Goal: Information Seeking & Learning: Find specific fact

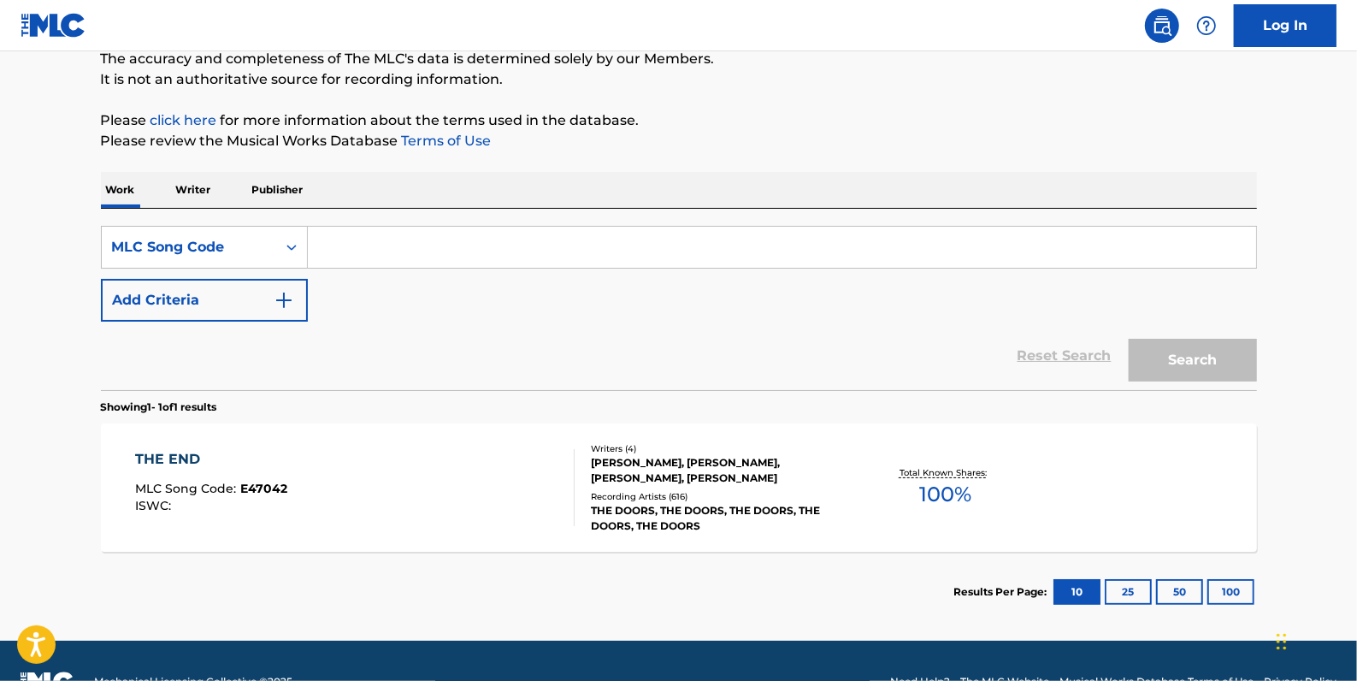
paste input "OV8X4J"
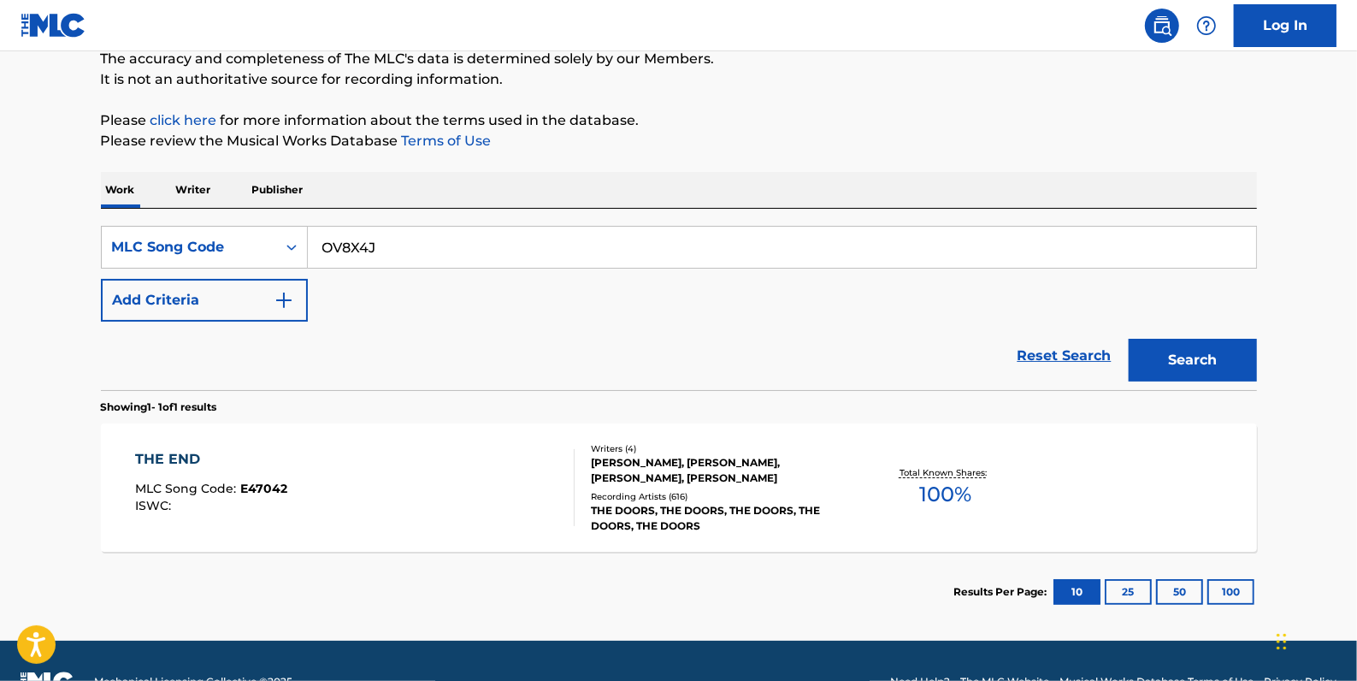
type input "OV8X4J"
click at [1180, 365] on button "Search" at bounding box center [1193, 360] width 128 height 43
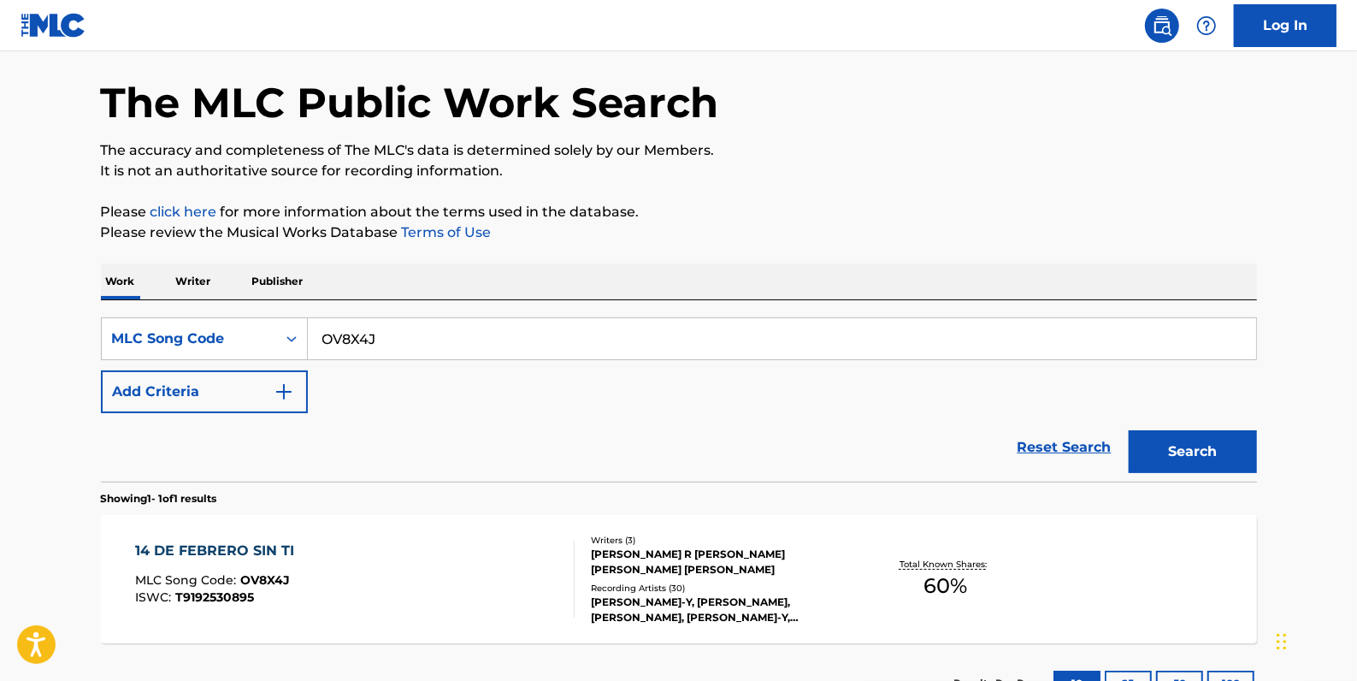
scroll to position [155, 0]
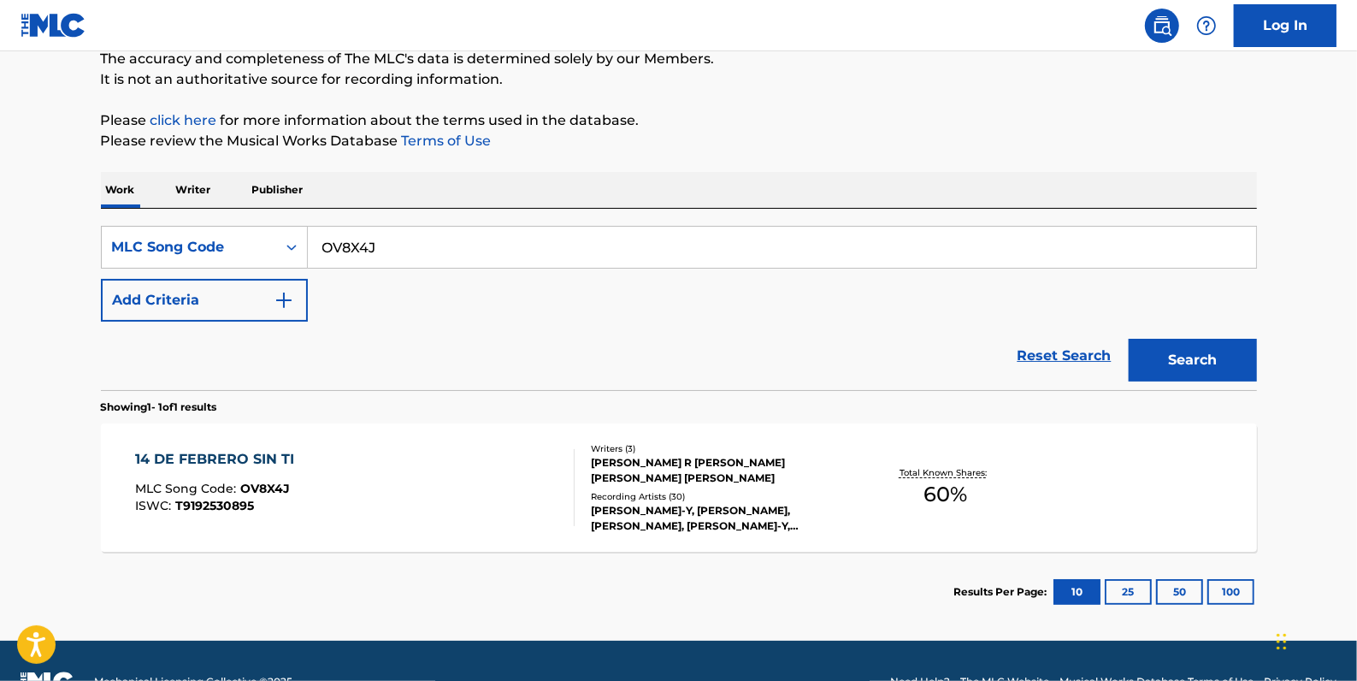
click at [436, 487] on div "14 DE FEBRERO SIN TI MLC Song Code : OV8X4J ISWC : T9192530895" at bounding box center [355, 487] width 440 height 77
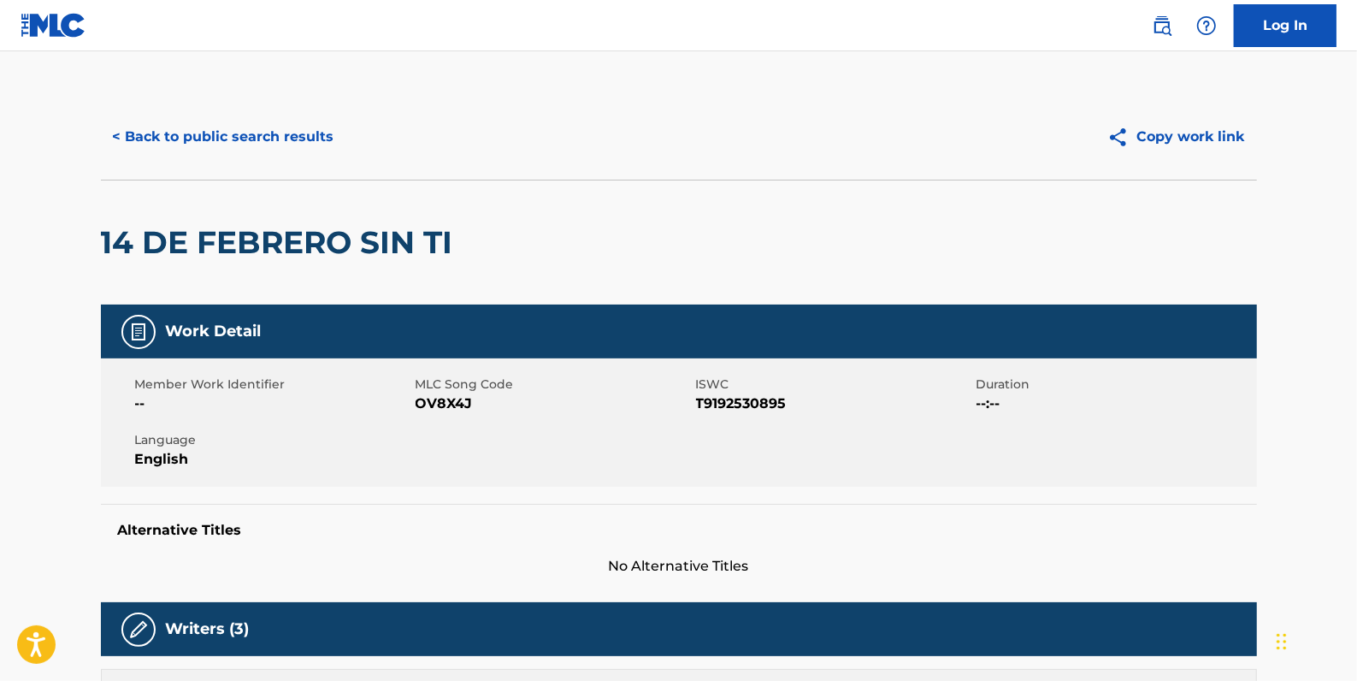
click at [248, 129] on button "< Back to public search results" at bounding box center [223, 136] width 245 height 43
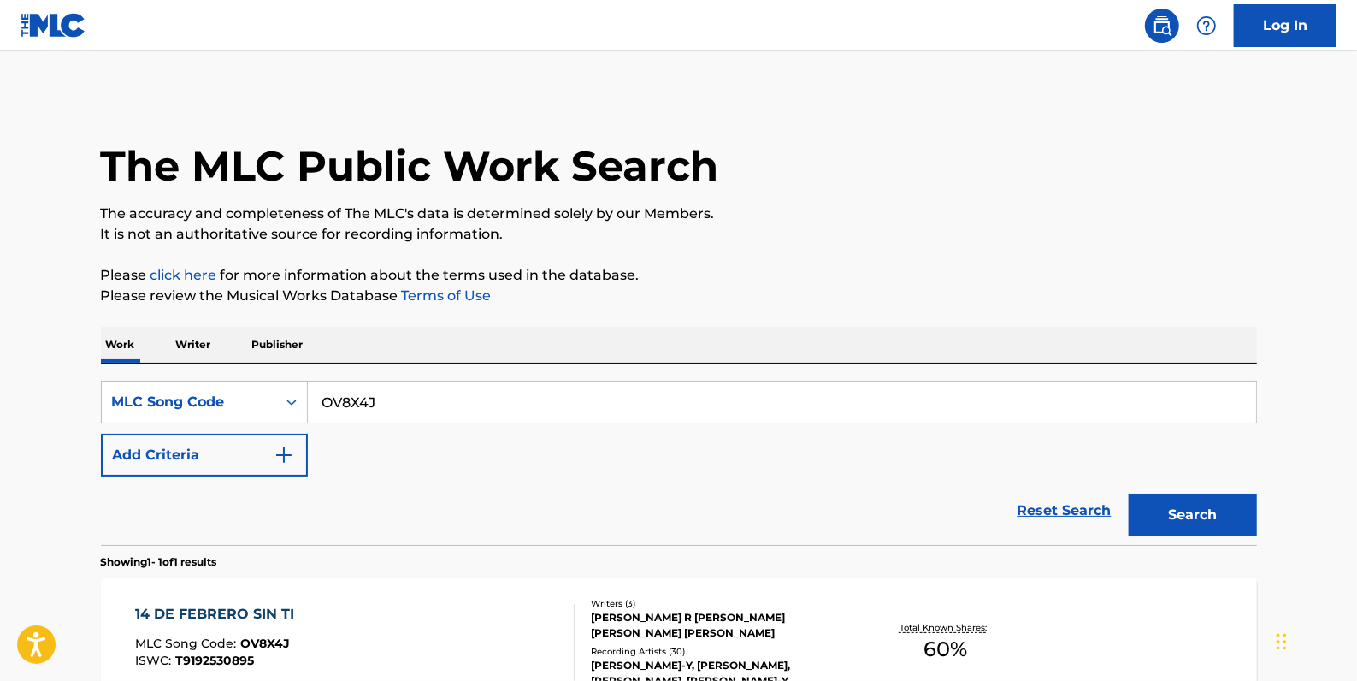
scroll to position [151, 0]
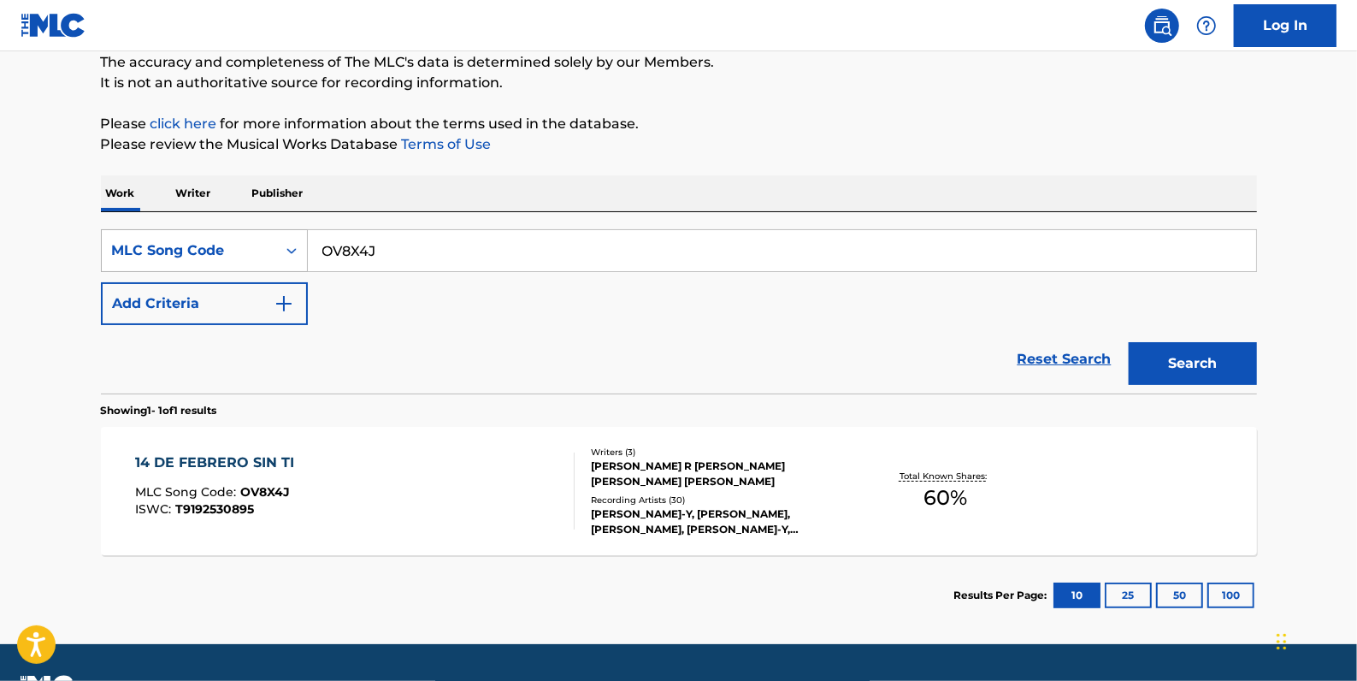
drag, startPoint x: 422, startPoint y: 252, endPoint x: 293, endPoint y: 248, distance: 128.3
click at [293, 248] on div "SearchWithCriteriad4f34bac-cfeb-4440-98a2-6e5a46311c55 MLC Song Code OV8X4J" at bounding box center [679, 250] width 1156 height 43
paste input "M76797"
type input "M76797"
click at [1197, 364] on button "Search" at bounding box center [1193, 363] width 128 height 43
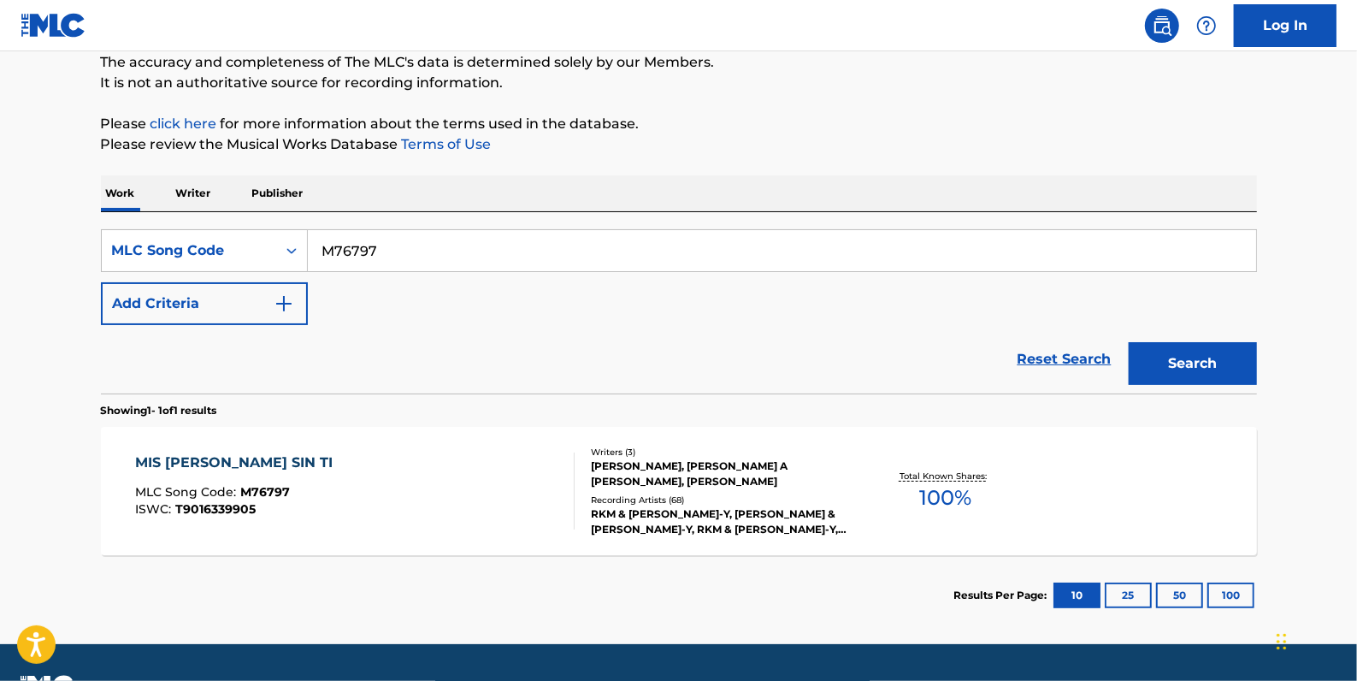
drag, startPoint x: 1060, startPoint y: 356, endPoint x: 745, endPoint y: 343, distance: 315.8
click at [1059, 356] on link "Reset Search" at bounding box center [1064, 359] width 111 height 38
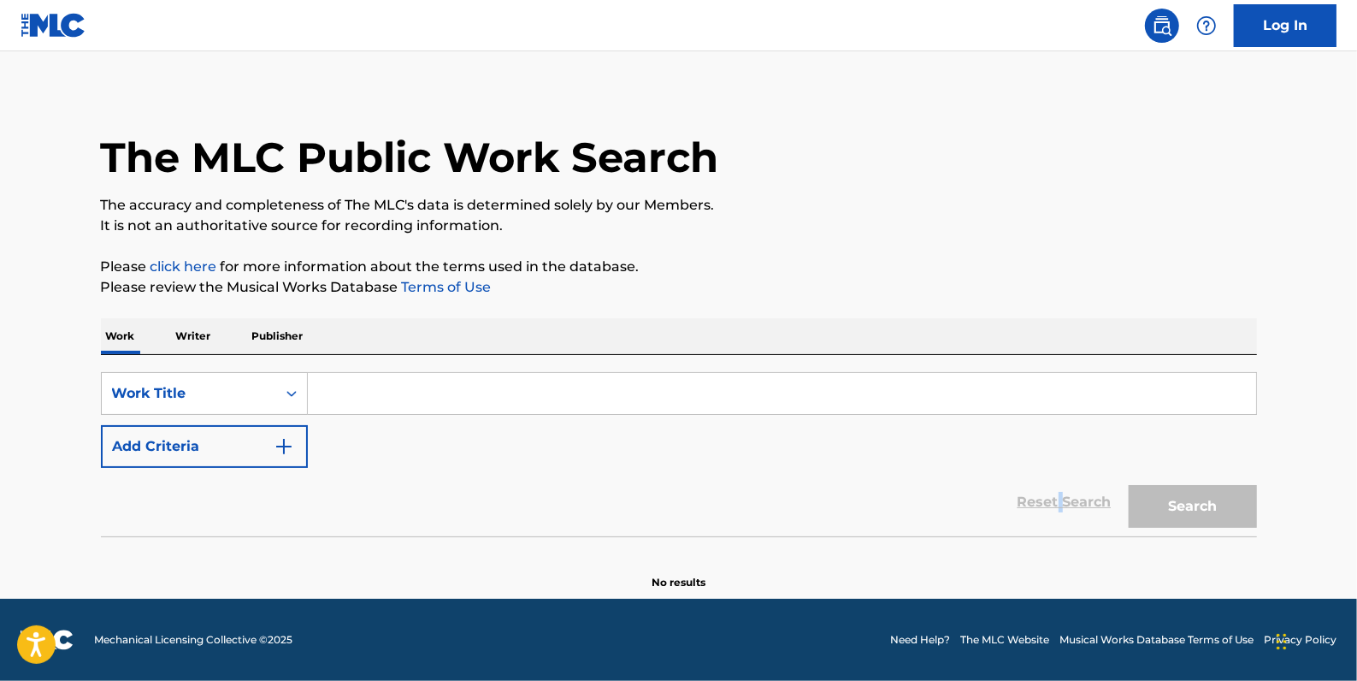
scroll to position [0, 0]
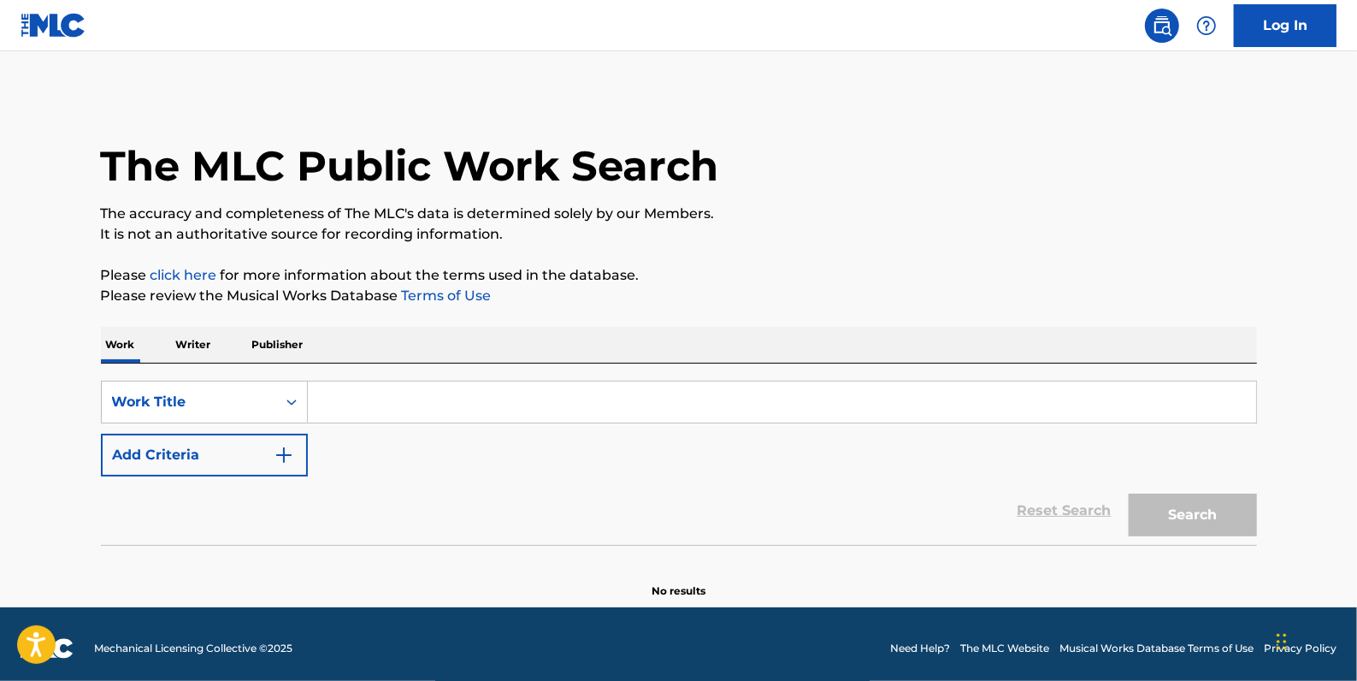
paste input "The Tiger Moth"
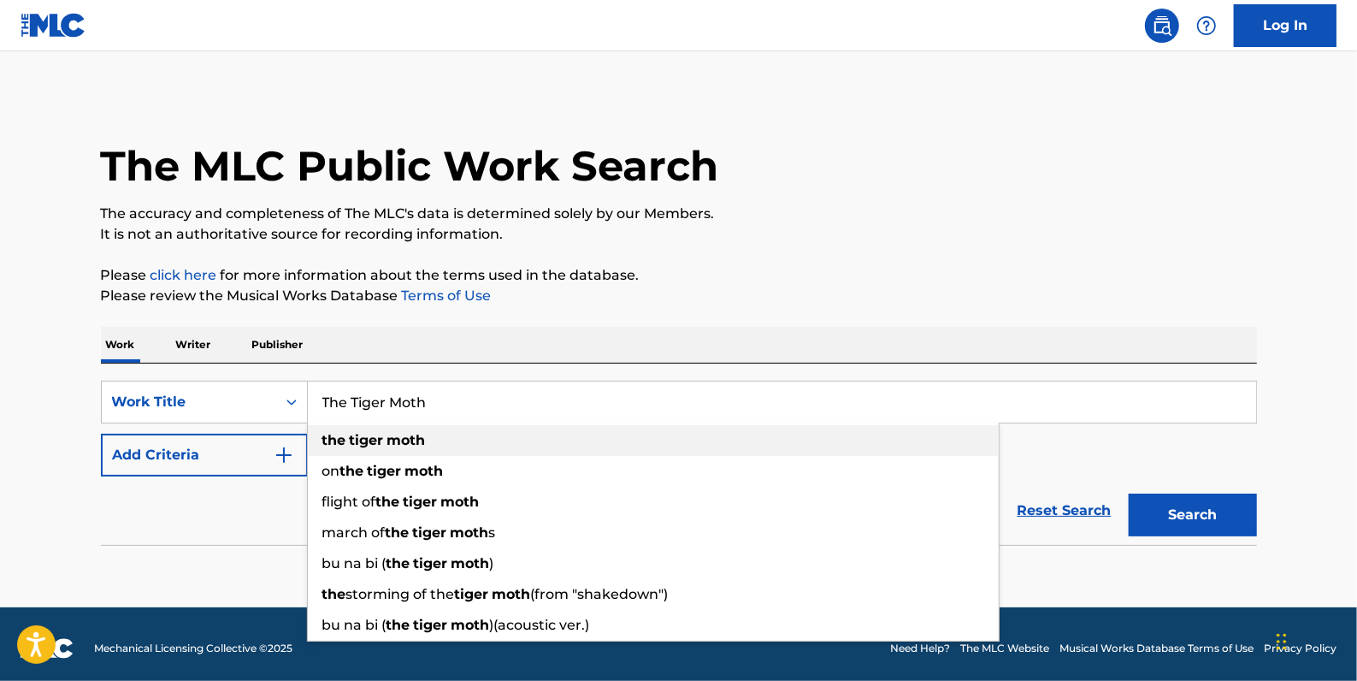
click at [392, 438] on strong "moth" at bounding box center [406, 440] width 38 height 16
type input "the tiger moth"
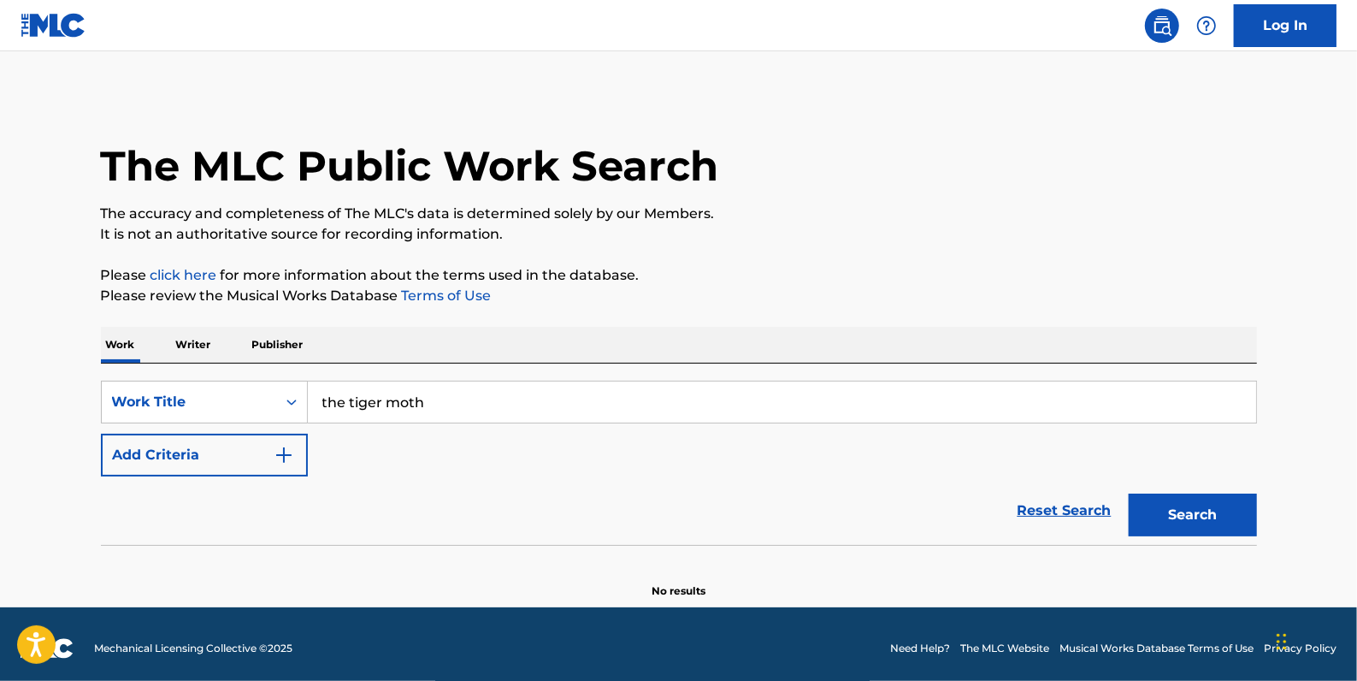
click at [245, 456] on button "Add Criteria" at bounding box center [204, 455] width 207 height 43
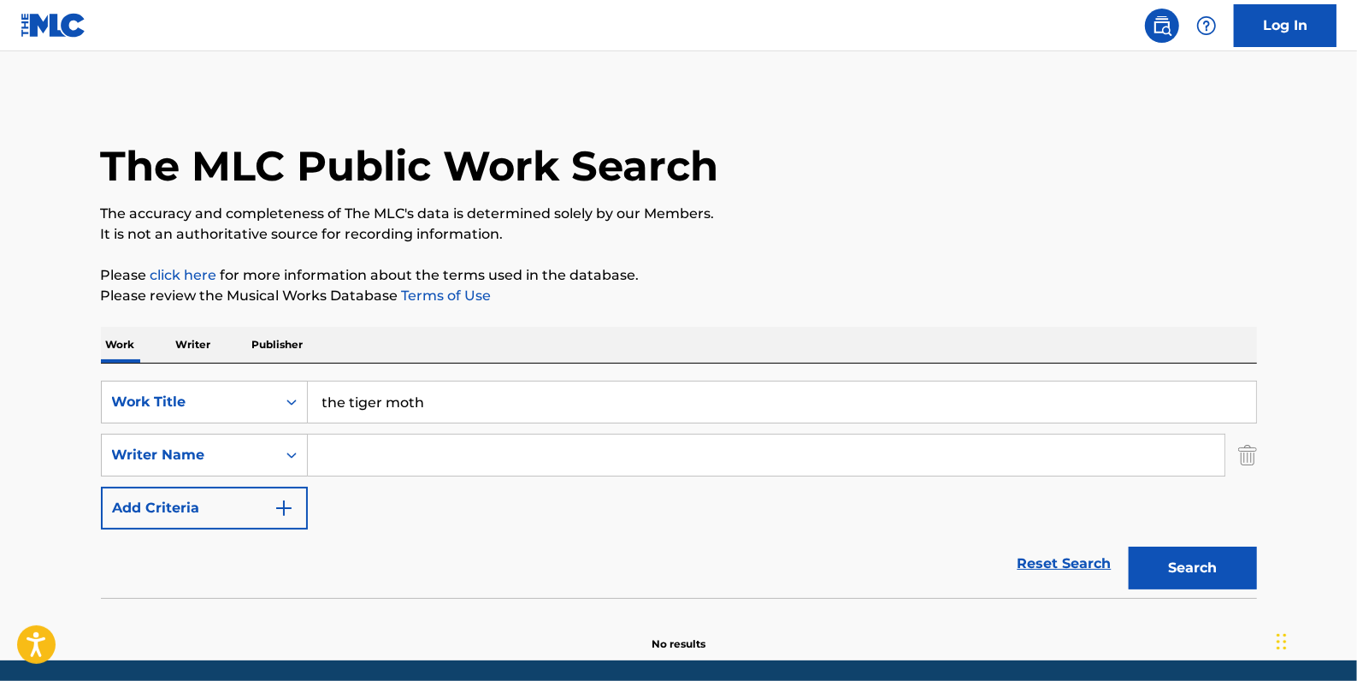
click at [378, 458] on input "Search Form" at bounding box center [766, 454] width 917 height 41
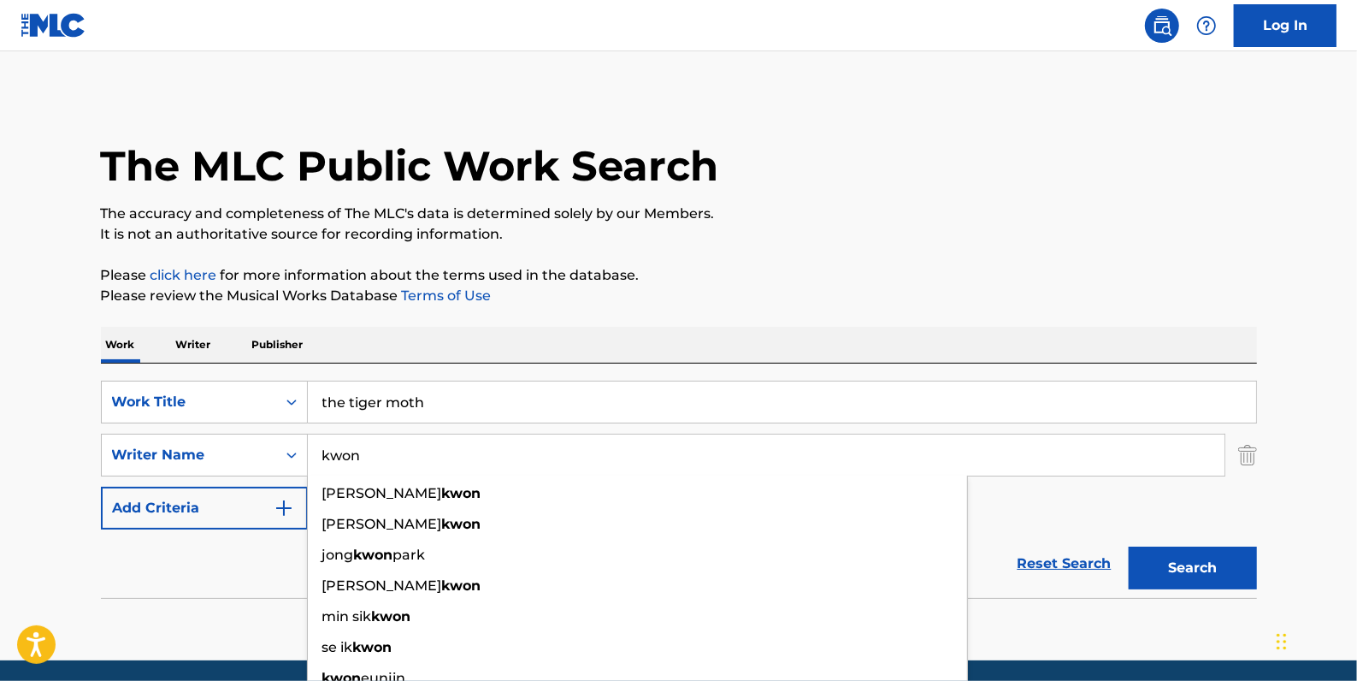
type input "kwon"
click at [1177, 560] on button "Search" at bounding box center [1193, 567] width 128 height 43
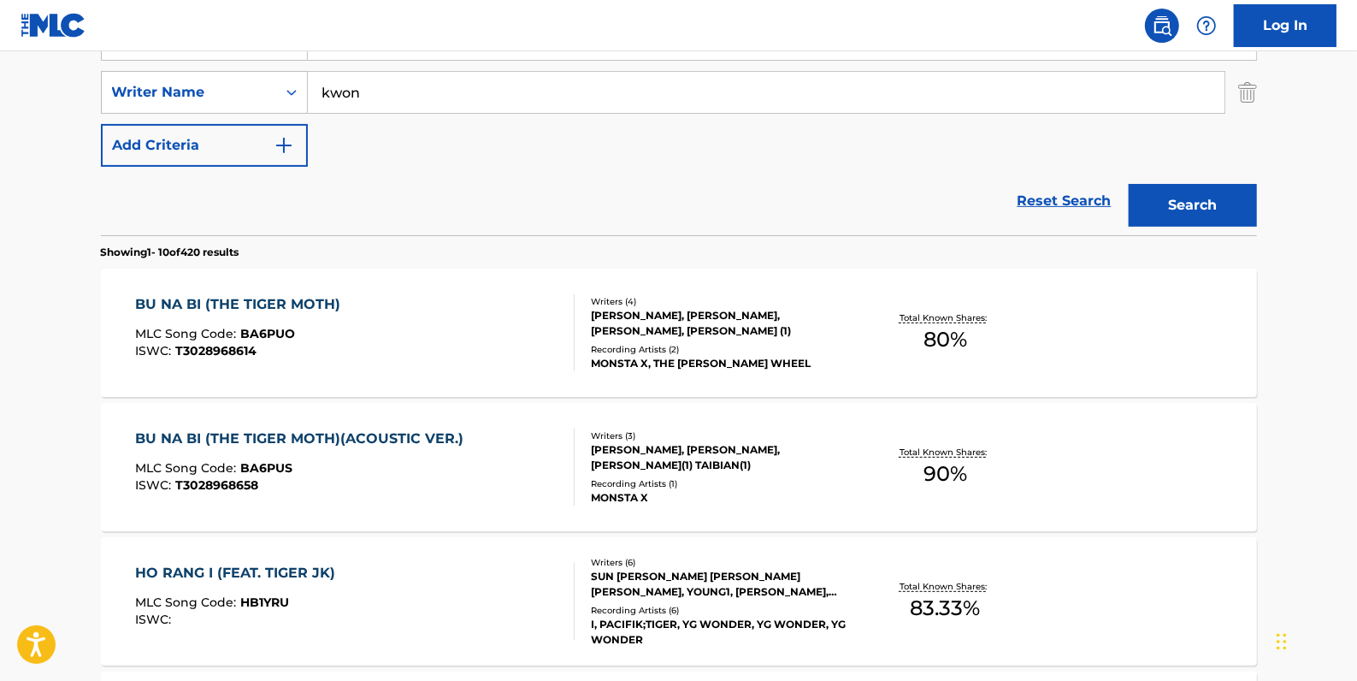
scroll to position [388, 0]
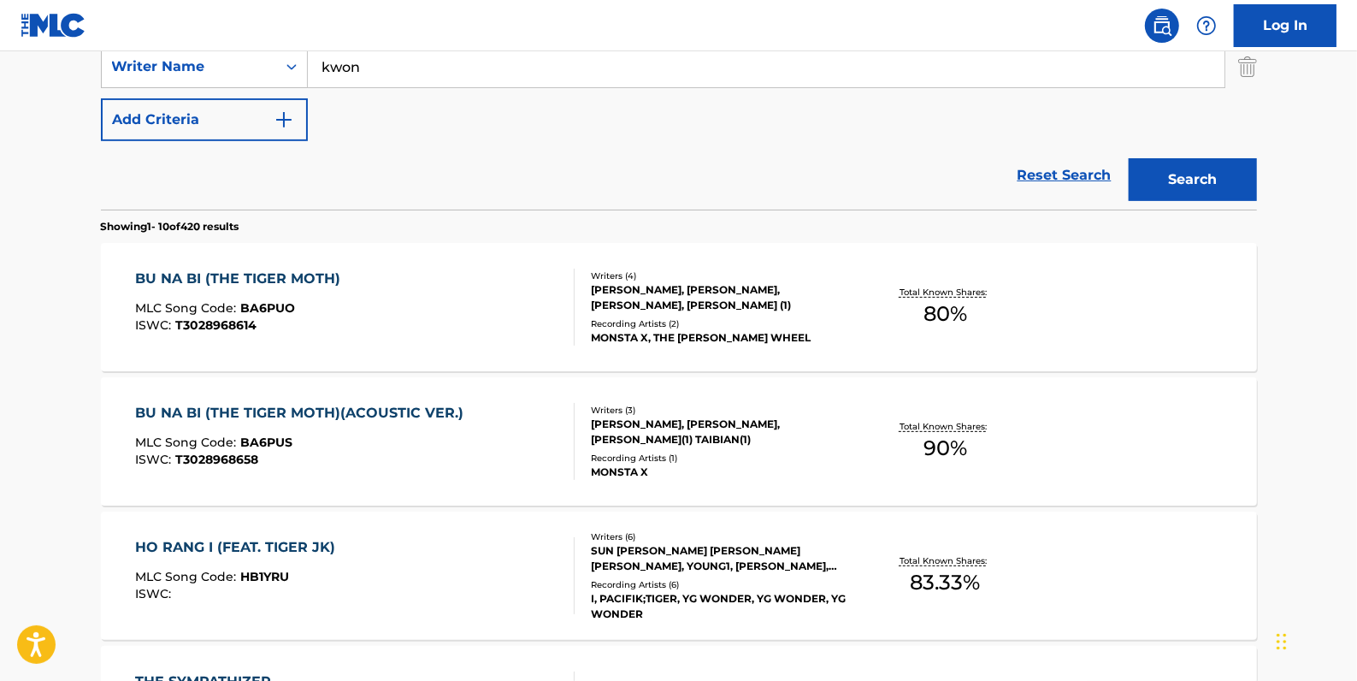
click at [462, 299] on div "BU NA BI (THE TIGER MOTH) MLC Song Code : BA6PUO ISWC : T3028968614" at bounding box center [355, 307] width 440 height 77
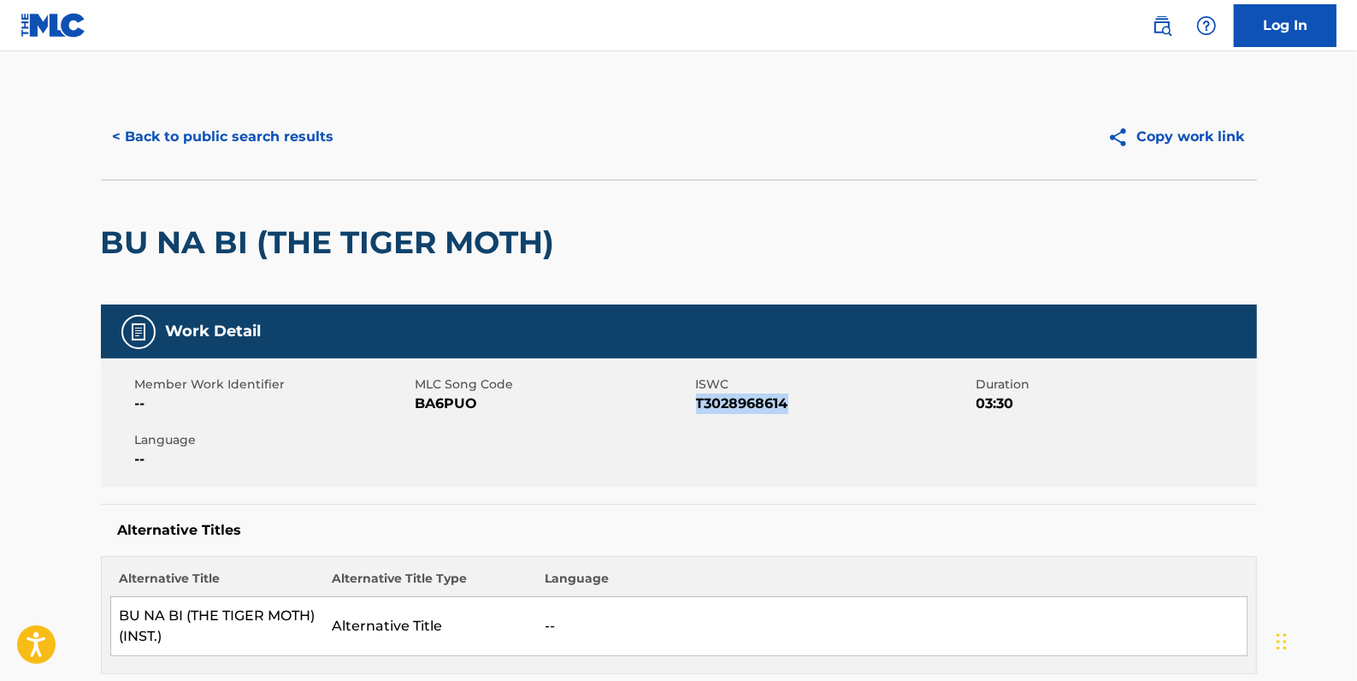
drag, startPoint x: 770, startPoint y: 404, endPoint x: 699, endPoint y: 398, distance: 71.2
click at [699, 398] on span "T3028968614" at bounding box center [834, 403] width 276 height 21
drag, startPoint x: 699, startPoint y: 398, endPoint x: 721, endPoint y: 408, distance: 23.7
copy span "T3028968614"
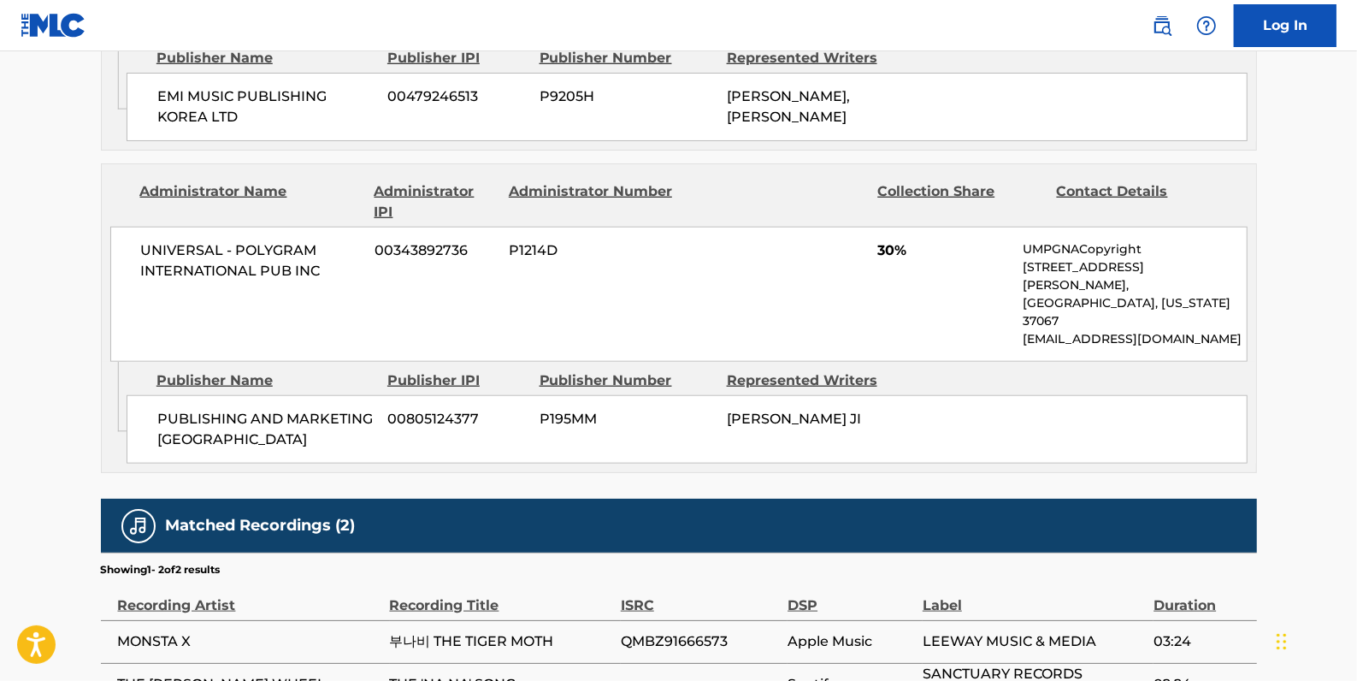
scroll to position [1296, 0]
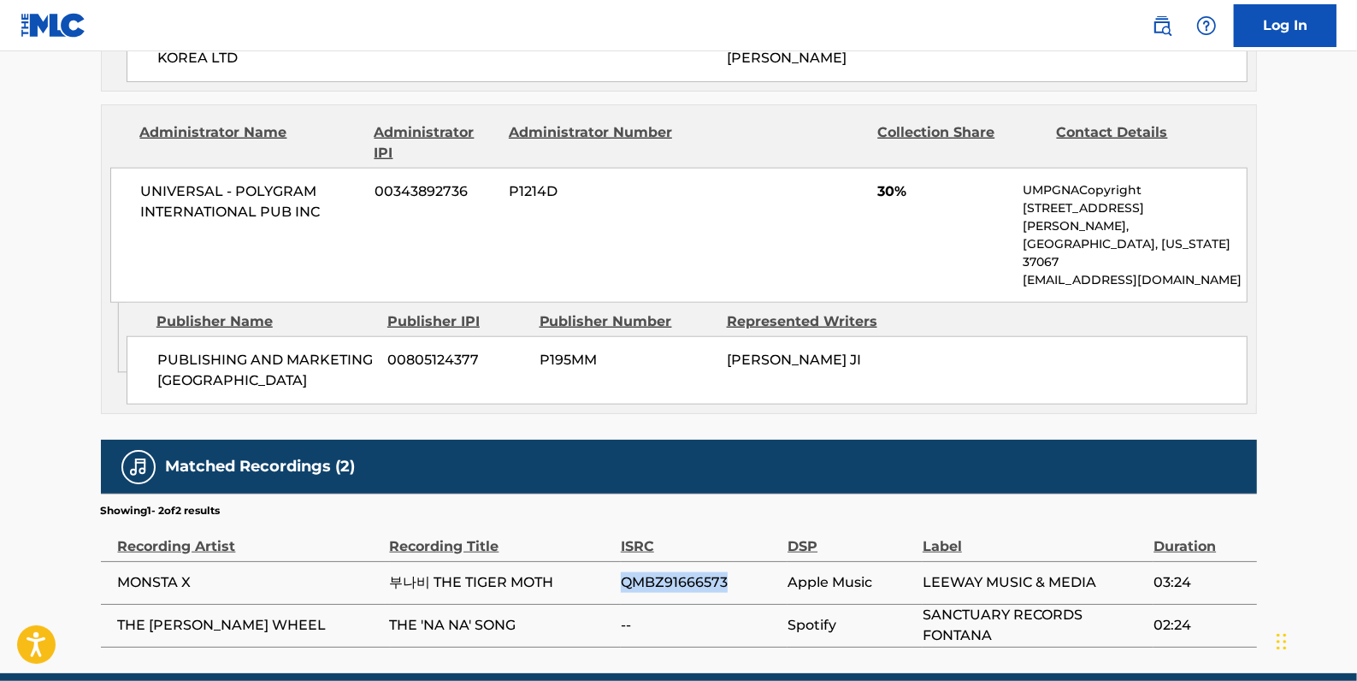
drag, startPoint x: 740, startPoint y: 505, endPoint x: 622, endPoint y: 509, distance: 118.1
click at [622, 572] on span "QMBZ91666573" at bounding box center [700, 582] width 158 height 21
drag, startPoint x: 621, startPoint y: 509, endPoint x: 682, endPoint y: 511, distance: 60.7
copy span "QMBZ91666573"
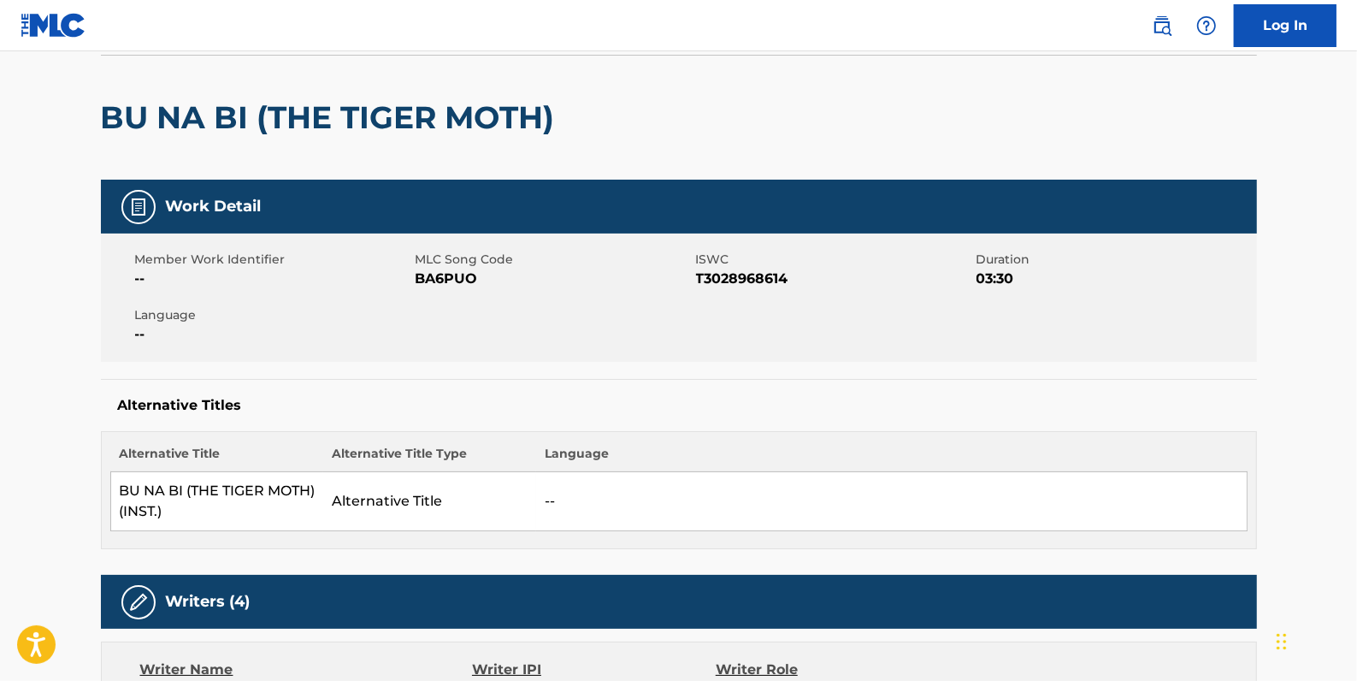
scroll to position [0, 0]
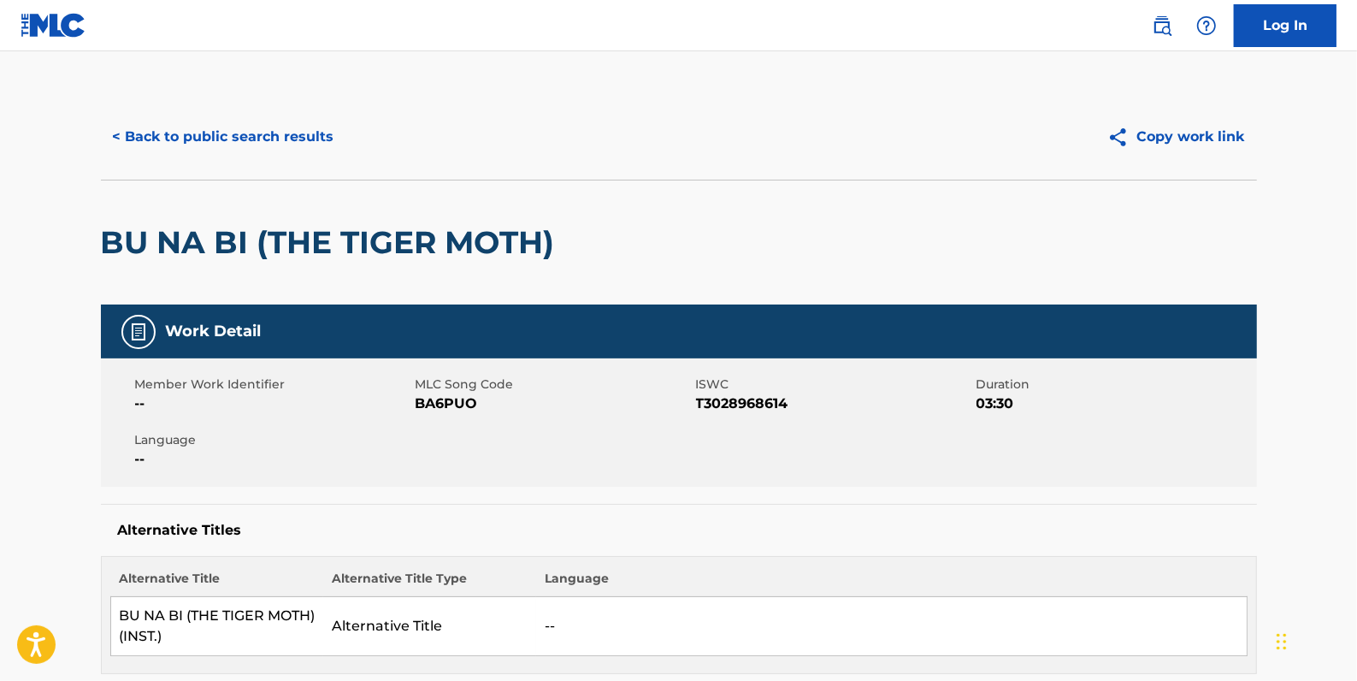
click at [157, 137] on button "< Back to public search results" at bounding box center [223, 136] width 245 height 43
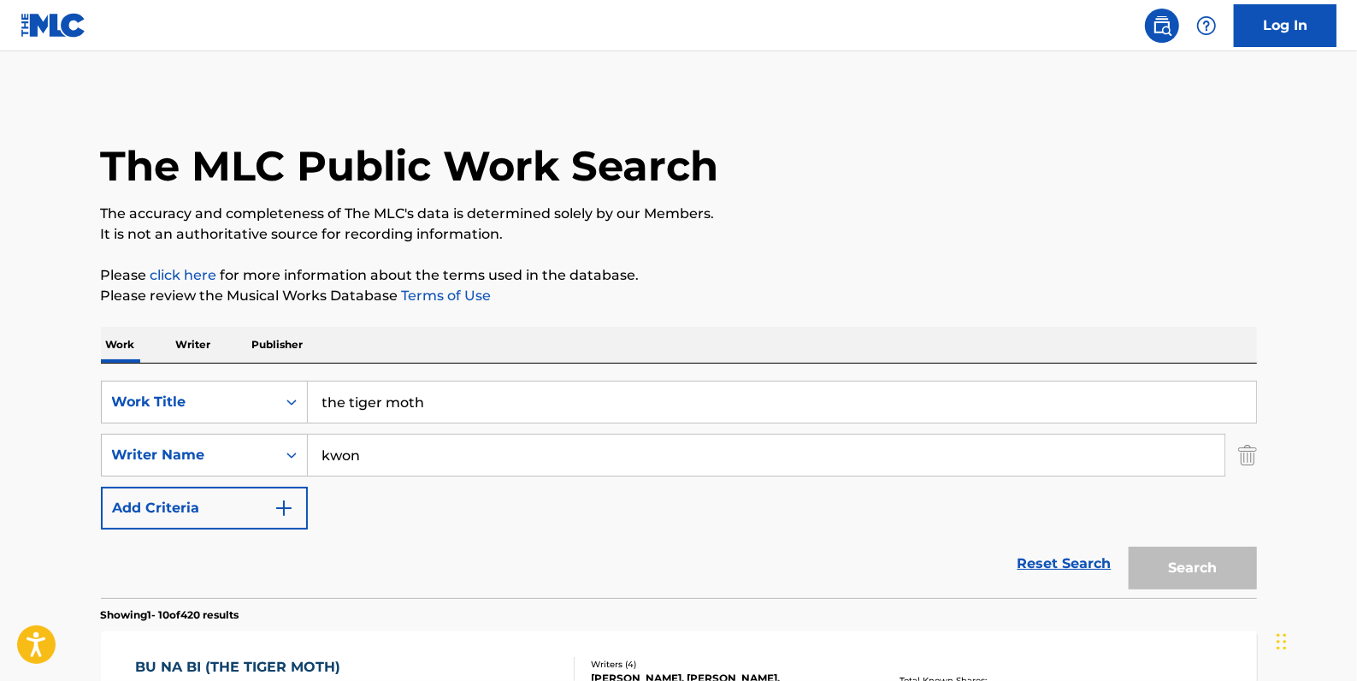
scroll to position [380, 0]
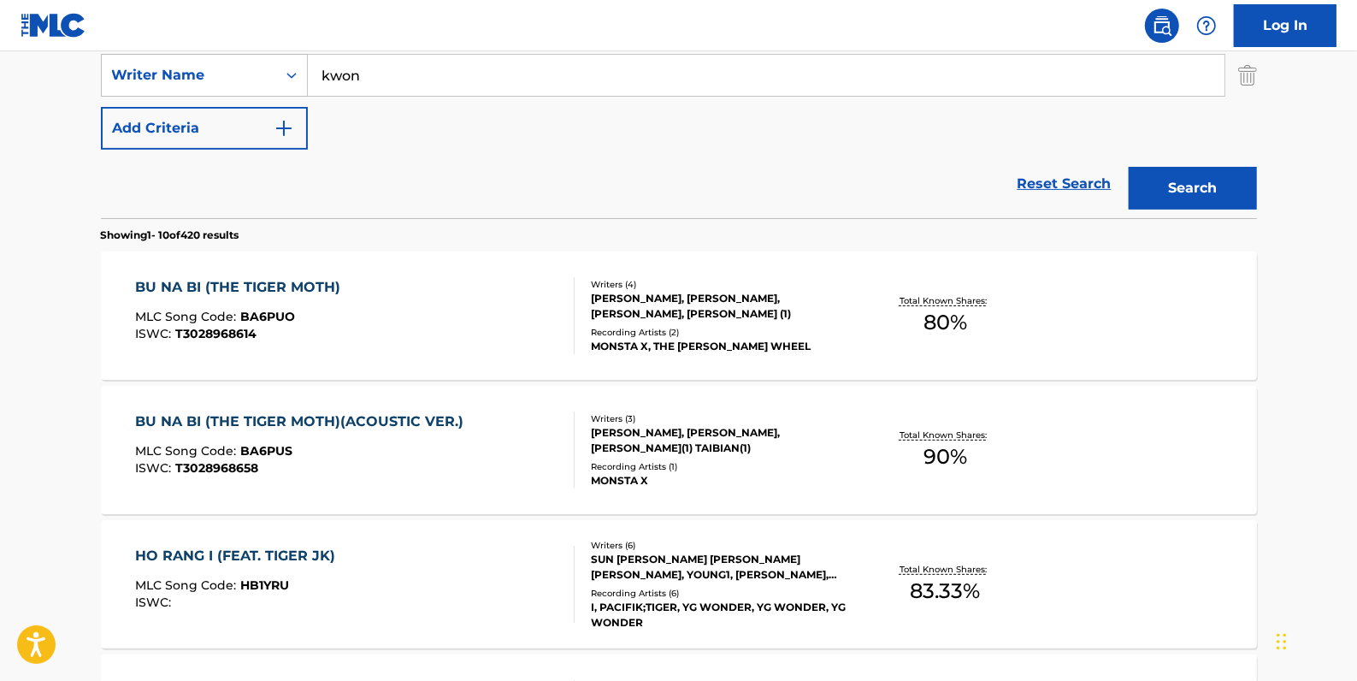
click at [1077, 181] on link "Reset Search" at bounding box center [1064, 184] width 111 height 38
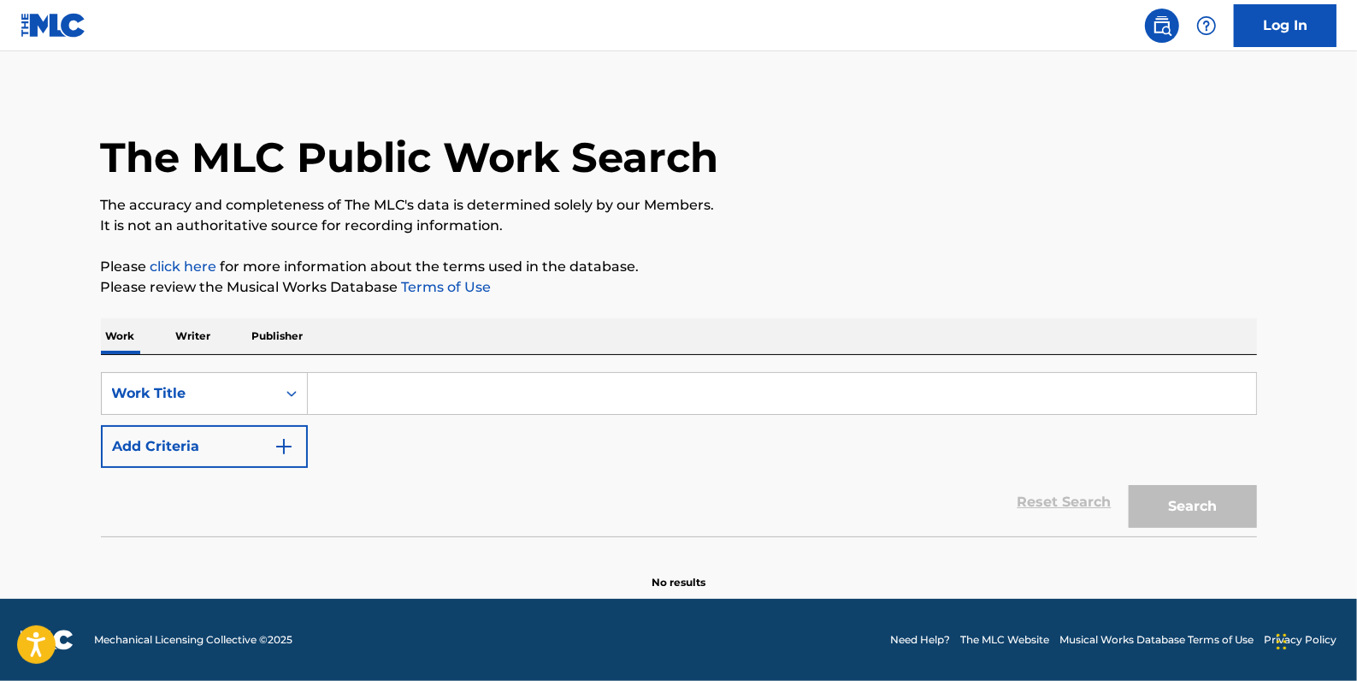
scroll to position [0, 0]
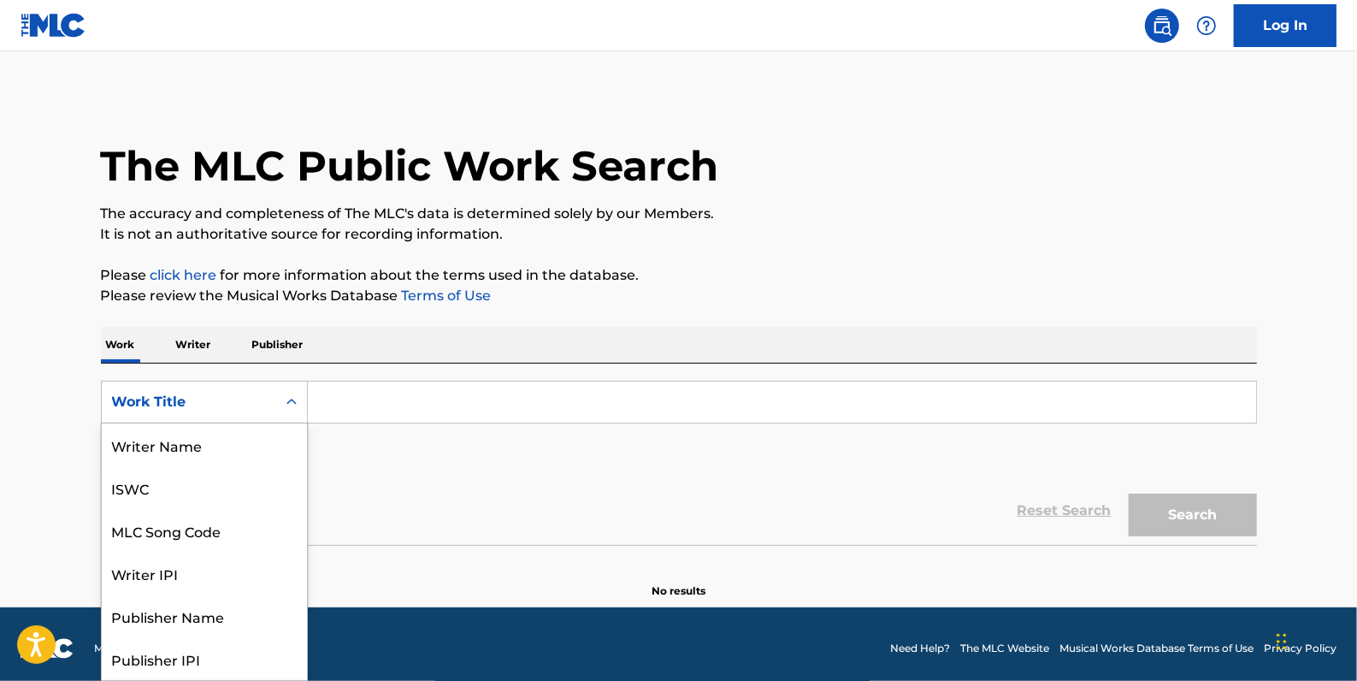
click at [283, 396] on icon "Search Form" at bounding box center [291, 401] width 17 height 17
click at [258, 429] on div "MLC Song Code" at bounding box center [204, 444] width 205 height 43
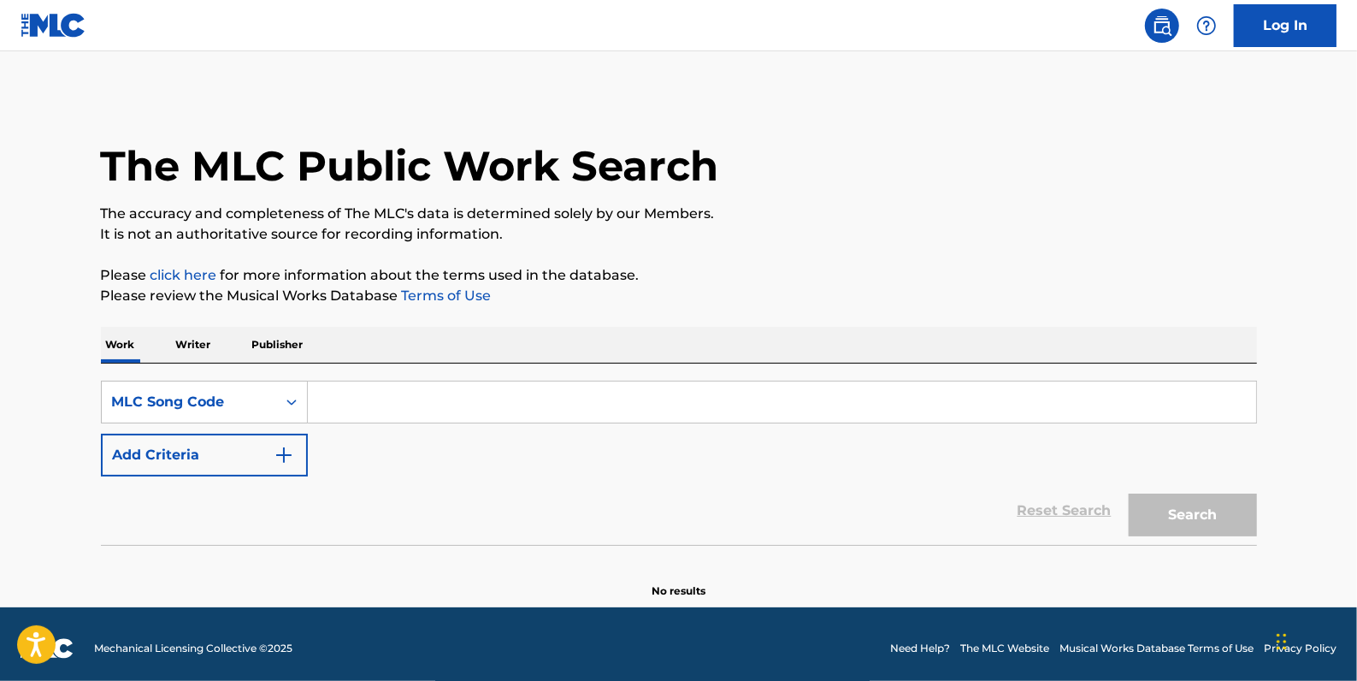
paste input "SVBIIP"
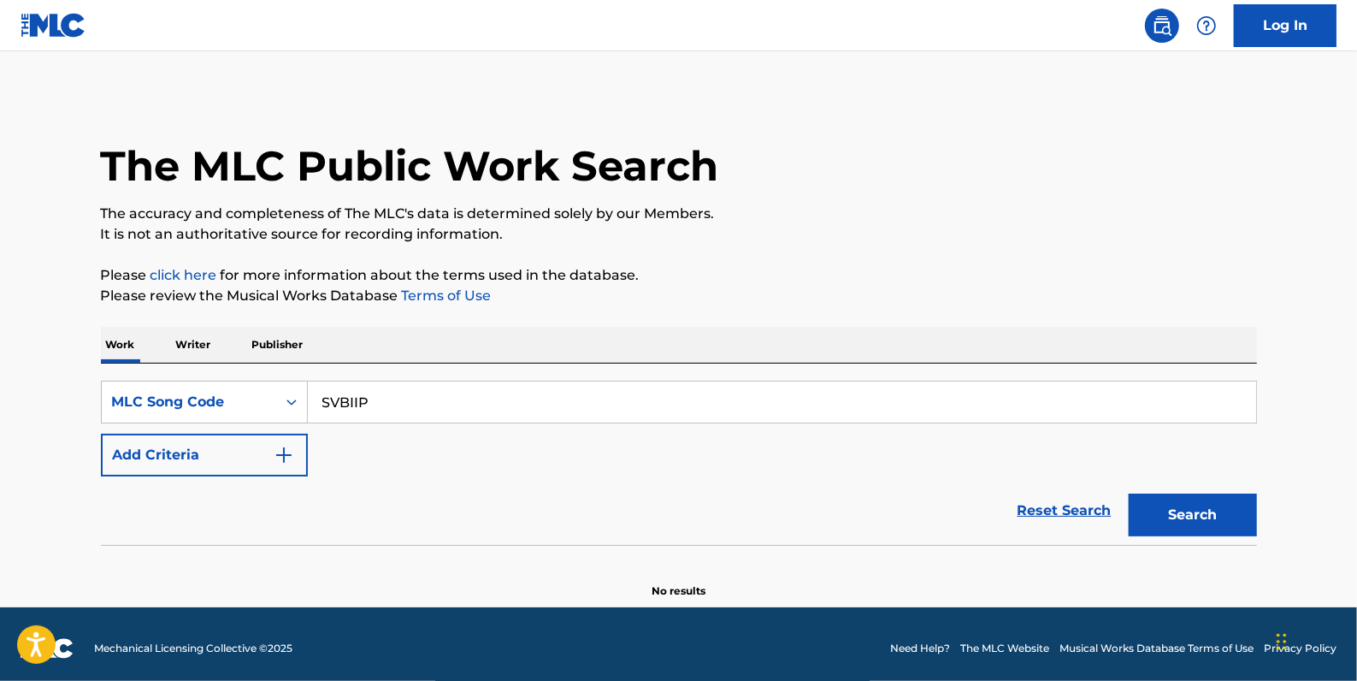
type input "SVBIIP"
click at [1173, 513] on button "Search" at bounding box center [1193, 514] width 128 height 43
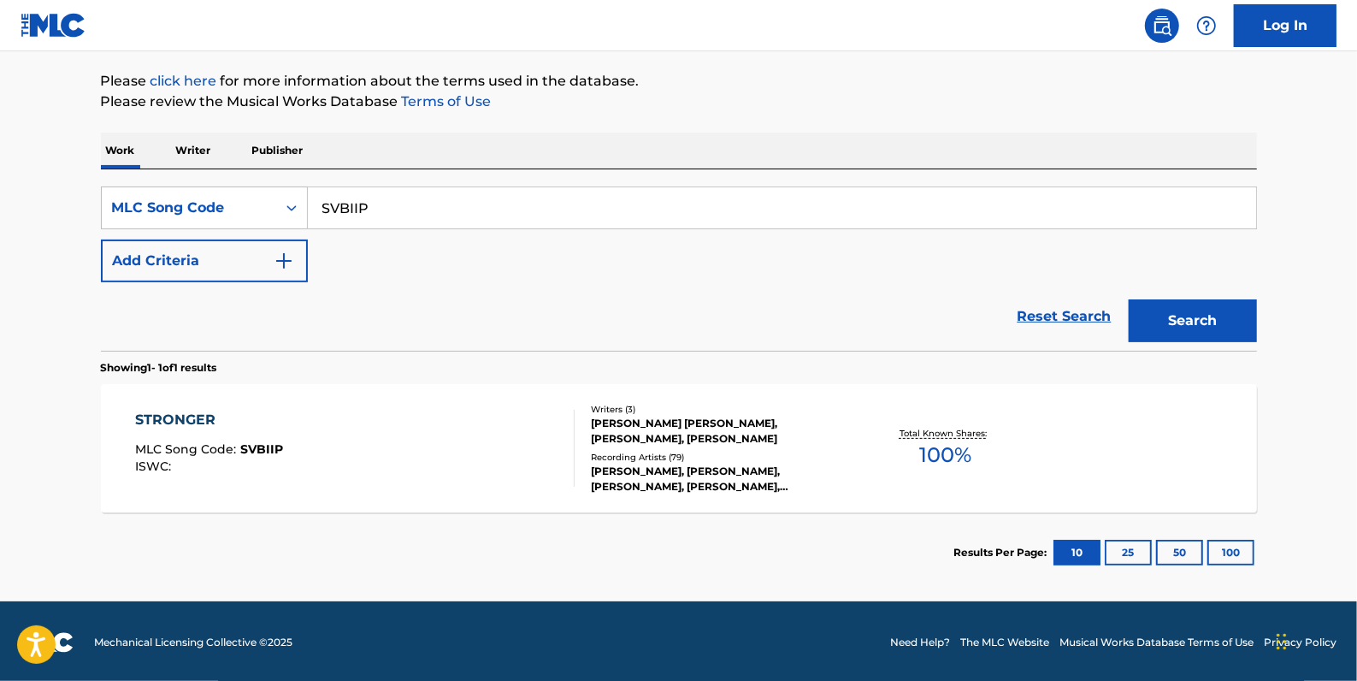
scroll to position [196, 0]
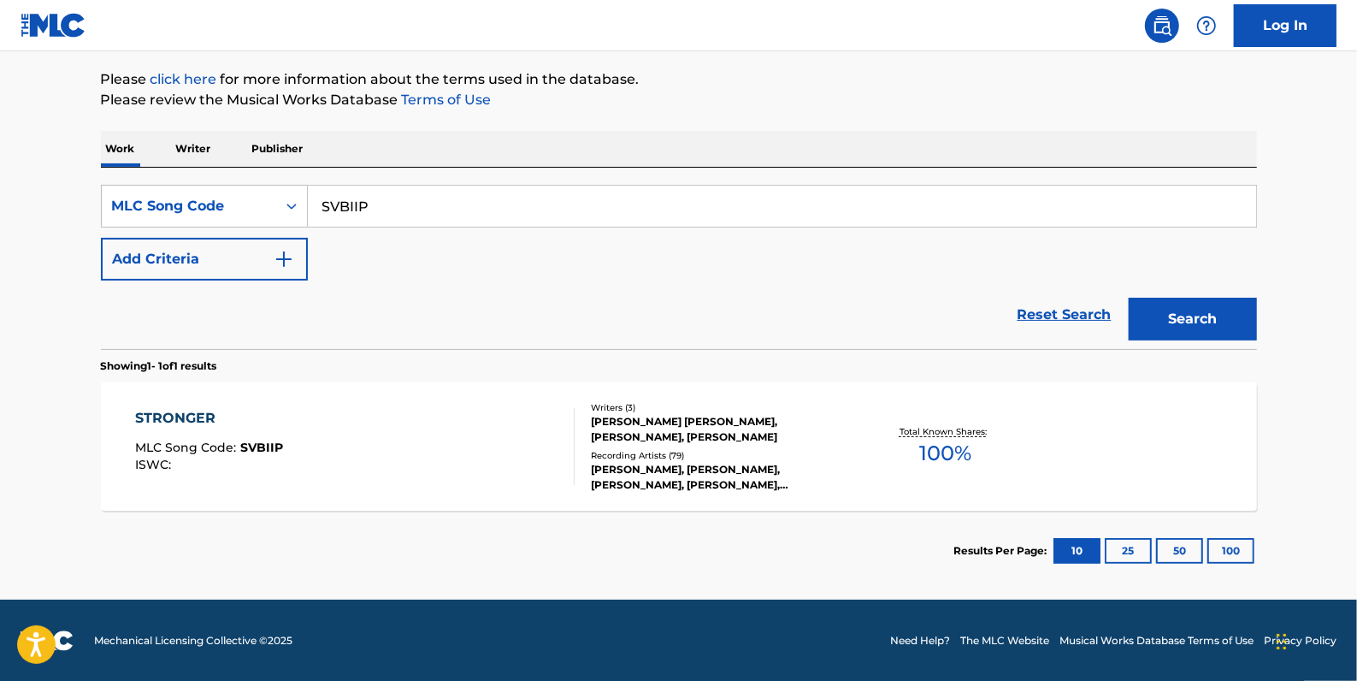
drag, startPoint x: 429, startPoint y: 196, endPoint x: 335, endPoint y: 203, distance: 94.3
click at [325, 200] on input "SVBIIP" at bounding box center [782, 206] width 948 height 41
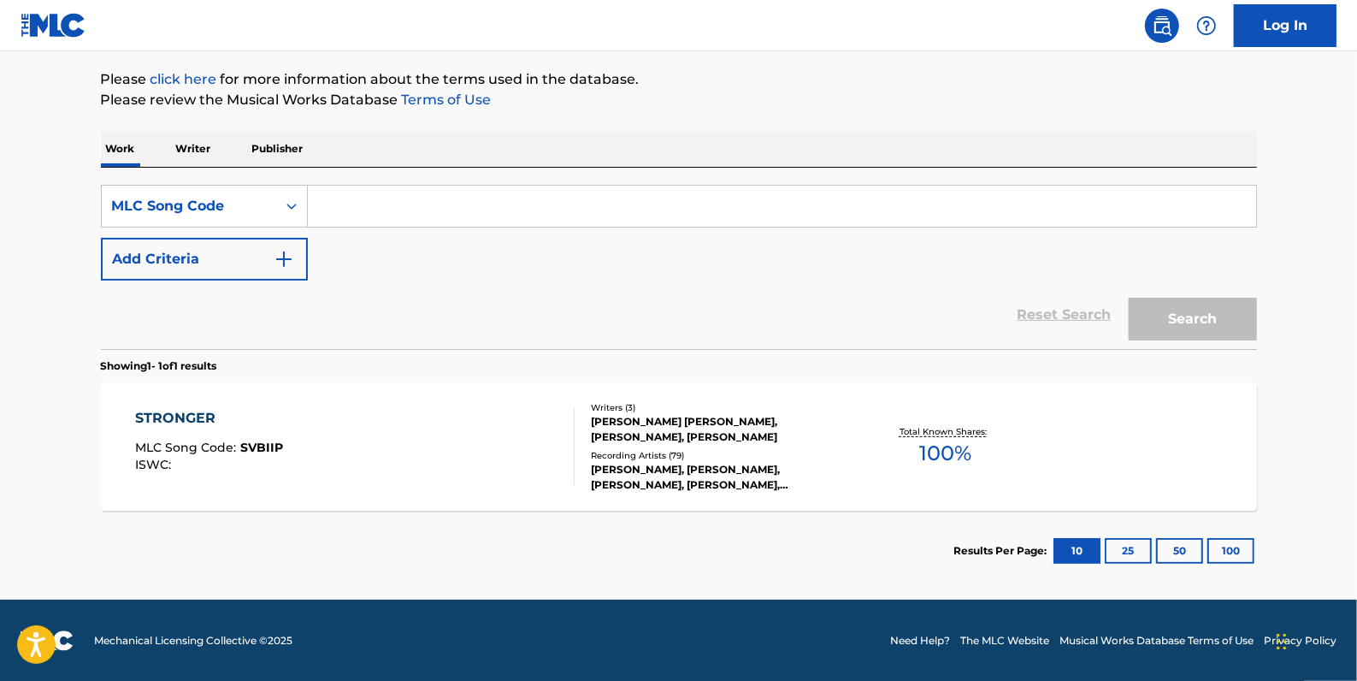
paste input "LA5U0O"
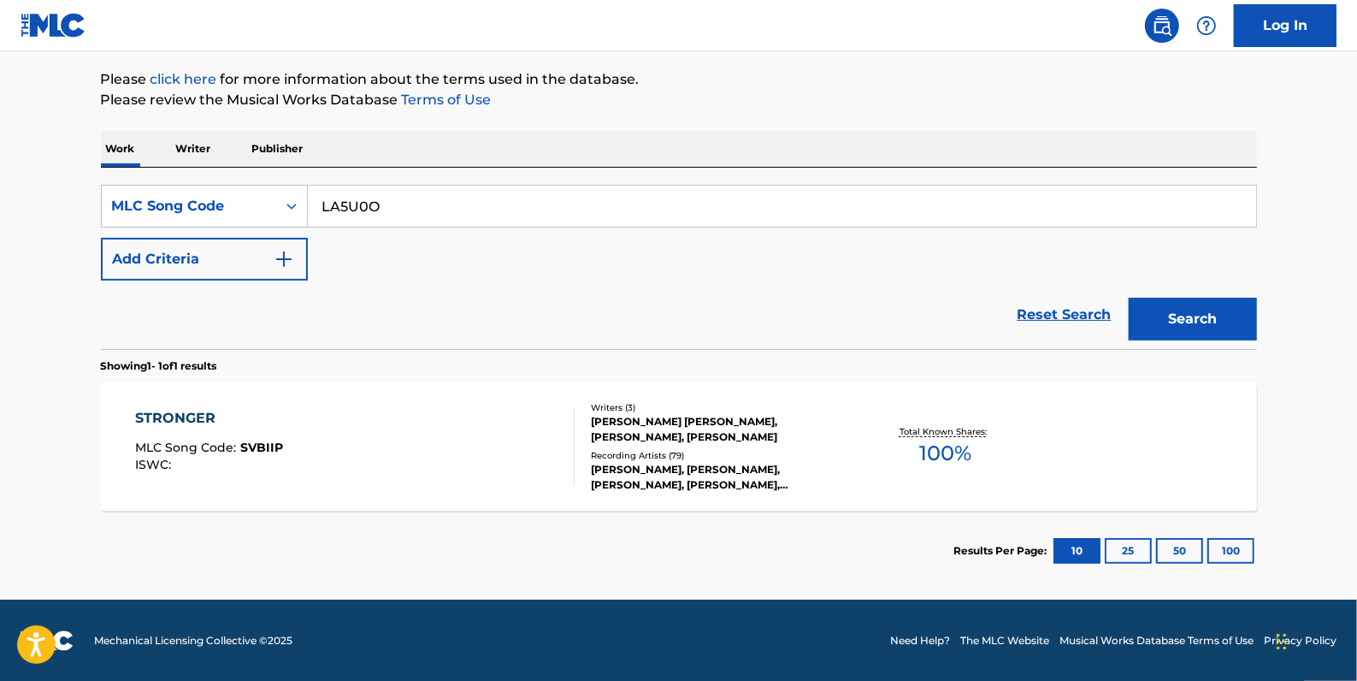
type input "LA5U0O"
click at [1160, 309] on button "Search" at bounding box center [1193, 319] width 128 height 43
drag, startPoint x: 427, startPoint y: 208, endPoint x: 304, endPoint y: 210, distance: 123.1
click at [304, 210] on div "SearchWithCriteria258a2e08-4522-43c3-99de-16fcf798d824 MLC Song Code LA5U0O" at bounding box center [679, 206] width 1156 height 43
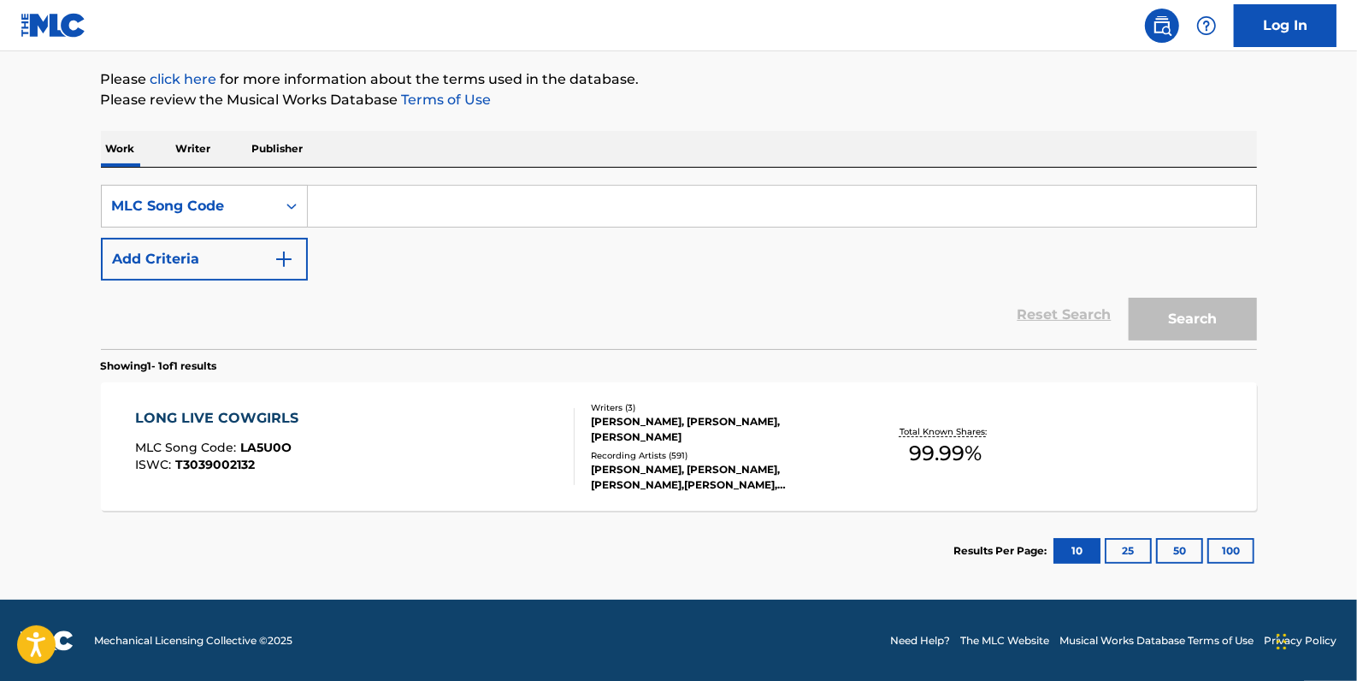
drag, startPoint x: 326, startPoint y: 211, endPoint x: 312, endPoint y: 221, distance: 17.1
paste input "SVBIIP"
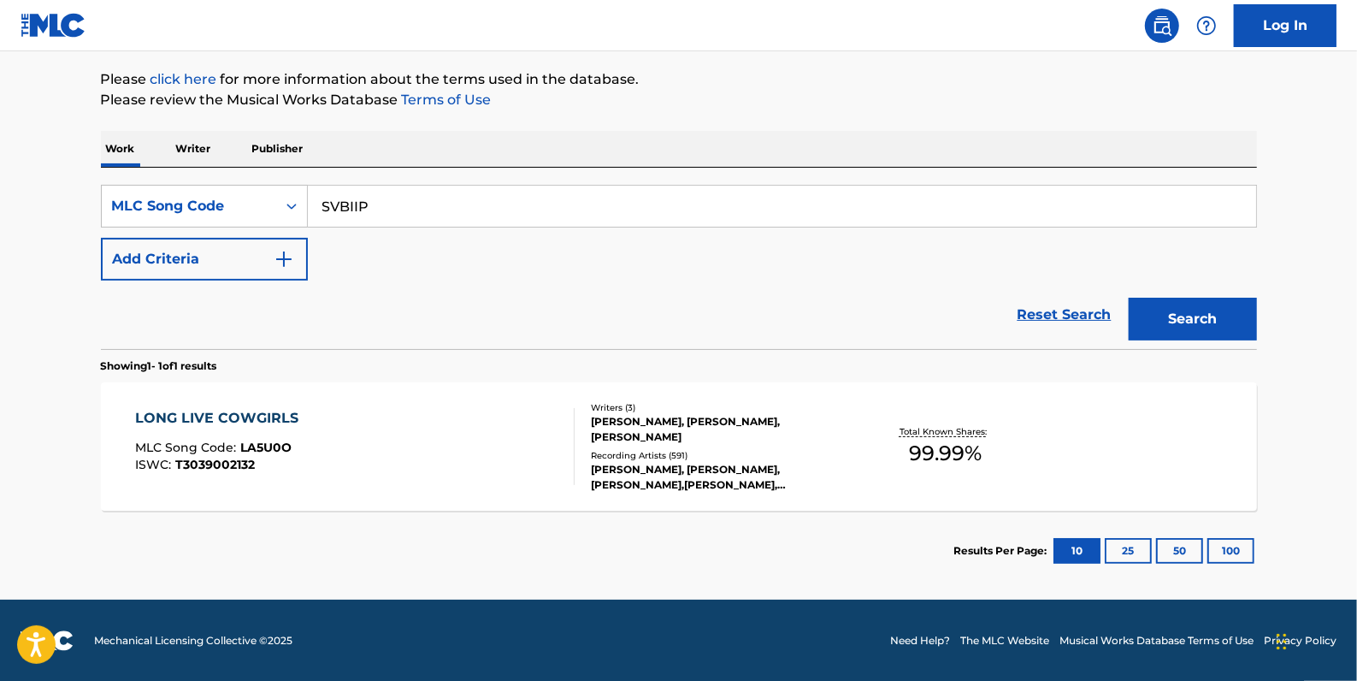
type input "SVBIIP"
click at [1165, 313] on button "Search" at bounding box center [1193, 319] width 128 height 43
click at [518, 410] on div "STRONGER MLC Song Code : SVBIIP ISWC :" at bounding box center [355, 446] width 440 height 77
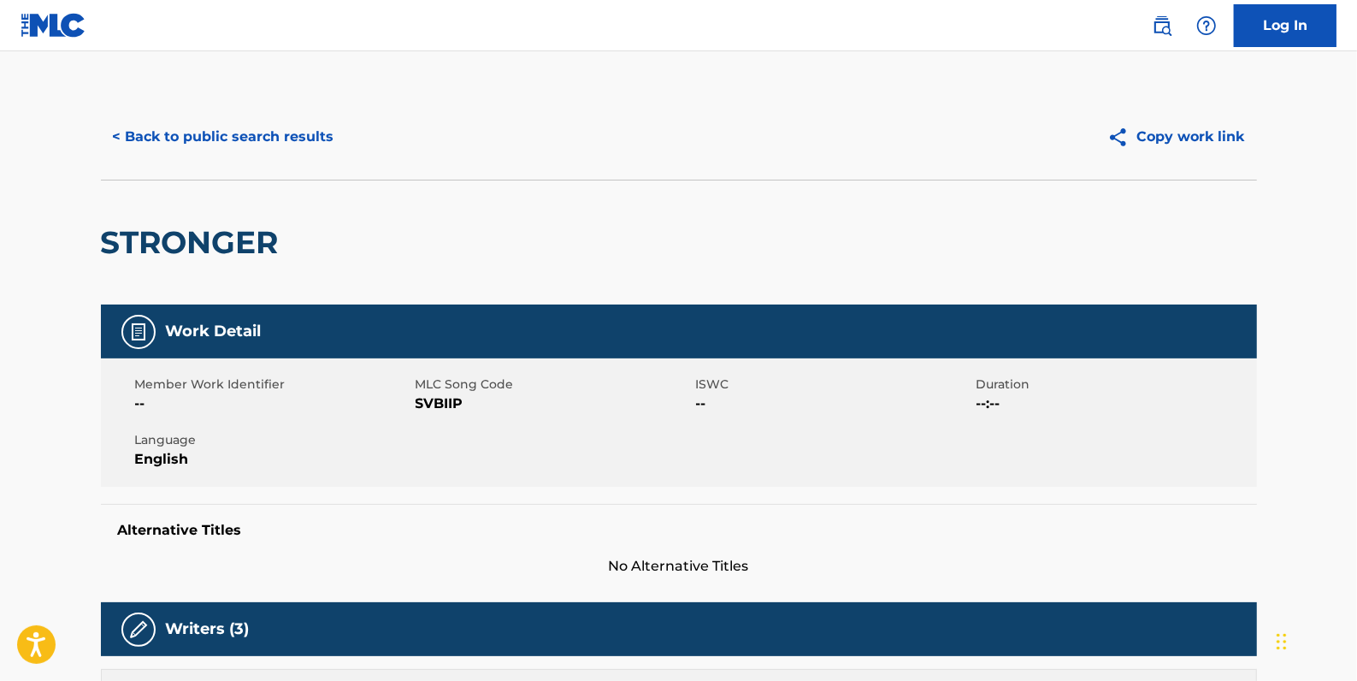
click at [248, 133] on button "< Back to public search results" at bounding box center [223, 136] width 245 height 43
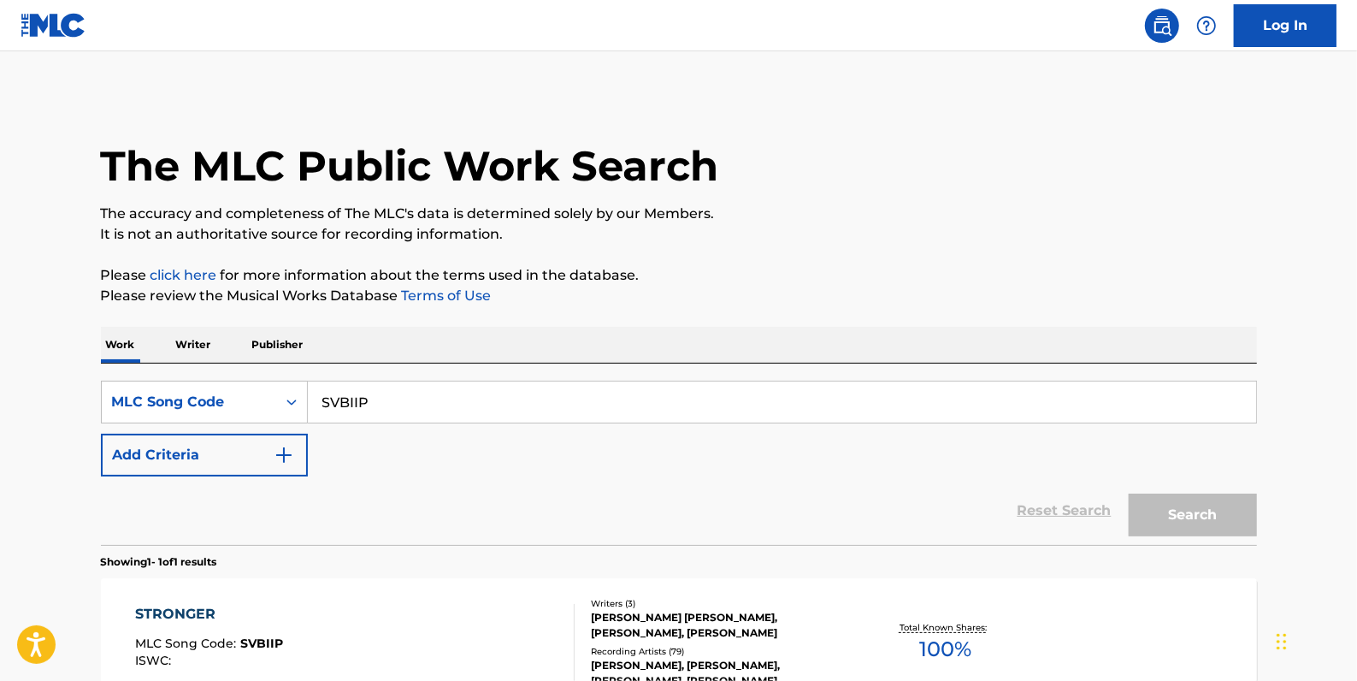
scroll to position [151, 0]
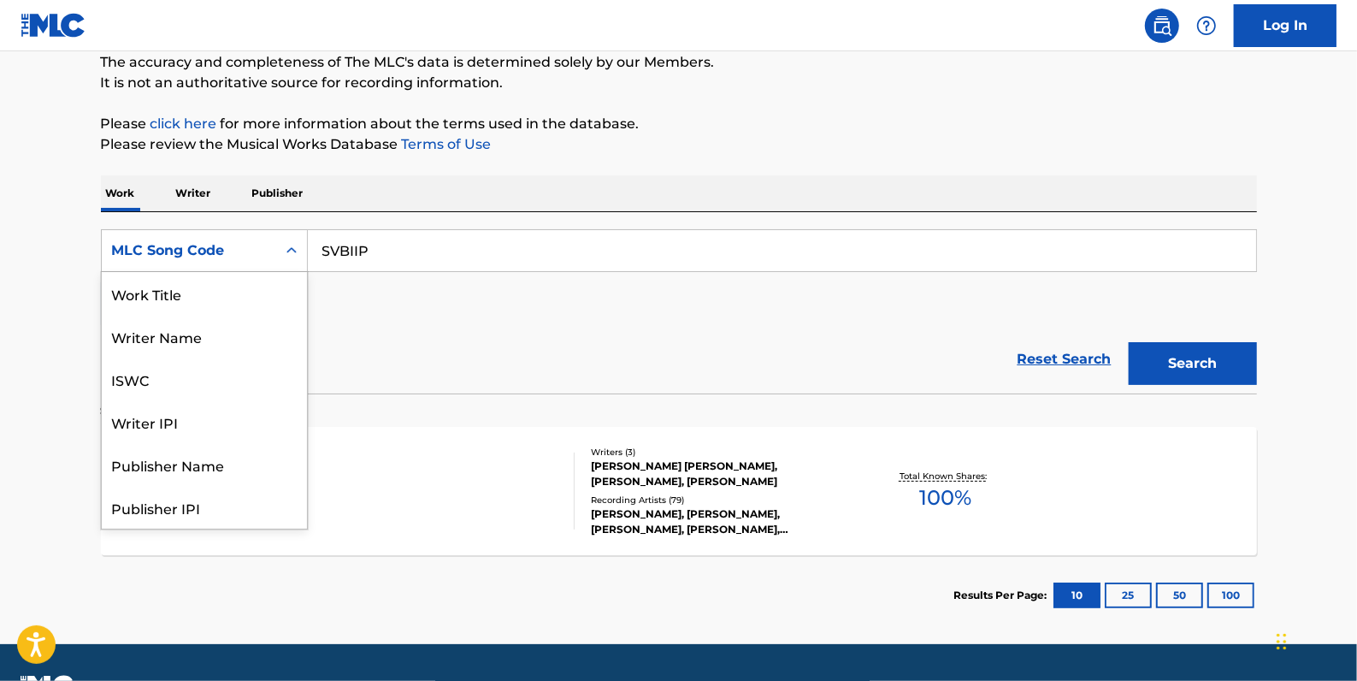
click at [274, 248] on div "MLC Song Code" at bounding box center [189, 250] width 174 height 32
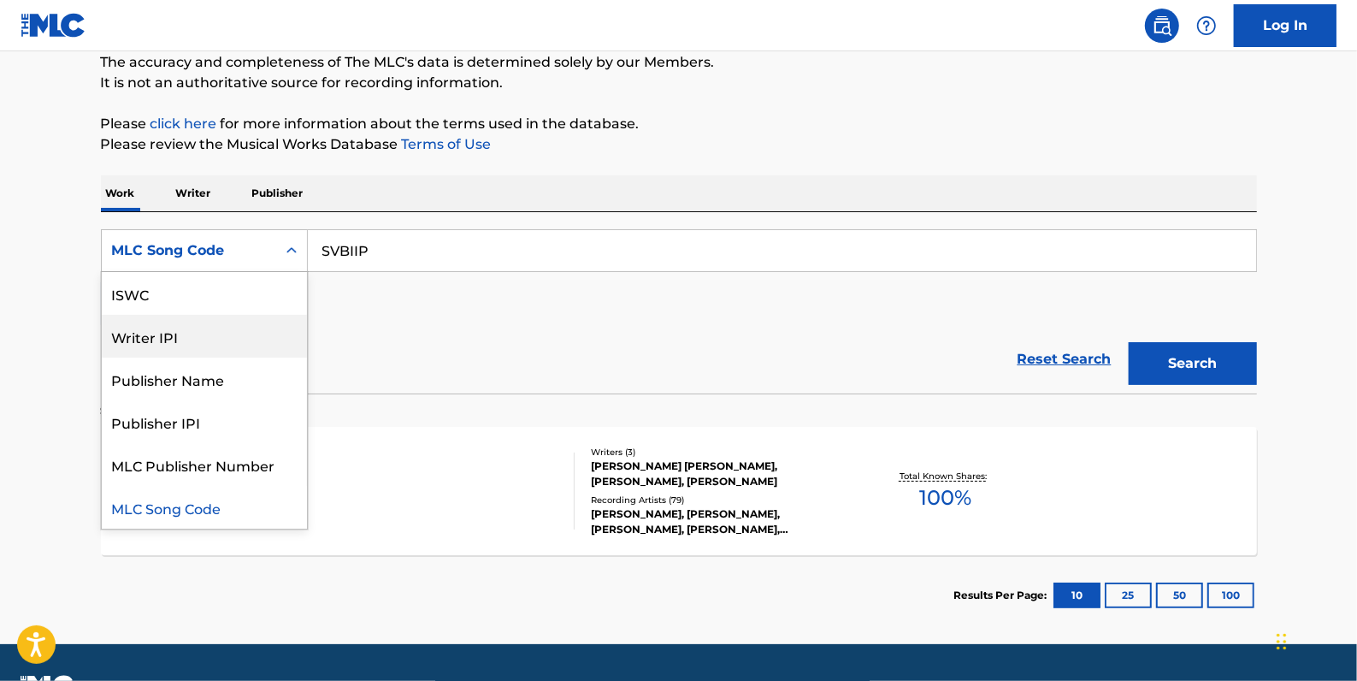
scroll to position [0, 0]
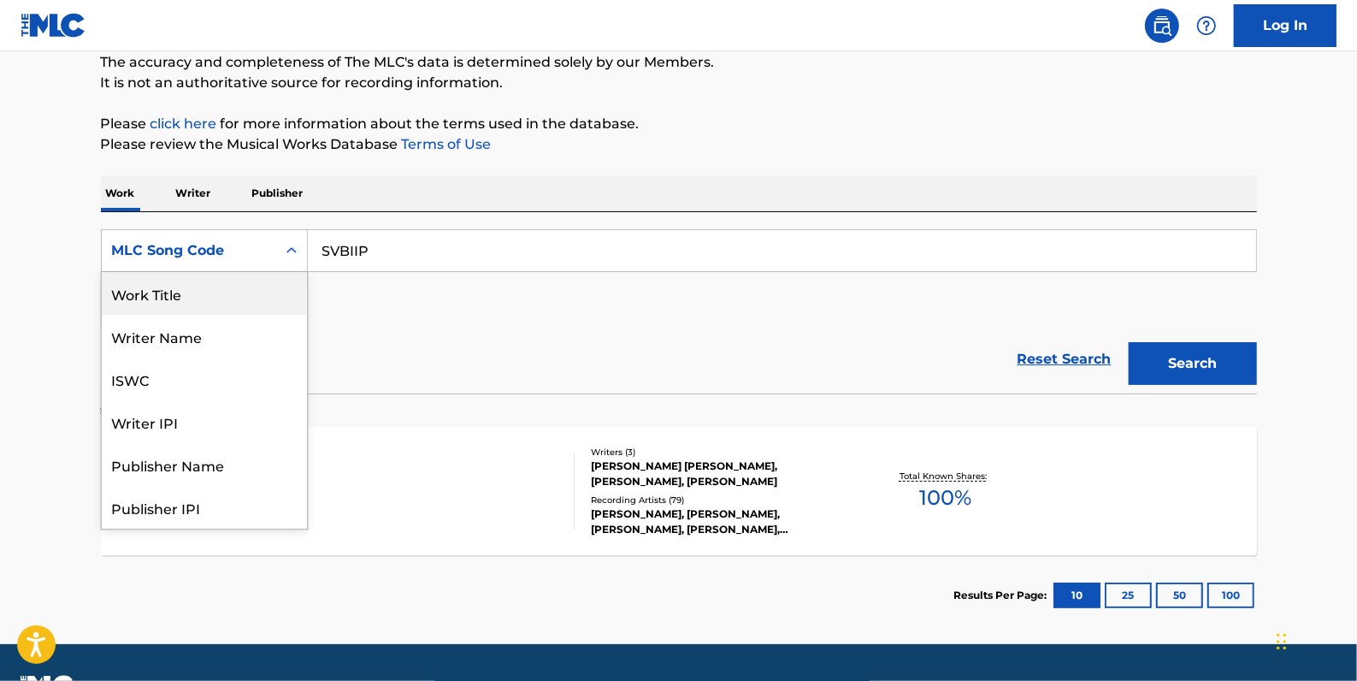
drag, startPoint x: 251, startPoint y: 301, endPoint x: 374, endPoint y: 236, distance: 139.2
click at [250, 299] on div "Work Title" at bounding box center [204, 293] width 205 height 43
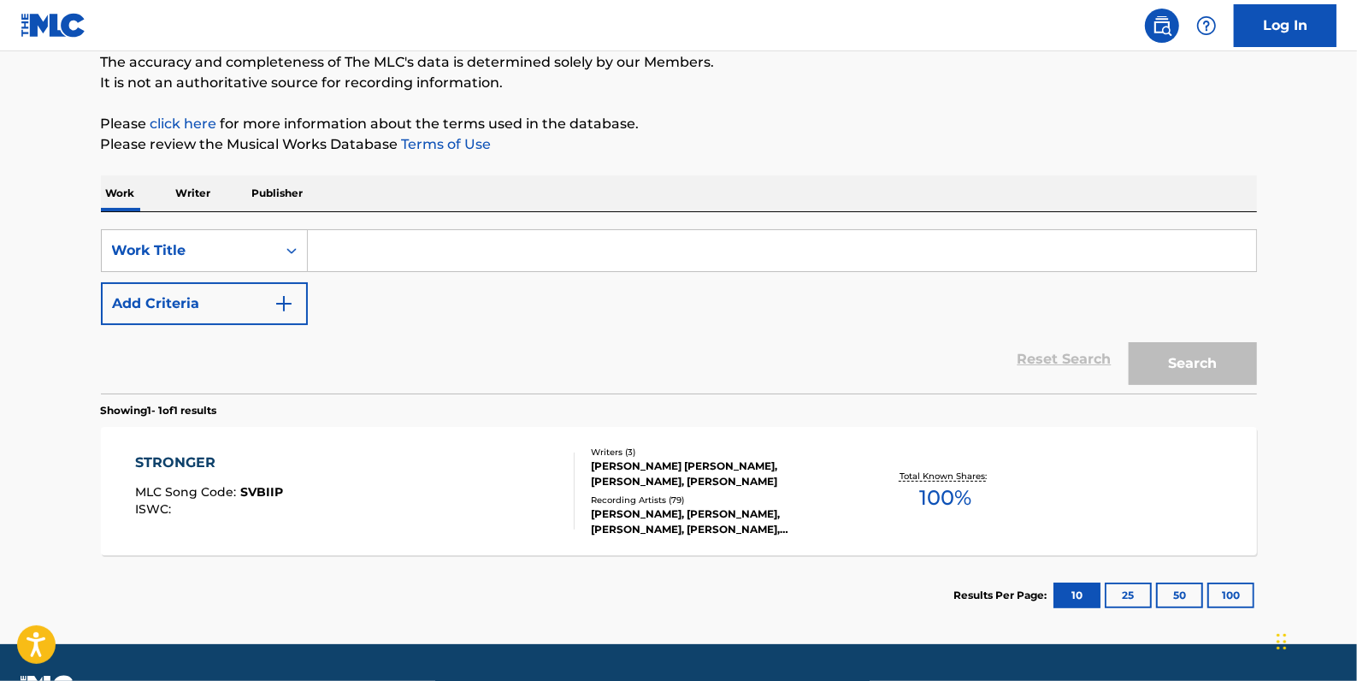
click at [391, 254] on input "Search Form" at bounding box center [782, 250] width 948 height 41
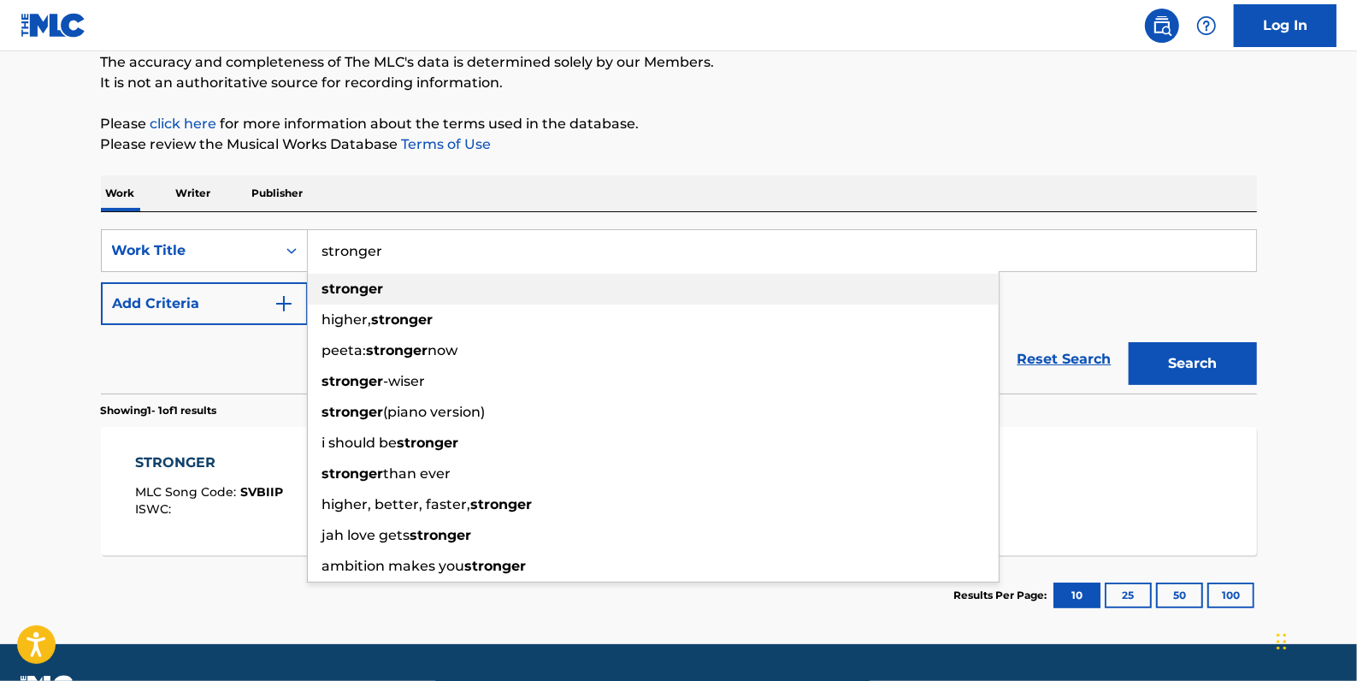
type input "stronger"
click at [359, 287] on strong "stronger" at bounding box center [353, 288] width 62 height 16
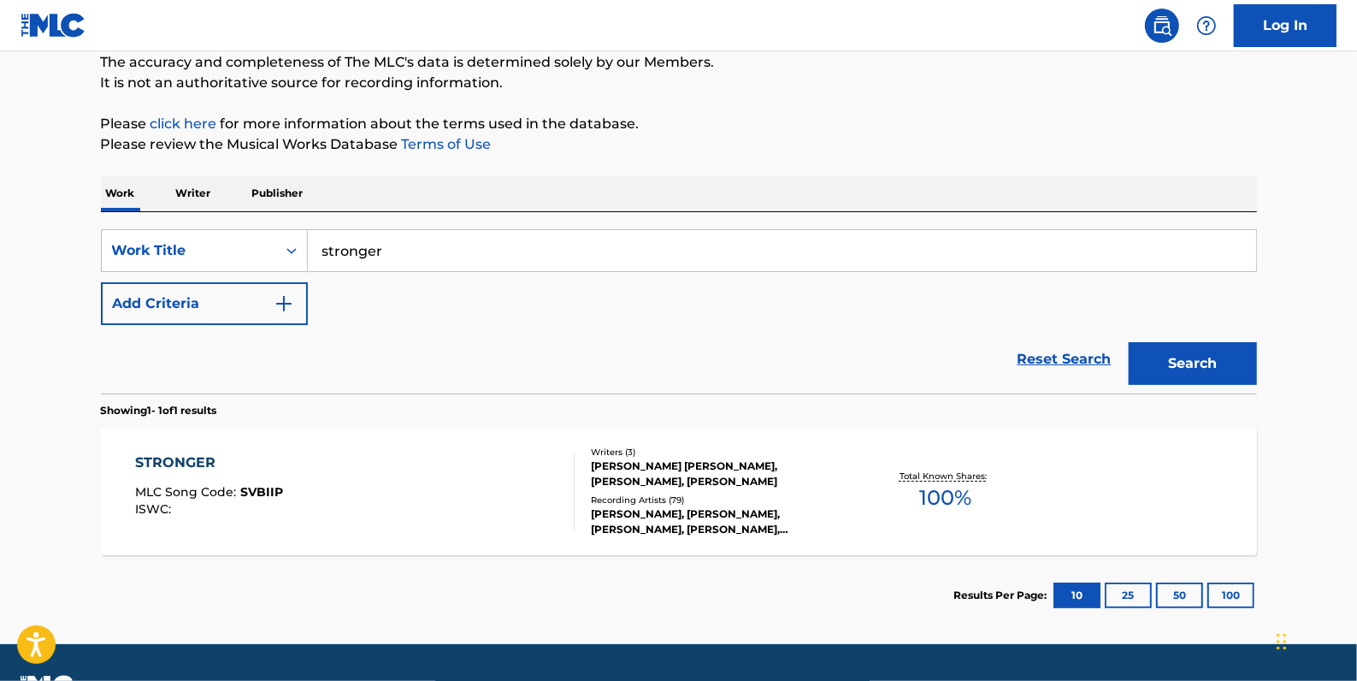
click at [229, 291] on button "Add Criteria" at bounding box center [204, 303] width 207 height 43
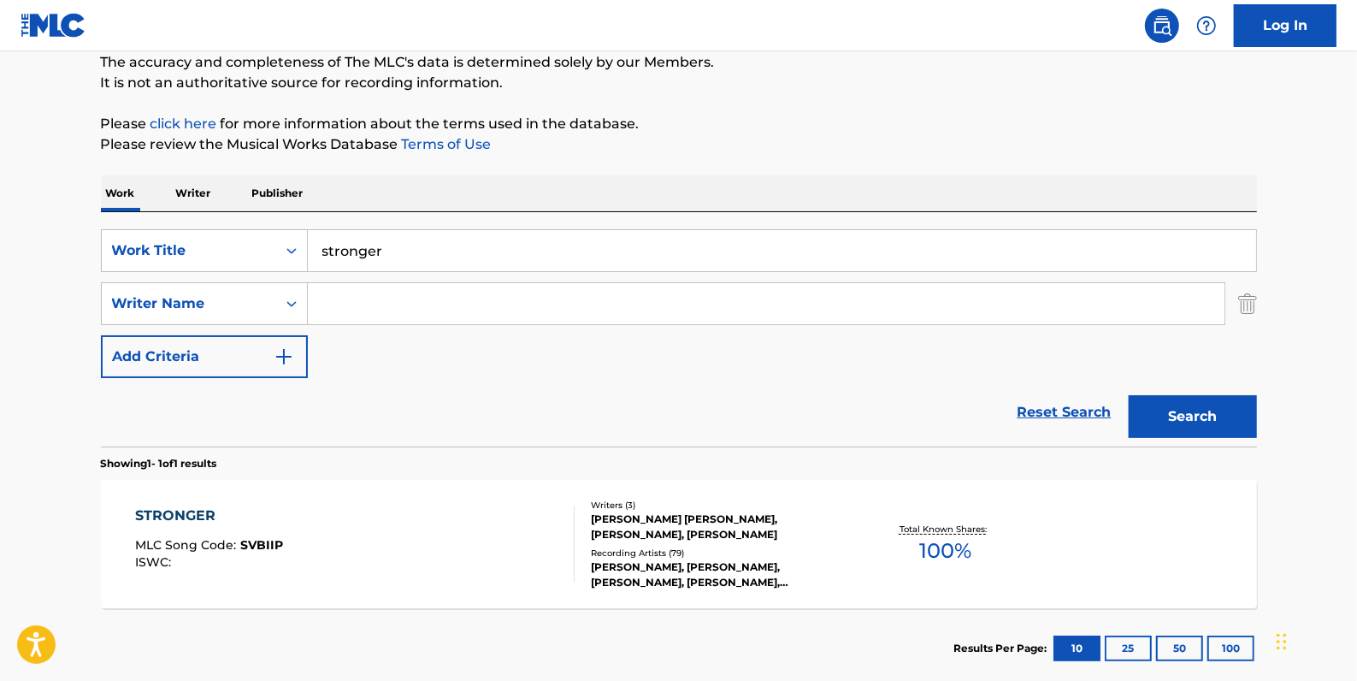
click at [363, 302] on input "Search Form" at bounding box center [766, 303] width 917 height 41
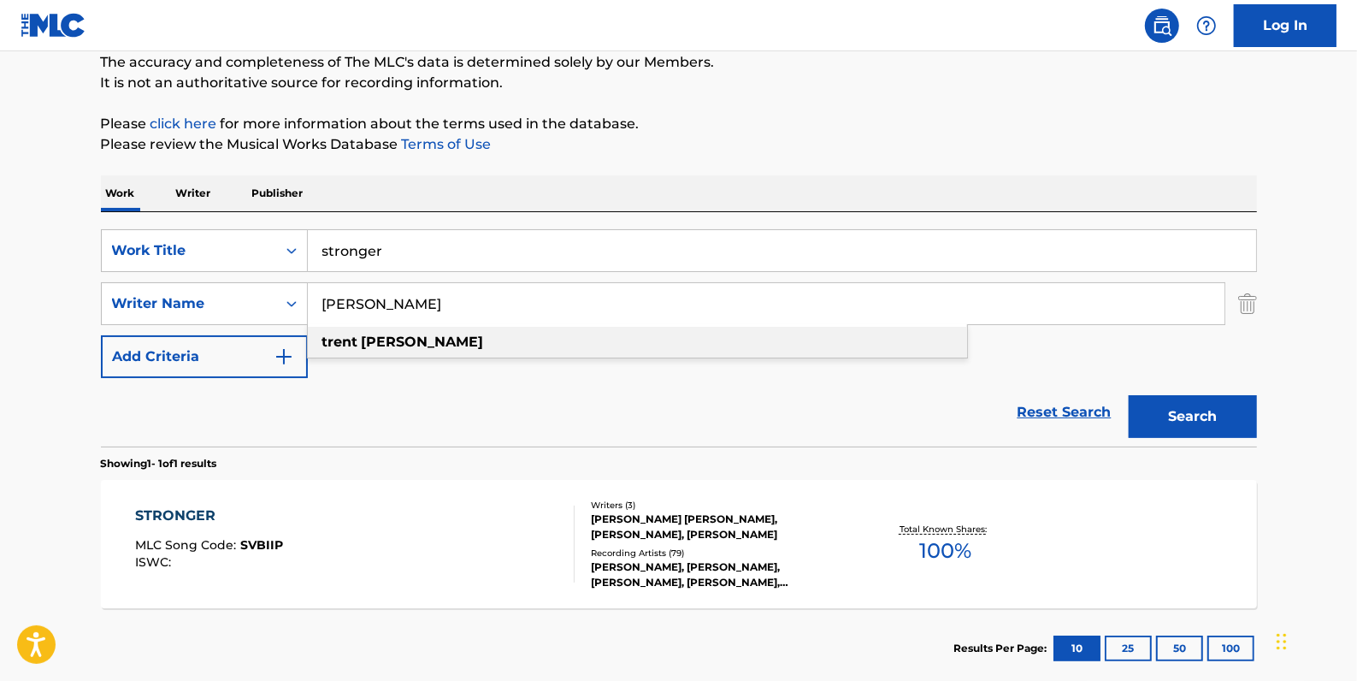
drag, startPoint x: 400, startPoint y: 345, endPoint x: 418, endPoint y: 339, distance: 18.7
click at [401, 345] on strong "[PERSON_NAME]" at bounding box center [423, 341] width 122 height 16
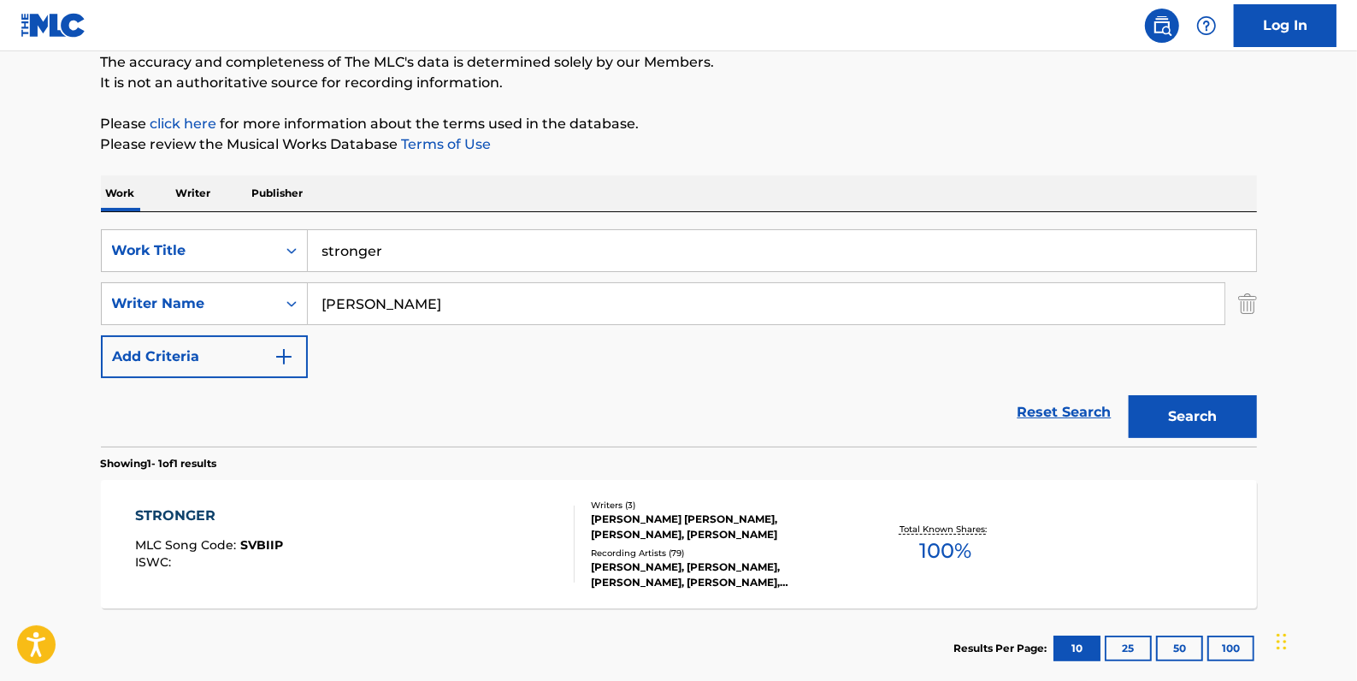
click at [1240, 417] on button "Search" at bounding box center [1193, 416] width 128 height 43
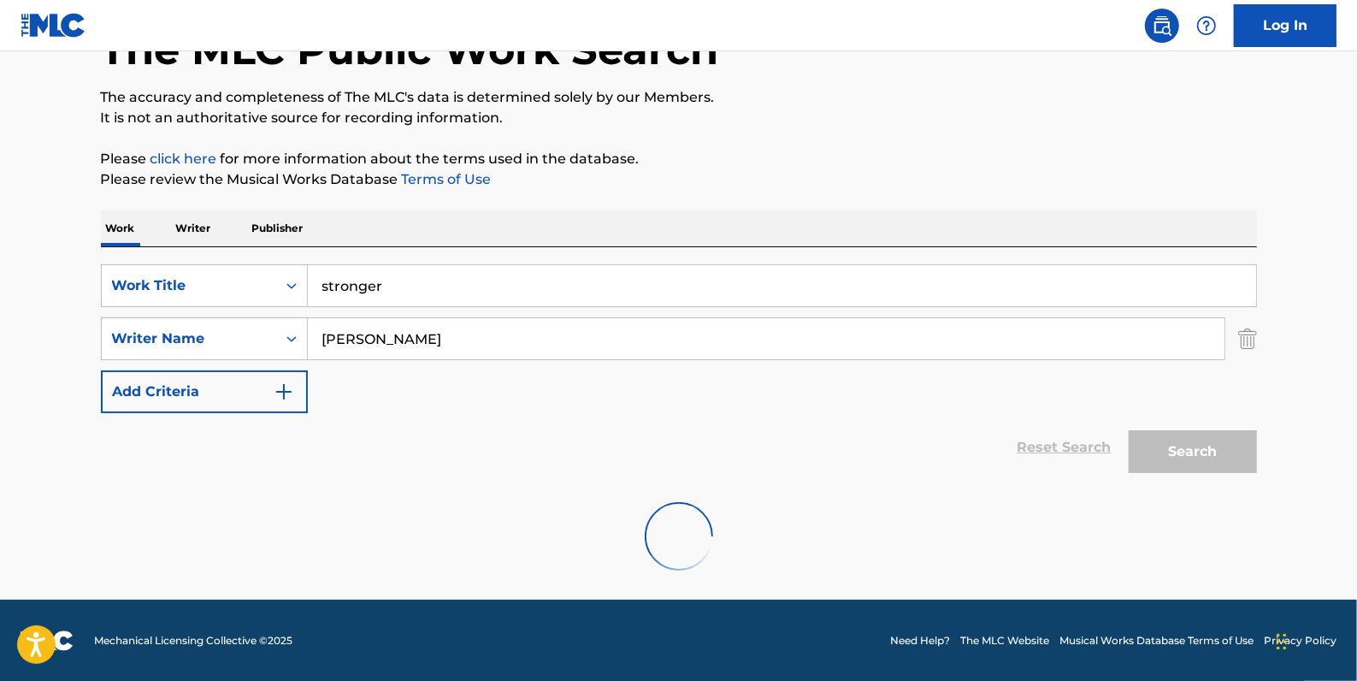
scroll to position [60, 0]
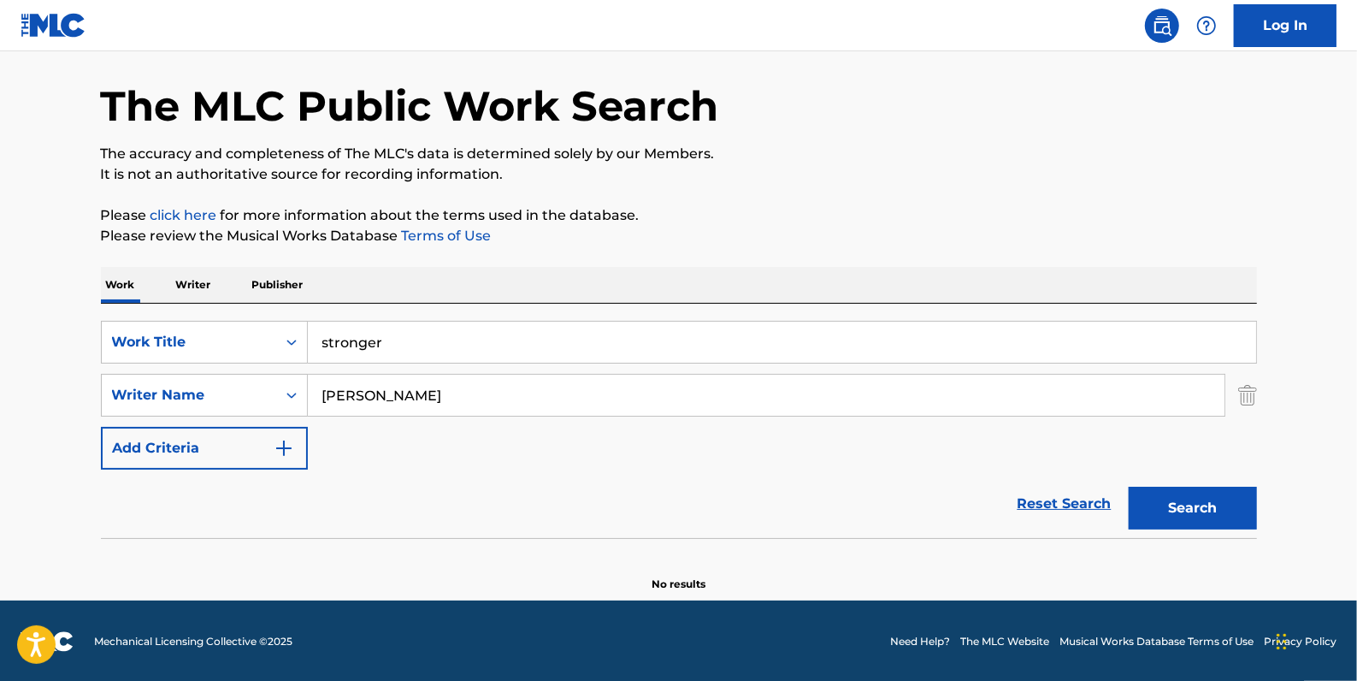
click at [379, 389] on input "[PERSON_NAME]" at bounding box center [766, 395] width 917 height 41
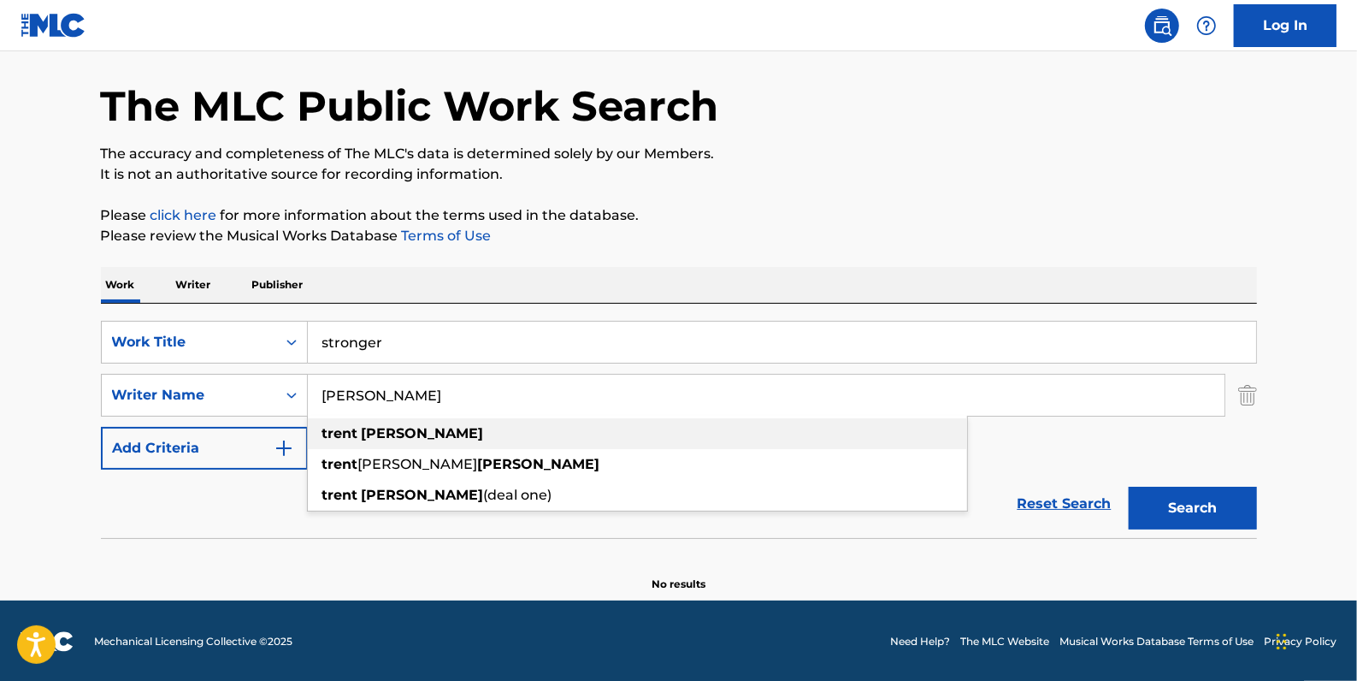
type input "[PERSON_NAME]"
click at [418, 434] on strong "[PERSON_NAME]" at bounding box center [423, 433] width 122 height 16
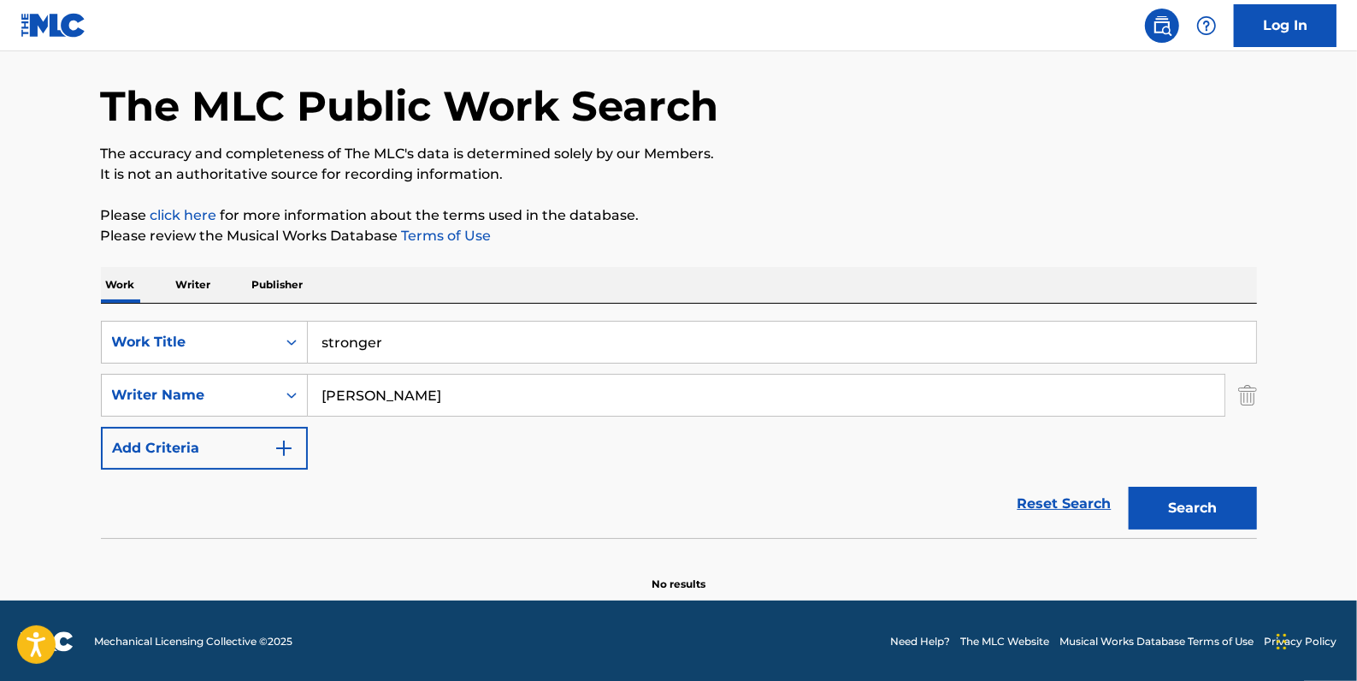
click at [1231, 508] on button "Search" at bounding box center [1193, 508] width 128 height 43
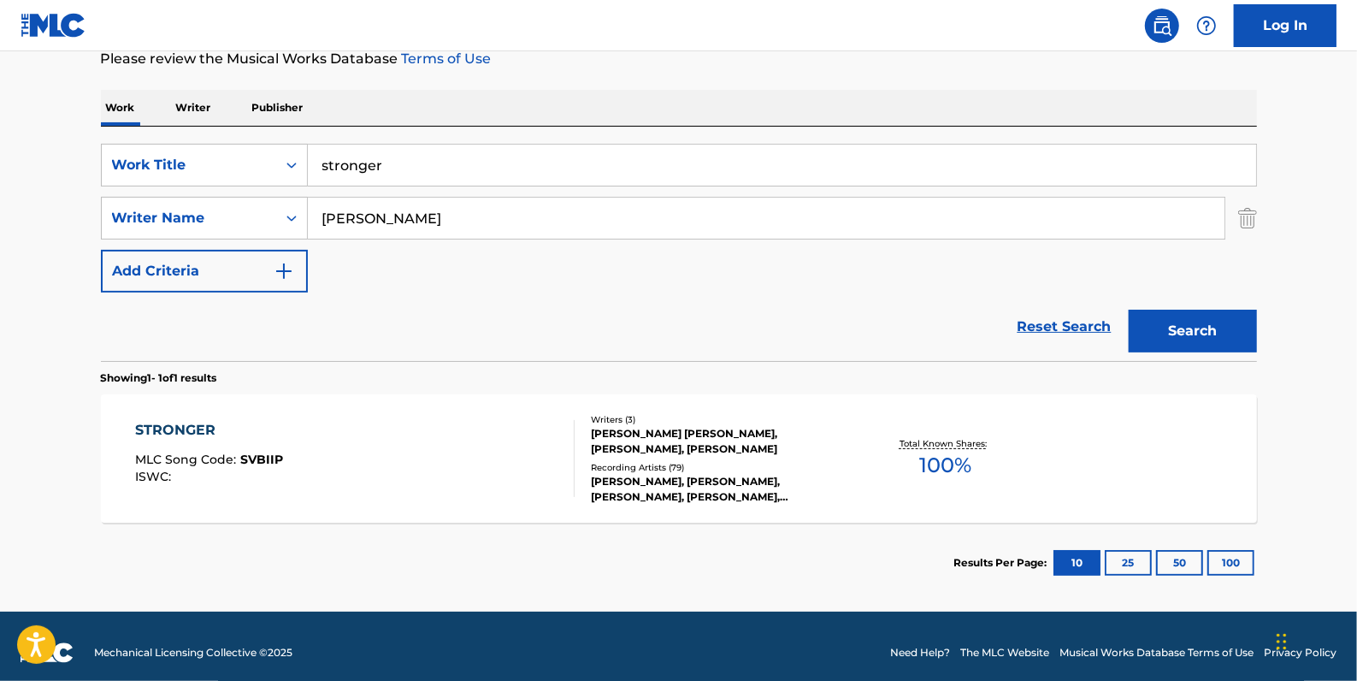
scroll to position [248, 0]
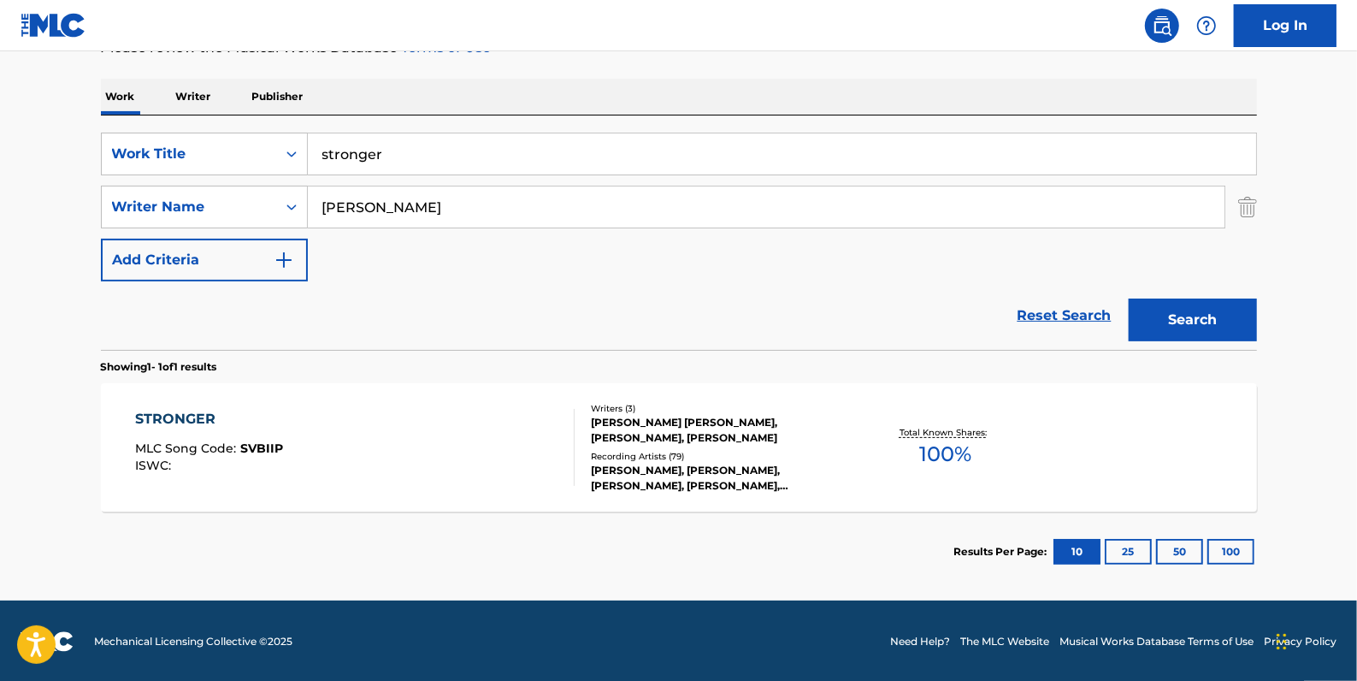
click at [1030, 316] on link "Reset Search" at bounding box center [1064, 316] width 111 height 38
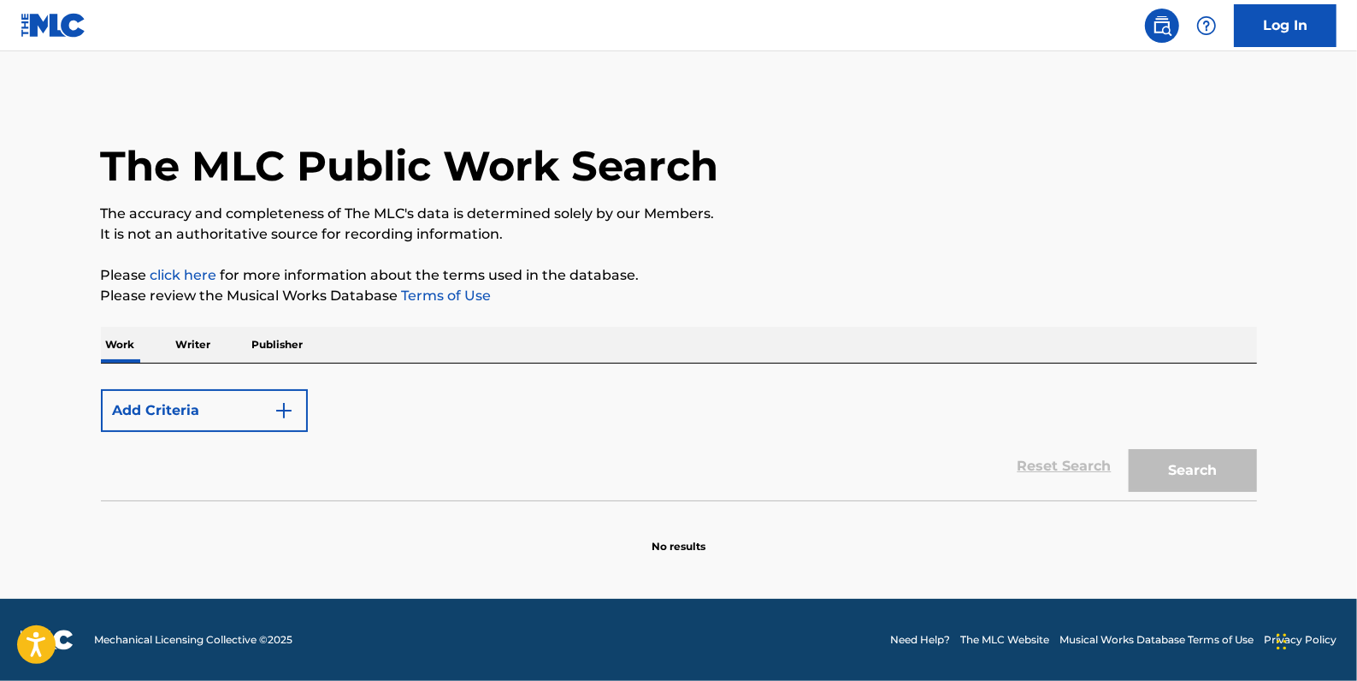
scroll to position [0, 0]
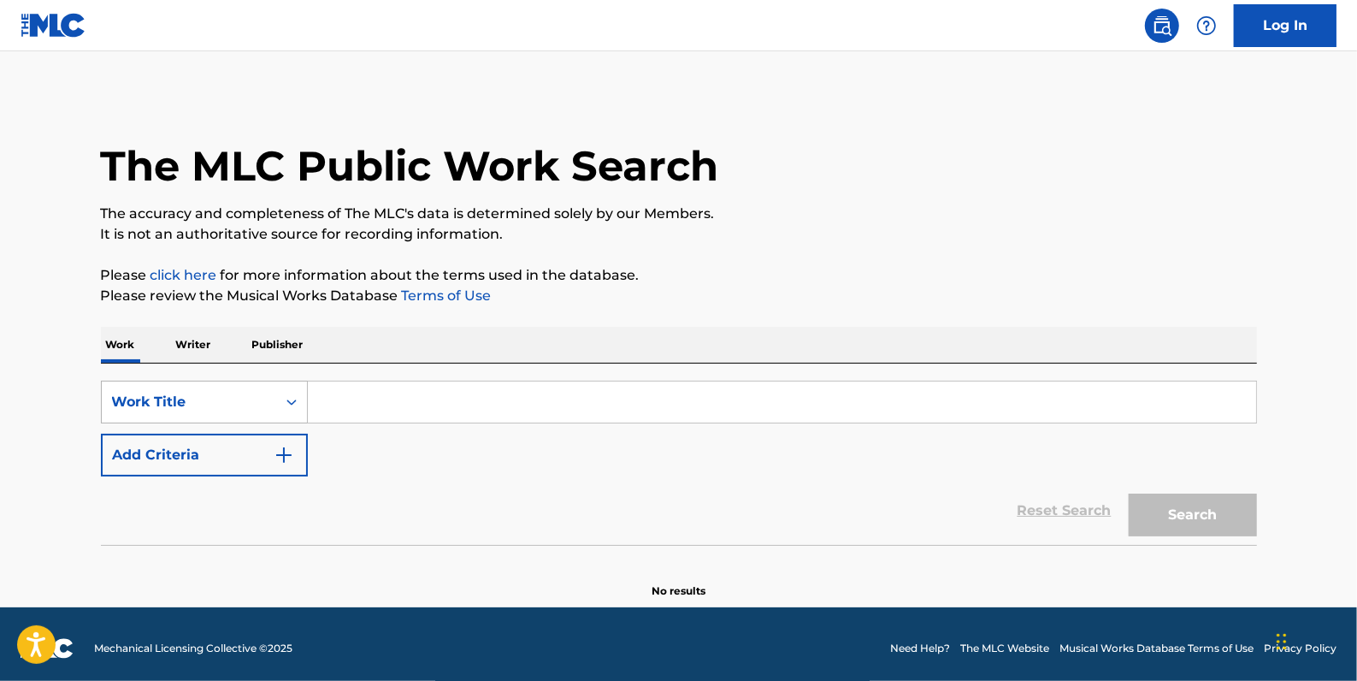
click at [298, 398] on icon "Search Form" at bounding box center [291, 401] width 17 height 17
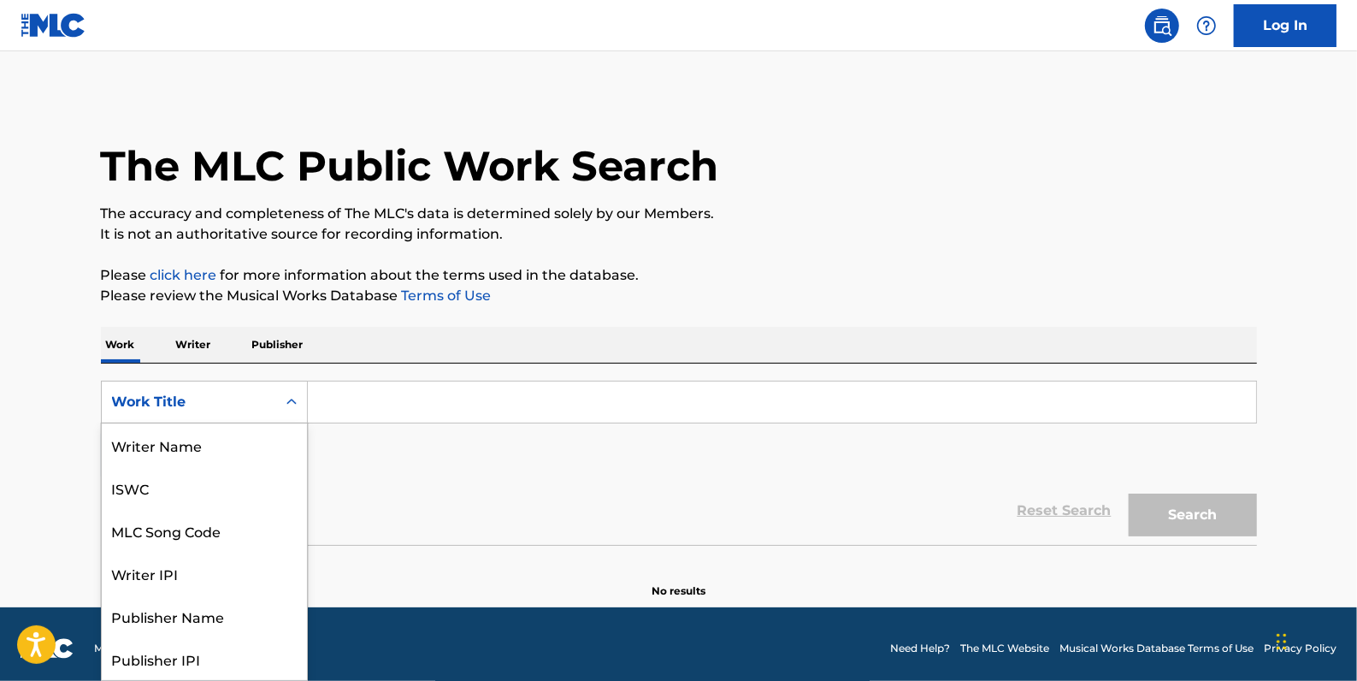
scroll to position [86, 0]
click at [257, 435] on div "MLC Song Code" at bounding box center [204, 444] width 205 height 43
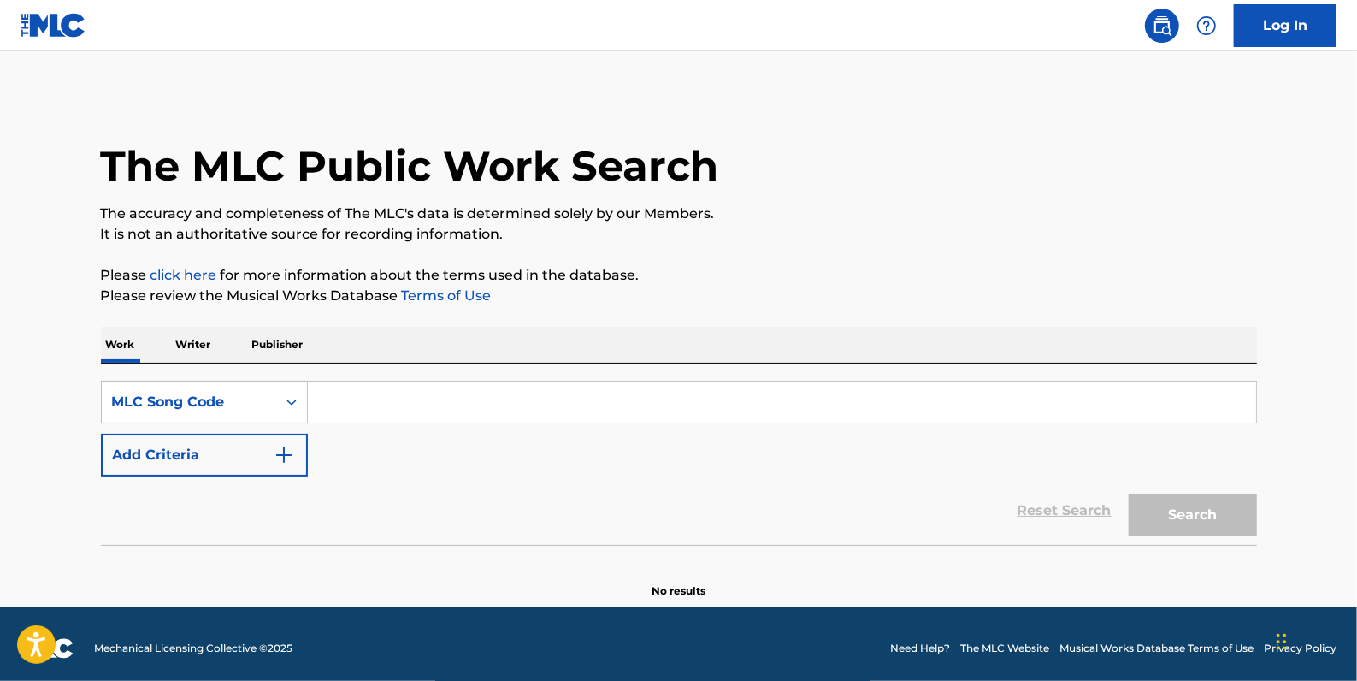
paste input "X0485A"
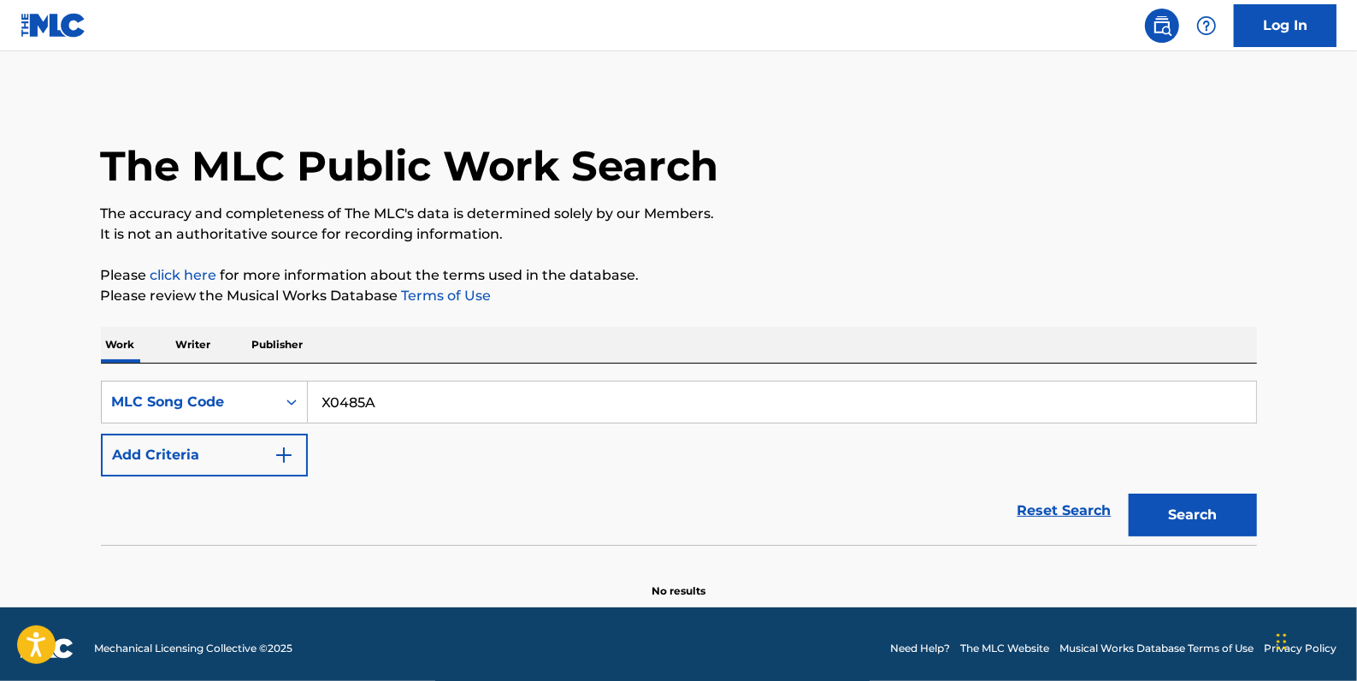
type input "X0485A"
click at [1214, 507] on button "Search" at bounding box center [1193, 514] width 128 height 43
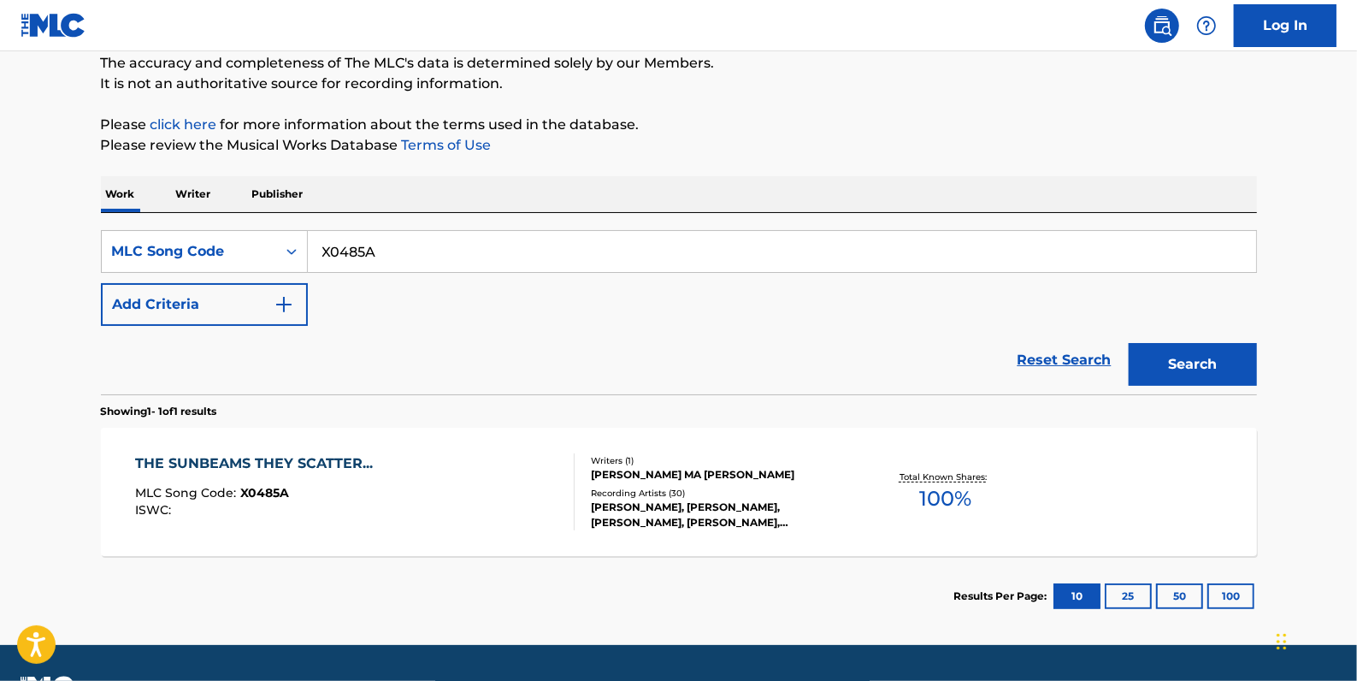
scroll to position [155, 0]
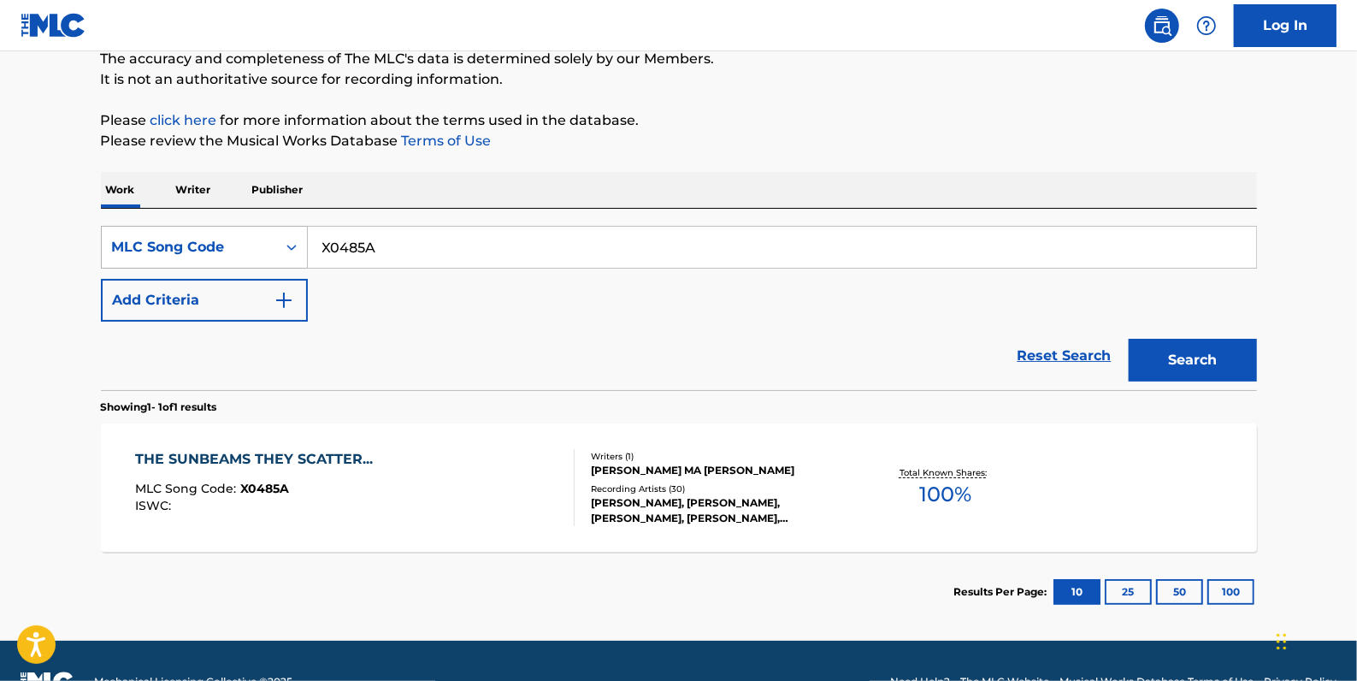
drag, startPoint x: 401, startPoint y: 249, endPoint x: 280, endPoint y: 241, distance: 120.8
click at [280, 241] on div "SearchWithCriteriad0ad2ae8-8b67-4658-9264-6a7b407f69cb MLC Song Code X0485A" at bounding box center [679, 247] width 1156 height 43
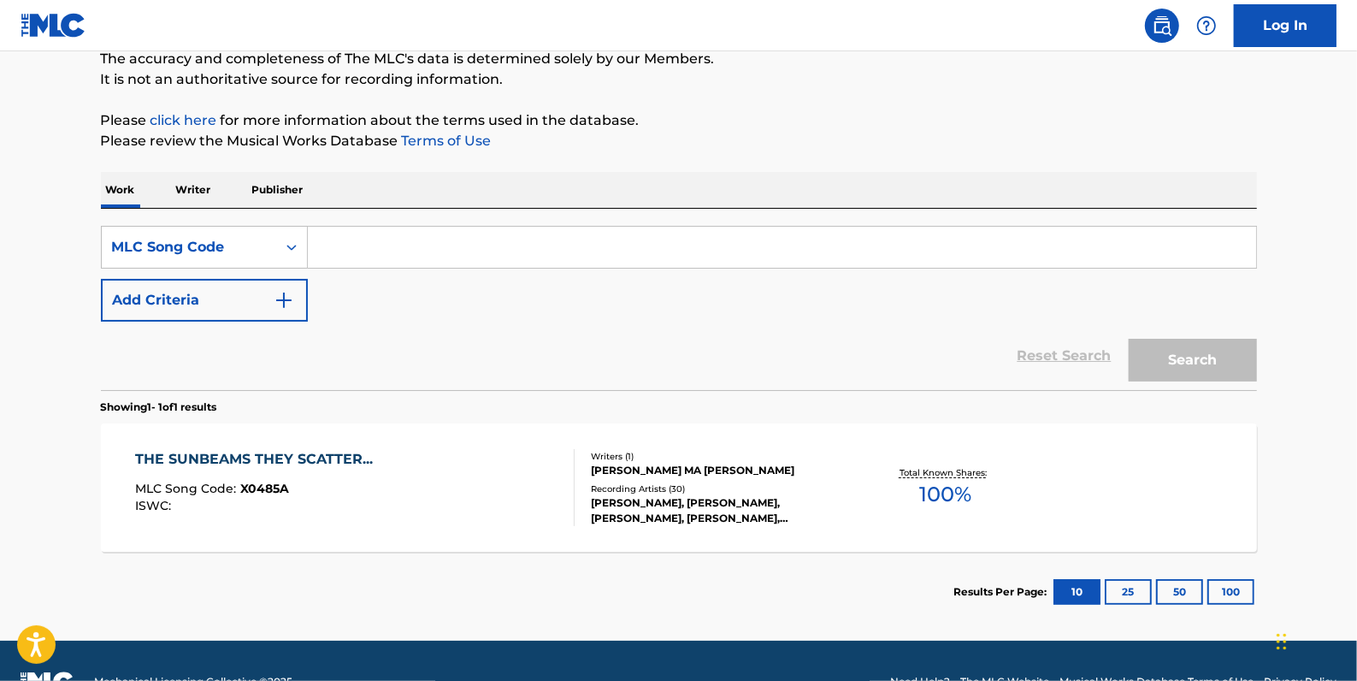
paste input "X1851V"
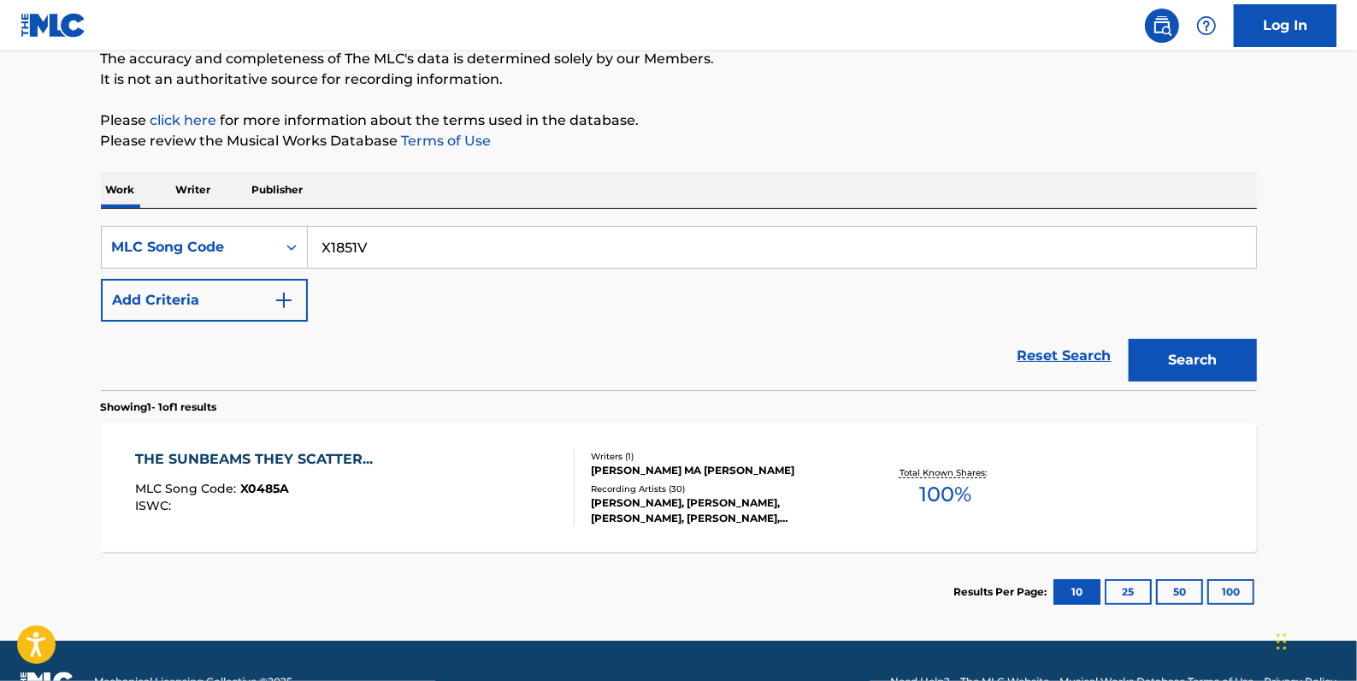
type input "X1851V"
click at [1236, 360] on button "Search" at bounding box center [1193, 360] width 128 height 43
drag, startPoint x: 391, startPoint y: 250, endPoint x: 283, endPoint y: 234, distance: 108.8
click at [283, 234] on div "SearchWithCriteriad0ad2ae8-8b67-4658-9264-6a7b407f69cb MLC Song Code X1851V" at bounding box center [679, 247] width 1156 height 43
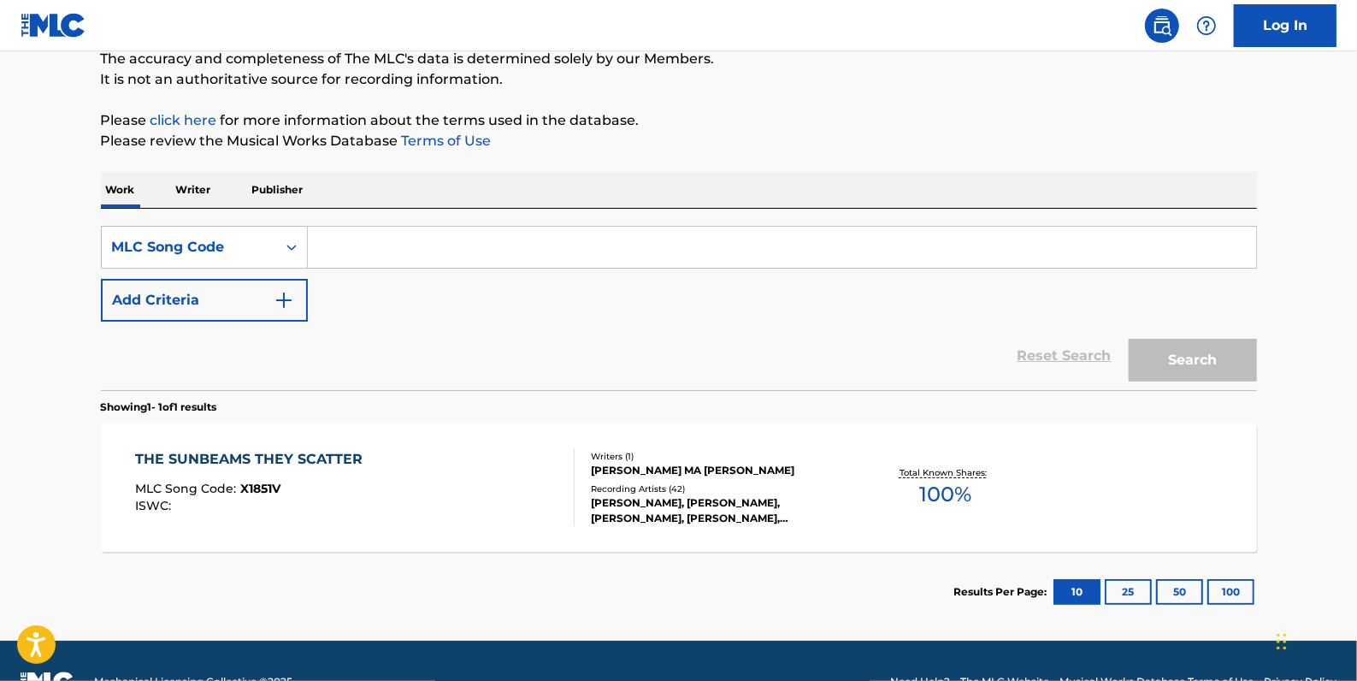
paste input "TD5WF0"
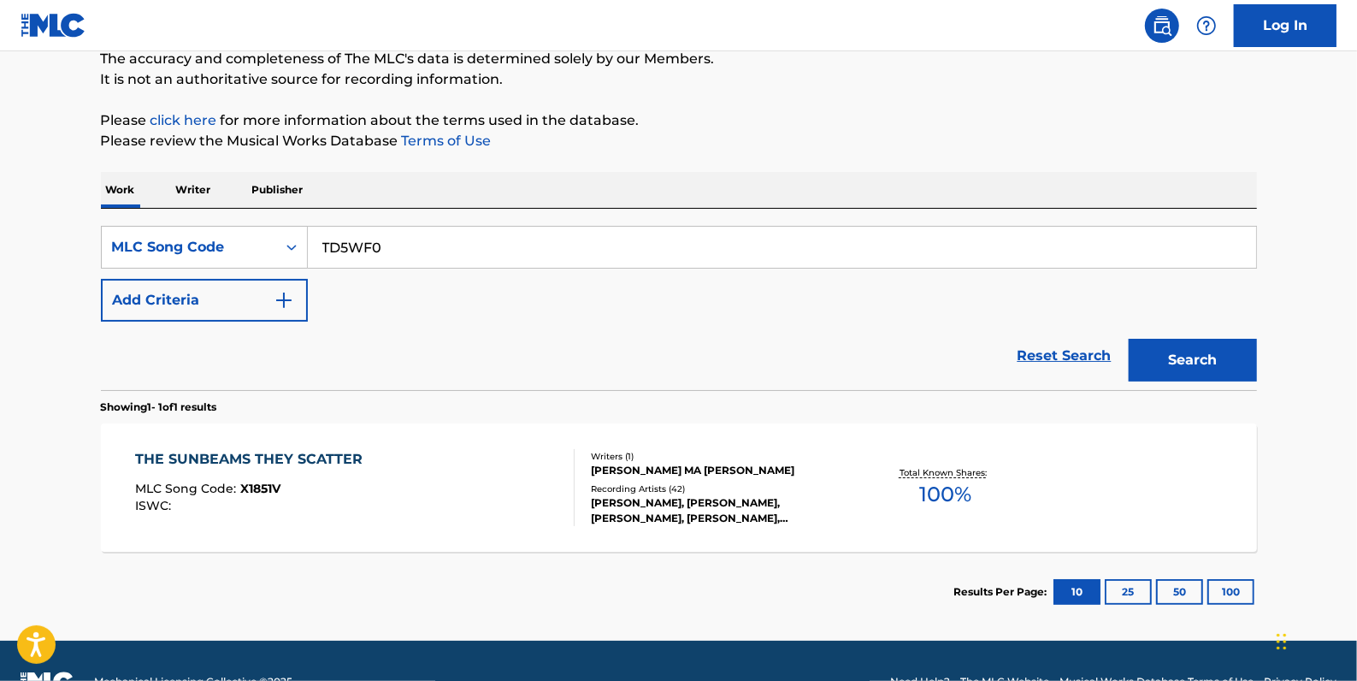
type input "TD5WF0"
click at [1154, 346] on button "Search" at bounding box center [1193, 360] width 128 height 43
click at [533, 462] on div "THE SUNBEAMS THEY SCATTER MLC Song Code : TD5WF0 ISWC : T9297312040" at bounding box center [355, 487] width 440 height 77
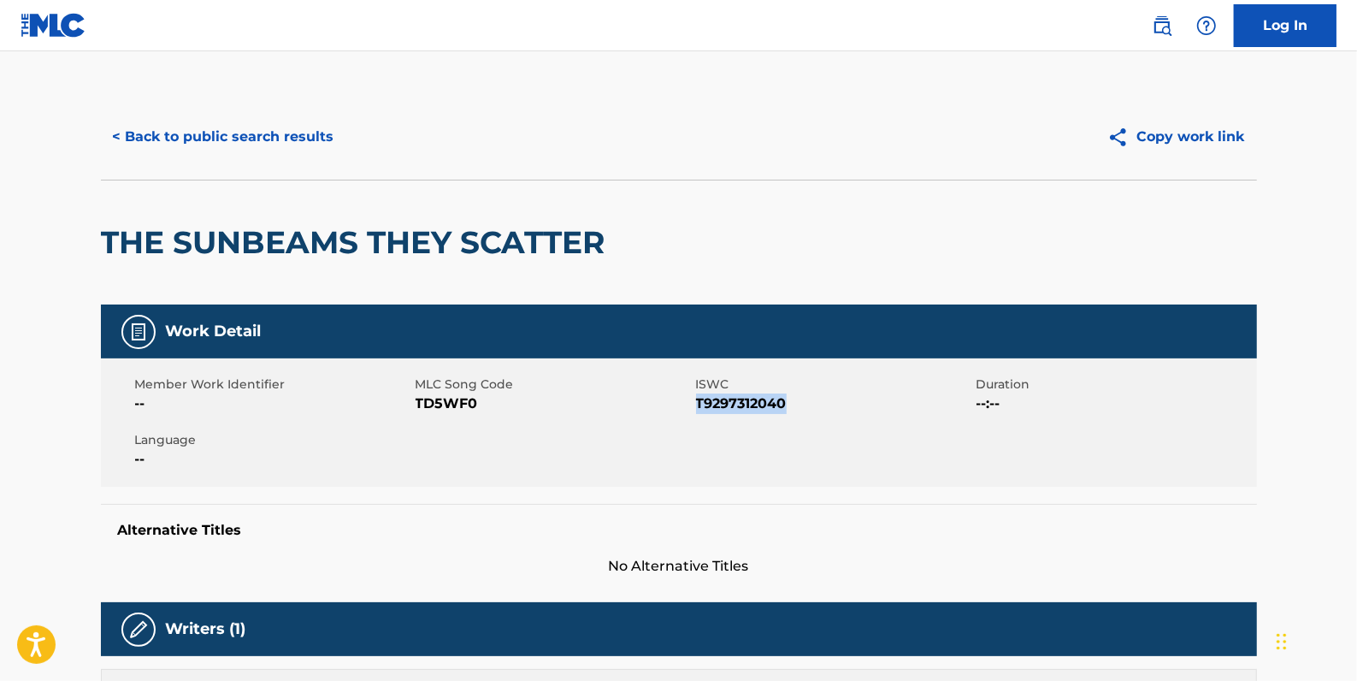
drag, startPoint x: 794, startPoint y: 405, endPoint x: 696, endPoint y: 402, distance: 98.4
click at [696, 402] on span "T9297312040" at bounding box center [834, 403] width 276 height 21
drag, startPoint x: 696, startPoint y: 402, endPoint x: 709, endPoint y: 404, distance: 13.1
copy span "T9297312040"
click at [313, 137] on button "< Back to public search results" at bounding box center [223, 136] width 245 height 43
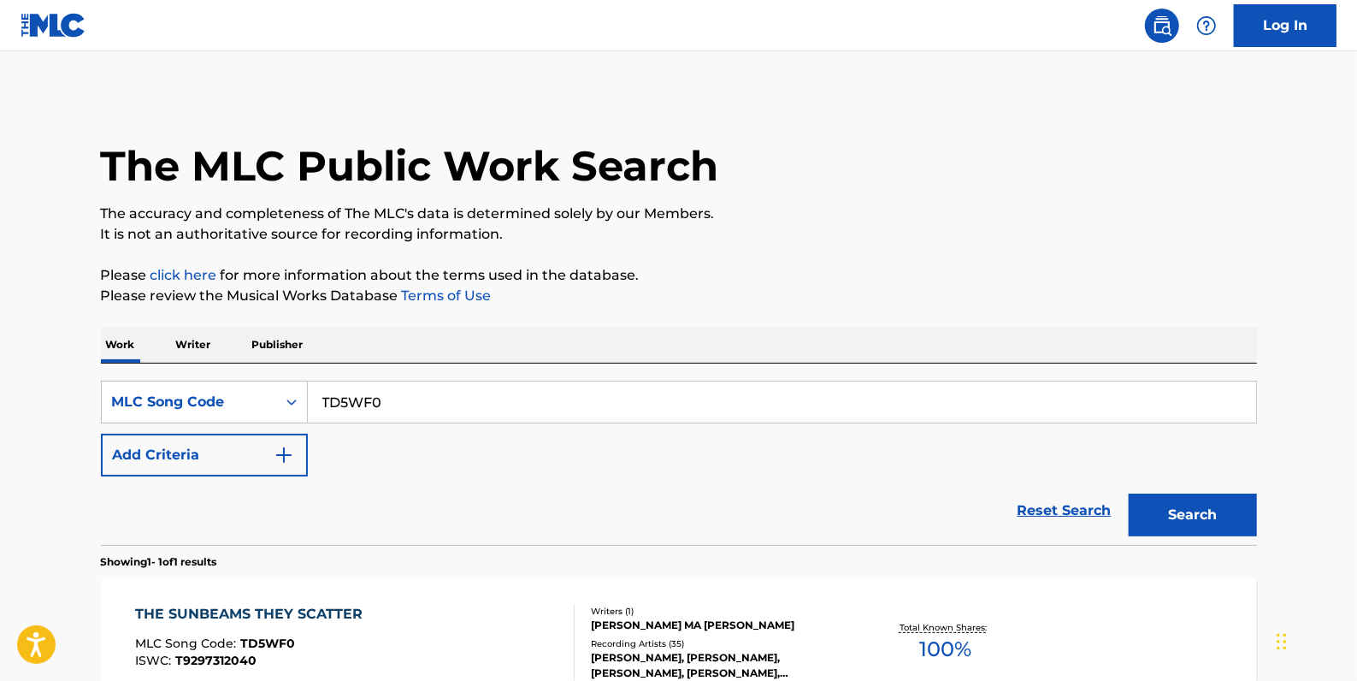
scroll to position [151, 0]
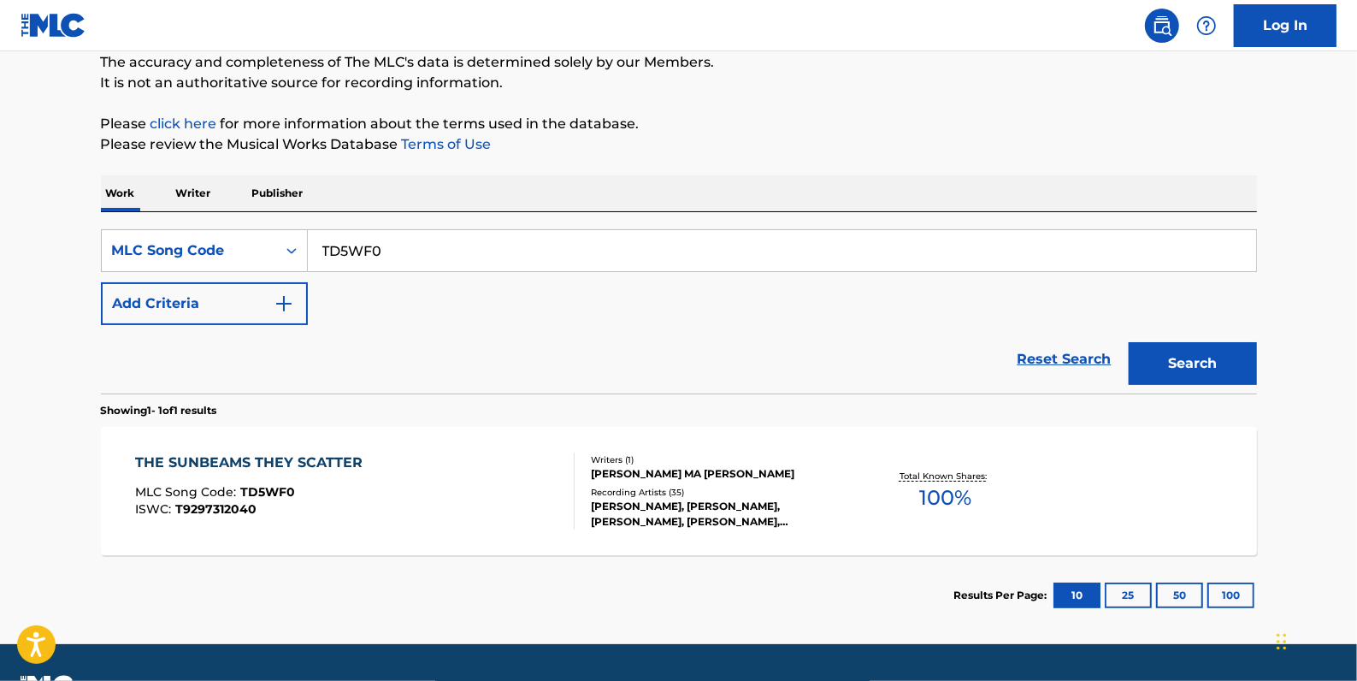
drag, startPoint x: 446, startPoint y: 245, endPoint x: 320, endPoint y: 244, distance: 125.7
click at [320, 244] on input "TD5WF0" at bounding box center [782, 250] width 948 height 41
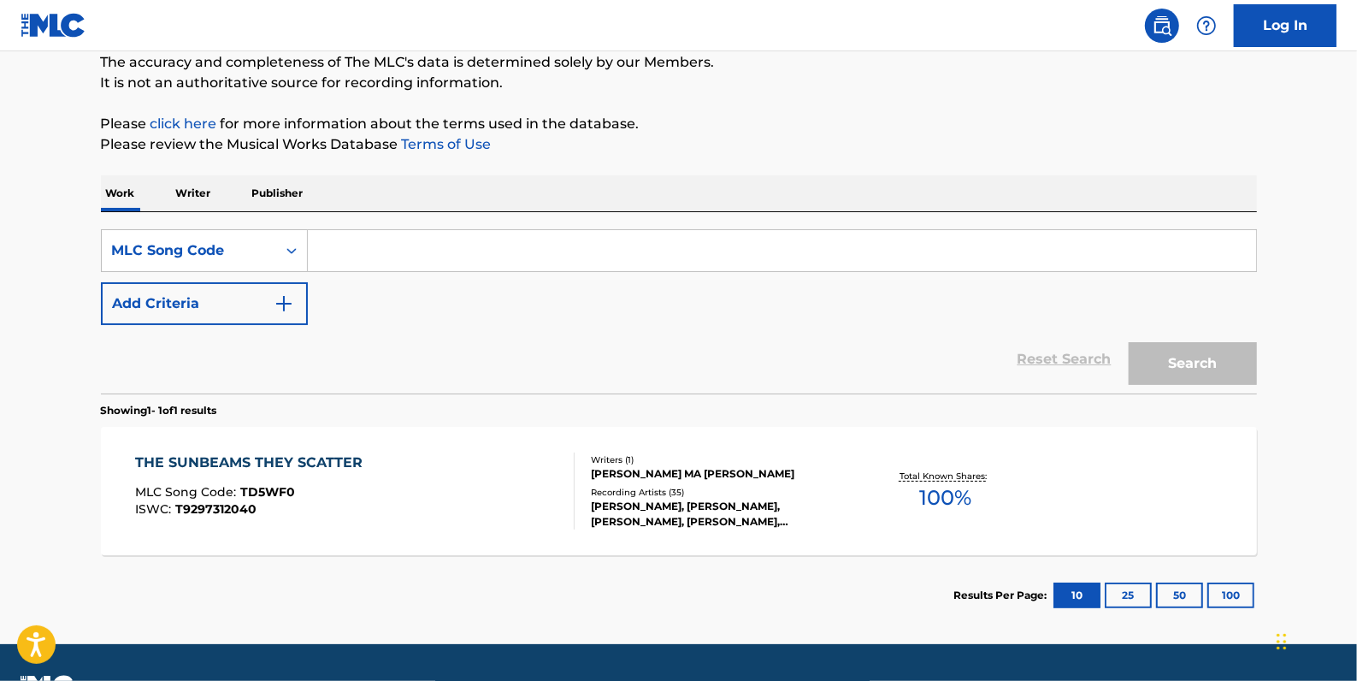
paste input "X0485A"
type input "X0485A"
click at [1189, 357] on button "Search" at bounding box center [1193, 363] width 128 height 43
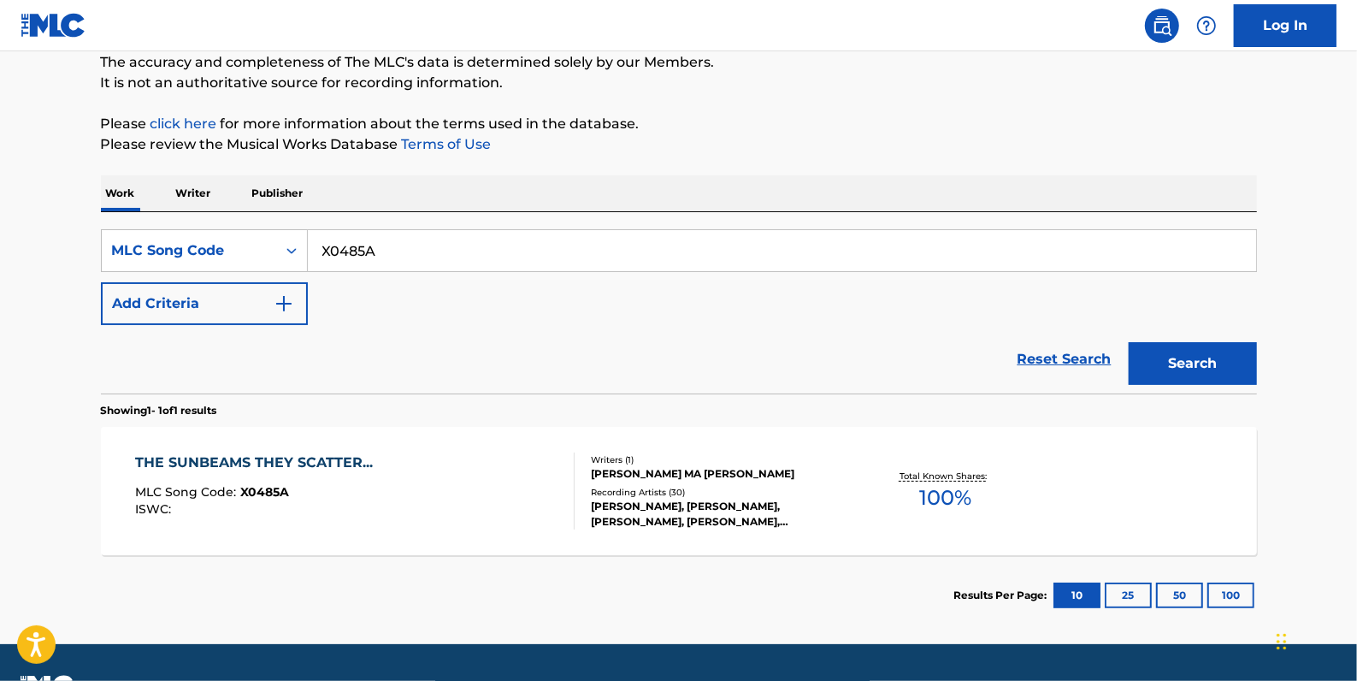
click at [451, 487] on div "THE SUNBEAMS THEY SCATTER... MLC Song Code : X0485A ISWC :" at bounding box center [355, 490] width 440 height 77
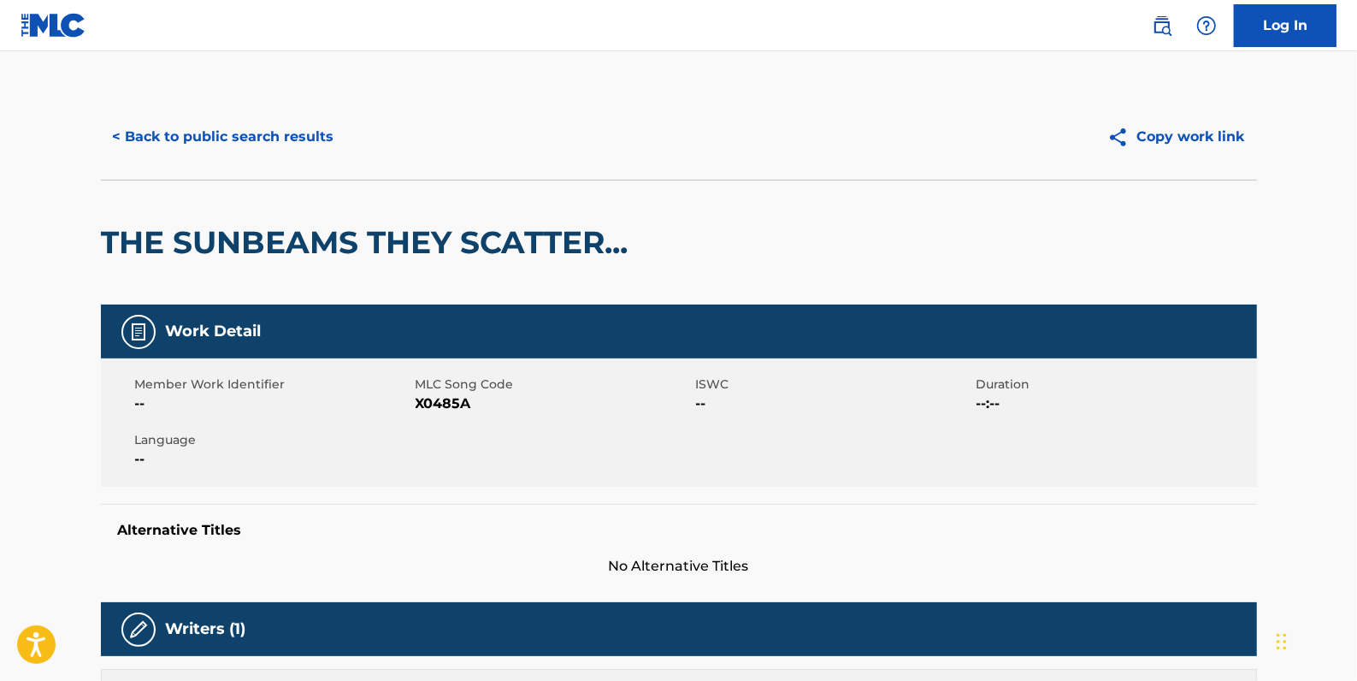
click at [198, 137] on button "< Back to public search results" at bounding box center [223, 136] width 245 height 43
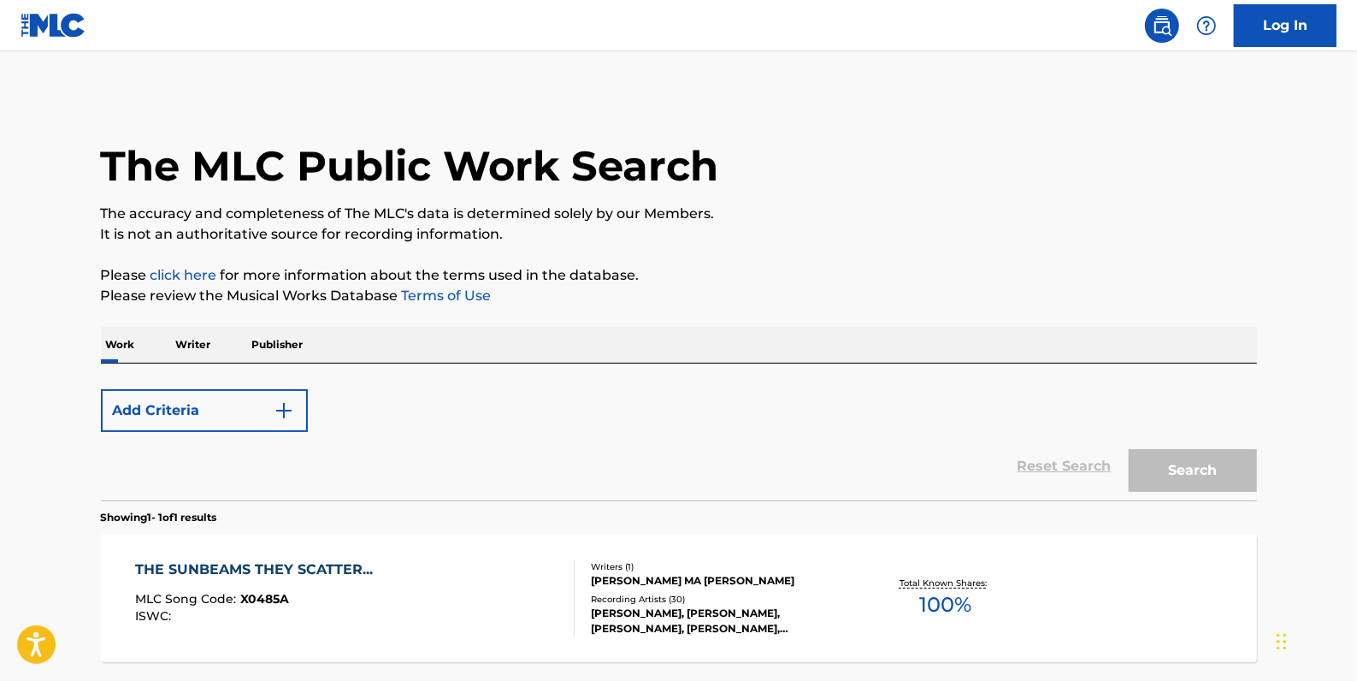
scroll to position [151, 0]
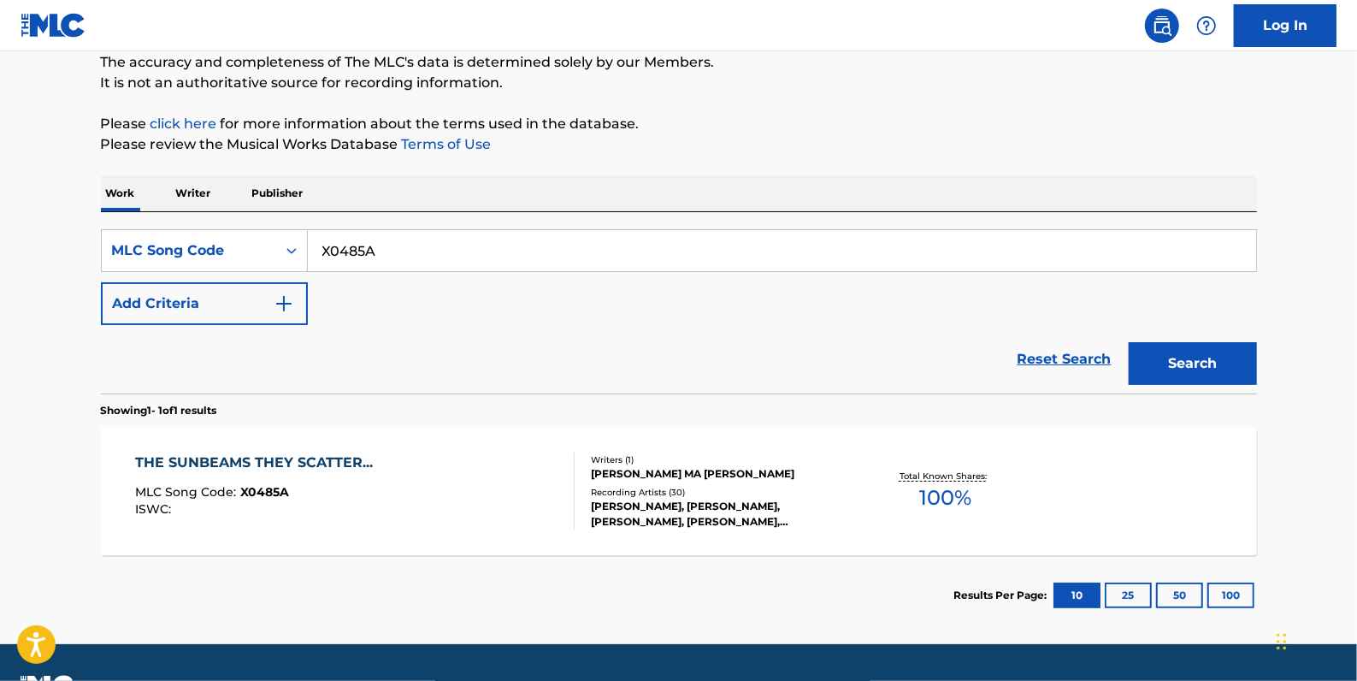
drag, startPoint x: 414, startPoint y: 248, endPoint x: 307, endPoint y: 248, distance: 106.9
click at [308, 248] on input "X0485A" at bounding box center [782, 250] width 948 height 41
paste input "X1851V"
type input "X1851V"
click at [1180, 351] on button "Search" at bounding box center [1193, 363] width 128 height 43
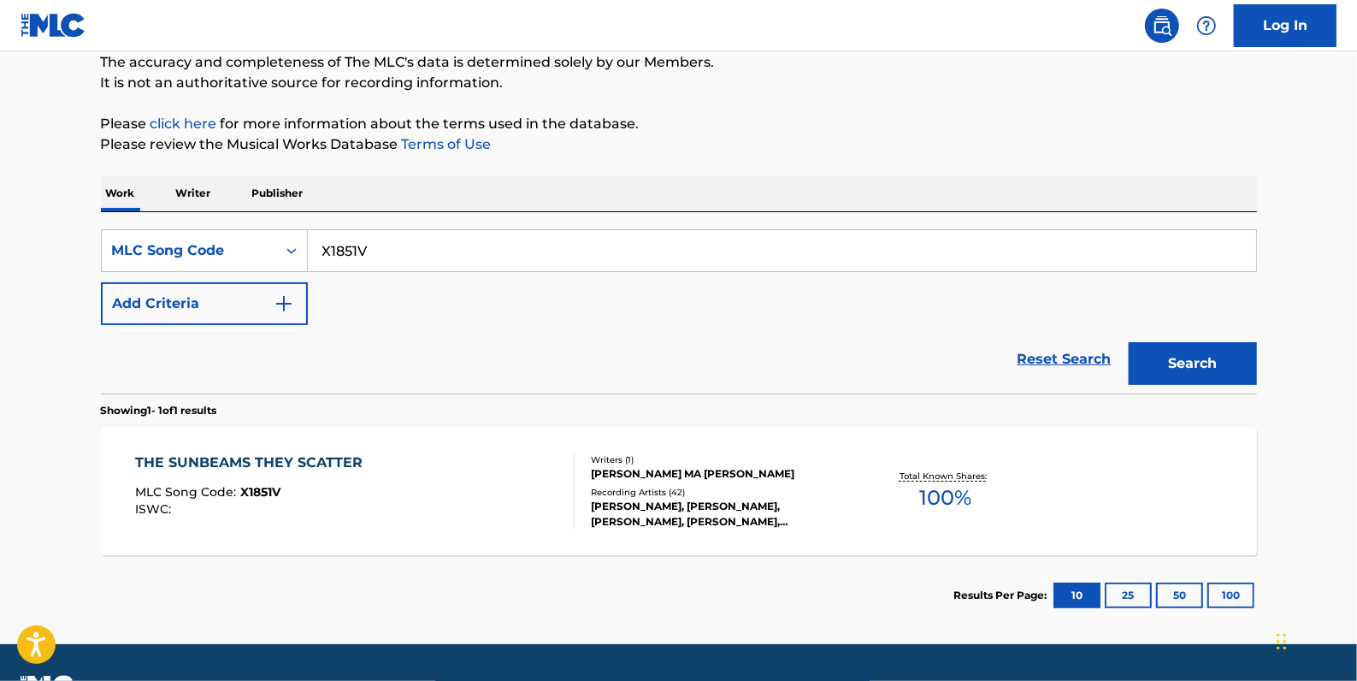
click at [457, 500] on div "THE SUNBEAMS THEY SCATTER MLC Song Code : X1851V ISWC :" at bounding box center [355, 490] width 440 height 77
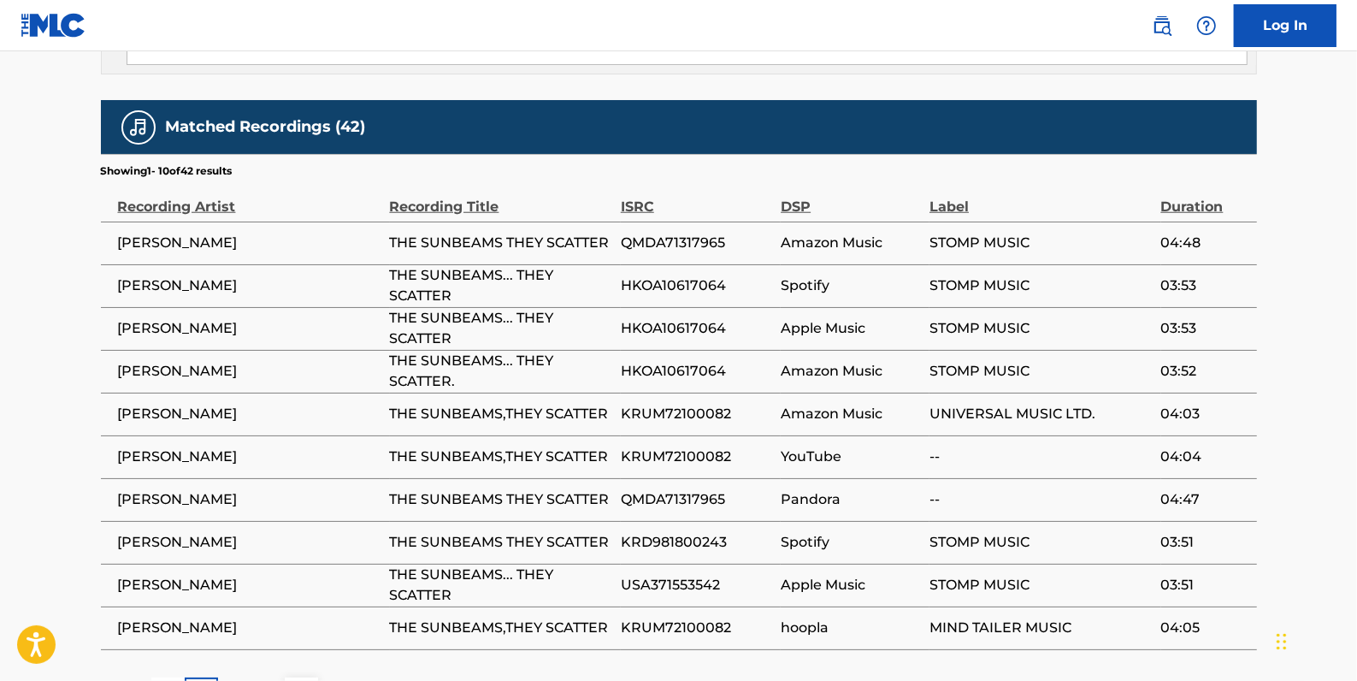
scroll to position [1166, 0]
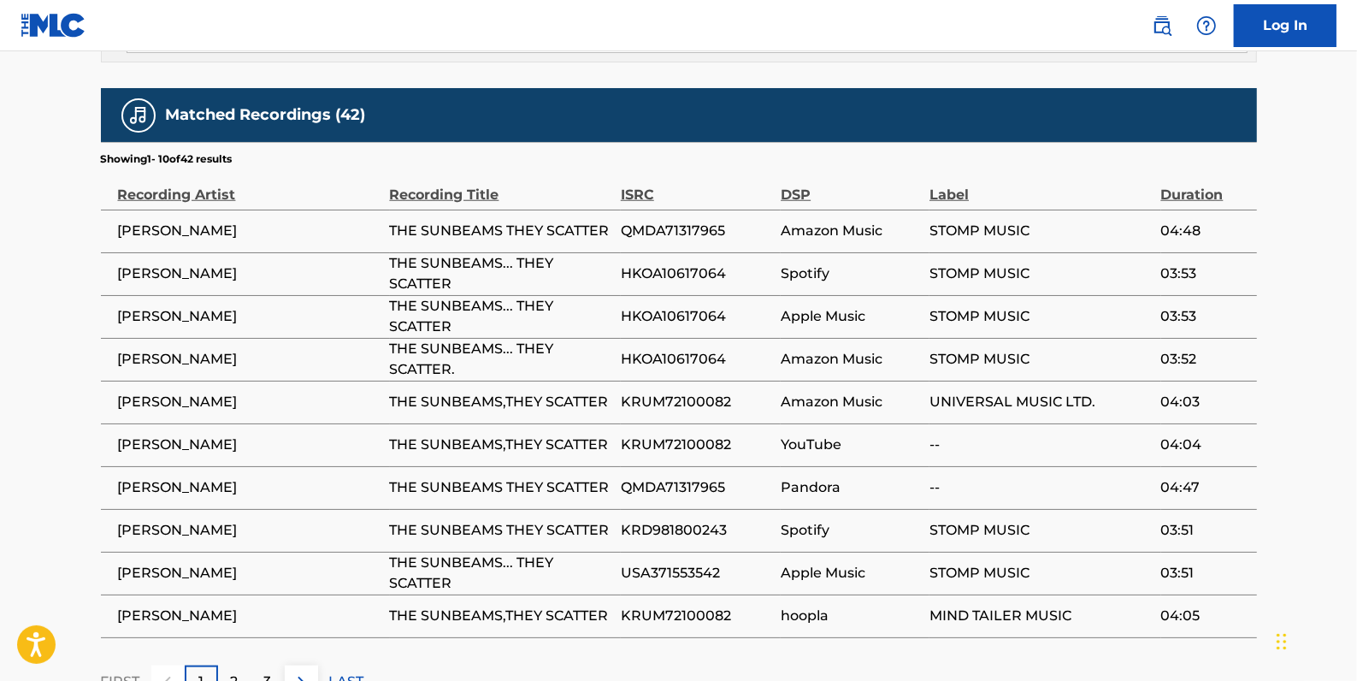
click at [623, 221] on span "QMDA71317965" at bounding box center [696, 231] width 151 height 21
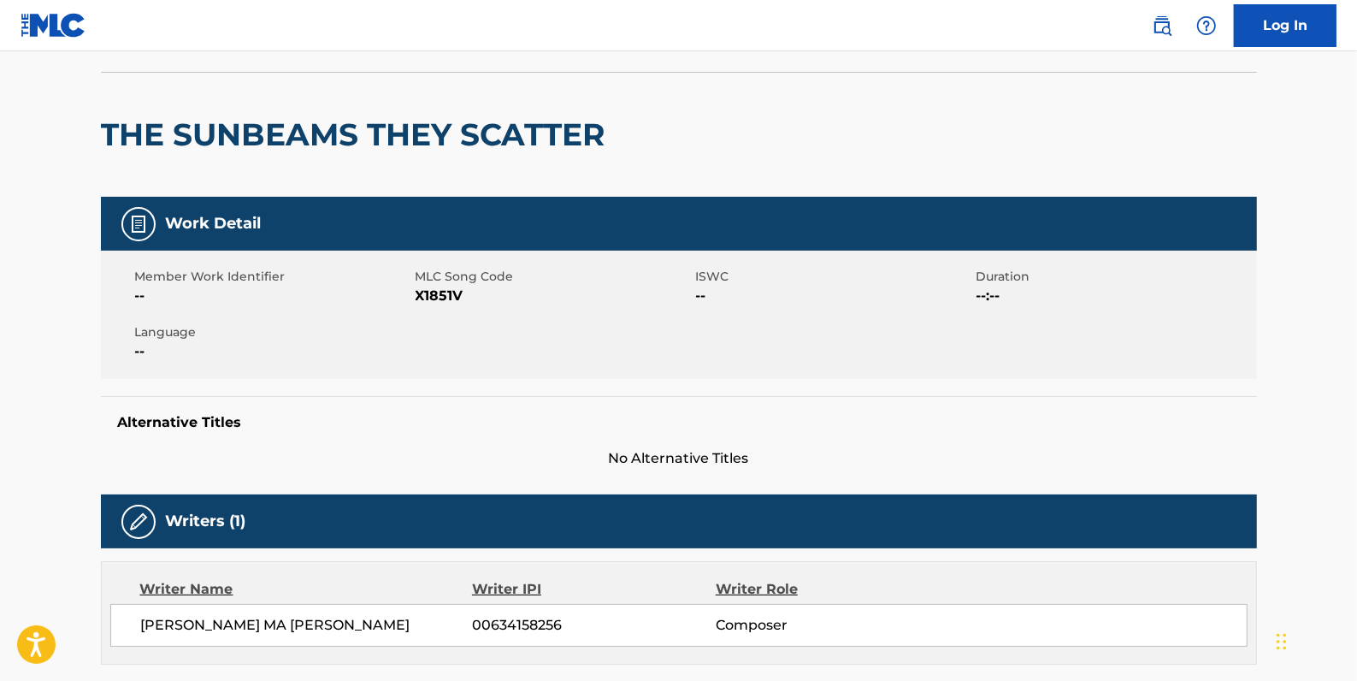
scroll to position [0, 0]
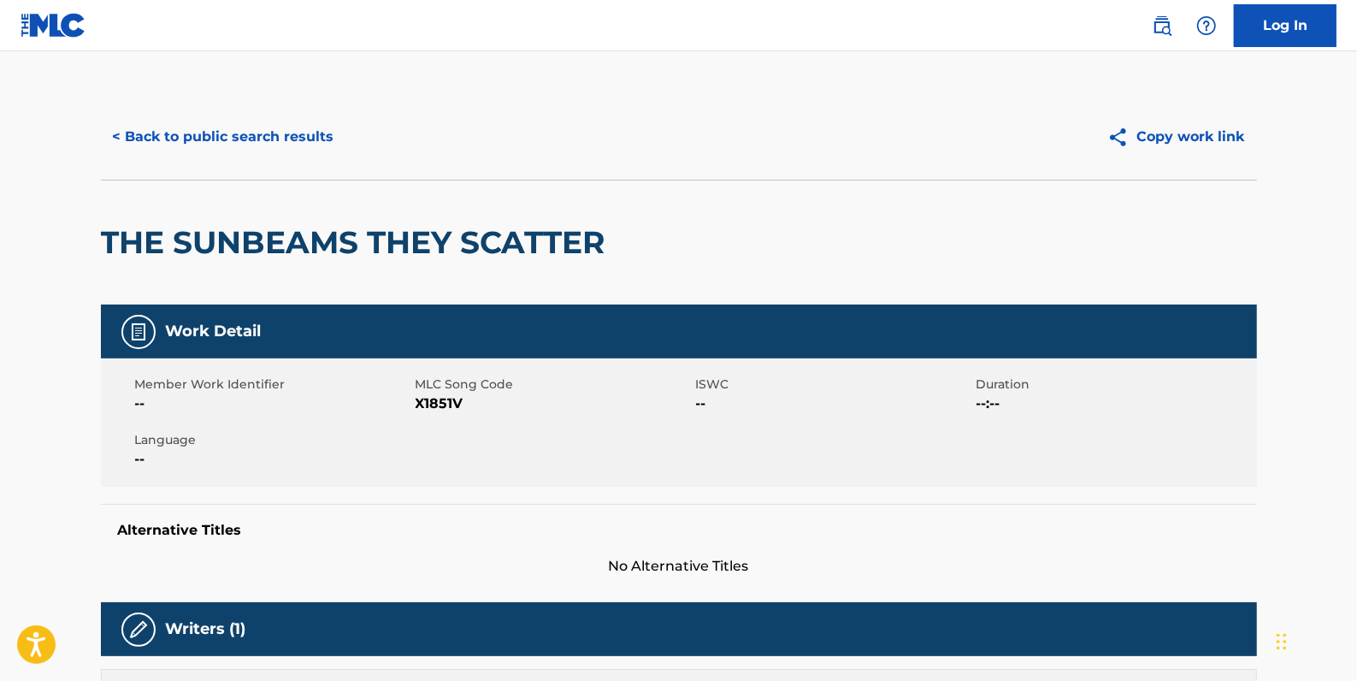
click at [153, 126] on button "< Back to public search results" at bounding box center [223, 136] width 245 height 43
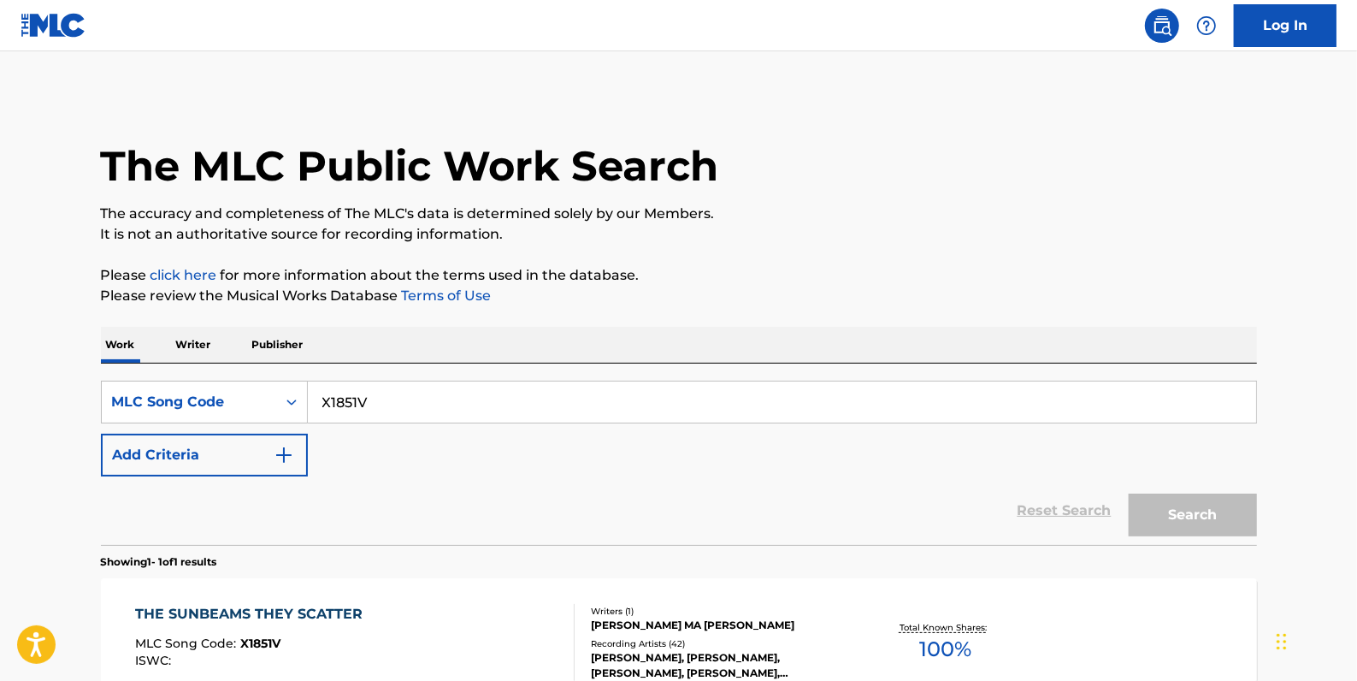
scroll to position [151, 0]
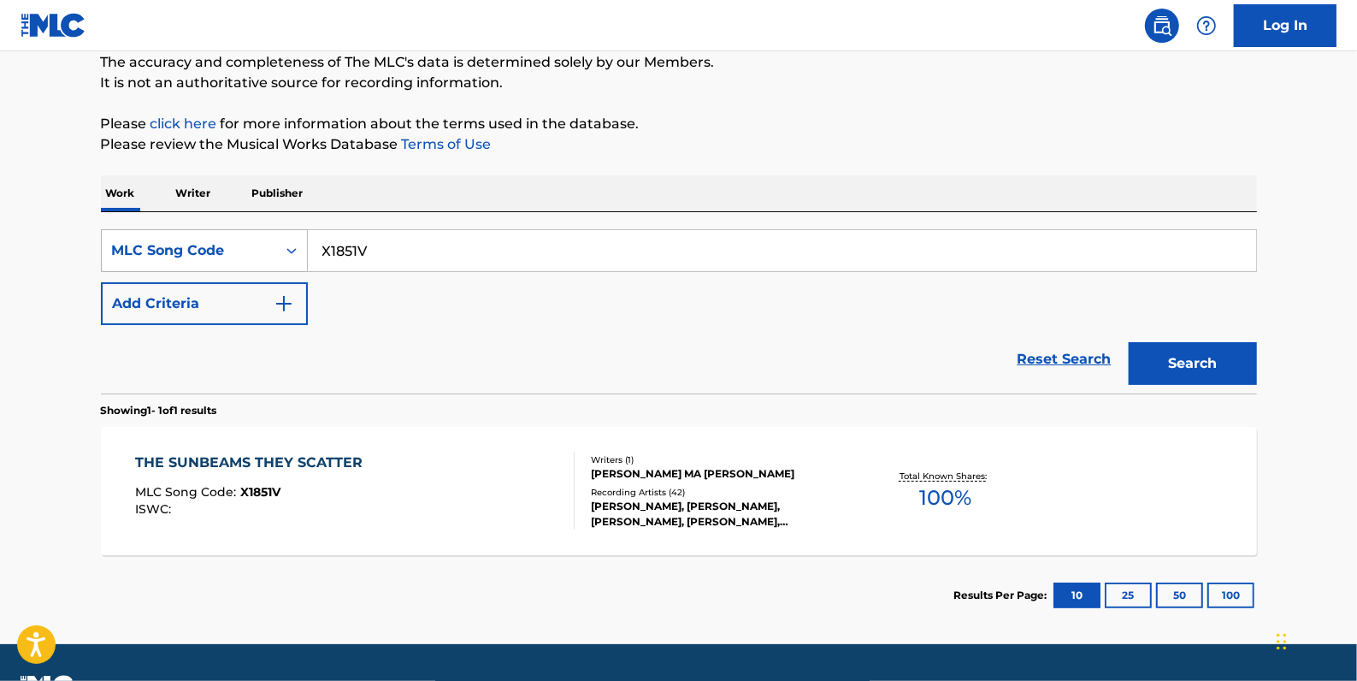
drag, startPoint x: 380, startPoint y: 239, endPoint x: 292, endPoint y: 248, distance: 87.6
click at [292, 248] on div "SearchWithCriteriad0ad2ae8-8b67-4658-9264-6a7b407f69cb MLC Song Code X1851V" at bounding box center [679, 250] width 1156 height 43
paste input "TD5WF0"
type input "TD5WF0"
click at [1197, 351] on button "Search" at bounding box center [1193, 363] width 128 height 43
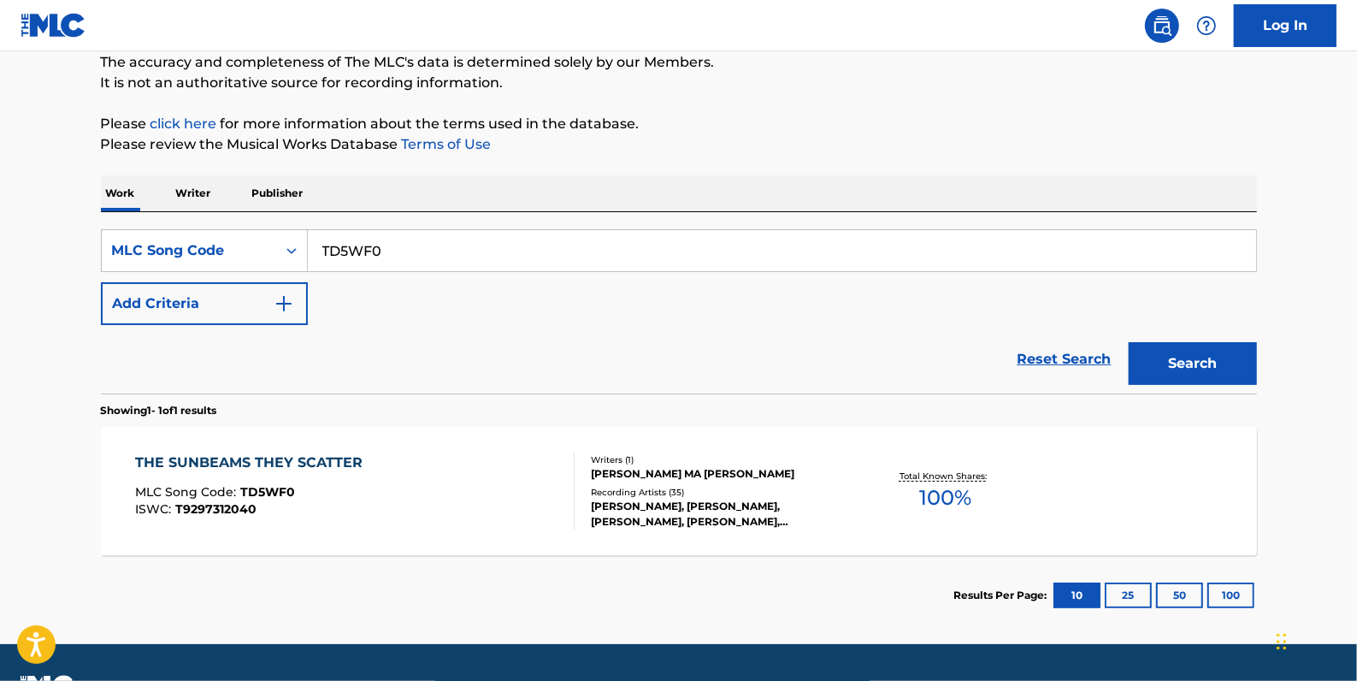
click at [456, 452] on div "THE SUNBEAMS THEY SCATTER MLC Song Code : TD5WF0 ISWC : T9297312040" at bounding box center [355, 490] width 440 height 77
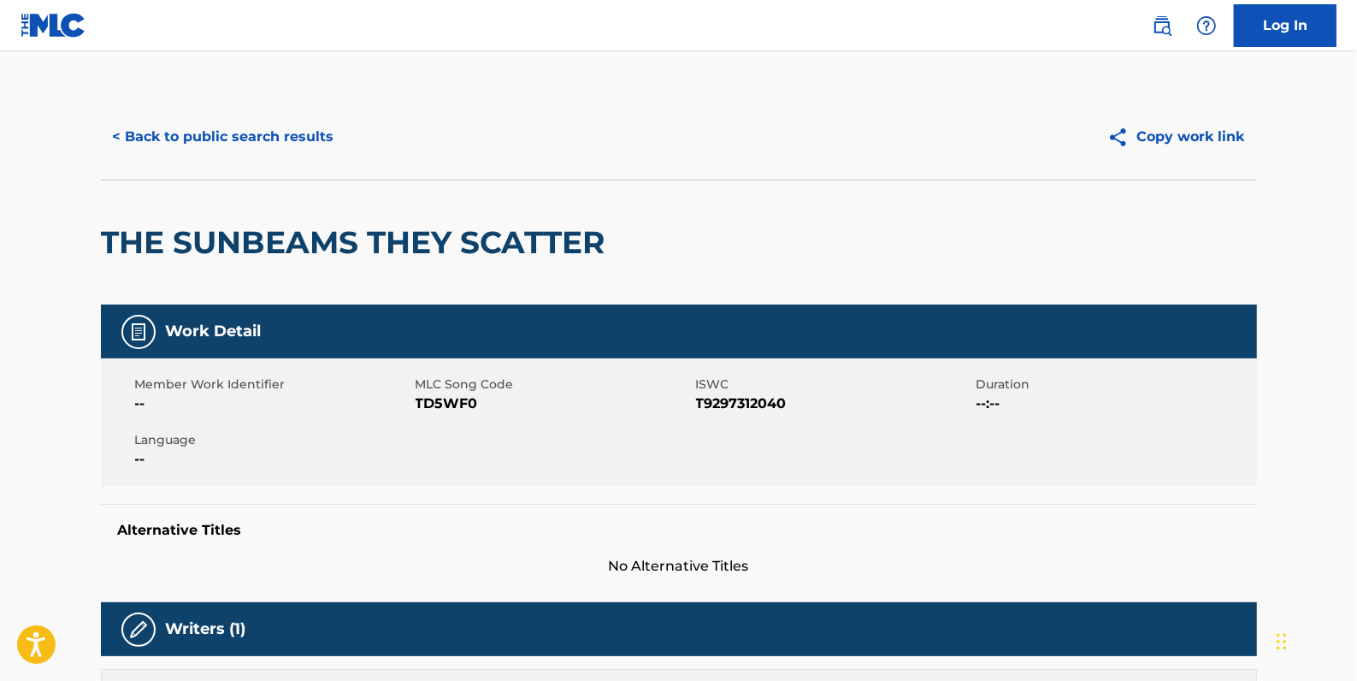
click at [314, 133] on button "< Back to public search results" at bounding box center [223, 136] width 245 height 43
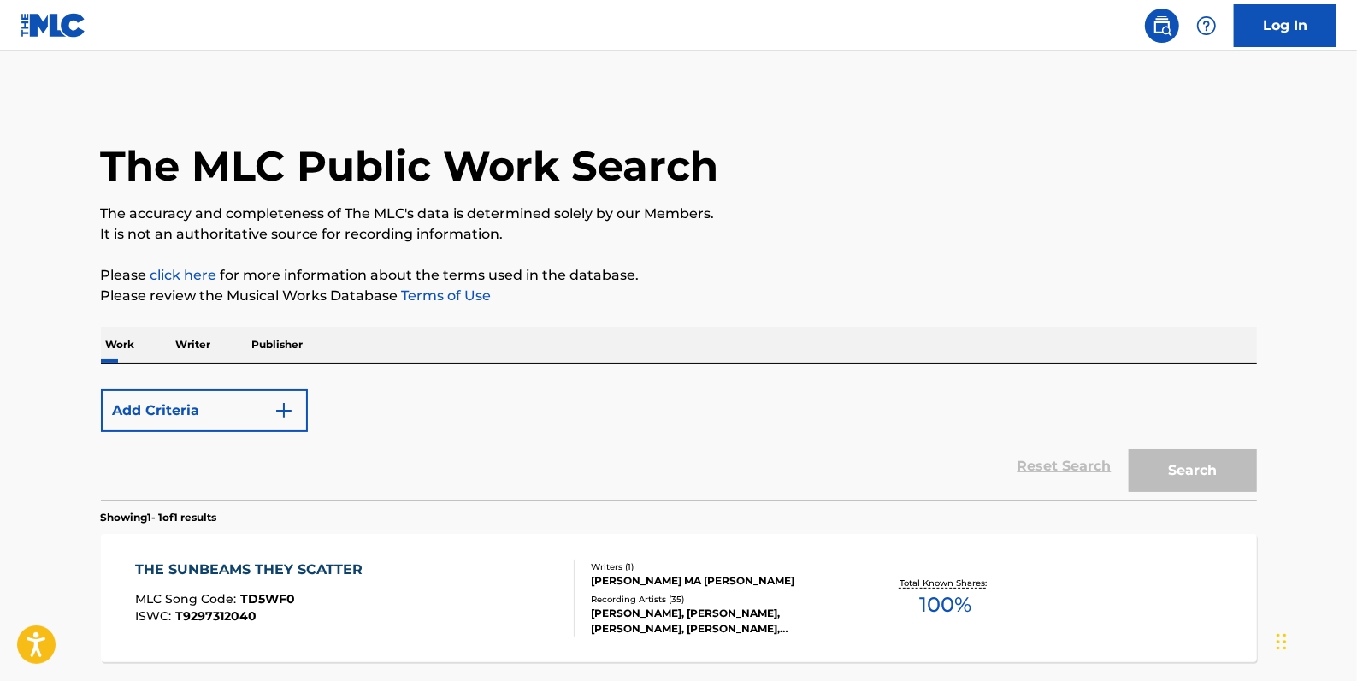
scroll to position [151, 0]
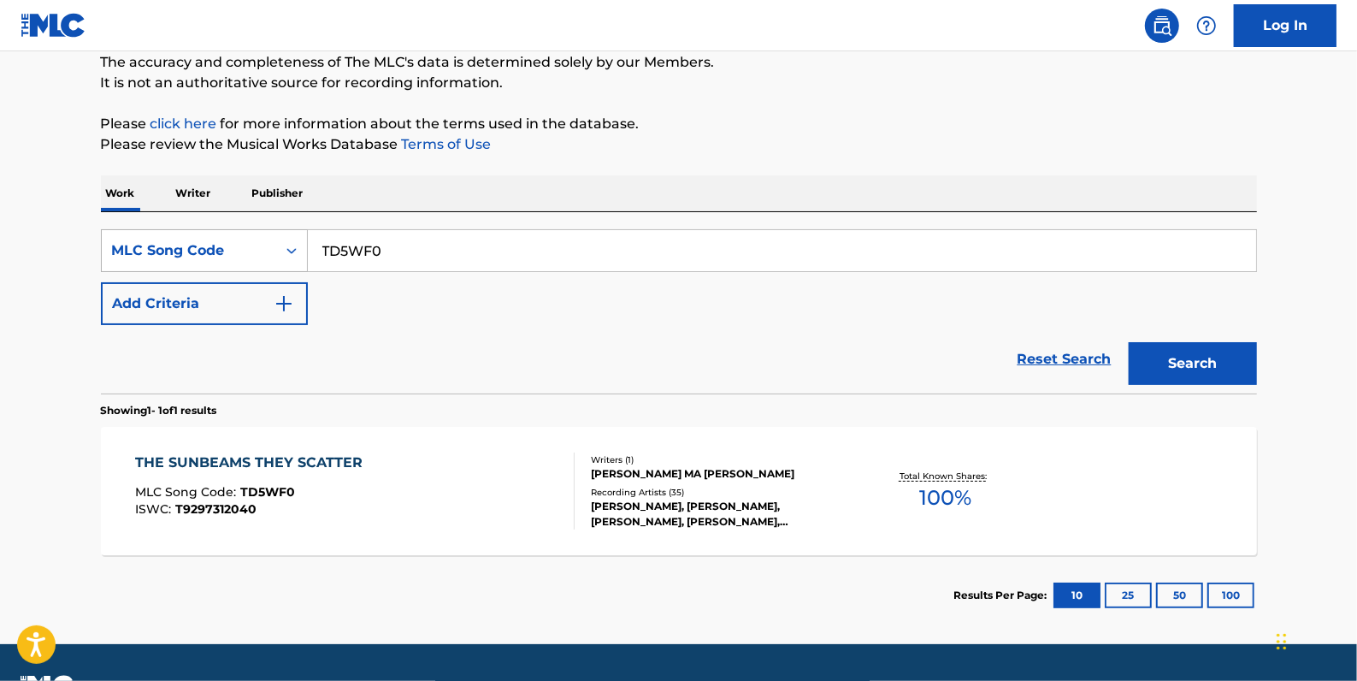
drag, startPoint x: 430, startPoint y: 244, endPoint x: 302, endPoint y: 249, distance: 128.4
click at [302, 249] on div "SearchWithCriteriad0ad2ae8-8b67-4658-9264-6a7b407f69cb MLC Song Code TD5WF0" at bounding box center [679, 250] width 1156 height 43
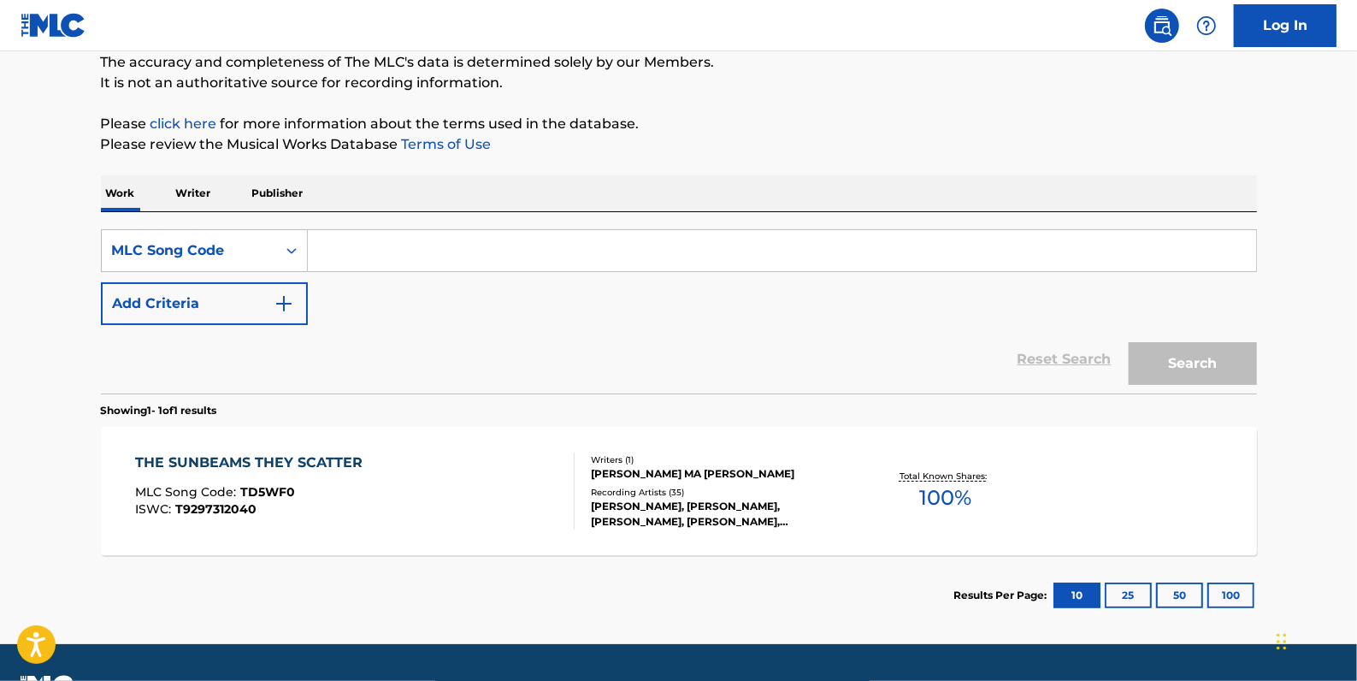
paste input "IB9MZ1"
type input "IB9MZ1"
click at [1206, 357] on button "Search" at bounding box center [1193, 363] width 128 height 43
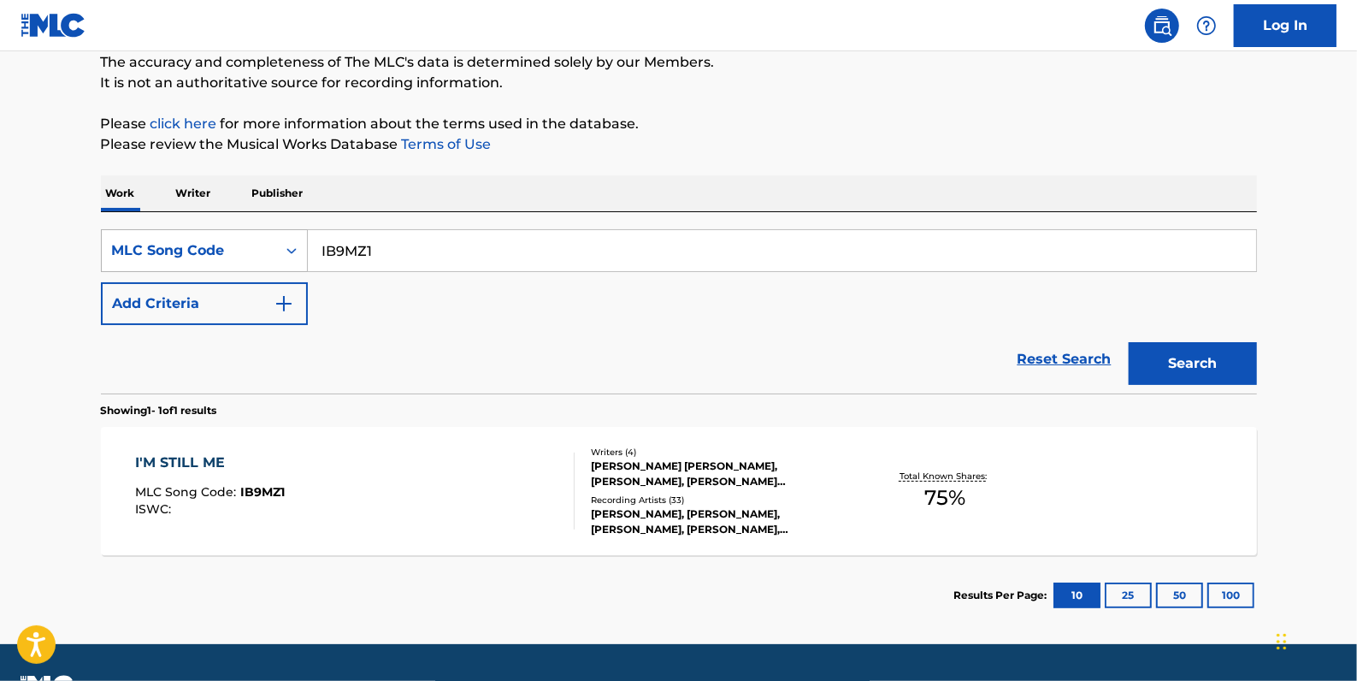
drag, startPoint x: 401, startPoint y: 257, endPoint x: 284, endPoint y: 251, distance: 117.3
click at [284, 251] on div "SearchWithCriteriad0ad2ae8-8b67-4658-9264-6a7b407f69cb MLC Song Code IB9MZ1" at bounding box center [679, 250] width 1156 height 43
paste input "IC0MQJ"
type input "IC0MQJ"
click at [1214, 354] on button "Search" at bounding box center [1193, 363] width 128 height 43
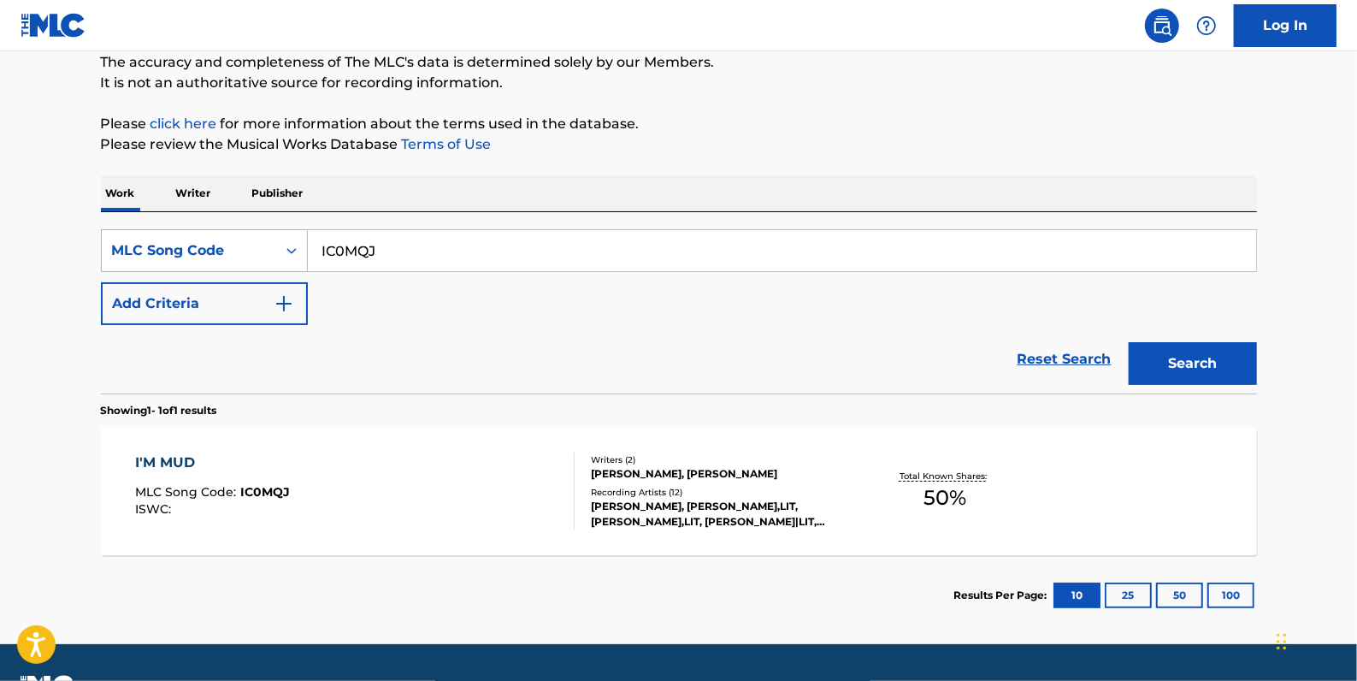
drag, startPoint x: 268, startPoint y: 246, endPoint x: 253, endPoint y: 246, distance: 14.5
click at [253, 246] on div "SearchWithCriteriad0ad2ae8-8b67-4658-9264-6a7b407f69cb MLC Song Code IC0MQJ" at bounding box center [679, 250] width 1156 height 43
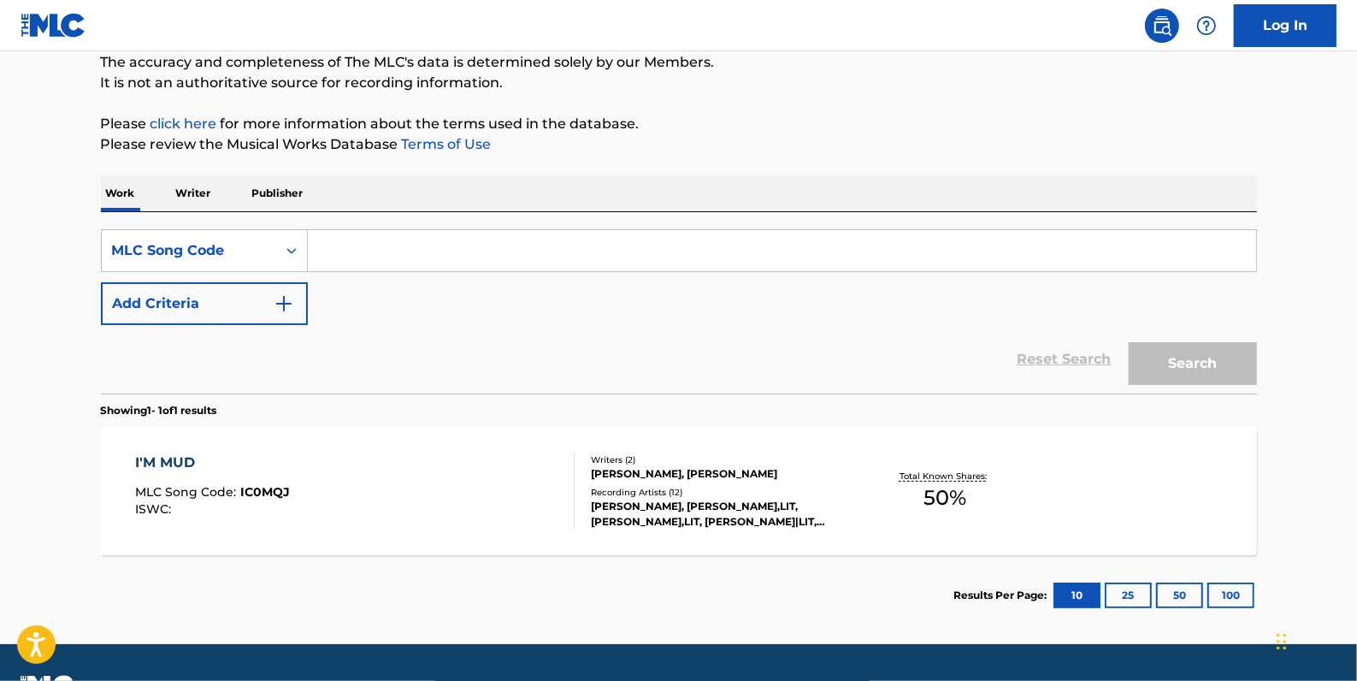
paste input "W03763"
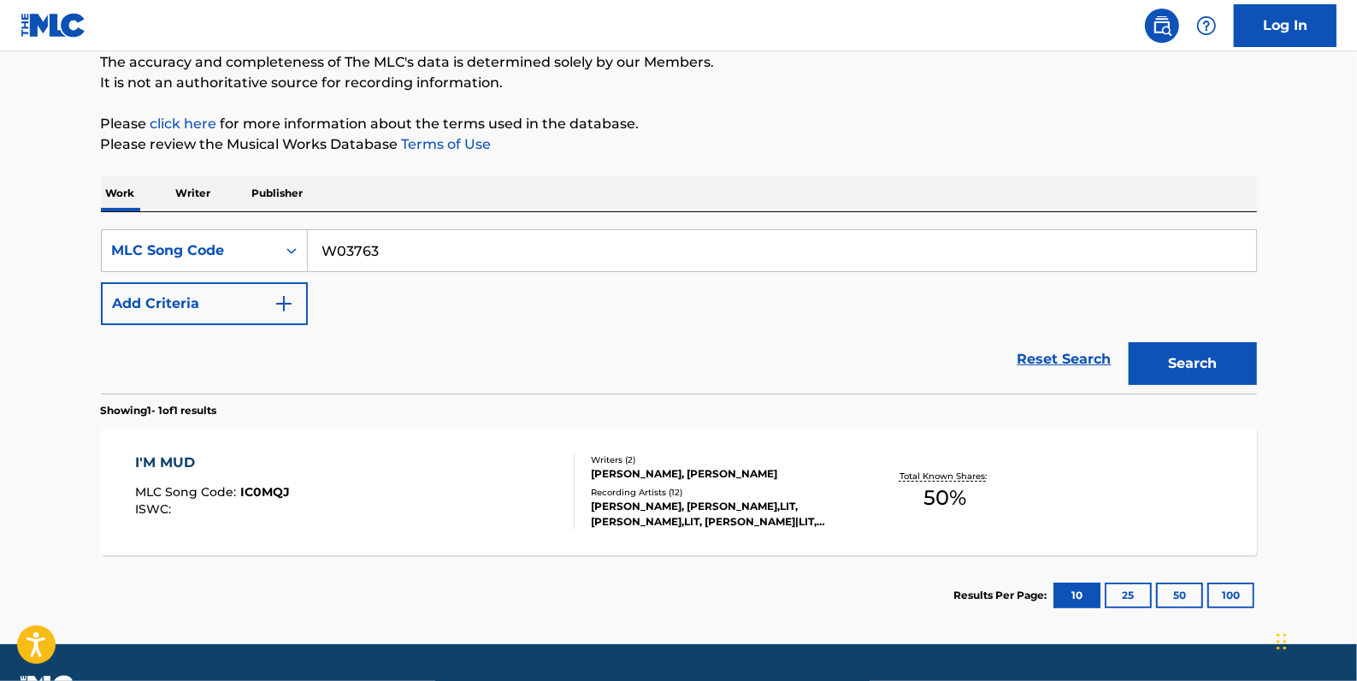
type input "W03763"
click at [1214, 356] on button "Search" at bounding box center [1193, 363] width 128 height 43
drag, startPoint x: 392, startPoint y: 264, endPoint x: 280, endPoint y: 257, distance: 112.3
click at [280, 257] on div "SearchWithCriteriad0ad2ae8-8b67-4658-9264-6a7b407f69cb MLC Song Code W03763" at bounding box center [679, 250] width 1156 height 43
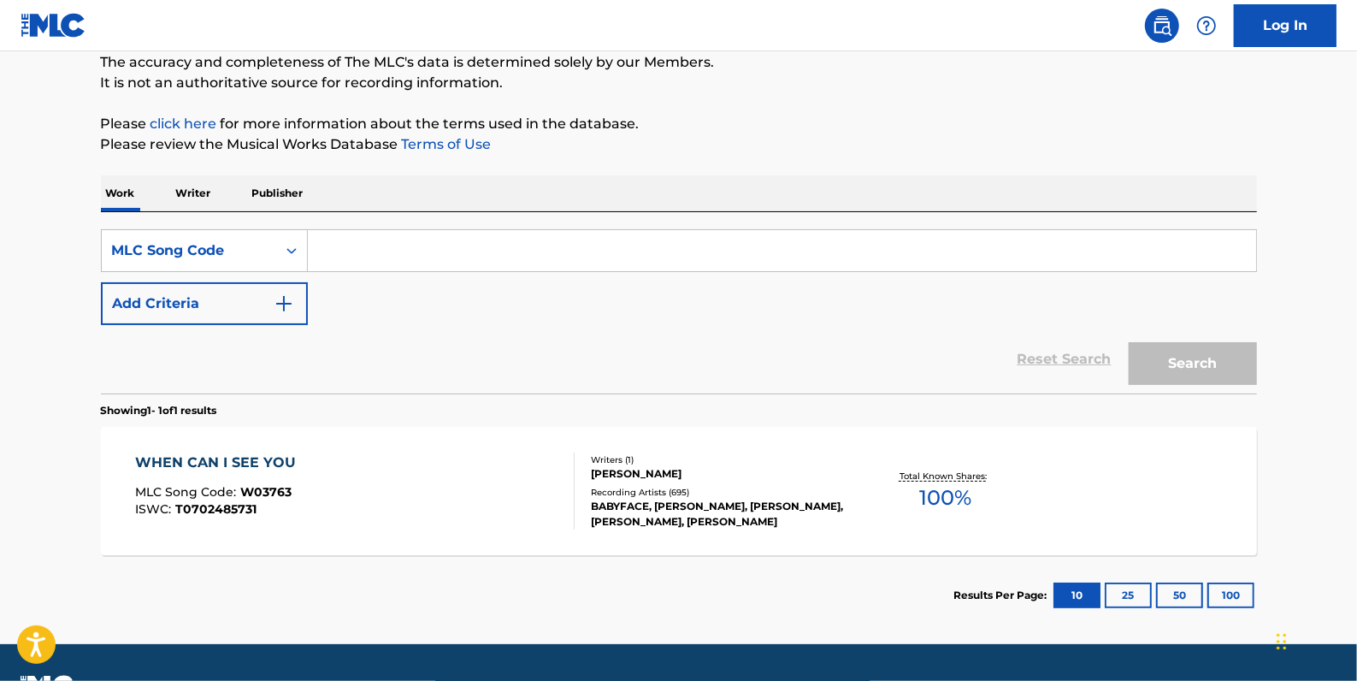
paste input "TD1BEC"
type input "TD1BEC"
click at [1189, 355] on button "Search" at bounding box center [1193, 363] width 128 height 43
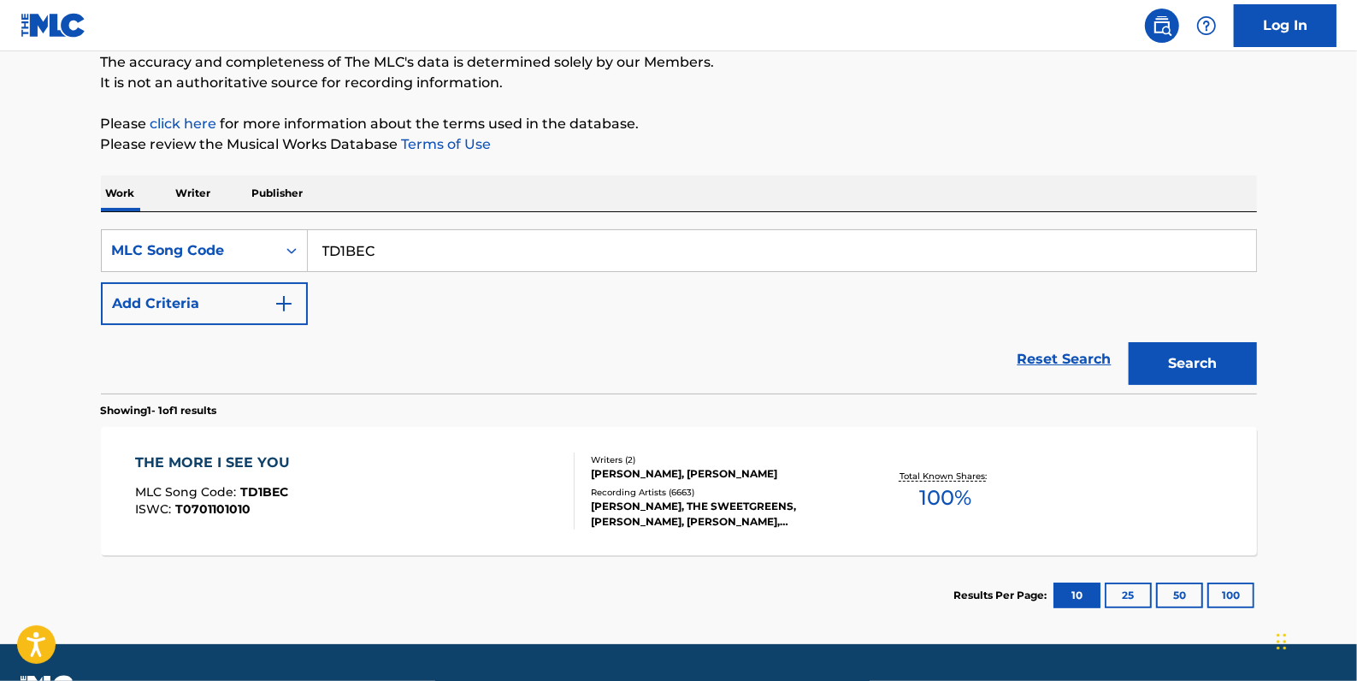
click at [1045, 362] on link "Reset Search" at bounding box center [1064, 359] width 111 height 38
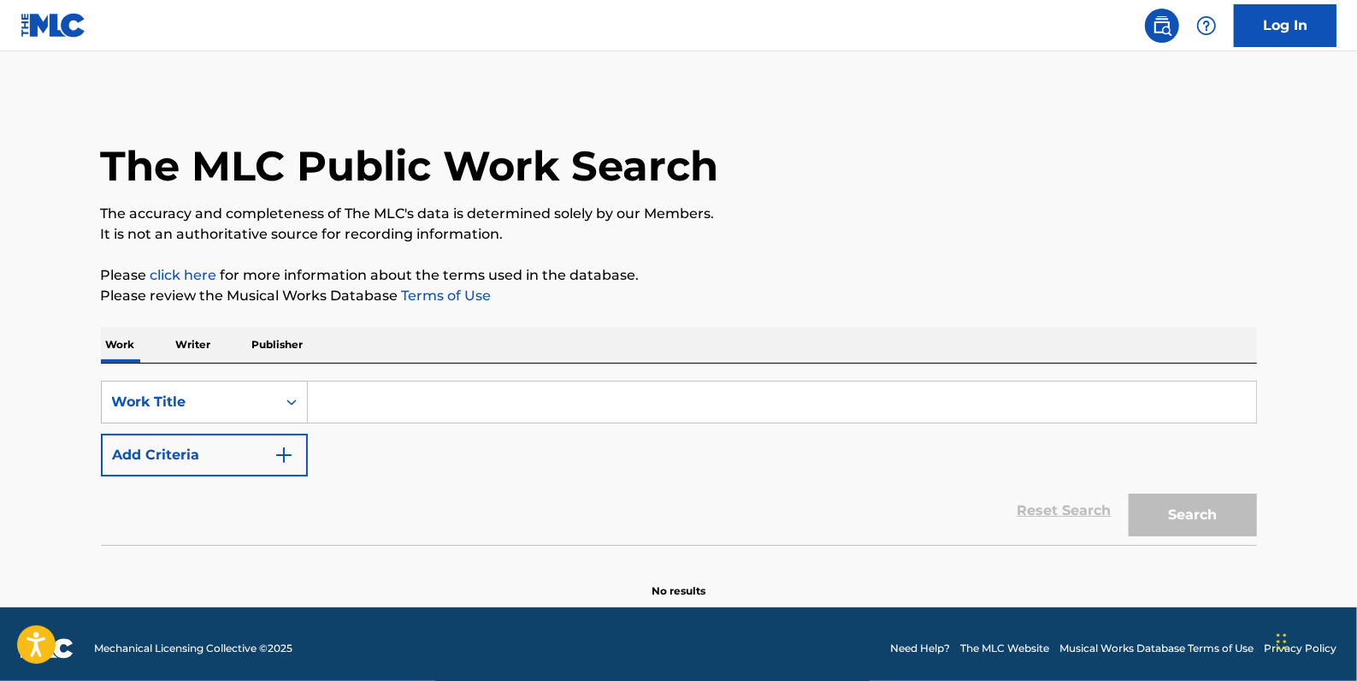
paste input "See You Bleed"
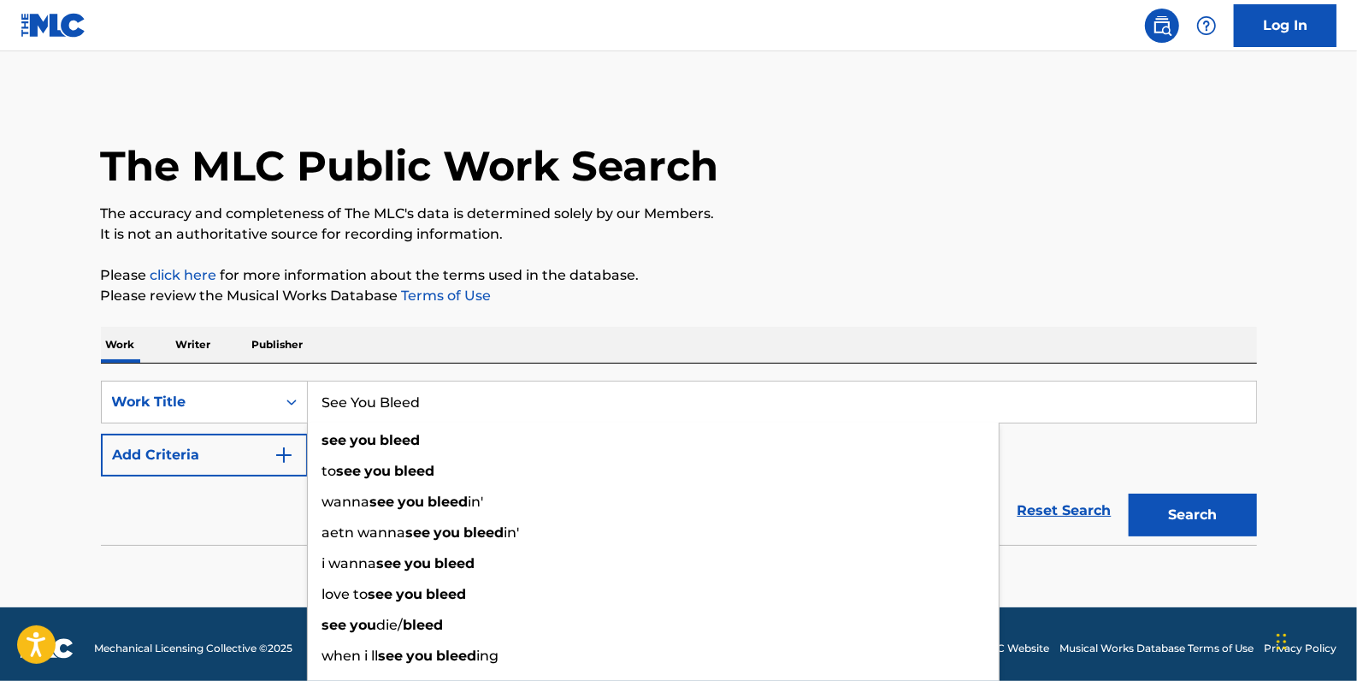
type input "See You Bleed"
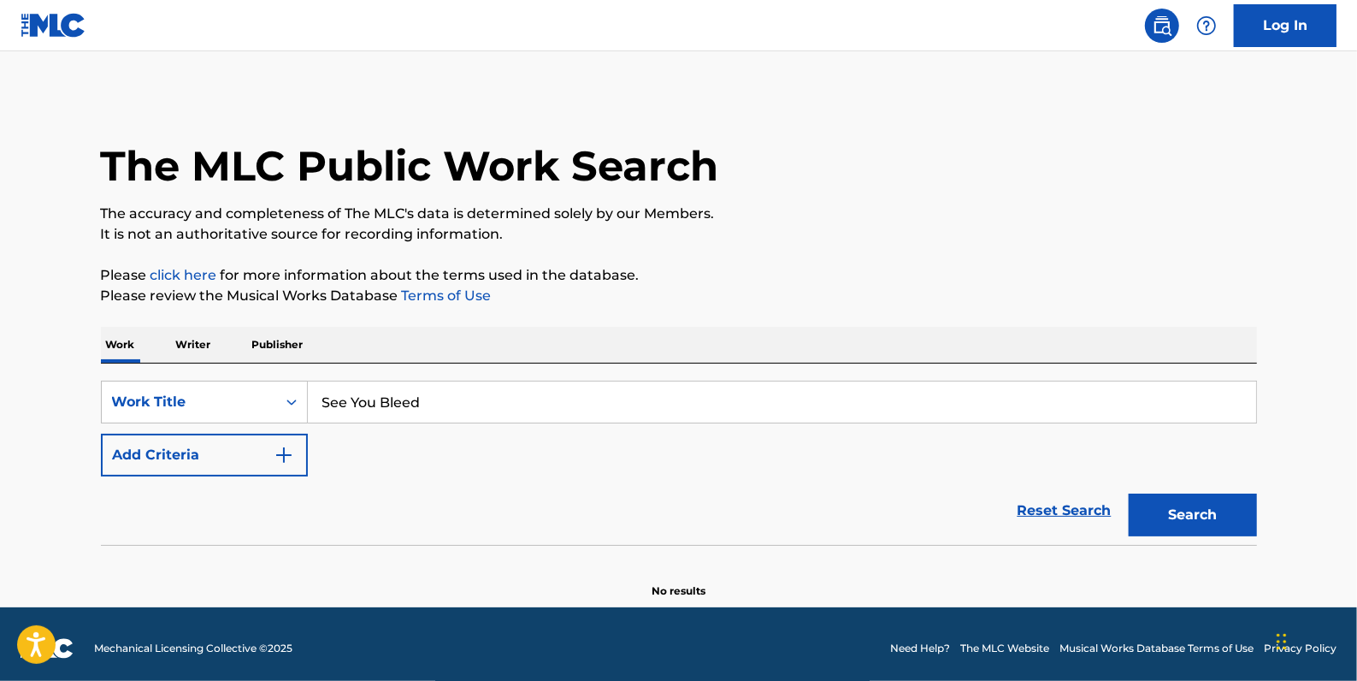
click at [228, 458] on button "Add Criteria" at bounding box center [204, 455] width 207 height 43
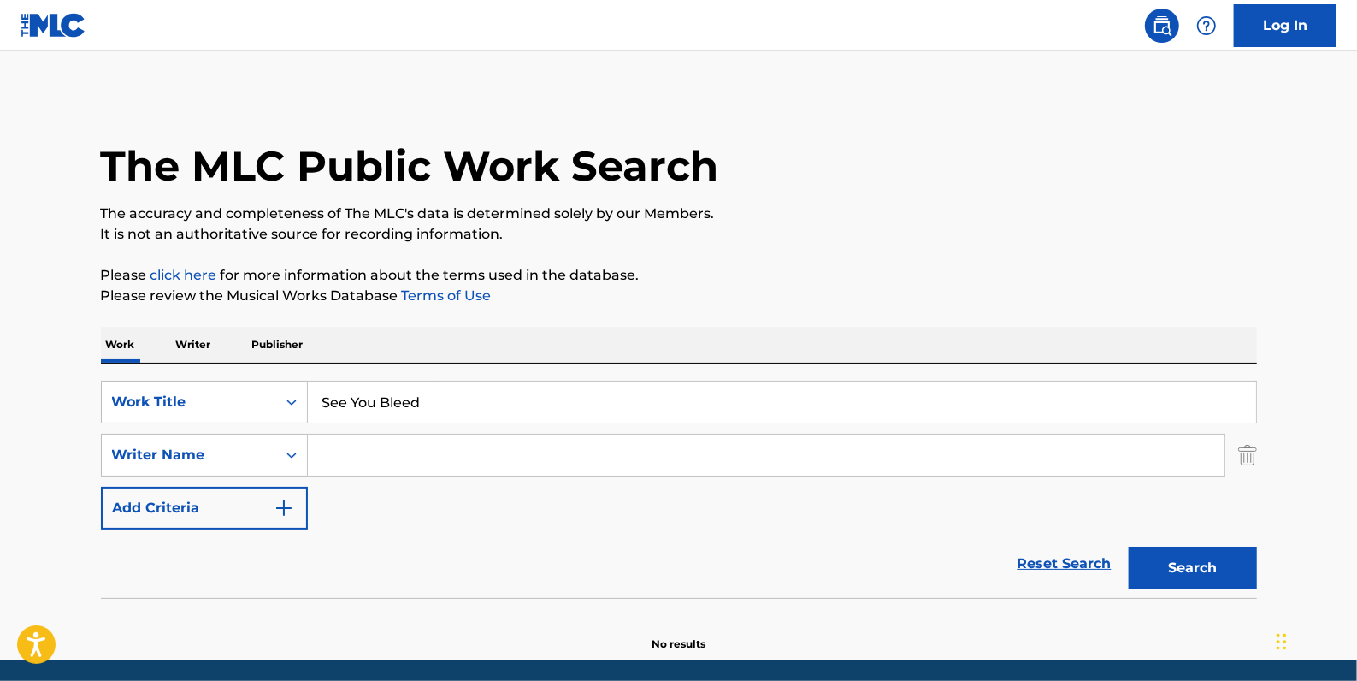
drag, startPoint x: 363, startPoint y: 457, endPoint x: 379, endPoint y: 462, distance: 16.2
click at [364, 457] on input "Search Form" at bounding box center [766, 454] width 917 height 41
type input "R"
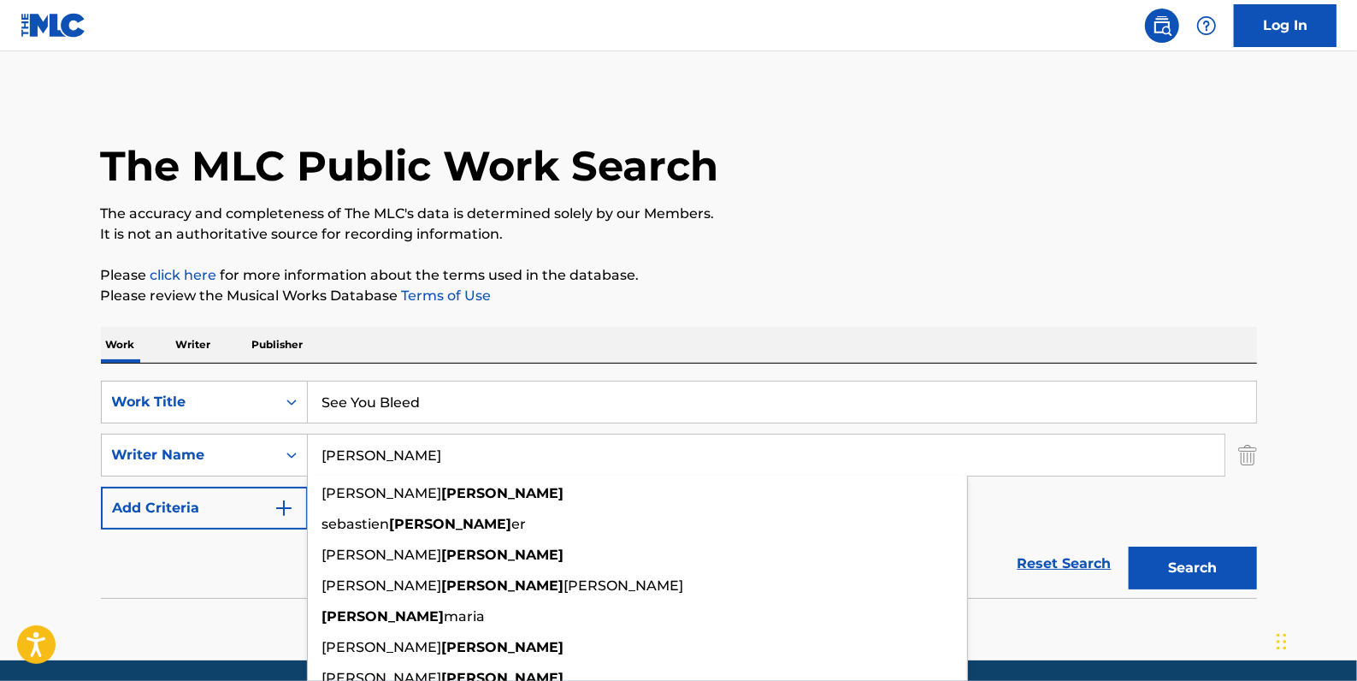
type input "[PERSON_NAME]"
click at [1032, 505] on div "SearchWithCriteria06c3e48b-bede-4753-a9b3-72113a5c158e Work Title See You Bleed…" at bounding box center [679, 455] width 1156 height 149
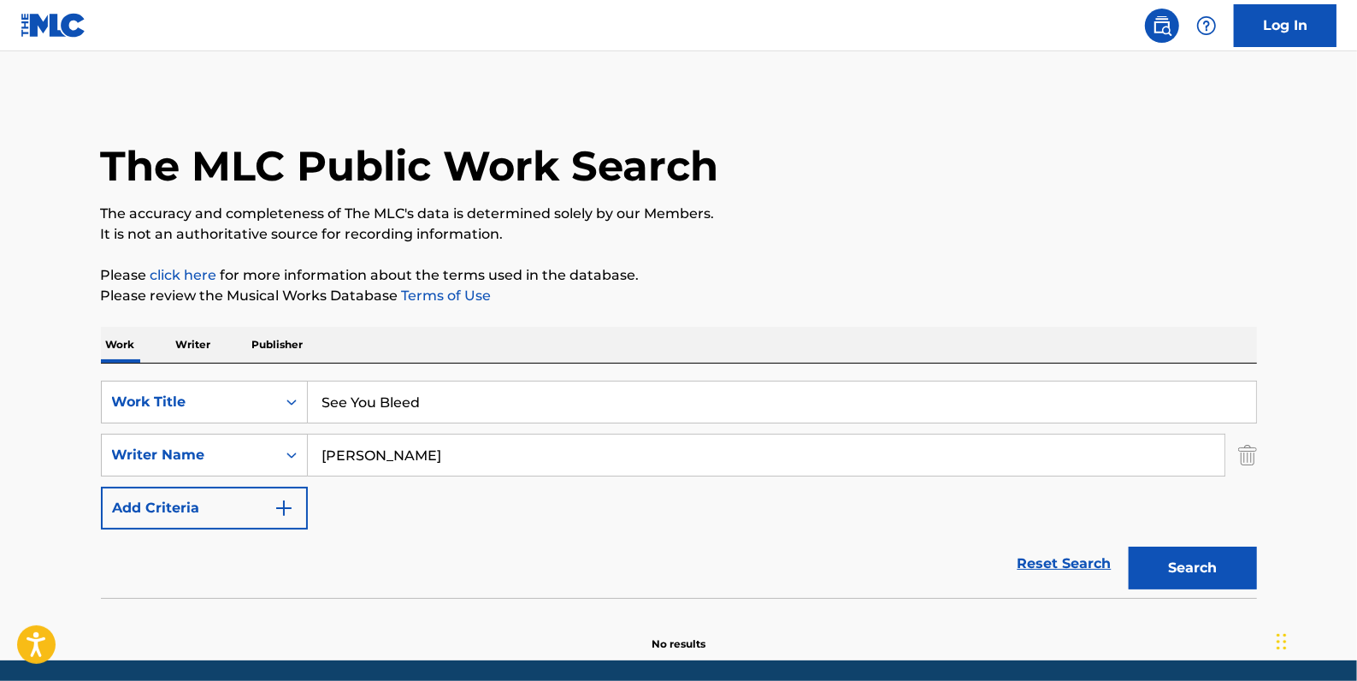
click at [1207, 558] on button "Search" at bounding box center [1193, 567] width 128 height 43
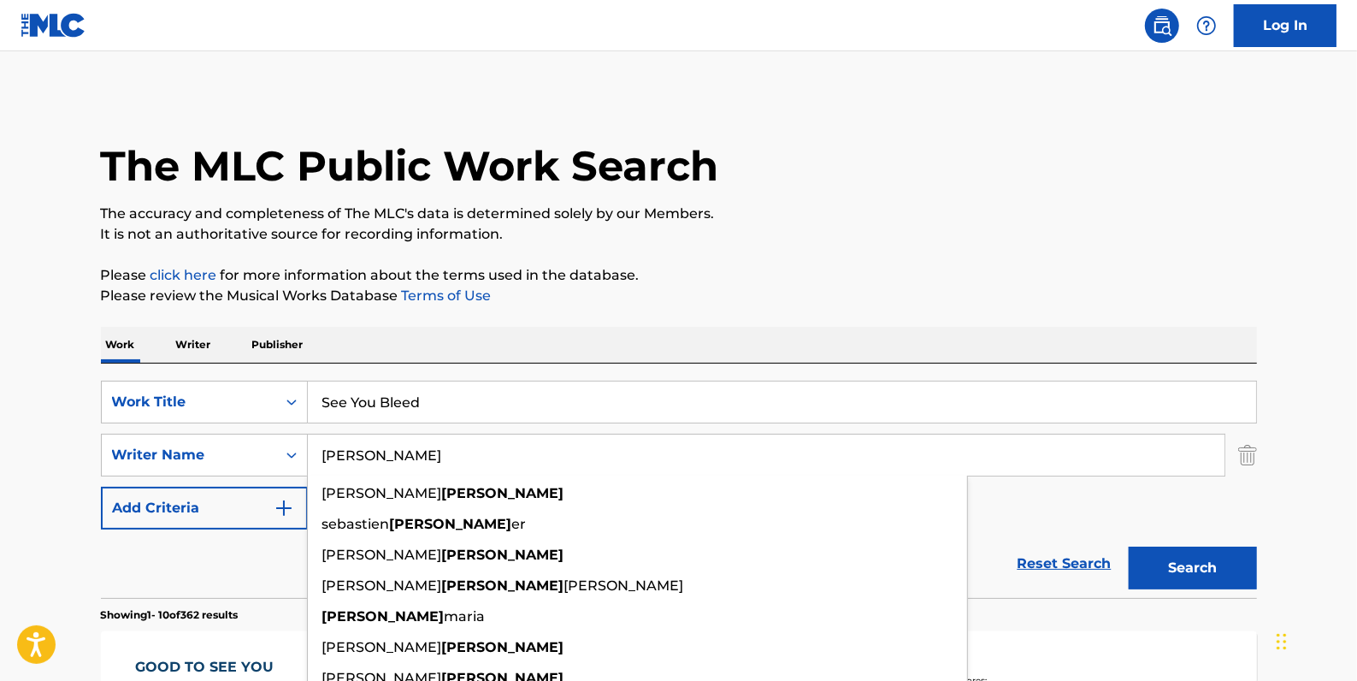
drag, startPoint x: 427, startPoint y: 461, endPoint x: 310, endPoint y: 423, distance: 123.0
click at [314, 452] on input "[PERSON_NAME]" at bounding box center [766, 454] width 917 height 41
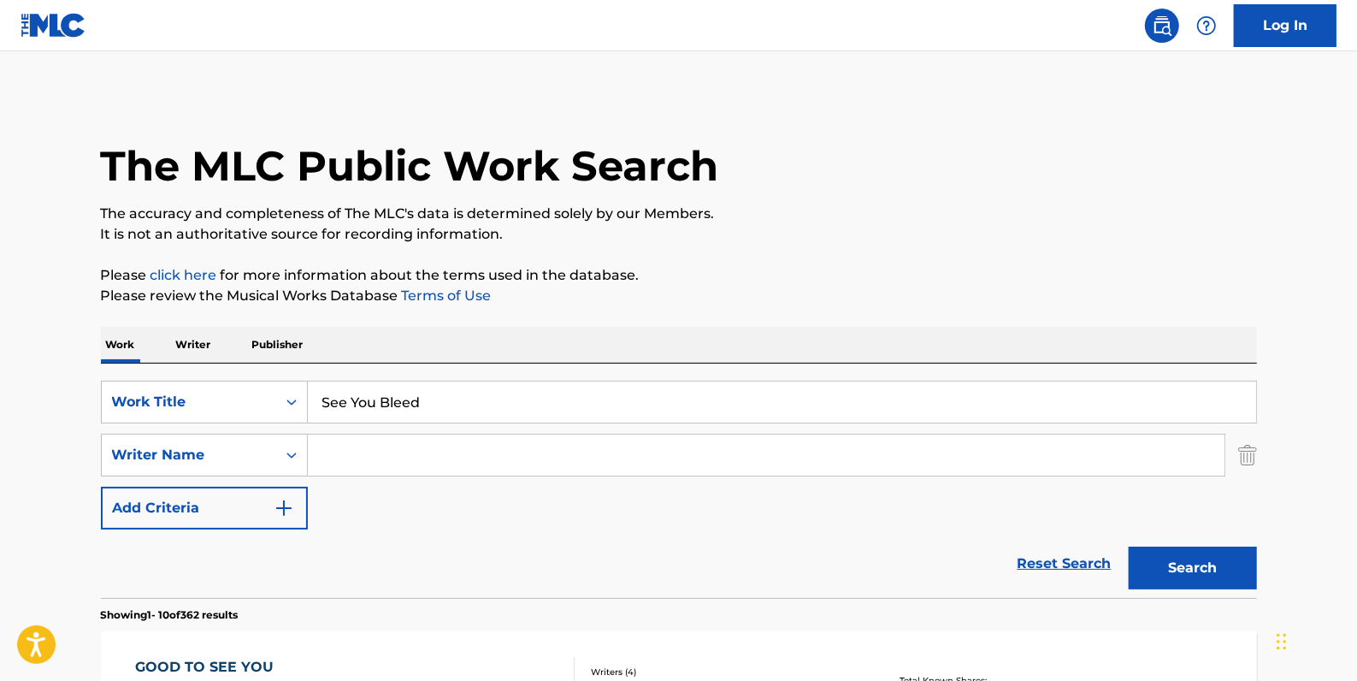
paste input "[PERSON_NAME][DEMOGRAPHIC_DATA] [PERSON_NAME]"
click at [1179, 554] on button "Search" at bounding box center [1193, 567] width 128 height 43
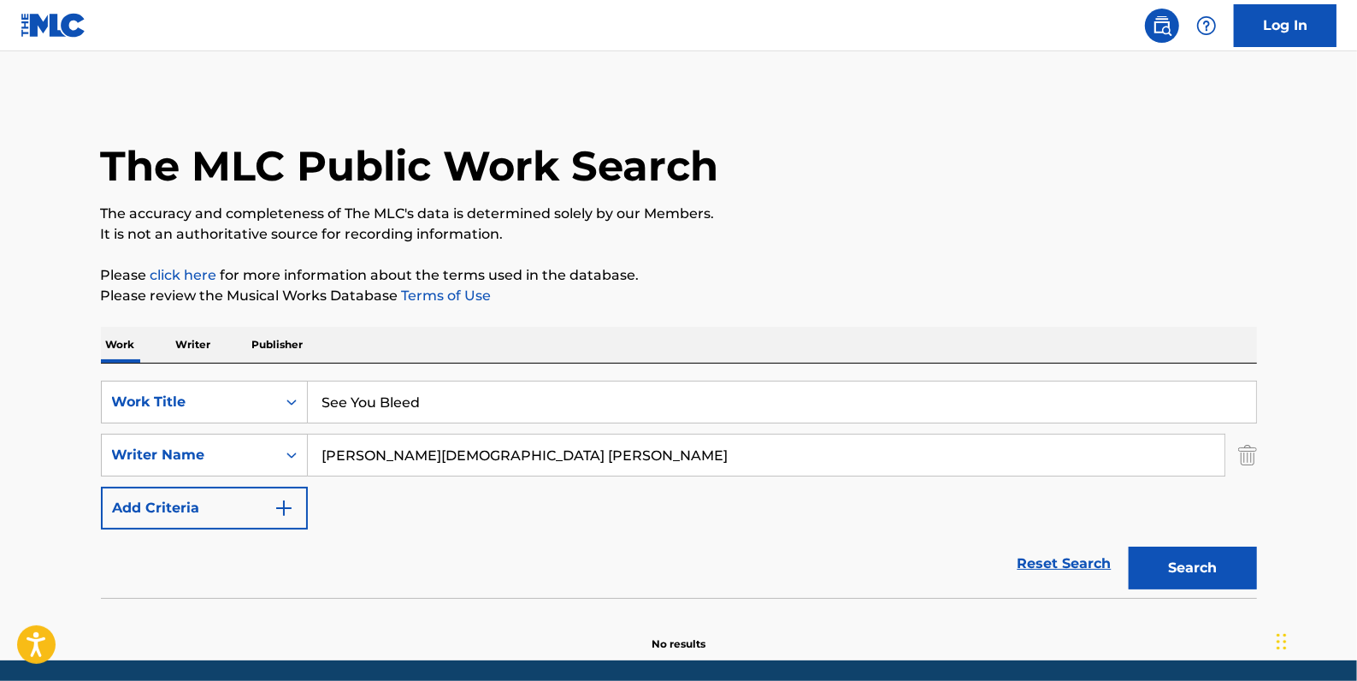
drag, startPoint x: 528, startPoint y: 452, endPoint x: 379, endPoint y: 453, distance: 149.6
click at [380, 448] on input "[PERSON_NAME][DEMOGRAPHIC_DATA] [PERSON_NAME]" at bounding box center [766, 454] width 917 height 41
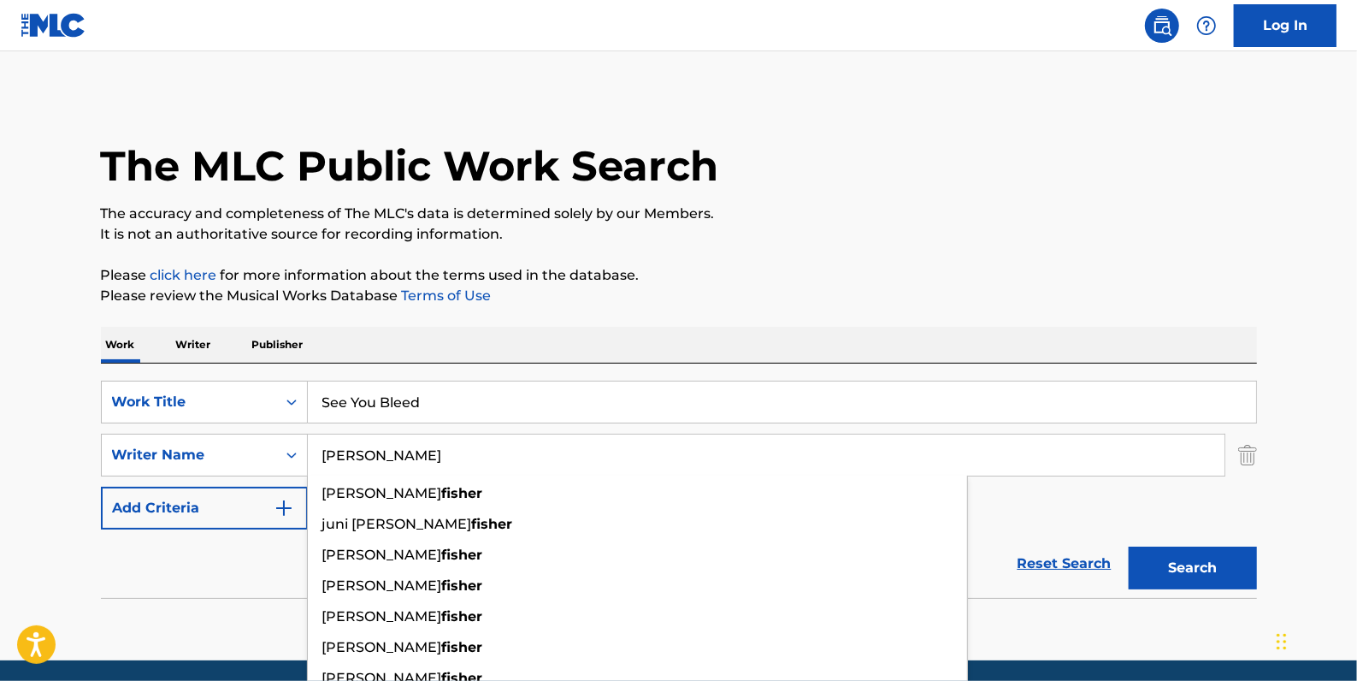
type input "[PERSON_NAME]"
click at [1178, 575] on button "Search" at bounding box center [1193, 567] width 128 height 43
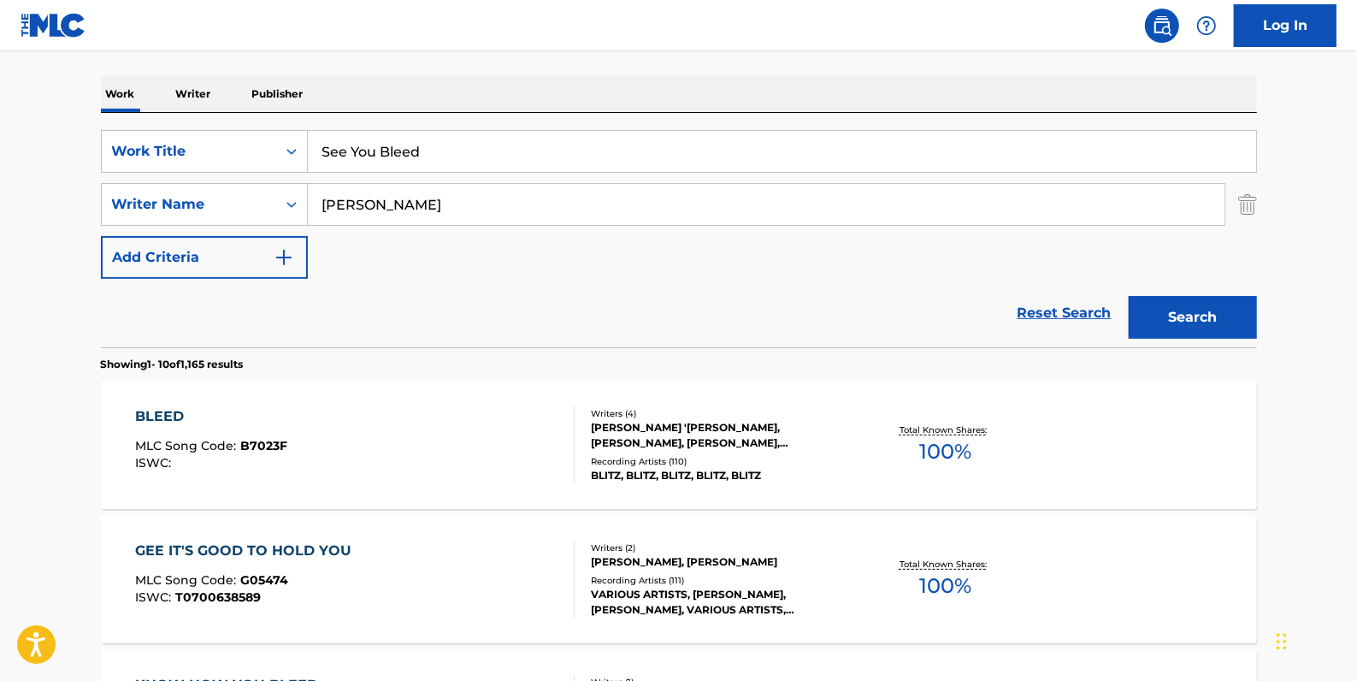
scroll to position [155, 0]
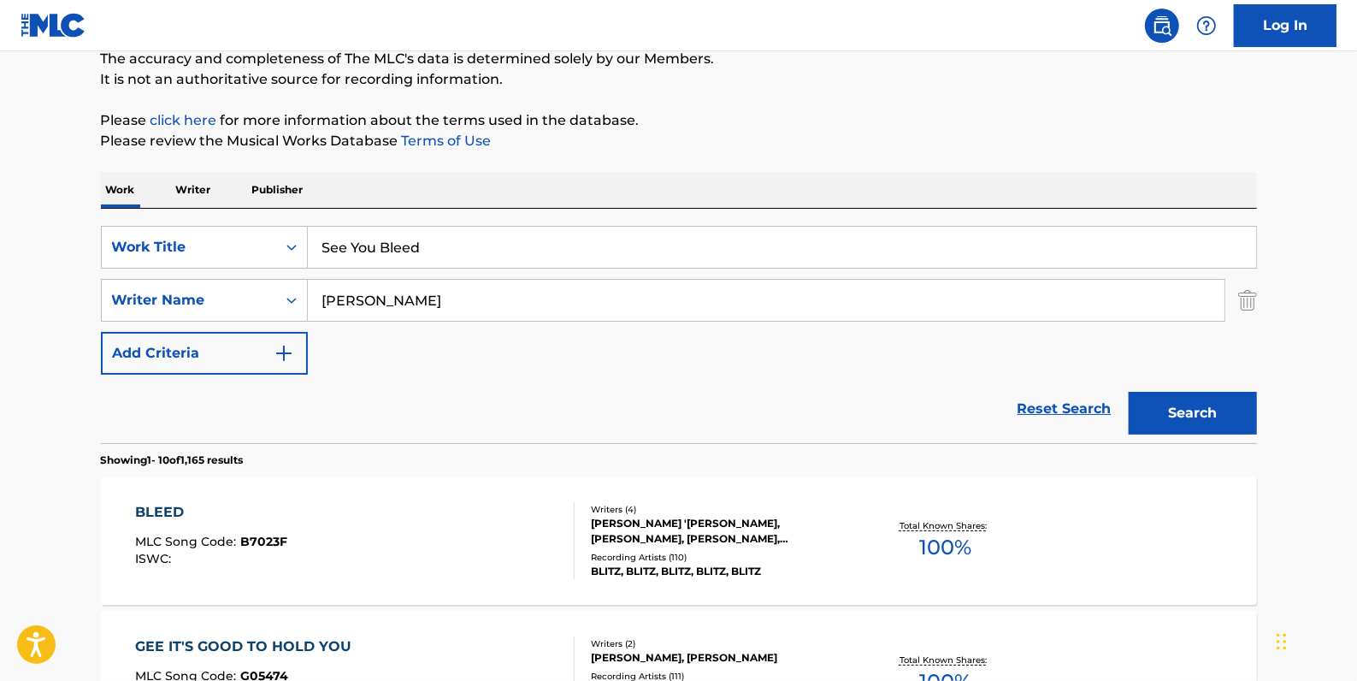
click at [389, 304] on input "[PERSON_NAME]" at bounding box center [766, 300] width 917 height 41
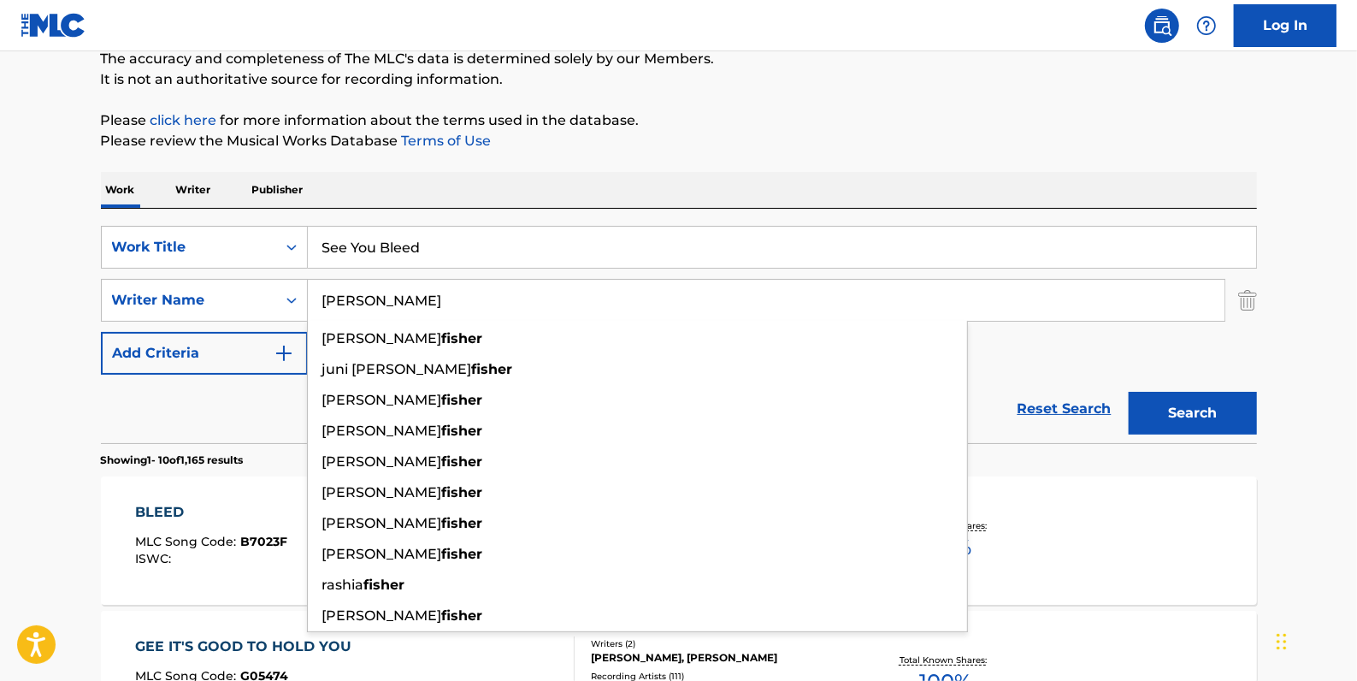
click at [1060, 403] on link "Reset Search" at bounding box center [1064, 409] width 111 height 38
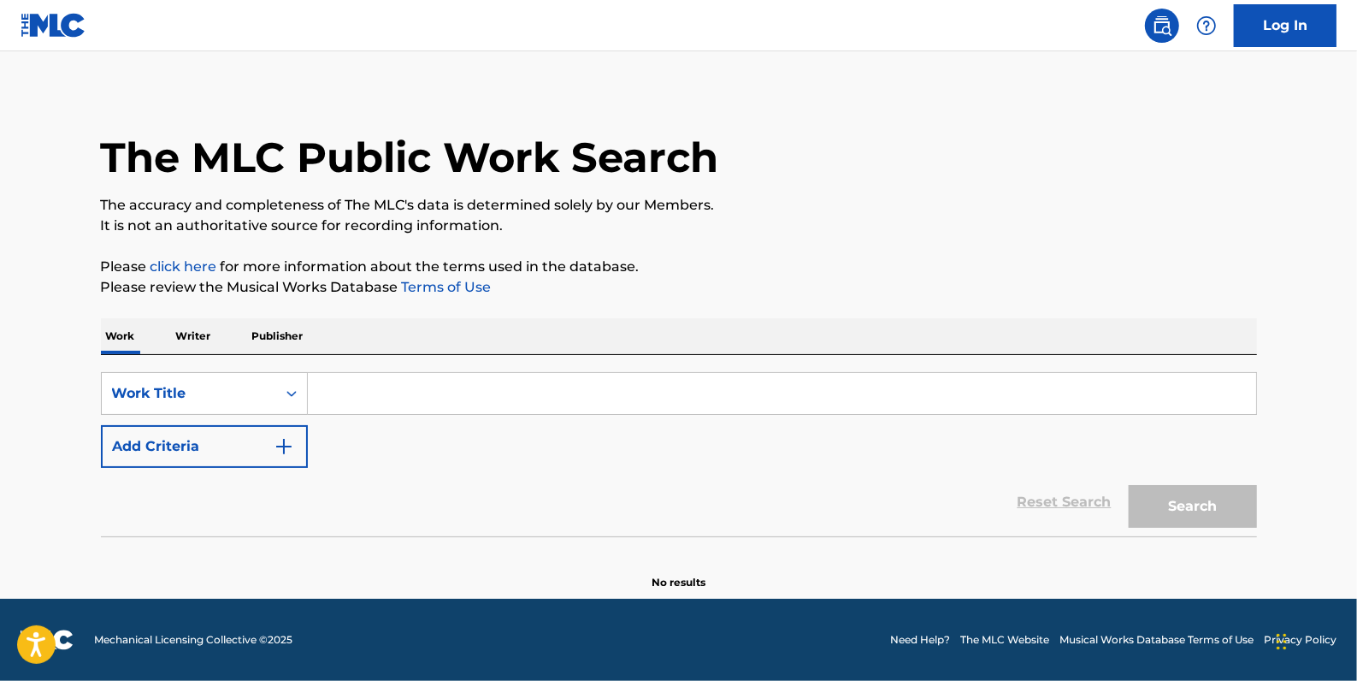
scroll to position [0, 0]
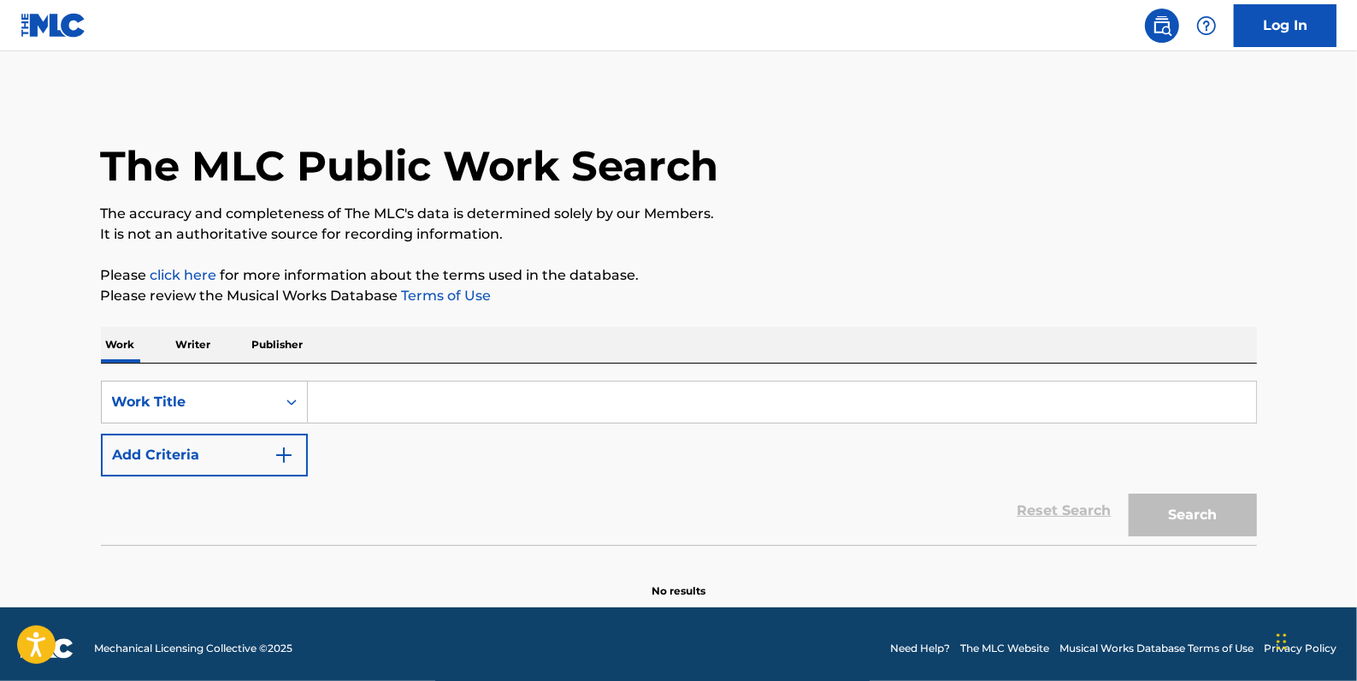
paste input "E02058"
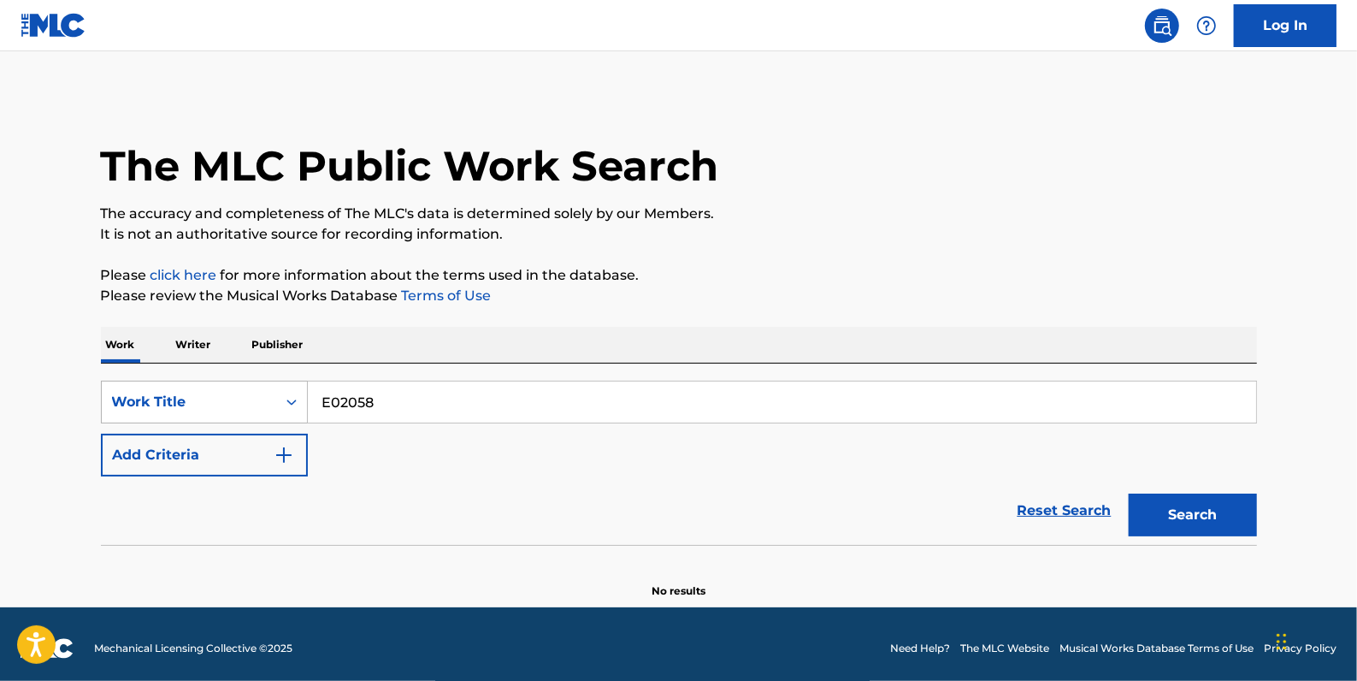
type input "E02058"
click at [269, 394] on div "Work Title" at bounding box center [189, 402] width 174 height 32
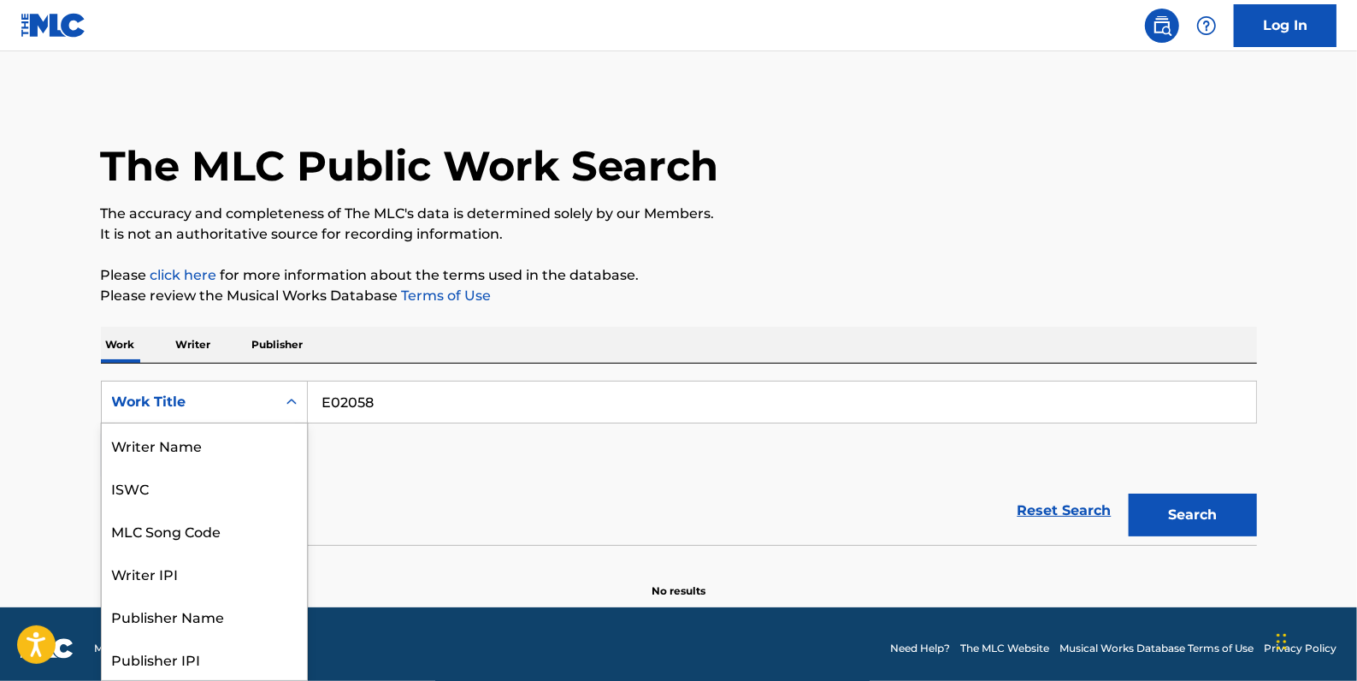
scroll to position [86, 0]
click at [233, 441] on div "MLC Song Code" at bounding box center [204, 444] width 205 height 43
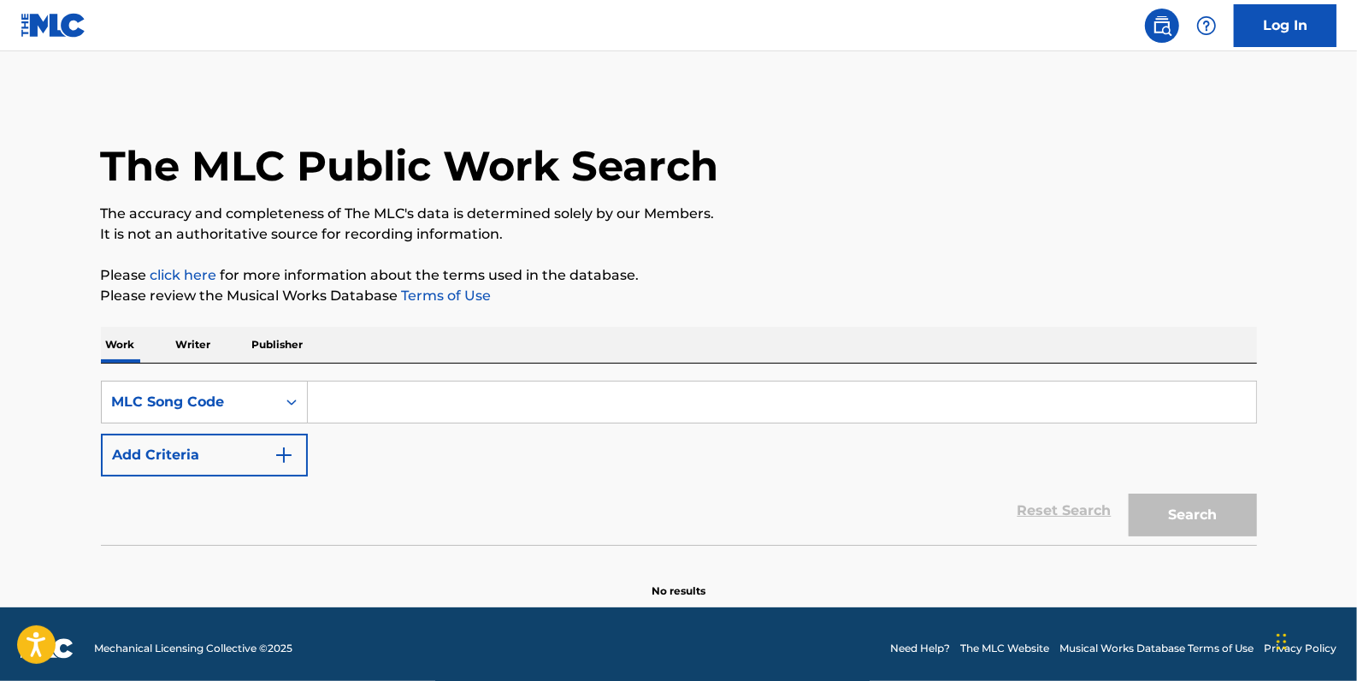
paste input "E02058"
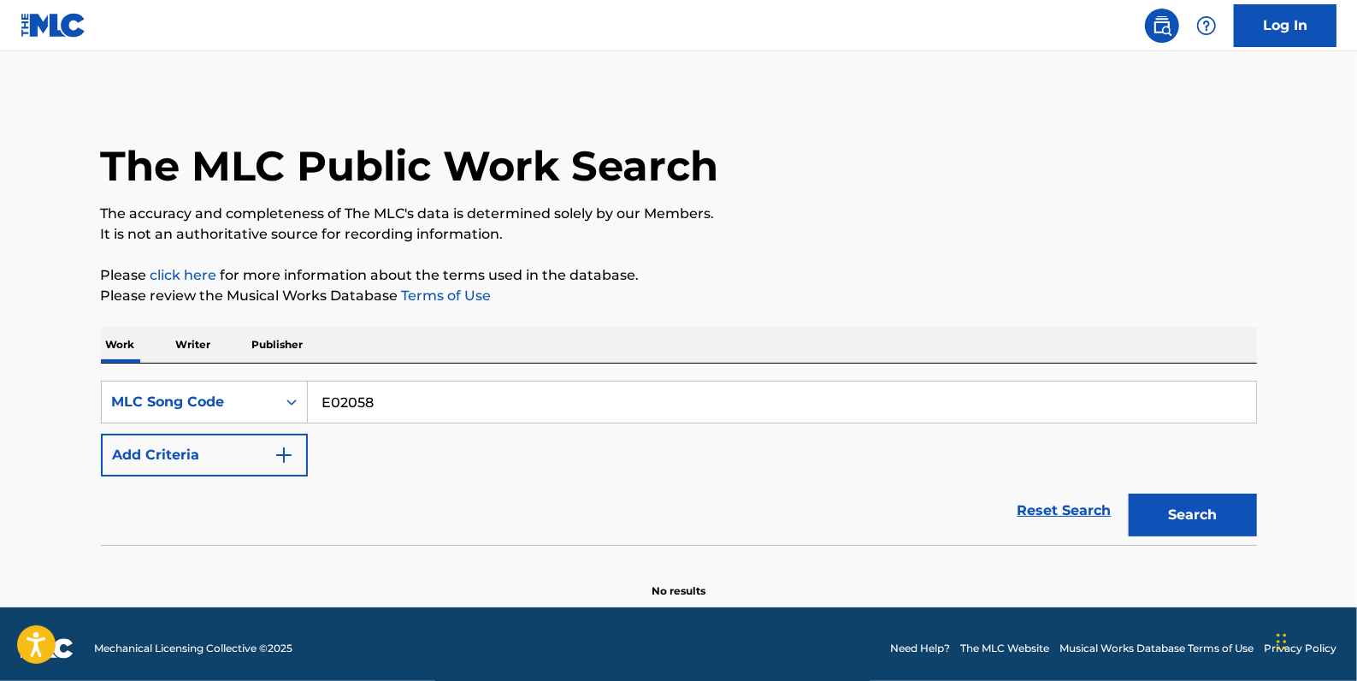
type input "E02058"
click at [1189, 510] on button "Search" at bounding box center [1193, 514] width 128 height 43
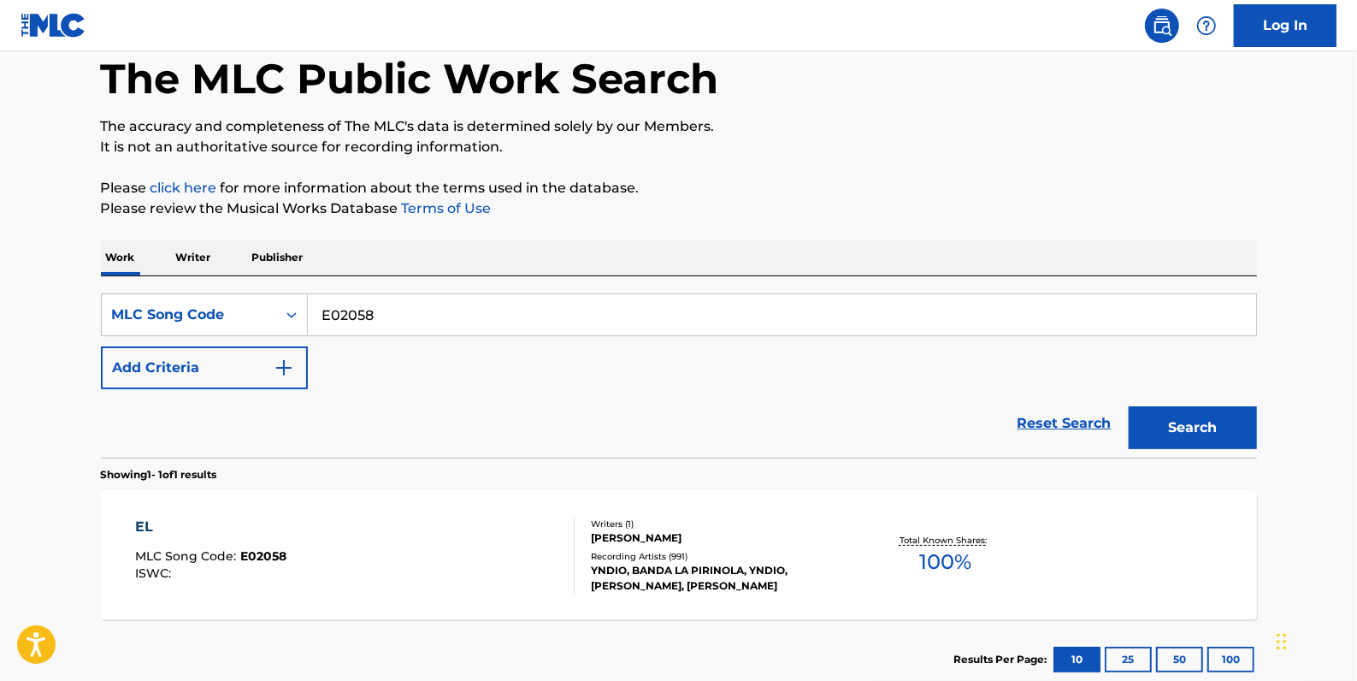
scroll to position [155, 0]
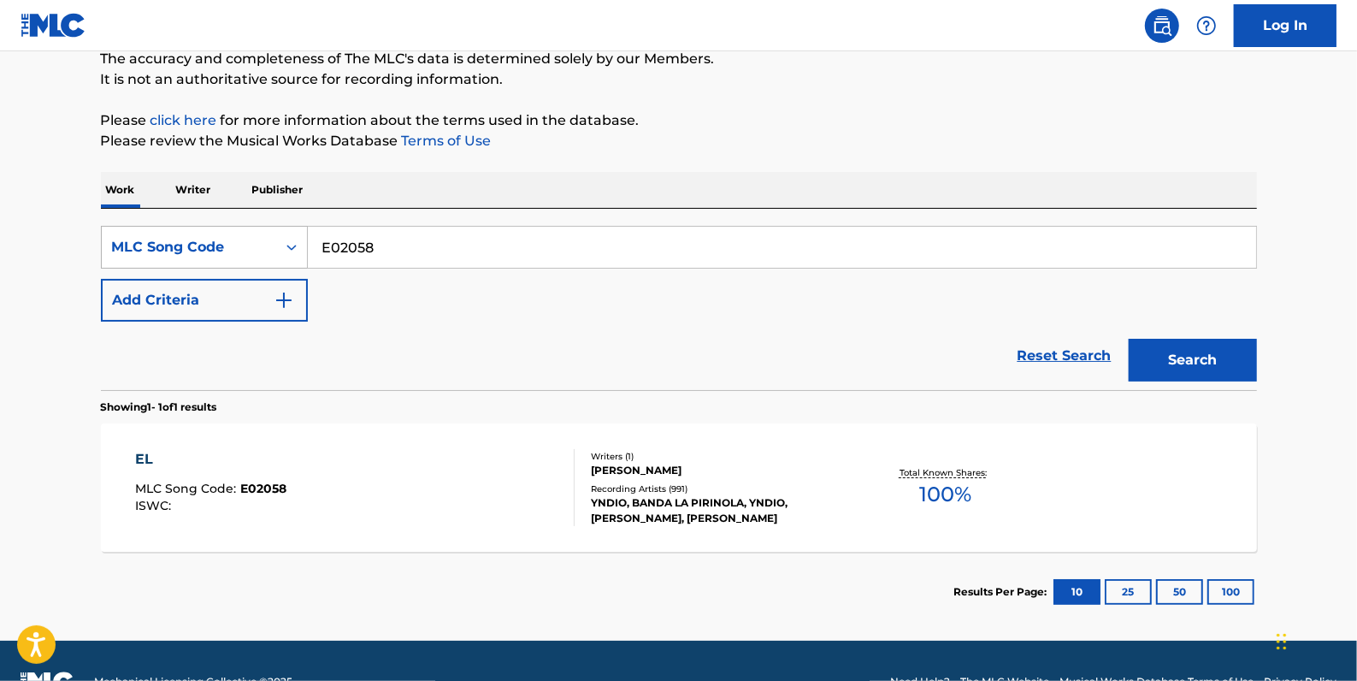
drag, startPoint x: 388, startPoint y: 247, endPoint x: 273, endPoint y: 239, distance: 115.7
click at [273, 239] on div "SearchWithCriteria41785c1b-8db5-43cb-a585-c534b384eb9d MLC Song Code E02058" at bounding box center [679, 247] width 1156 height 43
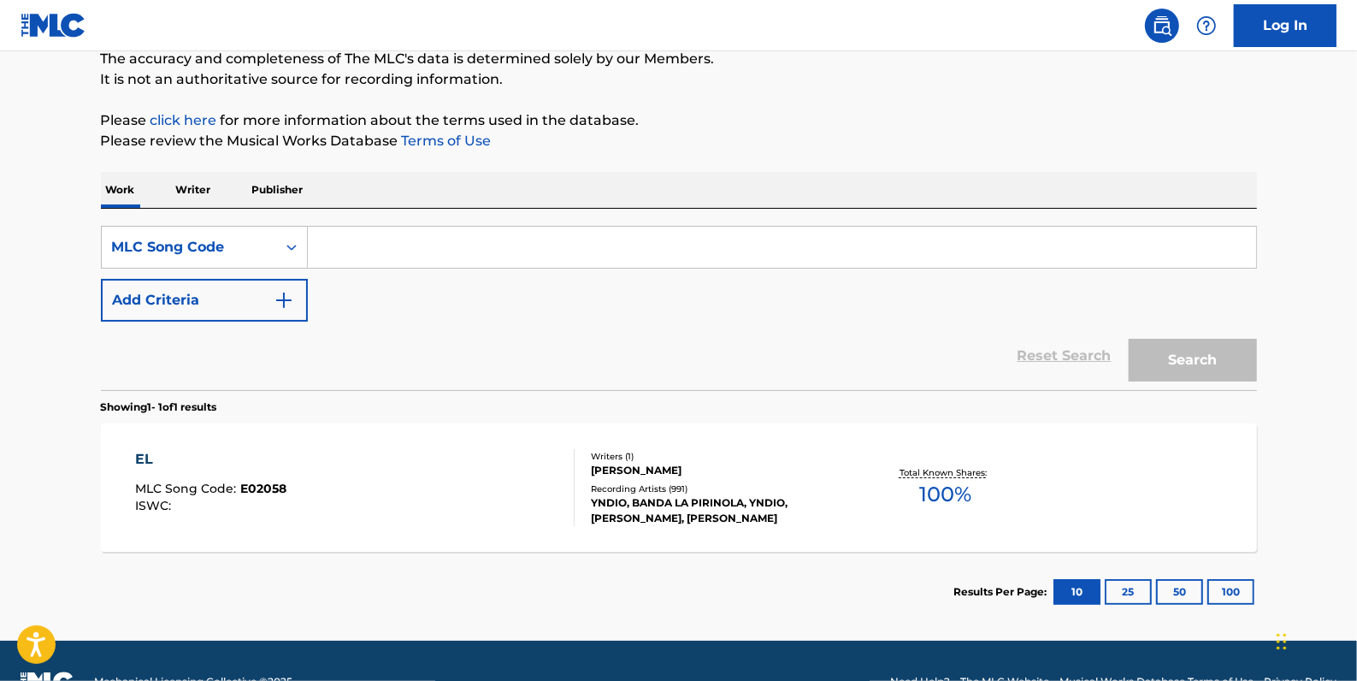
paste input "QV7GYX"
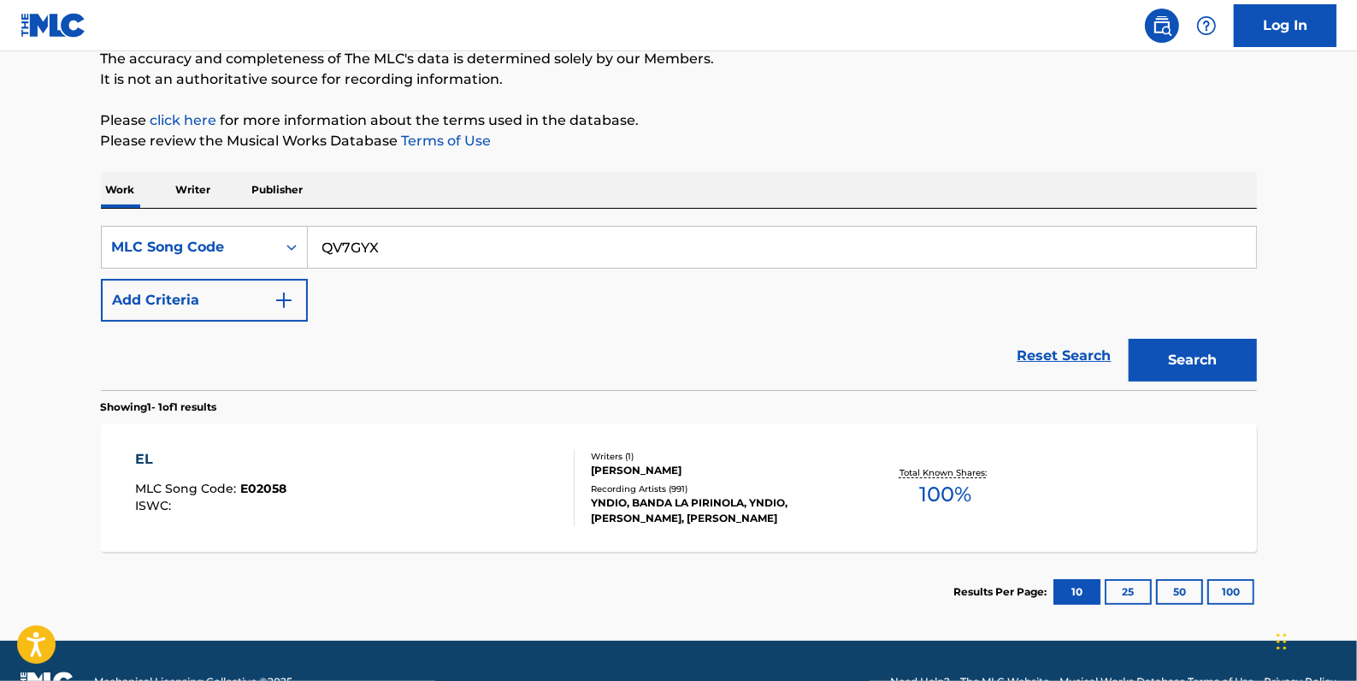
type input "QV7GYX"
click at [1178, 348] on button "Search" at bounding box center [1193, 360] width 128 height 43
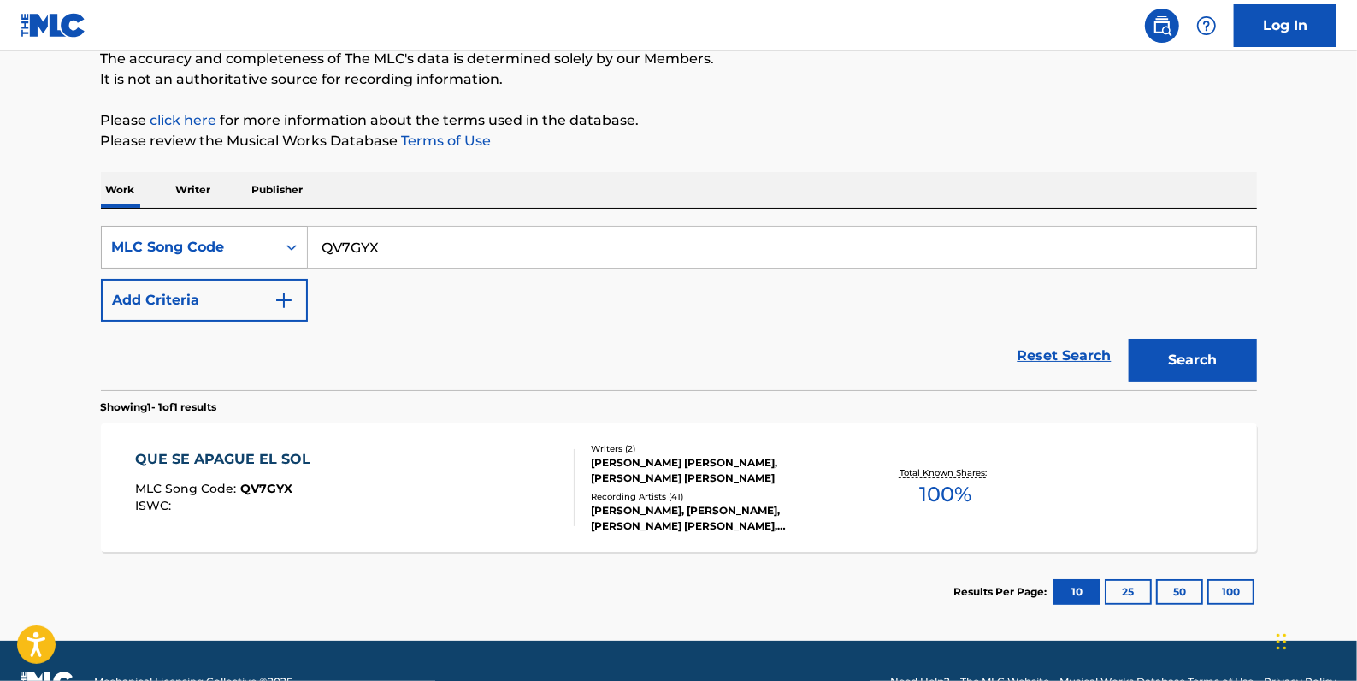
drag, startPoint x: 416, startPoint y: 255, endPoint x: 275, endPoint y: 228, distance: 142.7
click at [296, 245] on div "SearchWithCriteria41785c1b-8db5-43cb-a585-c534b384eb9d MLC Song Code QV7GYX" at bounding box center [679, 247] width 1156 height 43
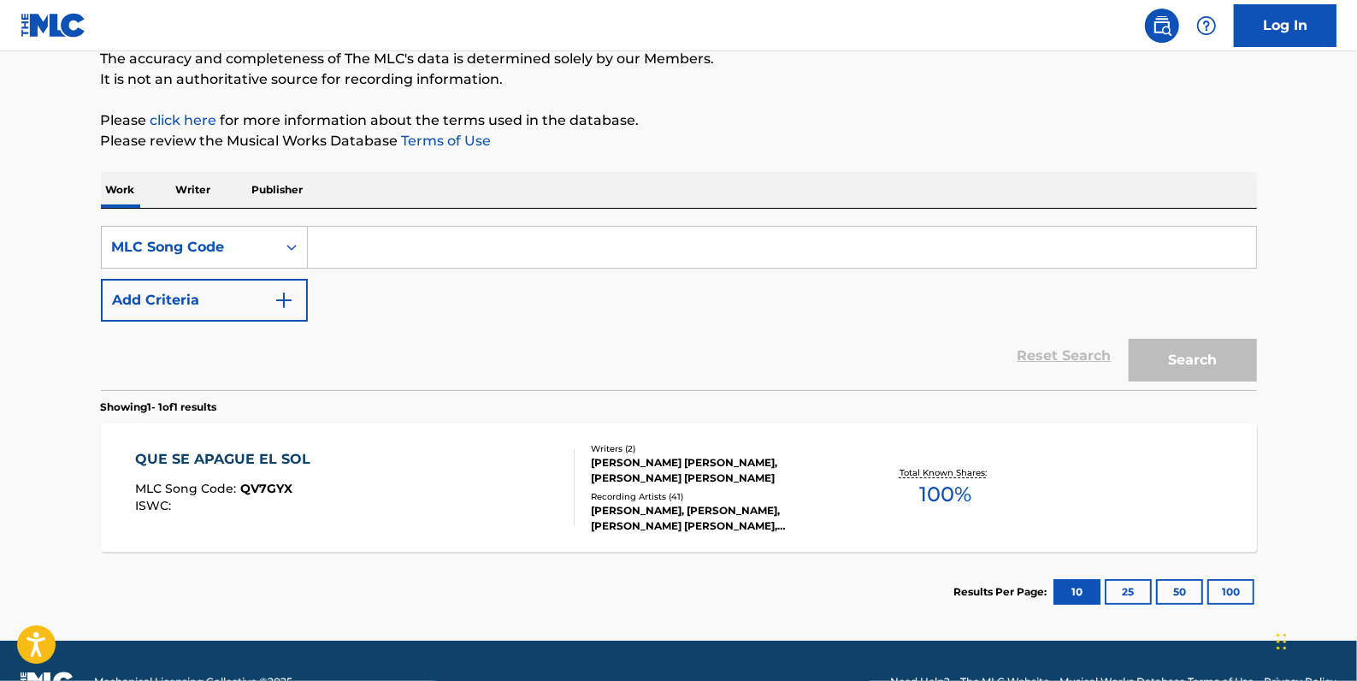
paste input "E22880"
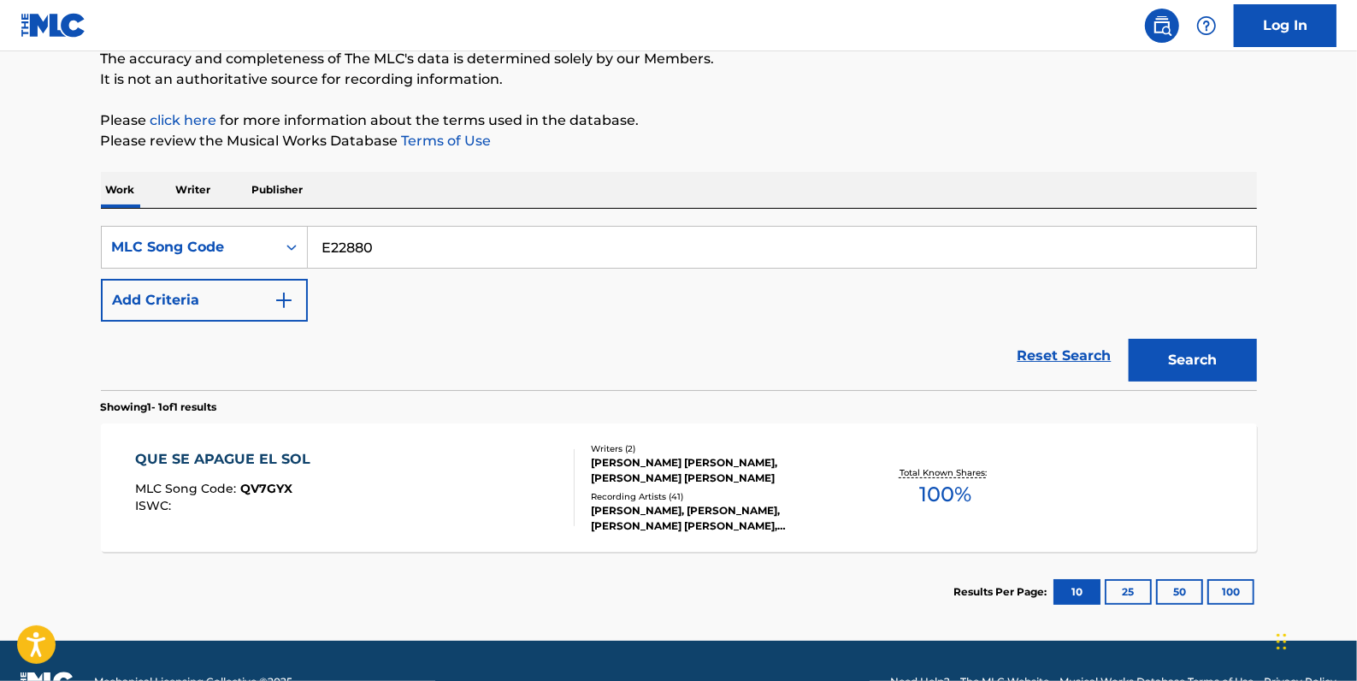
type input "E22880"
click at [1197, 351] on button "Search" at bounding box center [1193, 360] width 128 height 43
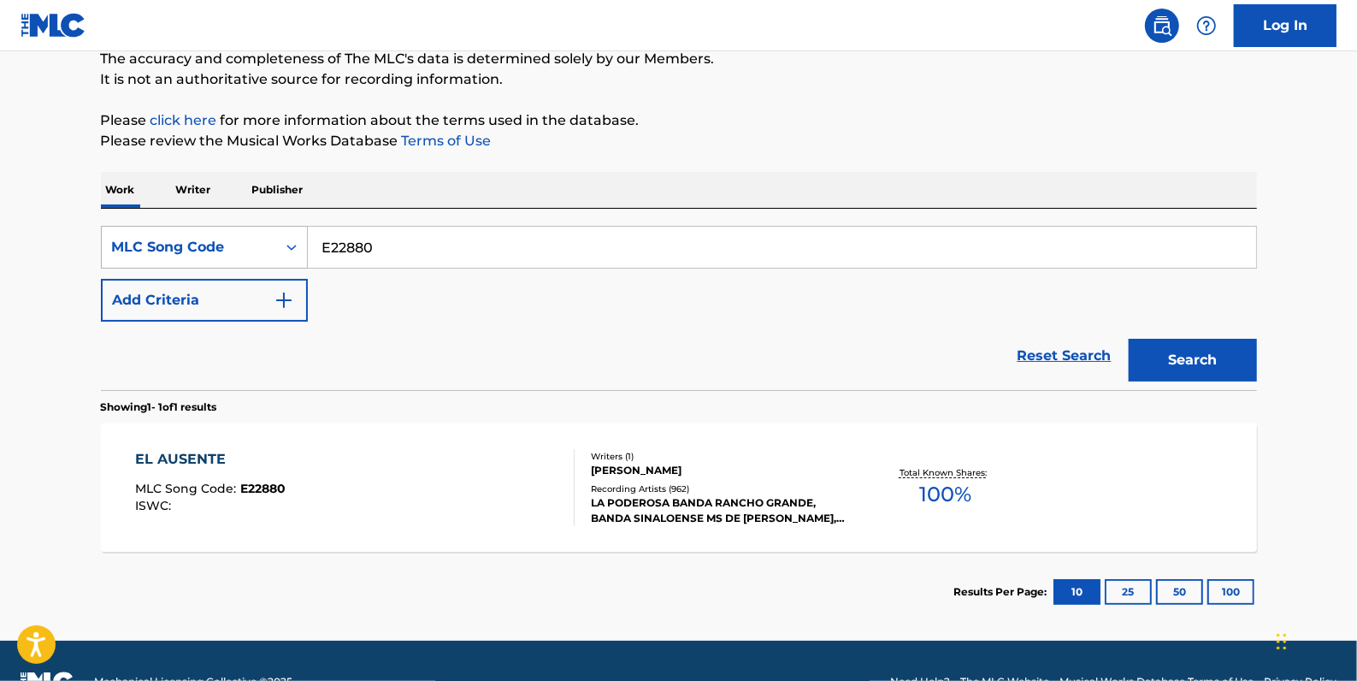
drag, startPoint x: 388, startPoint y: 250, endPoint x: 292, endPoint y: 234, distance: 97.0
click at [292, 234] on div "SearchWithCriteria41785c1b-8db5-43cb-a585-c534b384eb9d MLC Song Code E22880" at bounding box center [679, 247] width 1156 height 43
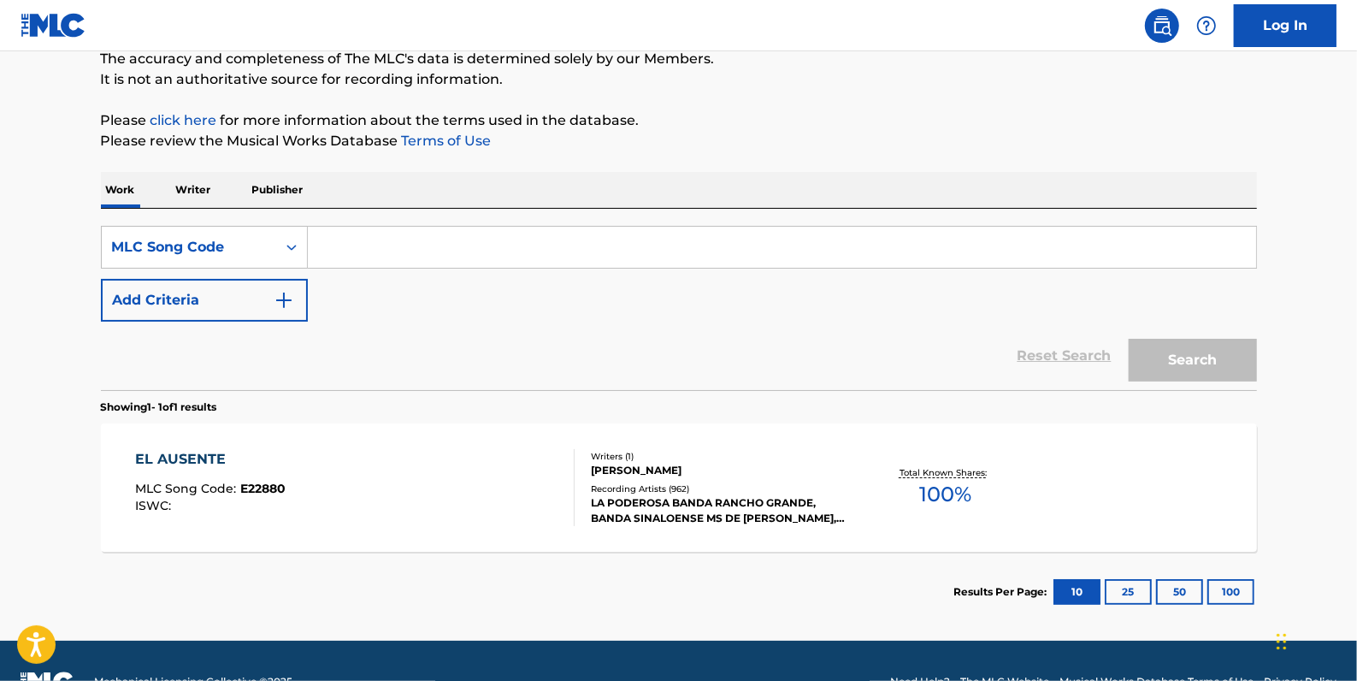
paste input "A24558"
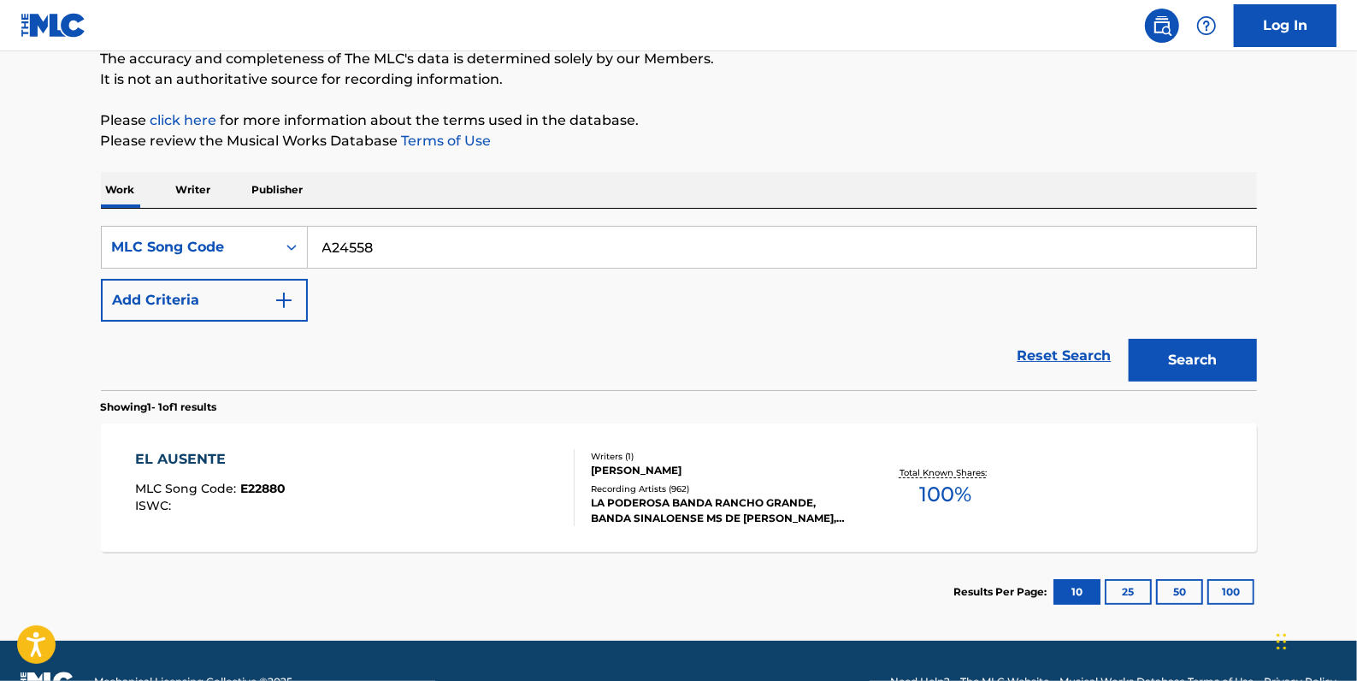
type input "A24558"
click at [1183, 356] on button "Search" at bounding box center [1193, 360] width 128 height 43
drag, startPoint x: 325, startPoint y: 241, endPoint x: 310, endPoint y: 238, distance: 15.8
click at [310, 238] on input "A24558" at bounding box center [782, 247] width 948 height 41
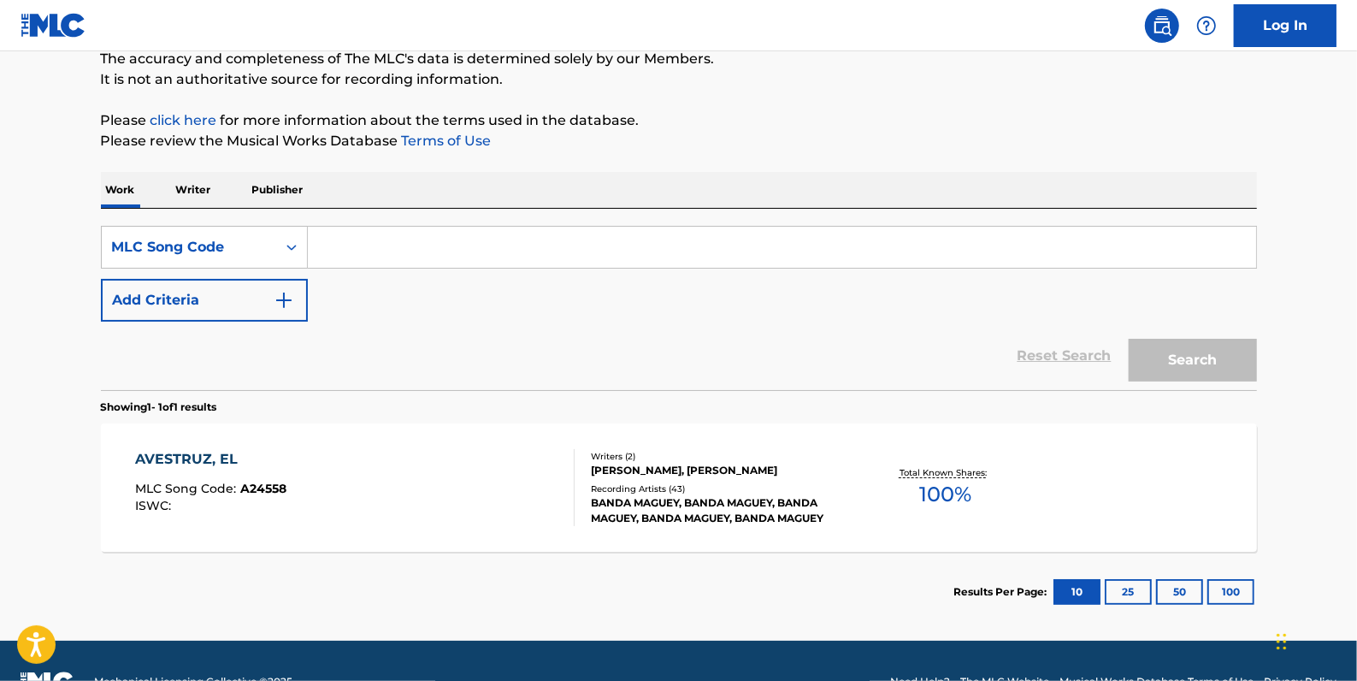
paste input "E26956"
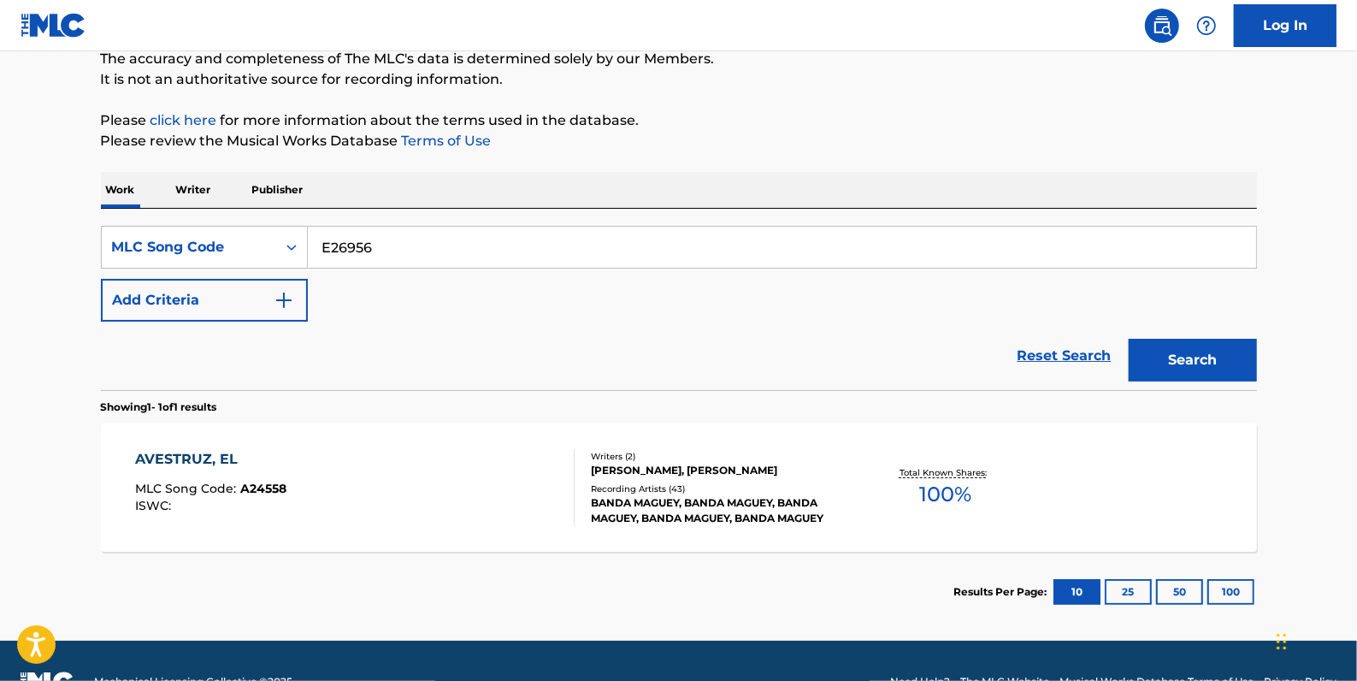
type input "E26956"
click at [1274, 359] on div "The MLC Public Work Search The accuracy and completeness of The MLC's data is d…" at bounding box center [678, 285] width 1197 height 693
click at [1199, 378] on button "Search" at bounding box center [1193, 360] width 128 height 43
drag, startPoint x: 392, startPoint y: 248, endPoint x: 289, endPoint y: 236, distance: 104.2
click at [289, 236] on div "SearchWithCriteria41785c1b-8db5-43cb-a585-c534b384eb9d MLC Song Code E26956" at bounding box center [679, 247] width 1156 height 43
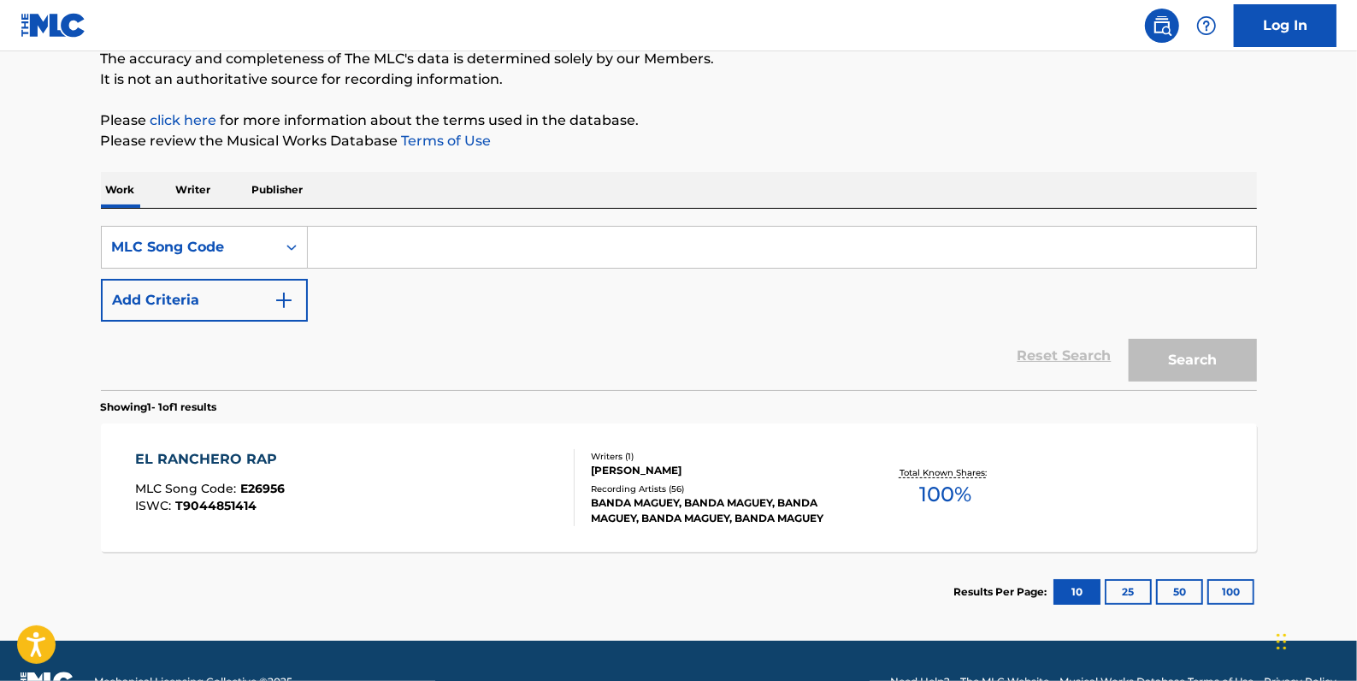
paste input "E02885"
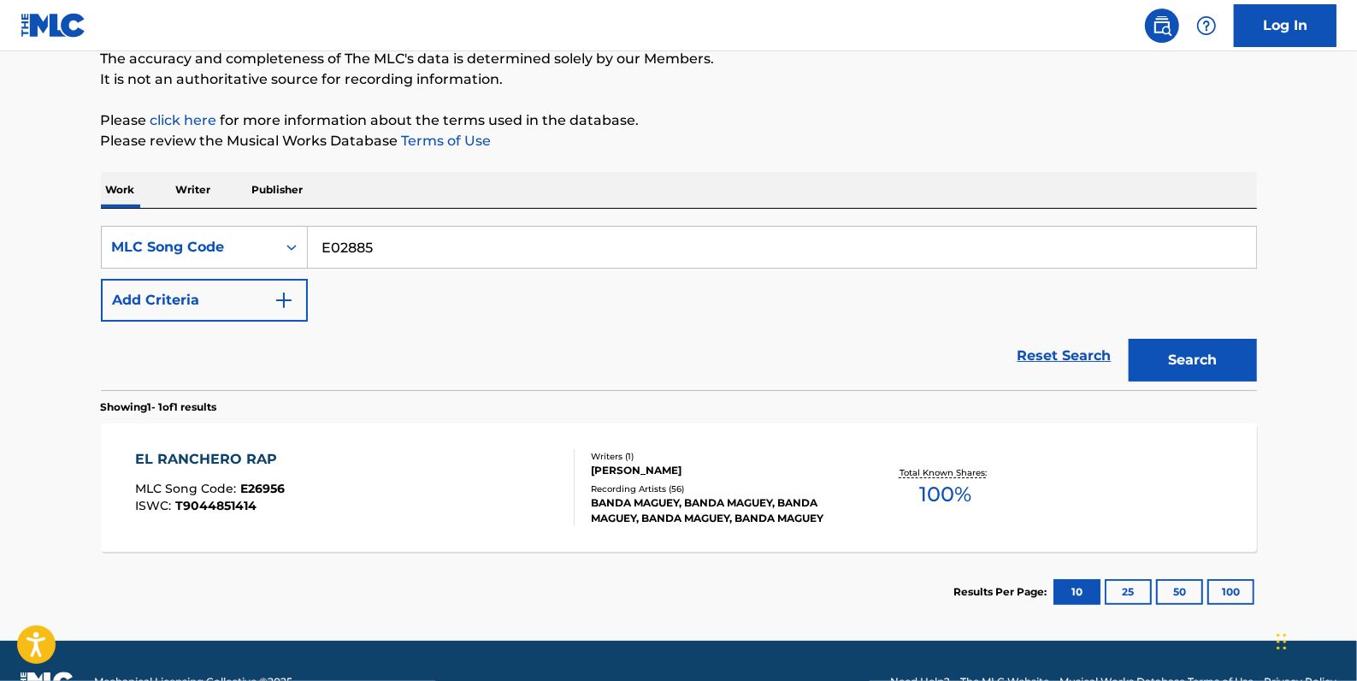
type input "E02885"
click at [1197, 358] on button "Search" at bounding box center [1193, 360] width 128 height 43
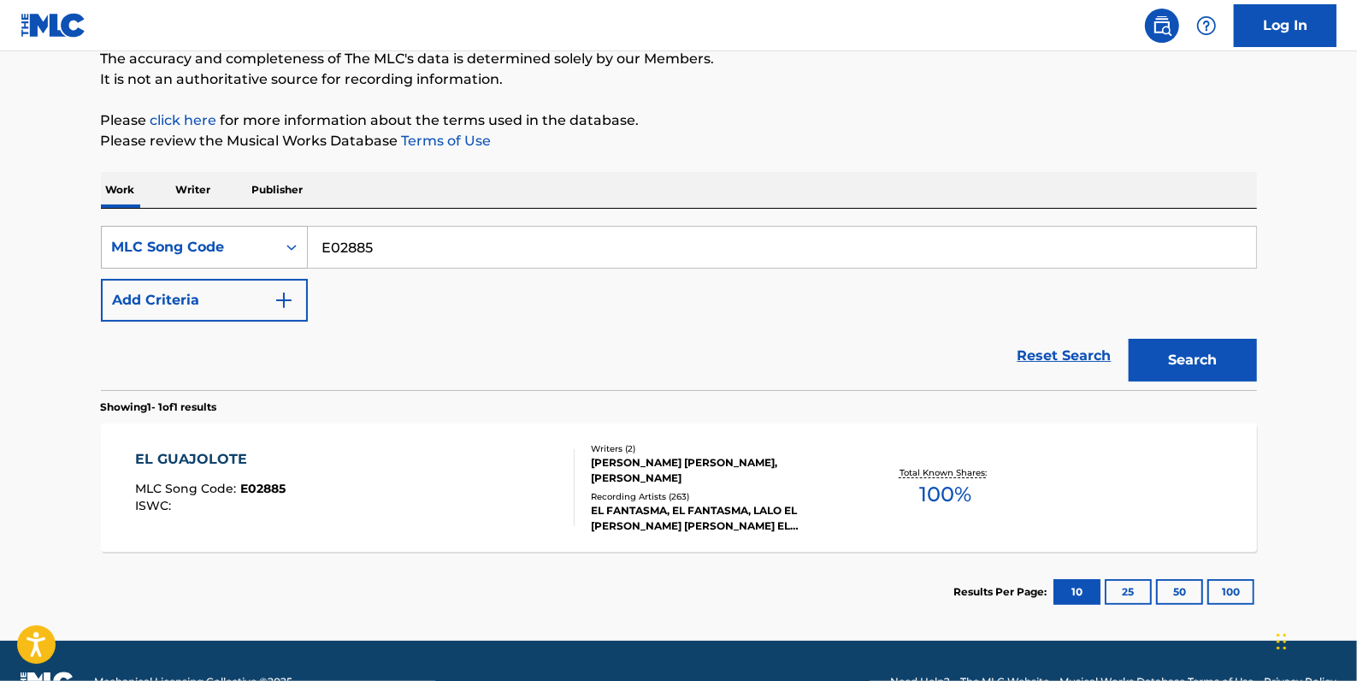
drag, startPoint x: 397, startPoint y: 254, endPoint x: 286, endPoint y: 257, distance: 110.3
click at [286, 257] on div "SearchWithCriteria41785c1b-8db5-43cb-a585-c534b384eb9d MLC Song Code E02885" at bounding box center [679, 247] width 1156 height 43
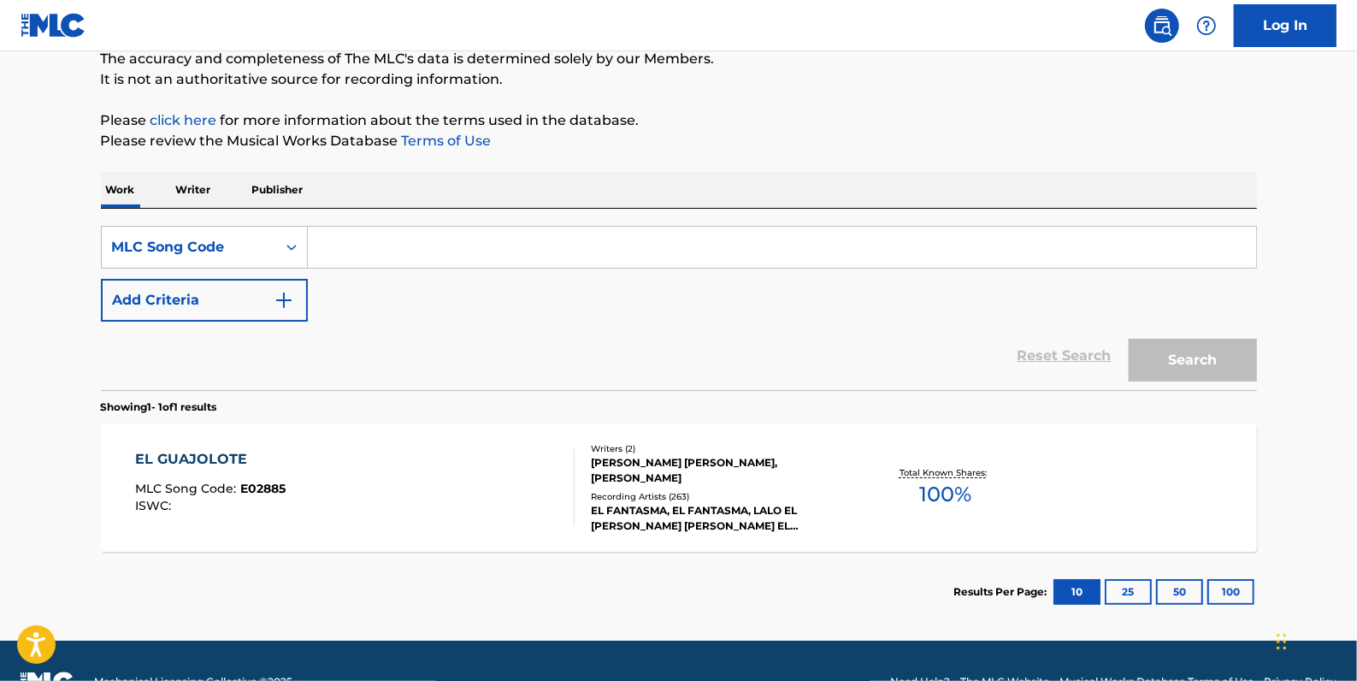
paste input "E02058"
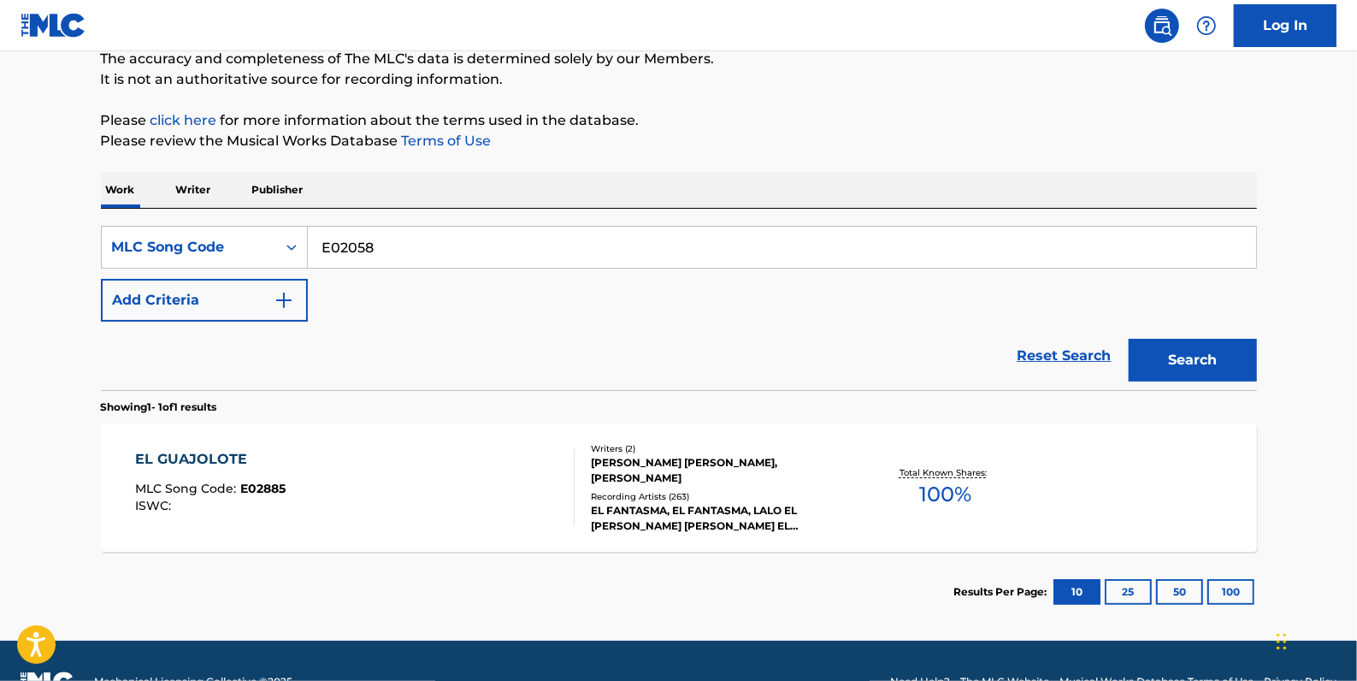
type input "E02058"
click at [1179, 345] on button "Search" at bounding box center [1193, 360] width 128 height 43
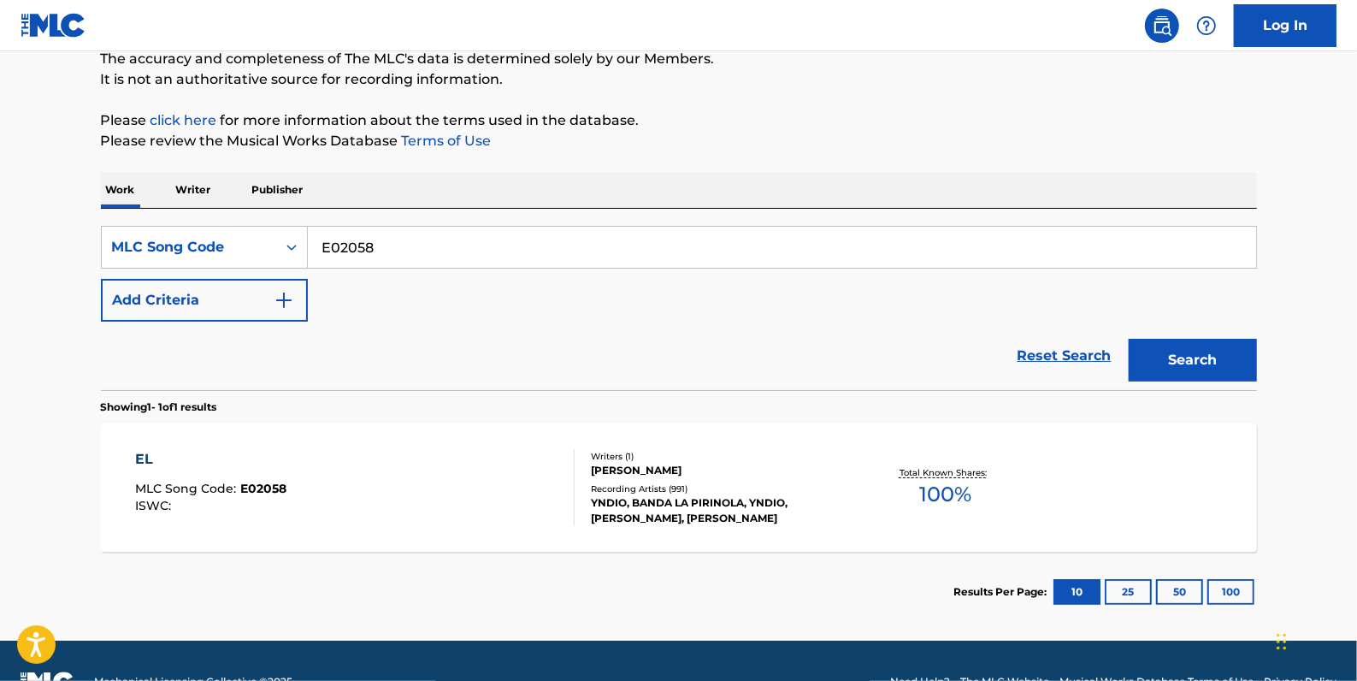
click at [1039, 353] on link "Reset Search" at bounding box center [1064, 356] width 111 height 38
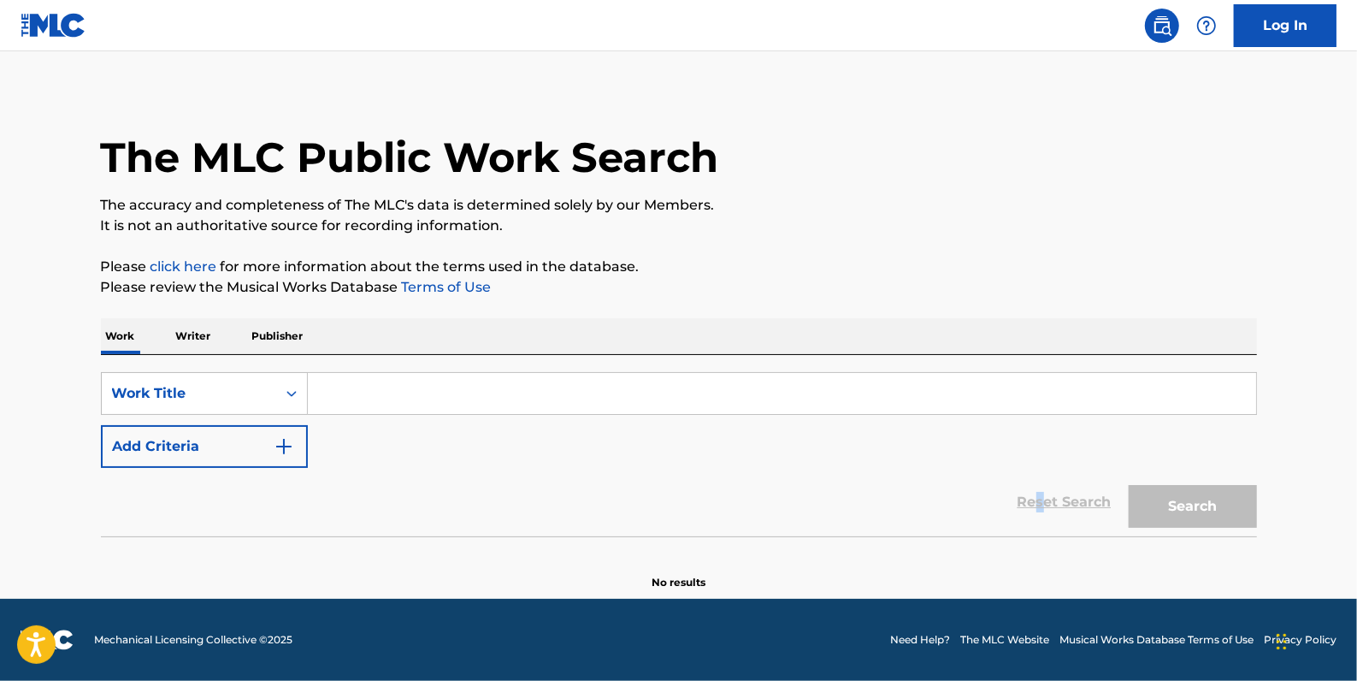
scroll to position [0, 0]
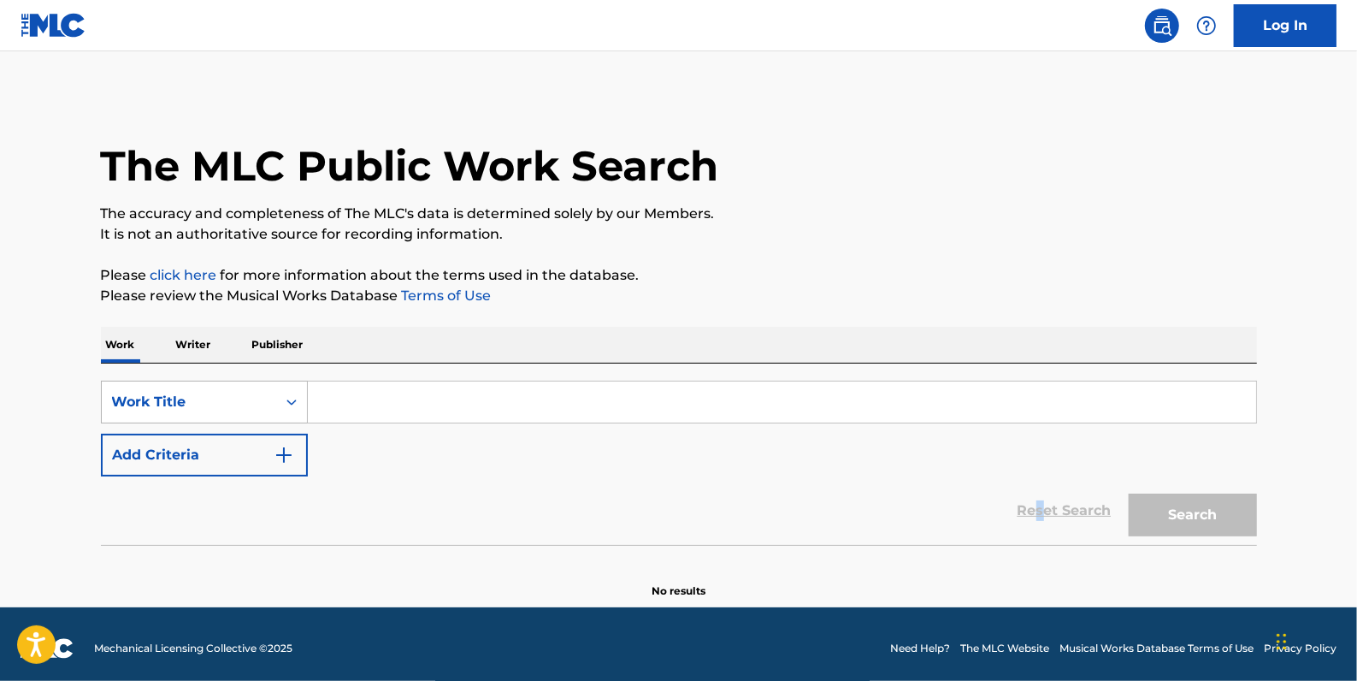
click at [284, 404] on icon "Search Form" at bounding box center [291, 401] width 17 height 17
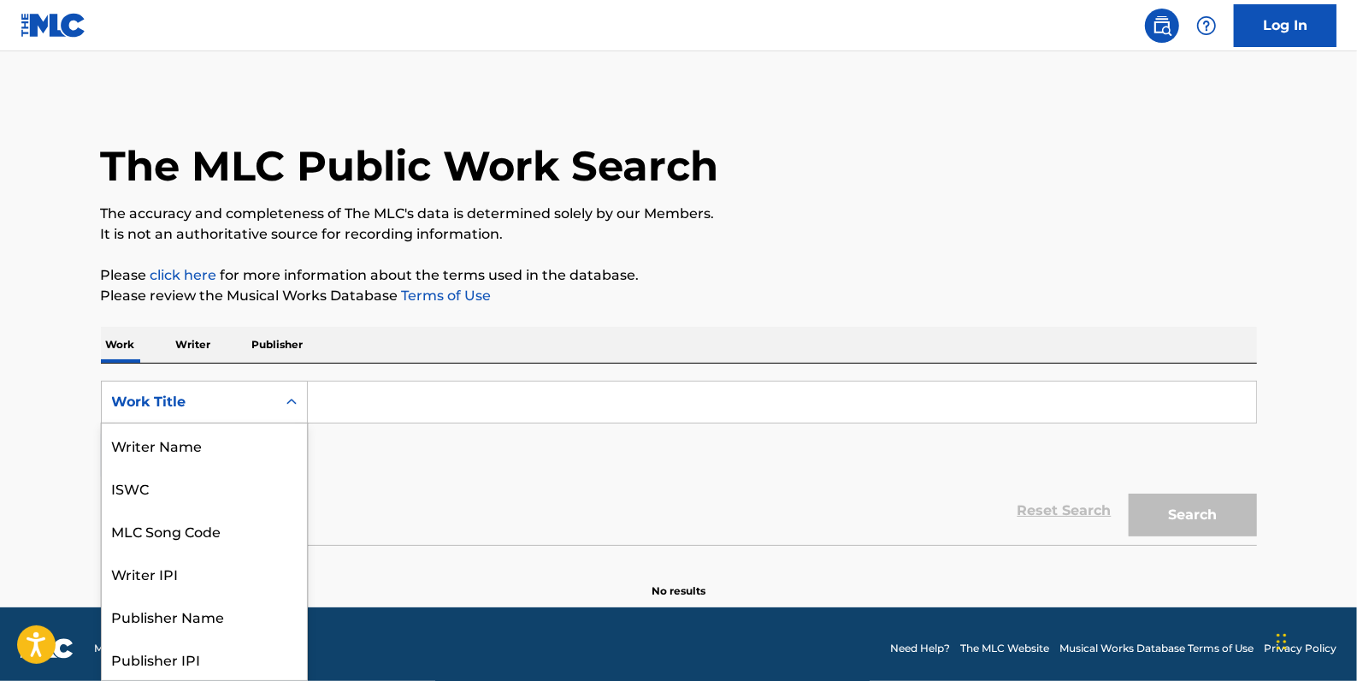
scroll to position [86, 0]
drag, startPoint x: 262, startPoint y: 436, endPoint x: 277, endPoint y: 428, distance: 17.6
click at [261, 438] on div "MLC Song Code" at bounding box center [204, 444] width 205 height 43
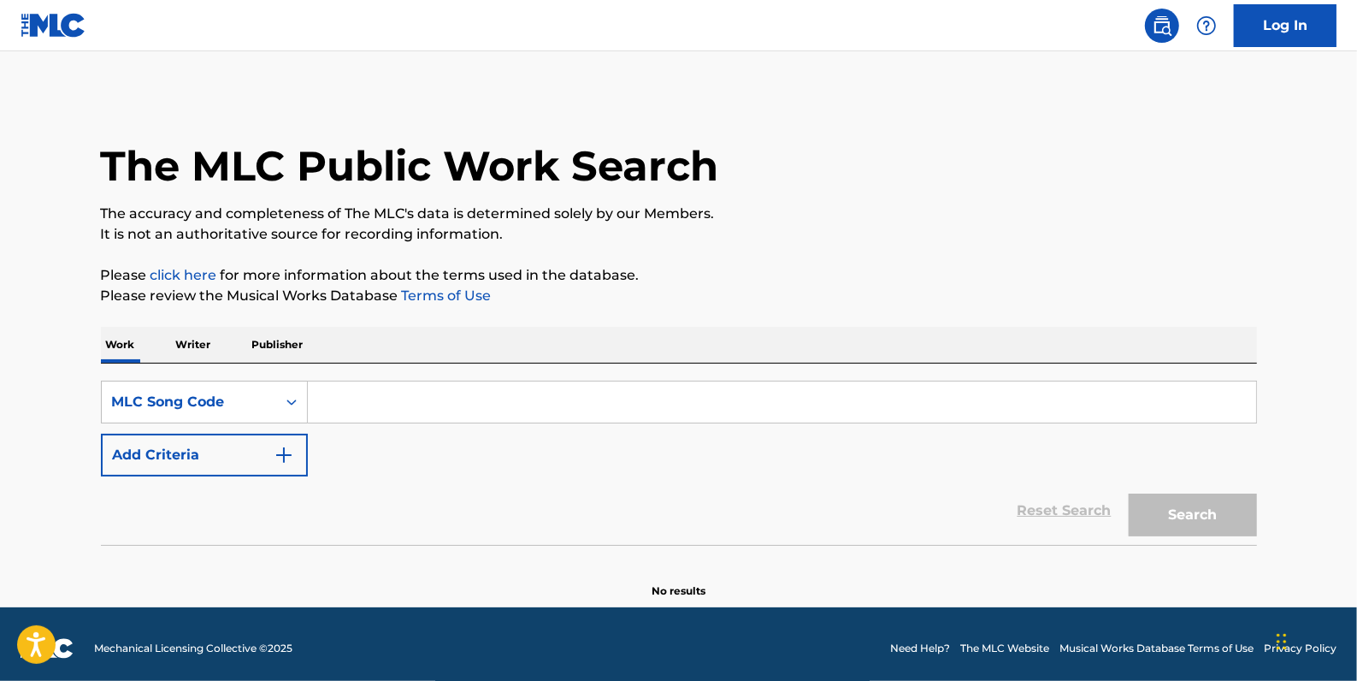
paste input "IC9QSB"
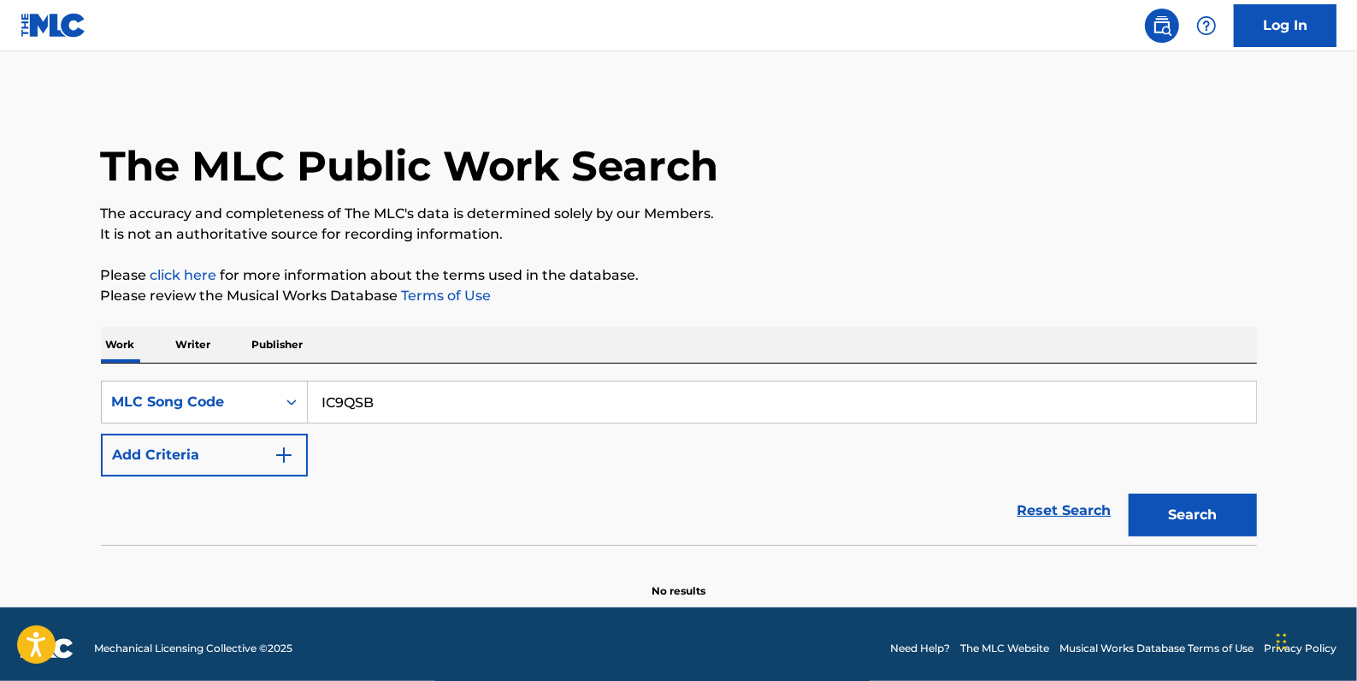
type input "IC9QSB"
click at [1197, 516] on button "Search" at bounding box center [1193, 514] width 128 height 43
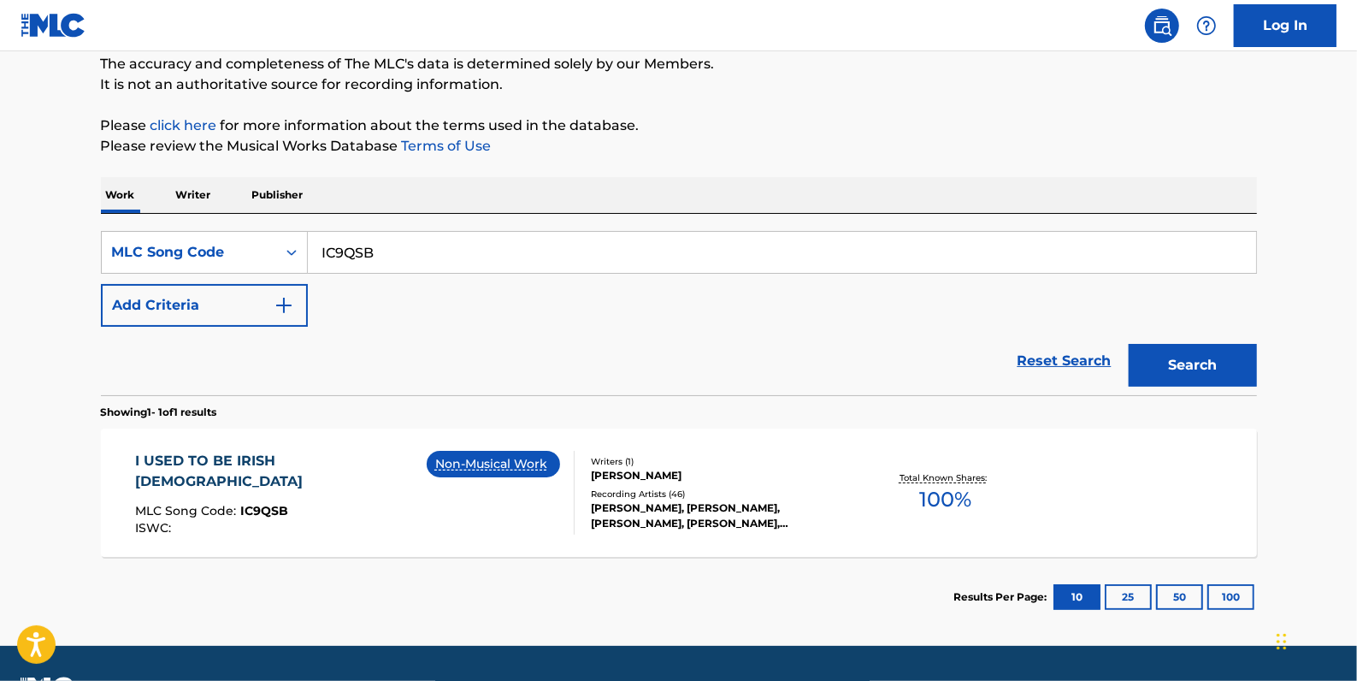
scroll to position [155, 0]
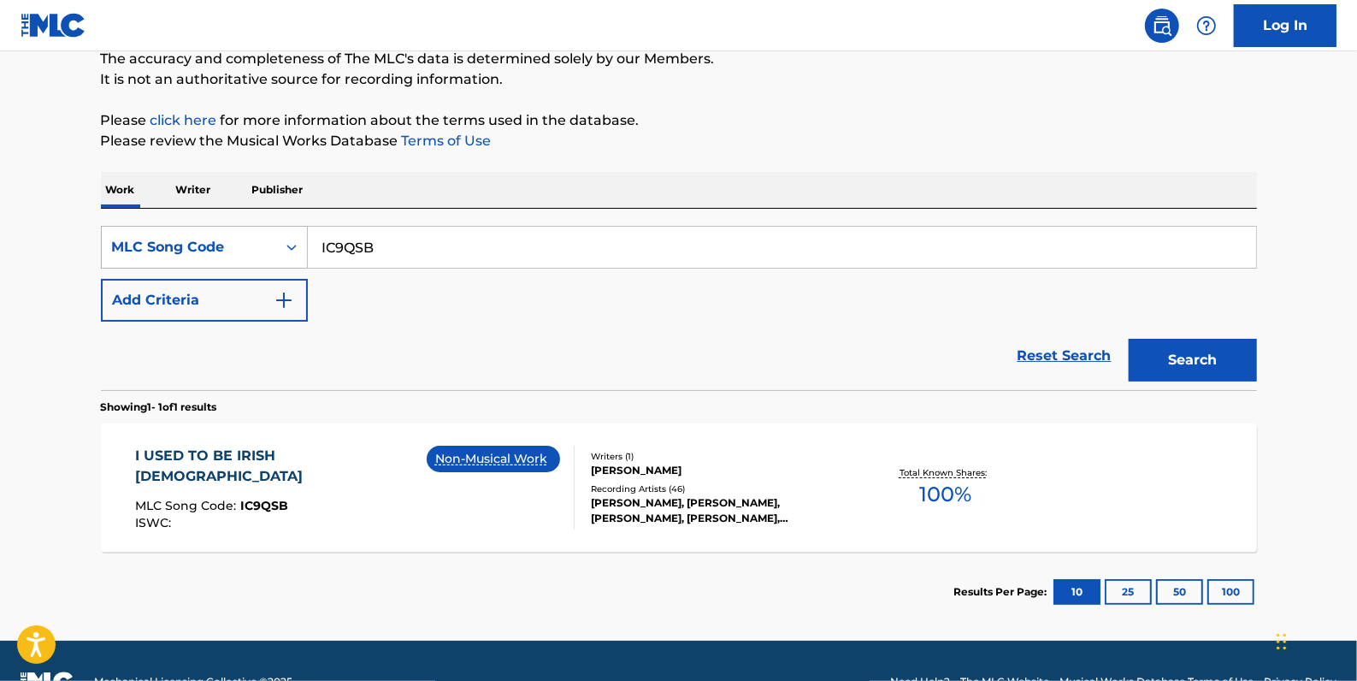
drag, startPoint x: 410, startPoint y: 239, endPoint x: 293, endPoint y: 242, distance: 116.3
click at [293, 242] on div "SearchWithCriteria42987180-292e-4696-8db7-cdf95eb0bc9a MLC Song Code IC9QSB" at bounding box center [679, 247] width 1156 height 43
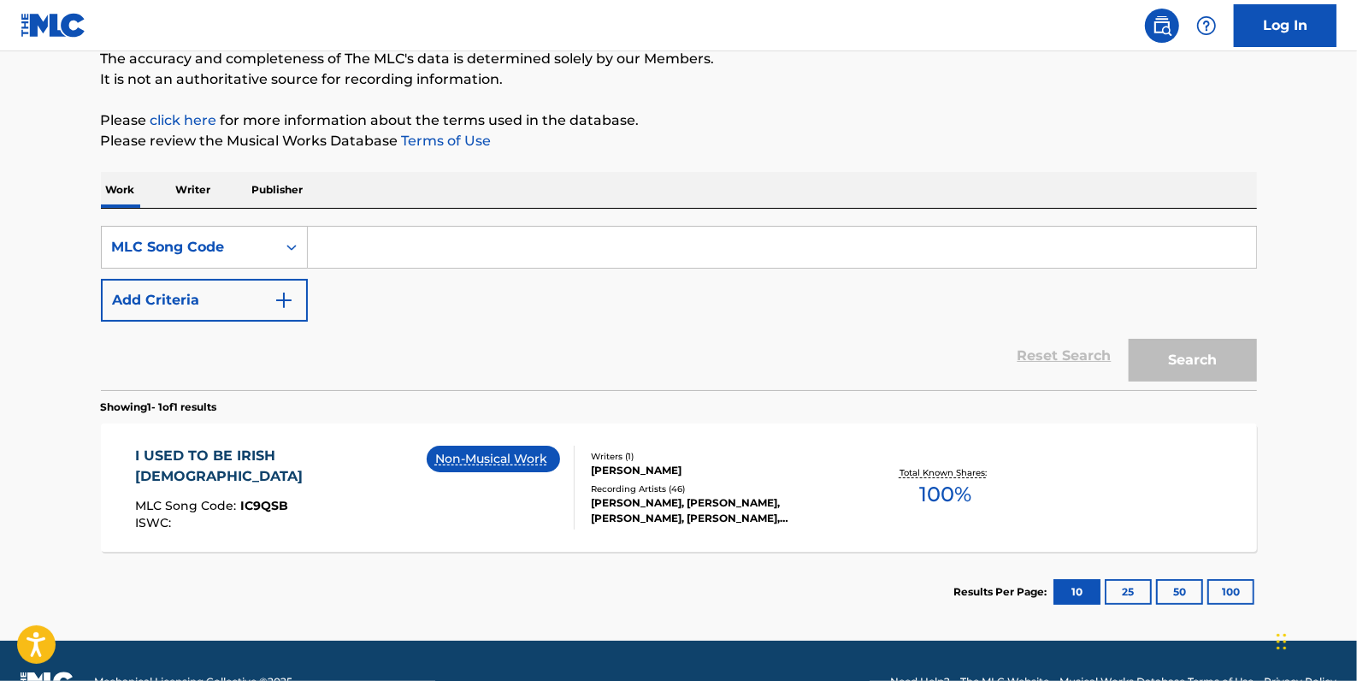
paste input "N5124P"
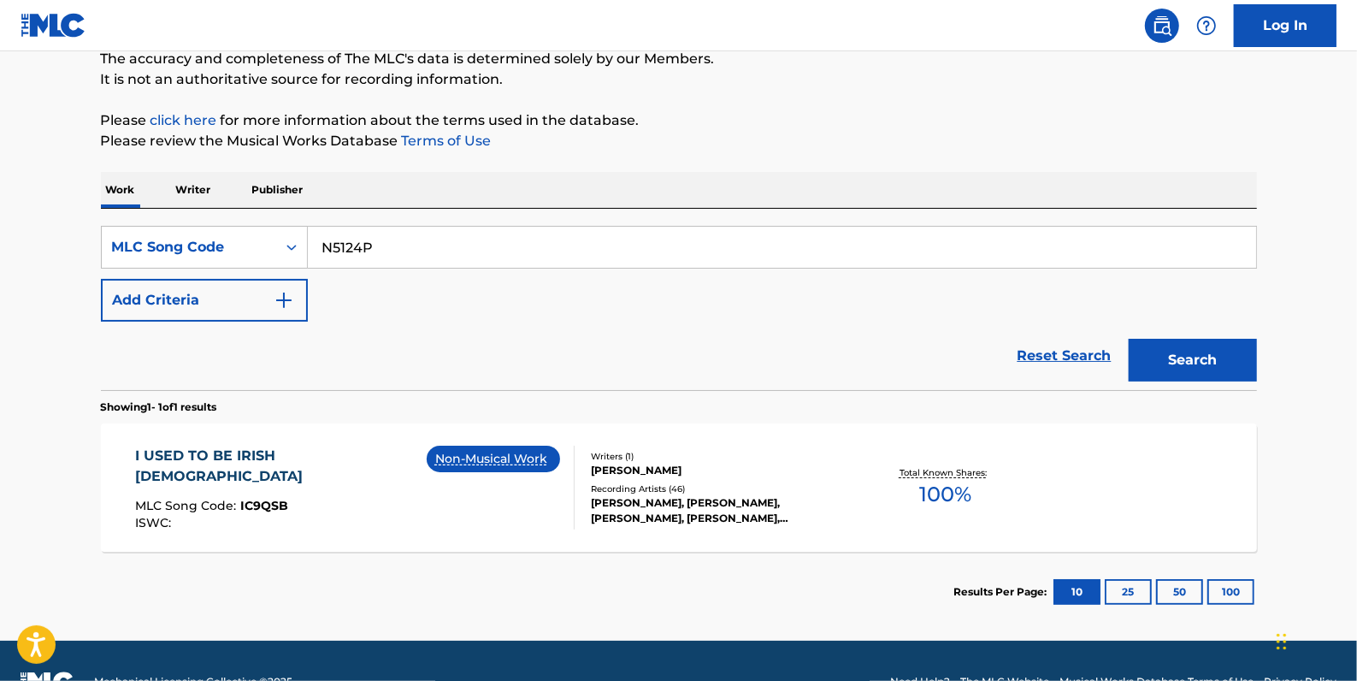
type input "N5124P"
click at [1218, 348] on button "Search" at bounding box center [1193, 360] width 128 height 43
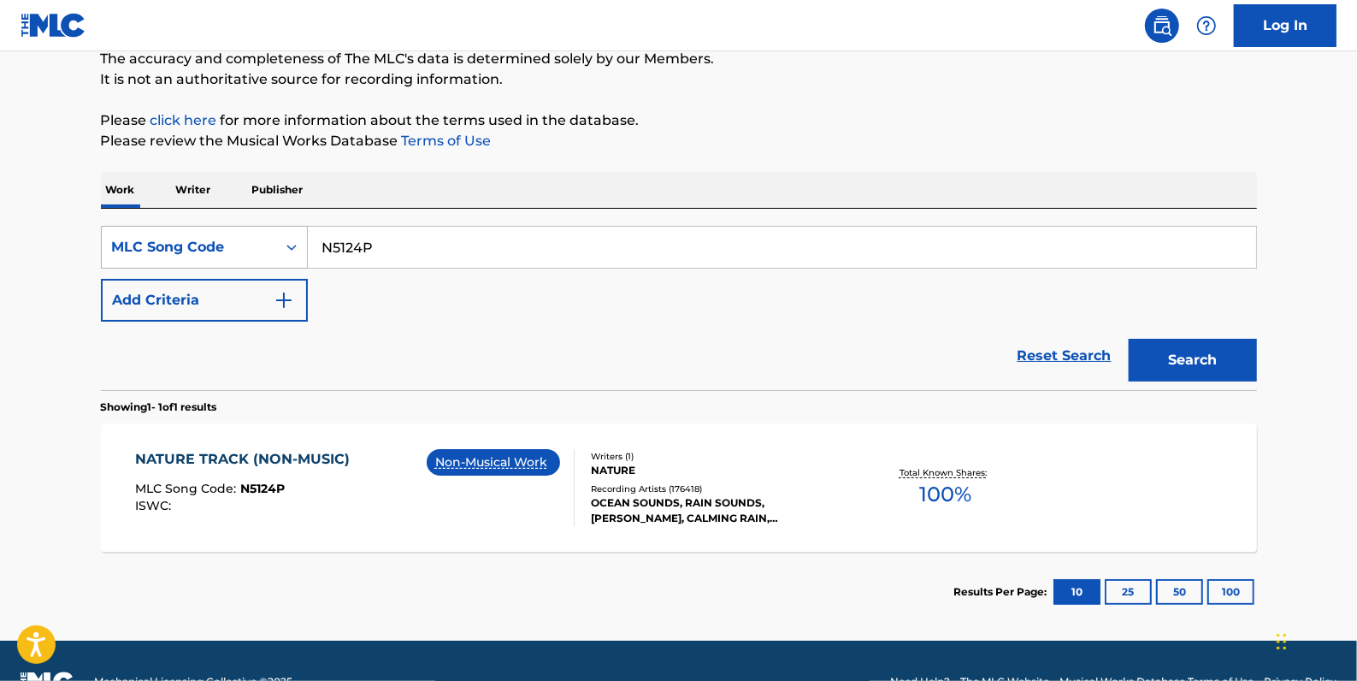
drag, startPoint x: 396, startPoint y: 239, endPoint x: 272, endPoint y: 253, distance: 124.7
click at [291, 248] on div "SearchWithCriteria42987180-292e-4696-8db7-cdf95eb0bc9a MLC Song Code N5124P" at bounding box center [679, 247] width 1156 height 43
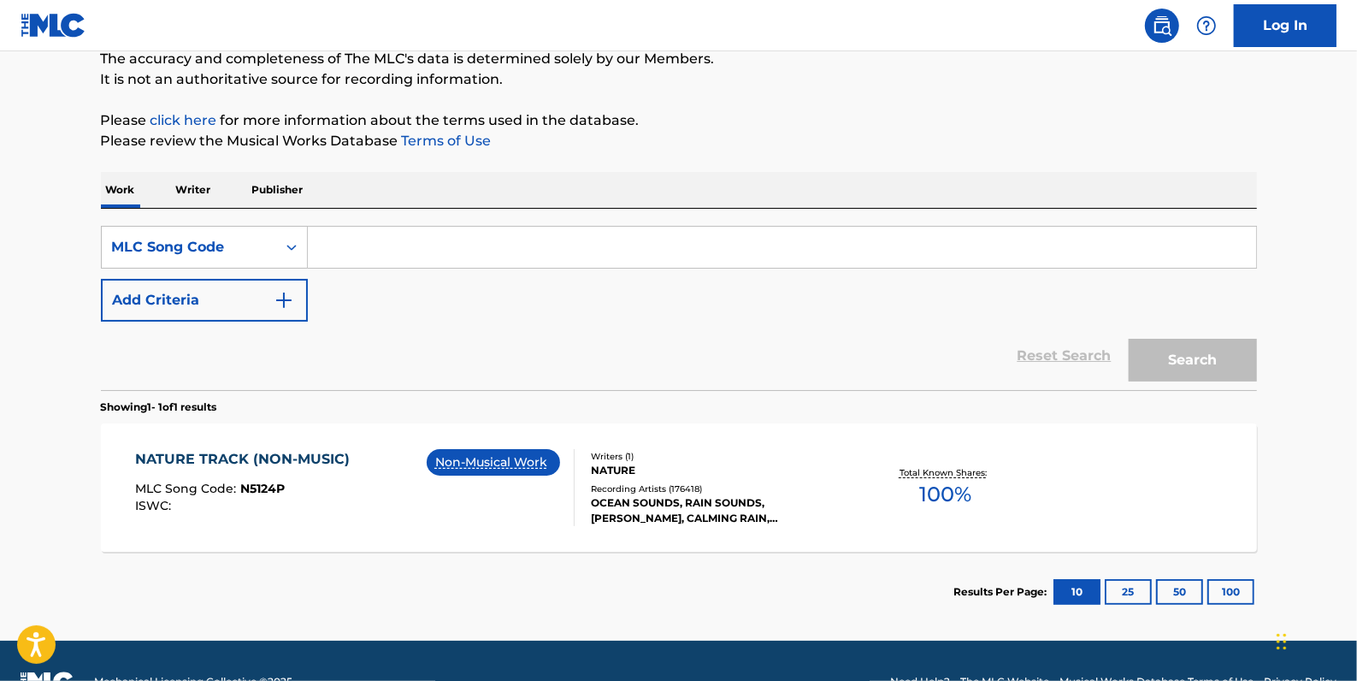
paste input "LA1KBN"
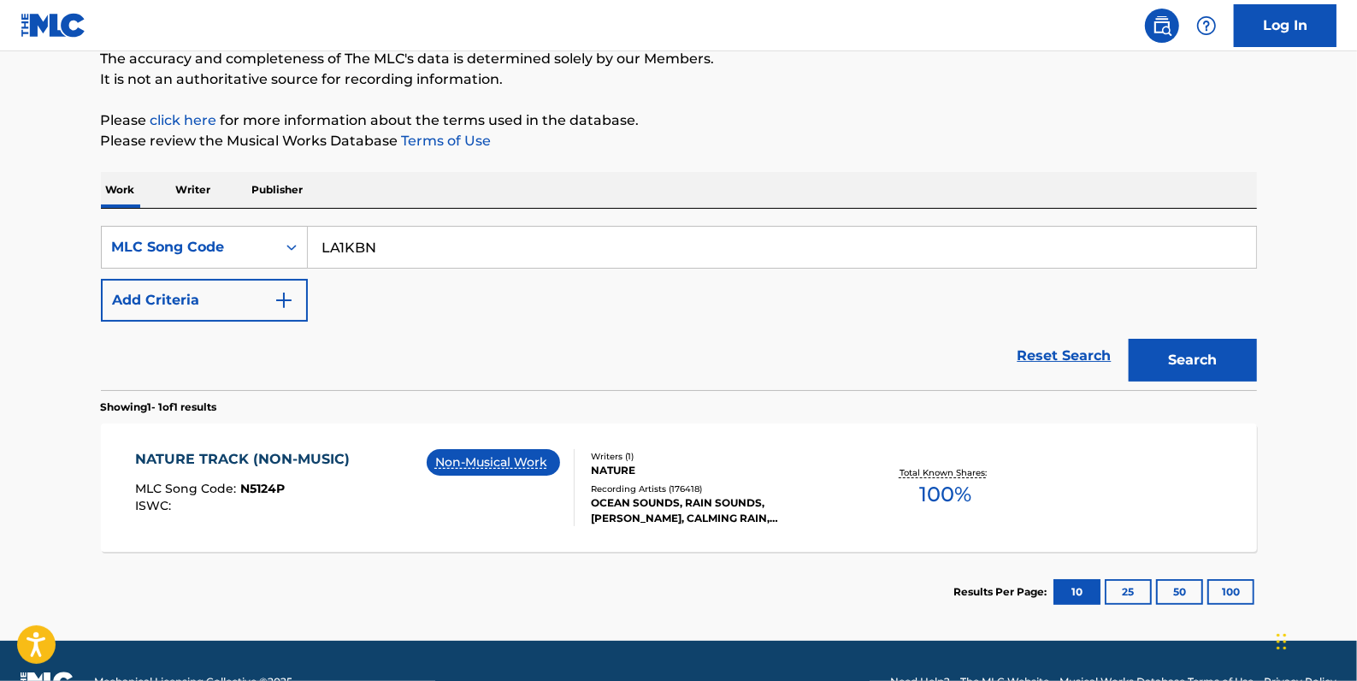
type input "LA1KBN"
click at [1162, 354] on button "Search" at bounding box center [1193, 360] width 128 height 43
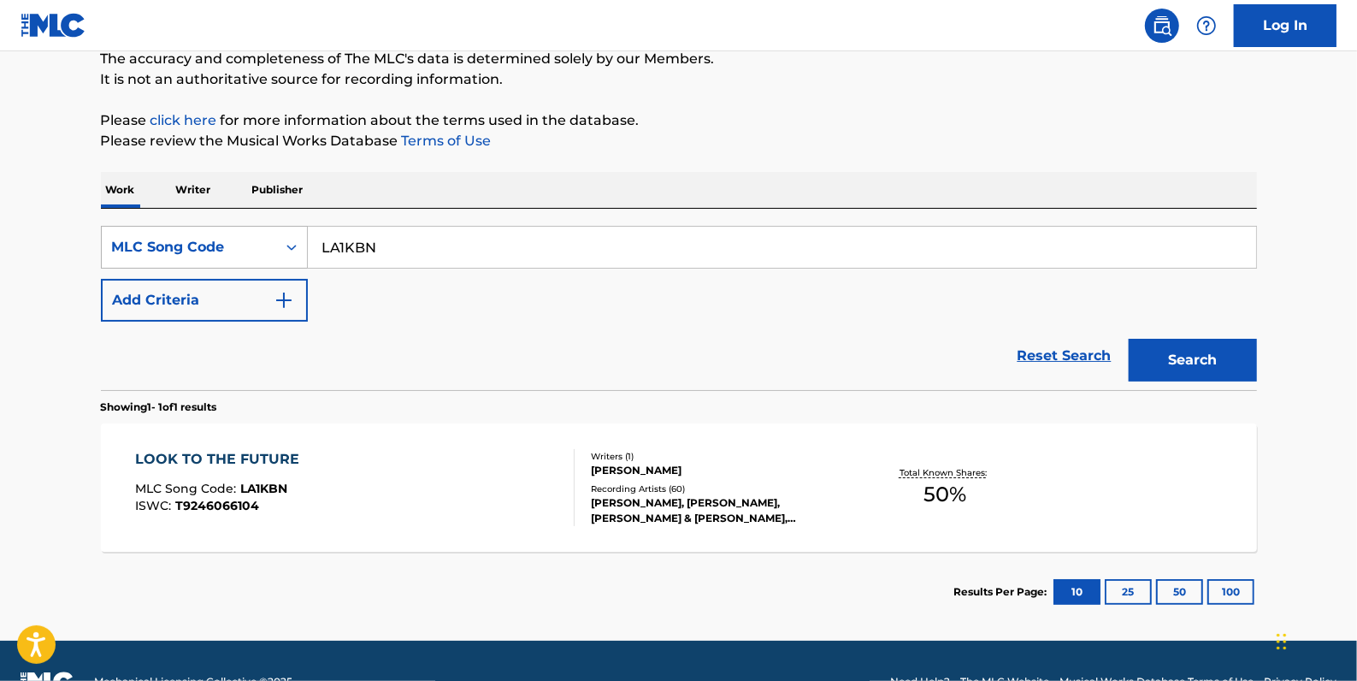
drag, startPoint x: 394, startPoint y: 258, endPoint x: 263, endPoint y: 254, distance: 130.9
click at [263, 254] on div "SearchWithCriteria42987180-292e-4696-8db7-cdf95eb0bc9a MLC Song Code LA1KBN" at bounding box center [679, 247] width 1156 height 43
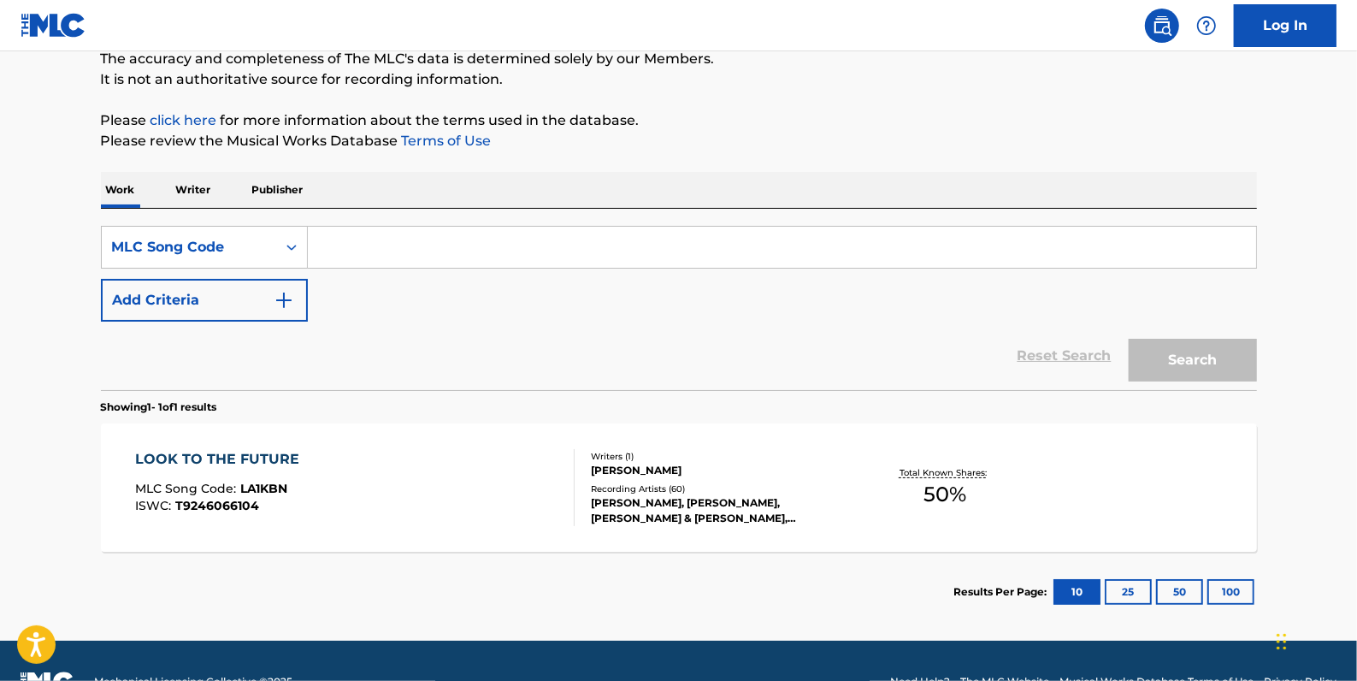
paste input "W3605Z"
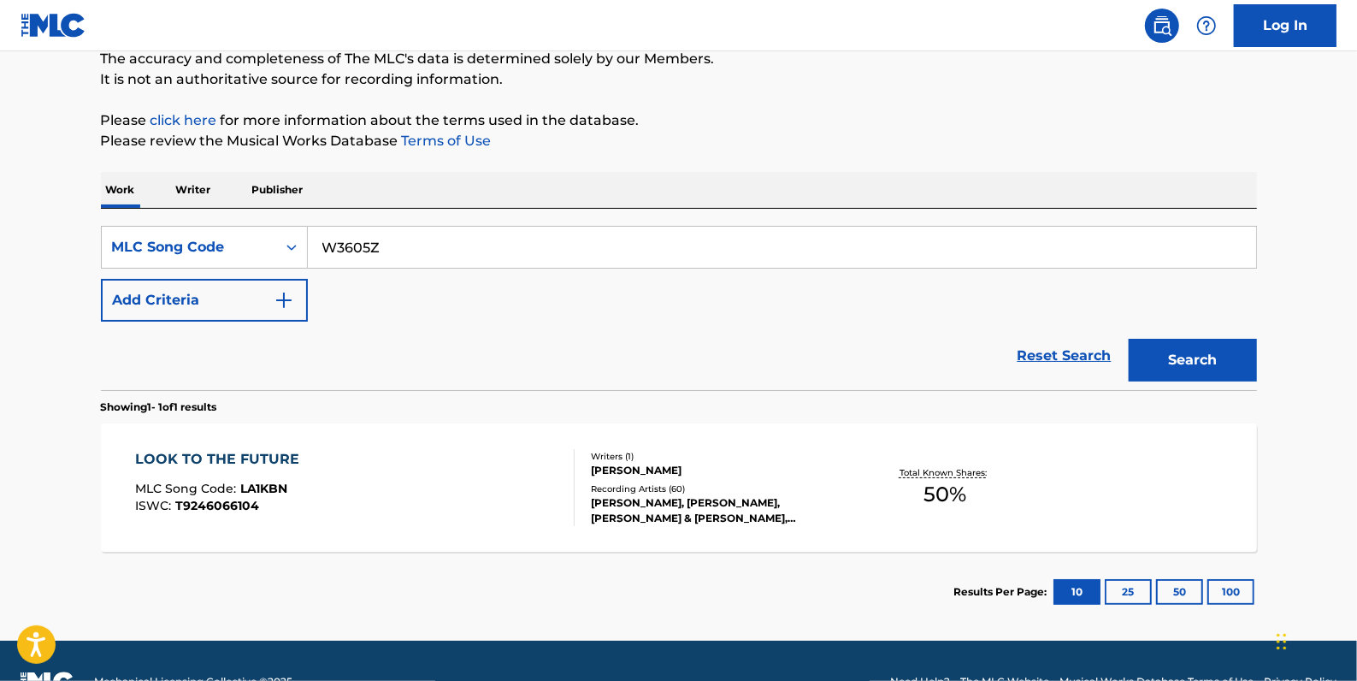
type input "W3605Z"
click at [1194, 349] on button "Search" at bounding box center [1193, 360] width 128 height 43
drag, startPoint x: 405, startPoint y: 253, endPoint x: 298, endPoint y: 233, distance: 108.7
click at [298, 233] on div "SearchWithCriteria42987180-292e-4696-8db7-cdf95eb0bc9a MLC Song Code W3605Z" at bounding box center [679, 247] width 1156 height 43
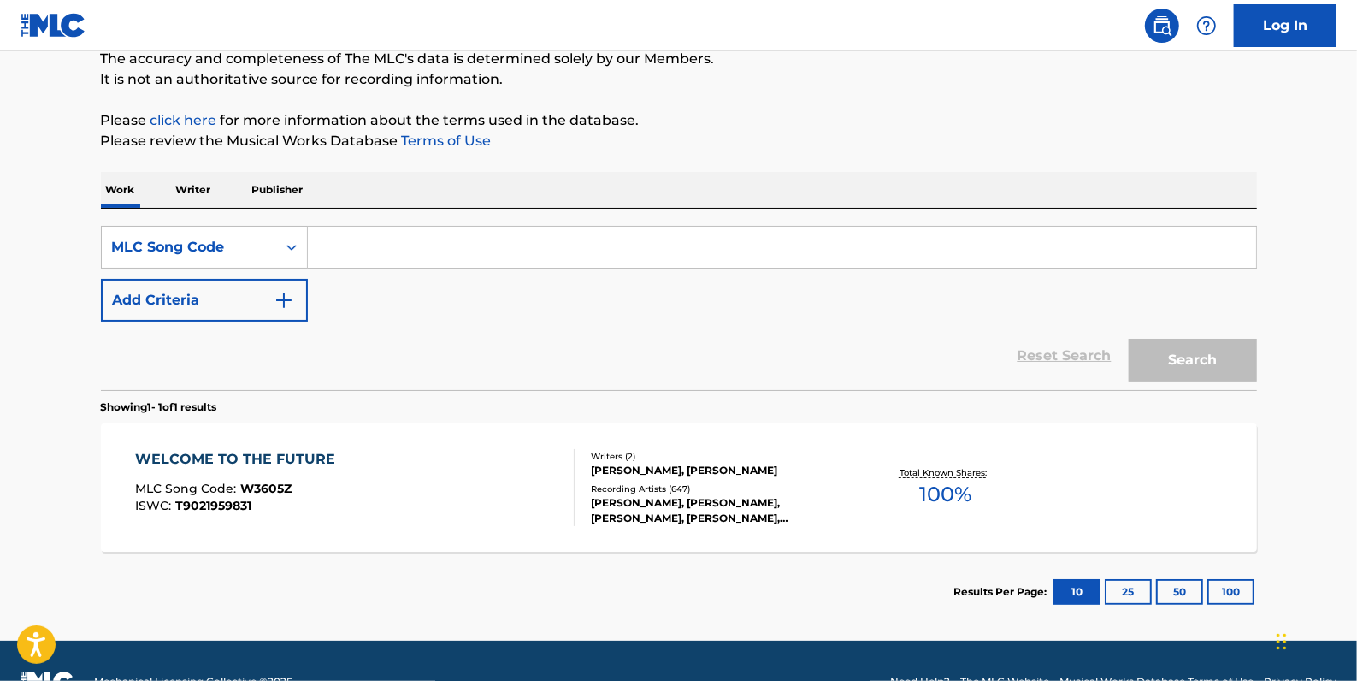
paste input "RA9WIG"
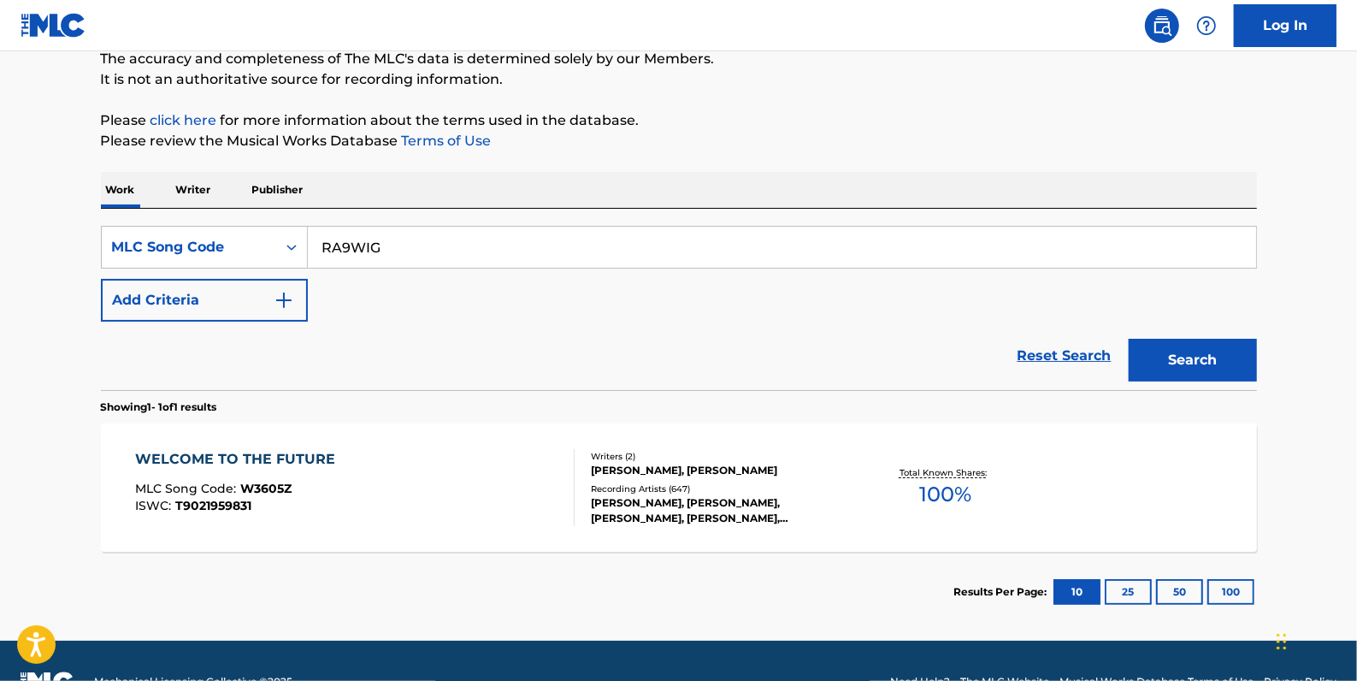
type input "RA9WIG"
click at [1205, 354] on button "Search" at bounding box center [1193, 360] width 128 height 43
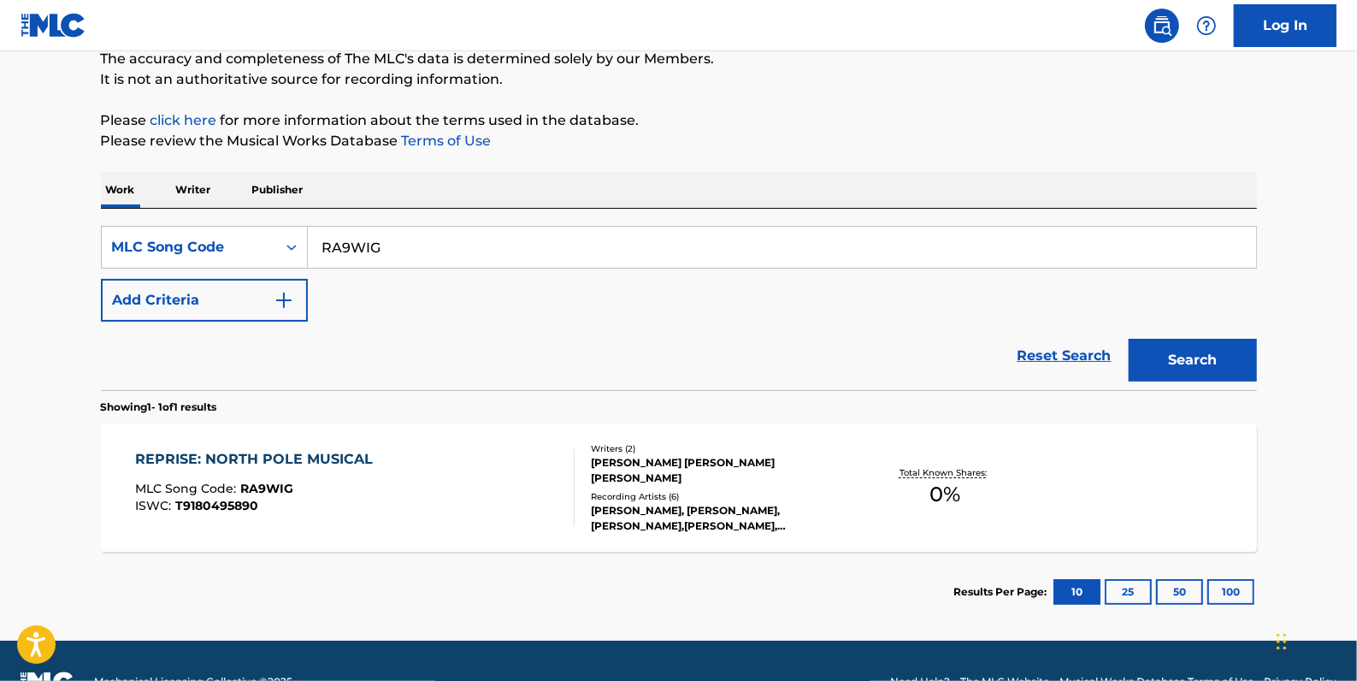
drag, startPoint x: 422, startPoint y: 257, endPoint x: 310, endPoint y: 238, distance: 113.6
click at [310, 238] on input "RA9WIG" at bounding box center [782, 247] width 948 height 41
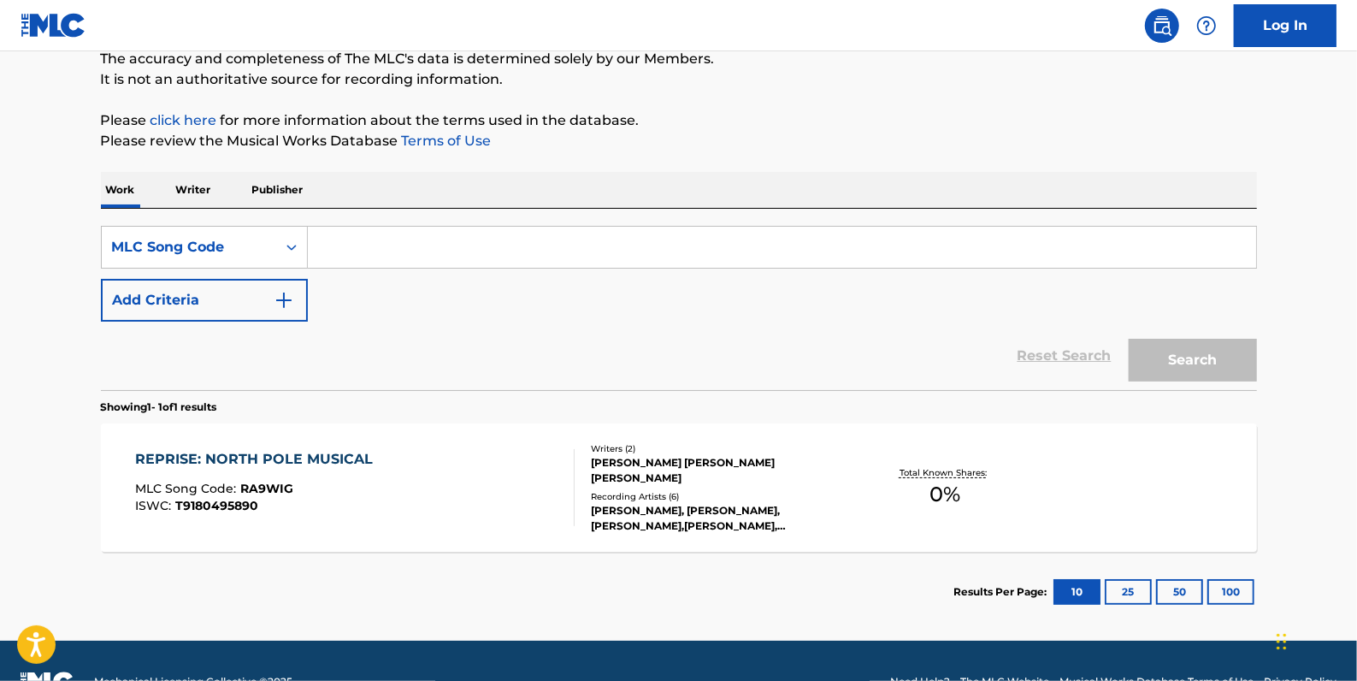
paste input "NC88EG"
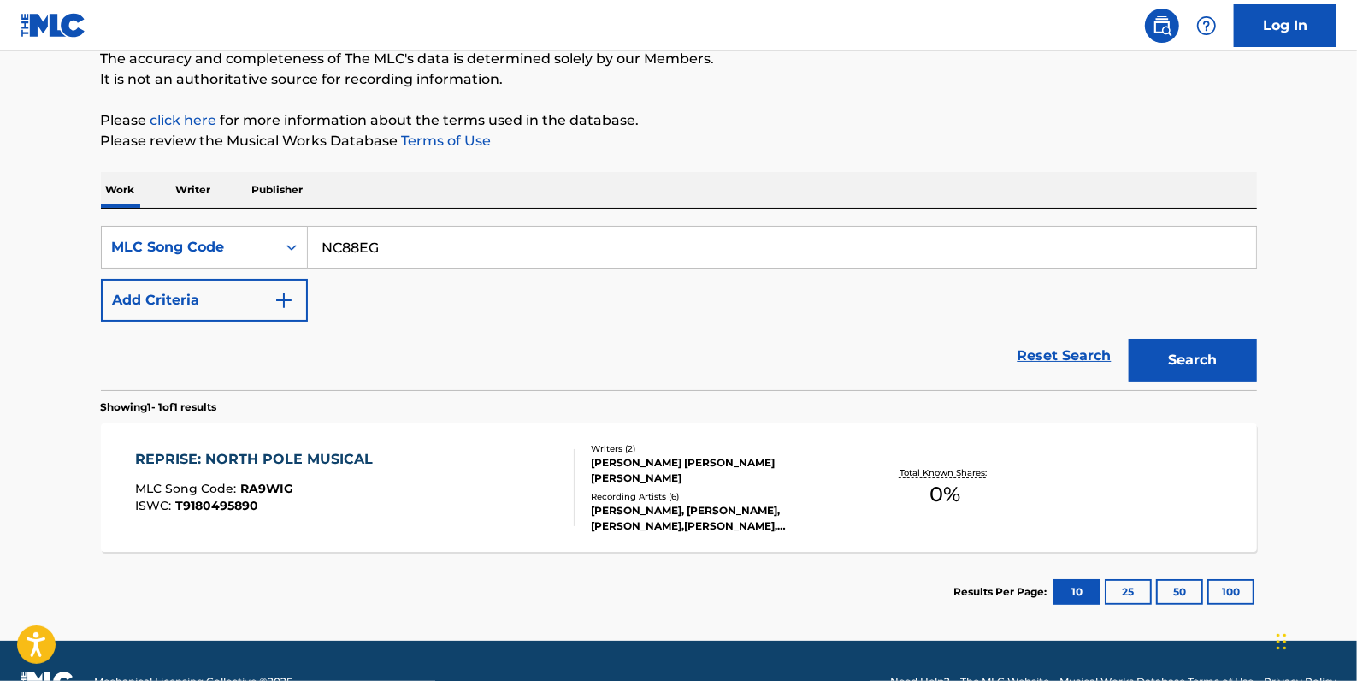
type input "NC88EG"
click at [1186, 346] on button "Search" at bounding box center [1193, 360] width 128 height 43
click at [364, 453] on div "NORTH POLE MUSICAL MLC Song Code : NC88EG ISWC : T9180499961" at bounding box center [355, 487] width 440 height 77
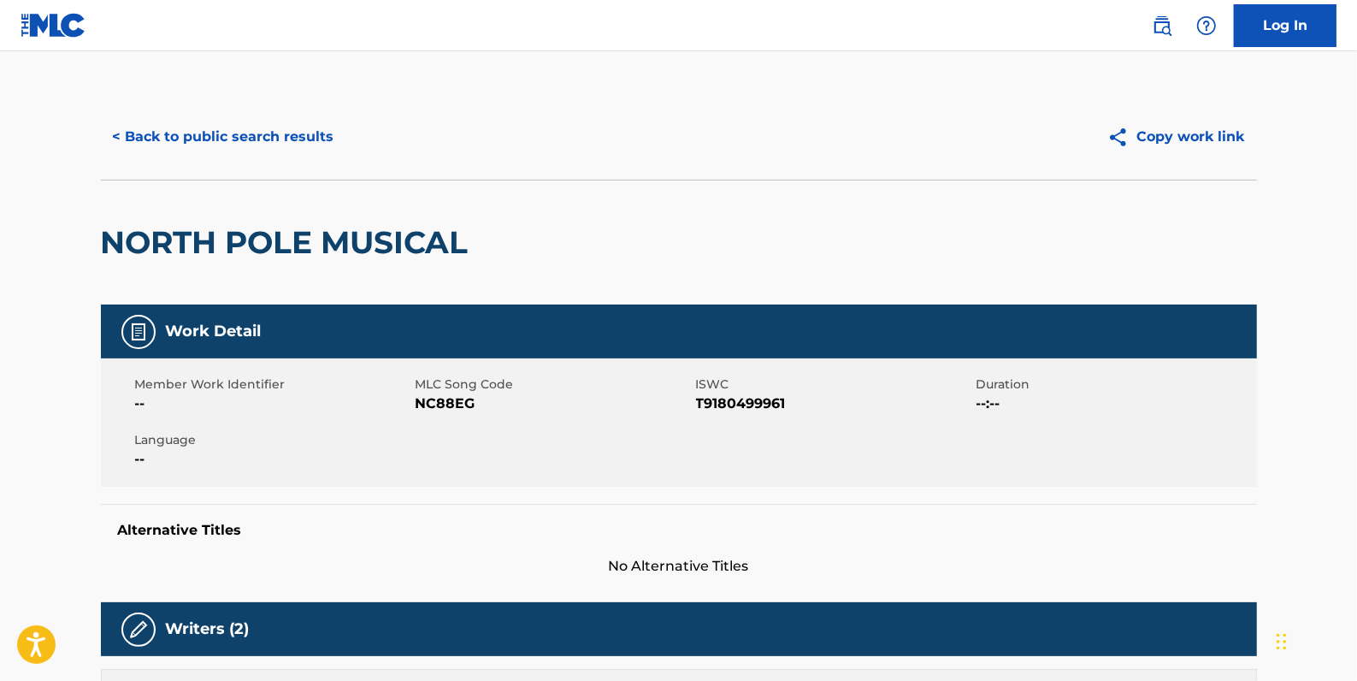
click at [275, 115] on button "< Back to public search results" at bounding box center [223, 136] width 245 height 43
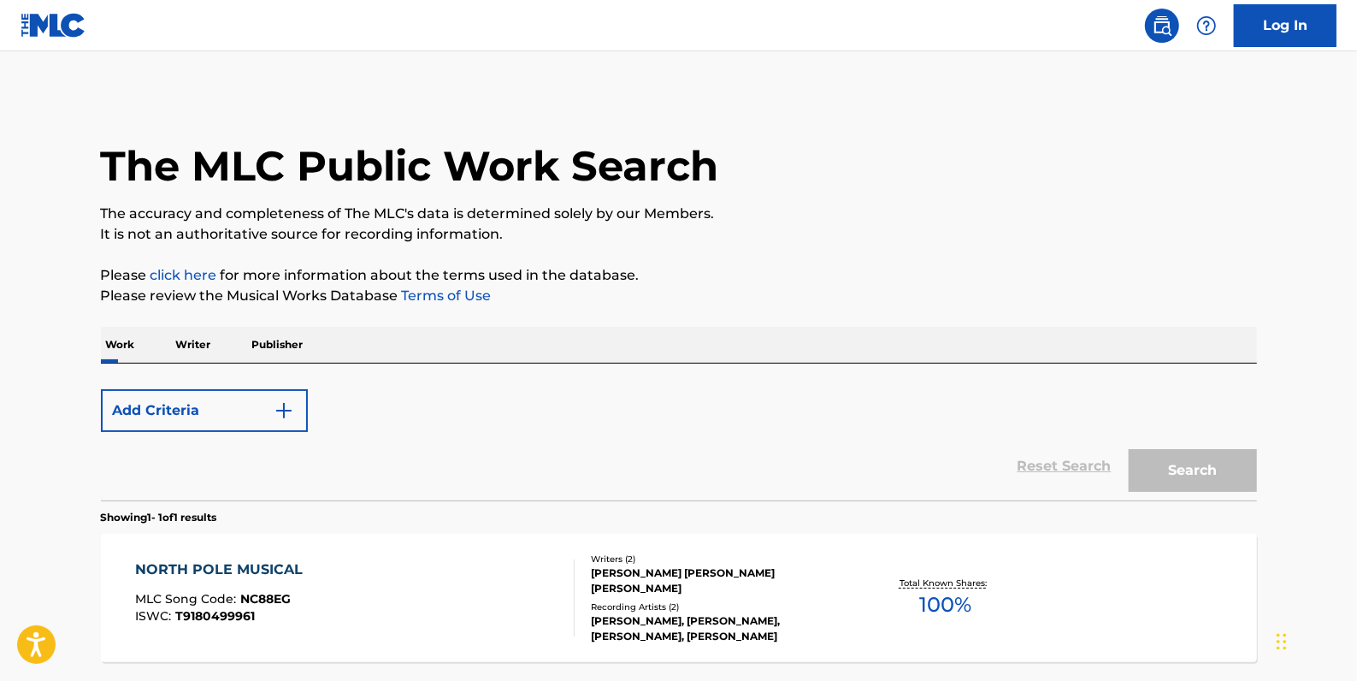
scroll to position [151, 0]
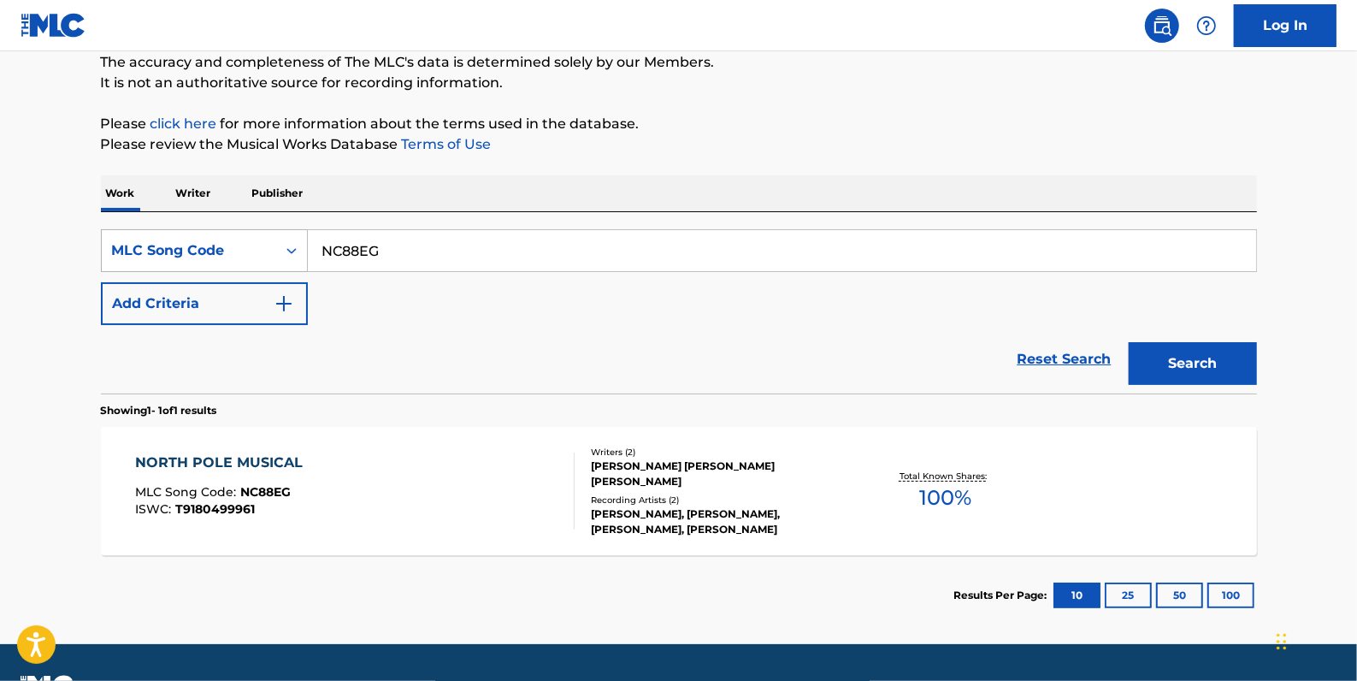
drag, startPoint x: 398, startPoint y: 253, endPoint x: 292, endPoint y: 239, distance: 106.9
click at [292, 239] on div "SearchWithCriteria42987180-292e-4696-8db7-cdf95eb0bc9a MLC Song Code NC88EG" at bounding box center [679, 250] width 1156 height 43
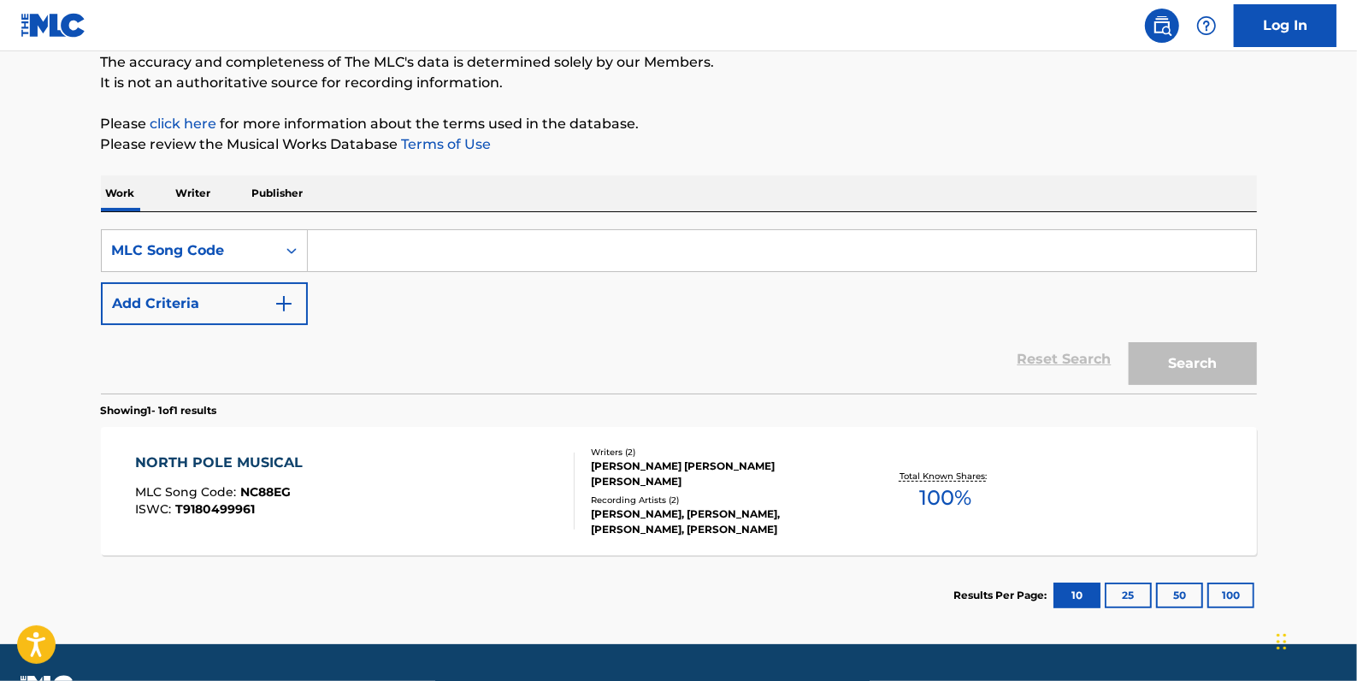
paste input "I5181O"
type input "I5181O"
click at [1185, 366] on button "Search" at bounding box center [1193, 363] width 128 height 43
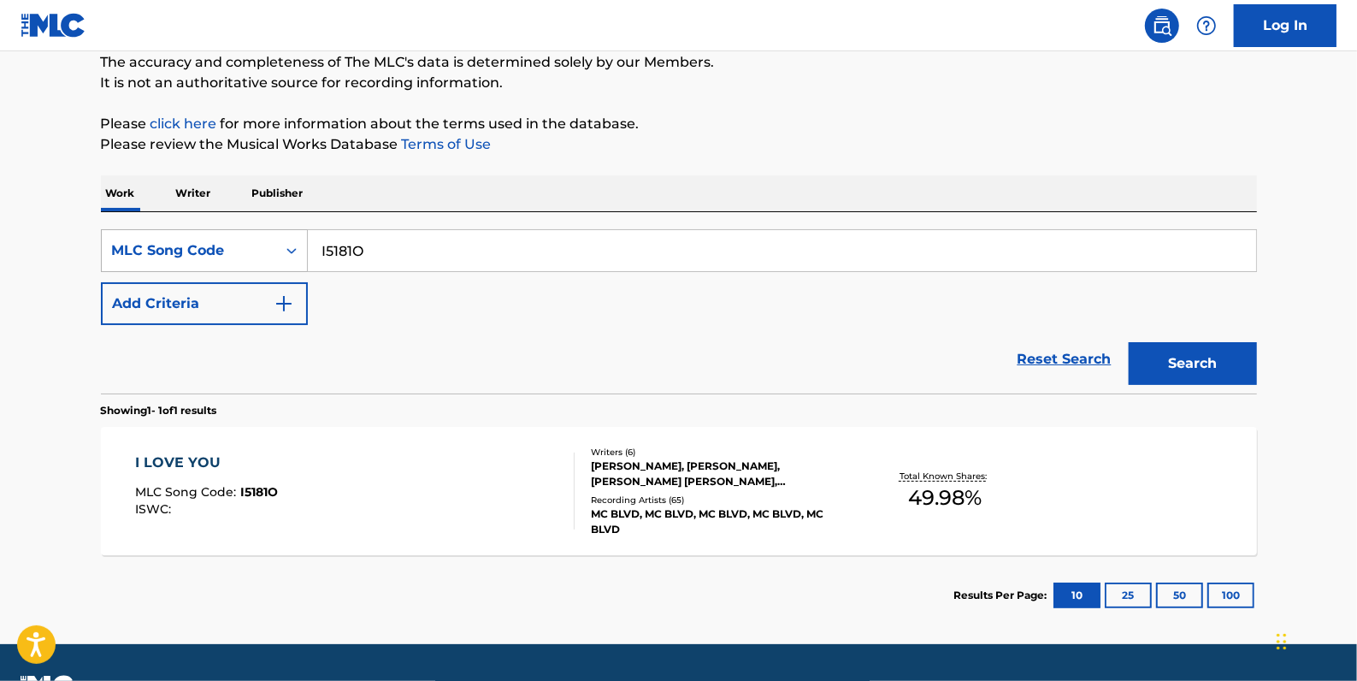
drag, startPoint x: 380, startPoint y: 248, endPoint x: 290, endPoint y: 248, distance: 89.8
click at [290, 248] on div "SearchWithCriteria42987180-292e-4696-8db7-cdf95eb0bc9a MLC Song Code I5181O" at bounding box center [679, 250] width 1156 height 43
paste input "I27860"
type input "I27860"
click at [1160, 354] on button "Search" at bounding box center [1193, 363] width 128 height 43
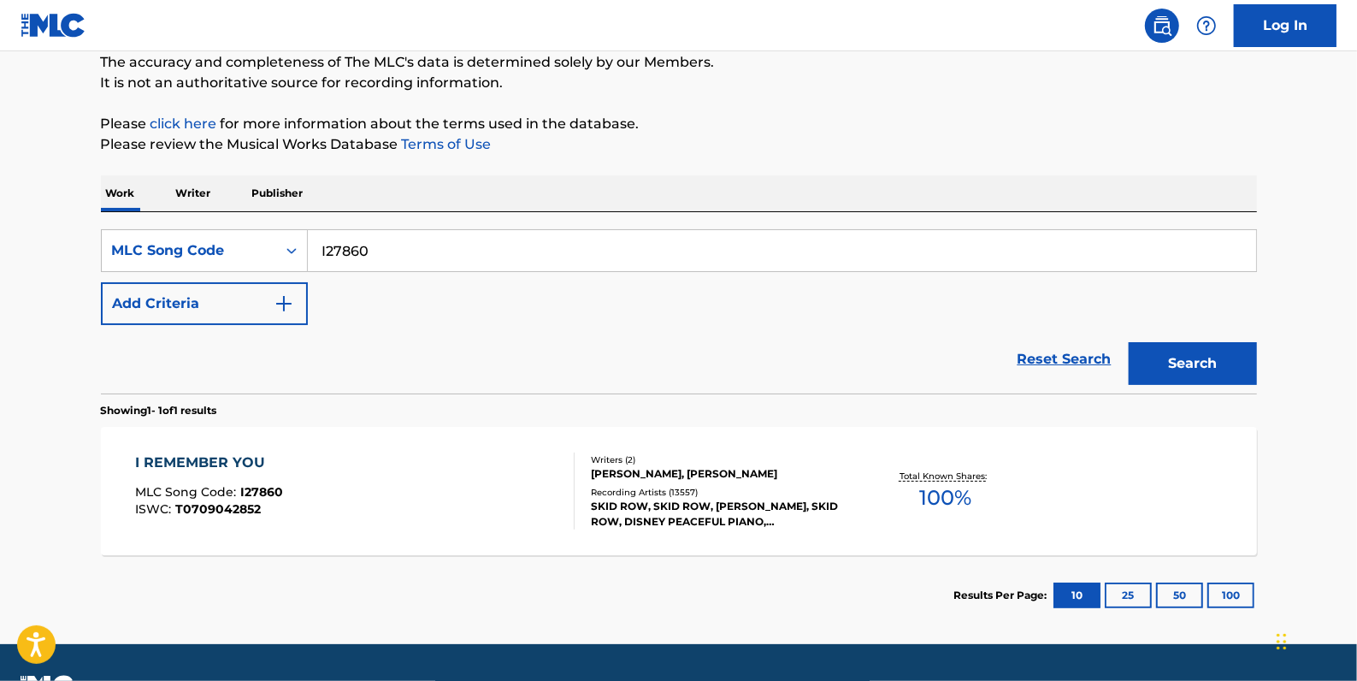
drag, startPoint x: 387, startPoint y: 242, endPoint x: 307, endPoint y: 243, distance: 80.4
click at [308, 243] on input "I27860" at bounding box center [782, 250] width 948 height 41
paste input "IG7UIY"
type input "IG7UIY"
click at [1177, 343] on button "Search" at bounding box center [1193, 363] width 128 height 43
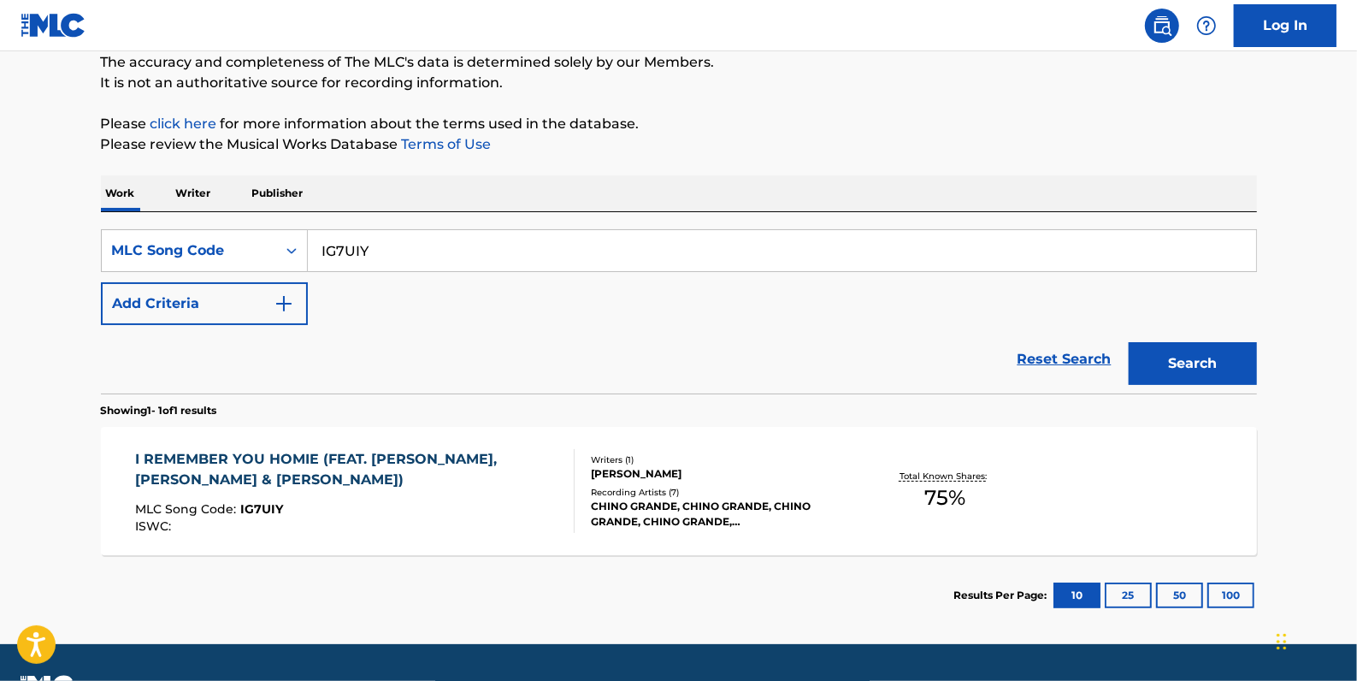
drag, startPoint x: 384, startPoint y: 257, endPoint x: 305, endPoint y: 197, distance: 99.4
click at [302, 260] on div "SearchWithCriteria42987180-292e-4696-8db7-cdf95eb0bc9a MLC Song Code IG7UIY" at bounding box center [679, 250] width 1156 height 43
paste input "IV9437"
type input "IV9437"
click at [1174, 354] on button "Search" at bounding box center [1193, 363] width 128 height 43
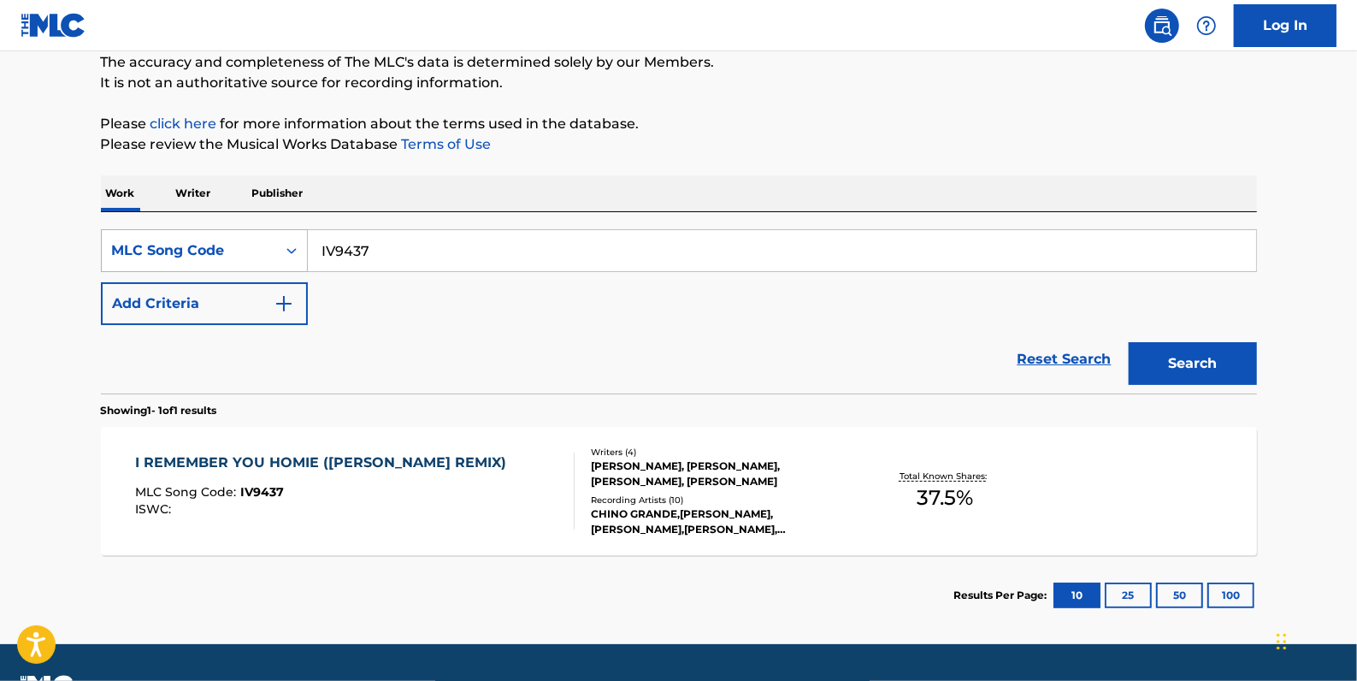
drag, startPoint x: 308, startPoint y: 243, endPoint x: 287, endPoint y: 240, distance: 20.7
click at [287, 240] on div "SearchWithCriteria42987180-292e-4696-8db7-cdf95eb0bc9a MLC Song Code IV9437" at bounding box center [679, 250] width 1156 height 43
paste input "BVCYHD"
type input "BVCYHD"
click at [1241, 363] on button "Search" at bounding box center [1193, 363] width 128 height 43
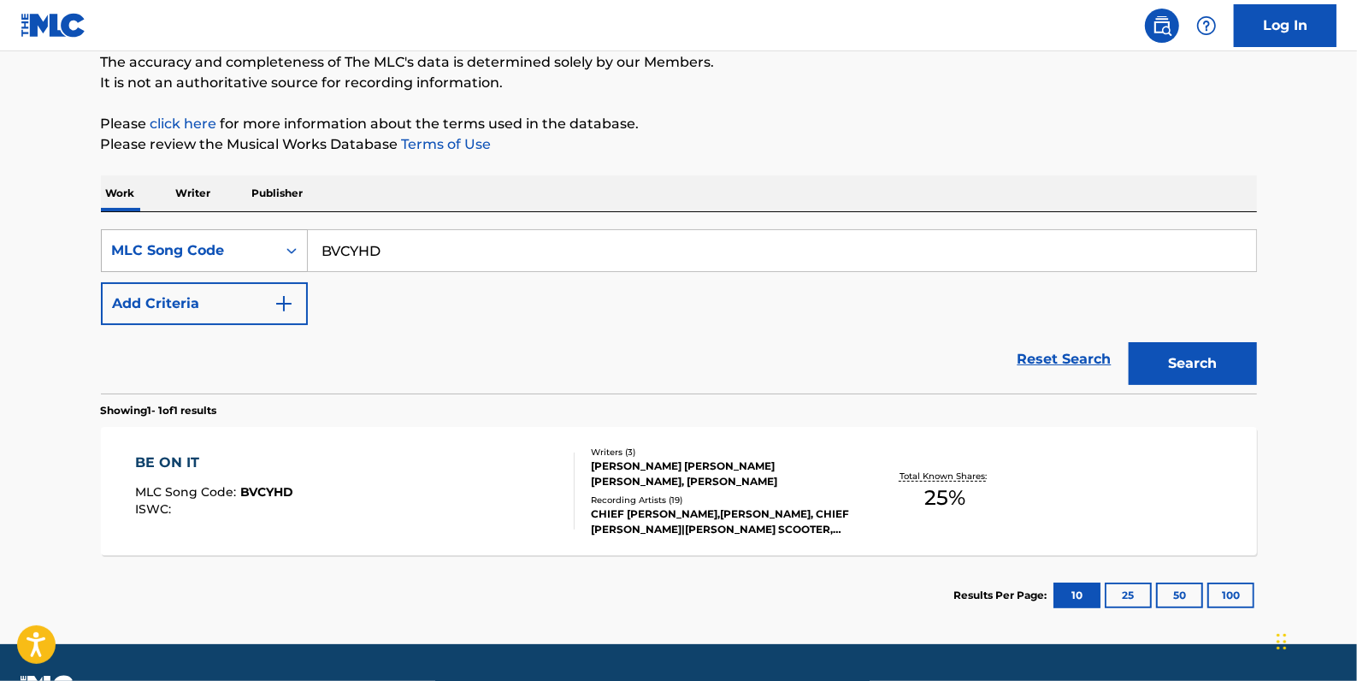
drag, startPoint x: 392, startPoint y: 248, endPoint x: 282, endPoint y: 245, distance: 110.4
click at [282, 245] on div "SearchWithCriteria42987180-292e-4696-8db7-cdf95eb0bc9a MLC Song Code BVCYHD" at bounding box center [679, 250] width 1156 height 43
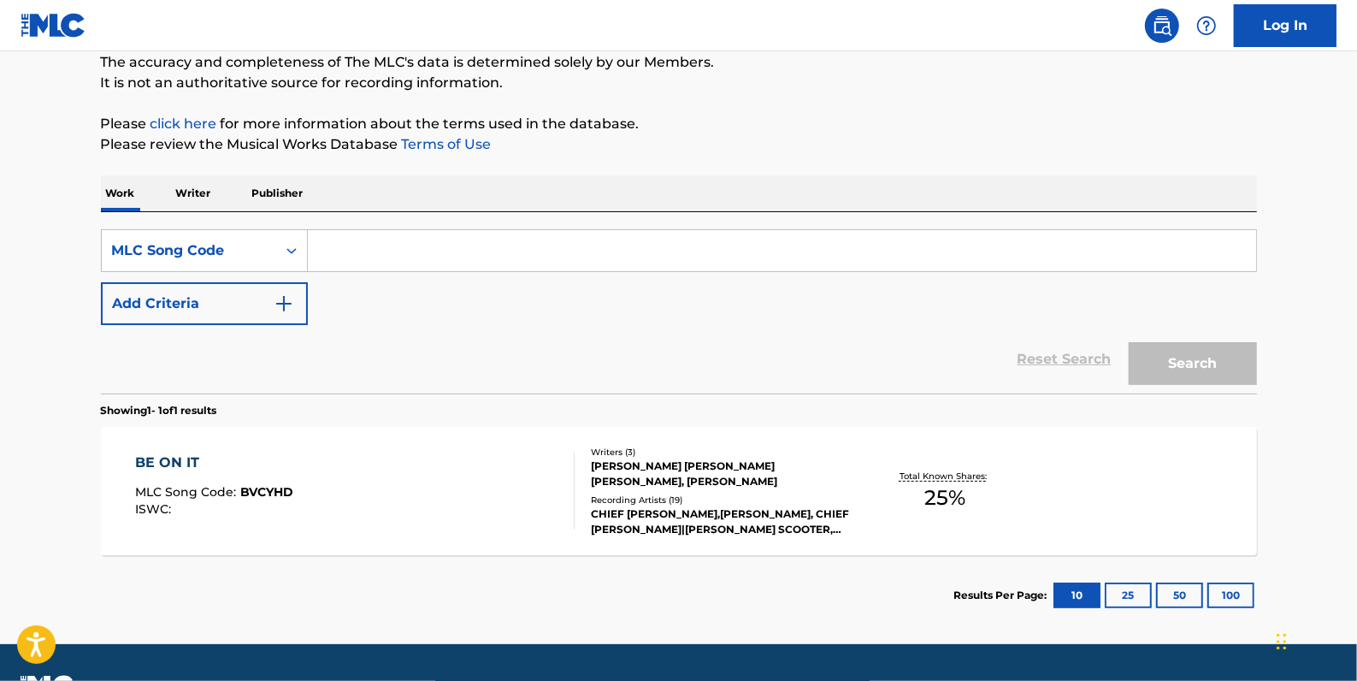
paste input "I01994"
type input "I01994"
click at [1178, 363] on button "Search" at bounding box center [1193, 363] width 128 height 43
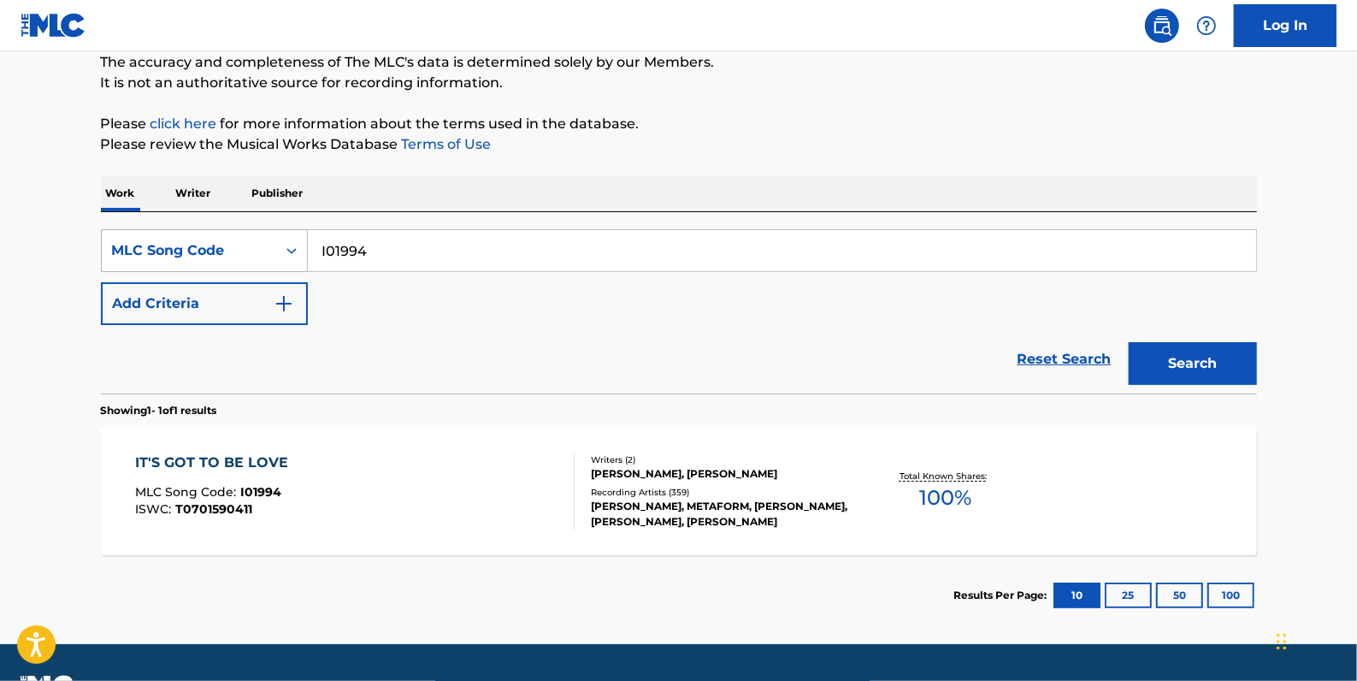
drag, startPoint x: 424, startPoint y: 254, endPoint x: 287, endPoint y: 239, distance: 137.6
click at [287, 239] on div "SearchWithCriteria42987180-292e-4696-8db7-cdf95eb0bc9a MLC Song Code I01994" at bounding box center [679, 250] width 1156 height 43
paste input "OV9OH9"
type input "OV9OH9"
click at [1186, 357] on button "Search" at bounding box center [1193, 363] width 128 height 43
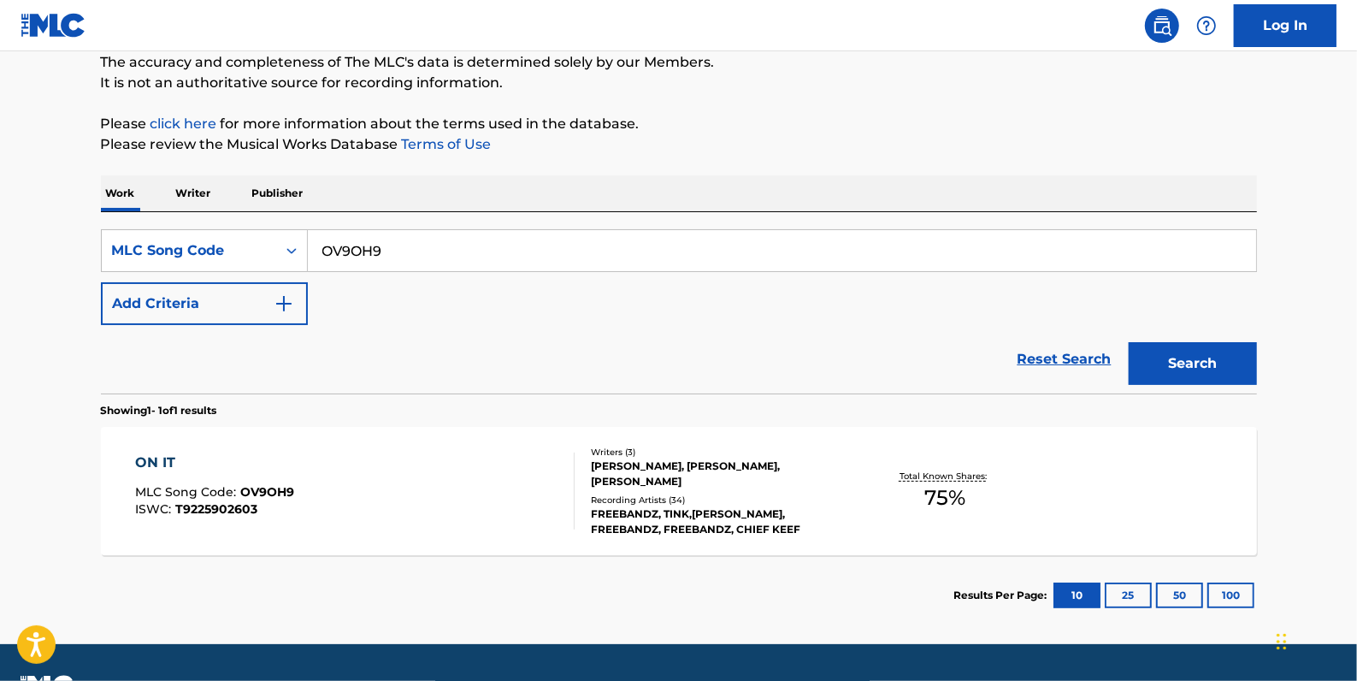
click at [479, 456] on div "ON IT MLC Song Code : OV9OH9 ISWC : T9225902603" at bounding box center [355, 490] width 440 height 77
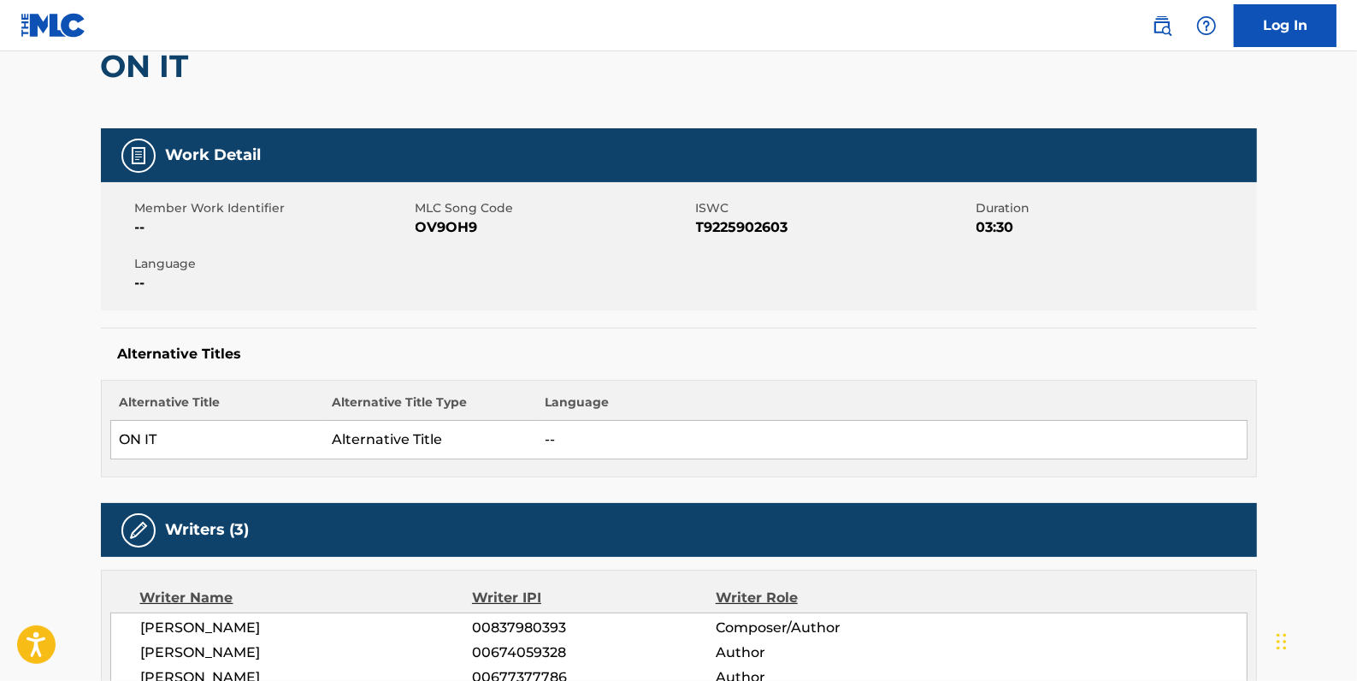
scroll to position [77, 0]
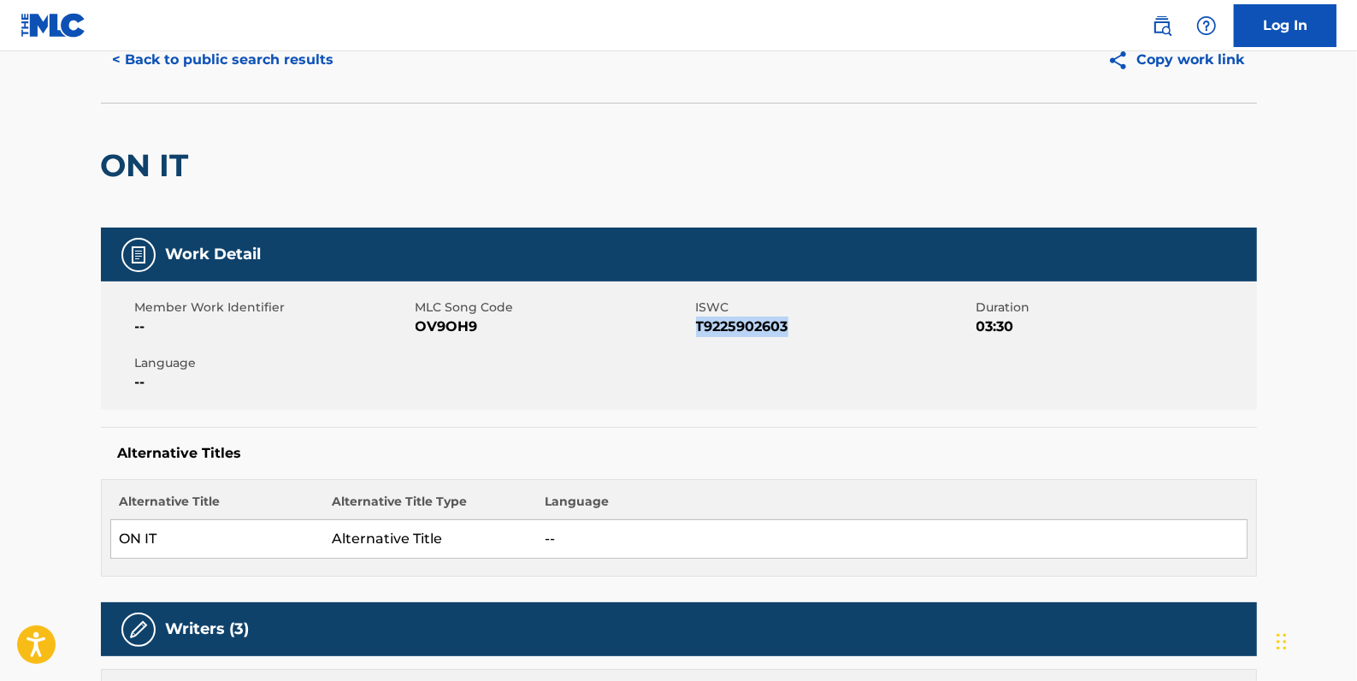
drag, startPoint x: 808, startPoint y: 318, endPoint x: 699, endPoint y: 322, distance: 109.5
click at [699, 322] on span "T9225902603" at bounding box center [834, 326] width 276 height 21
drag, startPoint x: 699, startPoint y: 322, endPoint x: 714, endPoint y: 328, distance: 16.5
copy span "T9225902603"
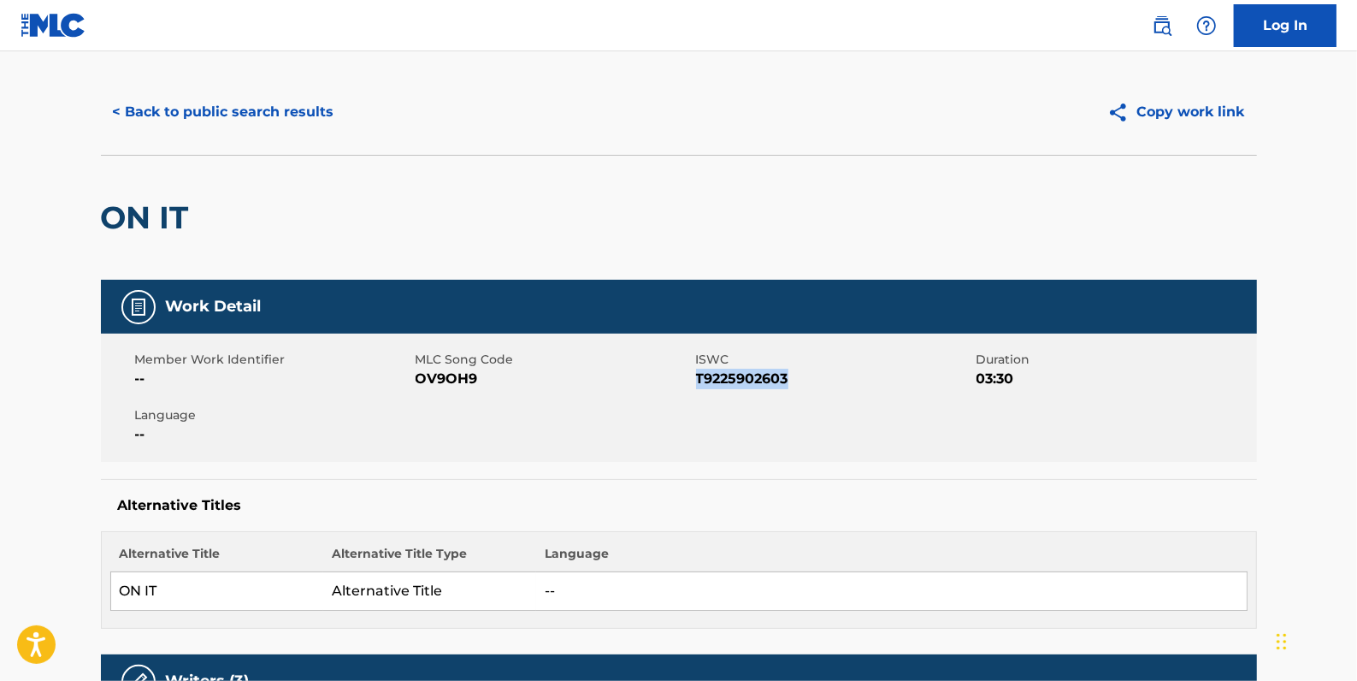
scroll to position [0, 0]
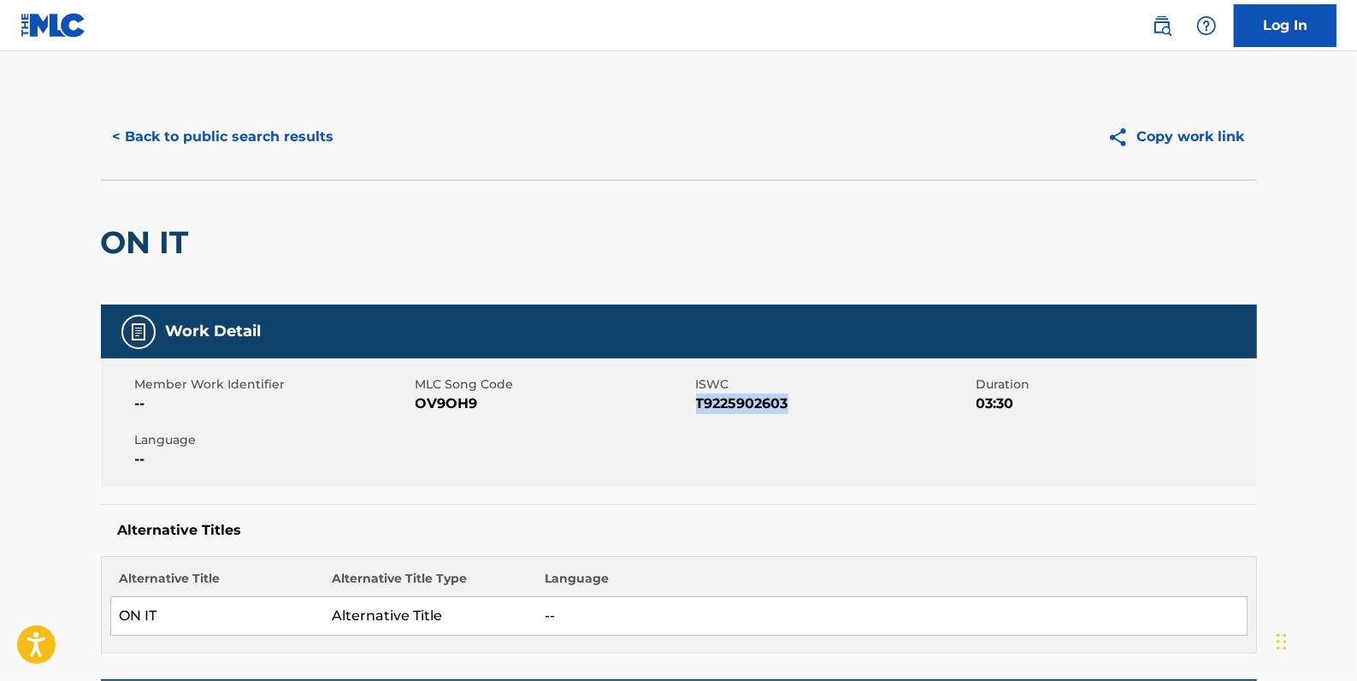
click at [264, 136] on button "< Back to public search results" at bounding box center [223, 136] width 245 height 43
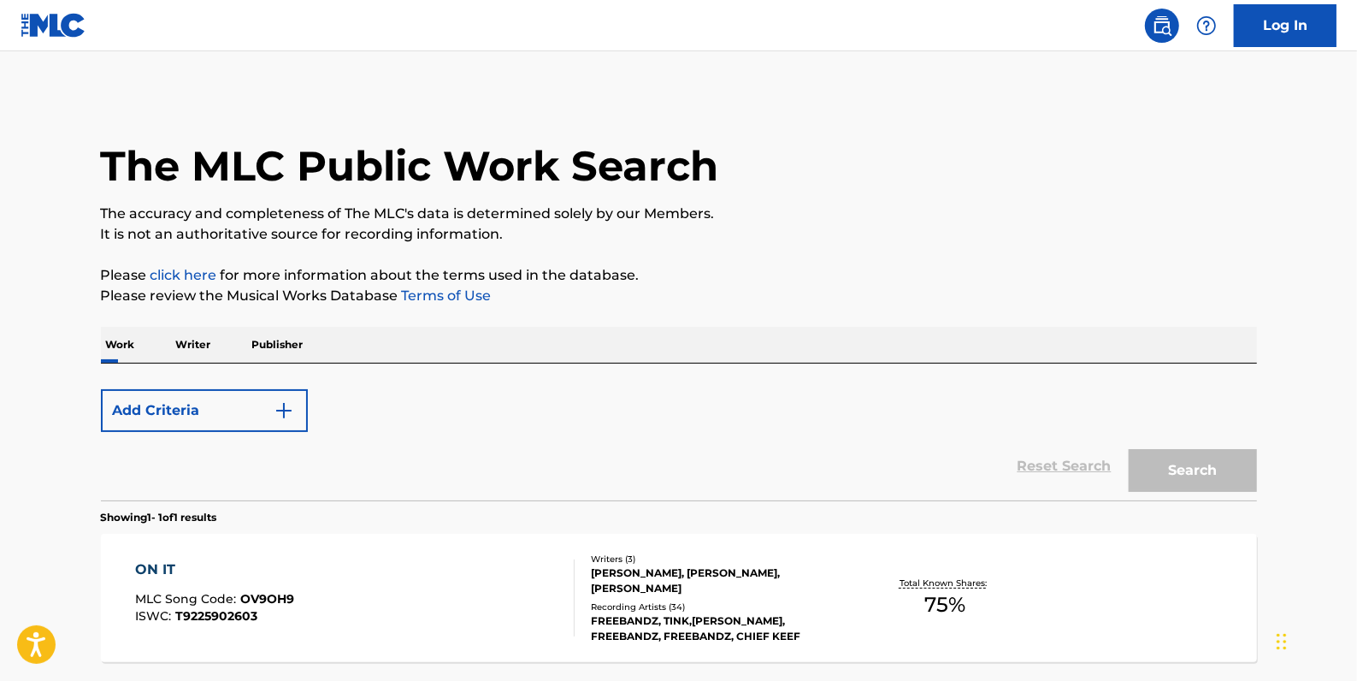
scroll to position [151, 0]
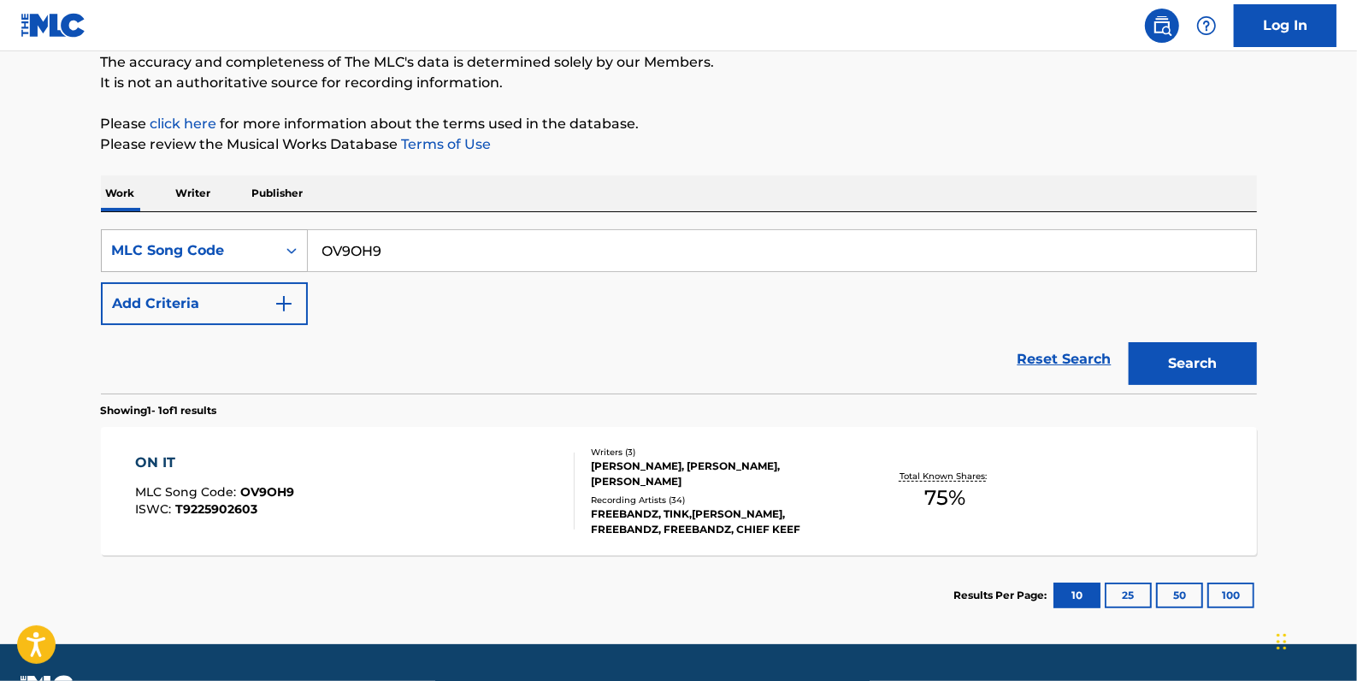
drag, startPoint x: 402, startPoint y: 237, endPoint x: 298, endPoint y: 249, distance: 105.0
click at [298, 249] on div "SearchWithCriteria42987180-292e-4696-8db7-cdf95eb0bc9a MLC Song Code OV9OH9" at bounding box center [679, 250] width 1156 height 43
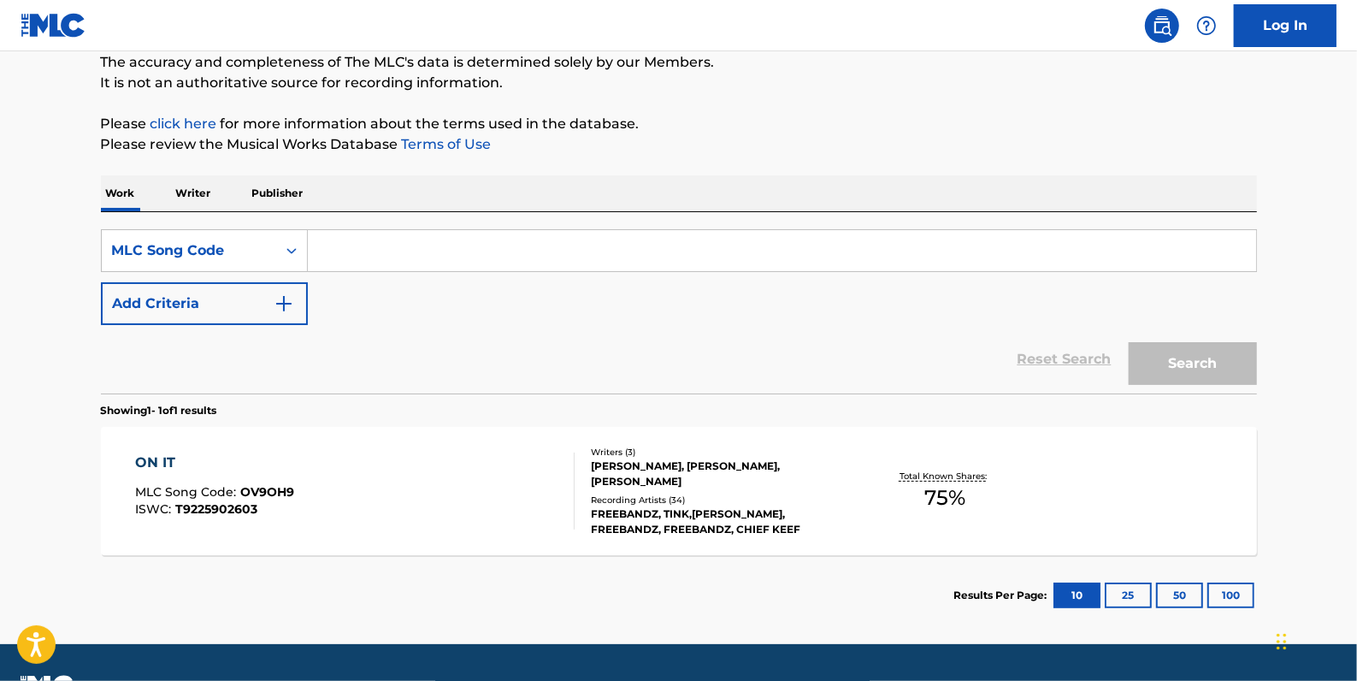
paste input "BVCYHD"
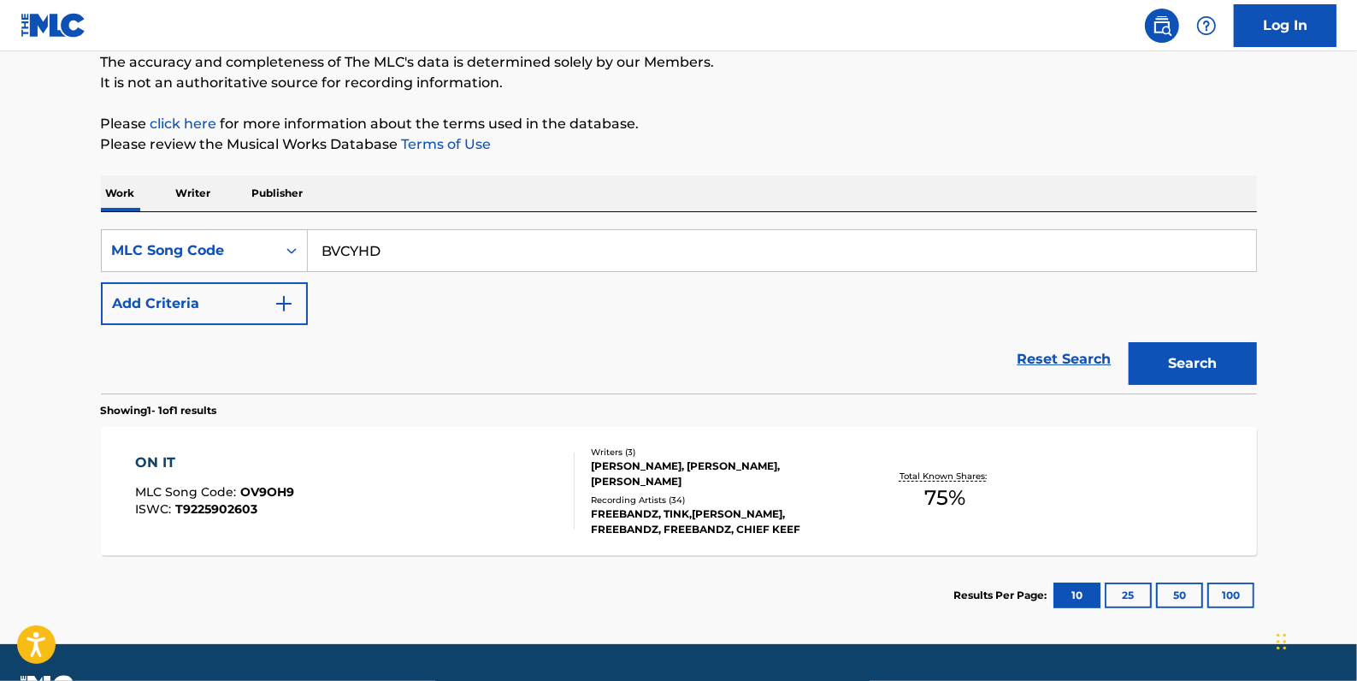
type input "BVCYHD"
click at [1192, 363] on button "Search" at bounding box center [1193, 363] width 128 height 43
click at [445, 467] on div "BE ON IT MLC Song Code : BVCYHD ISWC :" at bounding box center [355, 490] width 440 height 77
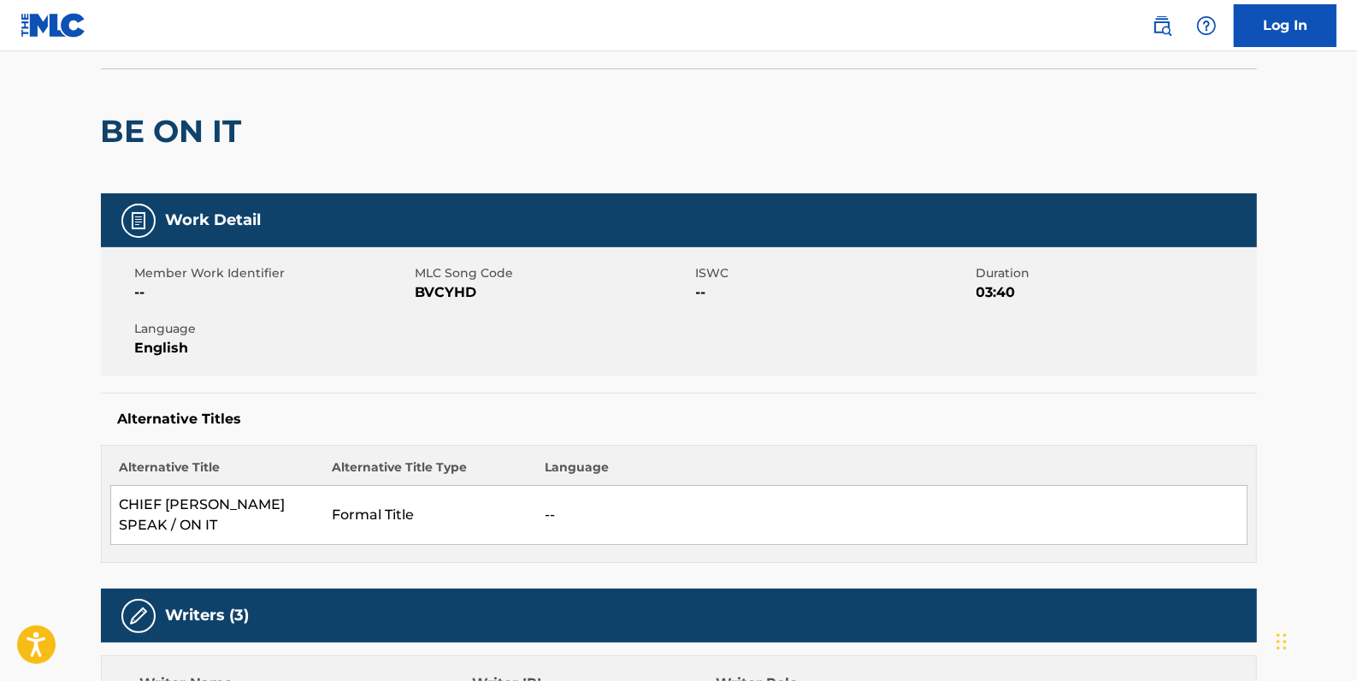
scroll to position [77, 0]
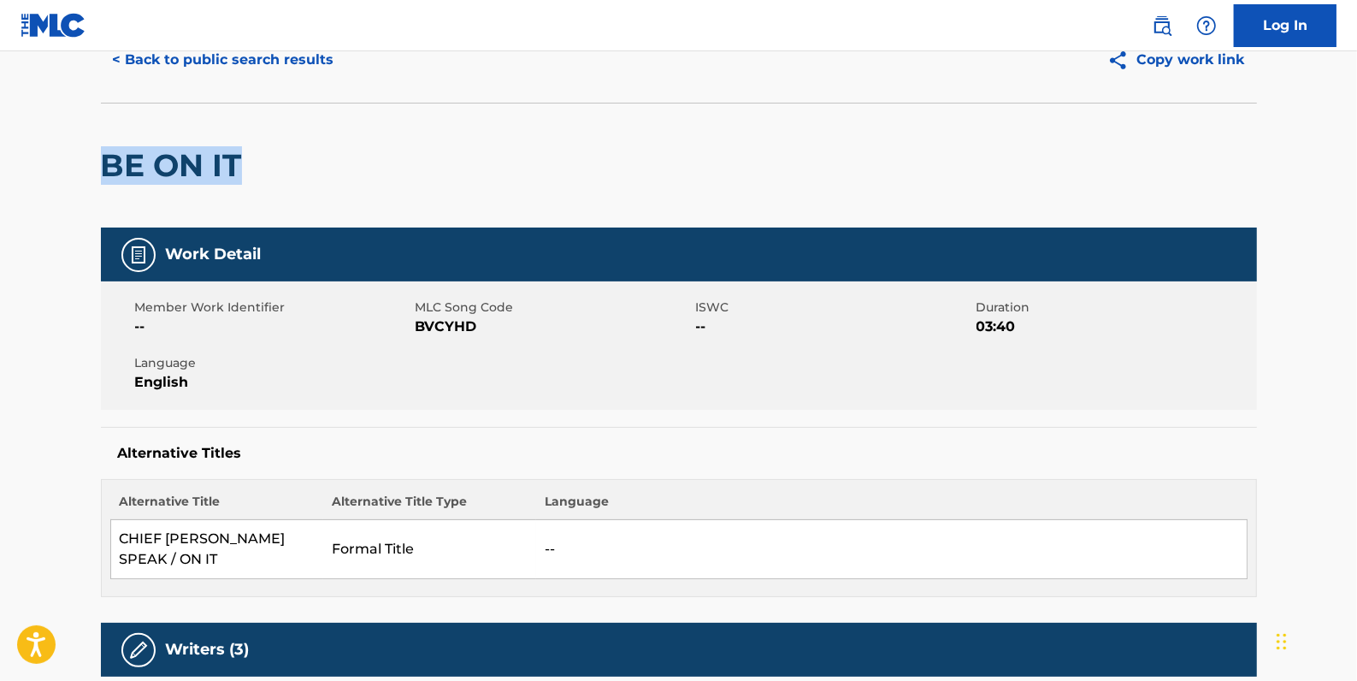
drag, startPoint x: 251, startPoint y: 165, endPoint x: 69, endPoint y: 173, distance: 181.4
drag, startPoint x: 69, startPoint y: 173, endPoint x: 168, endPoint y: 168, distance: 99.3
copy h2 "BE ON IT"
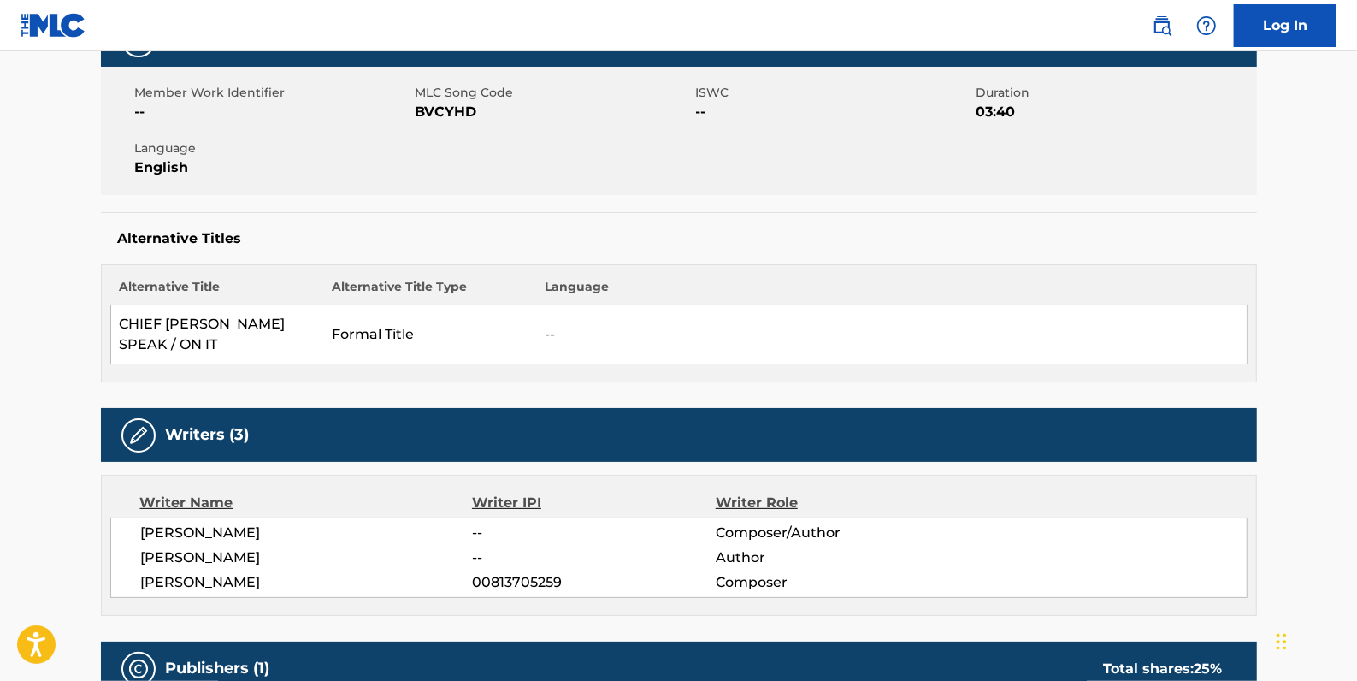
scroll to position [310, 0]
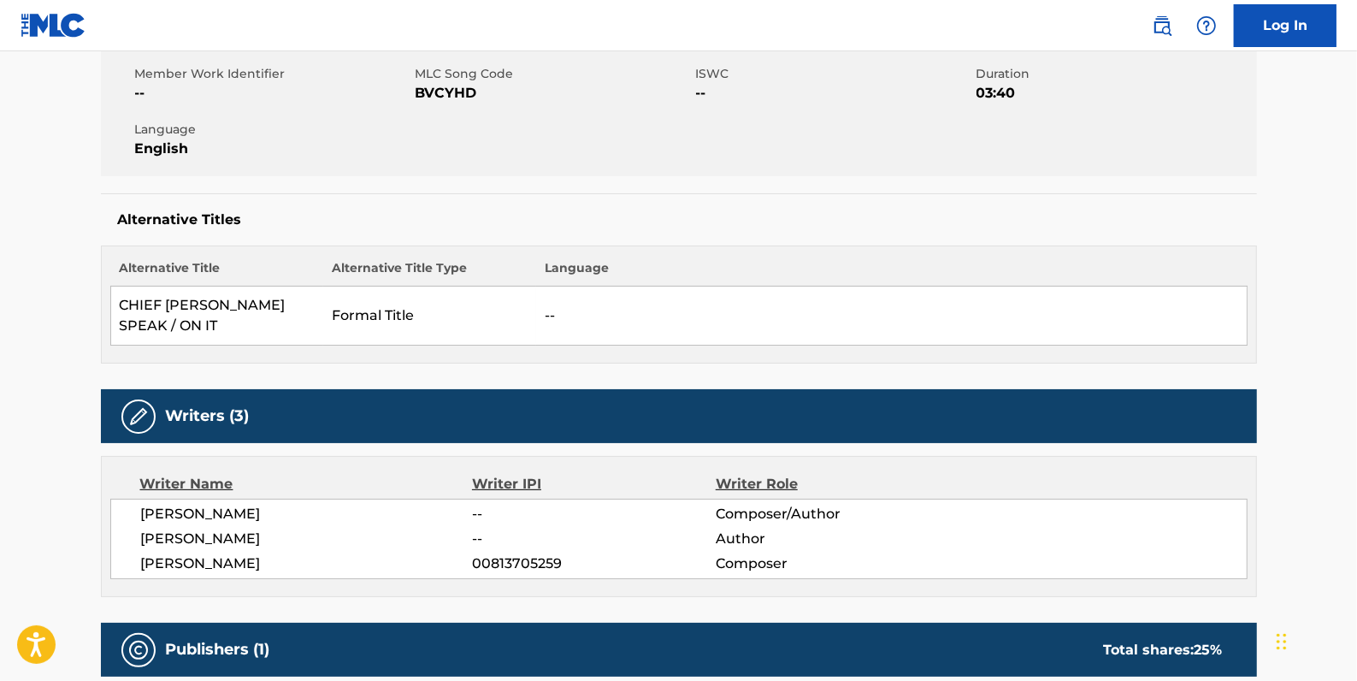
drag, startPoint x: 341, startPoint y: 540, endPoint x: 141, endPoint y: 545, distance: 200.1
click at [141, 553] on span "[PERSON_NAME]" at bounding box center [307, 563] width 332 height 21
copy span "[PERSON_NAME]"
click at [345, 528] on span "[PERSON_NAME]" at bounding box center [307, 538] width 332 height 21
drag, startPoint x: 339, startPoint y: 516, endPoint x: 139, endPoint y: 516, distance: 199.2
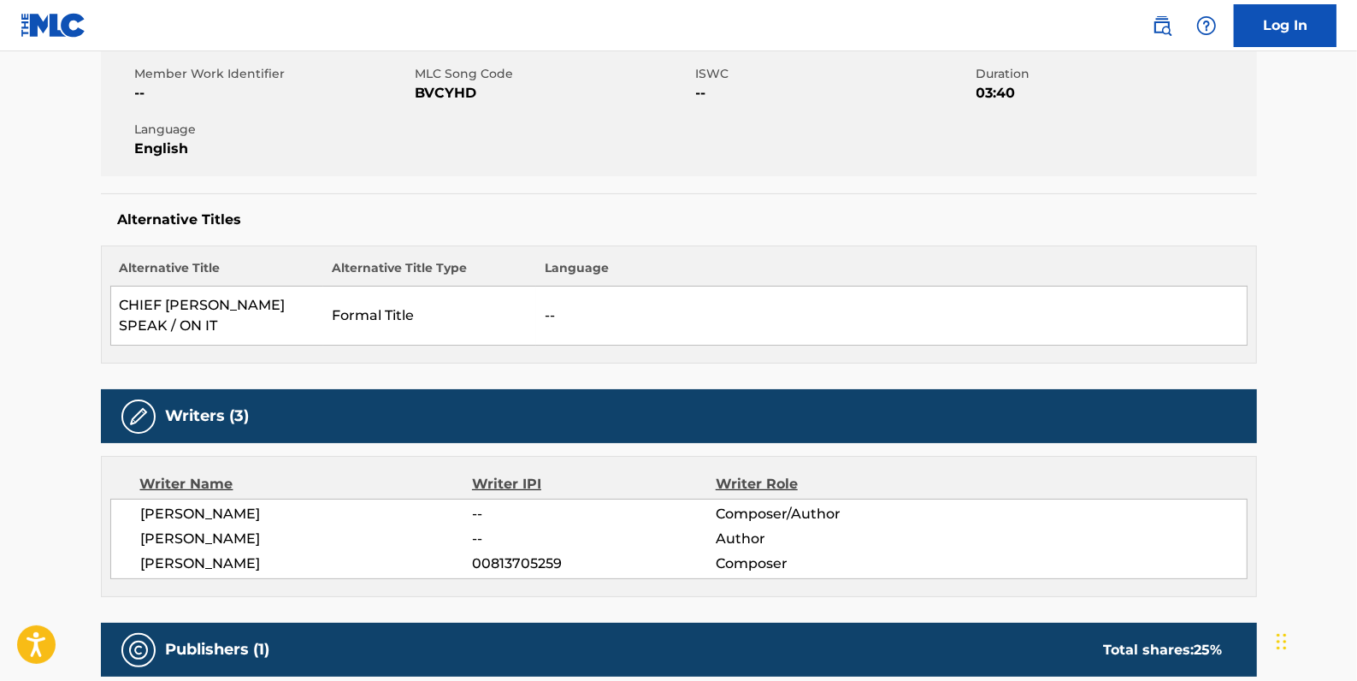
click at [141, 528] on span "[PERSON_NAME]" at bounding box center [307, 538] width 332 height 21
copy span "[PERSON_NAME]"
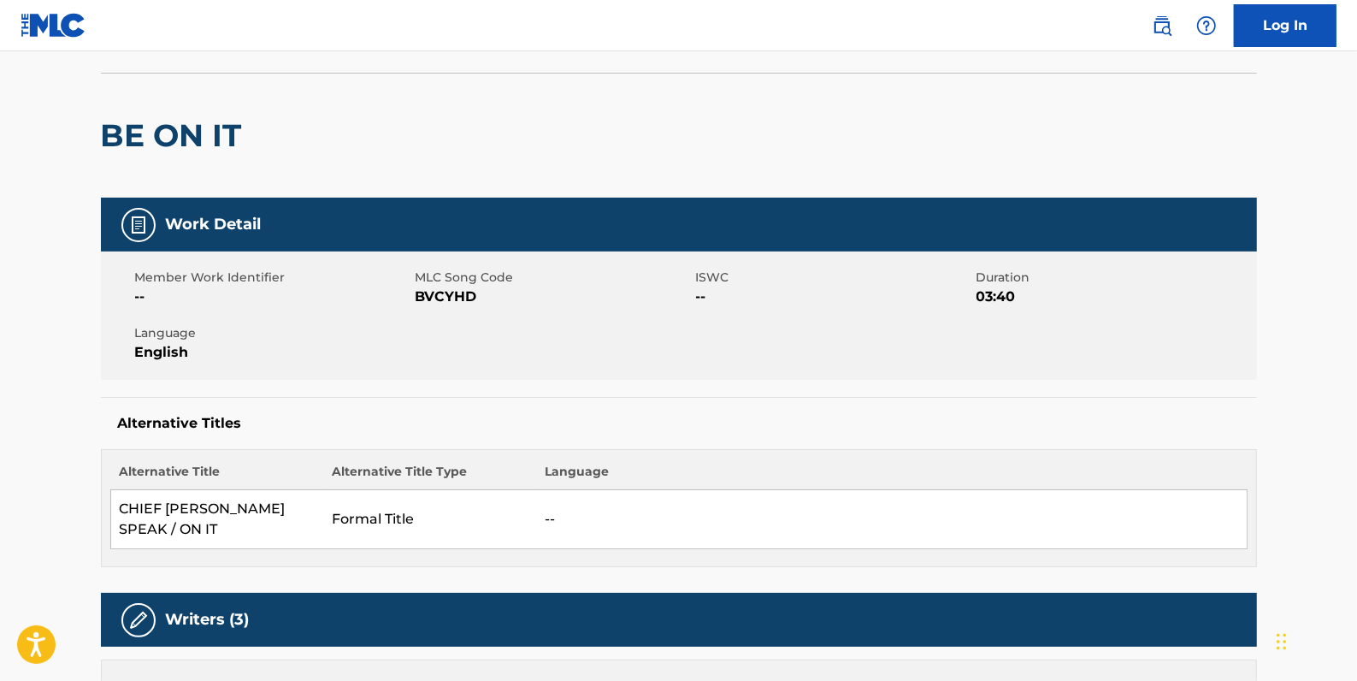
scroll to position [0, 0]
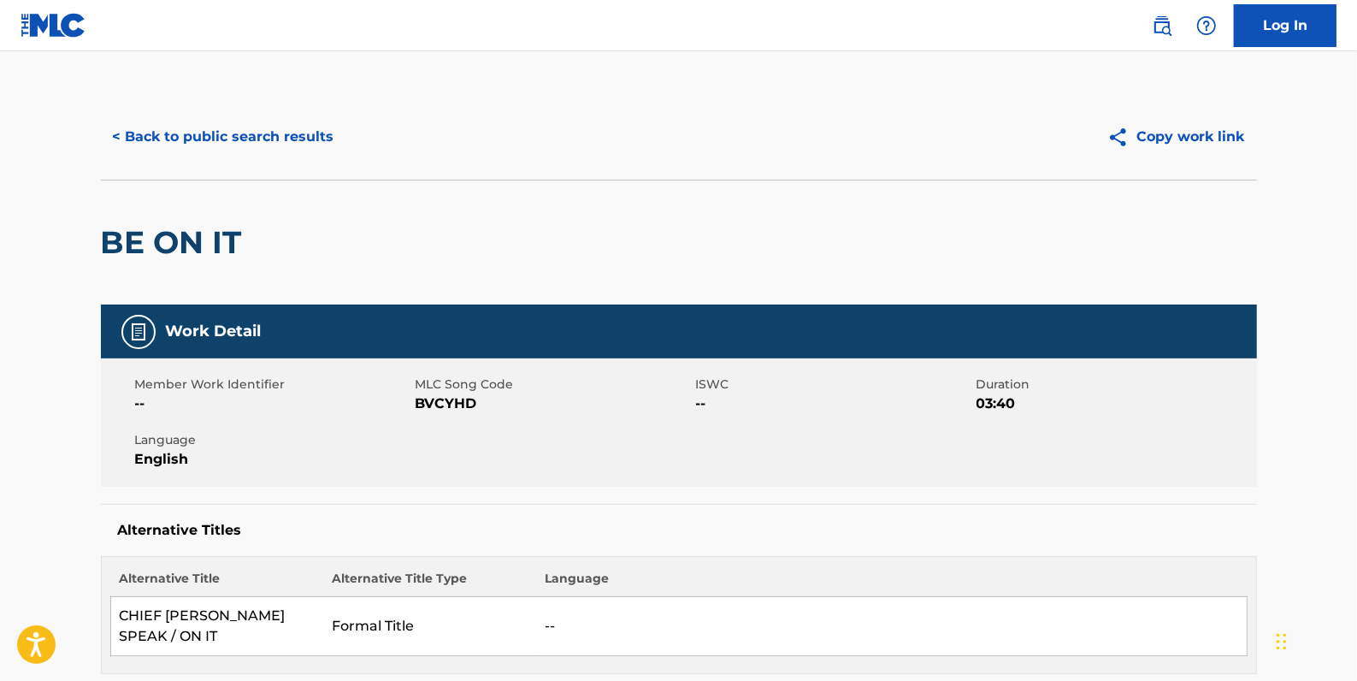
click at [267, 143] on button "< Back to public search results" at bounding box center [223, 136] width 245 height 43
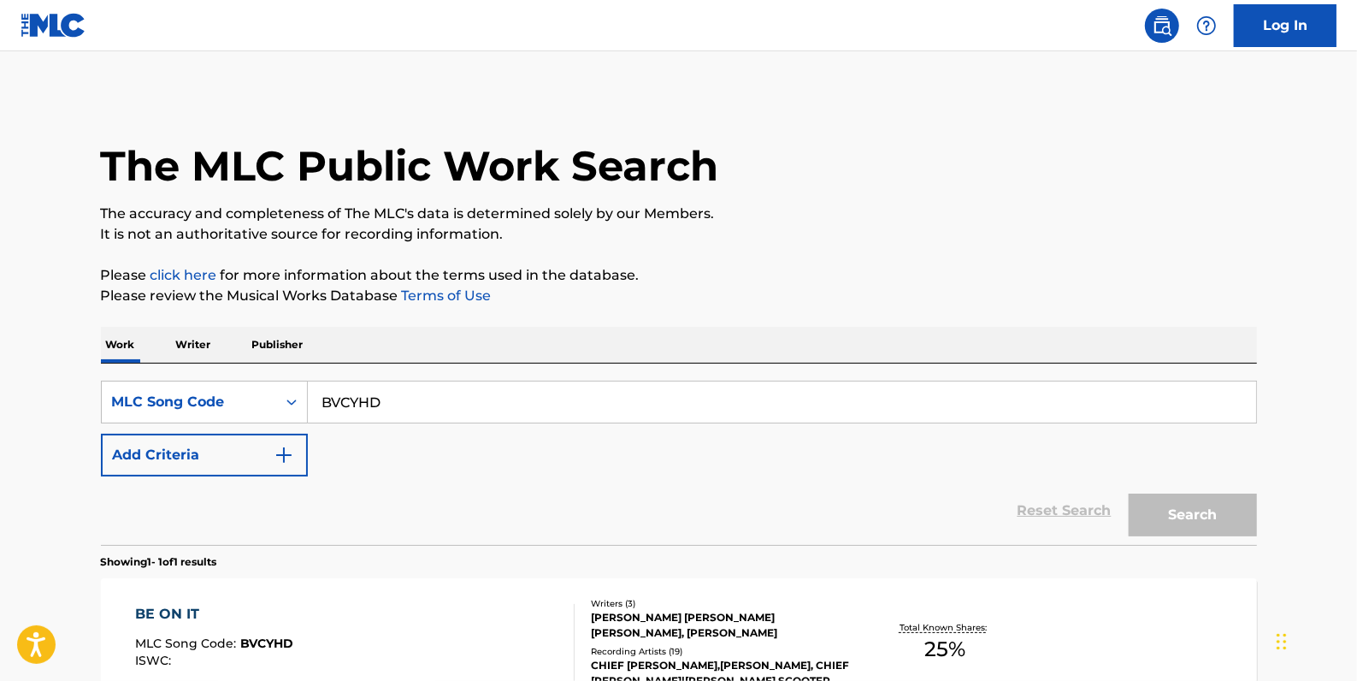
scroll to position [151, 0]
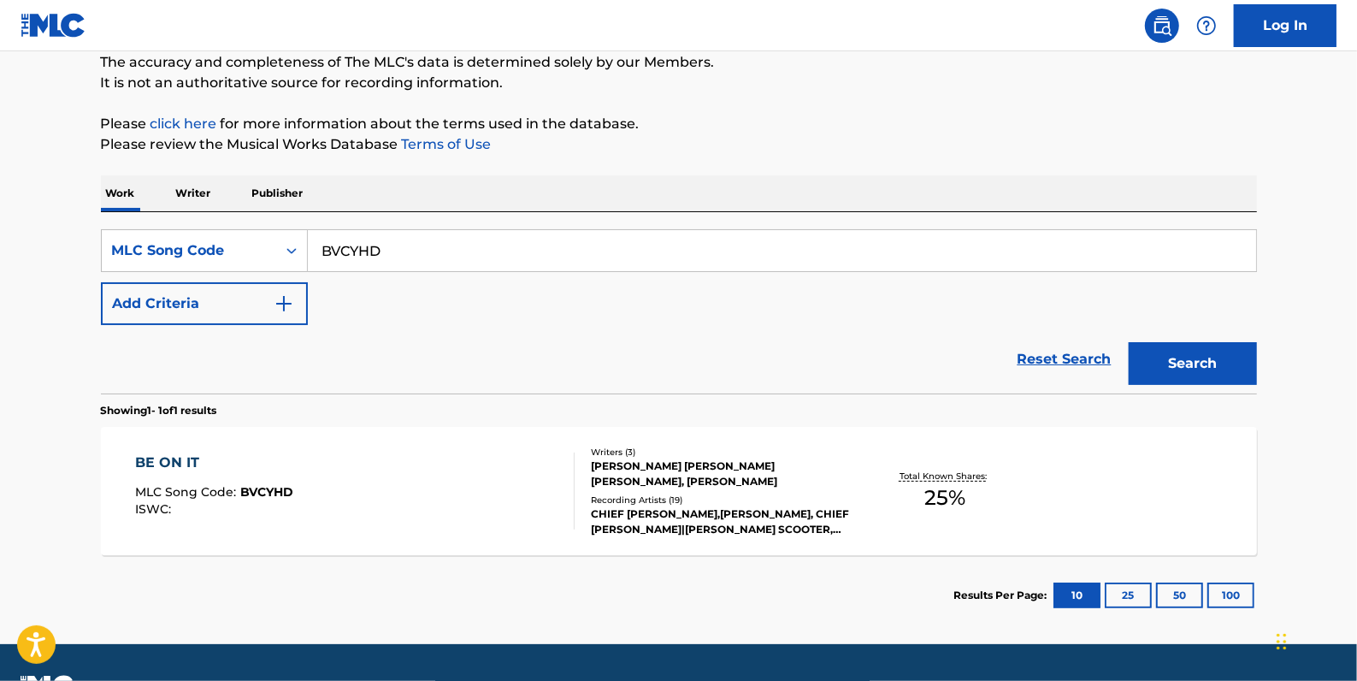
click at [1077, 358] on link "Reset Search" at bounding box center [1064, 359] width 111 height 38
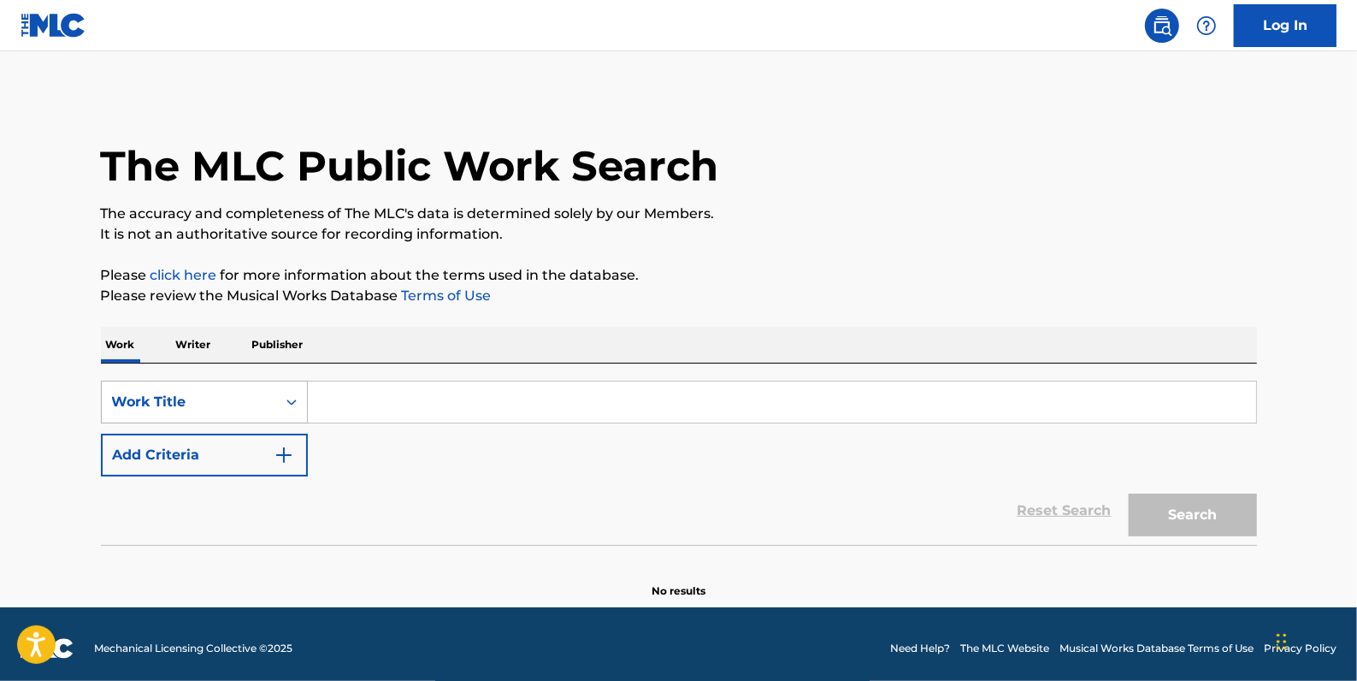
click at [294, 403] on icon "Search Form" at bounding box center [291, 401] width 17 height 17
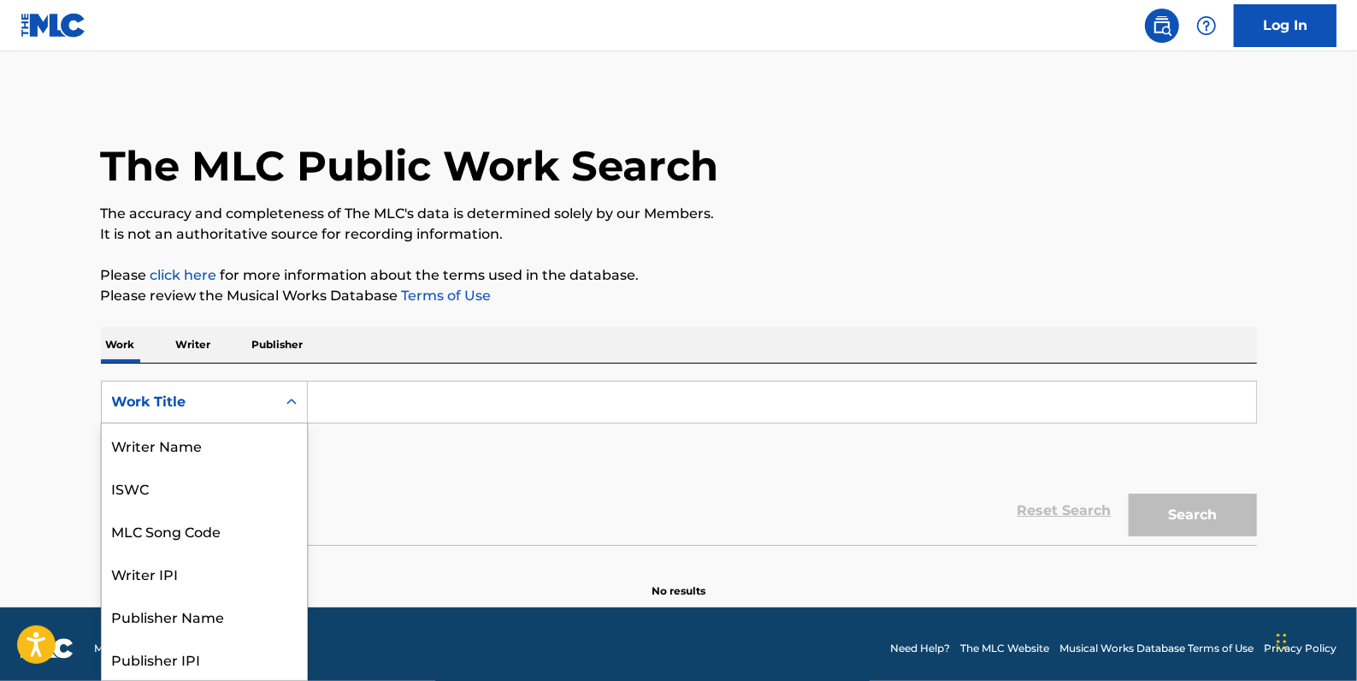
scroll to position [86, 0]
click at [255, 438] on div "MLC Song Code" at bounding box center [204, 444] width 205 height 43
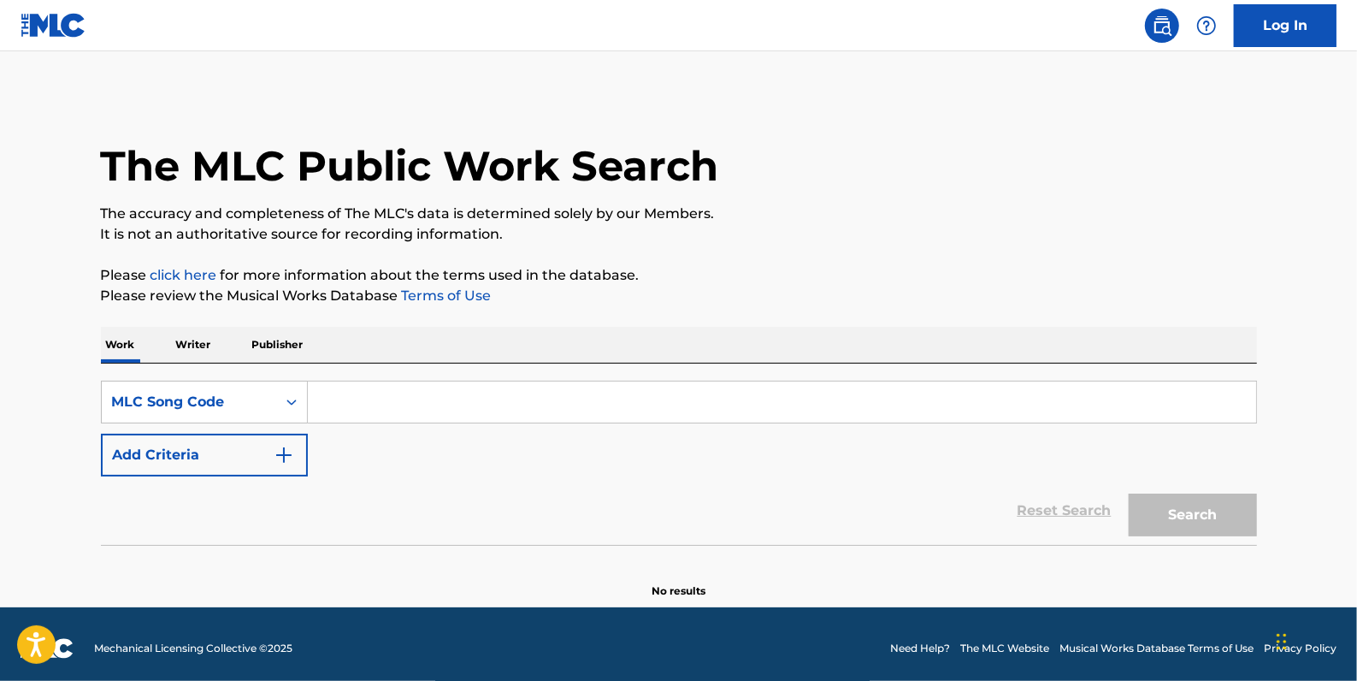
paste input "CA3M5B"
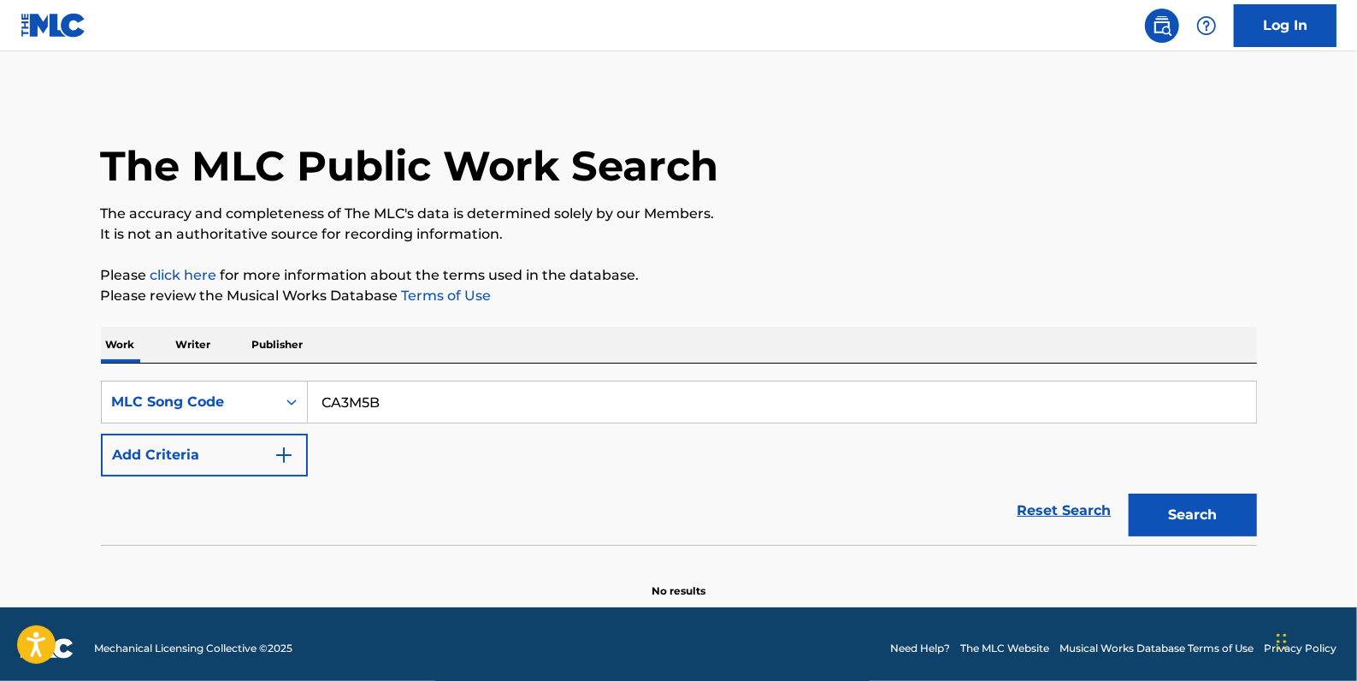
type input "CA3M5B"
click at [1183, 508] on button "Search" at bounding box center [1193, 514] width 128 height 43
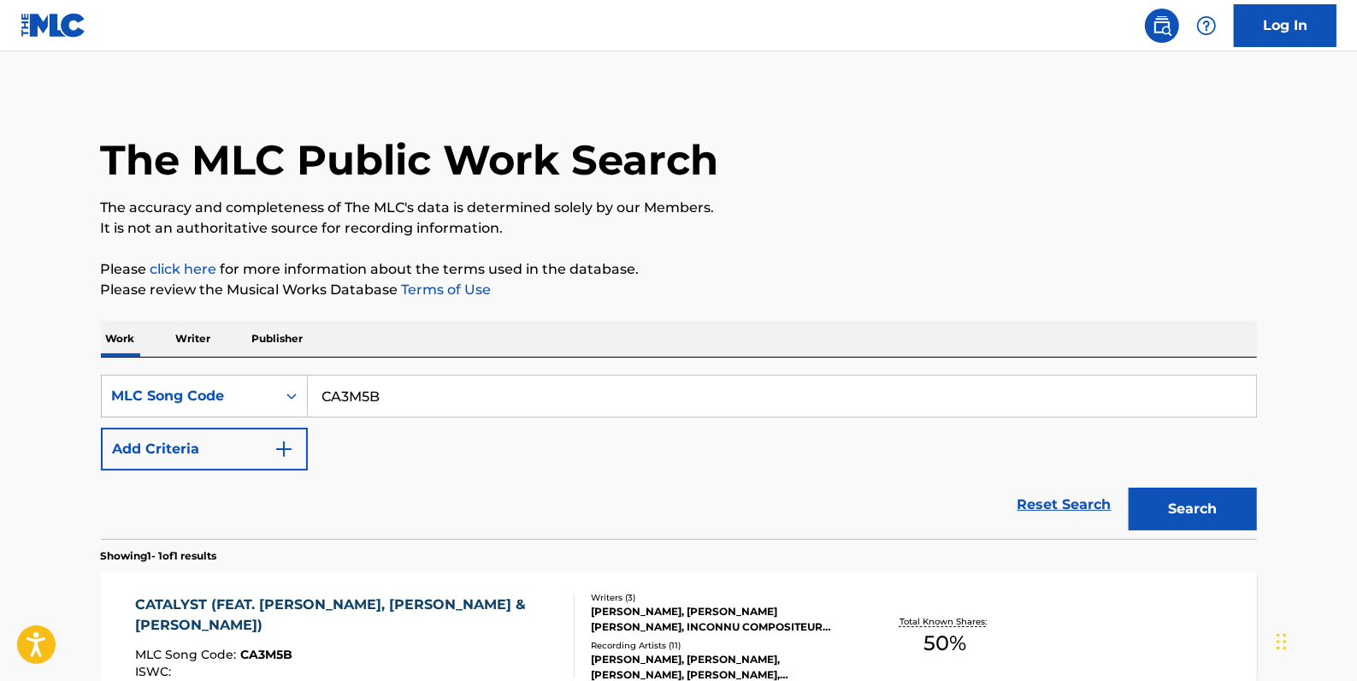
scroll to position [0, 0]
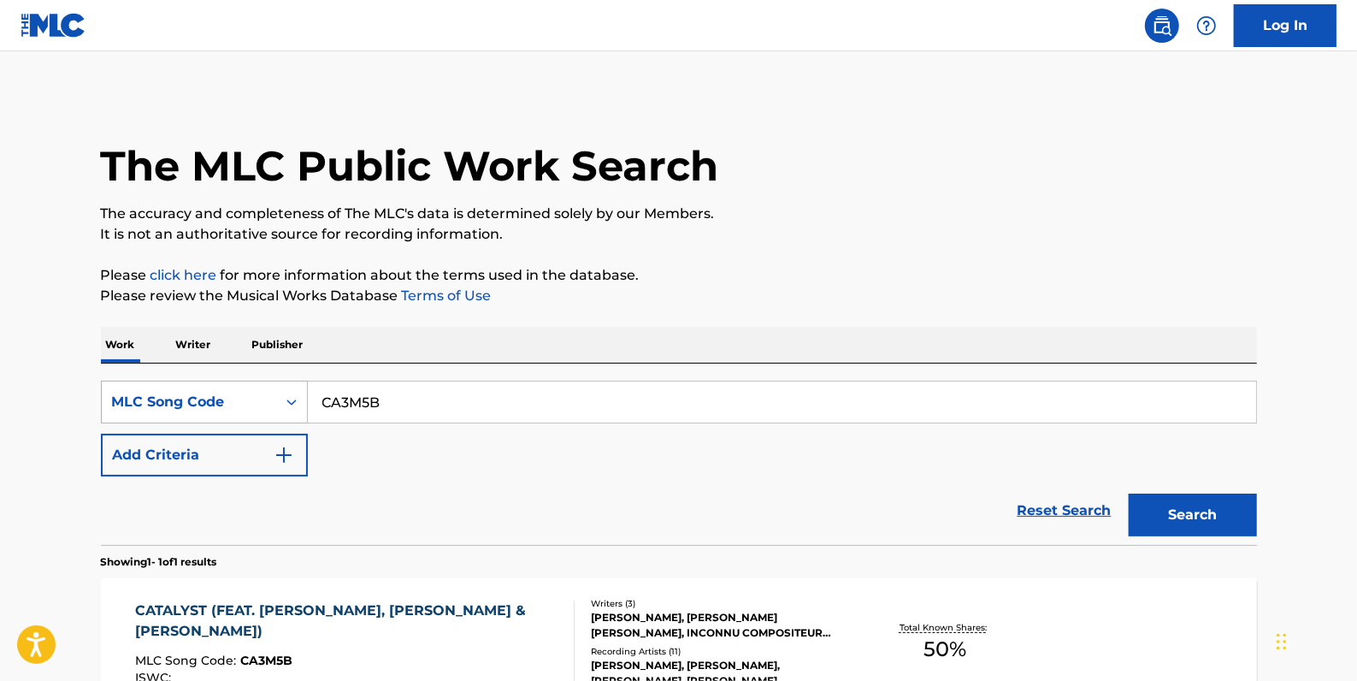
drag, startPoint x: 421, startPoint y: 405, endPoint x: 282, endPoint y: 404, distance: 138.5
click at [282, 404] on div "SearchWithCriteria7fd583eb-b599-46fb-a4dd-504a85789320 MLC Song Code CA3M5B" at bounding box center [679, 402] width 1156 height 43
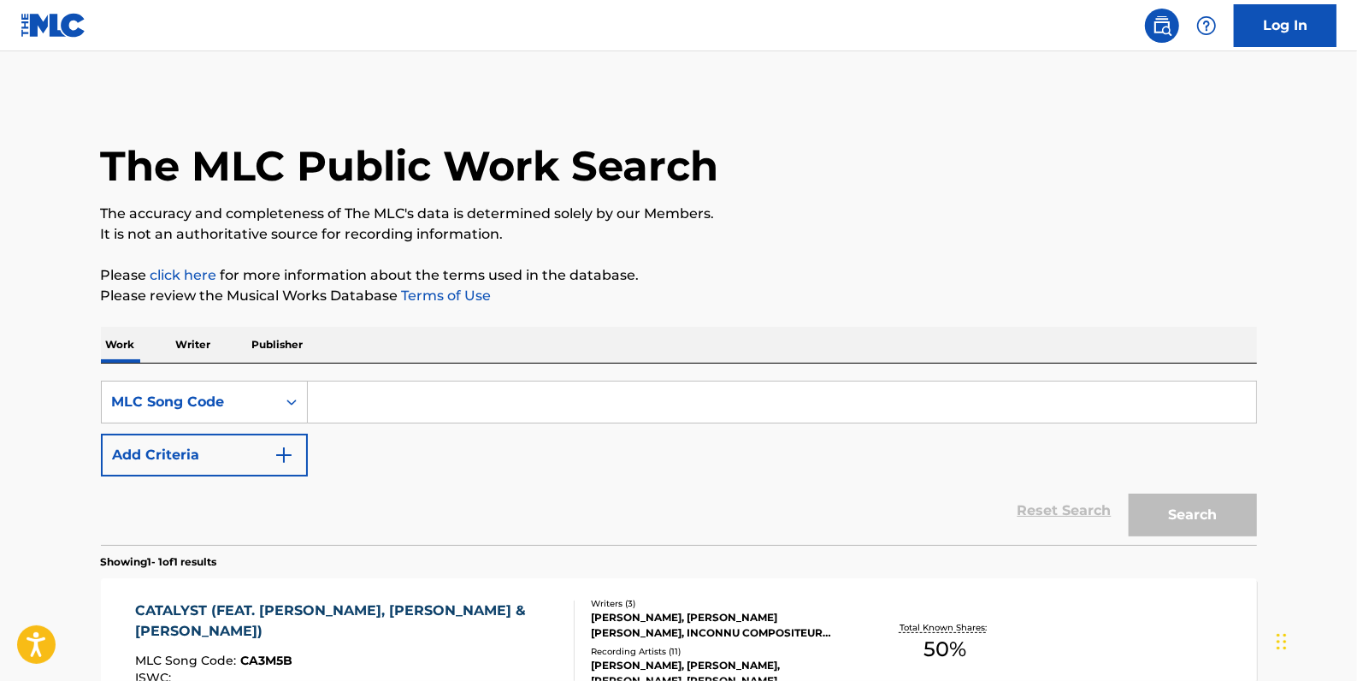
paste input "AD0PC7"
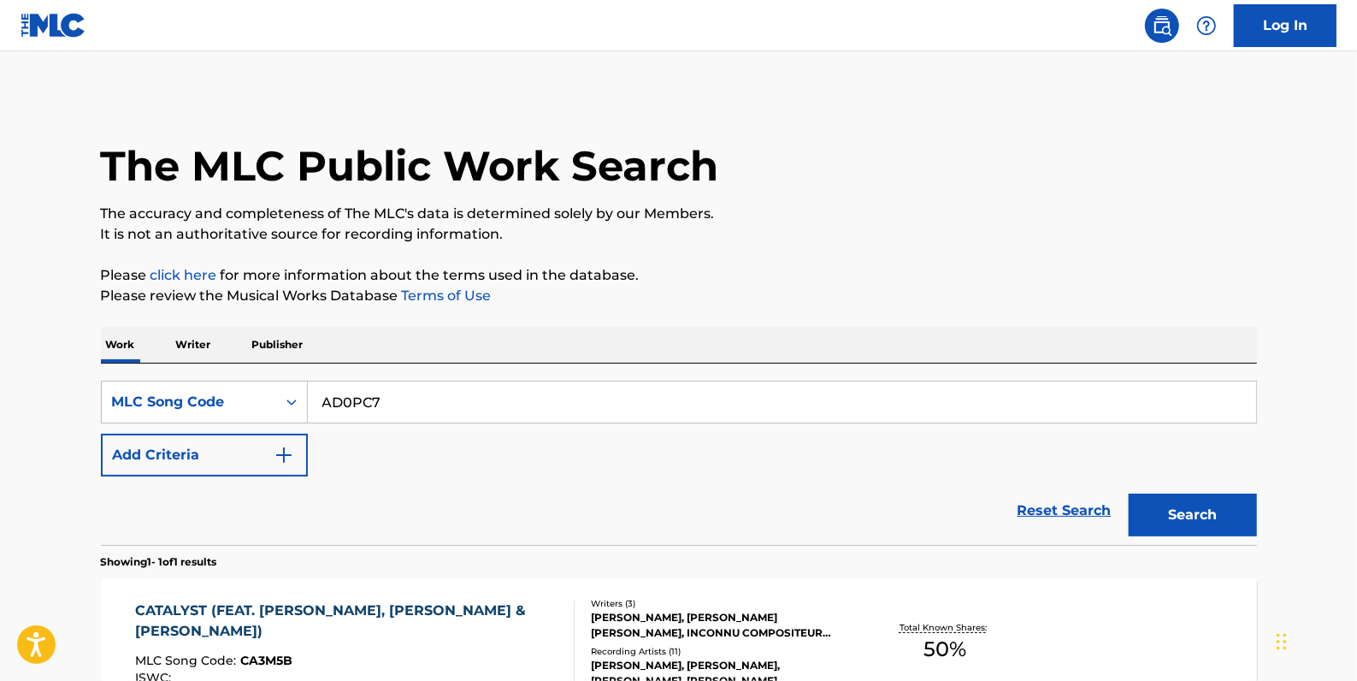
type input "AD0PC7"
click at [1189, 500] on button "Search" at bounding box center [1193, 514] width 128 height 43
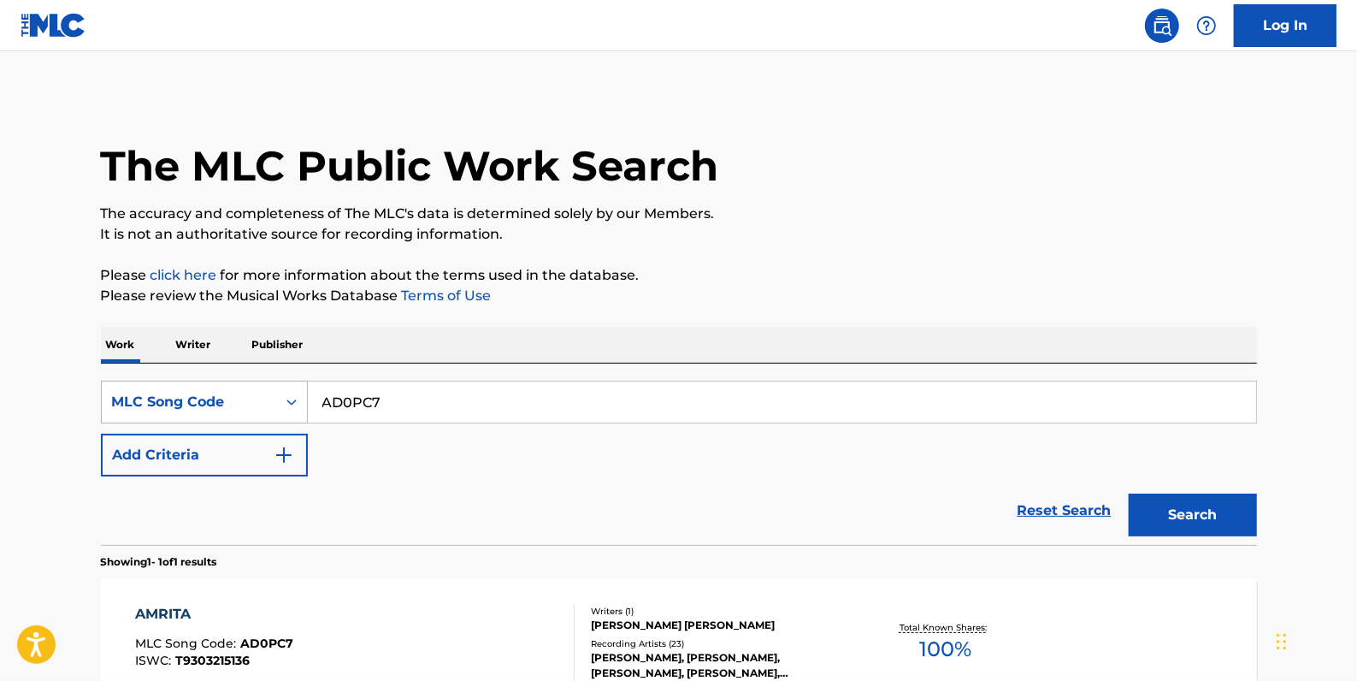
drag, startPoint x: 428, startPoint y: 396, endPoint x: 274, endPoint y: 399, distance: 154.8
click at [274, 399] on div "SearchWithCriteria7fd583eb-b599-46fb-a4dd-504a85789320 MLC Song Code AD0PC7" at bounding box center [679, 402] width 1156 height 43
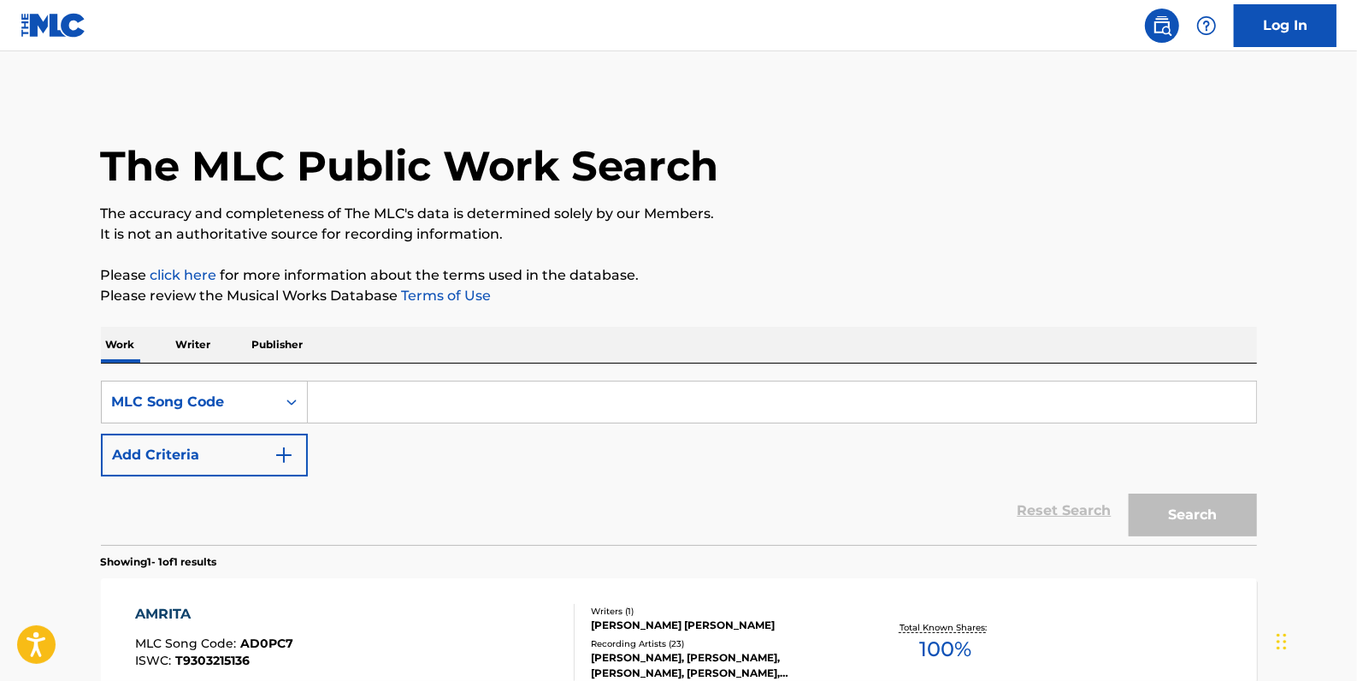
paste input "NG8TWG"
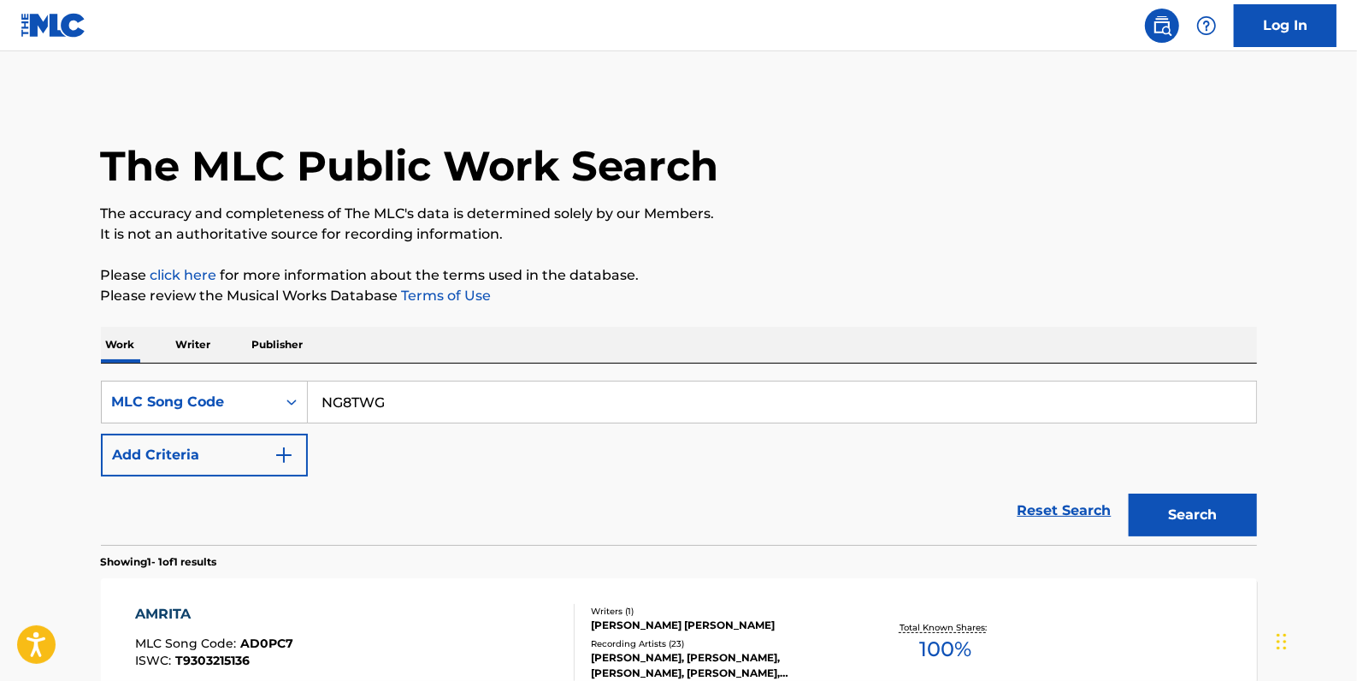
type input "NG8TWG"
click at [1201, 505] on button "Search" at bounding box center [1193, 514] width 128 height 43
drag, startPoint x: 406, startPoint y: 401, endPoint x: 298, endPoint y: 392, distance: 108.9
click at [298, 392] on div "SearchWithCriteria7fd583eb-b599-46fb-a4dd-504a85789320 MLC Song Code NG8TWG" at bounding box center [679, 402] width 1156 height 43
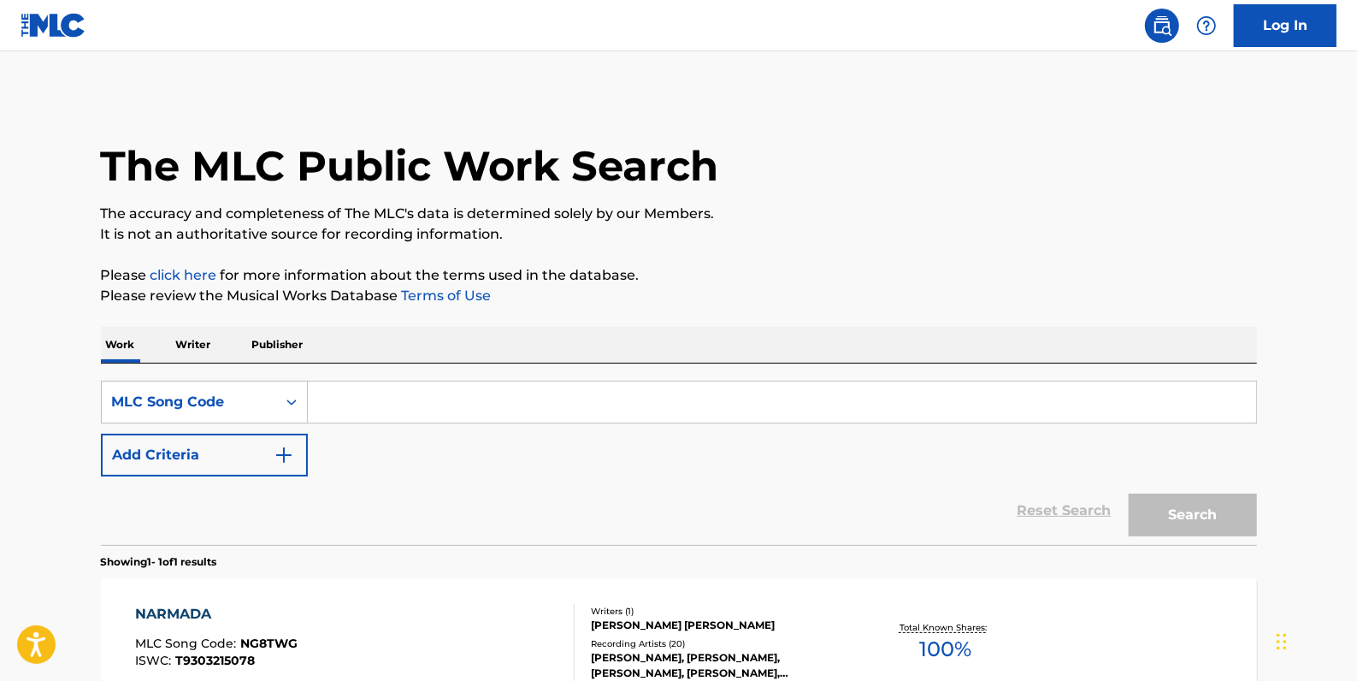
paste input "C16891"
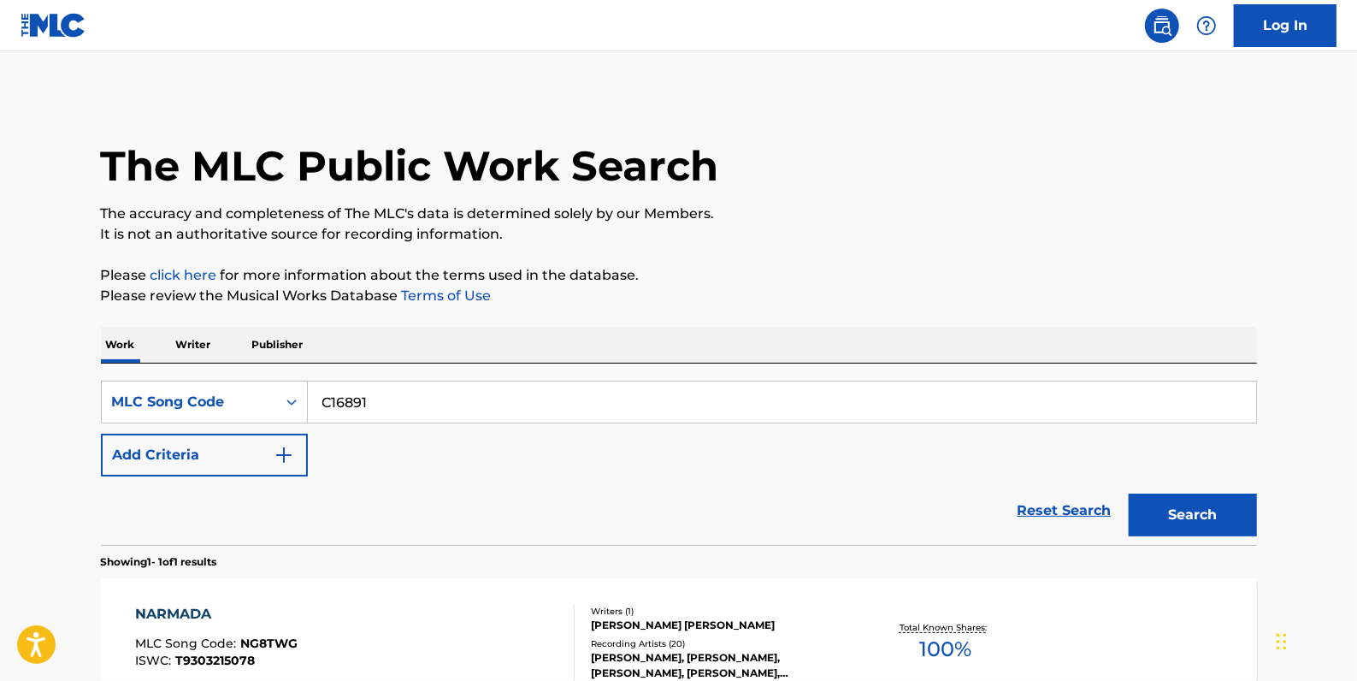
type input "C16891"
click at [1203, 499] on button "Search" at bounding box center [1193, 514] width 128 height 43
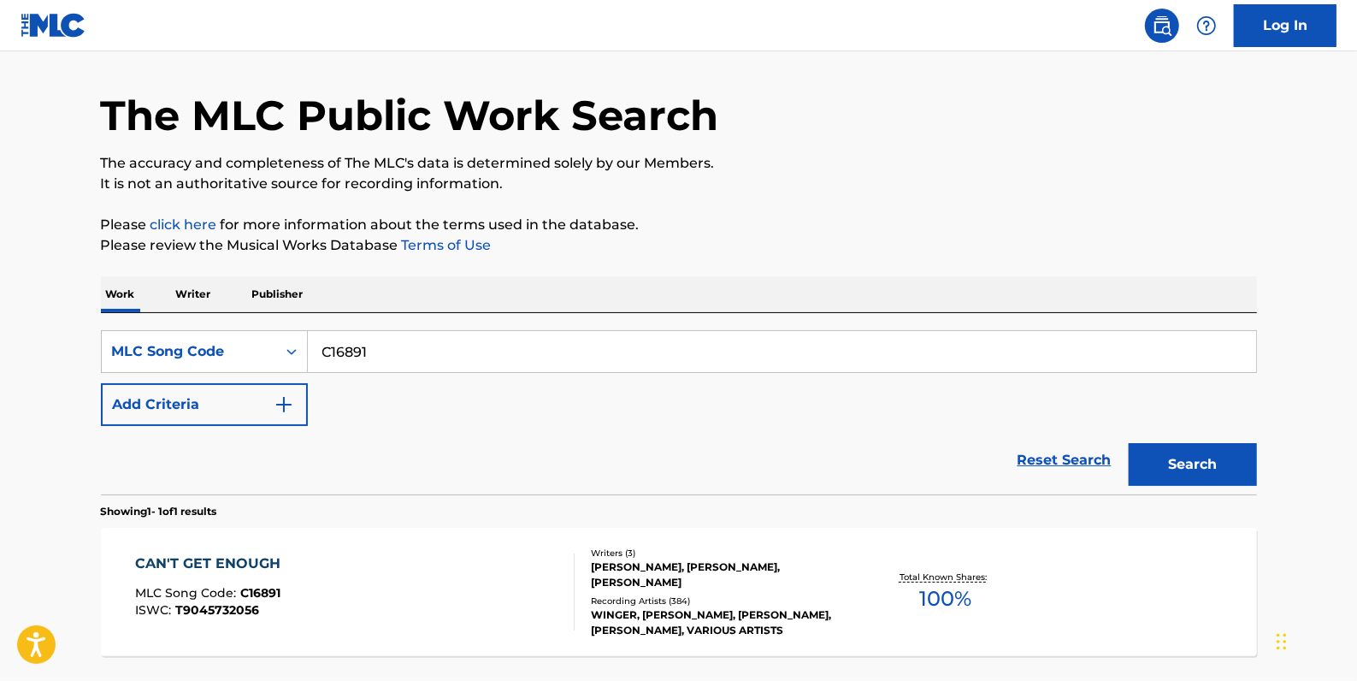
scroll to position [77, 0]
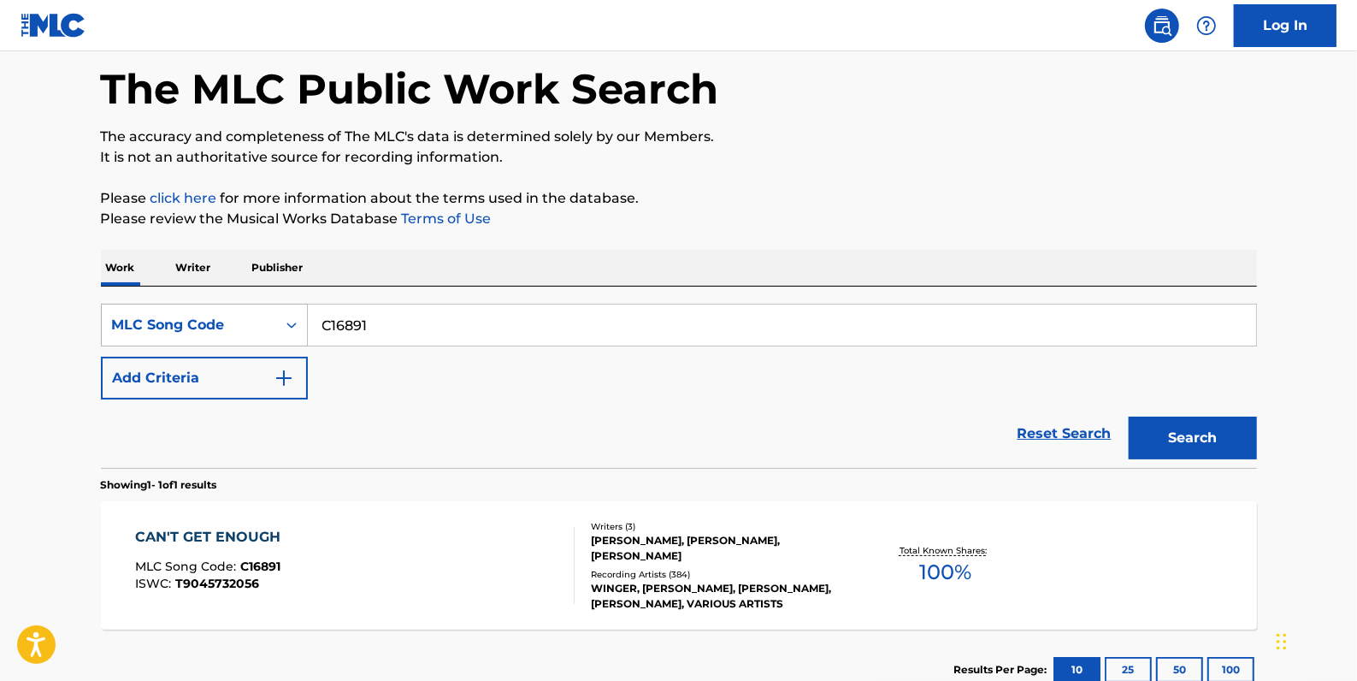
drag, startPoint x: 418, startPoint y: 325, endPoint x: 306, endPoint y: 326, distance: 112.0
click at [306, 326] on div "SearchWithCriteria7fd583eb-b599-46fb-a4dd-504a85789320 MLC Song Code C16891" at bounding box center [679, 325] width 1156 height 43
paste input "CB4J0T"
type input "CB4J0T"
click at [1164, 428] on button "Search" at bounding box center [1193, 437] width 128 height 43
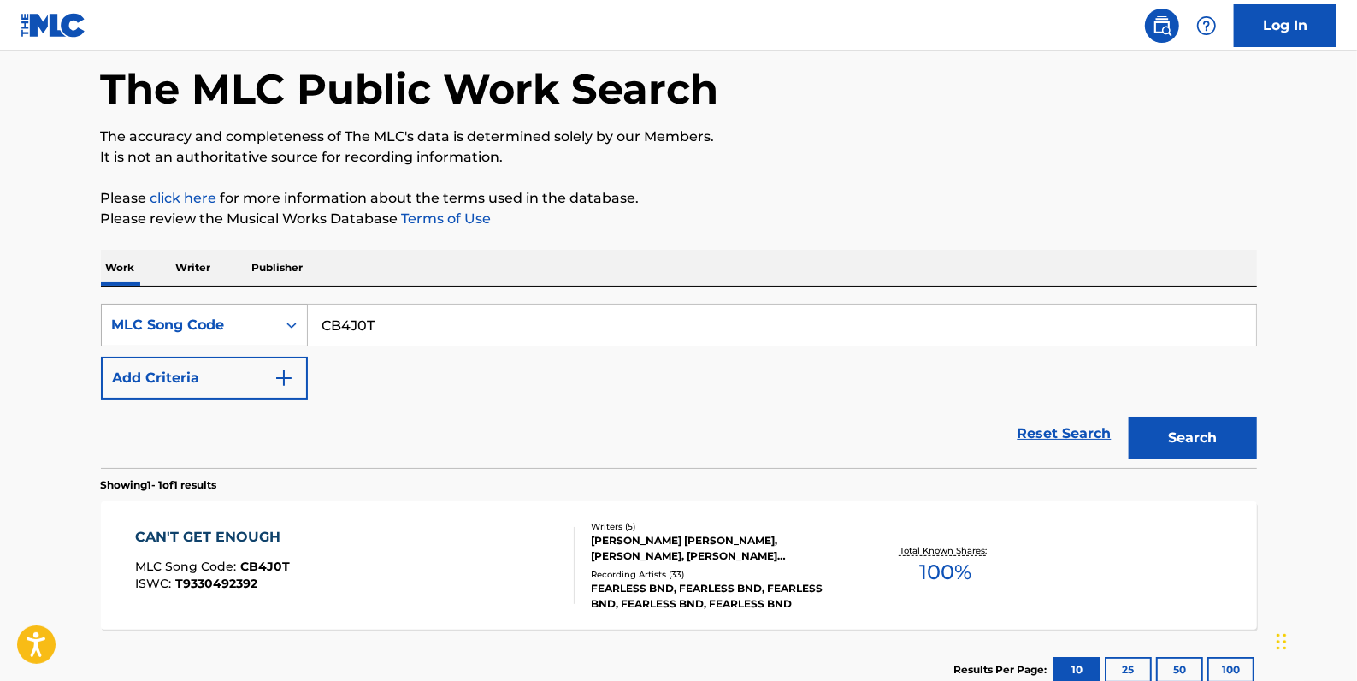
drag, startPoint x: 422, startPoint y: 333, endPoint x: 261, endPoint y: 322, distance: 162.0
click at [261, 322] on div "SearchWithCriteria7fd583eb-b599-46fb-a4dd-504a85789320 MLC Song Code CB4J0T" at bounding box center [679, 325] width 1156 height 43
paste input "Retrieving data. Wait a few seconds and try to cut or copy again."
type input "Retrieving data. Wait a few seconds and try to cut or copy again."
click at [1055, 427] on link "Reset Search" at bounding box center [1064, 434] width 111 height 38
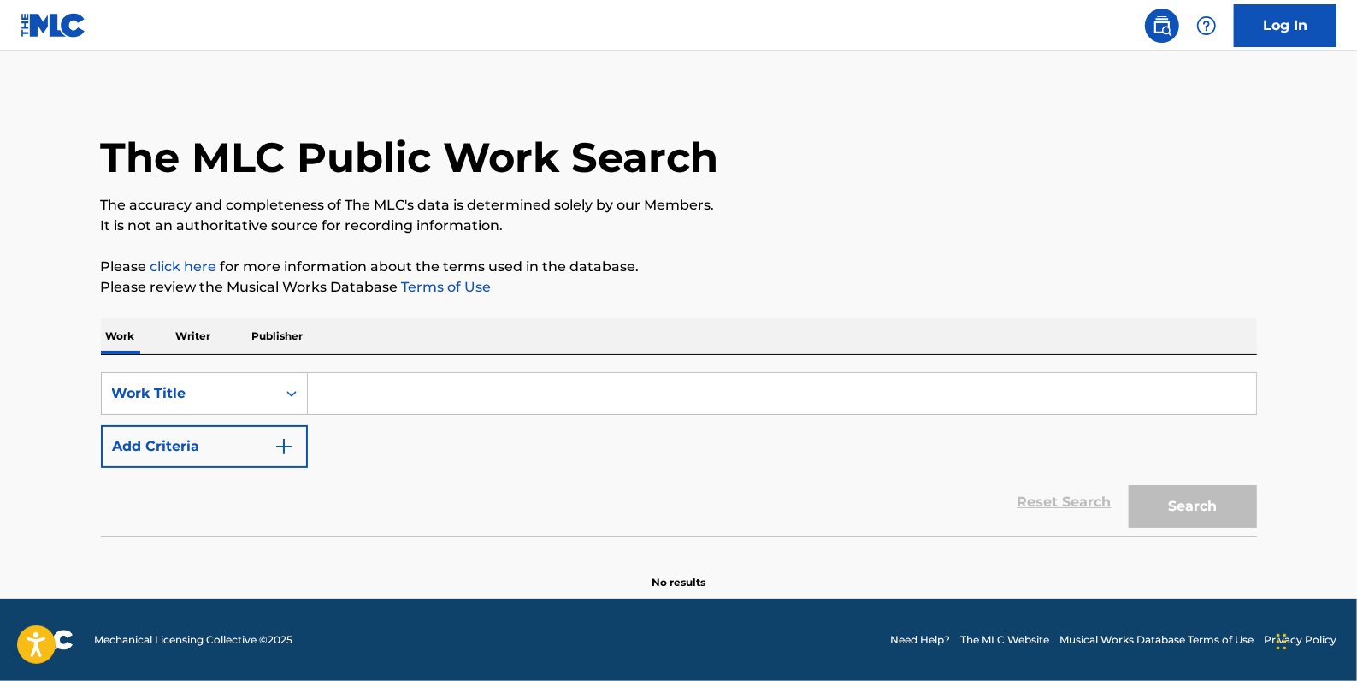
scroll to position [0, 0]
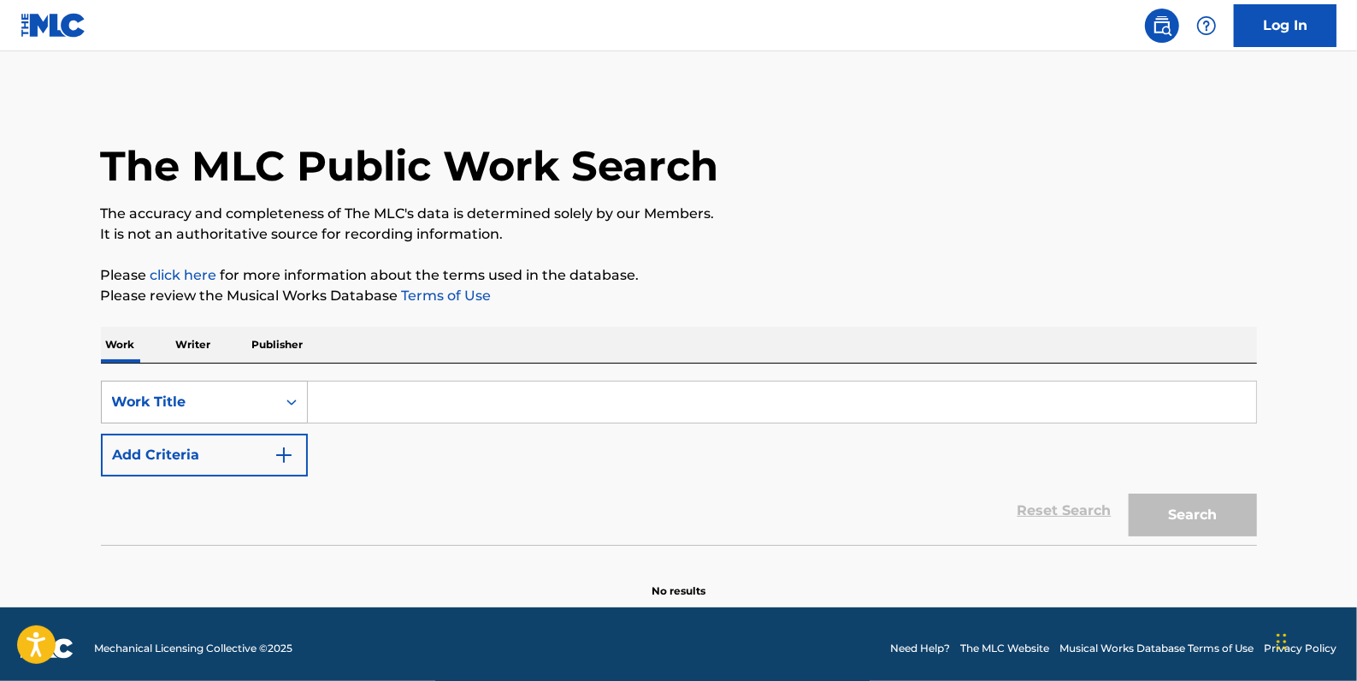
click at [286, 403] on icon "Search Form" at bounding box center [291, 401] width 17 height 17
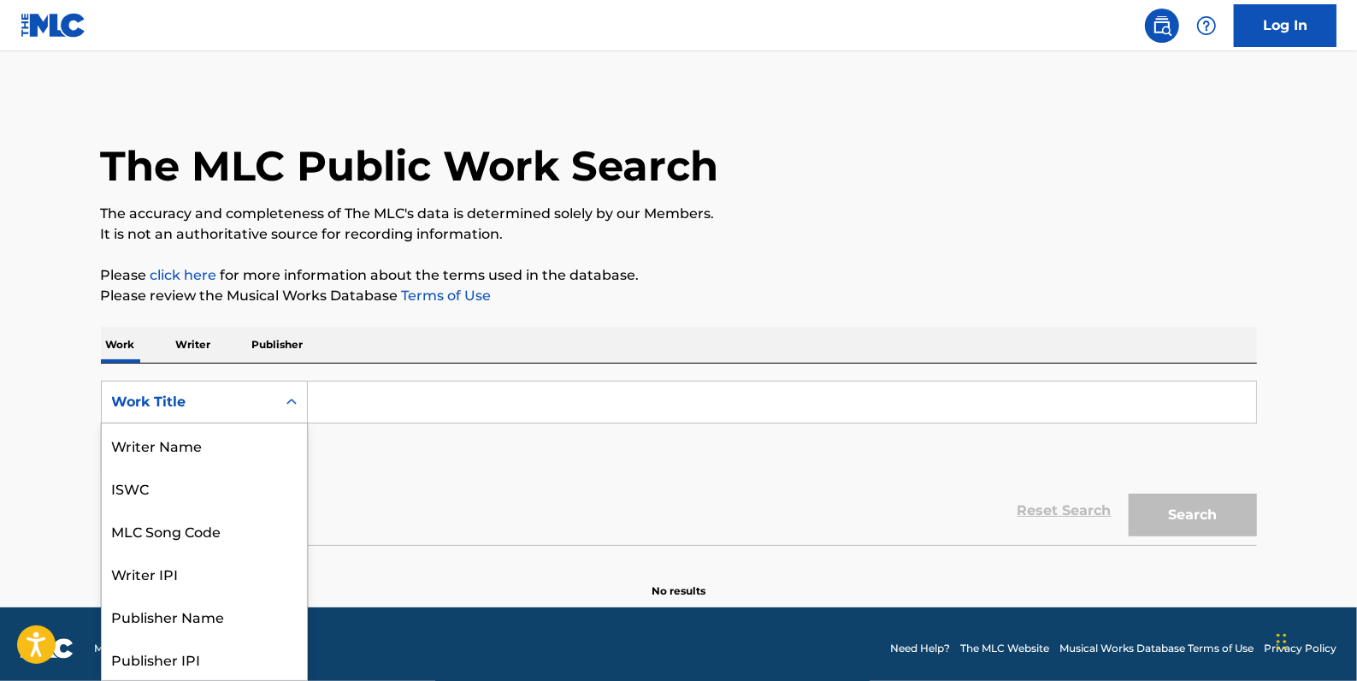
scroll to position [86, 0]
drag, startPoint x: 251, startPoint y: 447, endPoint x: 264, endPoint y: 433, distance: 19.4
click at [251, 447] on div "MLC Song Code" at bounding box center [204, 444] width 205 height 43
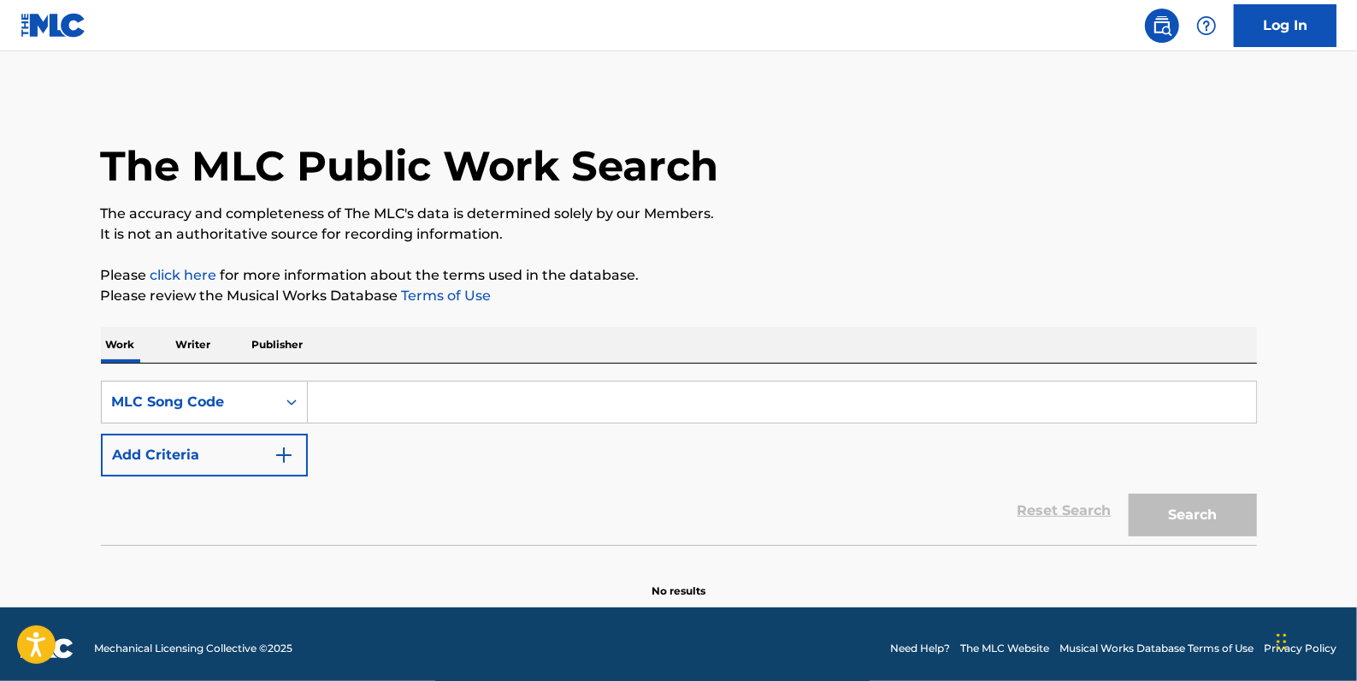
paste input "Retrieving data. Wait a few seconds and try to cut or copy again."
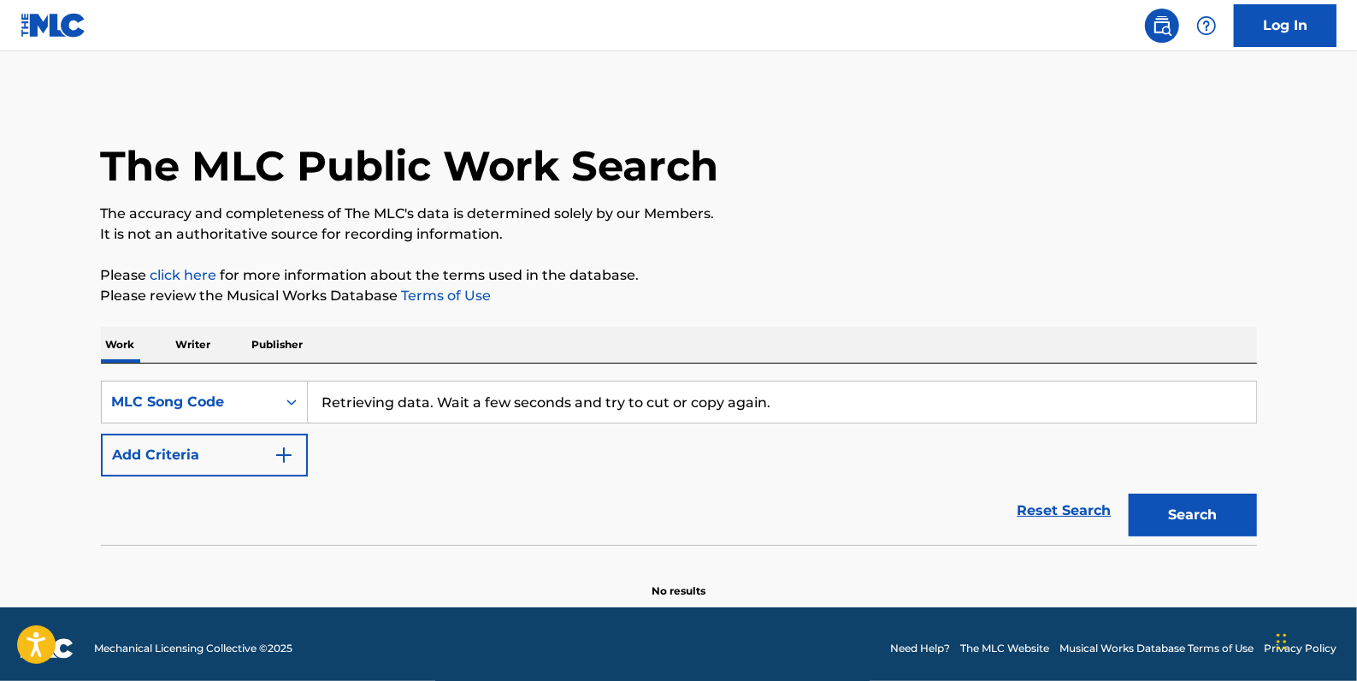
type input "Retrieving data. Wait a few seconds and try to cut or copy again."
click at [1065, 505] on link "Reset Search" at bounding box center [1064, 511] width 111 height 38
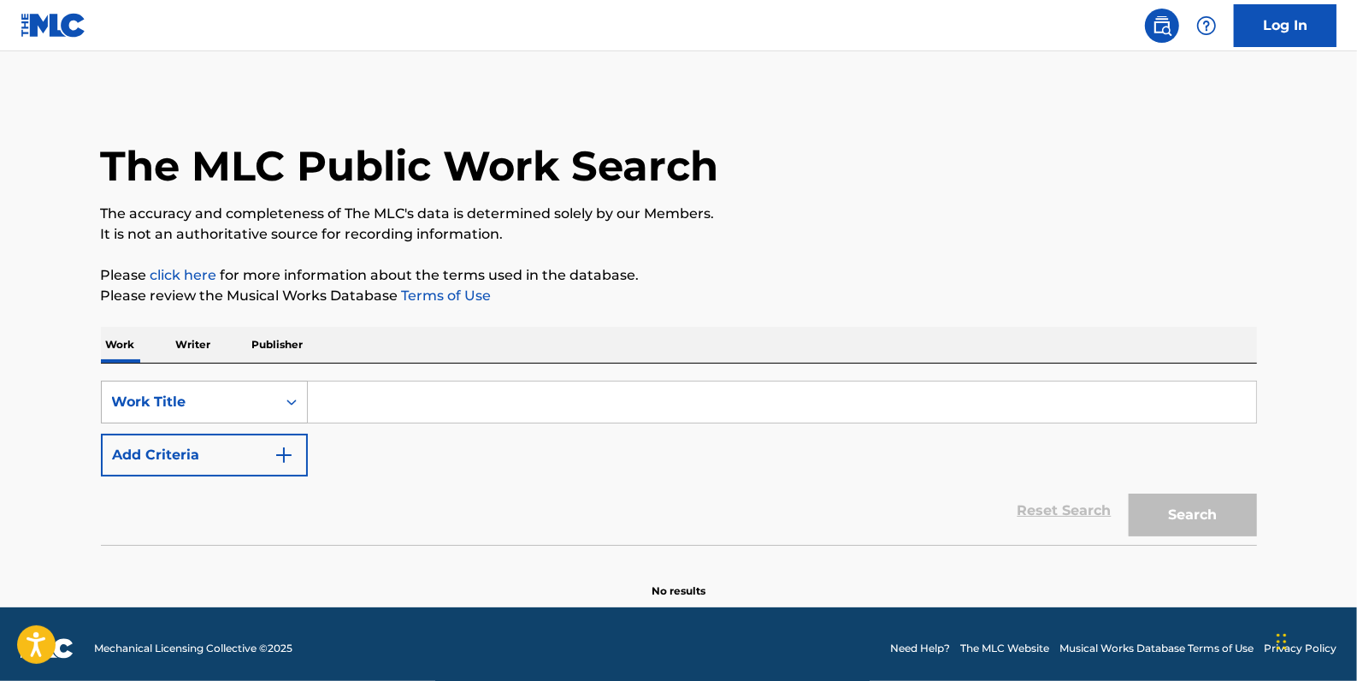
click at [287, 400] on icon "Search Form" at bounding box center [291, 401] width 17 height 17
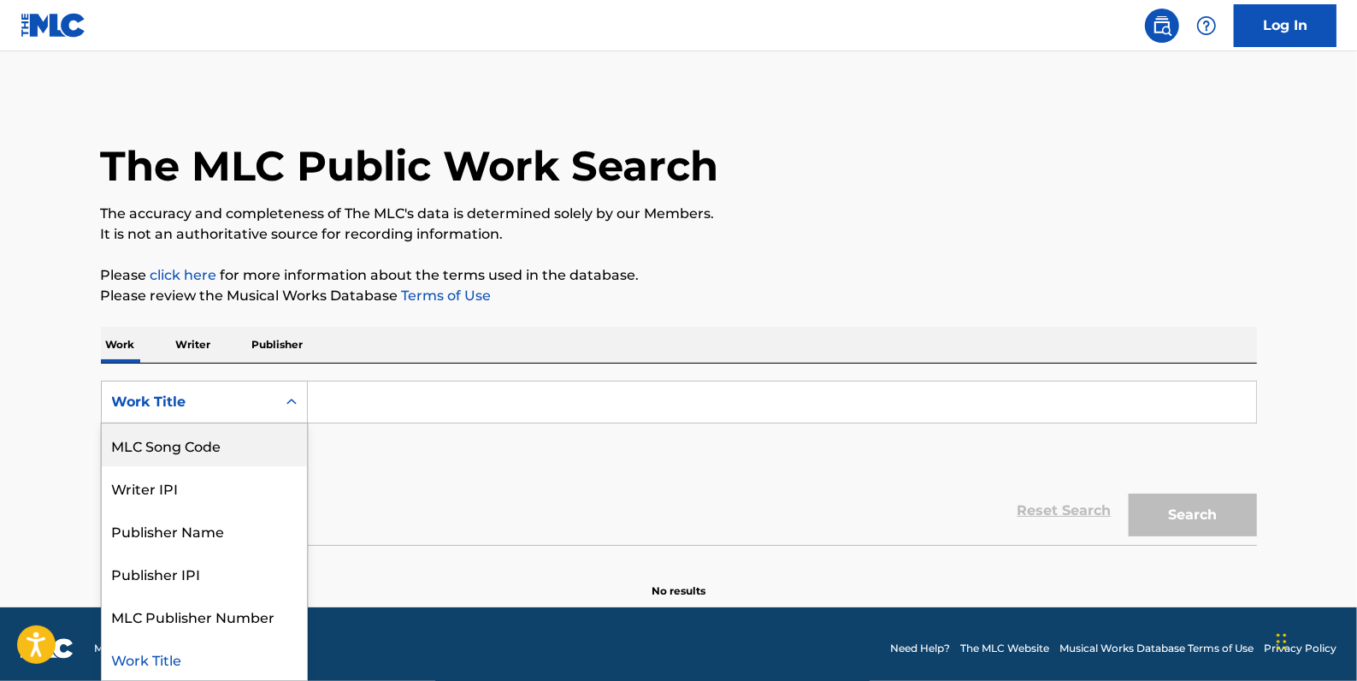
click at [235, 457] on div "MLC Song Code" at bounding box center [204, 444] width 205 height 43
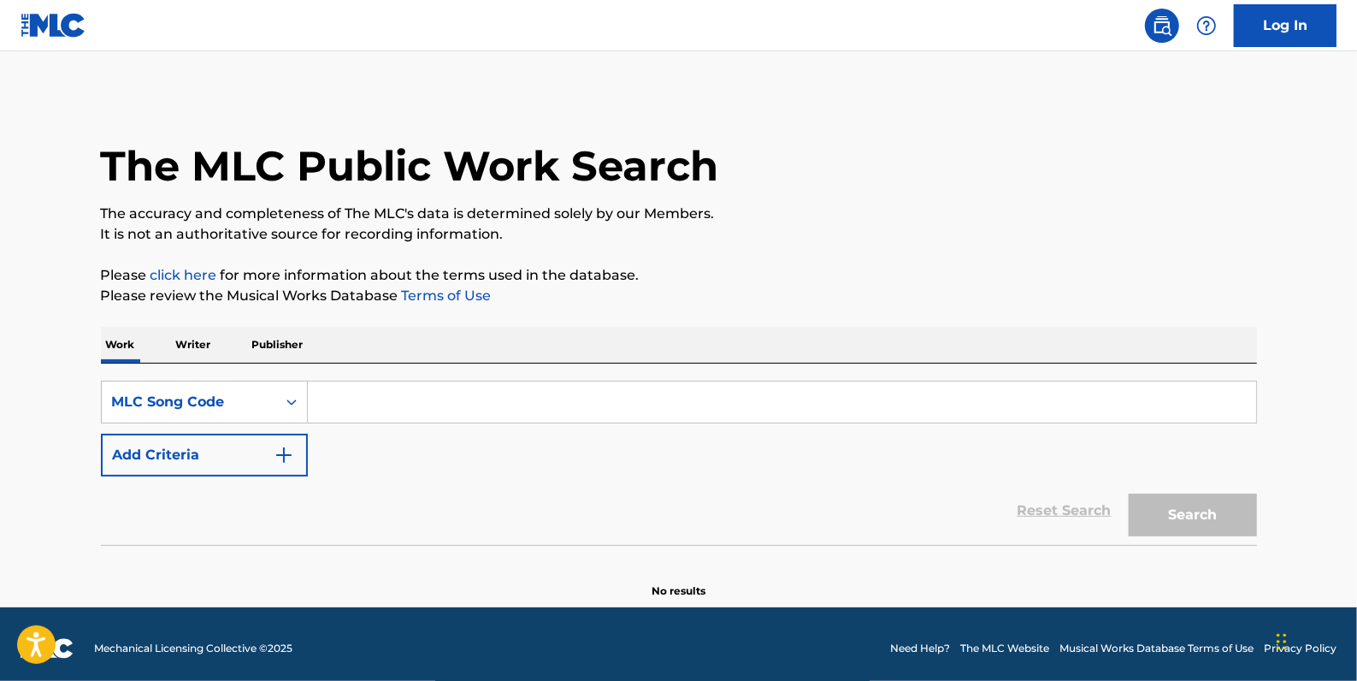
paste input "IVA27Q"
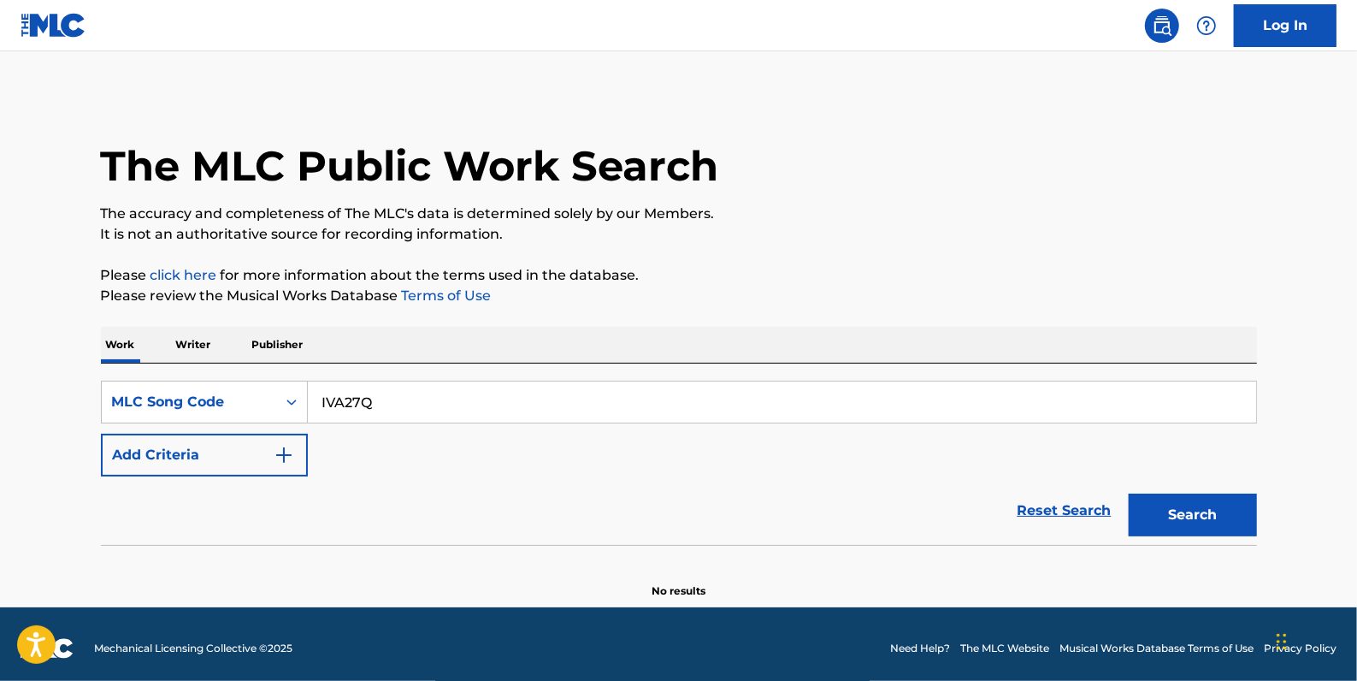
type input "IVA27Q"
click at [1223, 511] on button "Search" at bounding box center [1193, 514] width 128 height 43
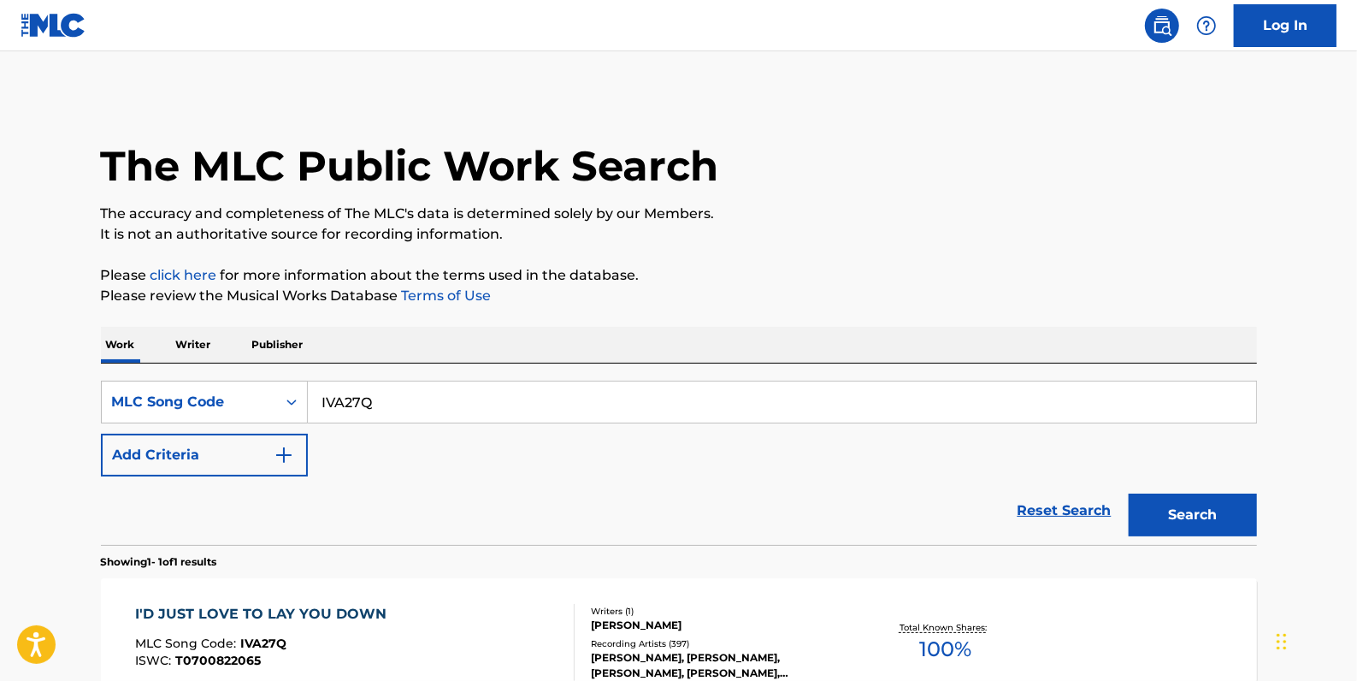
scroll to position [77, 0]
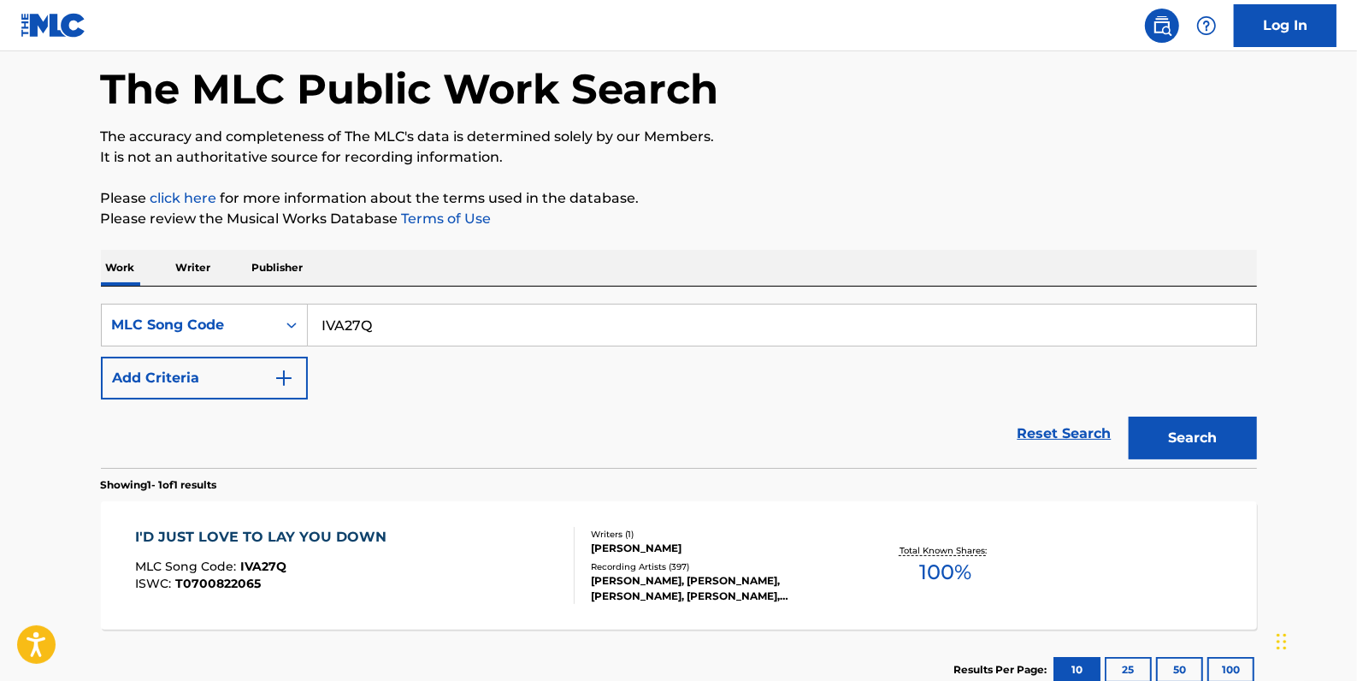
click at [448, 556] on div "I'D JUST LOVE TO LAY YOU DOWN MLC Song Code : IVA27Q ISWC : T0700822065" at bounding box center [355, 565] width 440 height 77
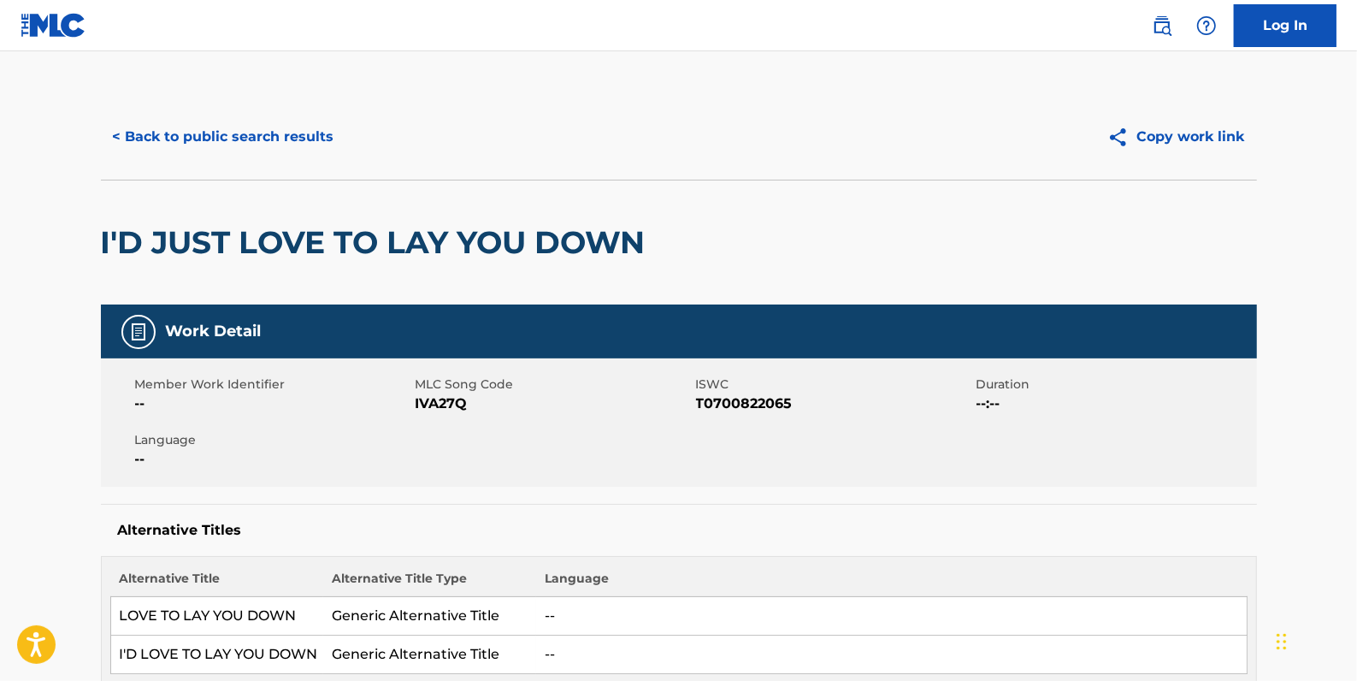
click at [221, 135] on button "< Back to public search results" at bounding box center [223, 136] width 245 height 43
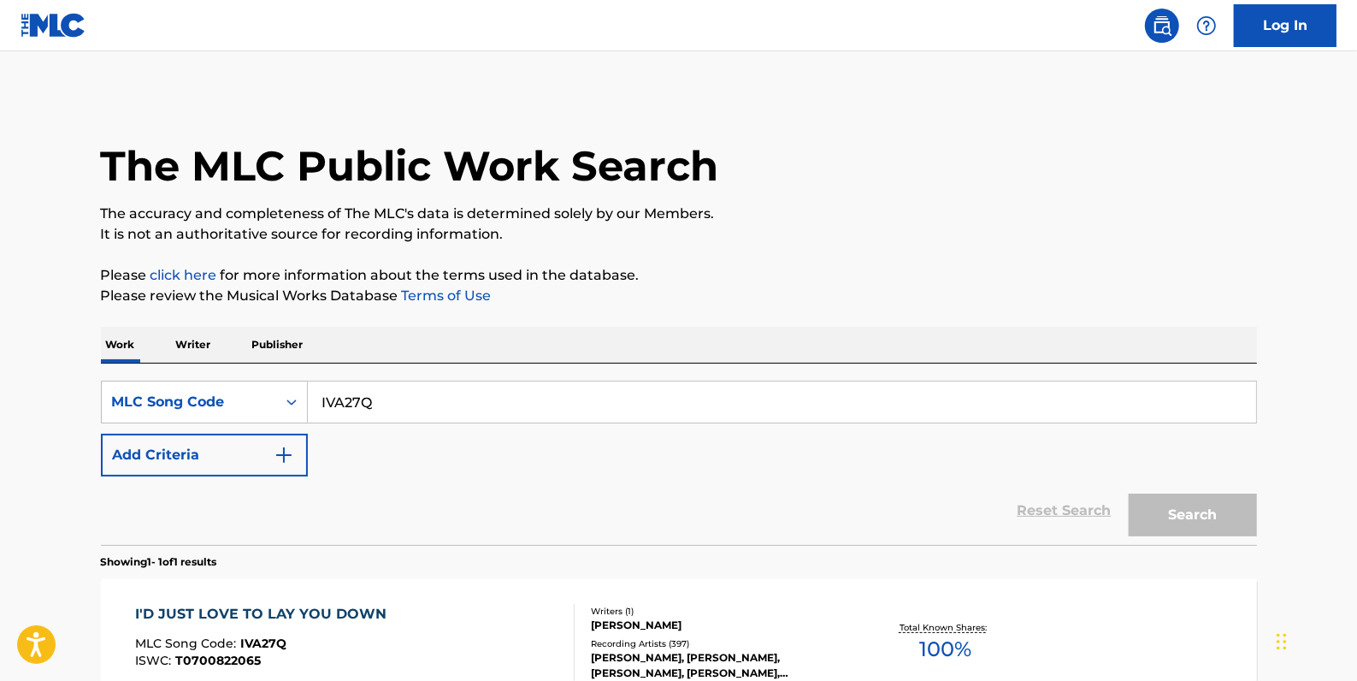
scroll to position [77, 0]
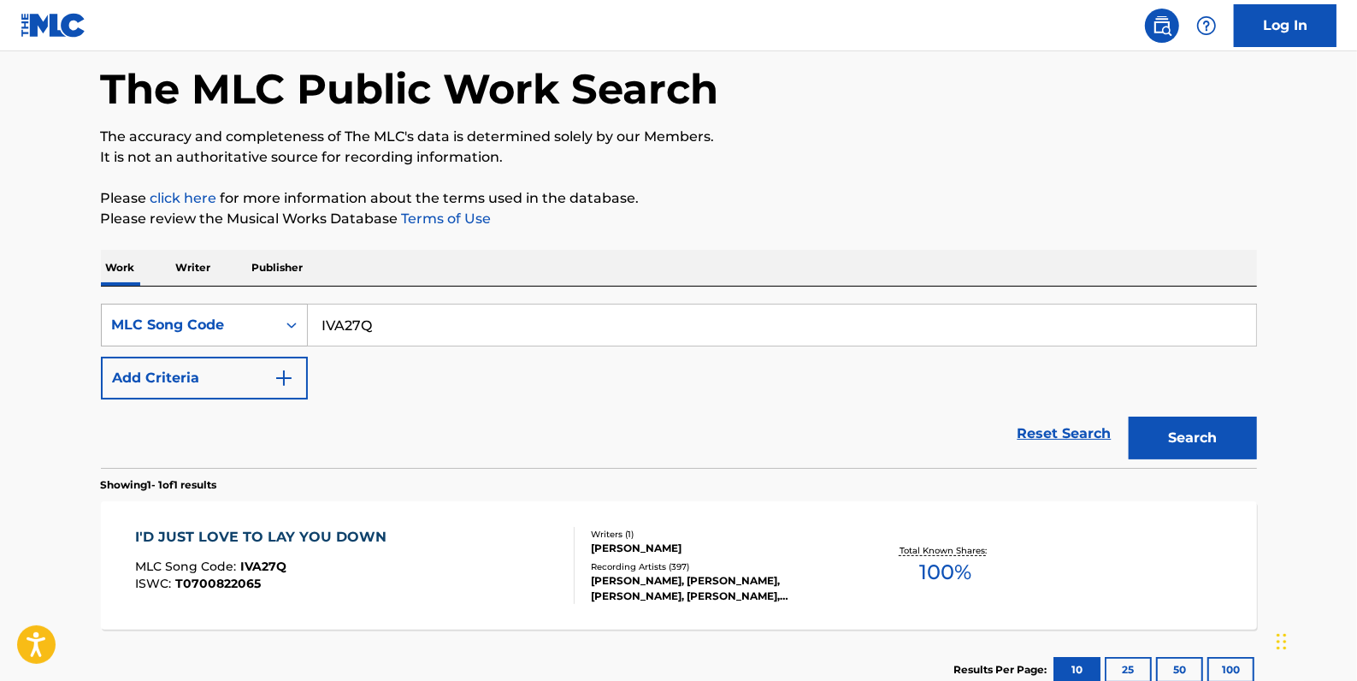
drag, startPoint x: 433, startPoint y: 333, endPoint x: 286, endPoint y: 322, distance: 147.4
click at [286, 322] on div "SearchWithCriteria6c21f6fe-74c2-423e-89c9-4d04a57ae962 MLC Song Code IVA27Q" at bounding box center [679, 325] width 1156 height 43
paste input "I39148"
type input "I39148"
click at [1212, 428] on button "Search" at bounding box center [1193, 437] width 128 height 43
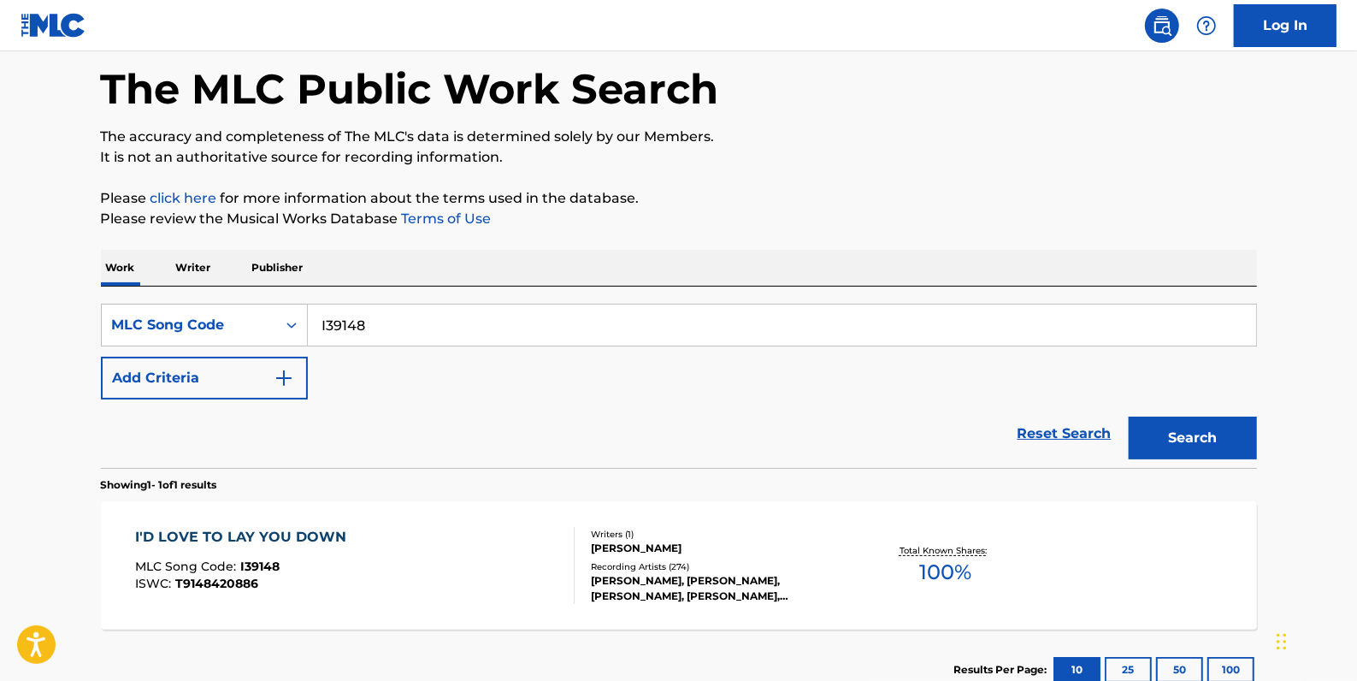
drag, startPoint x: 342, startPoint y: 325, endPoint x: 322, endPoint y: 333, distance: 21.1
click at [319, 330] on input "I39148" at bounding box center [782, 324] width 948 height 41
paste input "IVA27Q"
type input "IVA27Q"
click at [1169, 435] on button "Search" at bounding box center [1193, 437] width 128 height 43
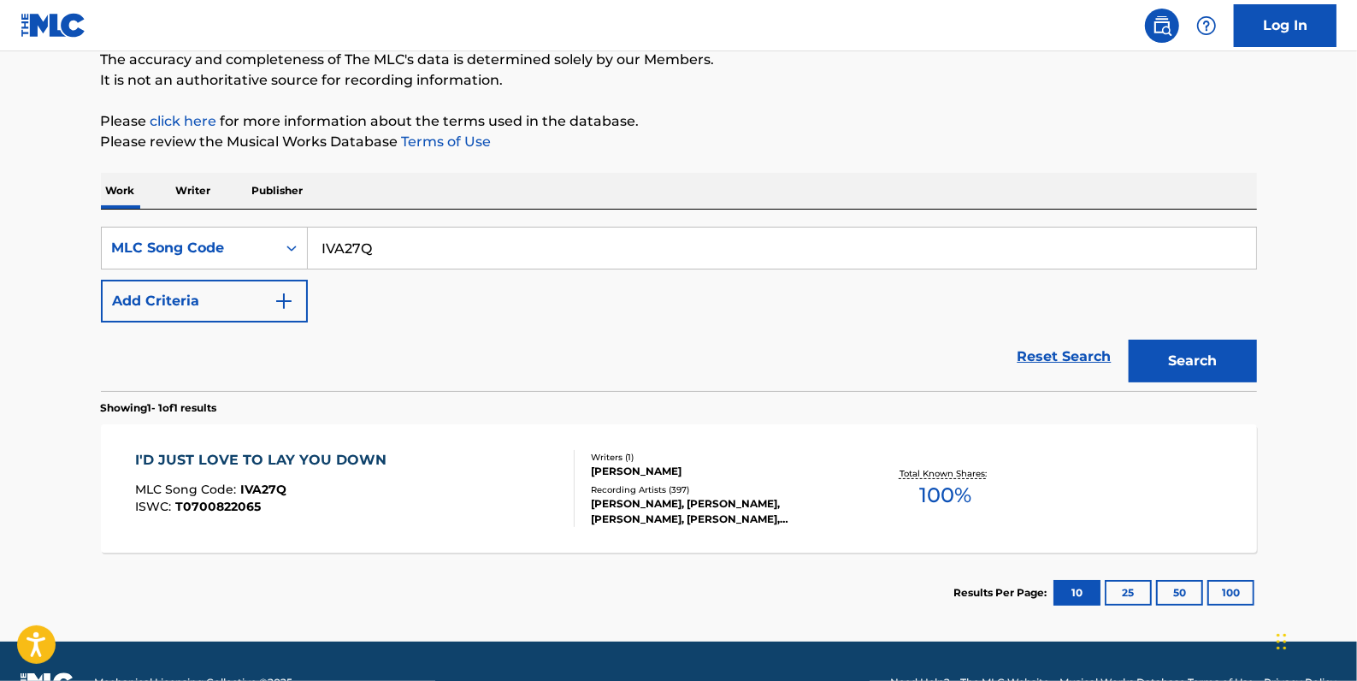
scroll to position [196, 0]
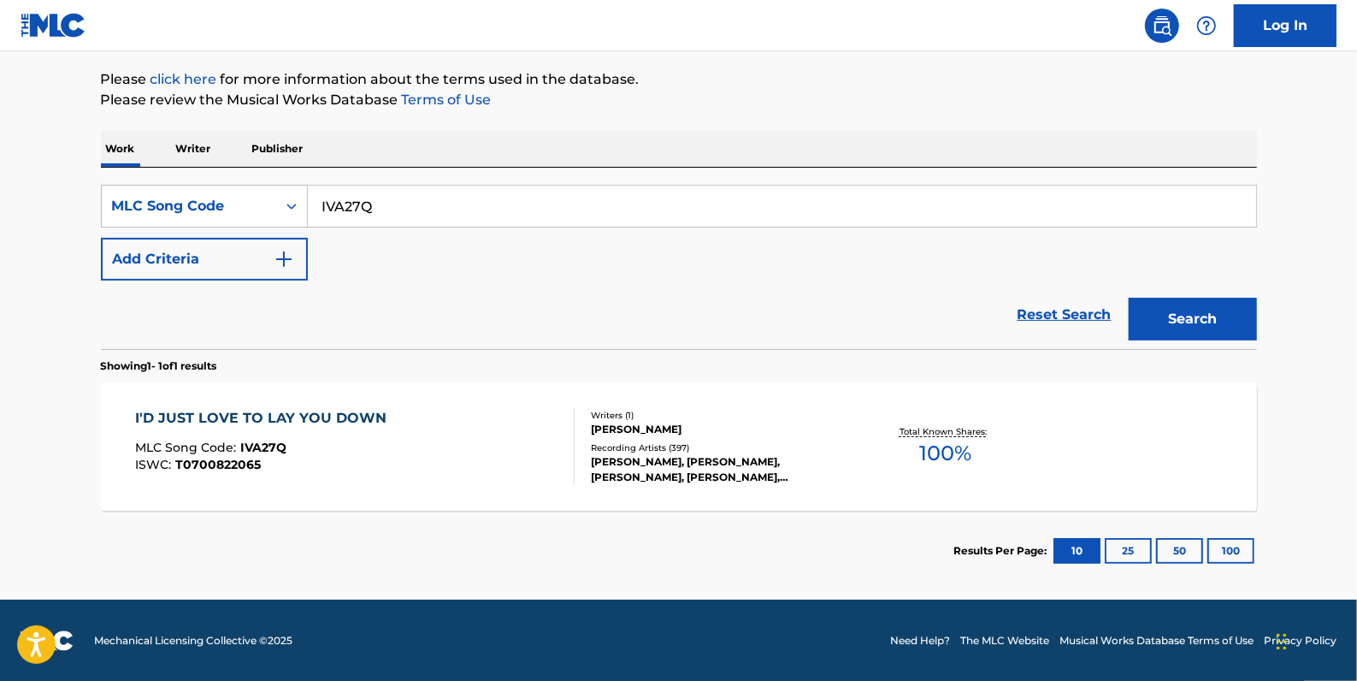
click at [480, 411] on div "I'D JUST LOVE TO LAY YOU DOWN MLC Song Code : IVA27Q ISWC : T0700822065" at bounding box center [355, 446] width 440 height 77
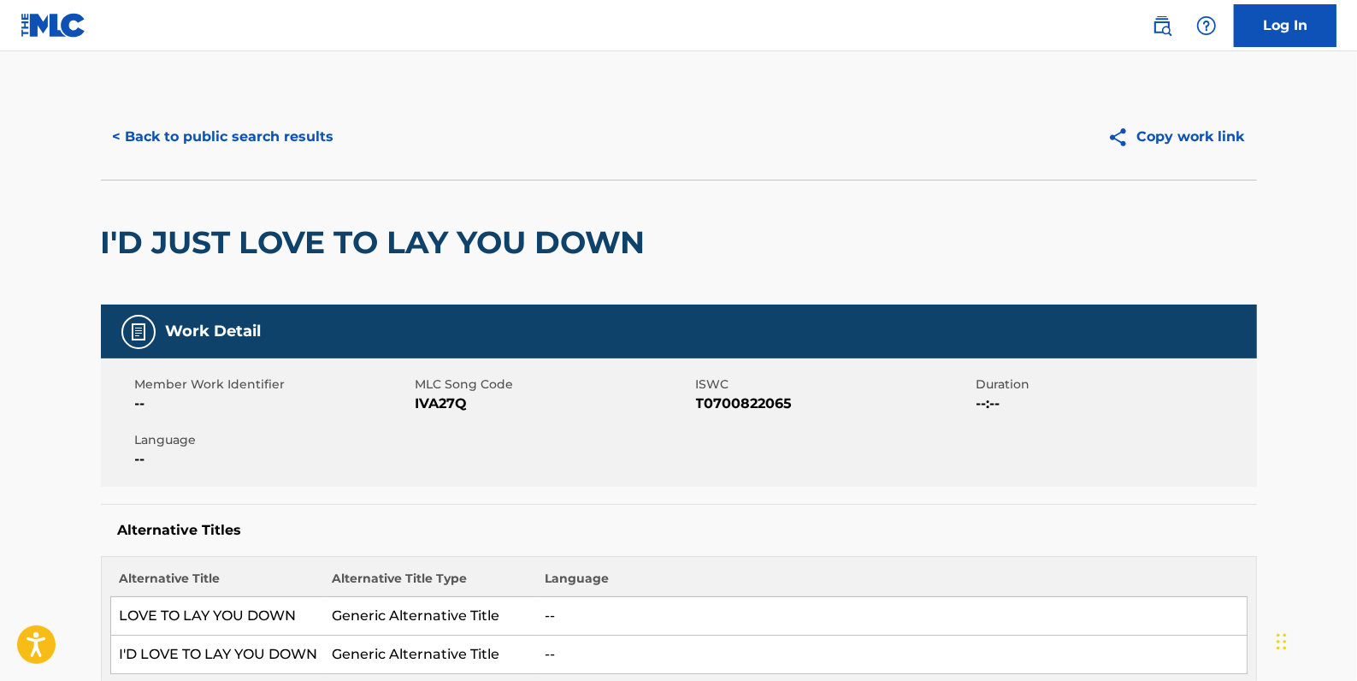
click at [789, 405] on span "T0700822065" at bounding box center [834, 403] width 276 height 21
click at [231, 145] on button "< Back to public search results" at bounding box center [223, 136] width 245 height 43
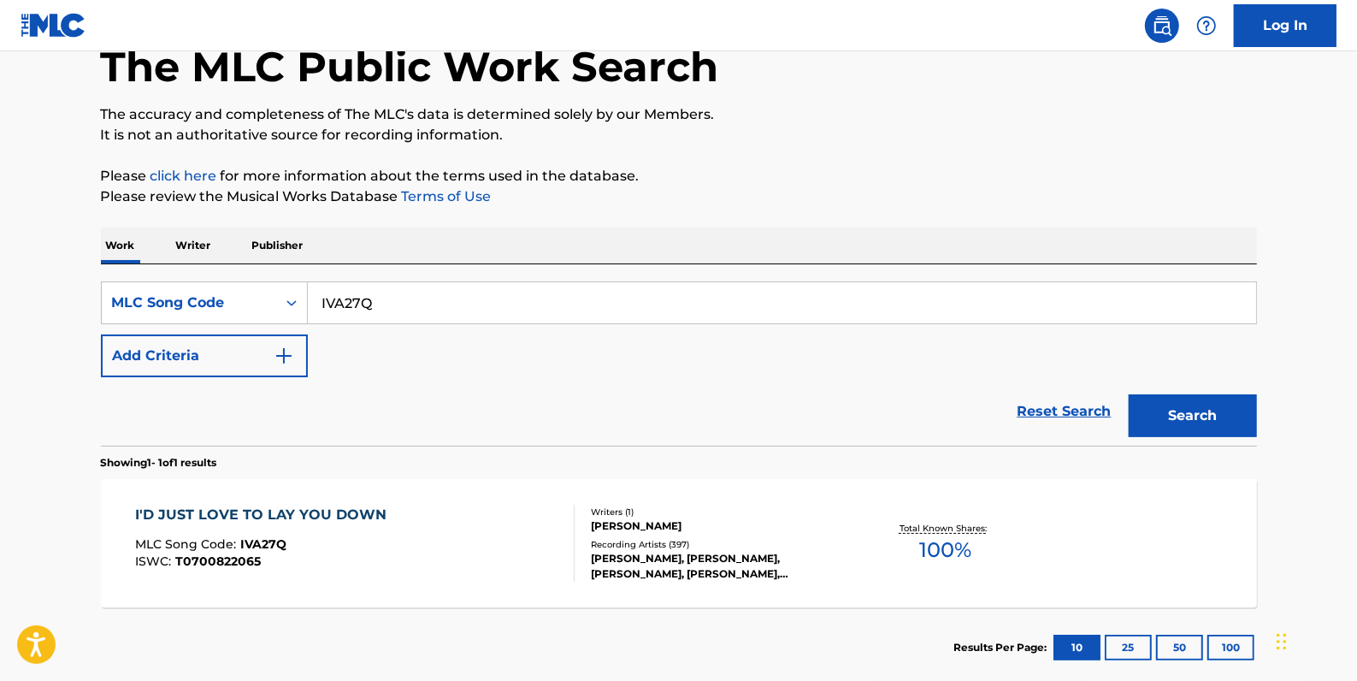
scroll to position [74, 0]
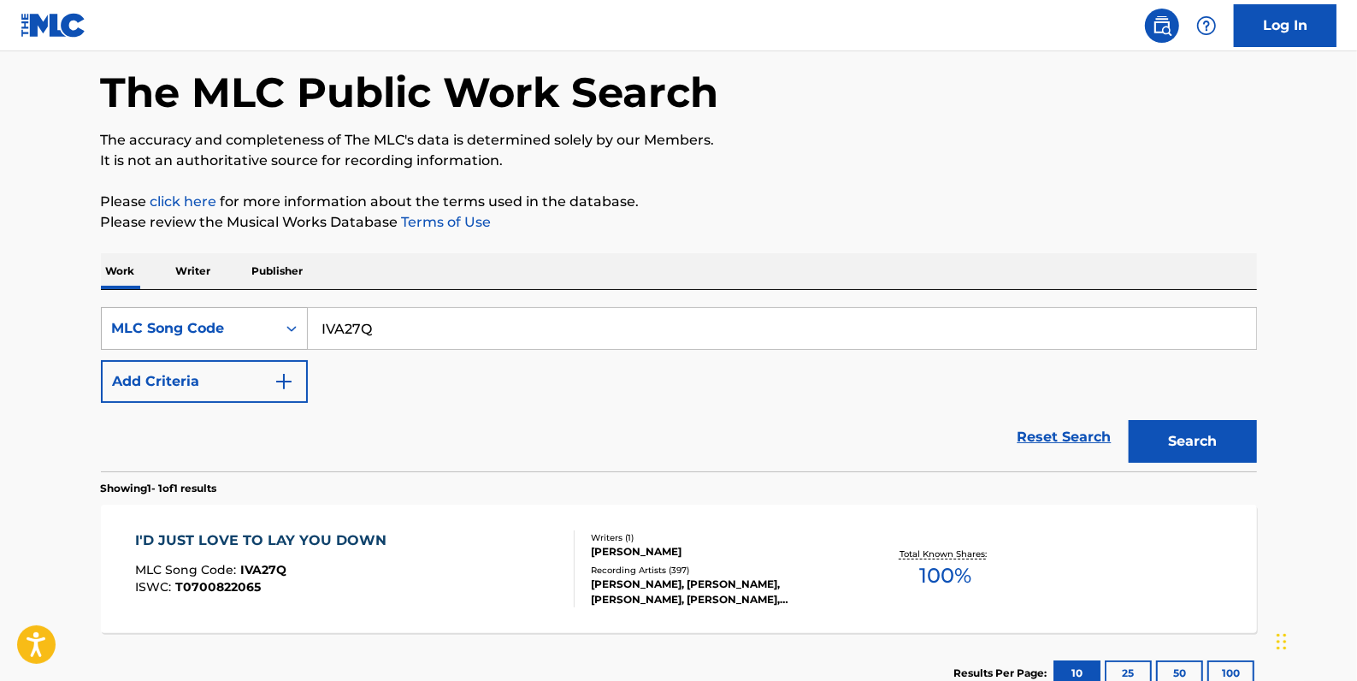
drag, startPoint x: 408, startPoint y: 327, endPoint x: 286, endPoint y: 324, distance: 122.3
click at [286, 324] on div "SearchWithCriteria6c21f6fe-74c2-423e-89c9-4d04a57ae962 MLC Song Code IVA27Q" at bounding box center [679, 328] width 1156 height 43
paste input "I39148"
type input "I39148"
click at [1186, 431] on button "Search" at bounding box center [1193, 441] width 128 height 43
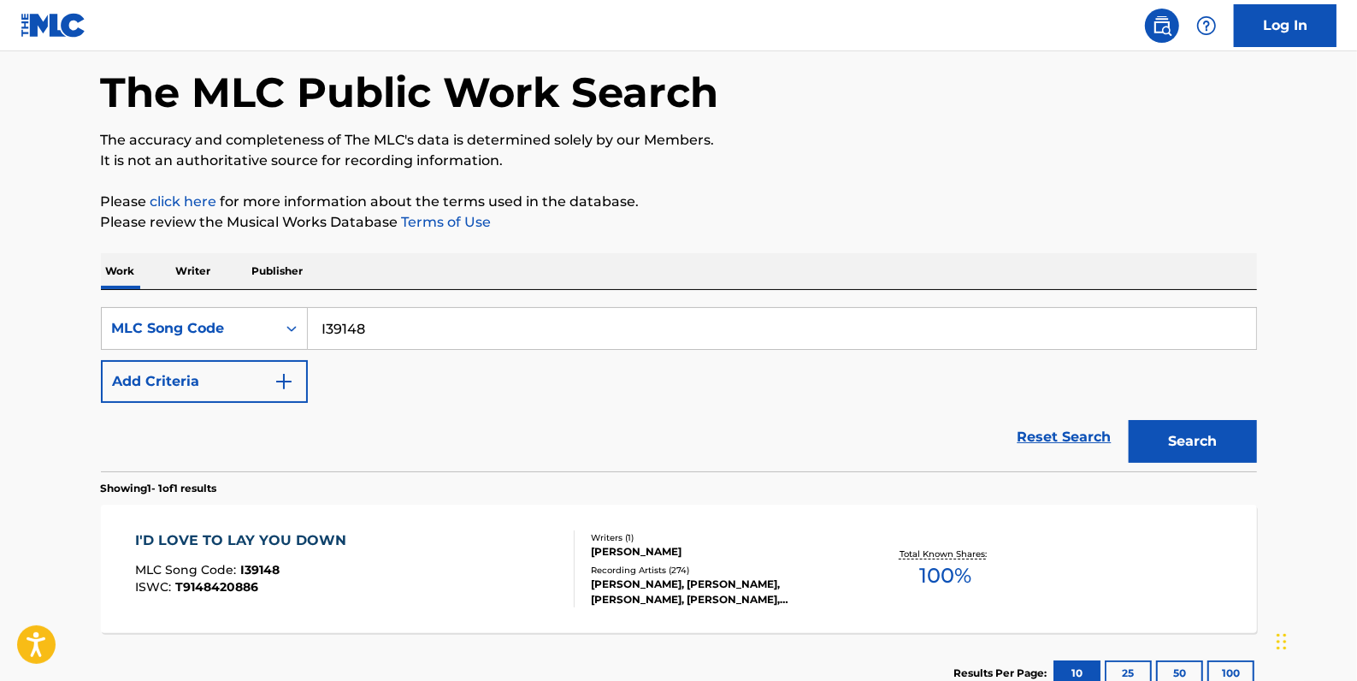
click at [406, 603] on div "I'D LOVE TO LAY YOU DOWN MLC Song Code : I39148 ISWC : T9148420886" at bounding box center [355, 568] width 440 height 77
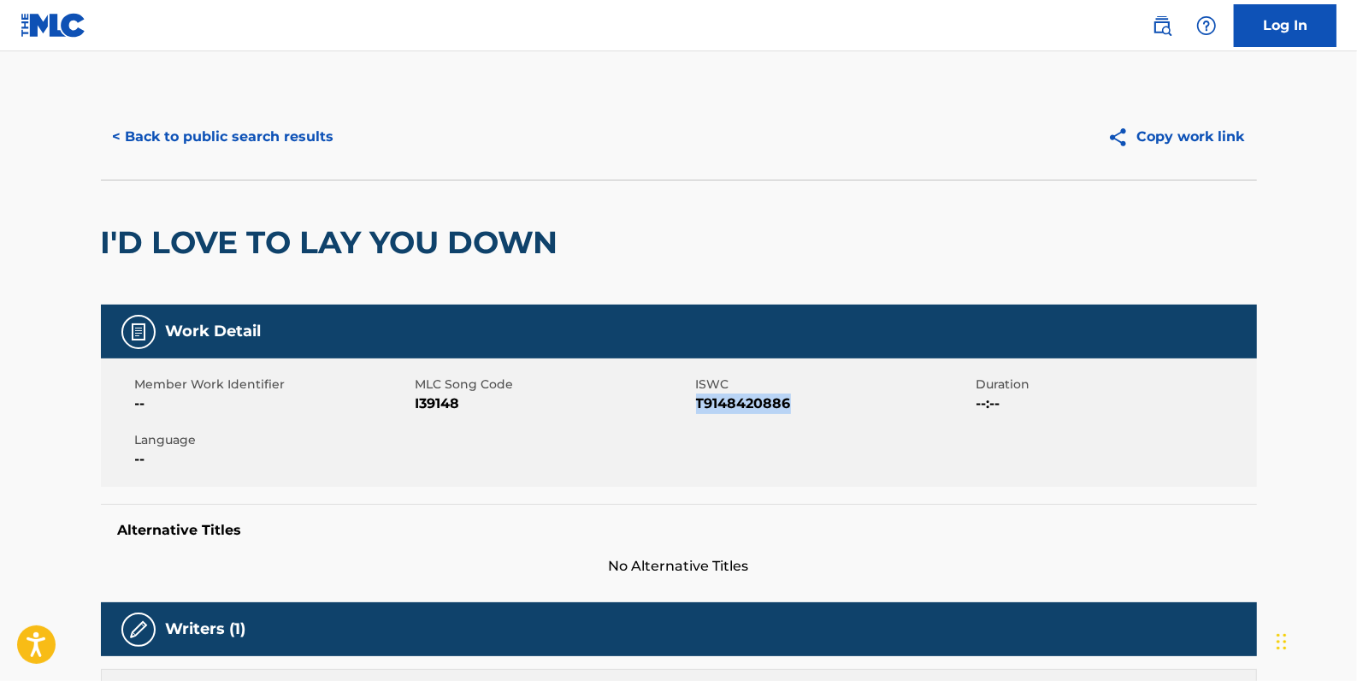
drag, startPoint x: 796, startPoint y: 404, endPoint x: 694, endPoint y: 401, distance: 101.8
click at [696, 401] on span "T9148420886" at bounding box center [834, 403] width 276 height 21
drag, startPoint x: 693, startPoint y: 401, endPoint x: 717, endPoint y: 408, distance: 24.1
copy span "T9148420886"
click at [300, 131] on button "< Back to public search results" at bounding box center [223, 136] width 245 height 43
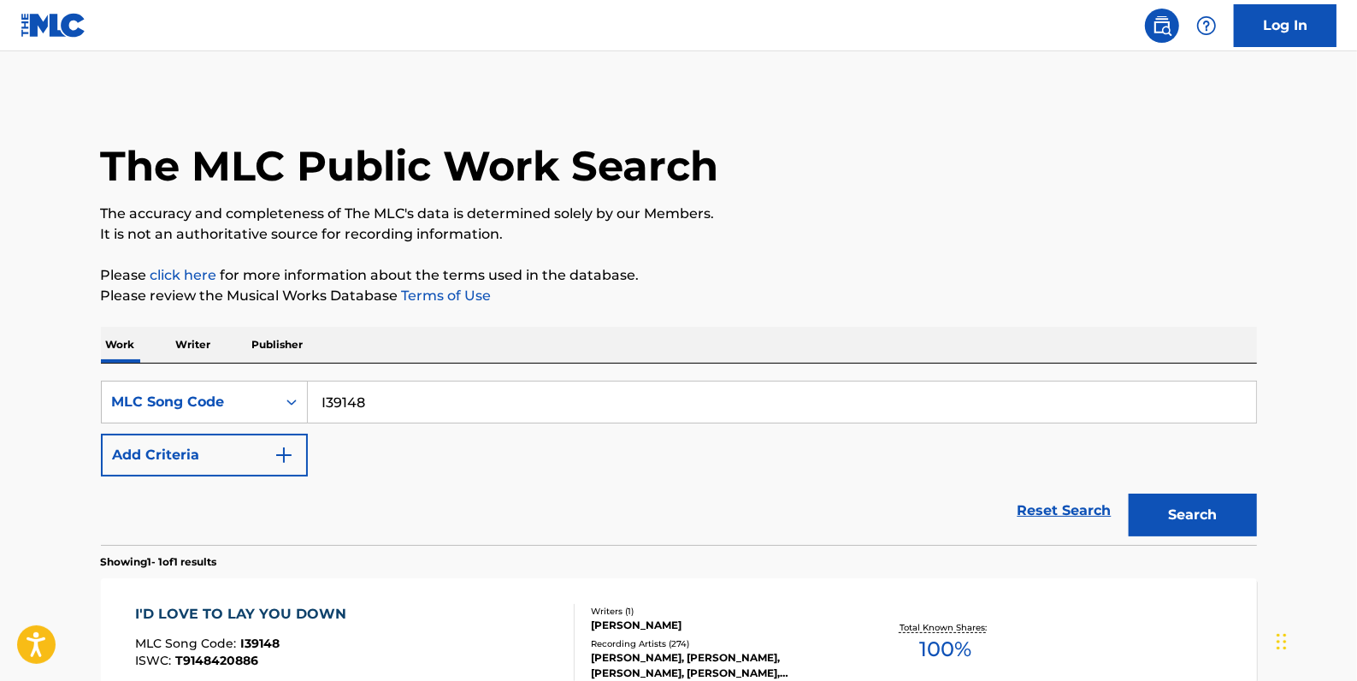
scroll to position [74, 0]
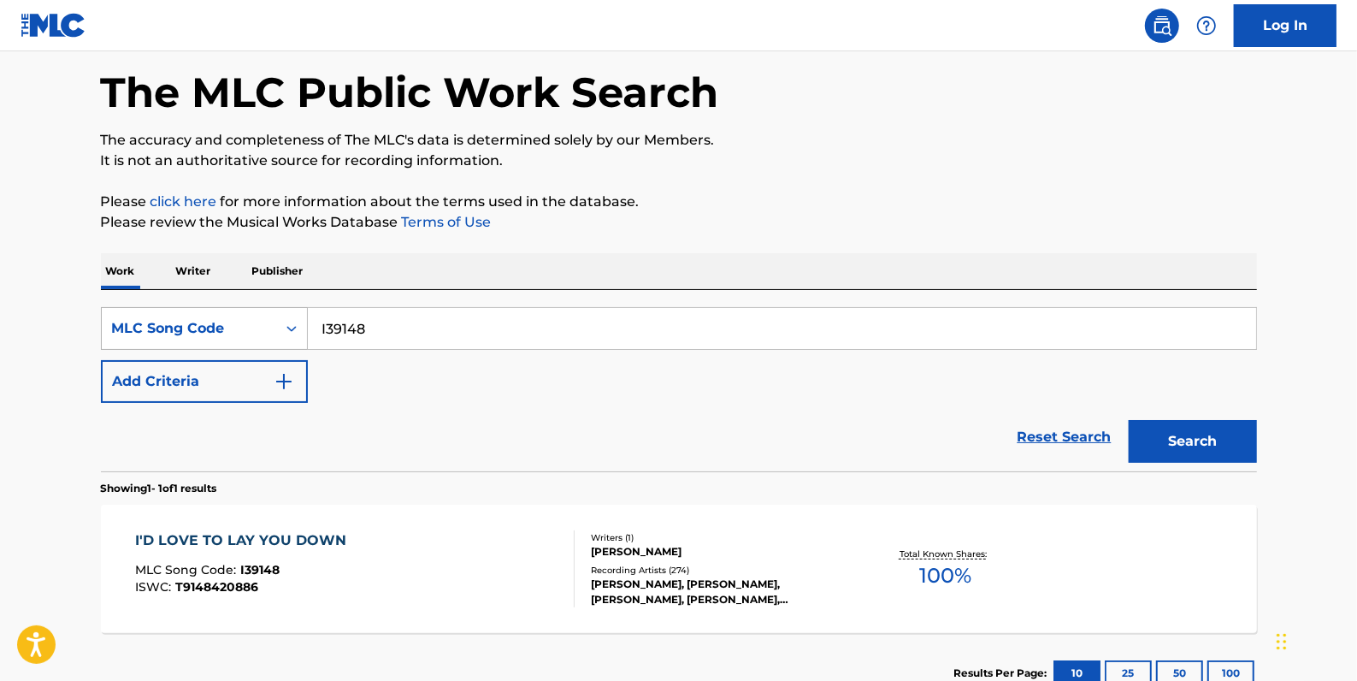
drag, startPoint x: 379, startPoint y: 328, endPoint x: 283, endPoint y: 322, distance: 96.0
click at [283, 322] on div "SearchWithCriteria6c21f6fe-74c2-423e-89c9-4d04a57ae962 MLC Song Code I39148" at bounding box center [679, 328] width 1156 height 43
paste input "IVA27Q"
type input "IVA27Q"
click at [1190, 435] on button "Search" at bounding box center [1193, 441] width 128 height 43
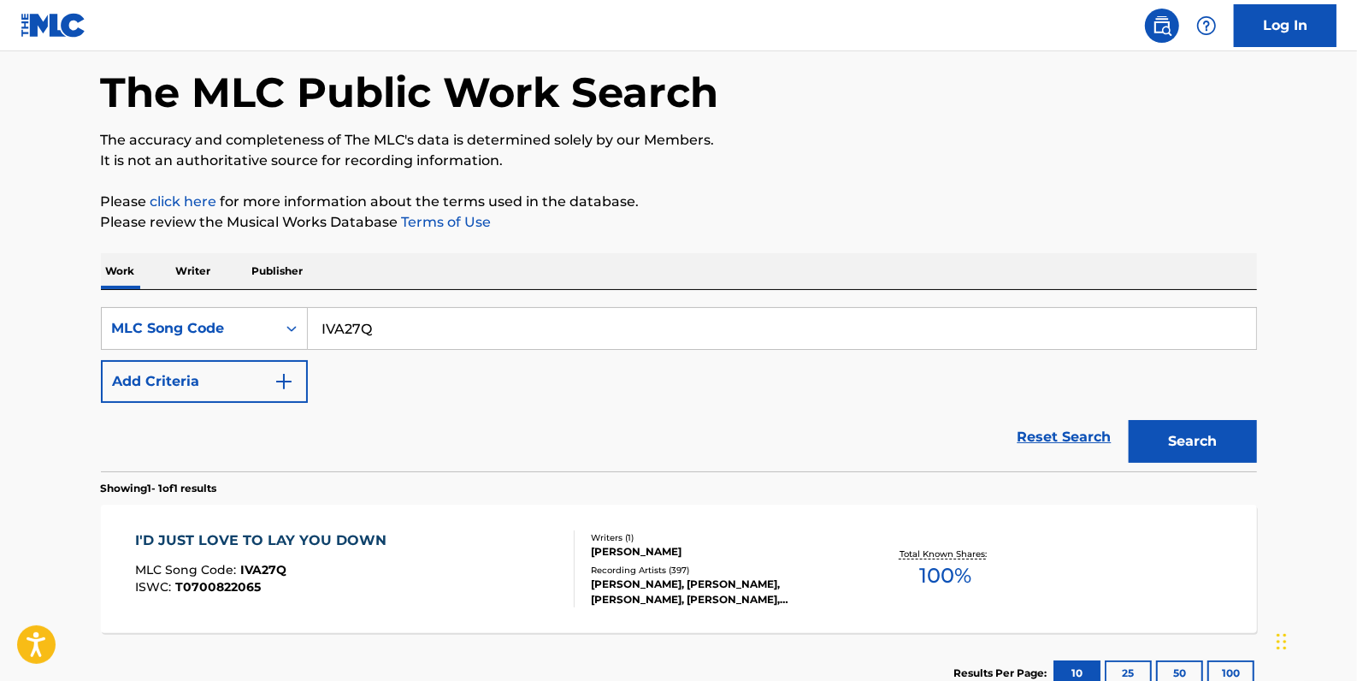
click at [418, 571] on div "I'D JUST LOVE TO LAY YOU DOWN MLC Song Code : IVA27Q ISWC : T0700822065" at bounding box center [355, 568] width 440 height 77
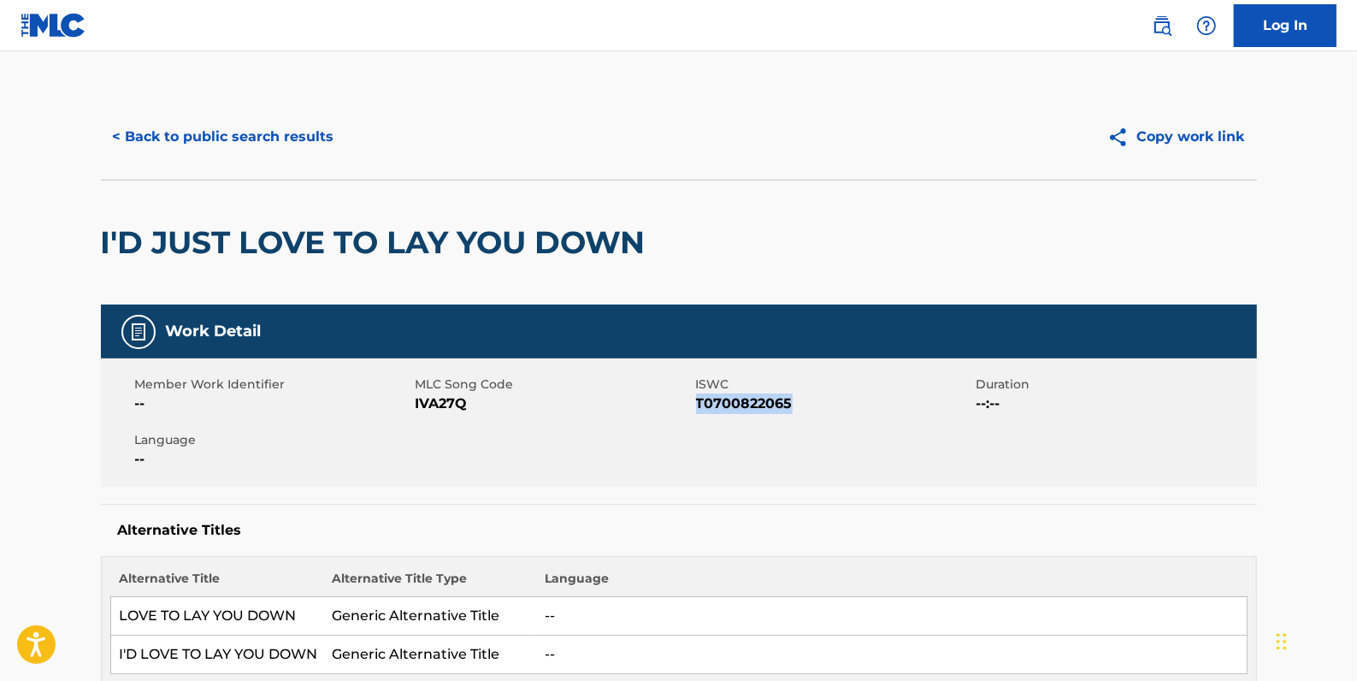
drag, startPoint x: 783, startPoint y: 403, endPoint x: 695, endPoint y: 401, distance: 88.1
click at [696, 401] on span "T0700822065" at bounding box center [834, 403] width 276 height 21
click at [298, 137] on button "< Back to public search results" at bounding box center [223, 136] width 245 height 43
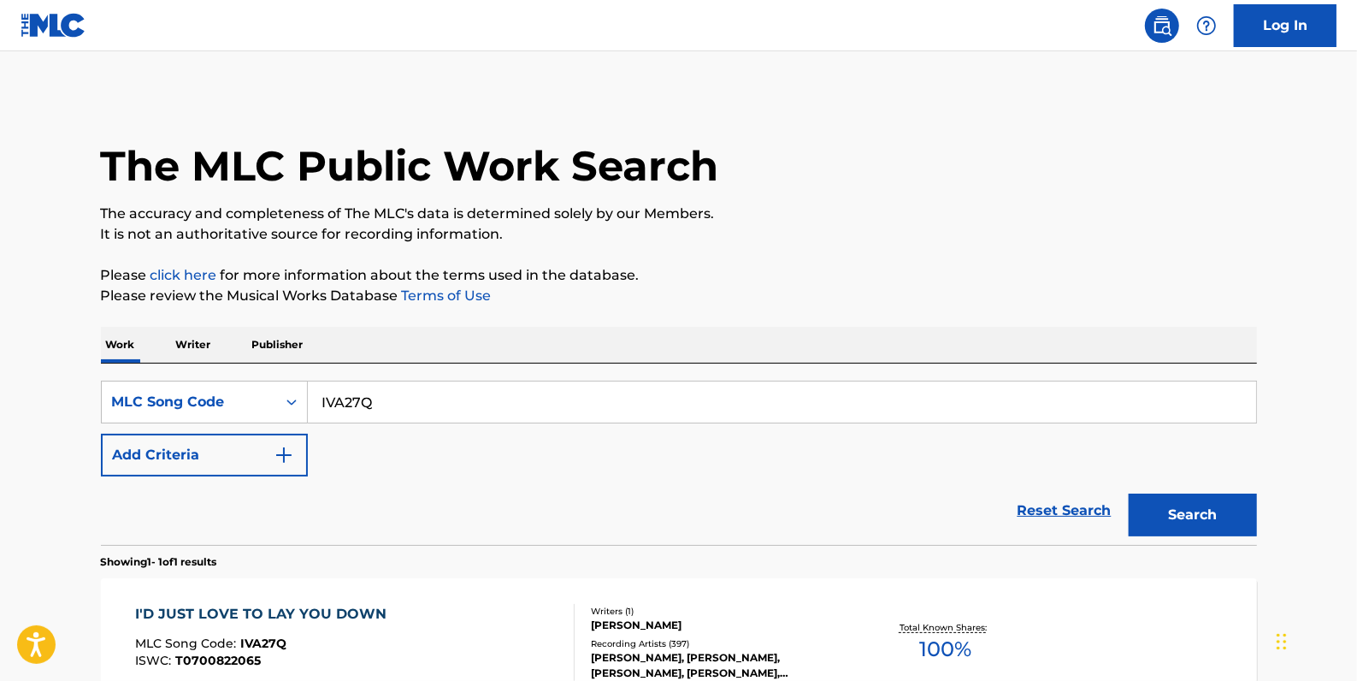
scroll to position [74, 0]
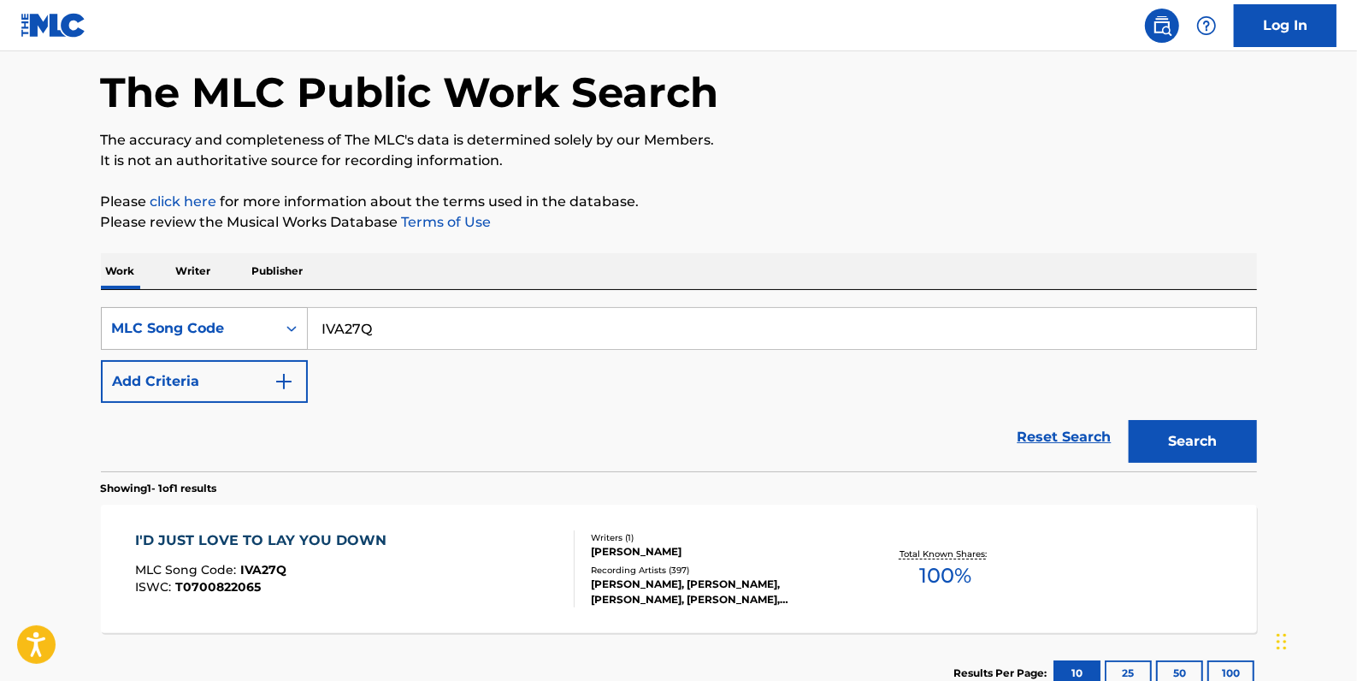
drag, startPoint x: 451, startPoint y: 329, endPoint x: 292, endPoint y: 318, distance: 159.4
click at [292, 318] on div "SearchWithCriteria6c21f6fe-74c2-423e-89c9-4d04a57ae962 MLC Song Code IVA27Q" at bounding box center [679, 328] width 1156 height 43
paste input "M10379"
type input "M10379"
click at [1160, 435] on button "Search" at bounding box center [1193, 441] width 128 height 43
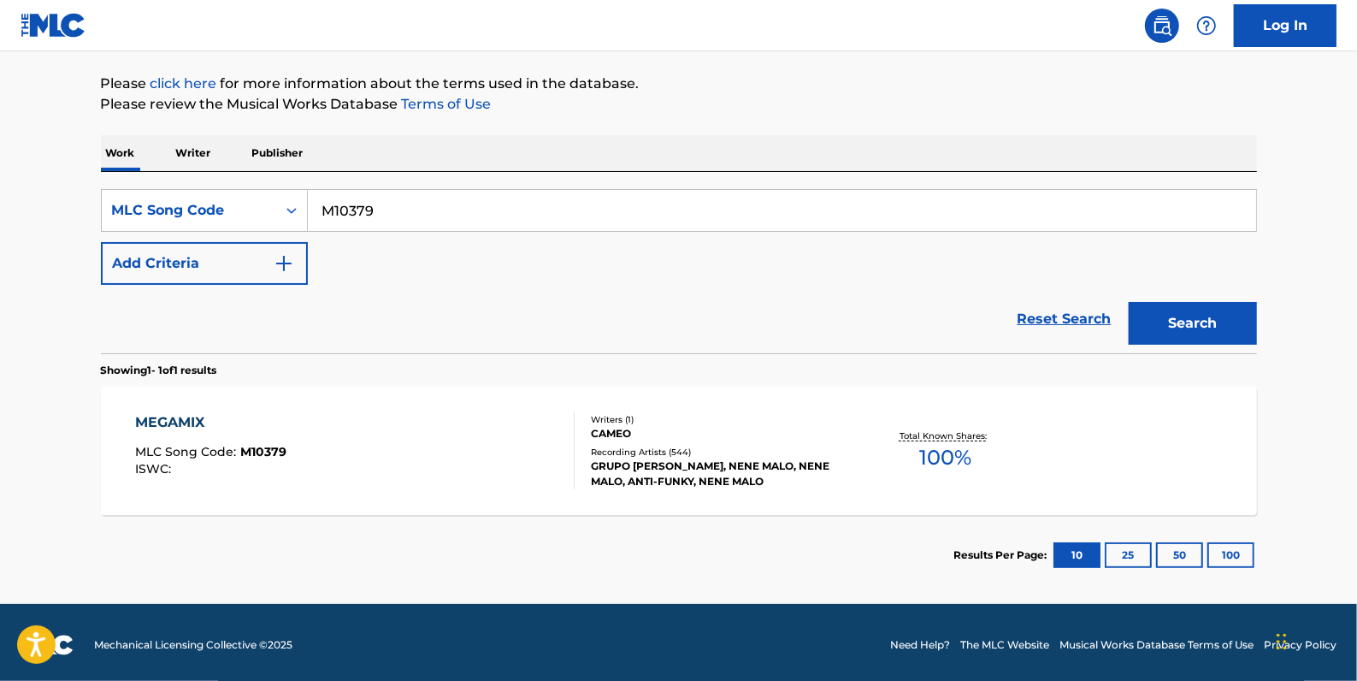
scroll to position [196, 0]
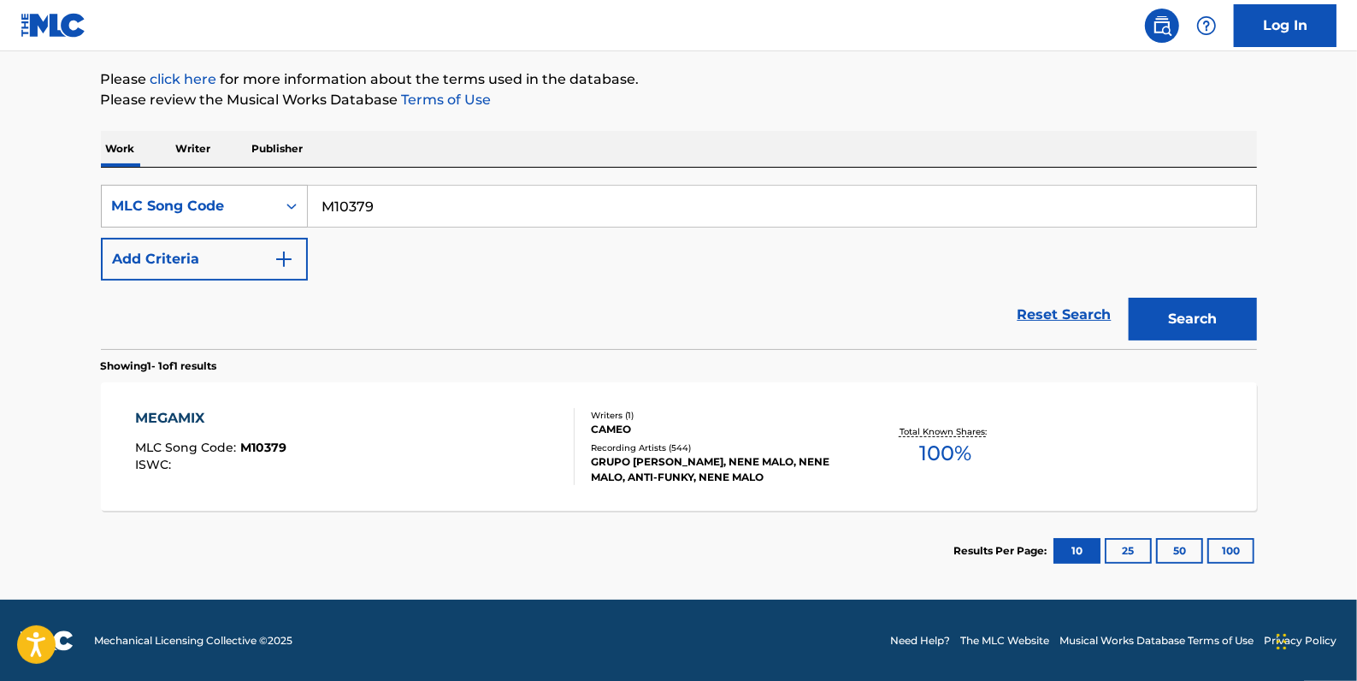
drag, startPoint x: 396, startPoint y: 202, endPoint x: 303, endPoint y: 203, distance: 93.2
click at [303, 203] on div "SearchWithCriteria6c21f6fe-74c2-423e-89c9-4d04a57ae962 MLC Song Code M10379" at bounding box center [679, 206] width 1156 height 43
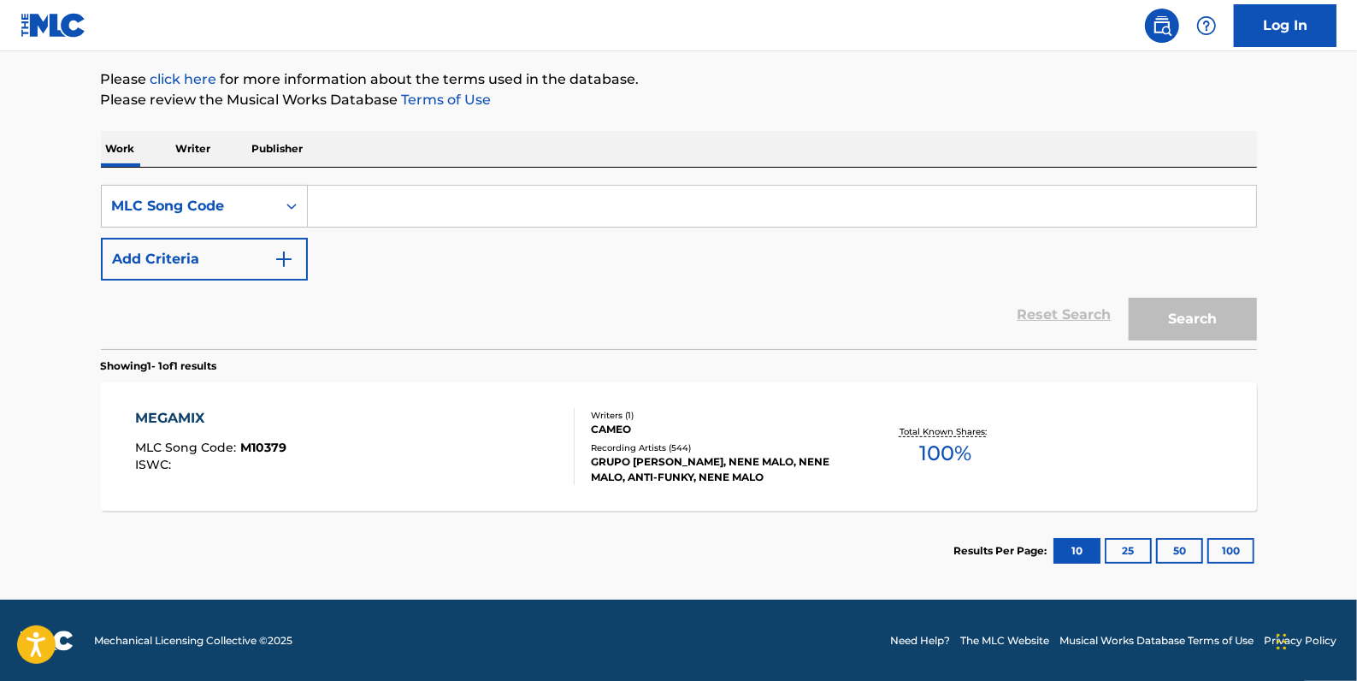
paste input "M6207Z"
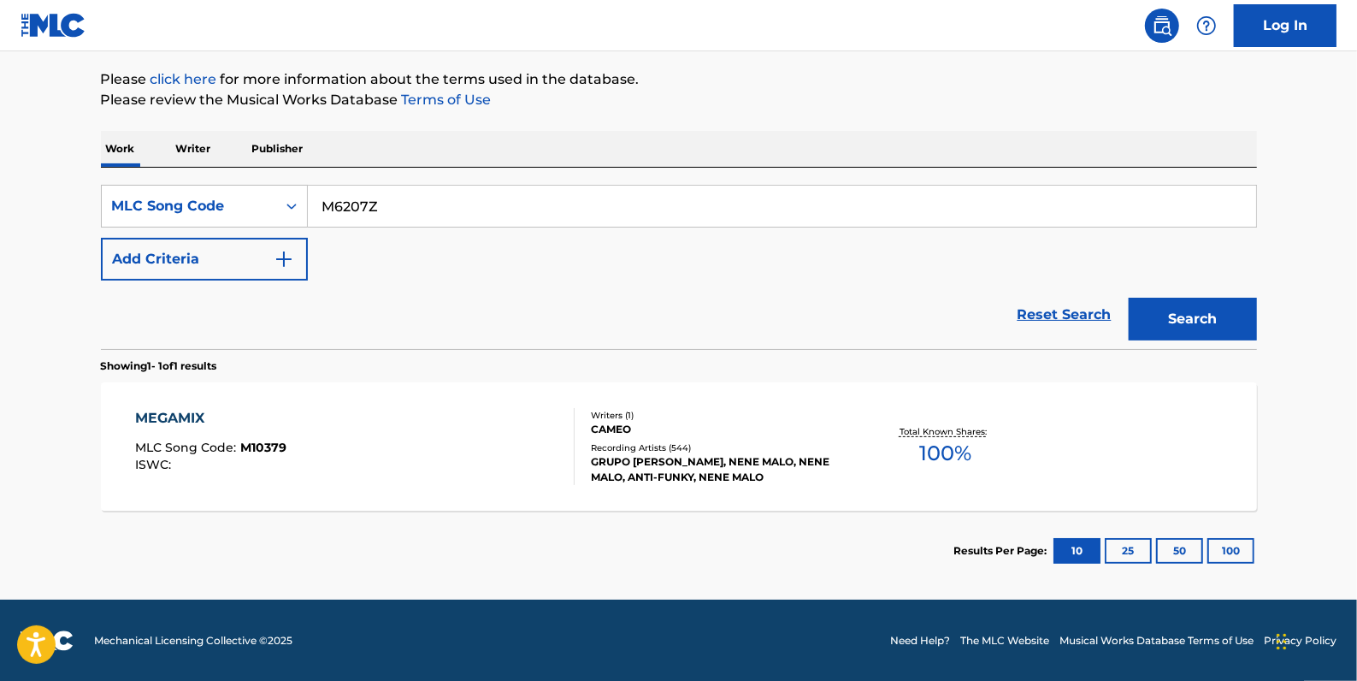
type input "M6207Z"
click at [1156, 310] on button "Search" at bounding box center [1193, 319] width 128 height 43
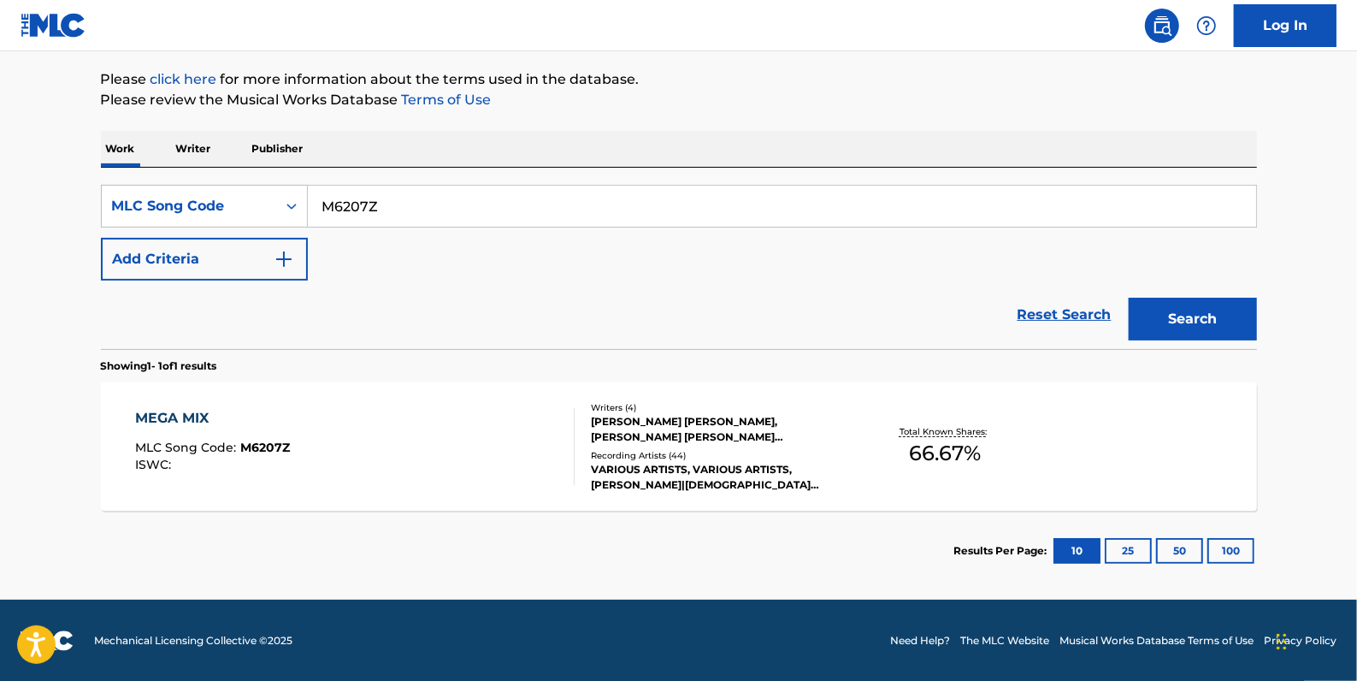
click at [371, 464] on div "MEGA MIX MLC Song Code : M6207Z ISWC :" at bounding box center [355, 446] width 440 height 77
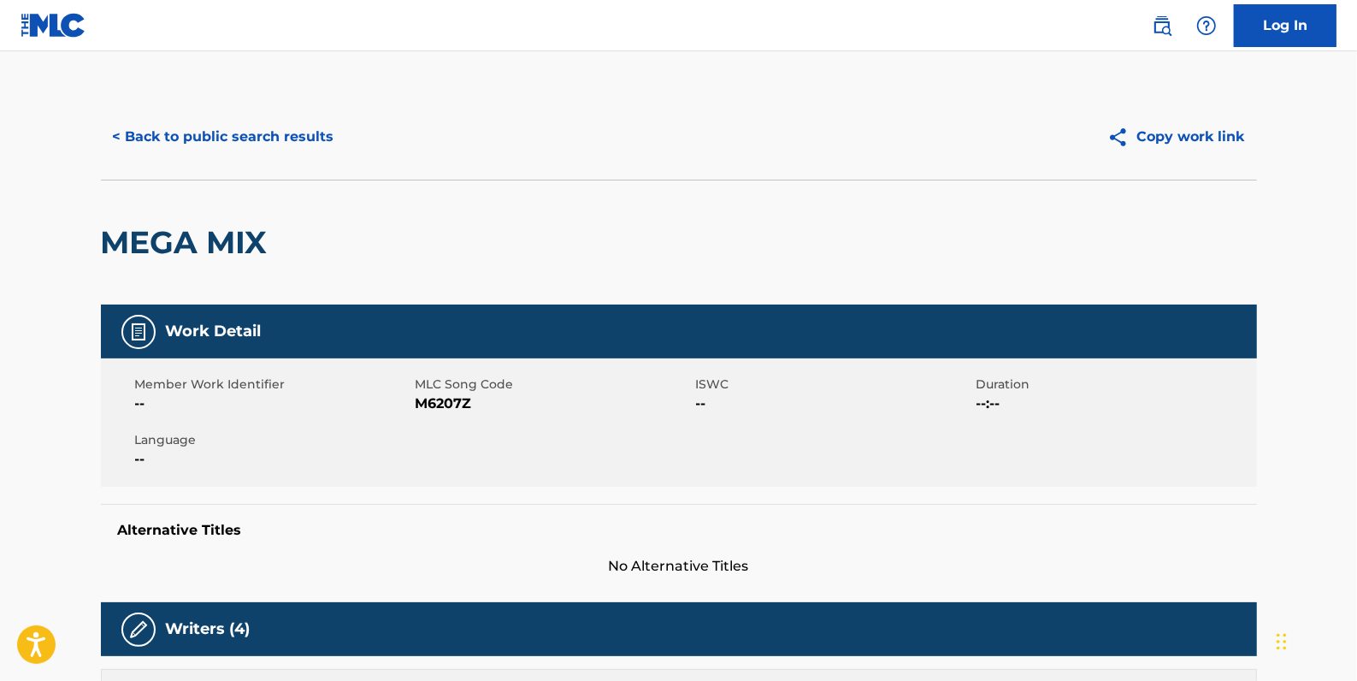
click at [297, 137] on button "< Back to public search results" at bounding box center [223, 136] width 245 height 43
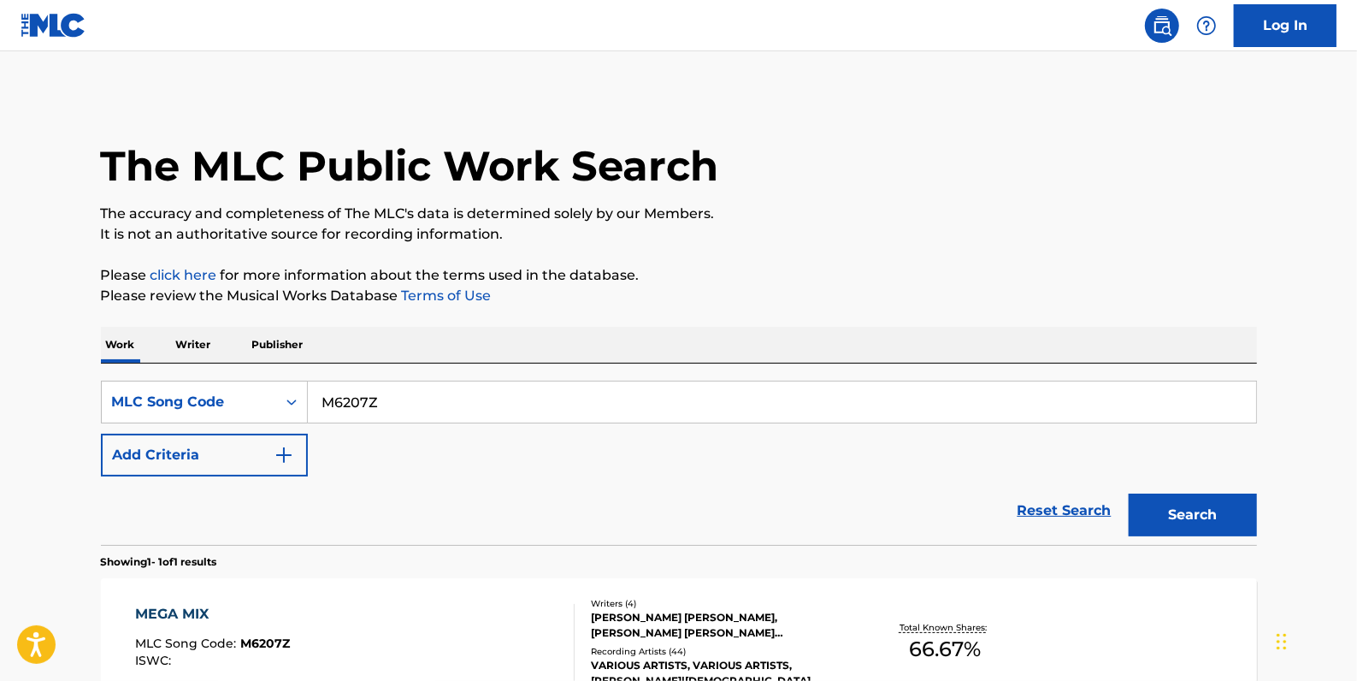
scroll to position [151, 0]
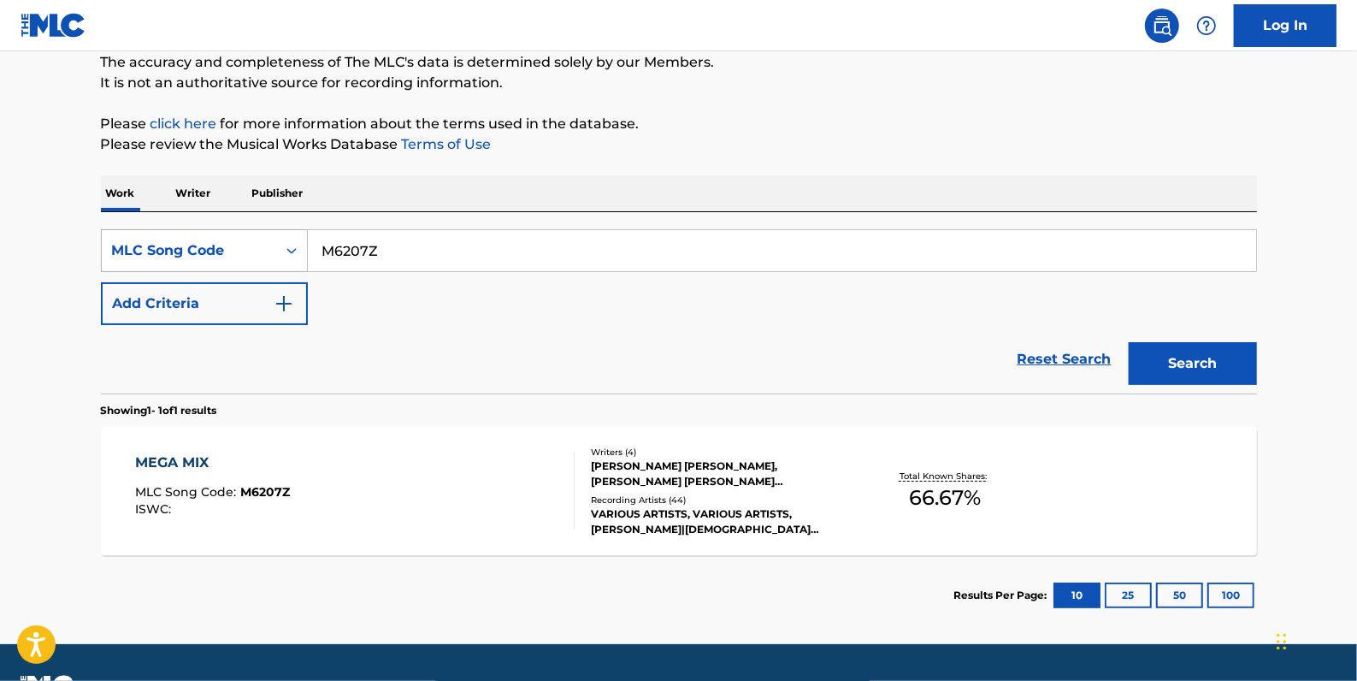
drag, startPoint x: 403, startPoint y: 245, endPoint x: 286, endPoint y: 245, distance: 116.3
click at [286, 245] on div "SearchWithCriteria6c21f6fe-74c2-423e-89c9-4d04a57ae962 MLC Song Code M6207Z" at bounding box center [679, 250] width 1156 height 43
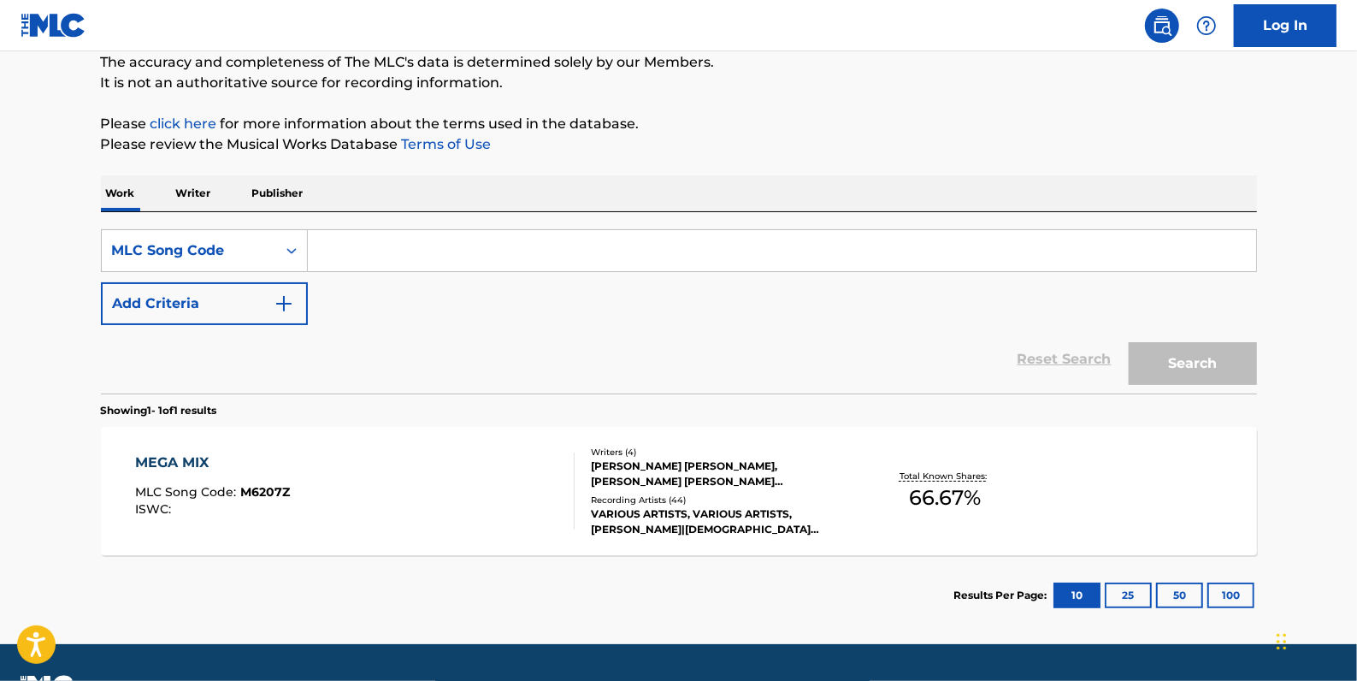
paste input "M4568E"
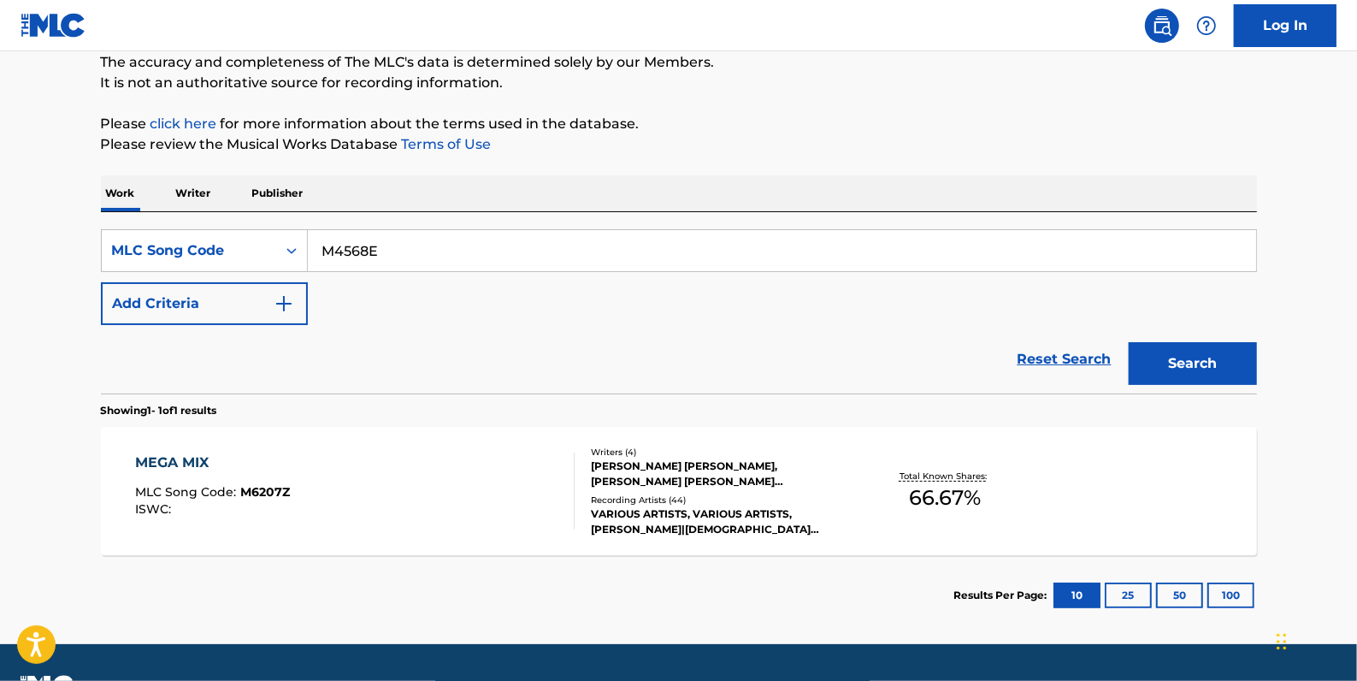
type input "M4568E"
click at [1211, 356] on button "Search" at bounding box center [1193, 363] width 128 height 43
click at [493, 473] on div "MEGAMIX MLC Song Code : M4568E ISWC : T8004387912" at bounding box center [355, 490] width 440 height 77
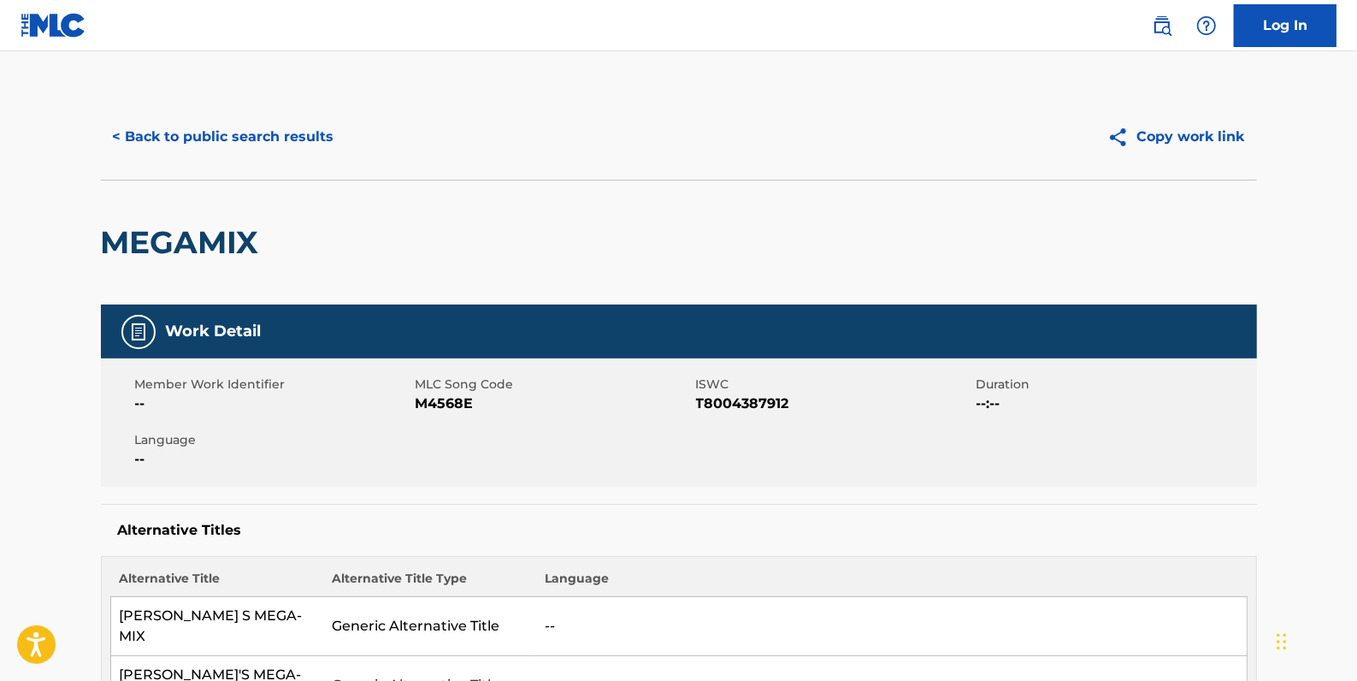
click at [276, 133] on button "< Back to public search results" at bounding box center [223, 136] width 245 height 43
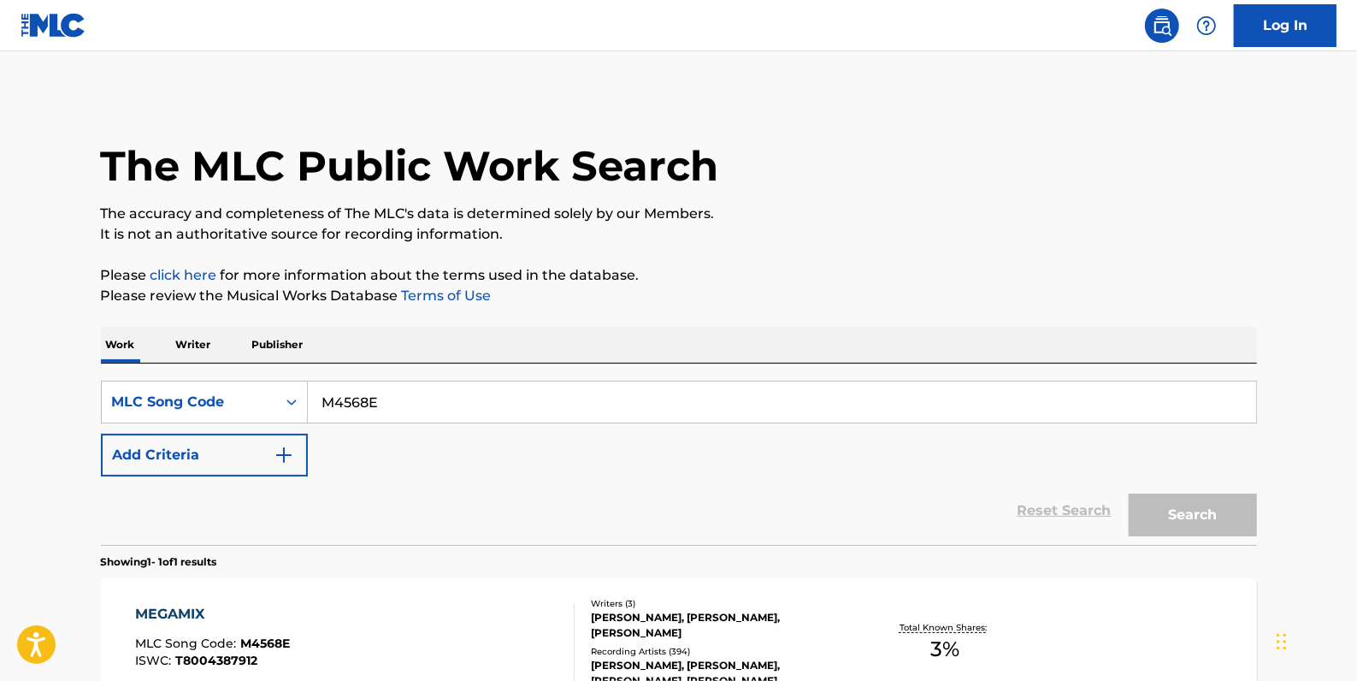
scroll to position [151, 0]
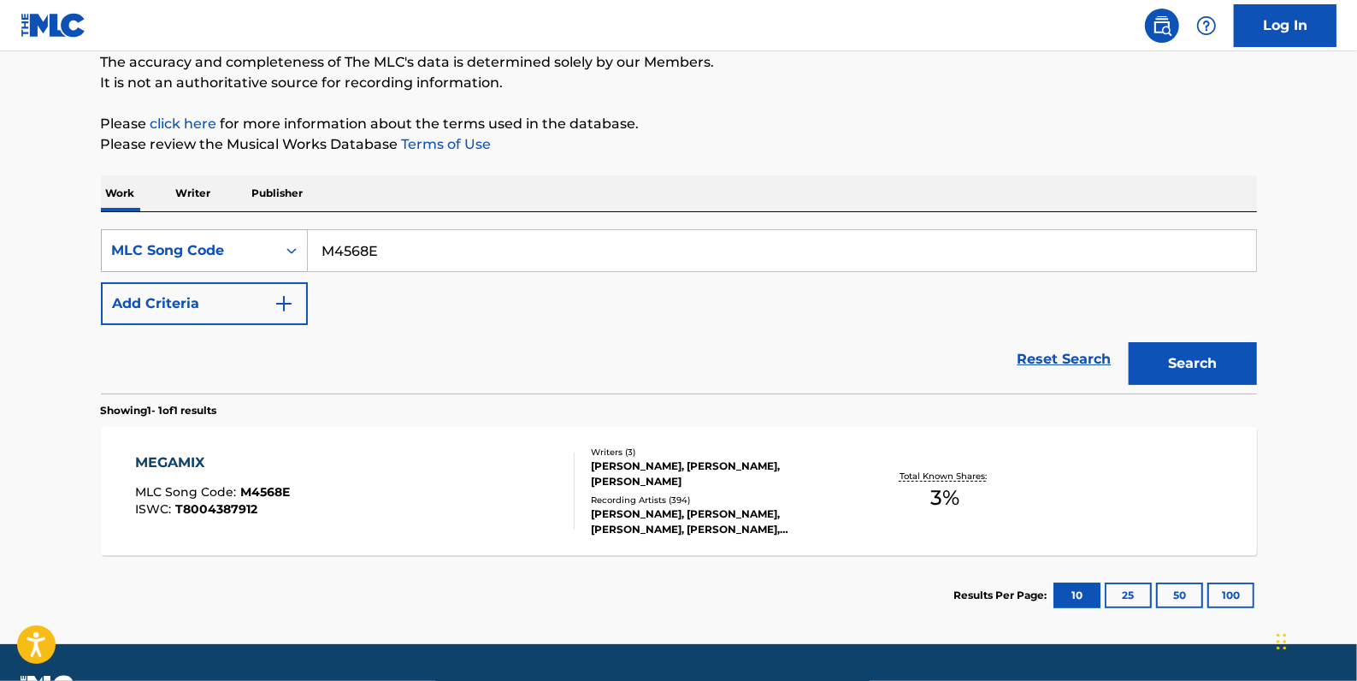
drag, startPoint x: 431, startPoint y: 240, endPoint x: 282, endPoint y: 243, distance: 148.8
click at [282, 244] on div "SearchWithCriteria6c21f6fe-74c2-423e-89c9-4d04a57ae962 MLC Song Code M4568E" at bounding box center [679, 250] width 1156 height 43
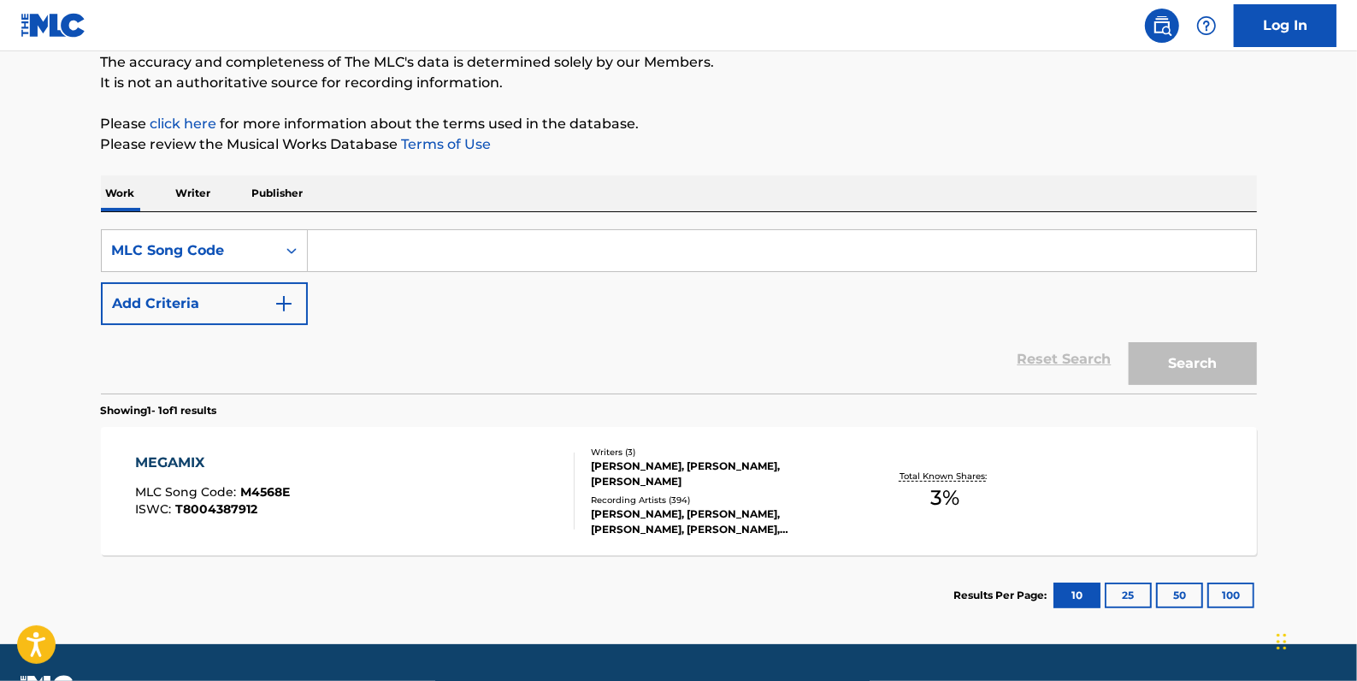
paste input "M10379"
type input "M10379"
click at [1231, 359] on button "Search" at bounding box center [1193, 363] width 128 height 43
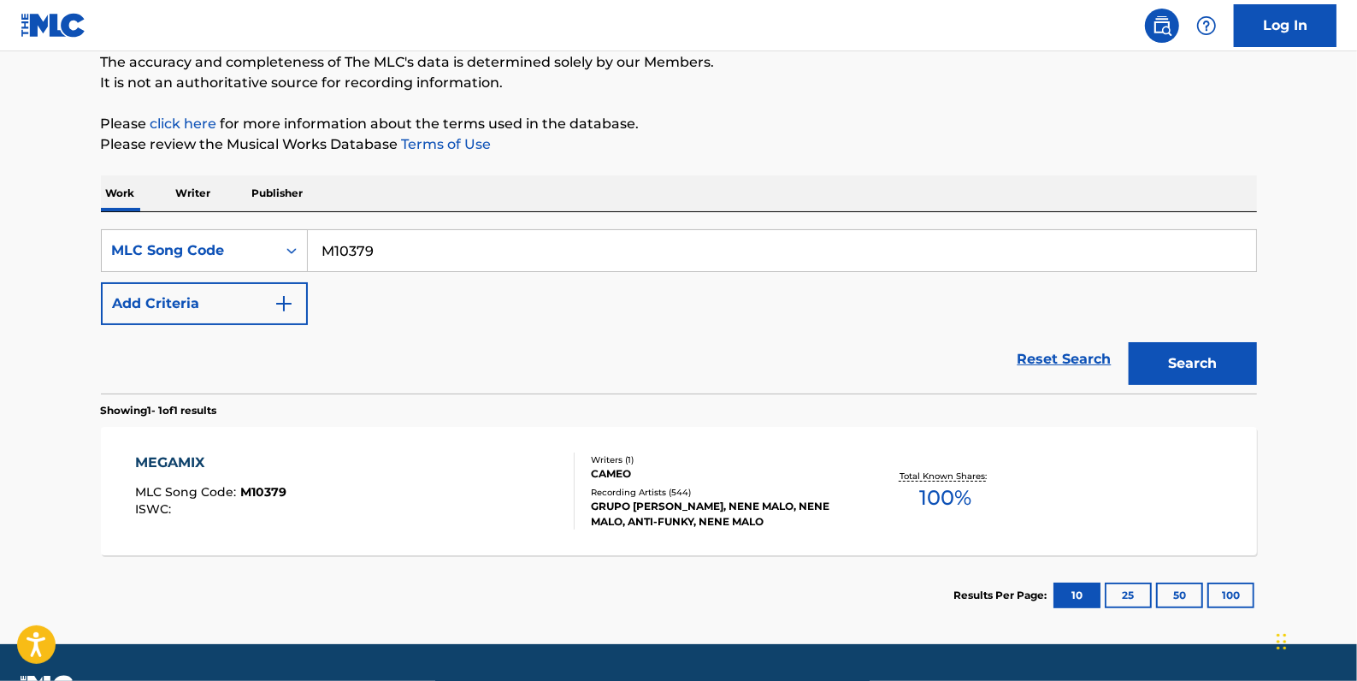
click at [363, 511] on div "MEGAMIX MLC Song Code : M10379 ISWC :" at bounding box center [355, 490] width 440 height 77
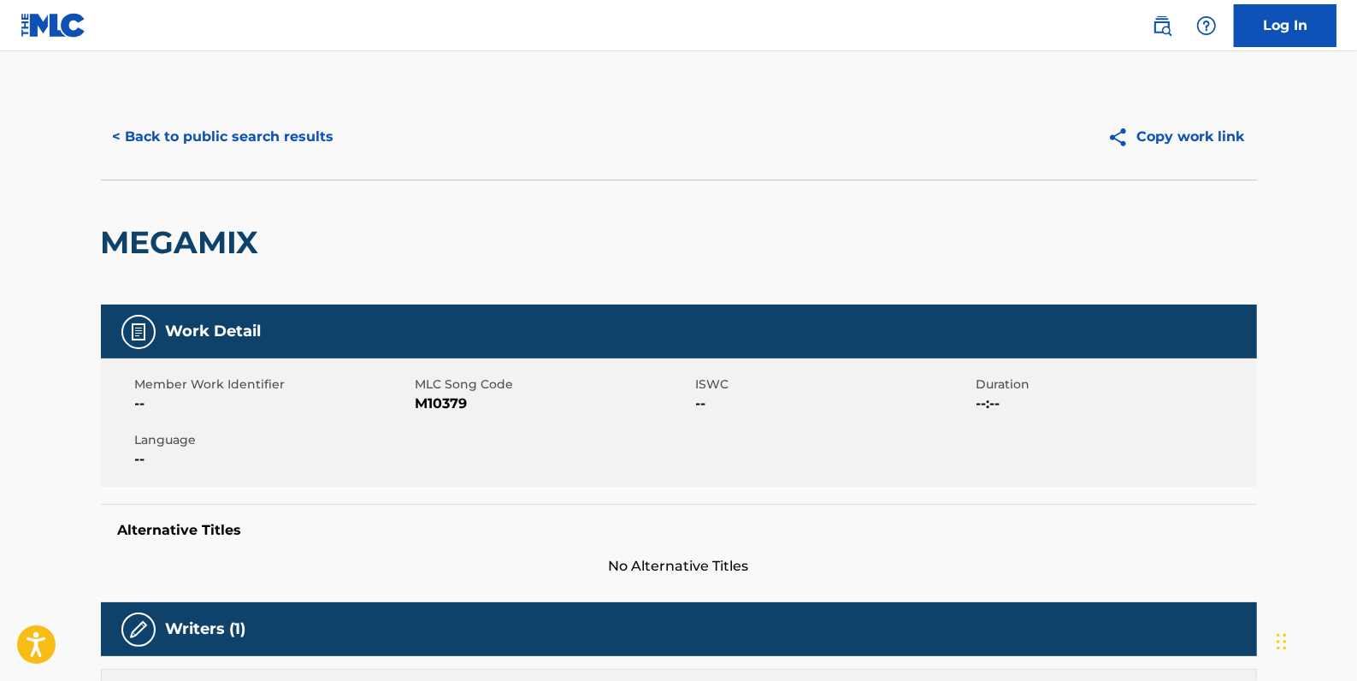
click at [278, 122] on button "< Back to public search results" at bounding box center [223, 136] width 245 height 43
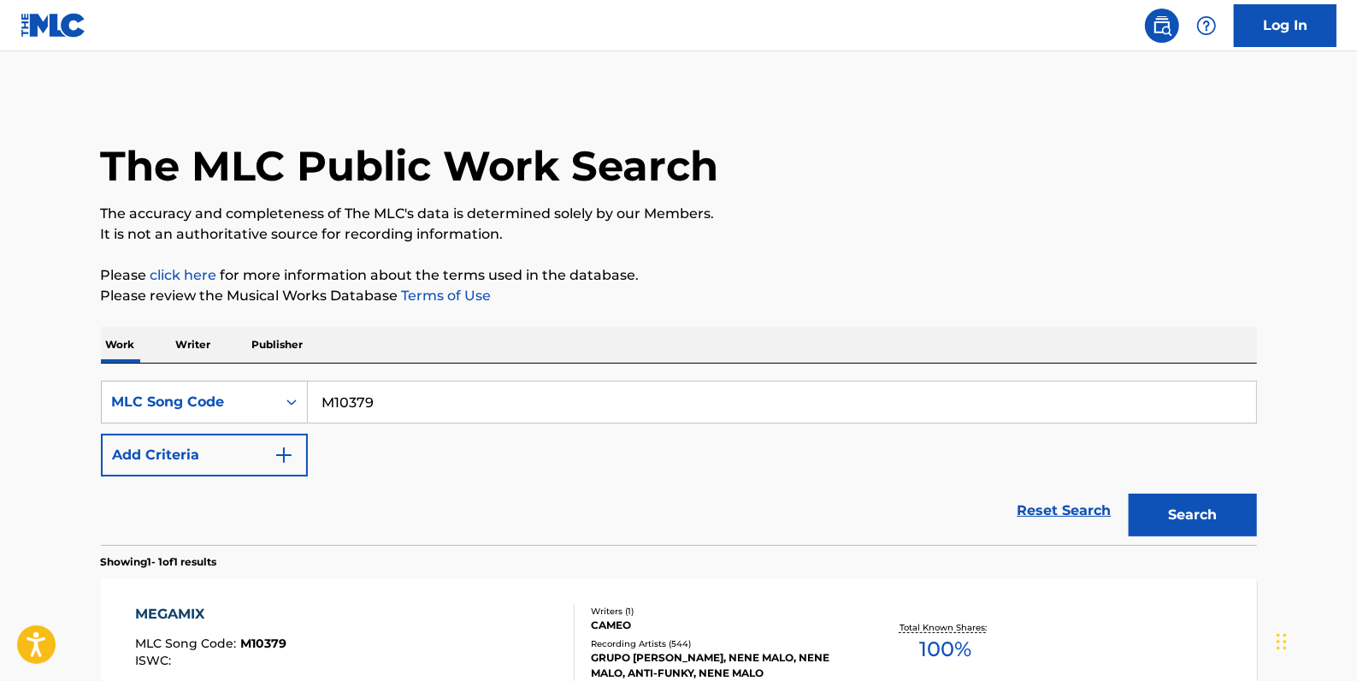
scroll to position [151, 0]
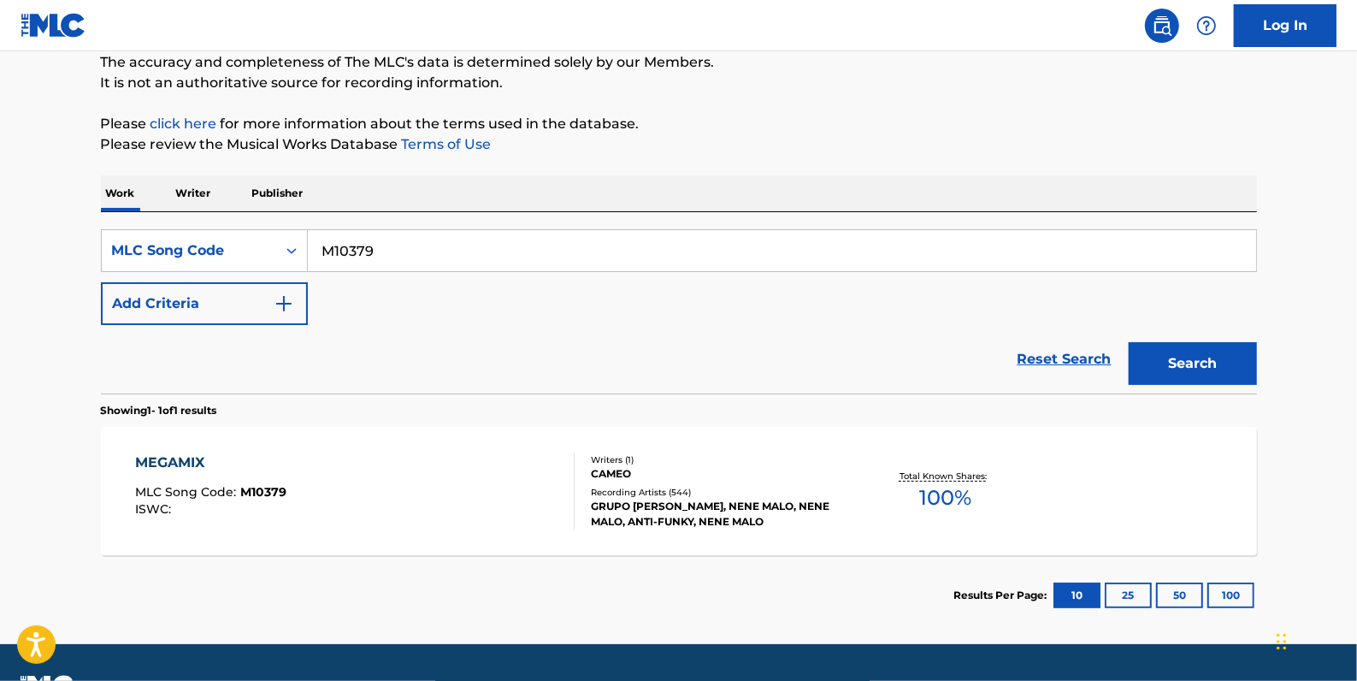
drag, startPoint x: 420, startPoint y: 247, endPoint x: 315, endPoint y: 248, distance: 105.2
click at [315, 248] on input "M10379" at bounding box center [782, 250] width 948 height 41
paste input "M6207Z"
type input "M6207Z"
click at [1212, 358] on button "Search" at bounding box center [1193, 363] width 128 height 43
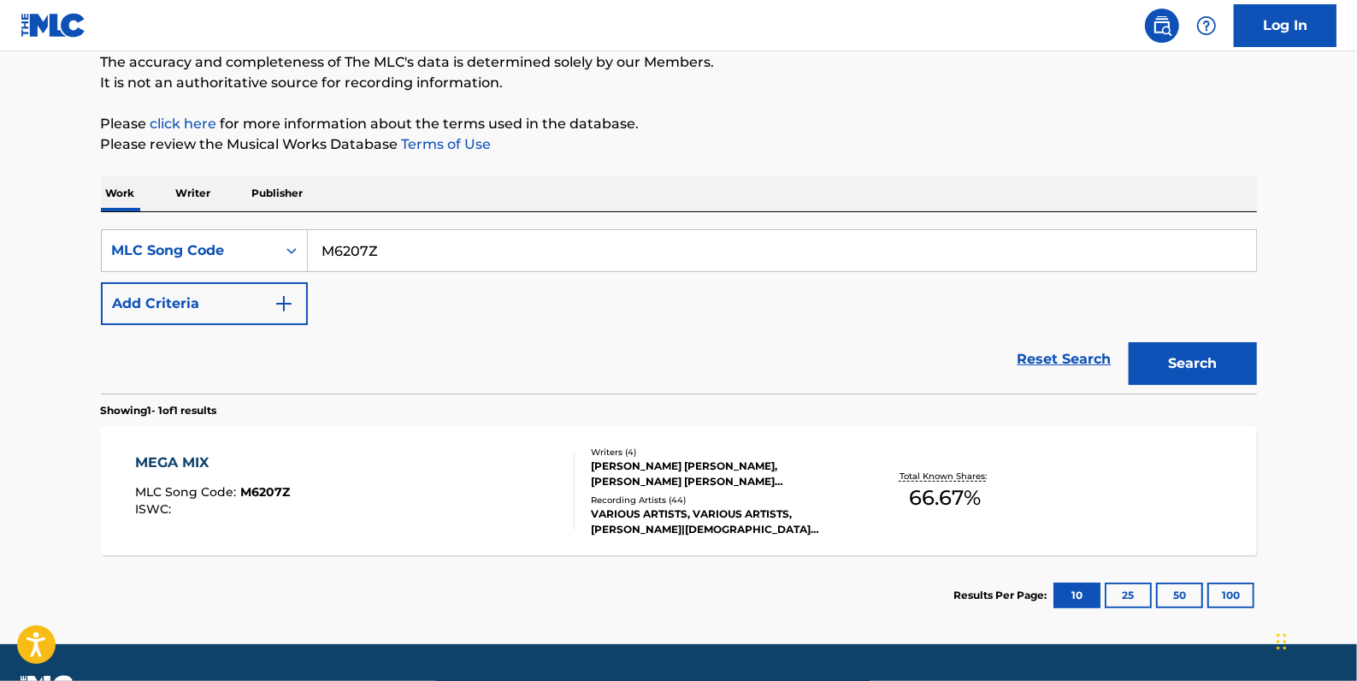
click at [385, 449] on div "MEGA MIX MLC Song Code : M6207Z ISWC : Writers ( 4 ) [PERSON_NAME] [PERSON_NAME…" at bounding box center [679, 491] width 1156 height 128
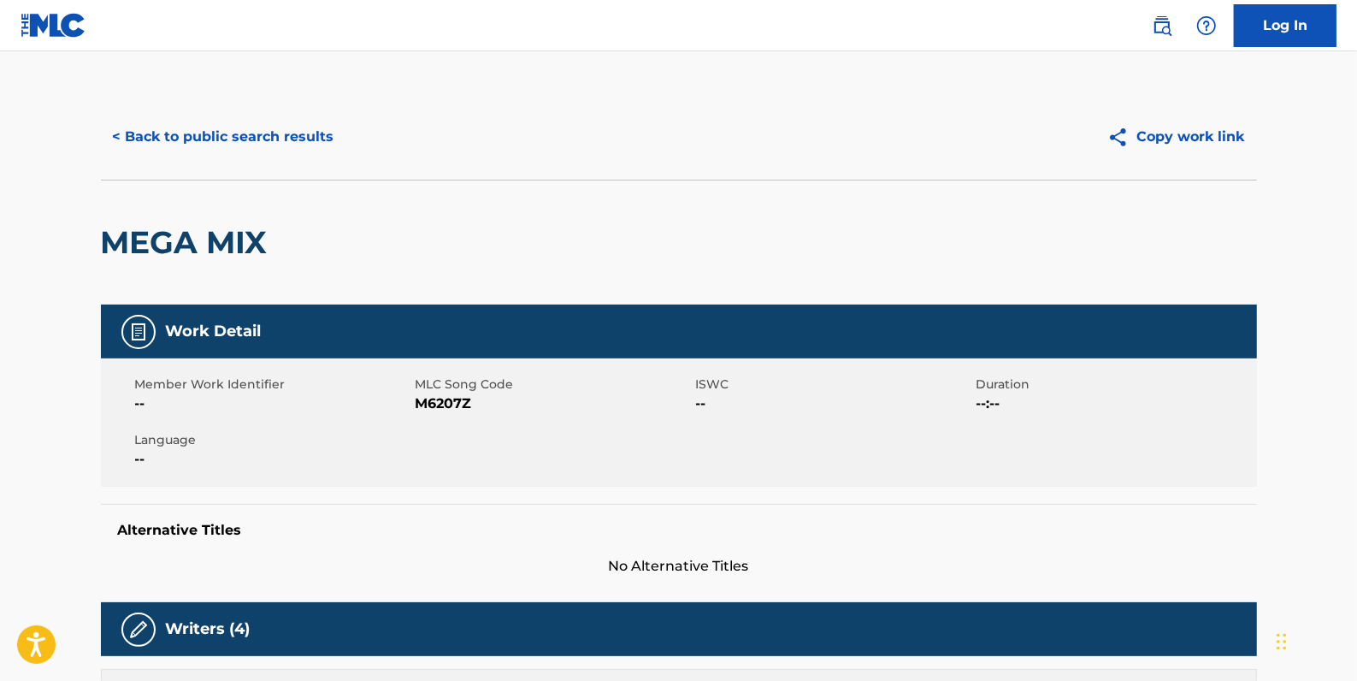
click at [254, 134] on button "< Back to public search results" at bounding box center [223, 136] width 245 height 43
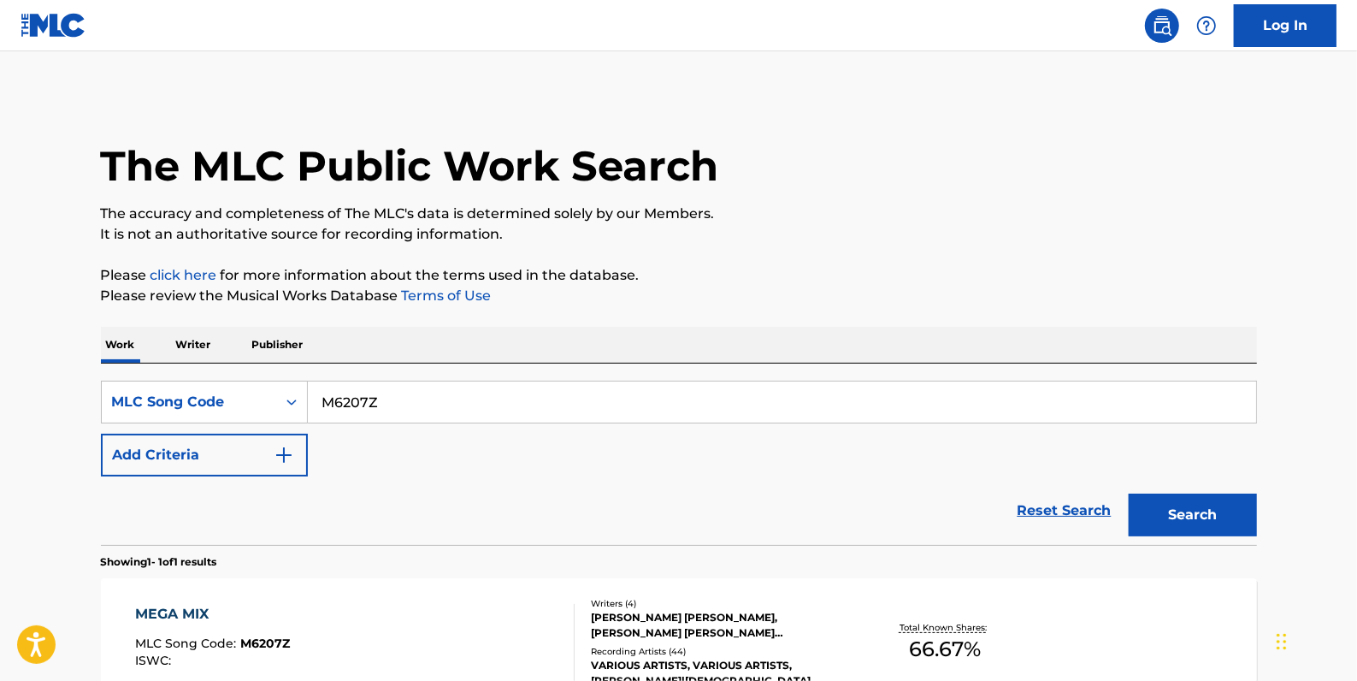
scroll to position [151, 0]
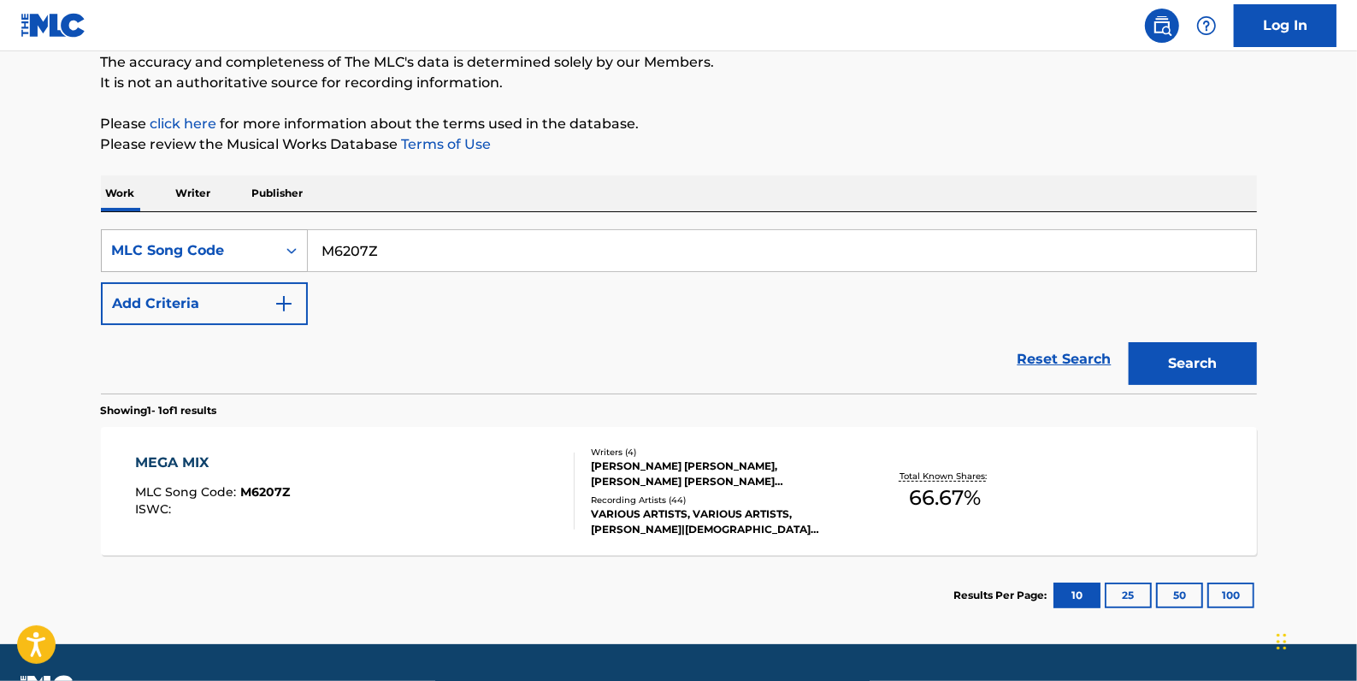
drag, startPoint x: 400, startPoint y: 249, endPoint x: 283, endPoint y: 248, distance: 117.2
click at [283, 248] on div "SearchWithCriteria6c21f6fe-74c2-423e-89c9-4d04a57ae962 MLC Song Code M6207Z" at bounding box center [679, 250] width 1156 height 43
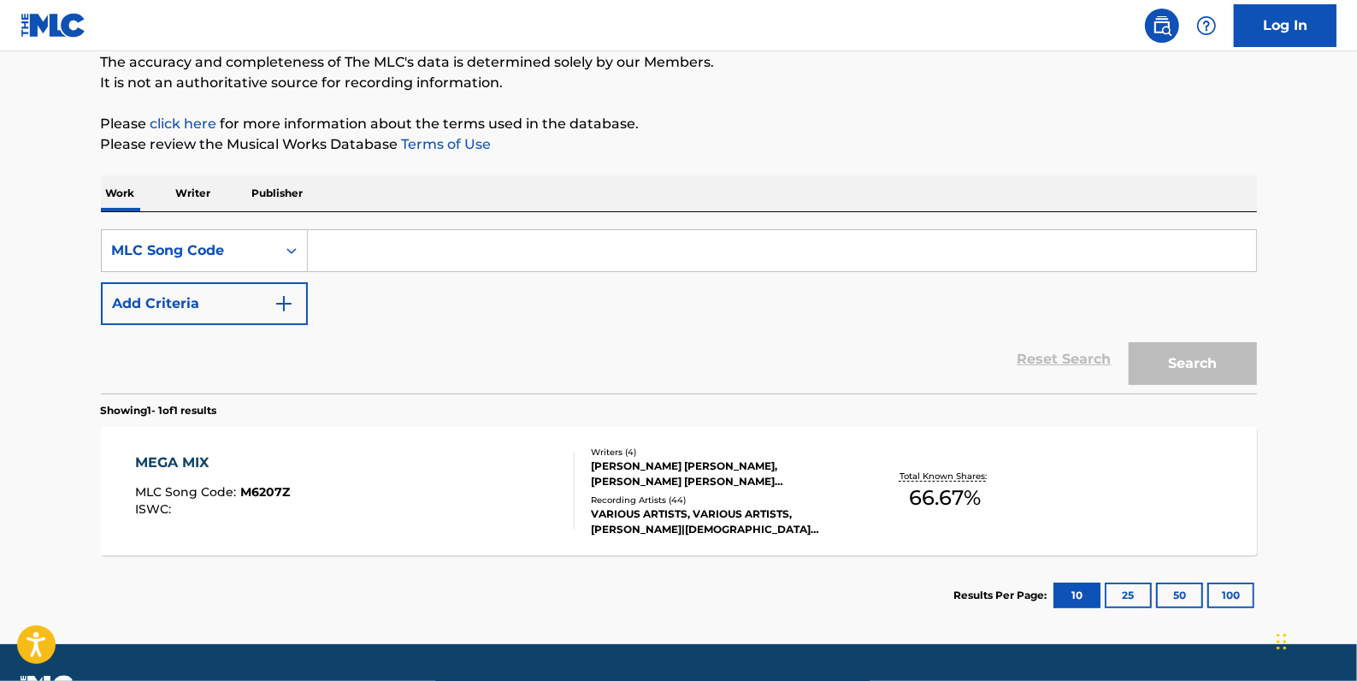
paste input "DQ82IP"
type input "DQ82IP"
click at [1214, 351] on button "Search" at bounding box center [1193, 363] width 128 height 43
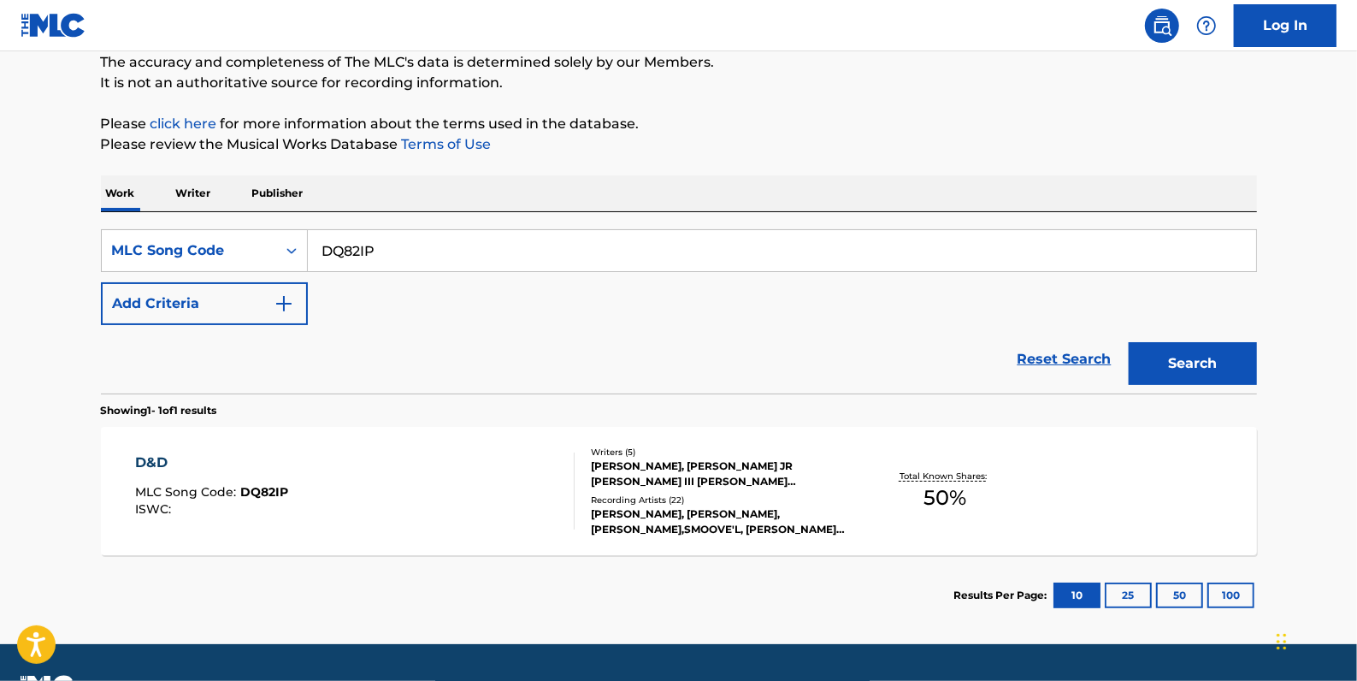
click at [428, 493] on div "D&D MLC Song Code : DQ82IP ISWC :" at bounding box center [355, 490] width 440 height 77
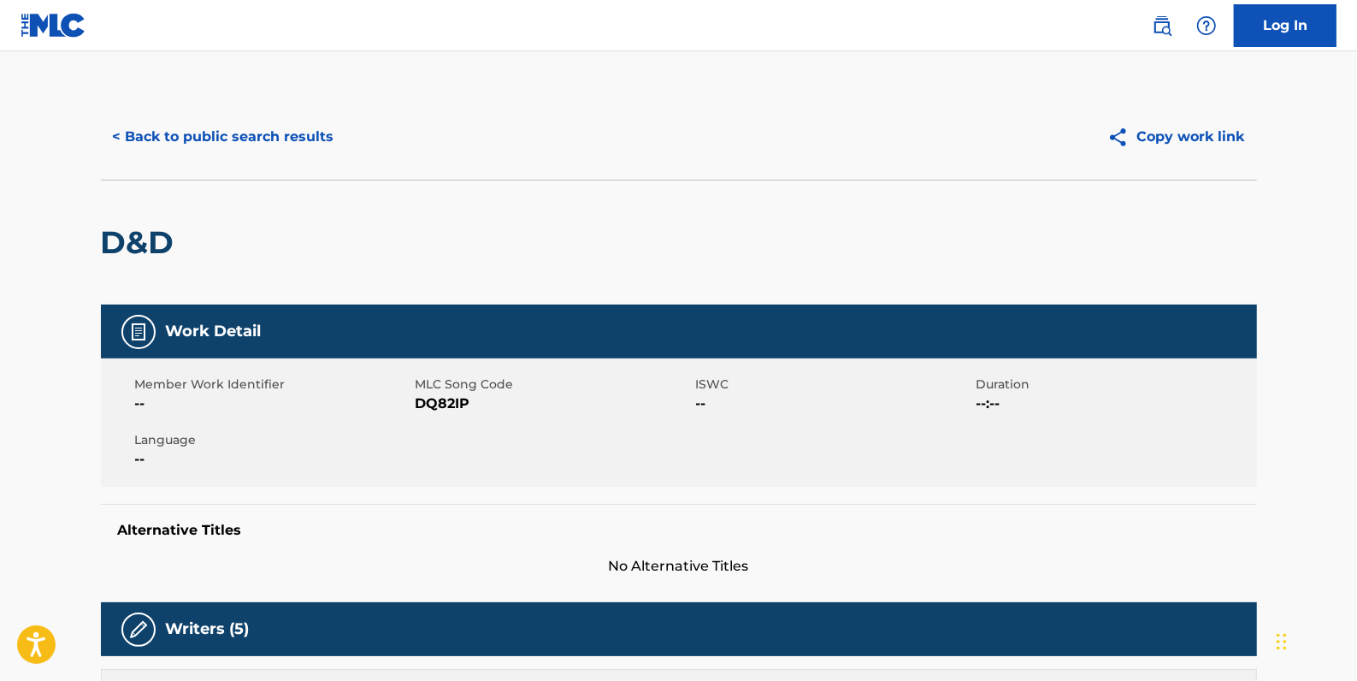
click at [217, 145] on button "< Back to public search results" at bounding box center [223, 136] width 245 height 43
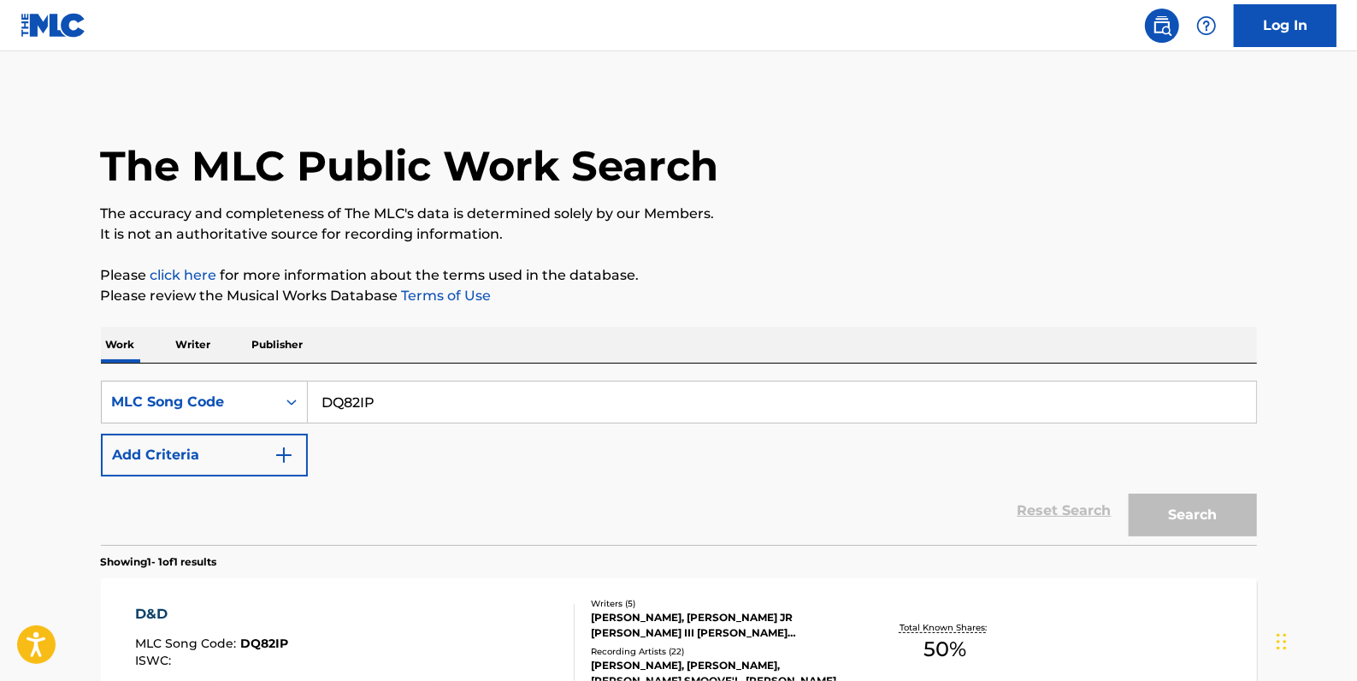
scroll to position [151, 0]
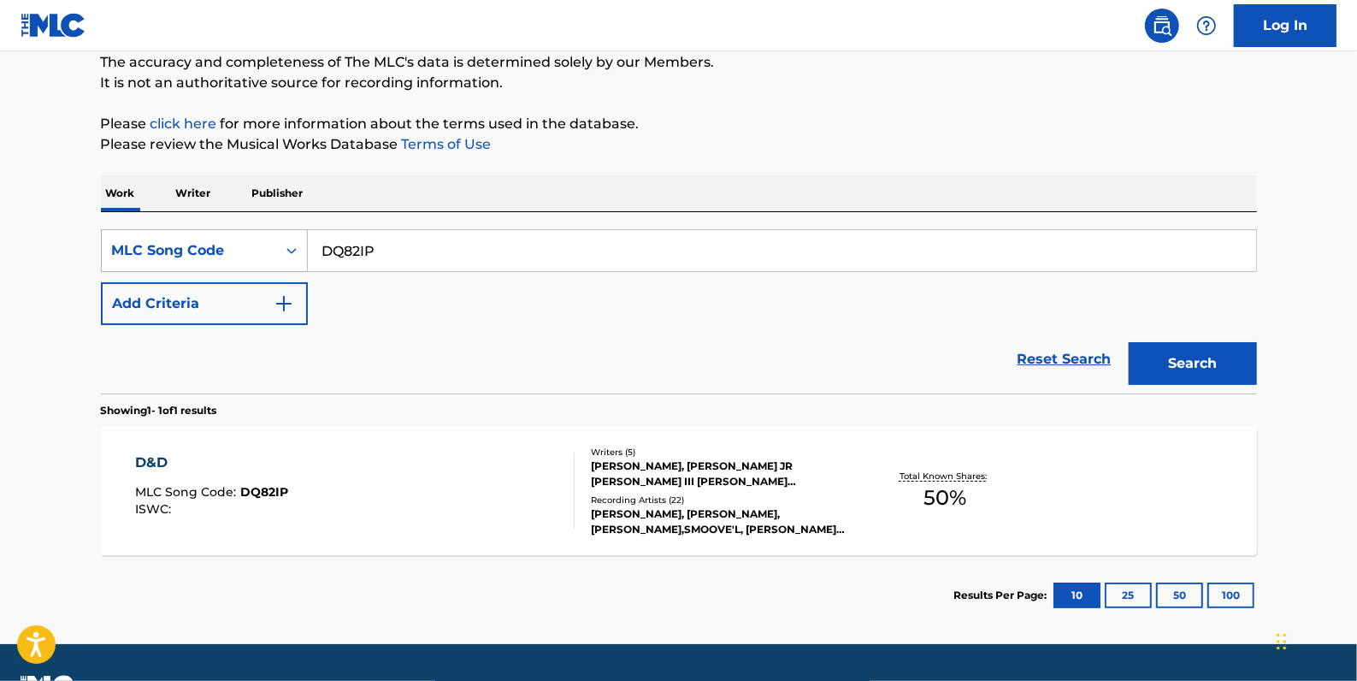
drag, startPoint x: 394, startPoint y: 245, endPoint x: 255, endPoint y: 251, distance: 139.5
click at [255, 251] on div "SearchWithCriteria6c21f6fe-74c2-423e-89c9-4d04a57ae962 MLC Song Code DQ82IP" at bounding box center [679, 250] width 1156 height 43
paste input "C4226Y"
type input "C4226Y"
click at [1189, 360] on button "Search" at bounding box center [1193, 363] width 128 height 43
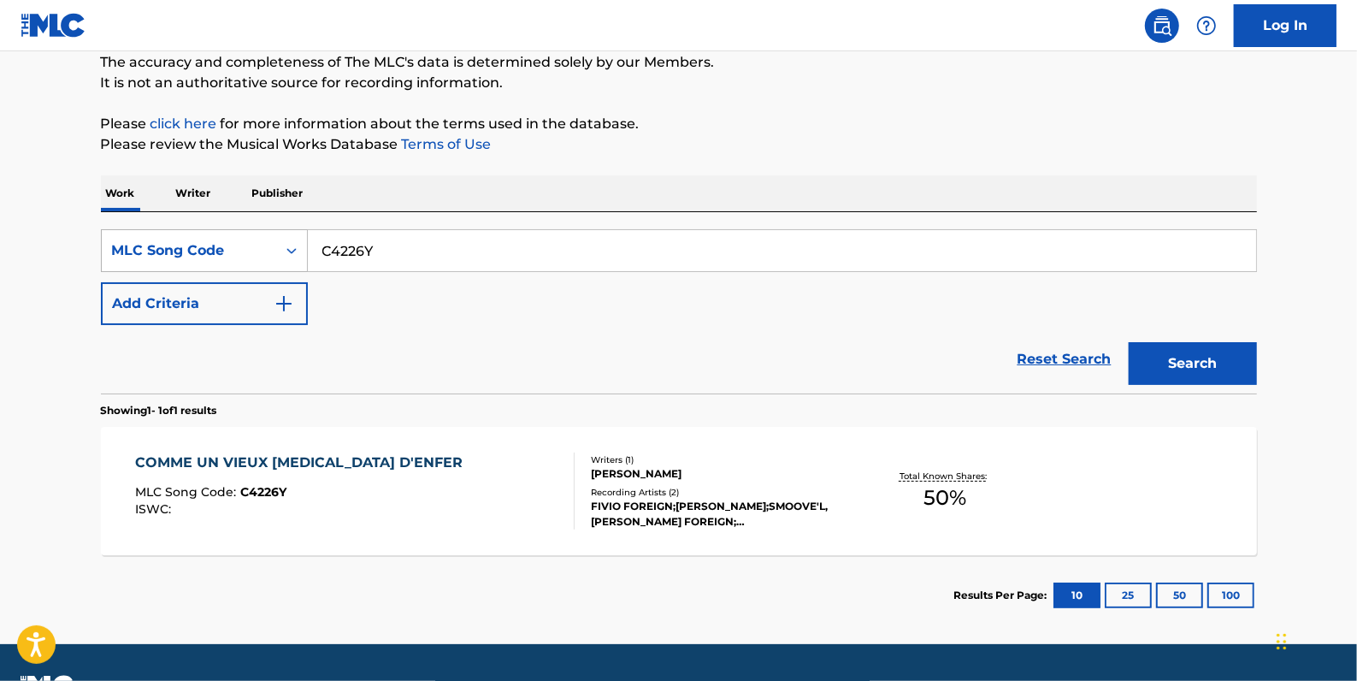
drag, startPoint x: 425, startPoint y: 254, endPoint x: 278, endPoint y: 236, distance: 148.2
click at [278, 236] on div "SearchWithCriteria6c21f6fe-74c2-423e-89c9-4d04a57ae962 MLC Song Code C4226Y" at bounding box center [679, 250] width 1156 height 43
paste input "T4412Q"
type input "T4412Q"
click at [1181, 353] on button "Search" at bounding box center [1193, 363] width 128 height 43
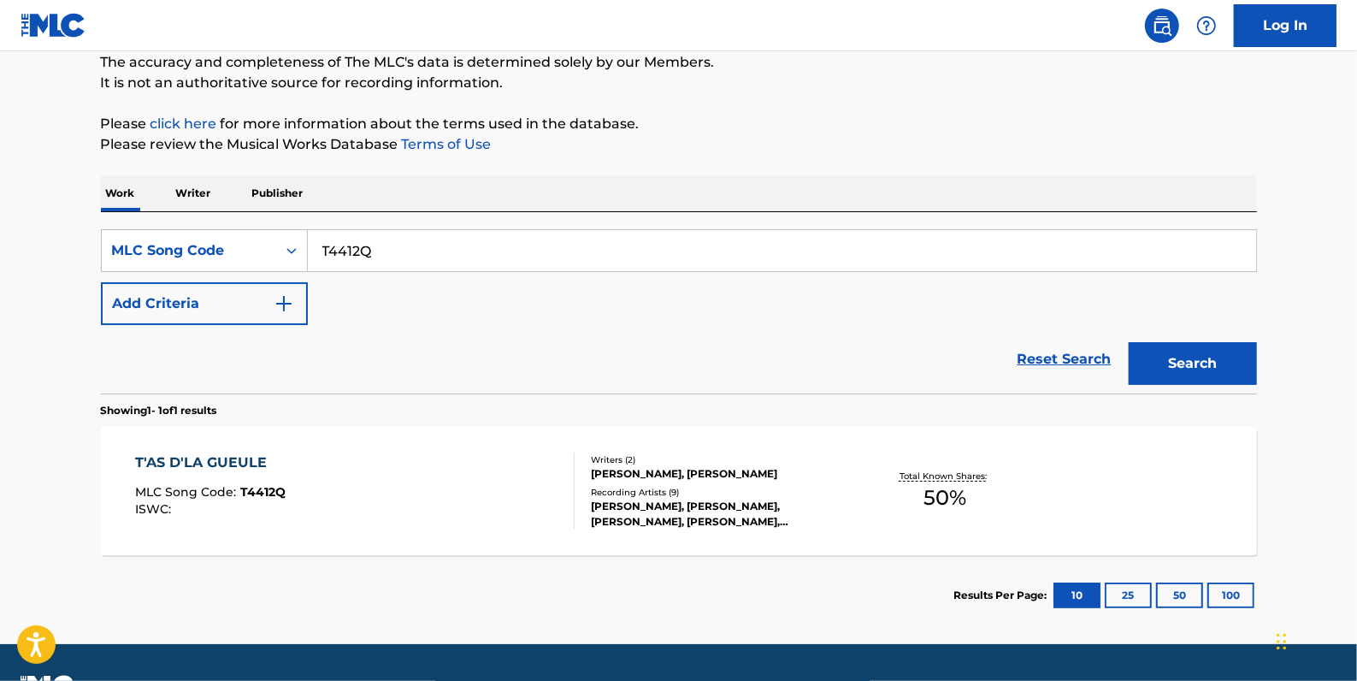
drag, startPoint x: 395, startPoint y: 252, endPoint x: 316, endPoint y: 239, distance: 80.6
click at [316, 239] on input "T4412Q" at bounding box center [782, 250] width 948 height 41
paste input "N5124S"
type input "N5124S"
click at [1195, 353] on button "Search" at bounding box center [1193, 363] width 128 height 43
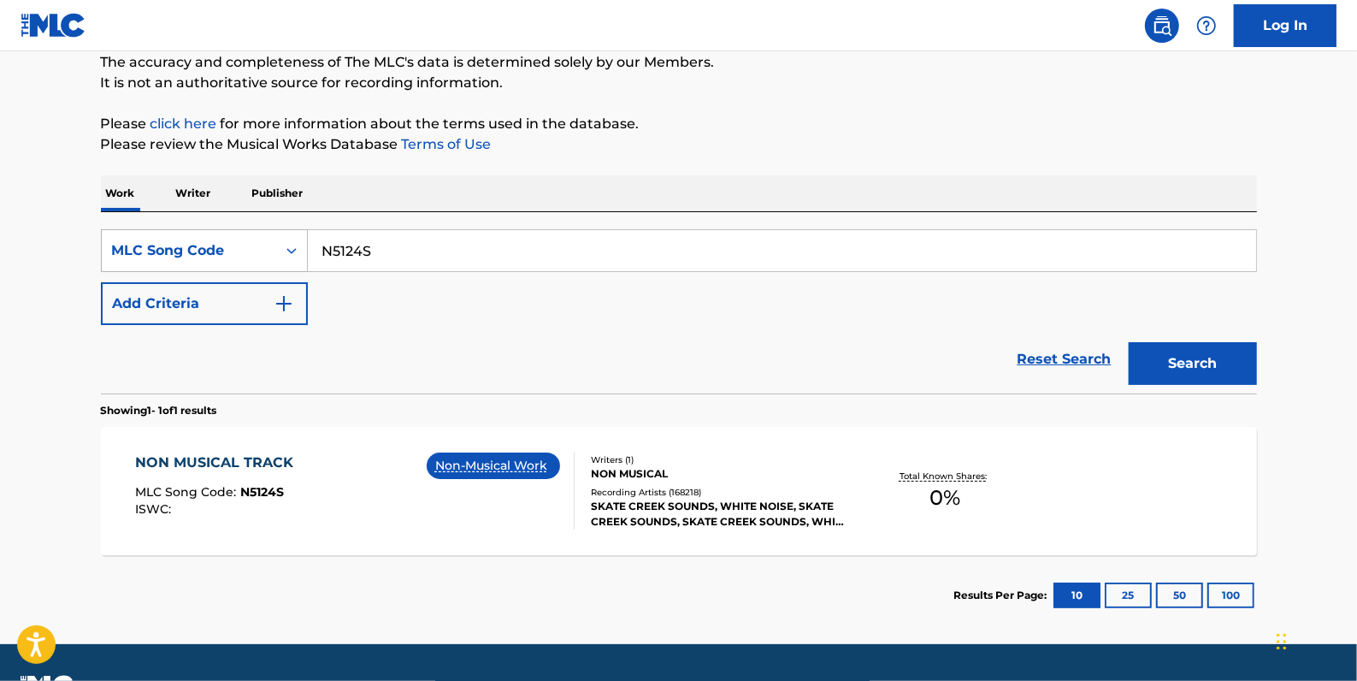
drag, startPoint x: 414, startPoint y: 248, endPoint x: 282, endPoint y: 251, distance: 131.7
click at [282, 249] on div "SearchWithCriteria6c21f6fe-74c2-423e-89c9-4d04a57ae962 MLC Song Code N5124S" at bounding box center [679, 250] width 1156 height 43
paste input "C9275I"
type input "C9275I"
click at [1175, 356] on button "Search" at bounding box center [1193, 363] width 128 height 43
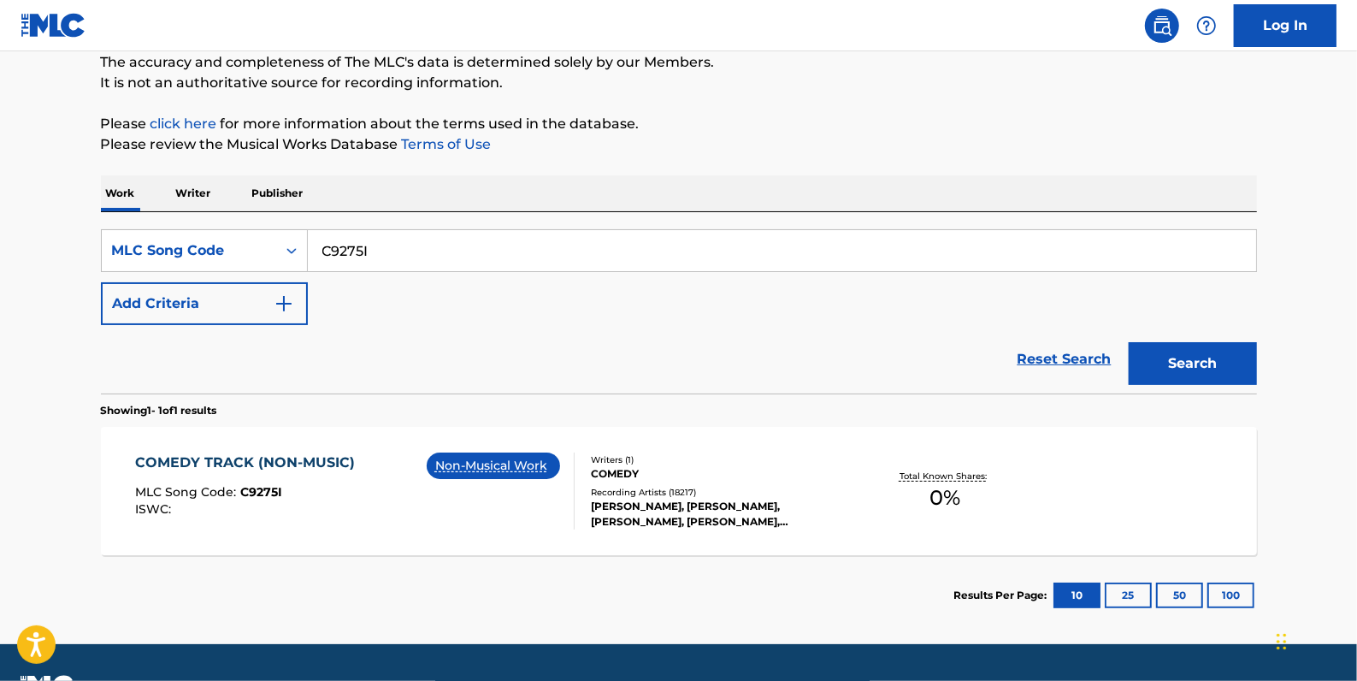
drag, startPoint x: 392, startPoint y: 257, endPoint x: 316, endPoint y: 240, distance: 78.7
click at [316, 240] on input "C9275I" at bounding box center [782, 250] width 948 height 41
paste input "WB3SL4"
type input "WB3SL4"
click at [1229, 366] on button "Search" at bounding box center [1193, 363] width 128 height 43
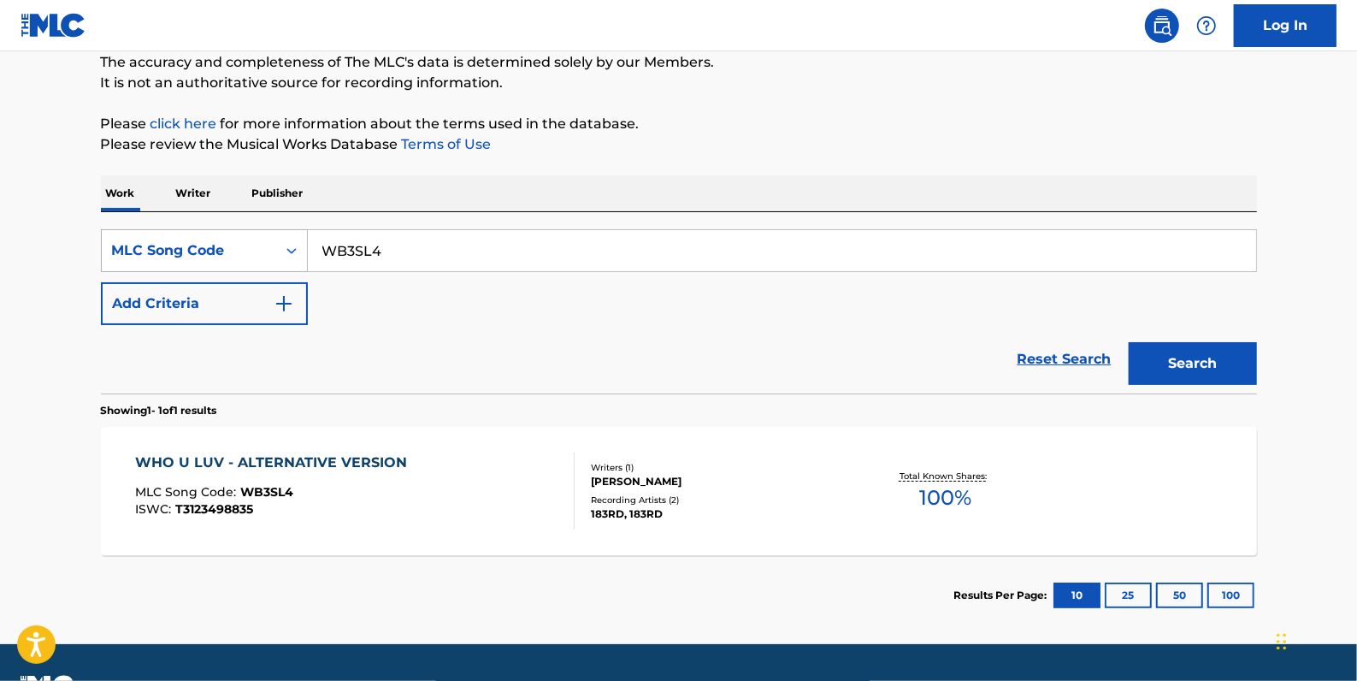
drag, startPoint x: 408, startPoint y: 251, endPoint x: 300, endPoint y: 248, distance: 107.8
click at [300, 248] on div "SearchWithCriteria6c21f6fe-74c2-423e-89c9-4d04a57ae962 MLC Song Code WB3SL4" at bounding box center [679, 250] width 1156 height 43
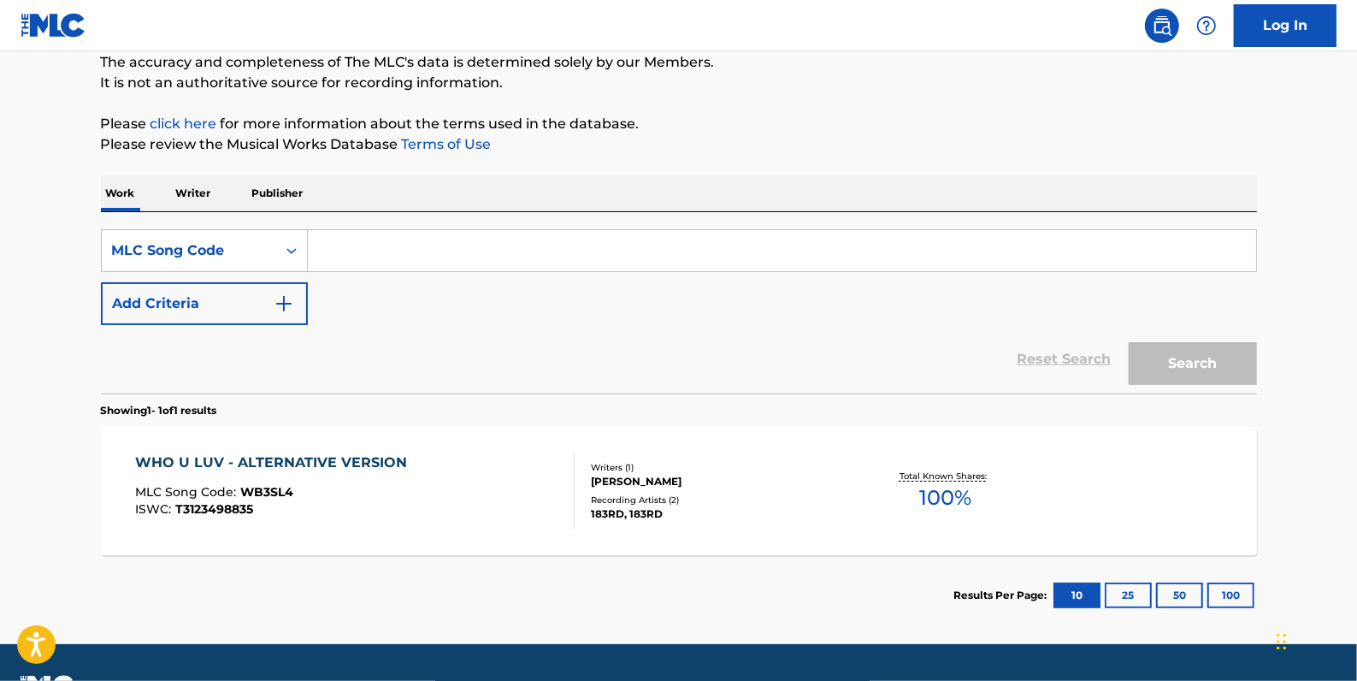
paste input "WB3SKN"
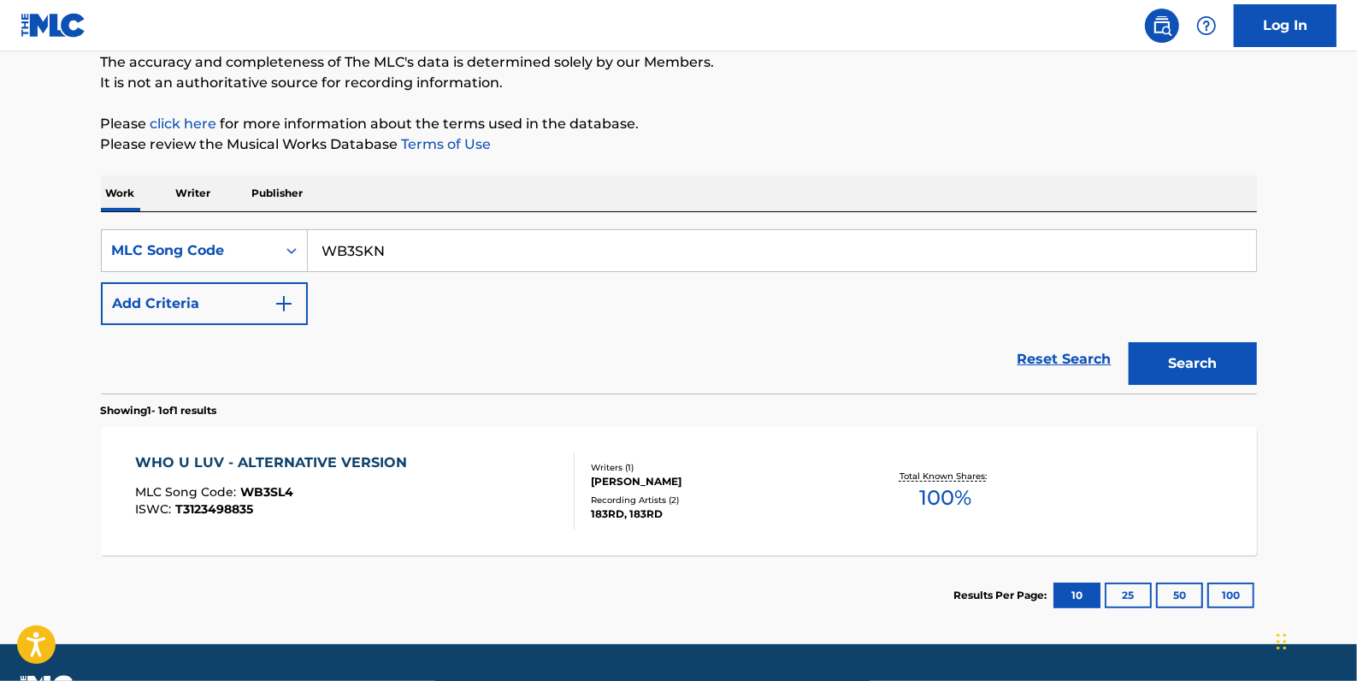
type input "WB3SKN"
click at [1195, 360] on button "Search" at bounding box center [1193, 363] width 128 height 43
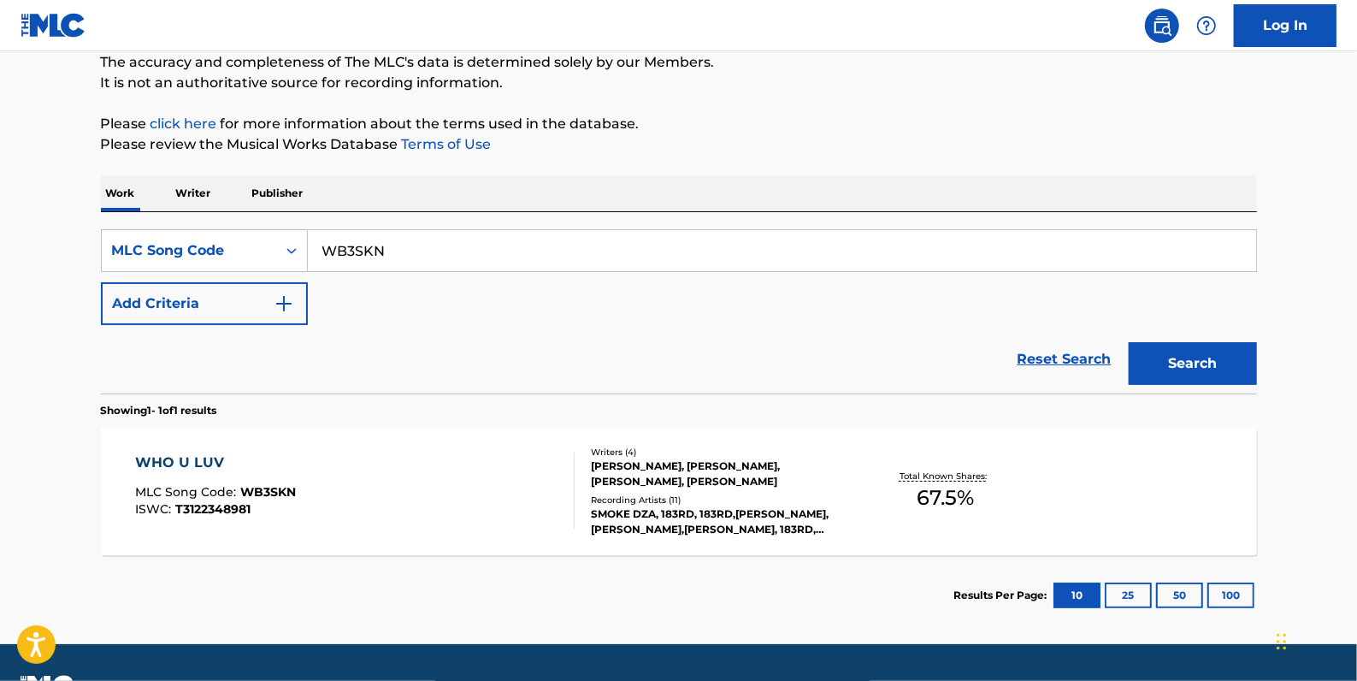
click at [505, 475] on div "WHO U LUV MLC Song Code : WB3SKN ISWC : T3122348981" at bounding box center [355, 490] width 440 height 77
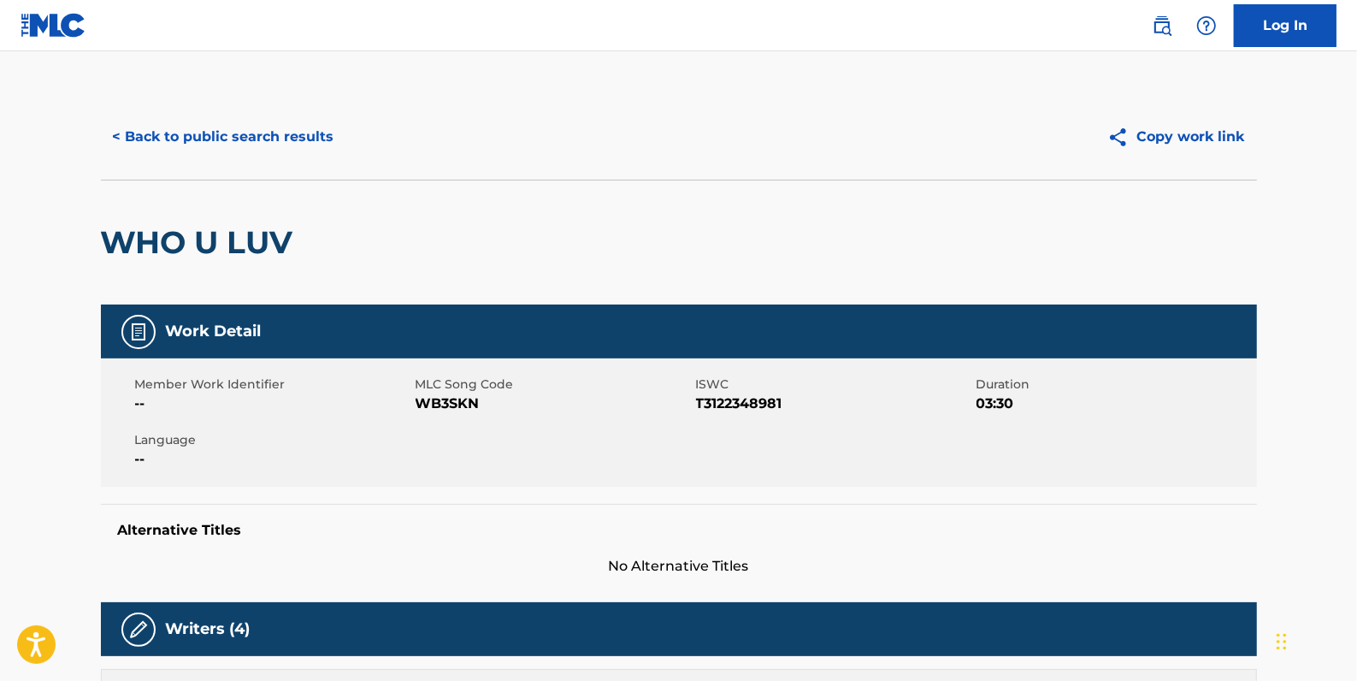
click at [243, 139] on button "< Back to public search results" at bounding box center [223, 136] width 245 height 43
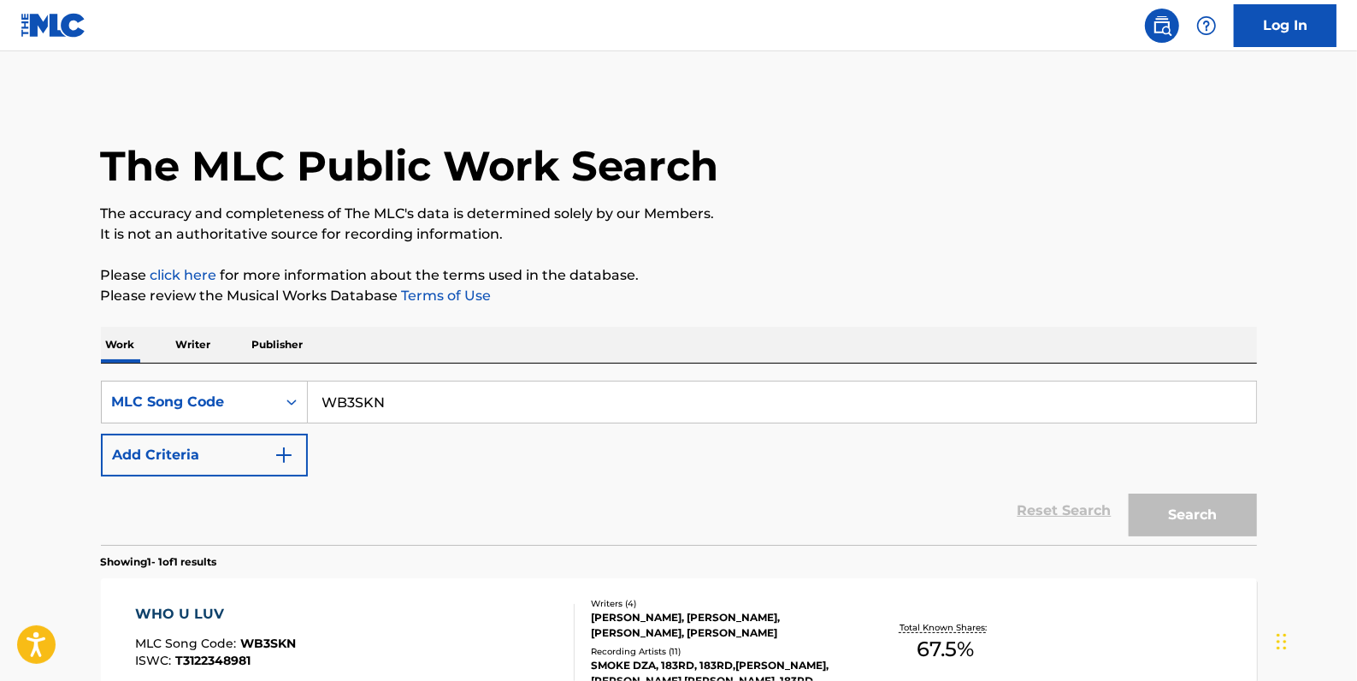
scroll to position [151, 0]
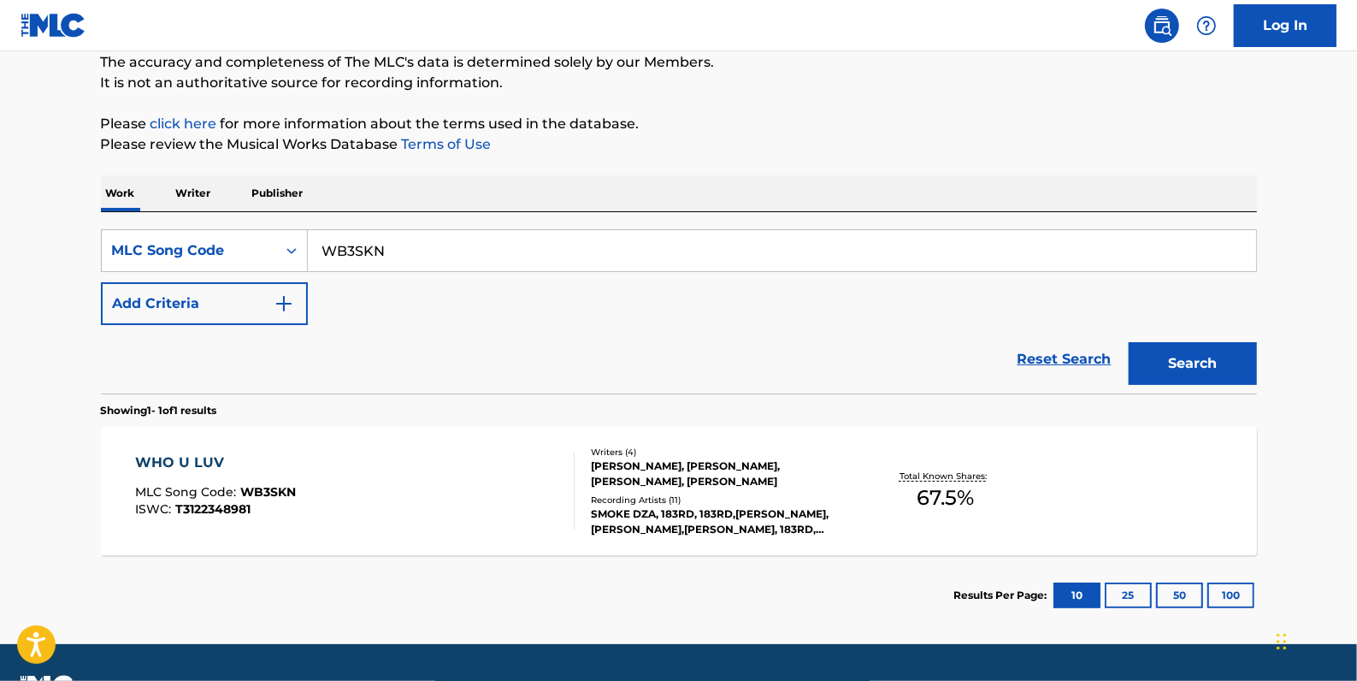
click at [1053, 356] on link "Reset Search" at bounding box center [1064, 359] width 111 height 38
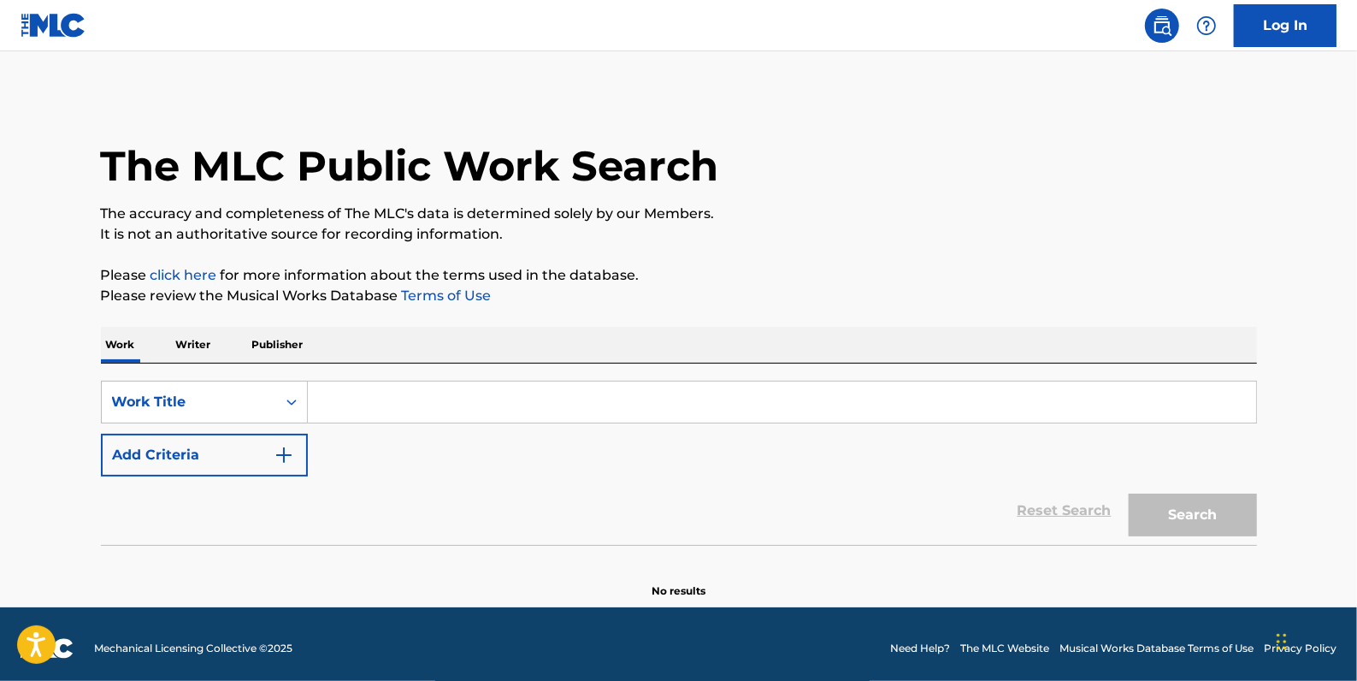
paste input "Who U Luv"
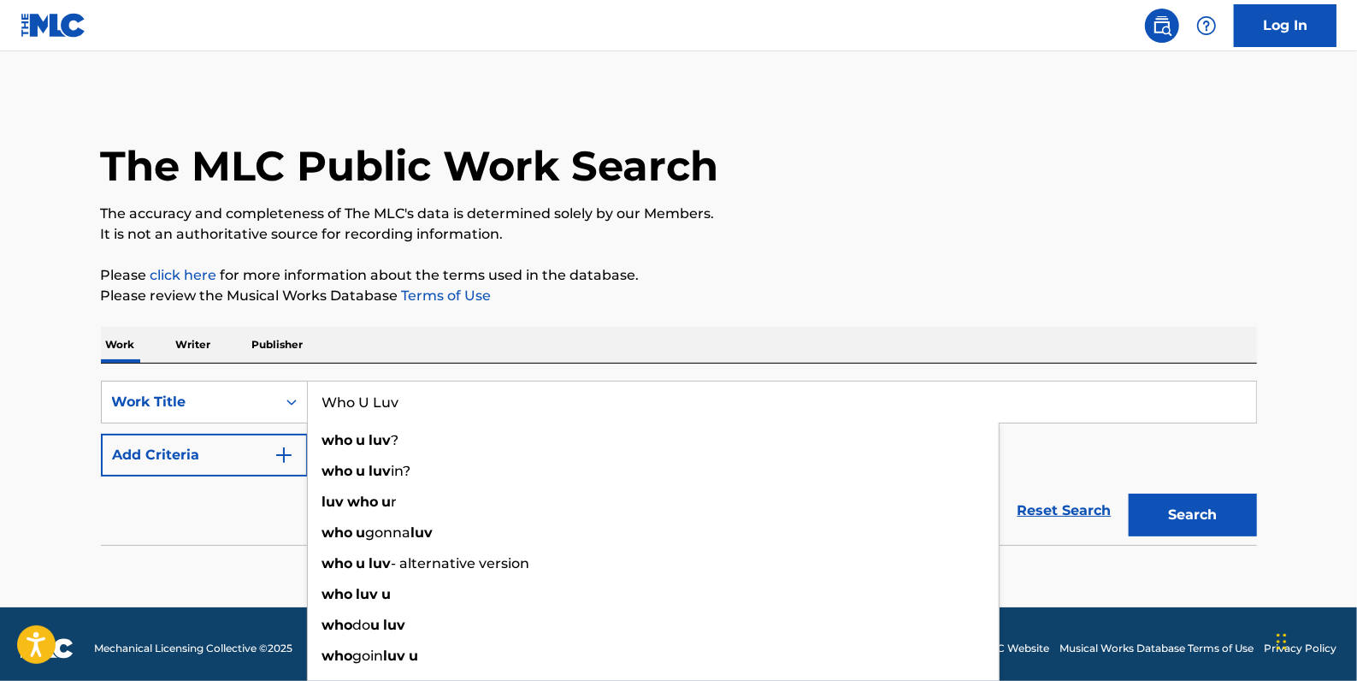
type input "Who U Luv"
click at [225, 453] on button "Add Criteria" at bounding box center [204, 455] width 207 height 43
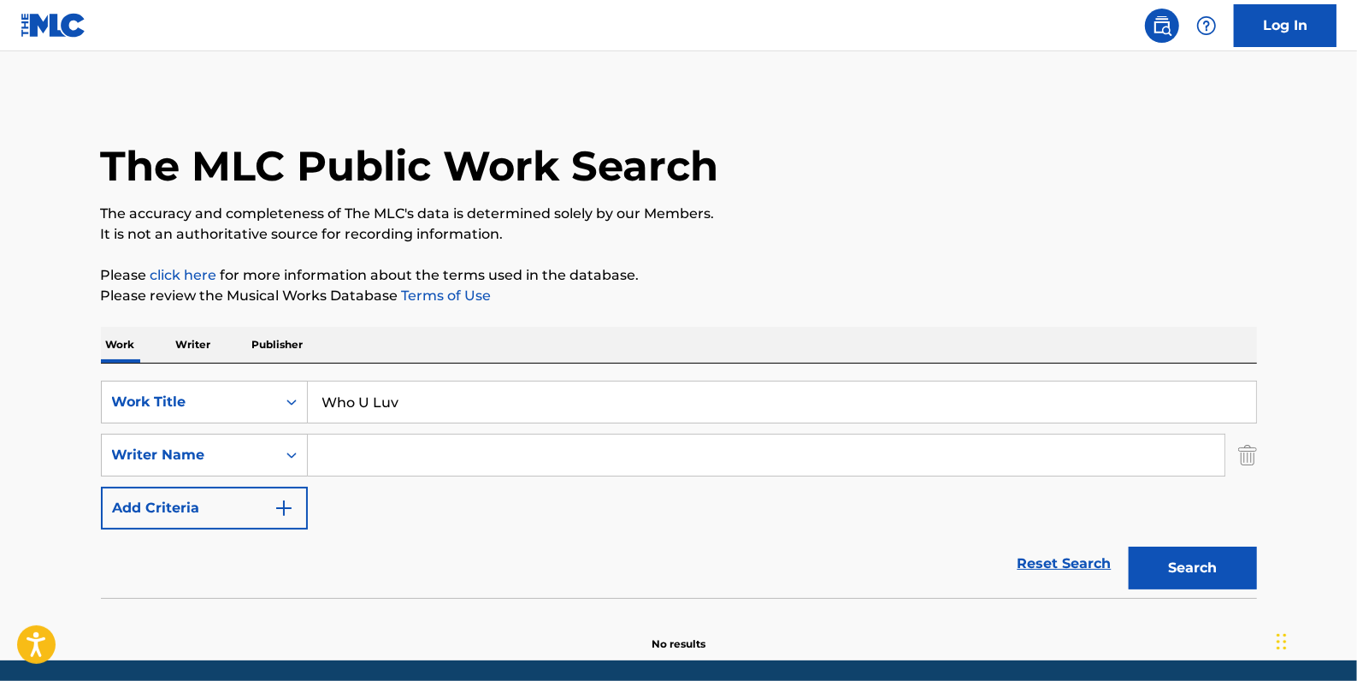
click at [328, 448] on input "Search Form" at bounding box center [766, 454] width 917 height 41
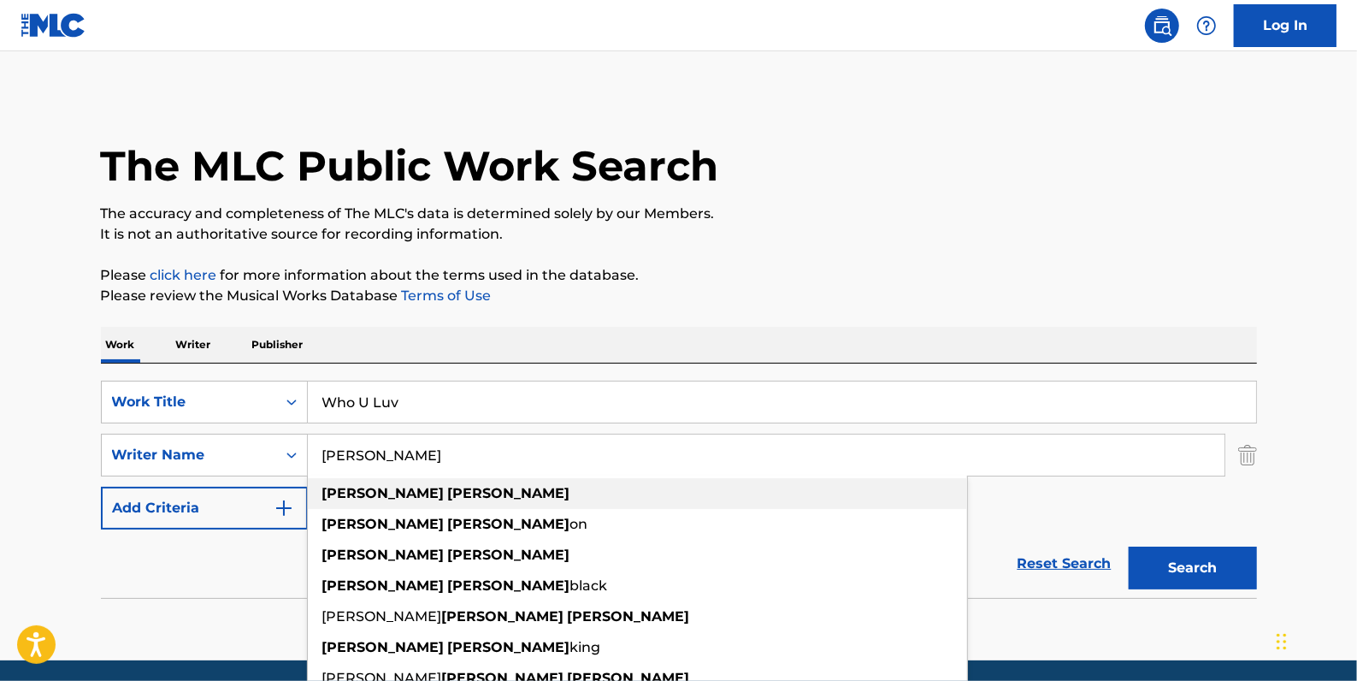
type input "[PERSON_NAME]"
click at [448, 490] on strong "[PERSON_NAME]" at bounding box center [509, 493] width 122 height 16
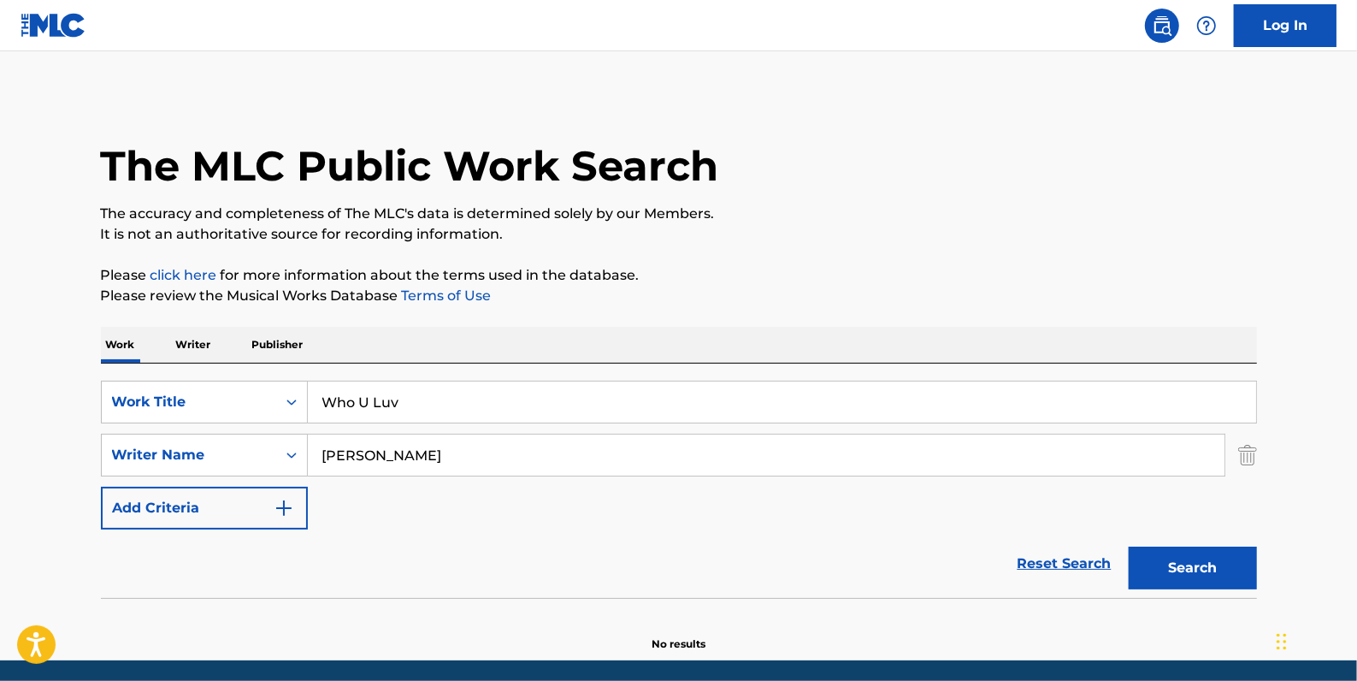
click at [1193, 569] on button "Search" at bounding box center [1193, 567] width 128 height 43
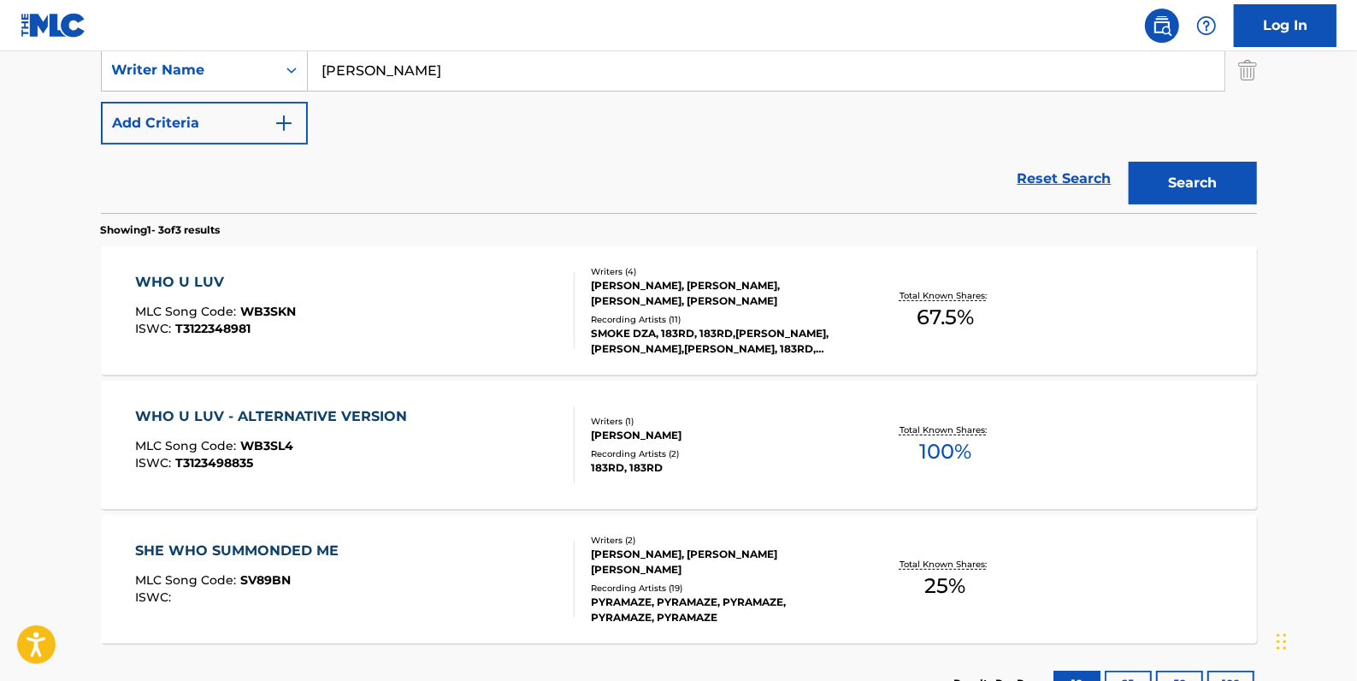
scroll to position [388, 0]
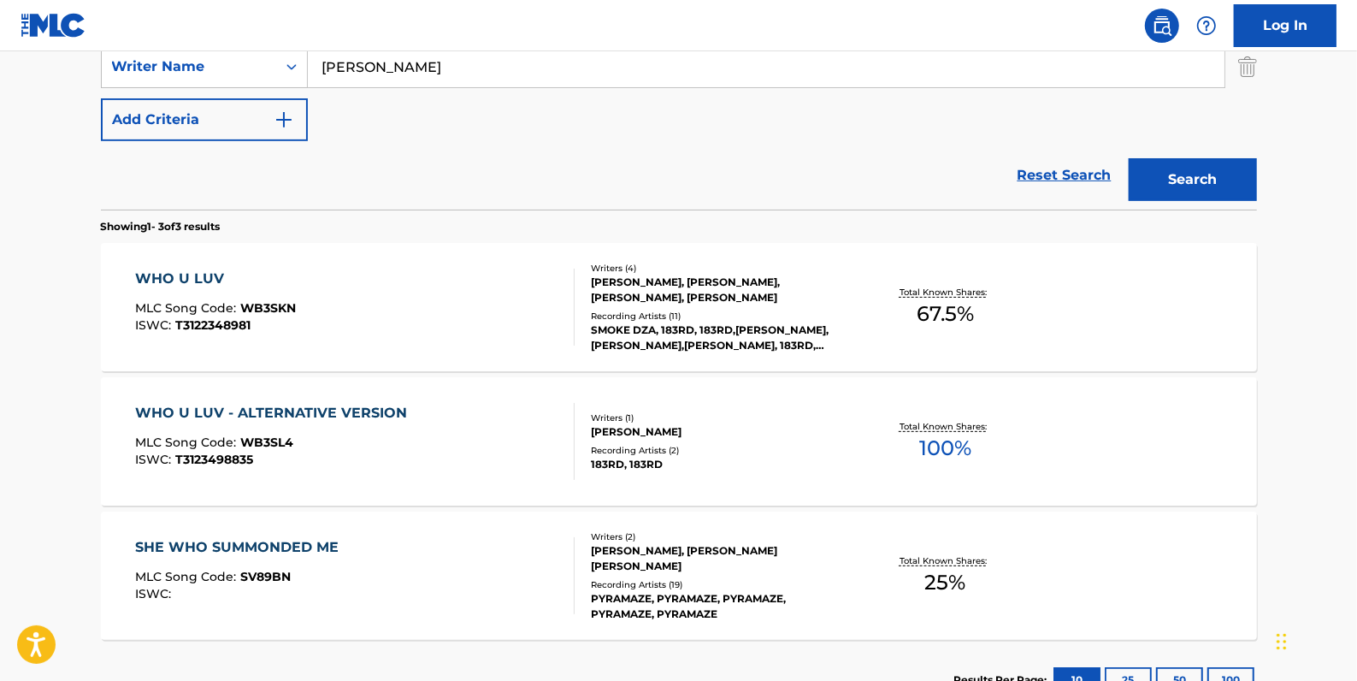
click at [444, 322] on div "WHO U LUV MLC Song Code : WB3SKN ISWC : T3122348981" at bounding box center [355, 307] width 440 height 77
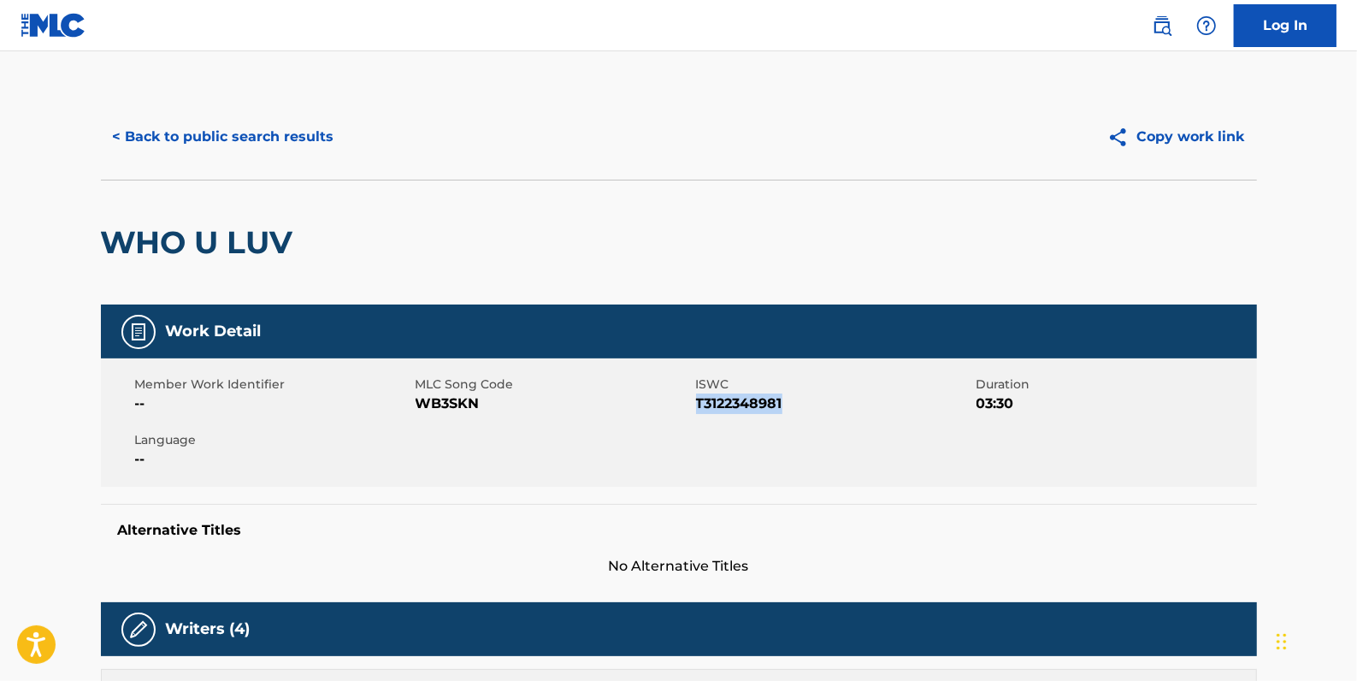
drag, startPoint x: 798, startPoint y: 403, endPoint x: 696, endPoint y: 402, distance: 101.8
click at [696, 402] on span "T3122348981" at bounding box center [834, 403] width 276 height 21
drag, startPoint x: 696, startPoint y: 402, endPoint x: 711, endPoint y: 405, distance: 15.8
copy span "T3122348981"
click at [238, 144] on button "< Back to public search results" at bounding box center [223, 136] width 245 height 43
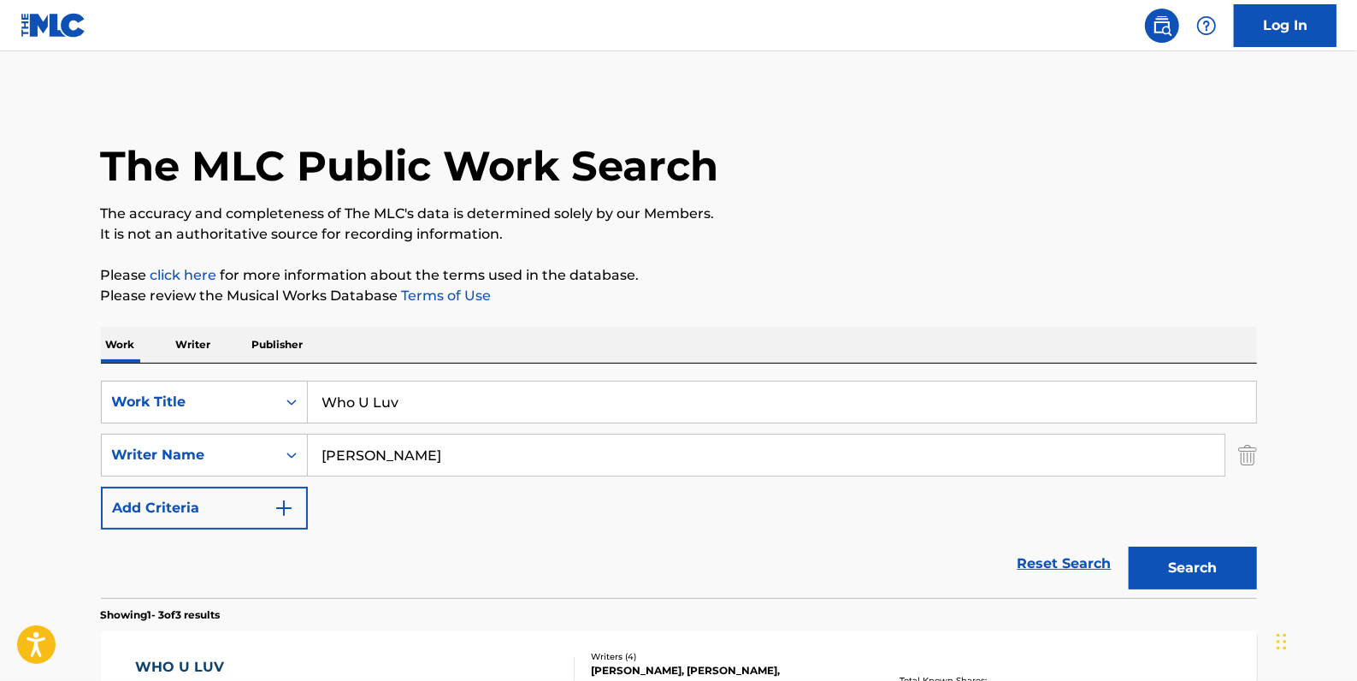
scroll to position [380, 0]
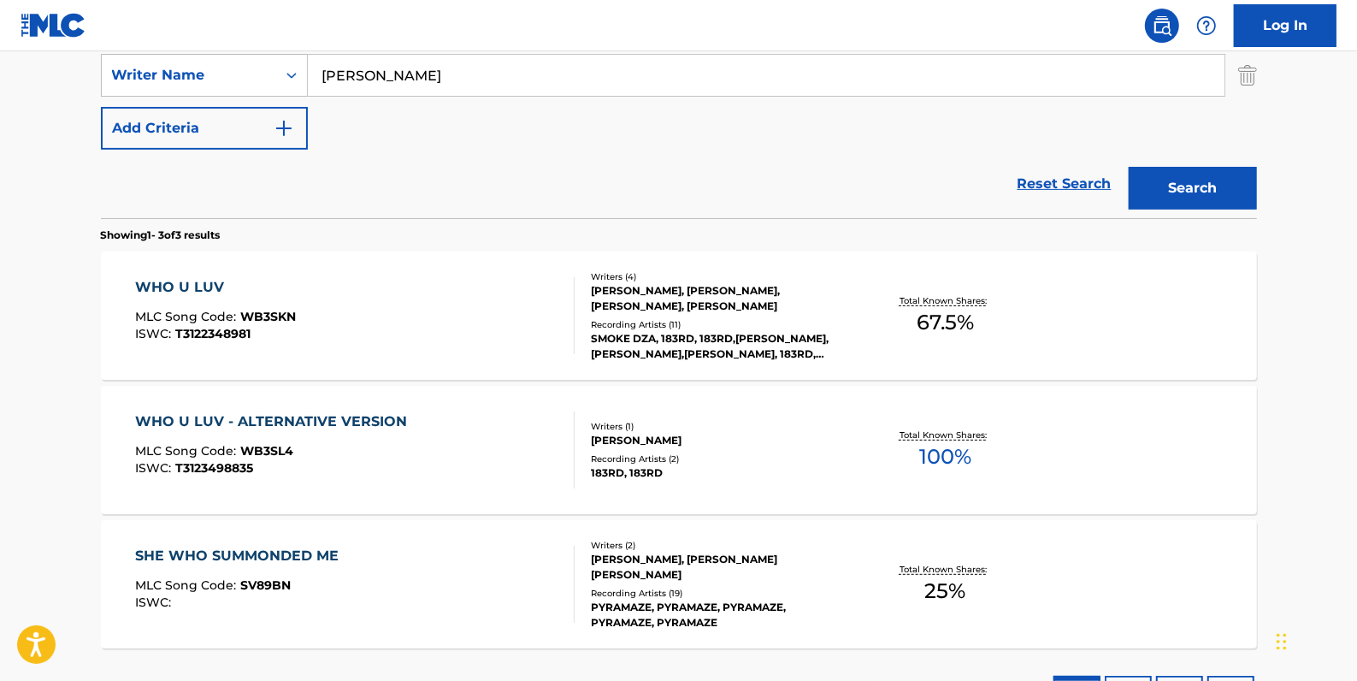
click at [451, 426] on div "WHO U LUV - ALTERNATIVE VERSION MLC Song Code : WB3SL4 ISWC : T3123498835" at bounding box center [355, 449] width 440 height 77
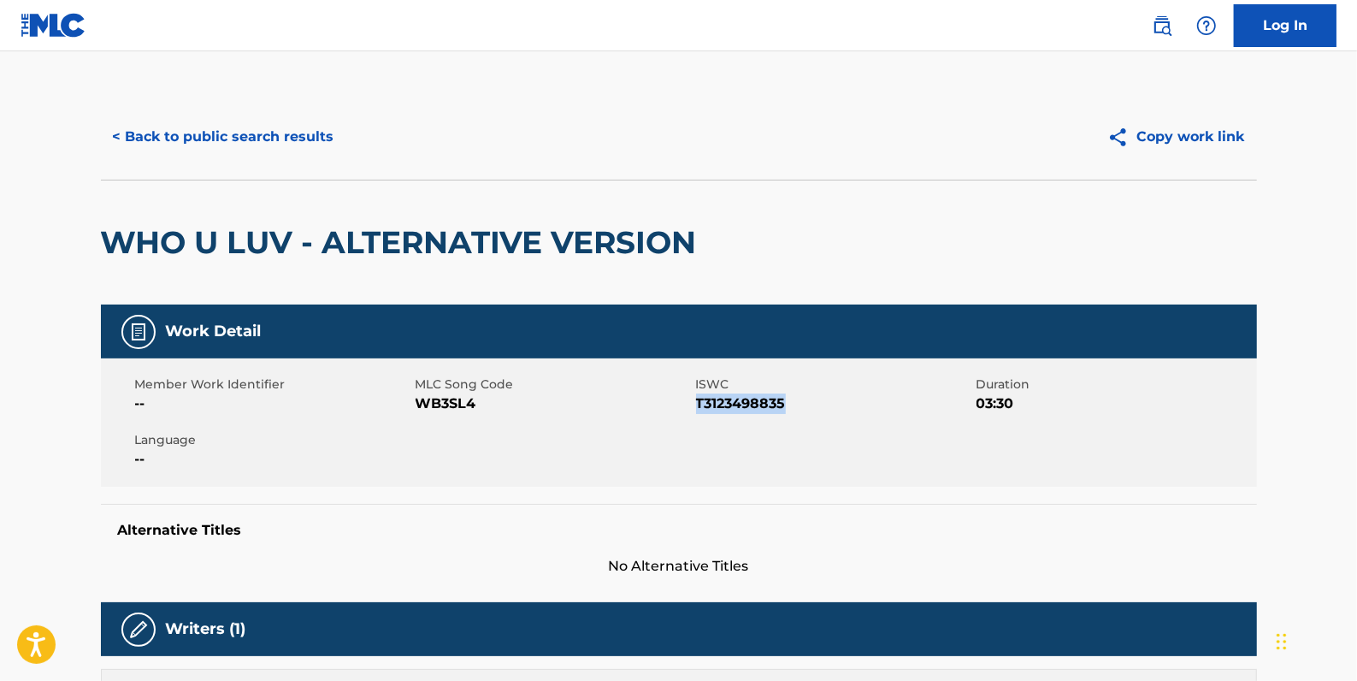
drag, startPoint x: 793, startPoint y: 405, endPoint x: 699, endPoint y: 396, distance: 93.7
click at [699, 396] on span "T3123498835" at bounding box center [834, 403] width 276 height 21
drag, startPoint x: 699, startPoint y: 396, endPoint x: 713, endPoint y: 404, distance: 16.1
copy span "T3123498835"
click at [283, 143] on button "< Back to public search results" at bounding box center [223, 136] width 245 height 43
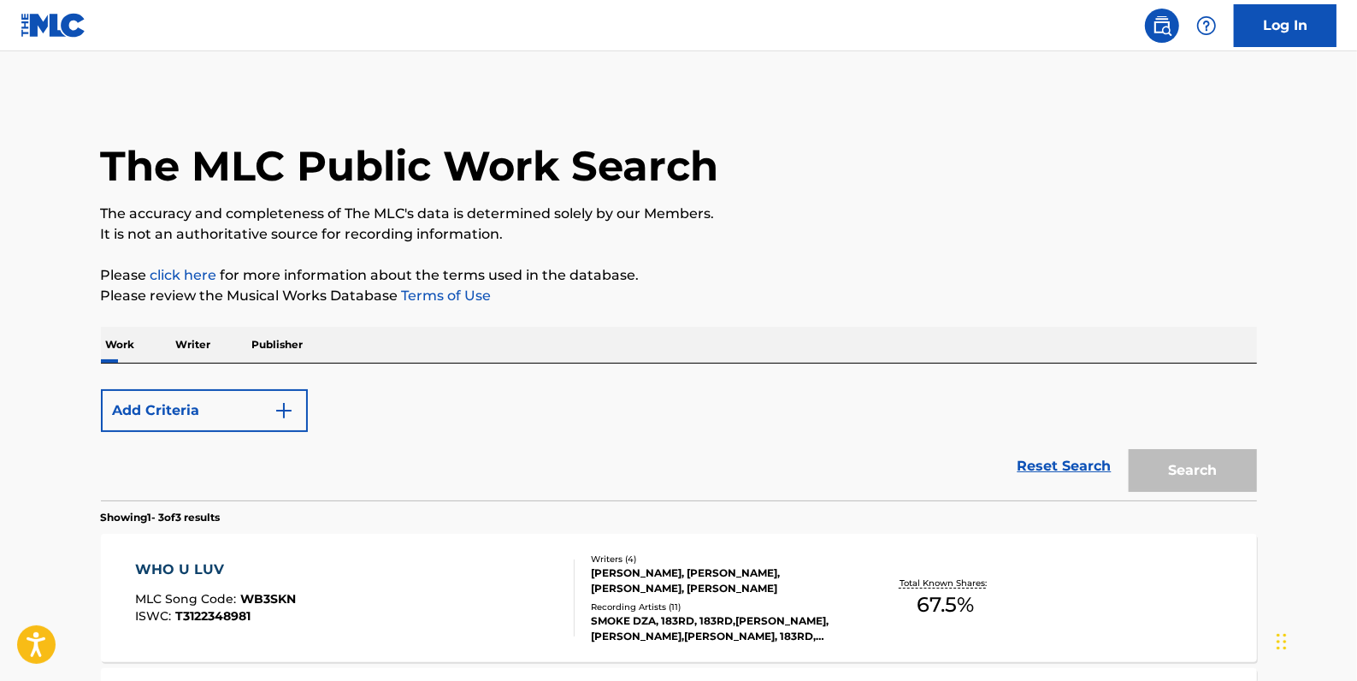
scroll to position [380, 0]
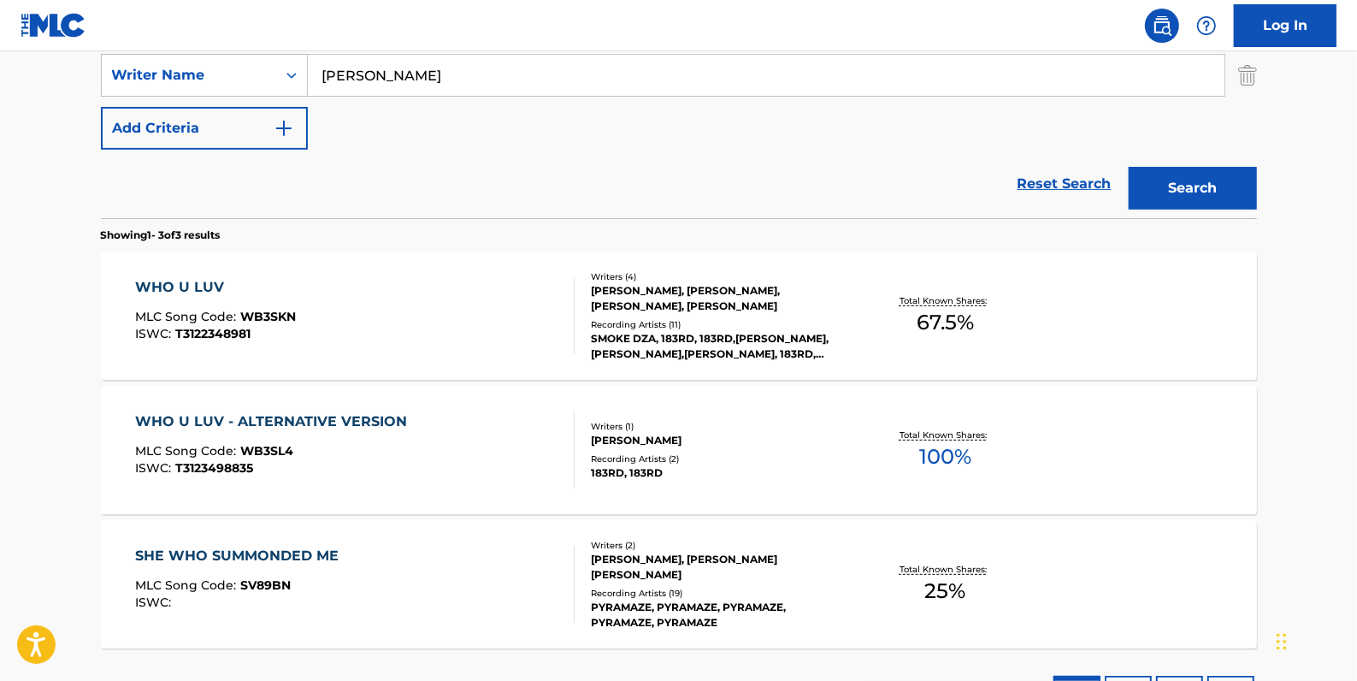
drag, startPoint x: 1032, startPoint y: 188, endPoint x: 1003, endPoint y: 196, distance: 30.1
click at [1032, 187] on link "Reset Search" at bounding box center [1064, 184] width 111 height 38
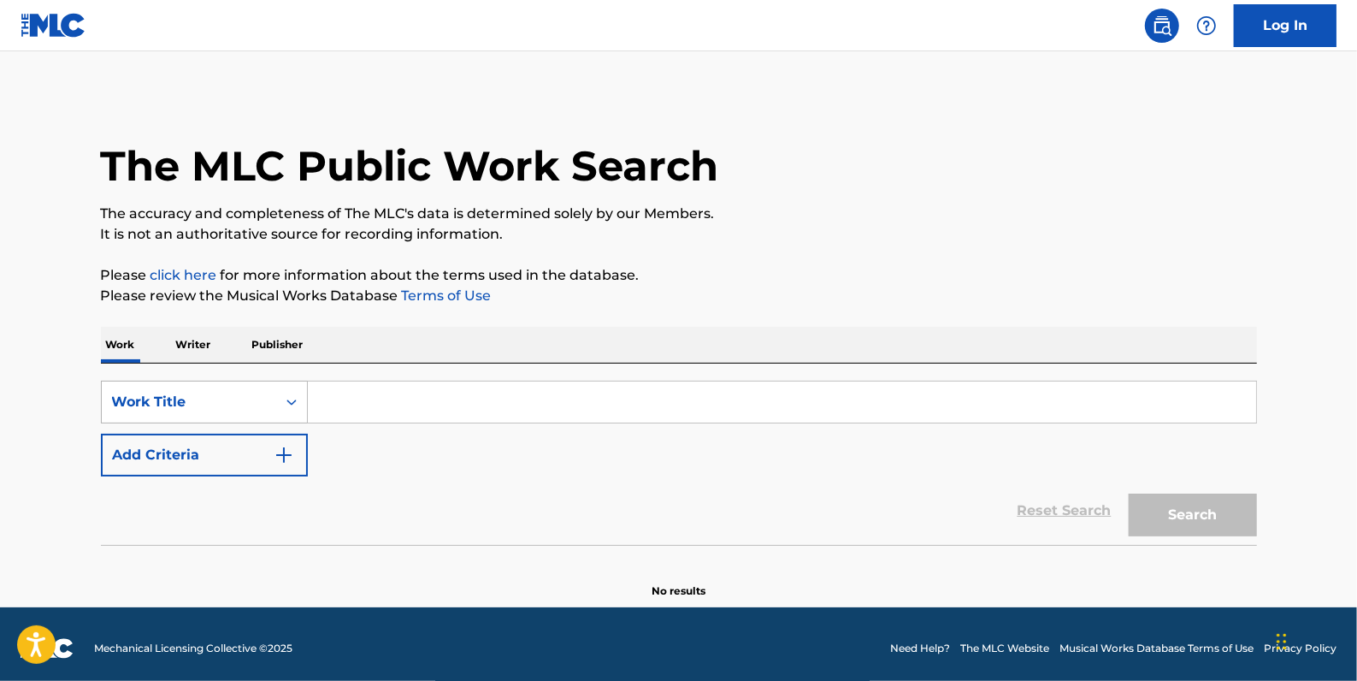
click at [290, 394] on icon "Search Form" at bounding box center [291, 401] width 17 height 17
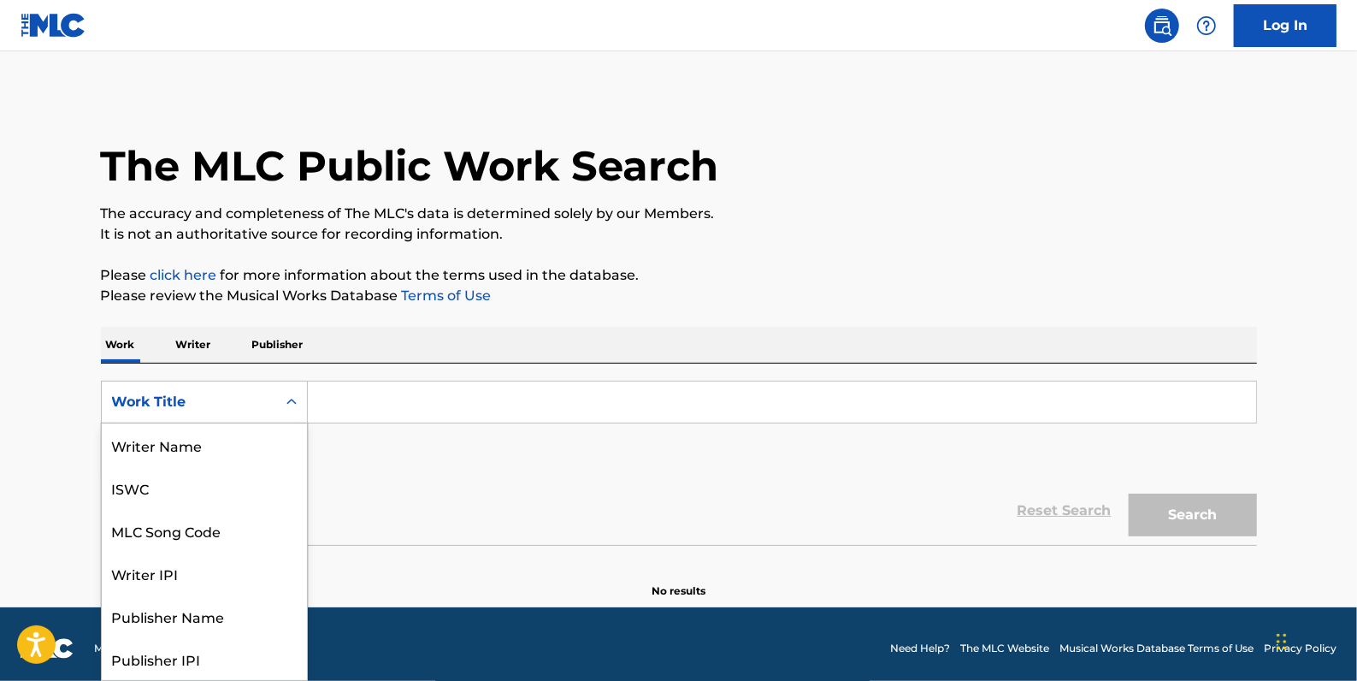
scroll to position [86, 0]
click at [227, 443] on div "MLC Song Code" at bounding box center [204, 444] width 205 height 43
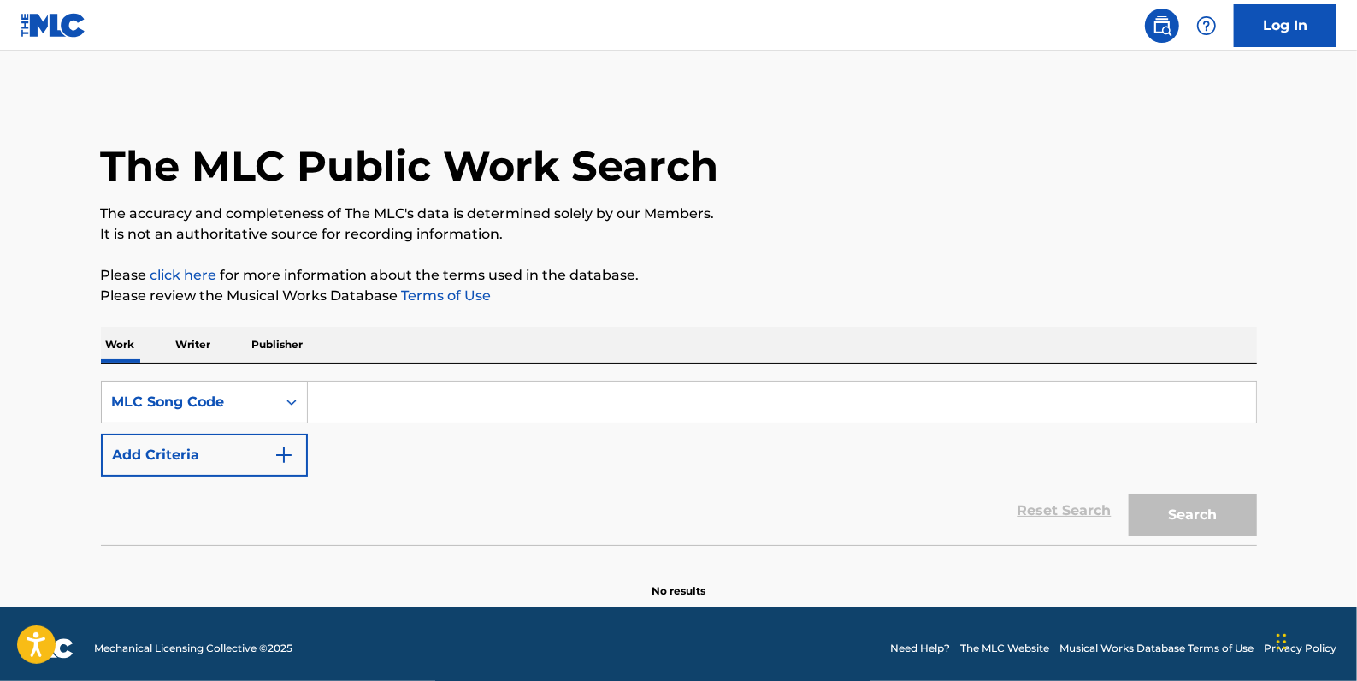
paste input "G6485W"
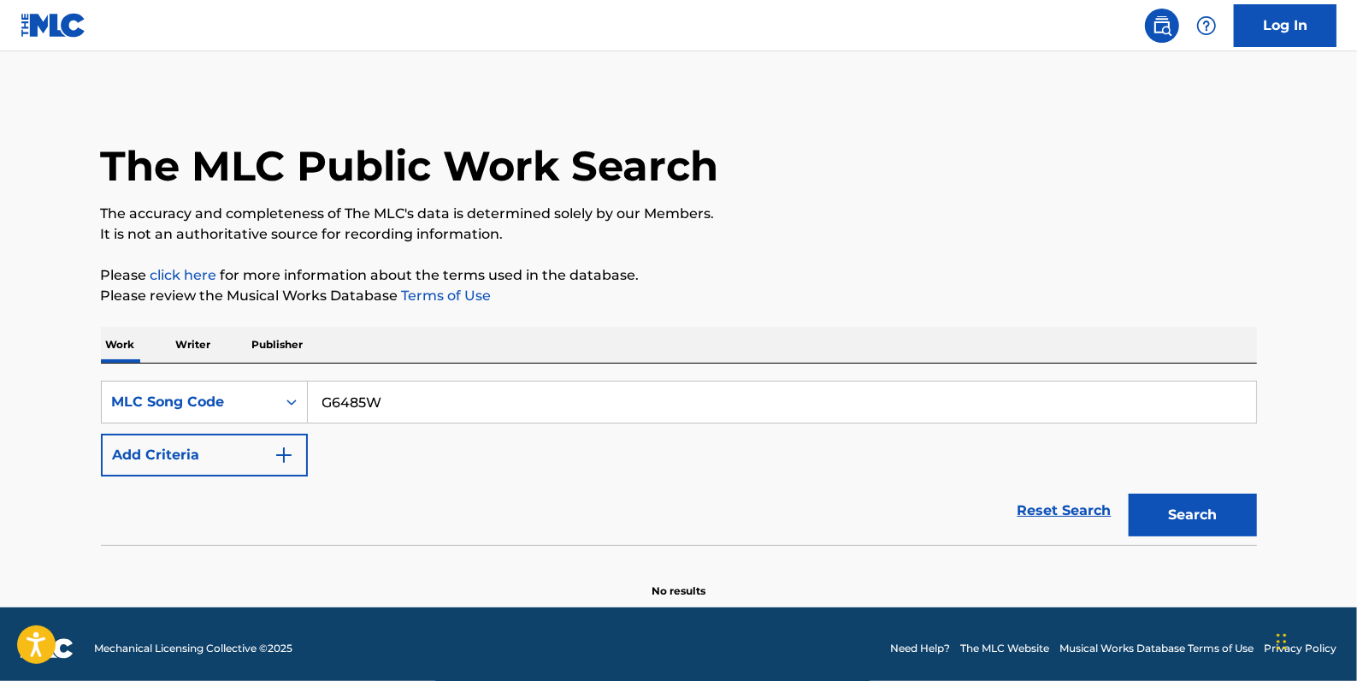
type input "G6485W"
click at [1170, 500] on button "Search" at bounding box center [1193, 514] width 128 height 43
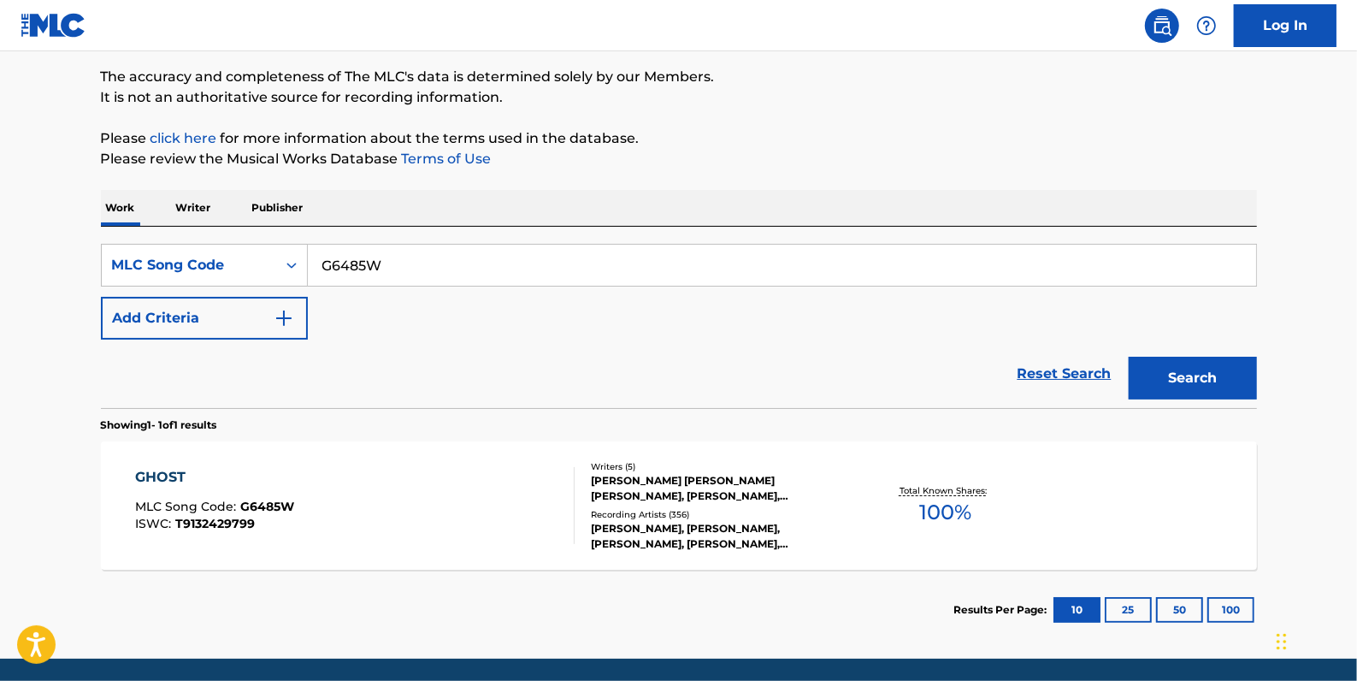
scroll to position [155, 0]
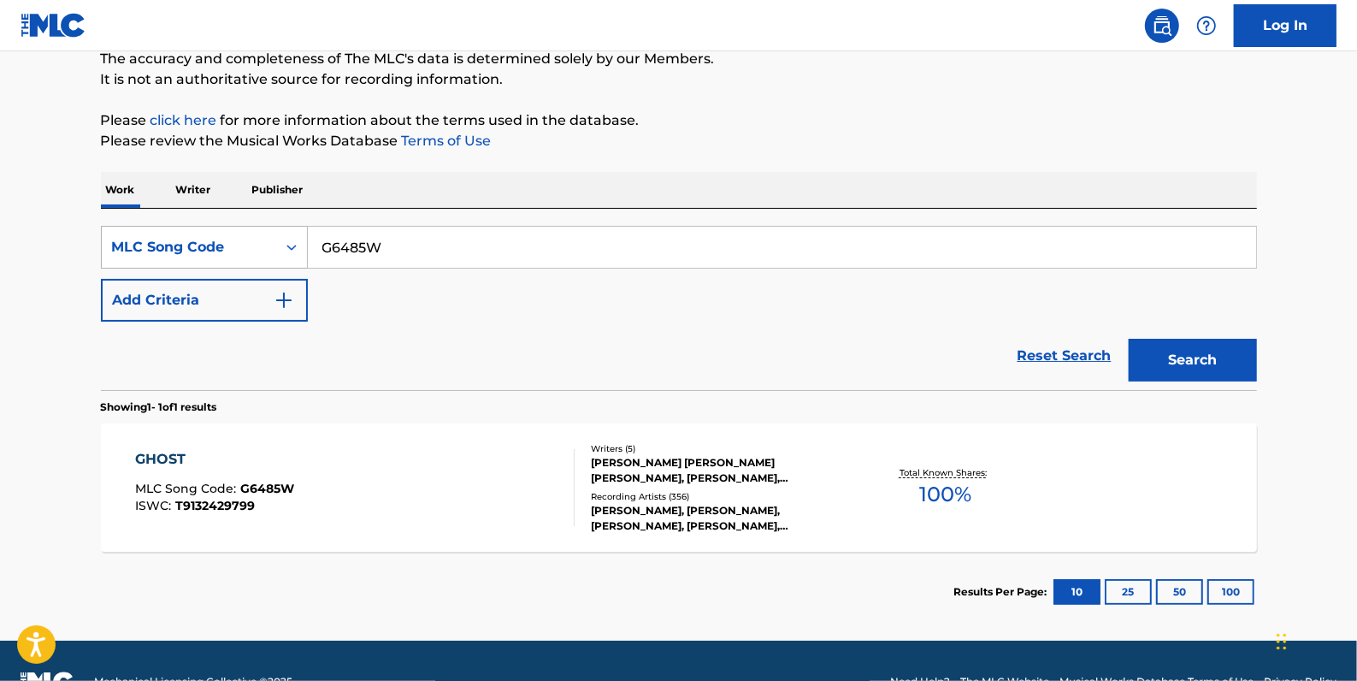
drag, startPoint x: 441, startPoint y: 239, endPoint x: 299, endPoint y: 240, distance: 142.0
click at [299, 240] on div "SearchWithCriteria5e47890e-ceb5-4d65-948b-727127e6fa20 MLC Song Code G6485W" at bounding box center [679, 247] width 1156 height 43
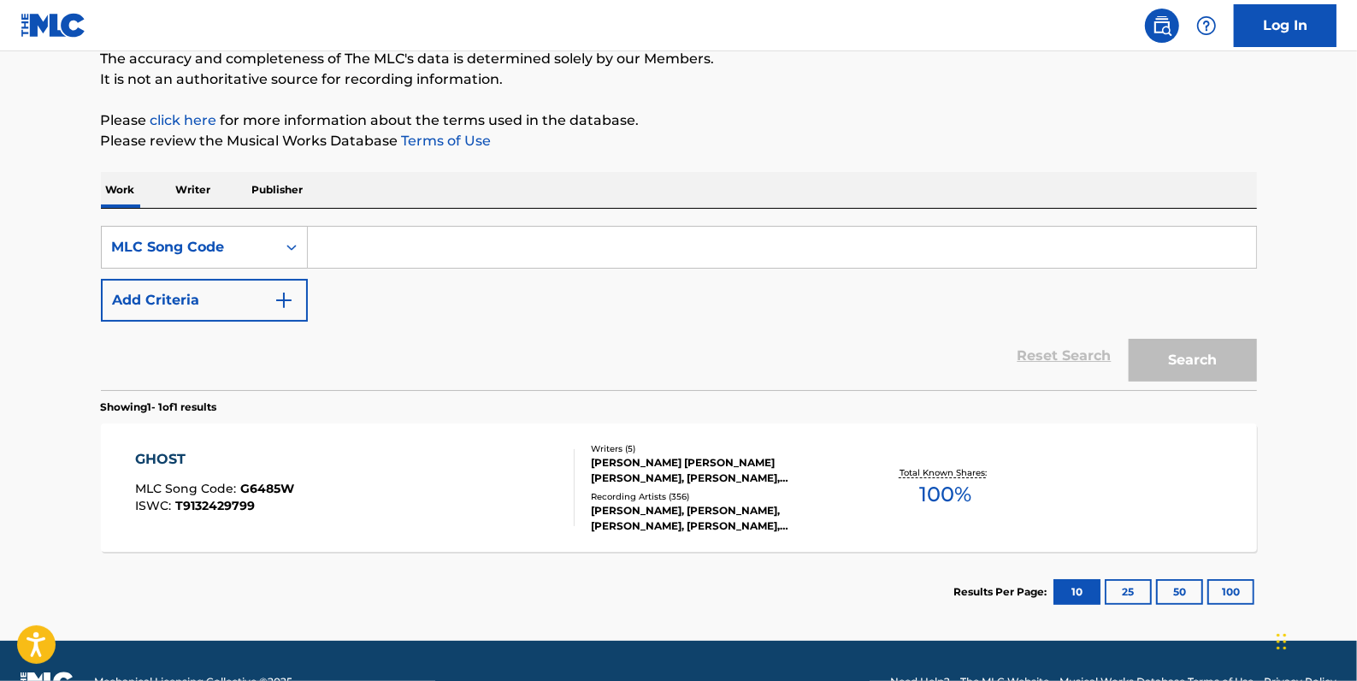
paste input "HA3WBP"
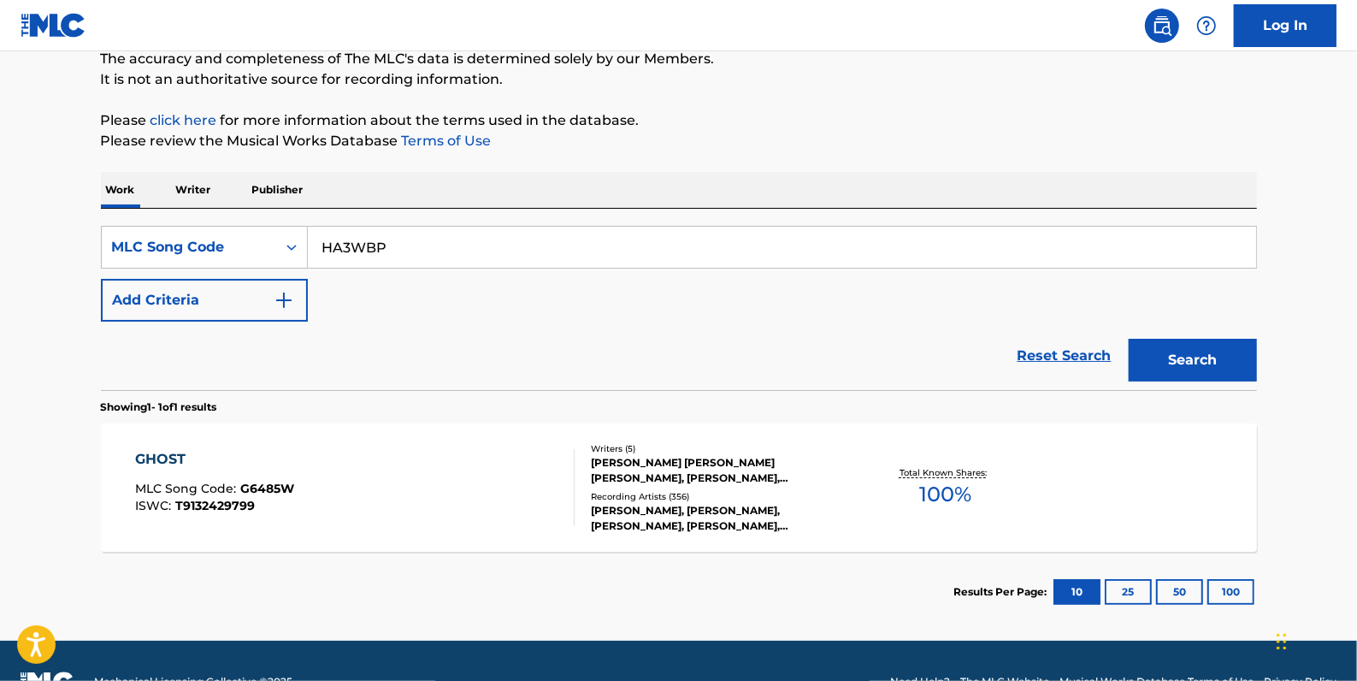
type input "HA3WBP"
click at [1172, 357] on button "Search" at bounding box center [1193, 360] width 128 height 43
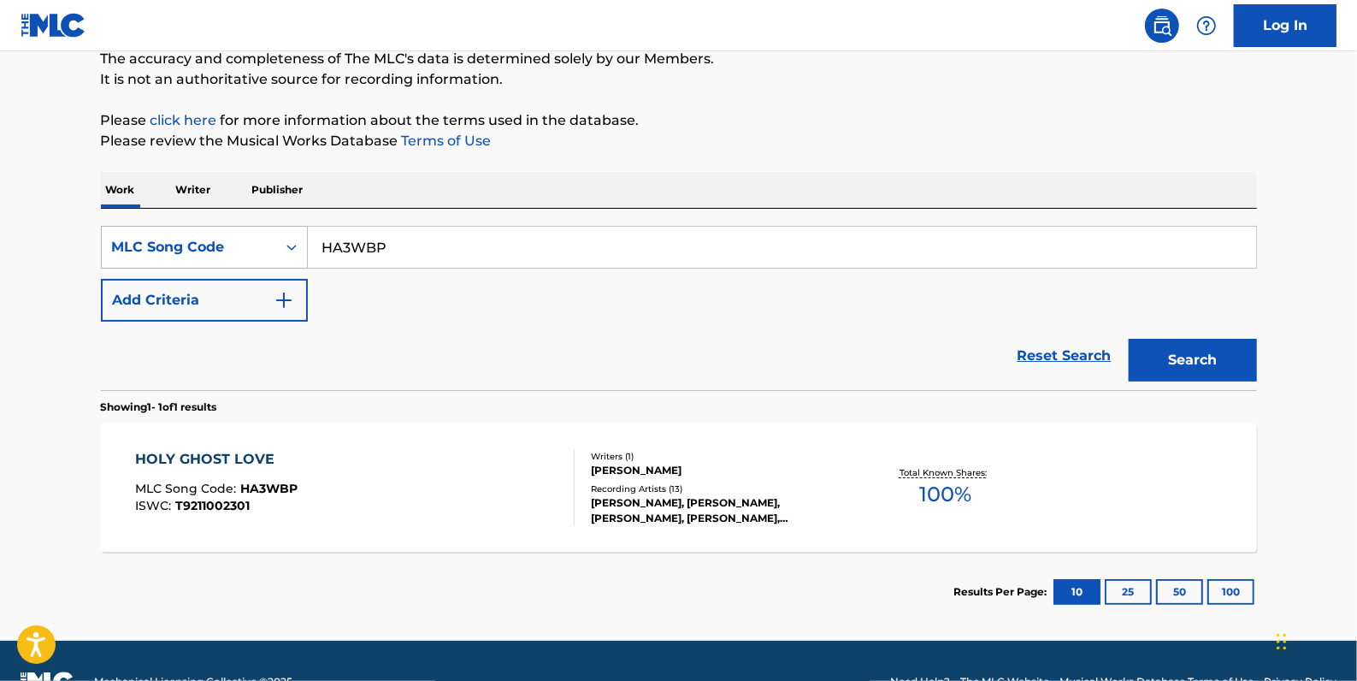
drag, startPoint x: 410, startPoint y: 234, endPoint x: 299, endPoint y: 239, distance: 110.4
click at [299, 239] on div "SearchWithCriteria5e47890e-ceb5-4d65-948b-727127e6fa20 MLC Song Code HA3WBP" at bounding box center [679, 247] width 1156 height 43
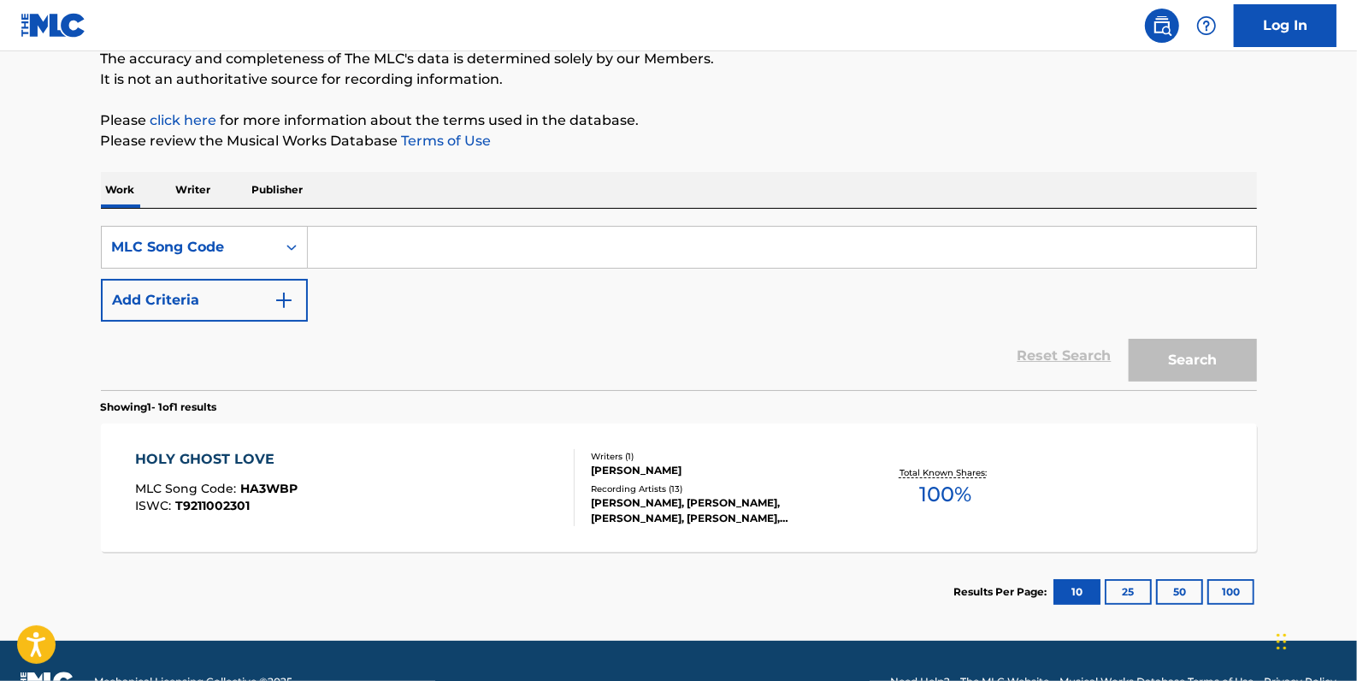
paste input "G1604Z"
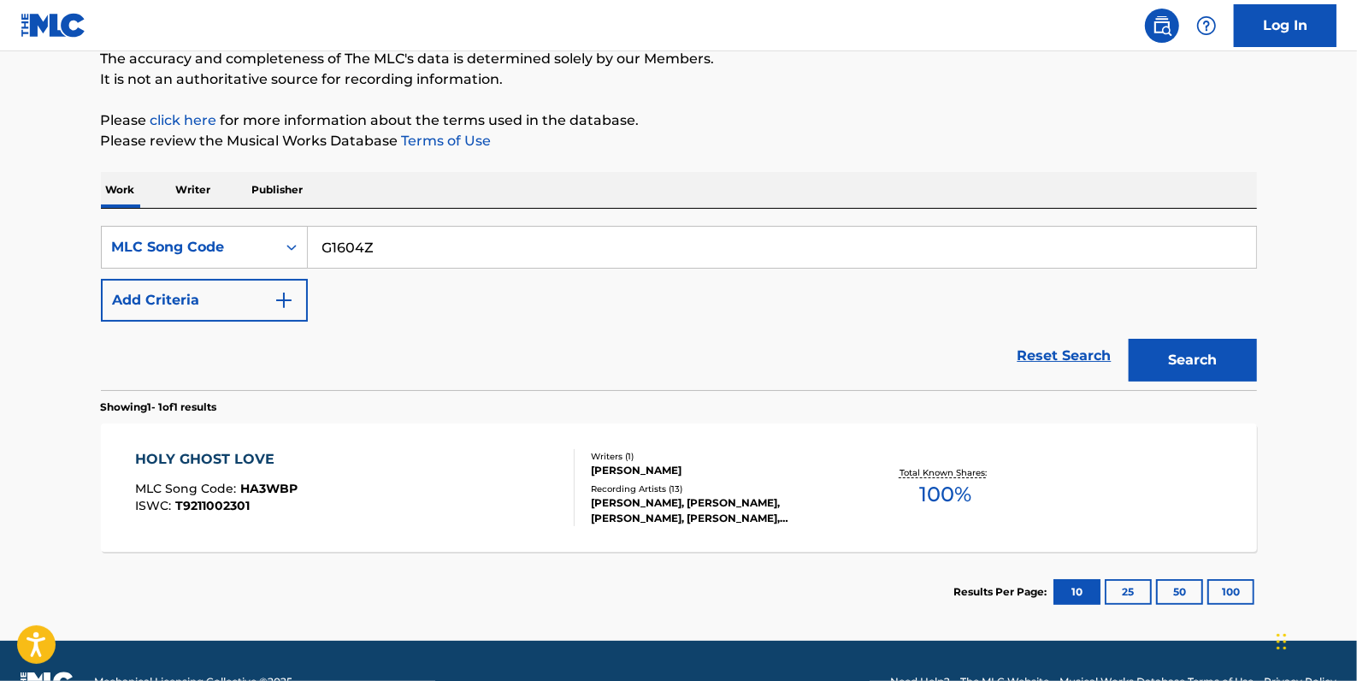
type input "G1604Z"
click at [1237, 350] on button "Search" at bounding box center [1193, 360] width 128 height 43
click at [496, 482] on div "GHOST MLC Song Code : G1604Z ISWC : T0111994343" at bounding box center [355, 487] width 440 height 77
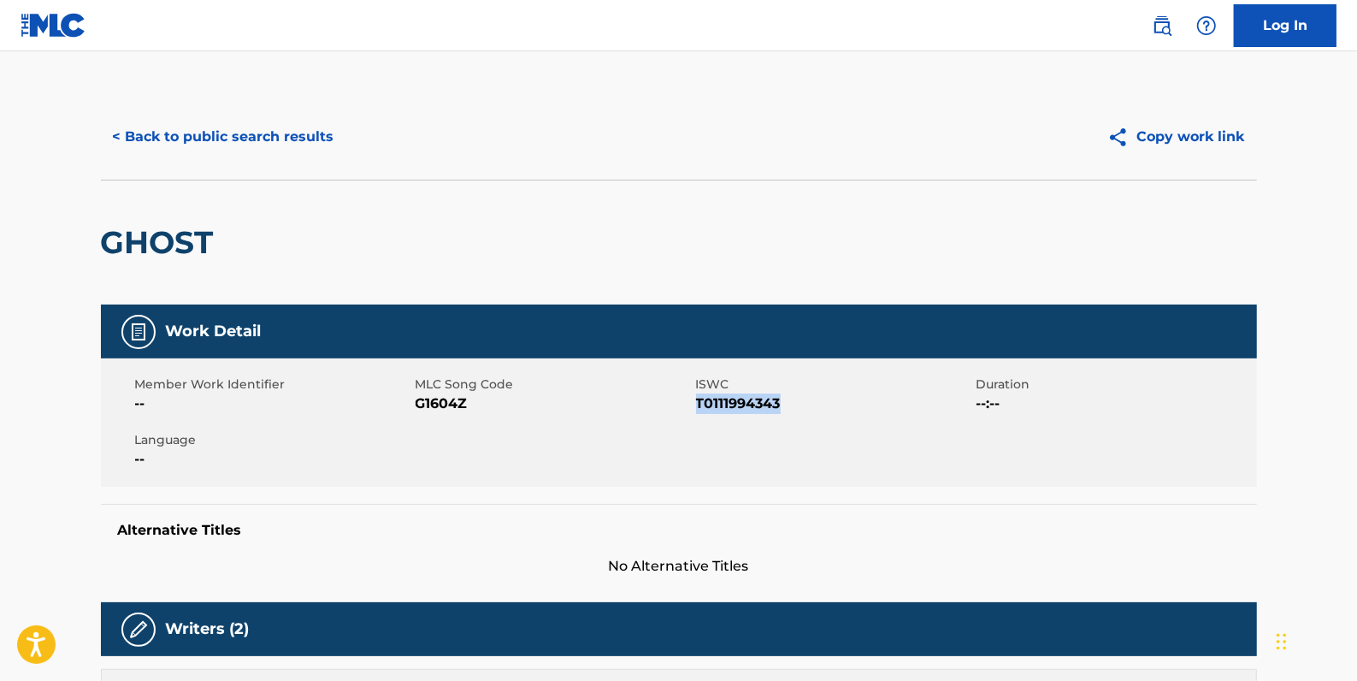
drag, startPoint x: 798, startPoint y: 402, endPoint x: 699, endPoint y: 399, distance: 99.2
click at [699, 399] on span "T0111994343" at bounding box center [834, 403] width 276 height 21
drag, startPoint x: 699, startPoint y: 399, endPoint x: 717, endPoint y: 404, distance: 19.3
click at [257, 140] on button "< Back to public search results" at bounding box center [223, 136] width 245 height 43
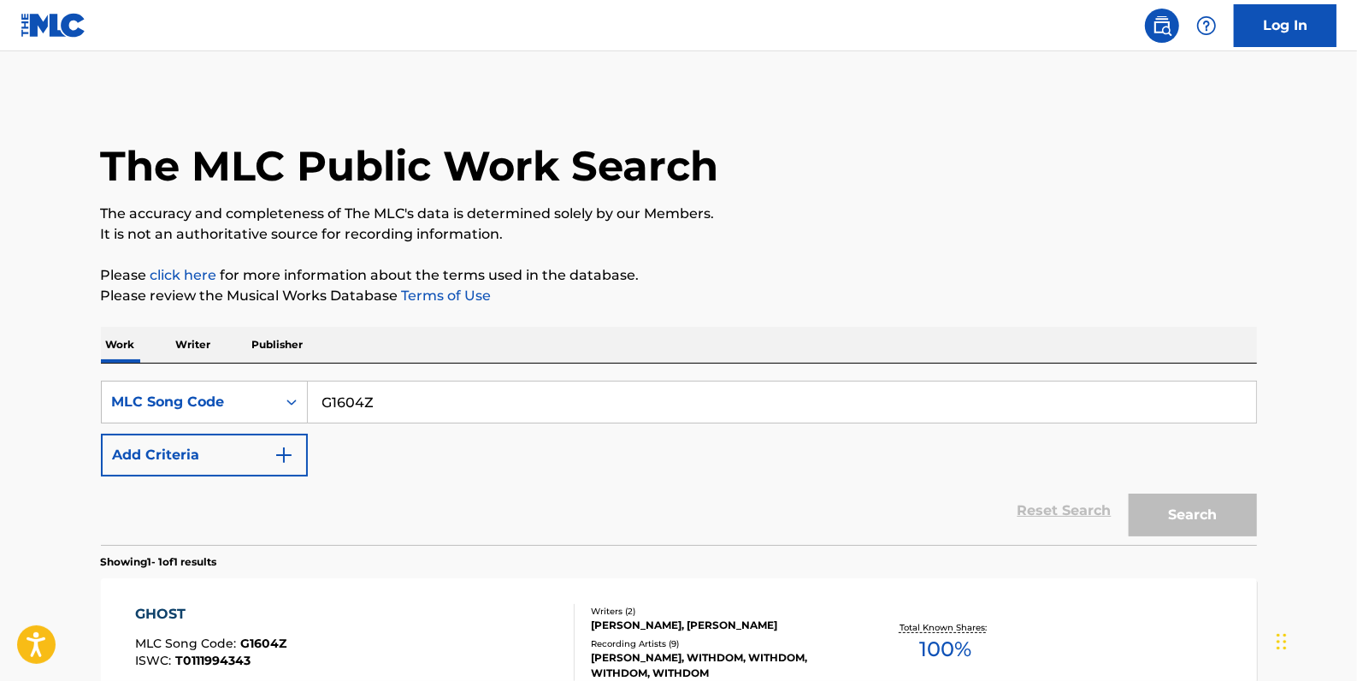
scroll to position [151, 0]
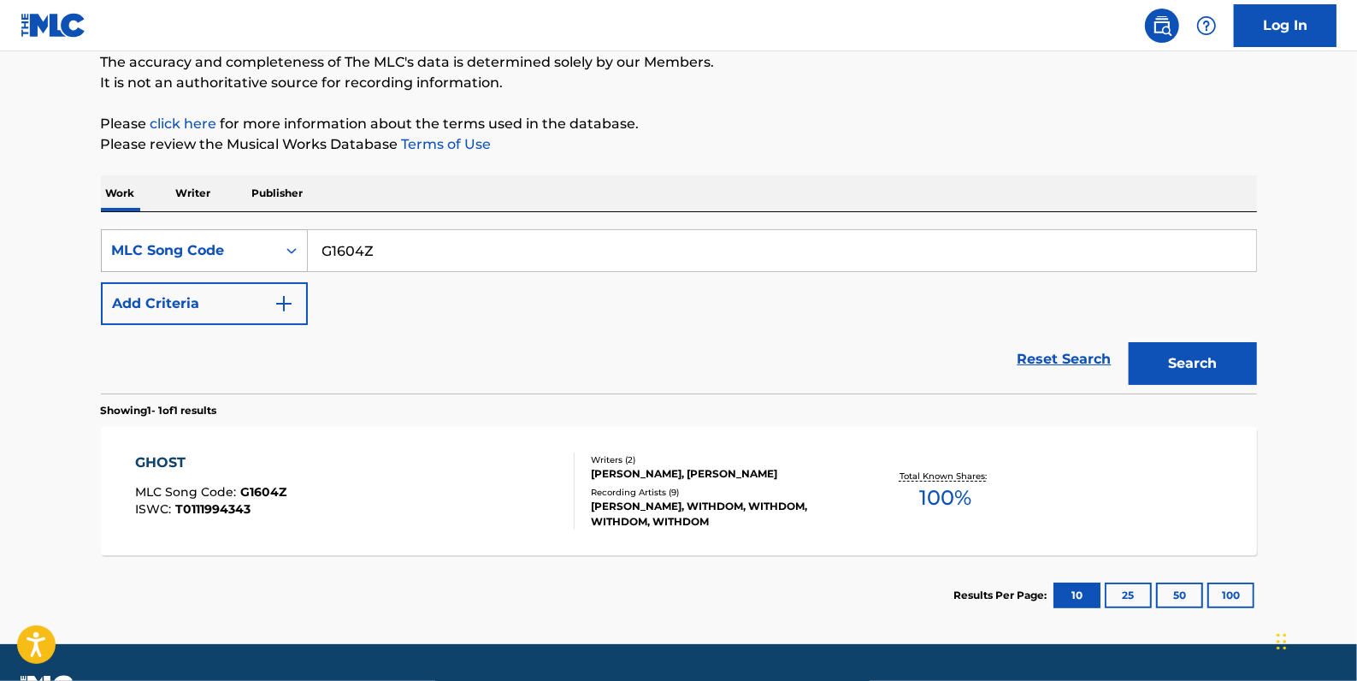
click at [276, 240] on div "Search Form" at bounding box center [291, 250] width 31 height 31
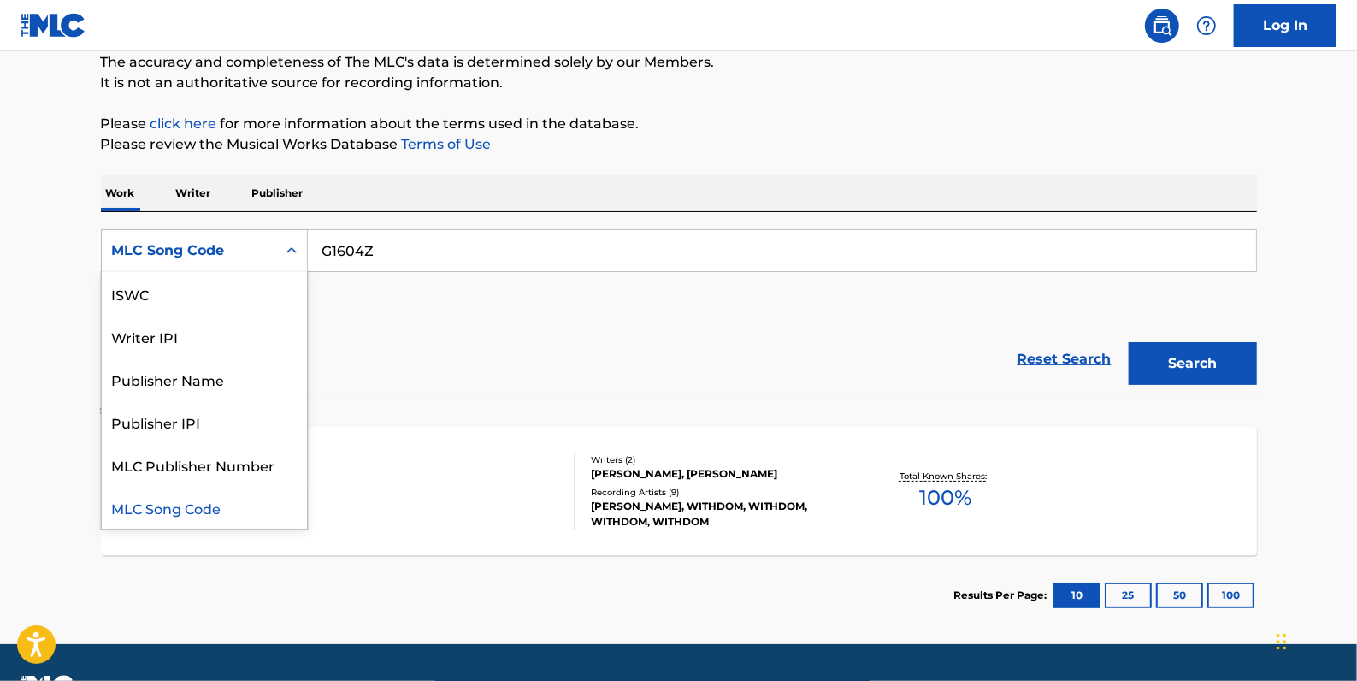
scroll to position [0, 0]
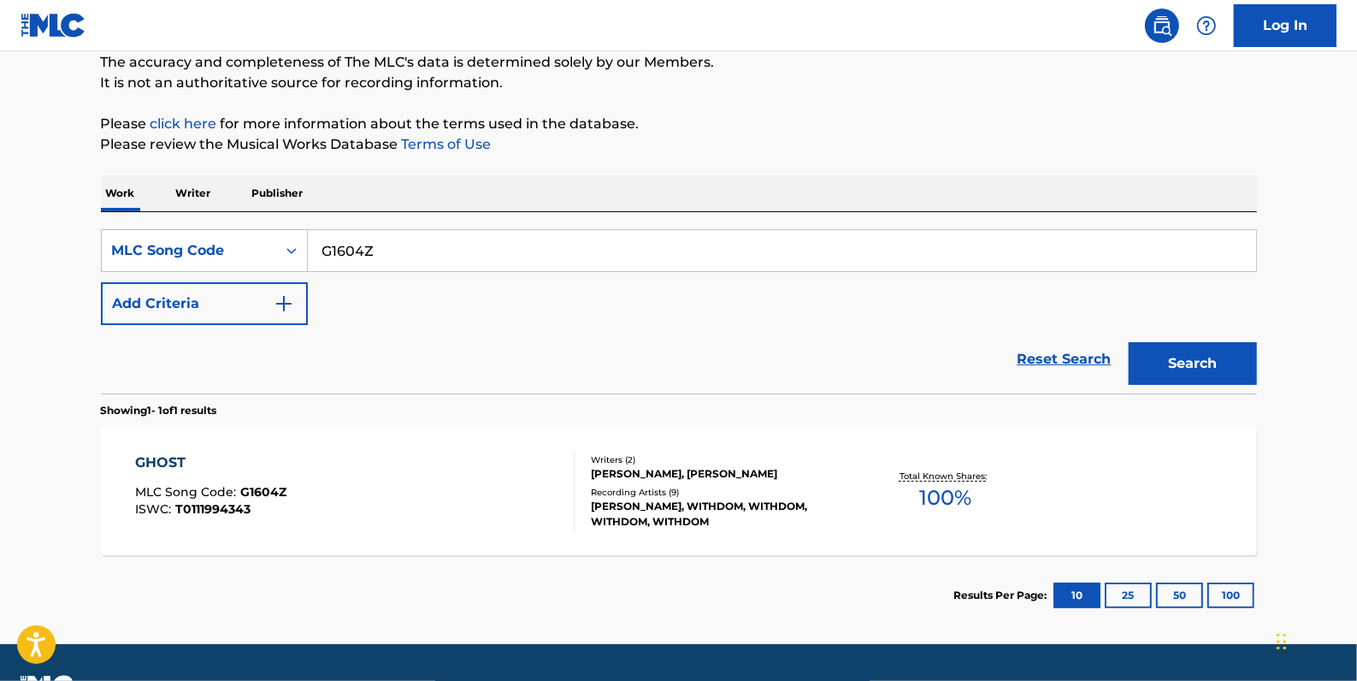
click at [592, 480] on div "[PERSON_NAME], [PERSON_NAME]" at bounding box center [720, 473] width 258 height 15
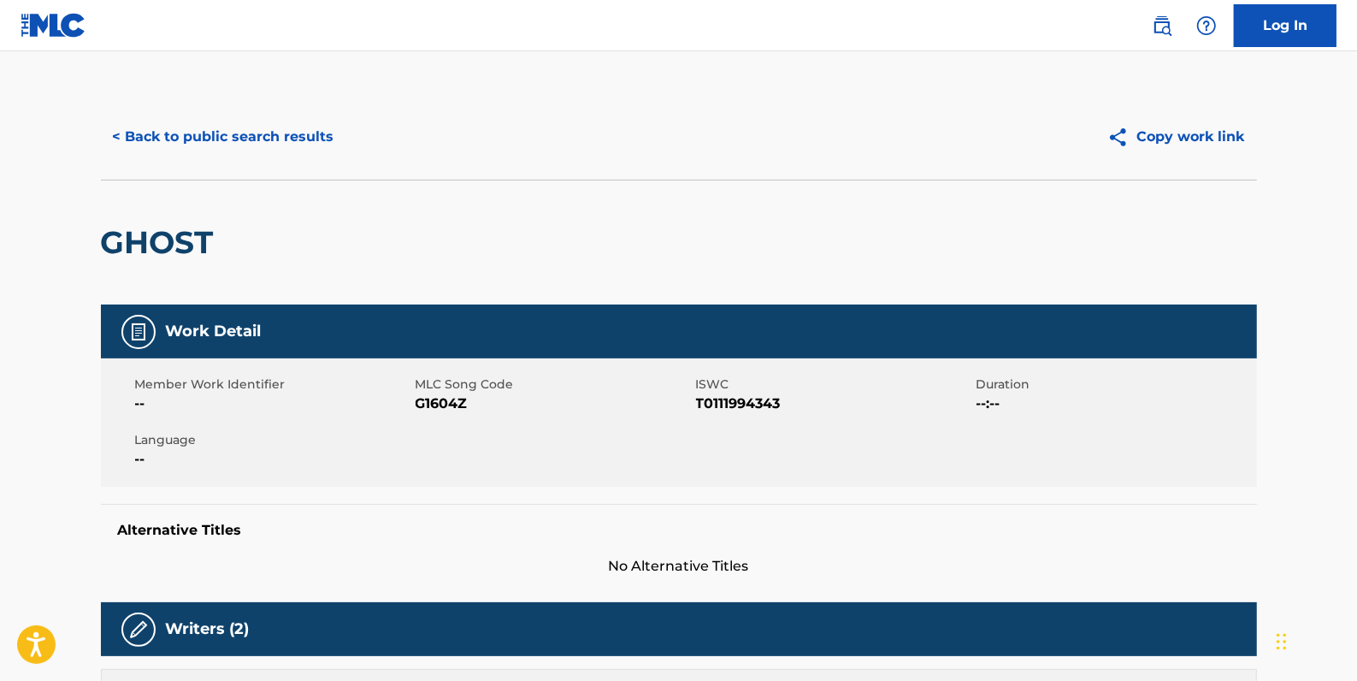
click at [237, 136] on button "< Back to public search results" at bounding box center [223, 136] width 245 height 43
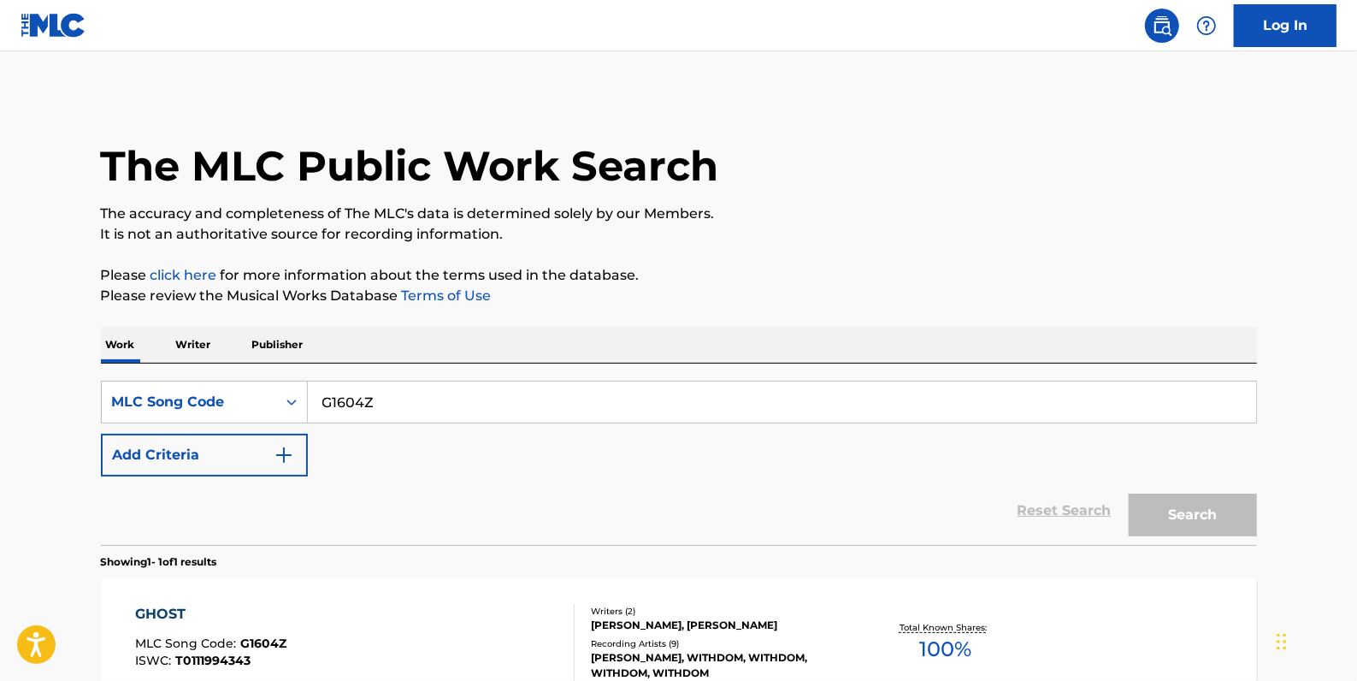
scroll to position [151, 0]
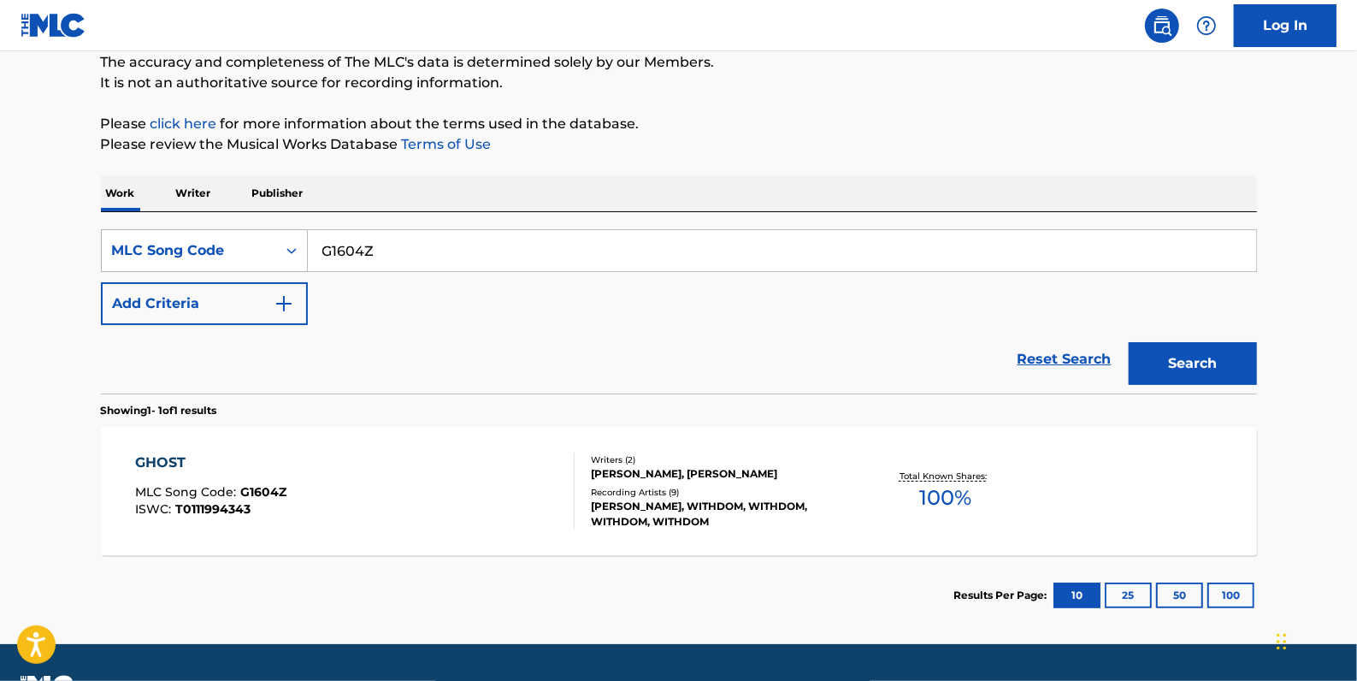
drag, startPoint x: 398, startPoint y: 244, endPoint x: 277, endPoint y: 244, distance: 121.4
click at [277, 244] on div "SearchWithCriteria5e47890e-ceb5-4d65-948b-727127e6fa20 MLC Song Code G1604Z" at bounding box center [679, 250] width 1156 height 43
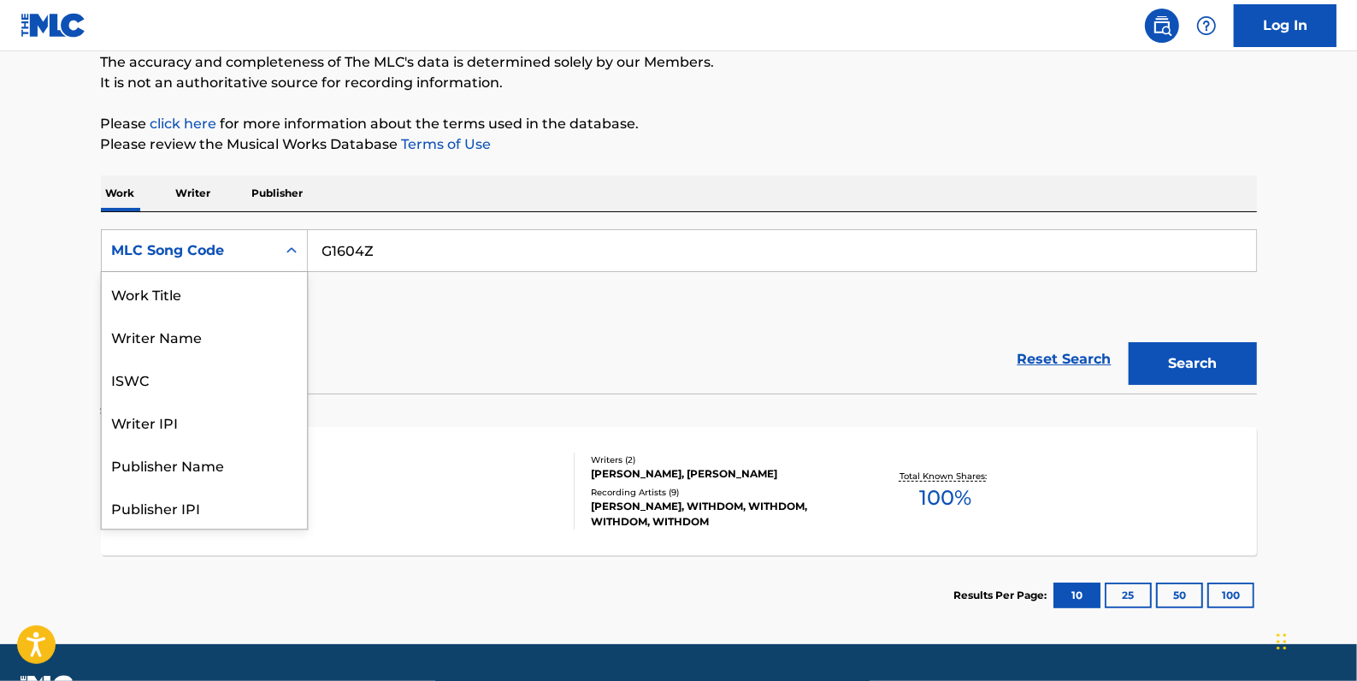
click at [280, 245] on div "Search Form" at bounding box center [291, 250] width 31 height 31
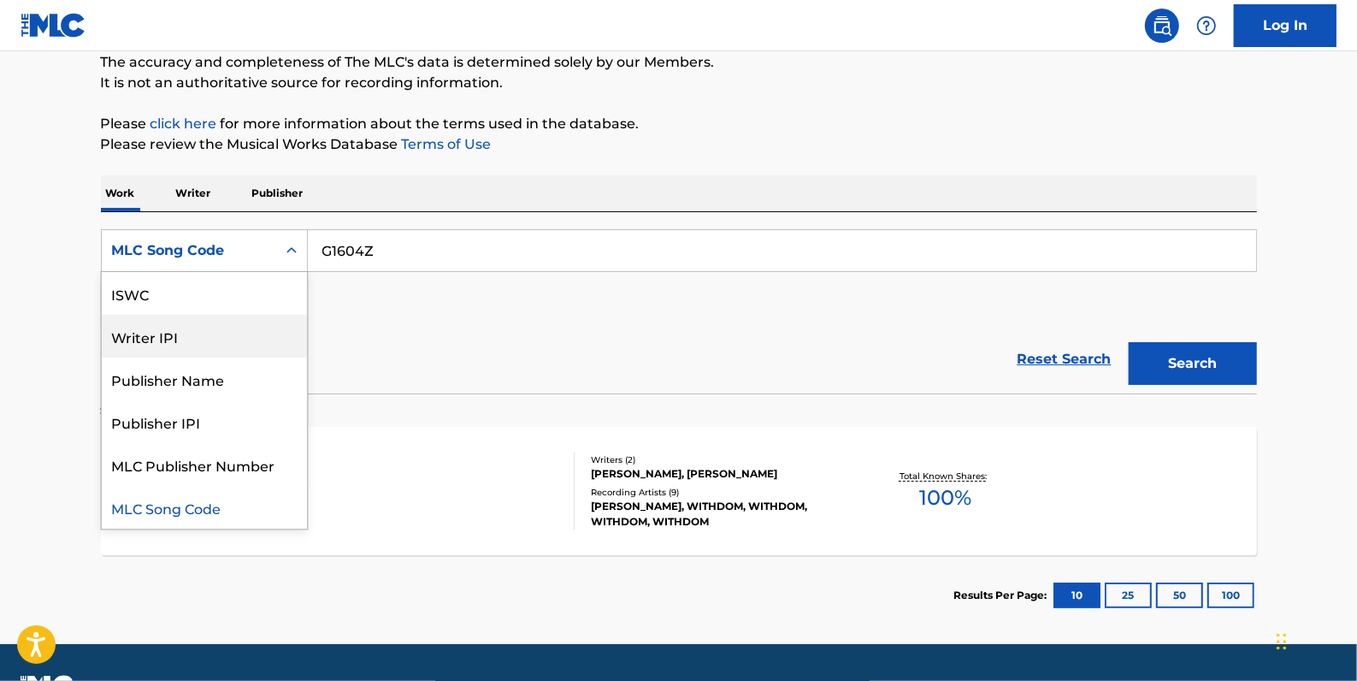
scroll to position [0, 0]
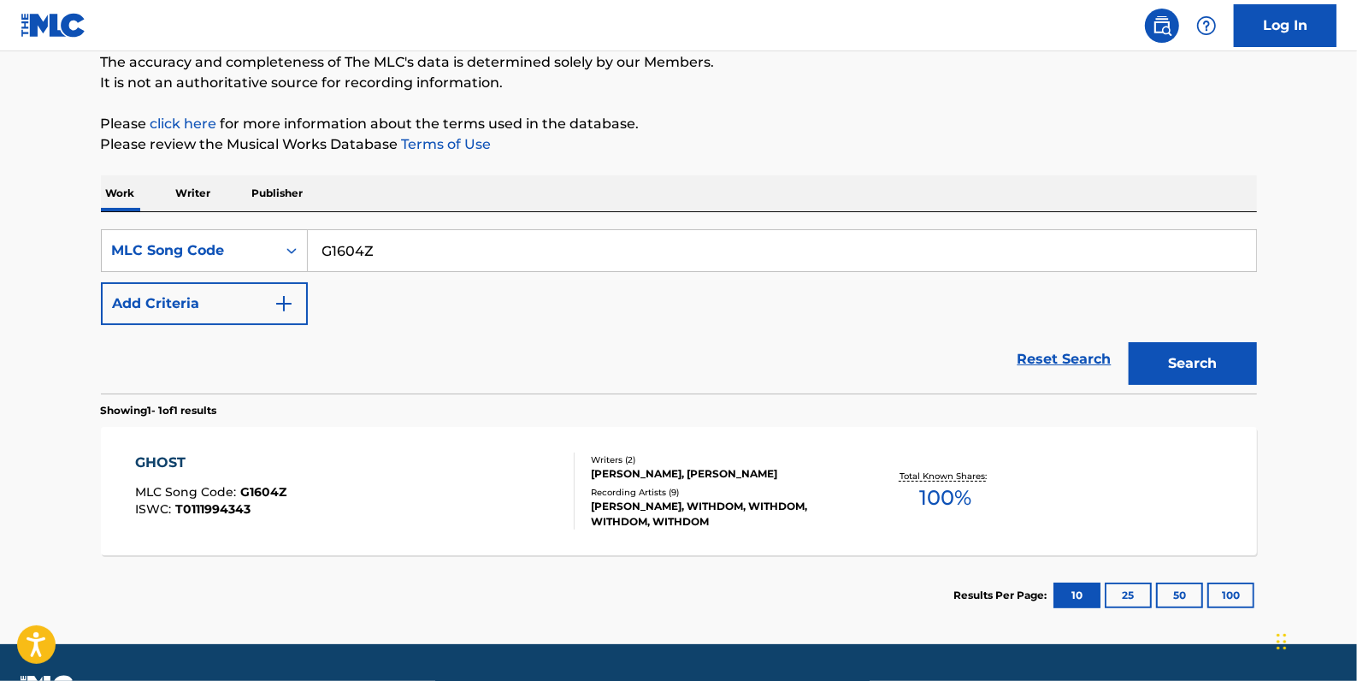
click at [287, 248] on icon "Search Form" at bounding box center [291, 250] width 17 height 17
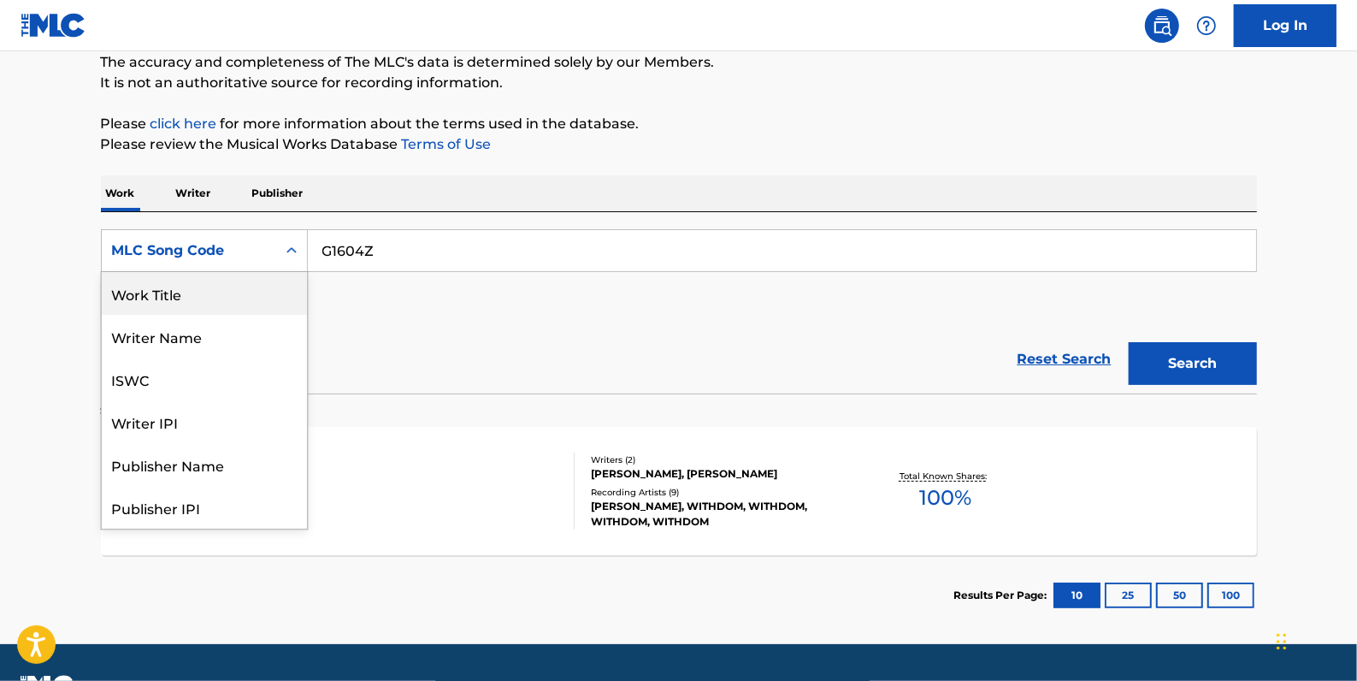
drag, startPoint x: 223, startPoint y: 293, endPoint x: 280, endPoint y: 273, distance: 60.9
click at [222, 293] on div "Work Title" at bounding box center [204, 293] width 205 height 43
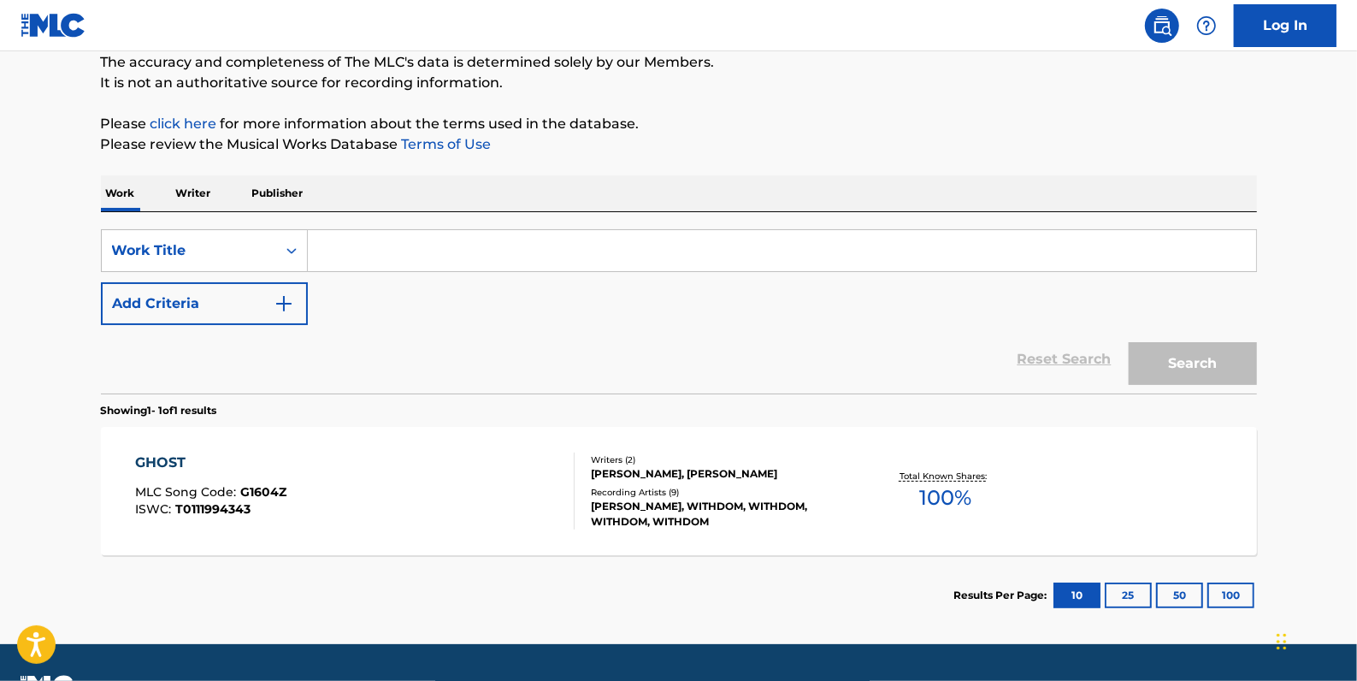
click at [423, 254] on input "Search Form" at bounding box center [782, 250] width 948 height 41
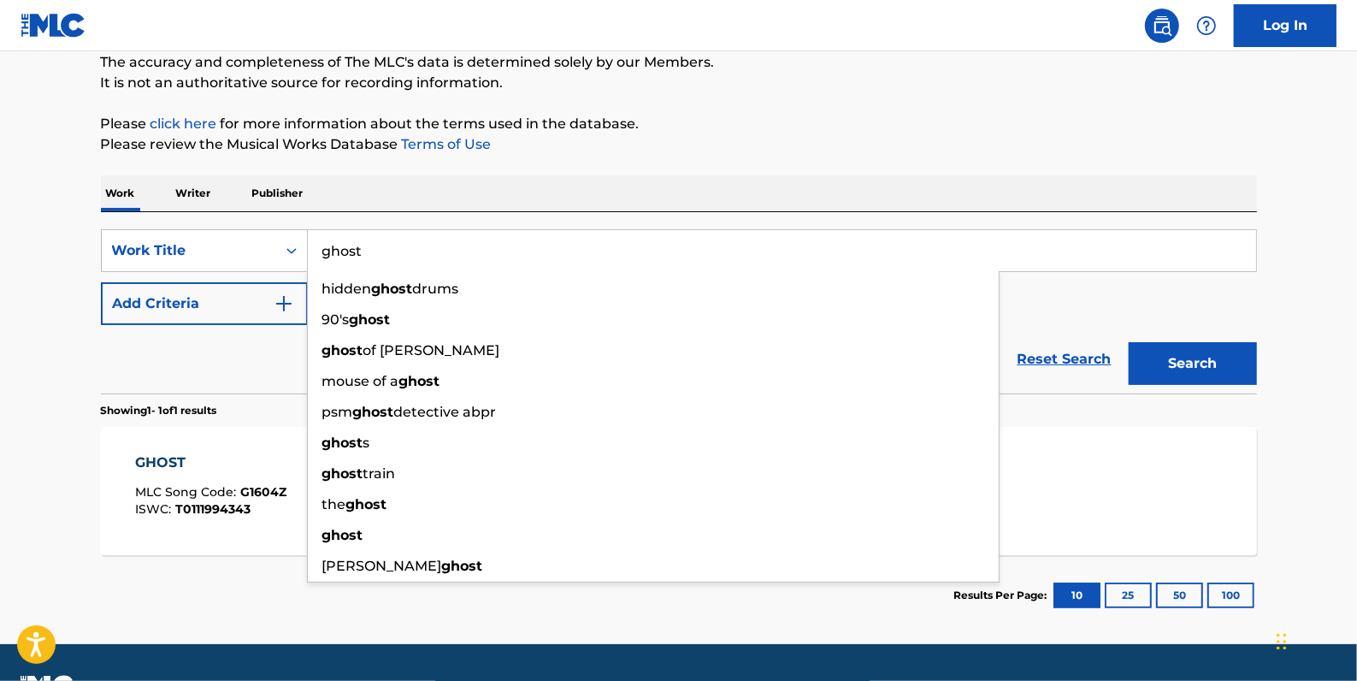
type input "ghost"
click at [792, 120] on p "Please click here for more information about the terms used in the database." at bounding box center [679, 124] width 1156 height 21
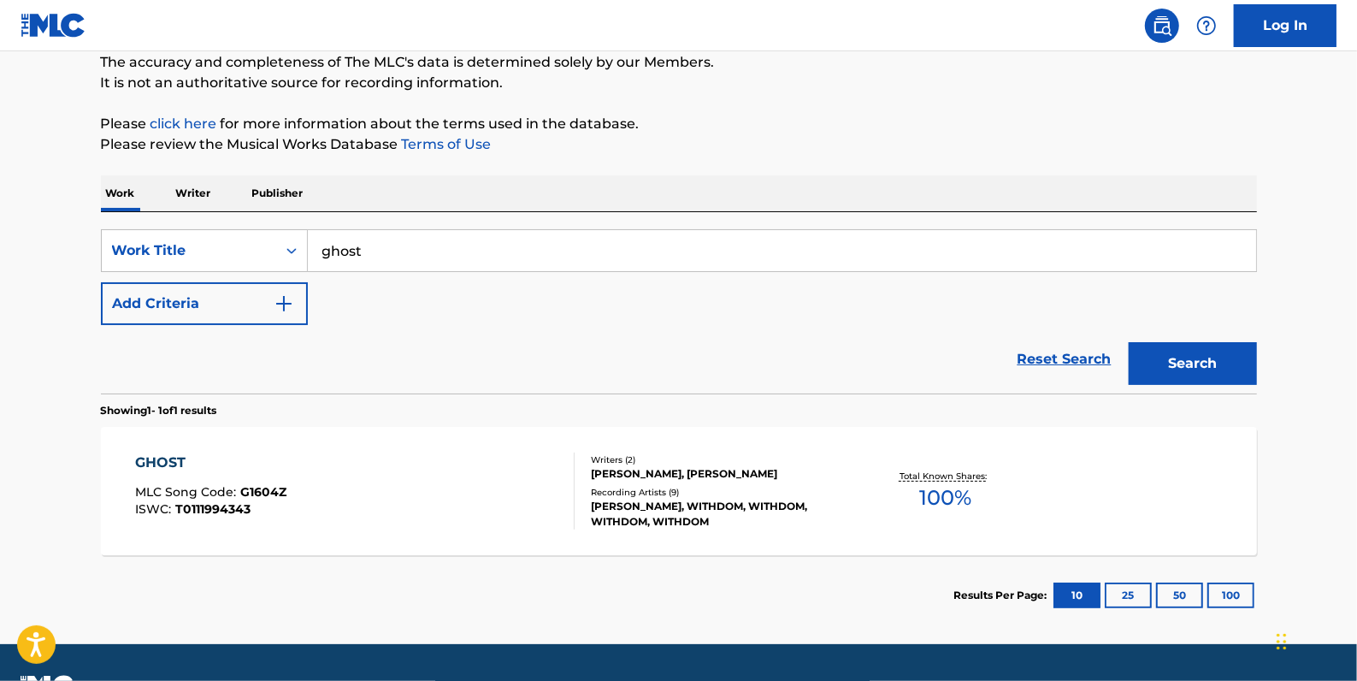
click at [225, 298] on button "Add Criteria" at bounding box center [204, 303] width 207 height 43
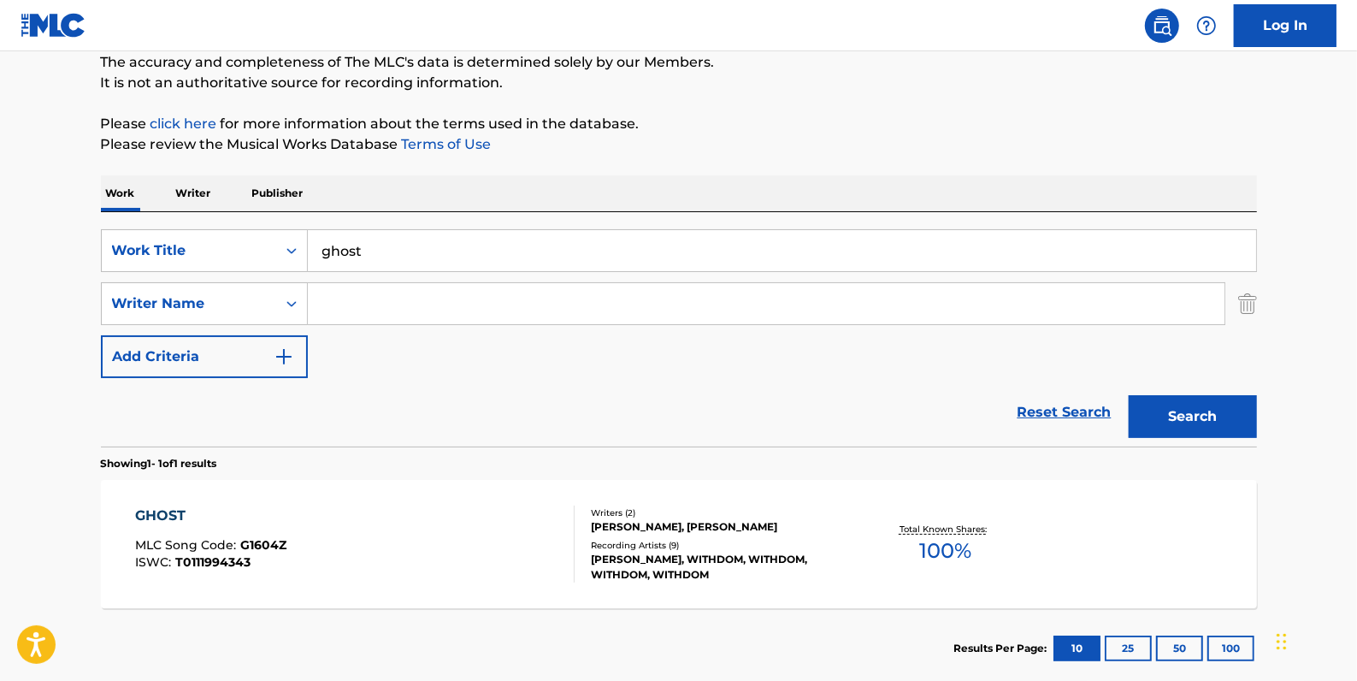
paste input ""[PERSON_NAME]""
click at [328, 300] on input ""[PERSON_NAME]" at bounding box center [766, 303] width 917 height 41
click at [1197, 416] on button "Search" at bounding box center [1193, 416] width 128 height 43
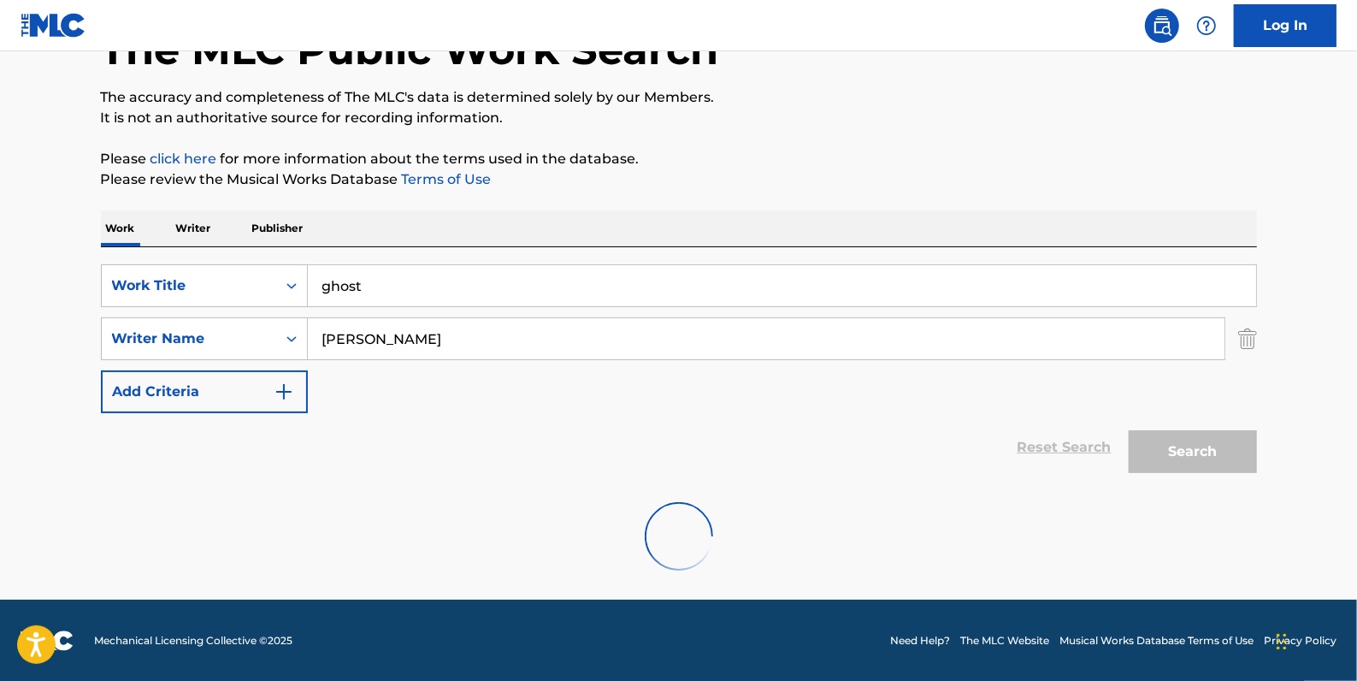
scroll to position [60, 0]
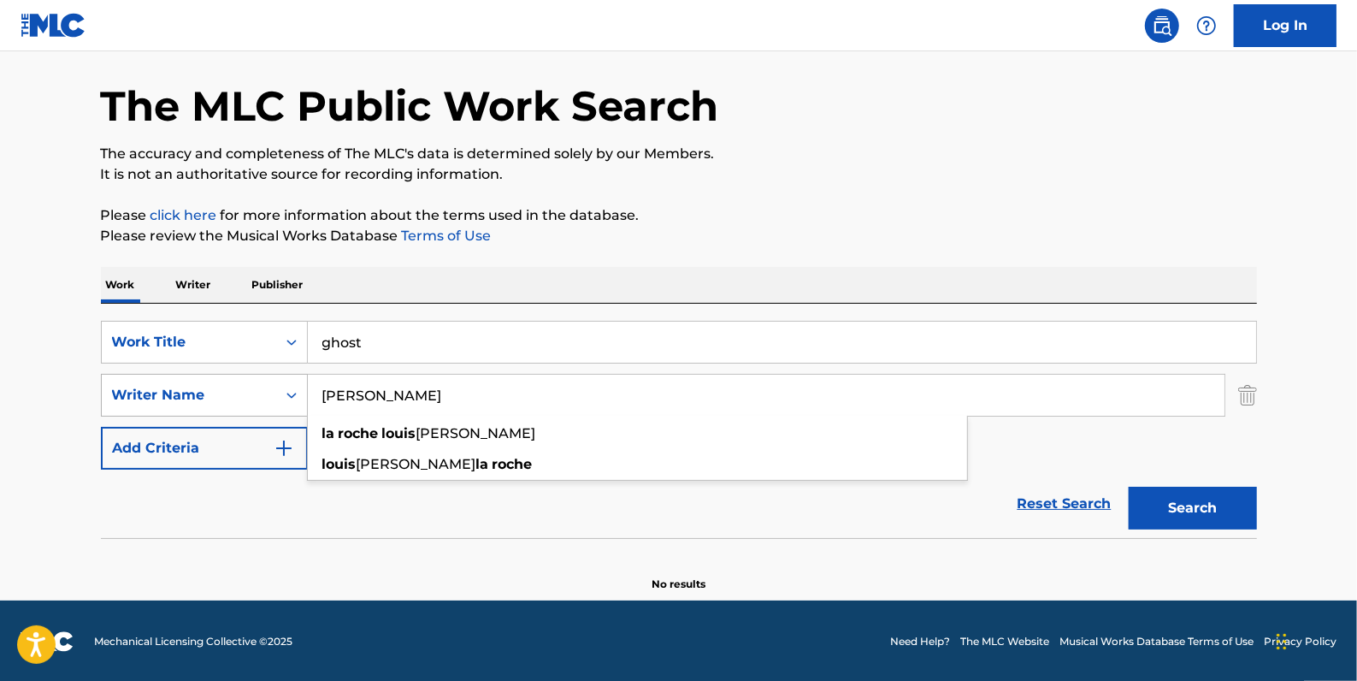
drag, startPoint x: 463, startPoint y: 391, endPoint x: 291, endPoint y: 390, distance: 172.7
click at [291, 390] on div "SearchWithCriteriaa6e068bd-12e3-4c8e-b814-4e472d16a12c Writer Name [PERSON_NAME…" at bounding box center [679, 395] width 1156 height 43
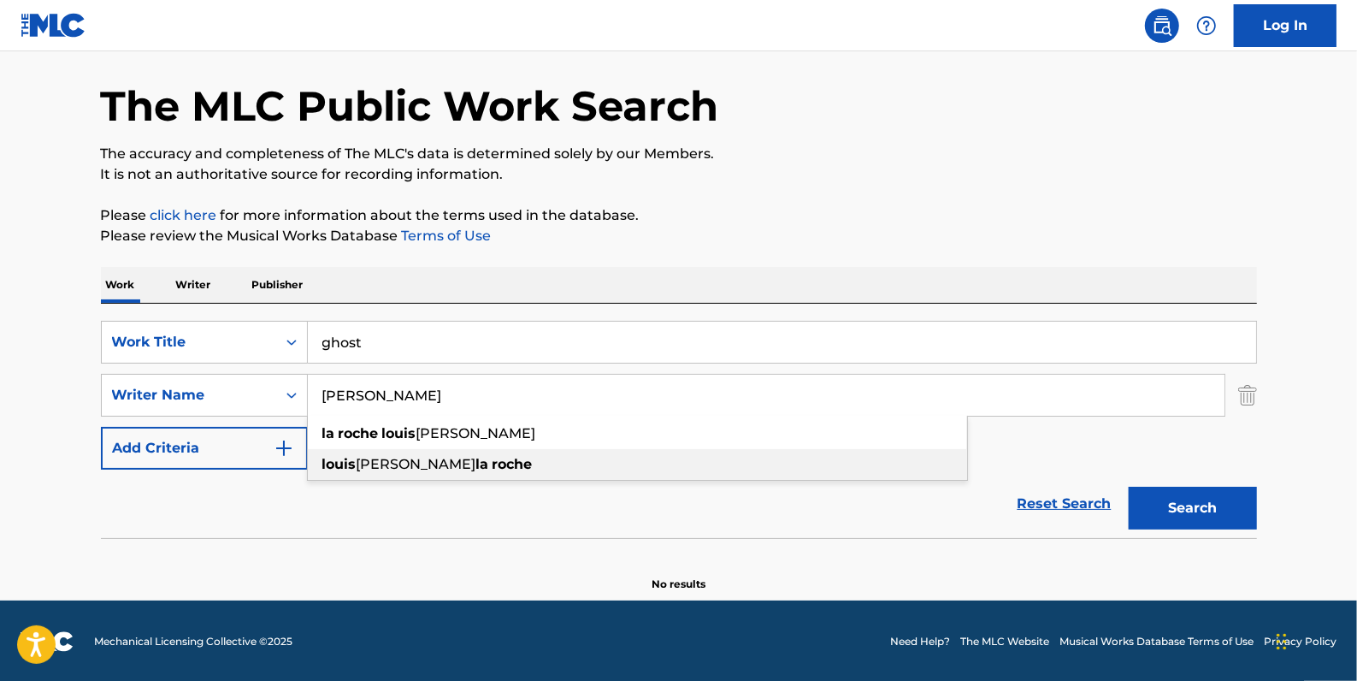
click at [404, 468] on span "[PERSON_NAME]" at bounding box center [417, 464] width 120 height 16
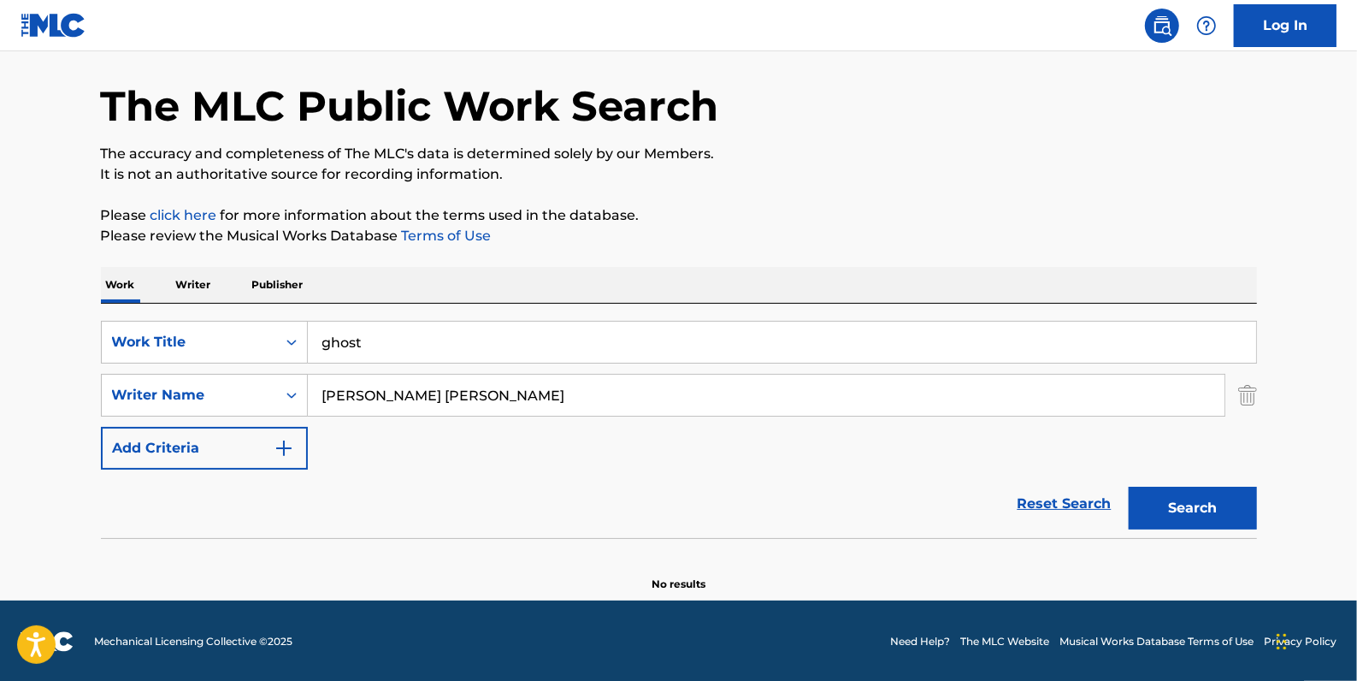
click at [1205, 505] on button "Search" at bounding box center [1193, 508] width 128 height 43
drag, startPoint x: 435, startPoint y: 392, endPoint x: 287, endPoint y: 386, distance: 148.1
click at [287, 386] on div "SearchWithCriteriaa6e068bd-12e3-4c8e-b814-4e472d16a12c Writer Name [PERSON_NAME…" at bounding box center [679, 395] width 1156 height 43
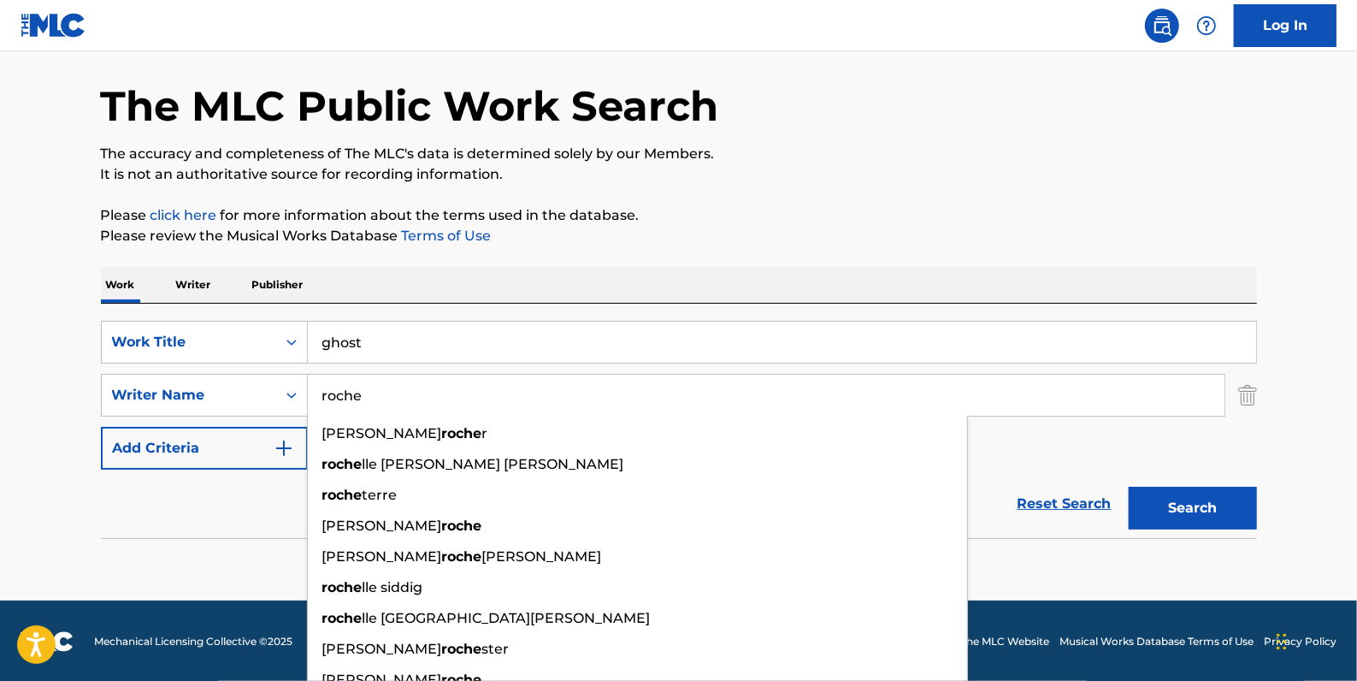
type input "roche"
click at [1183, 503] on button "Search" at bounding box center [1193, 508] width 128 height 43
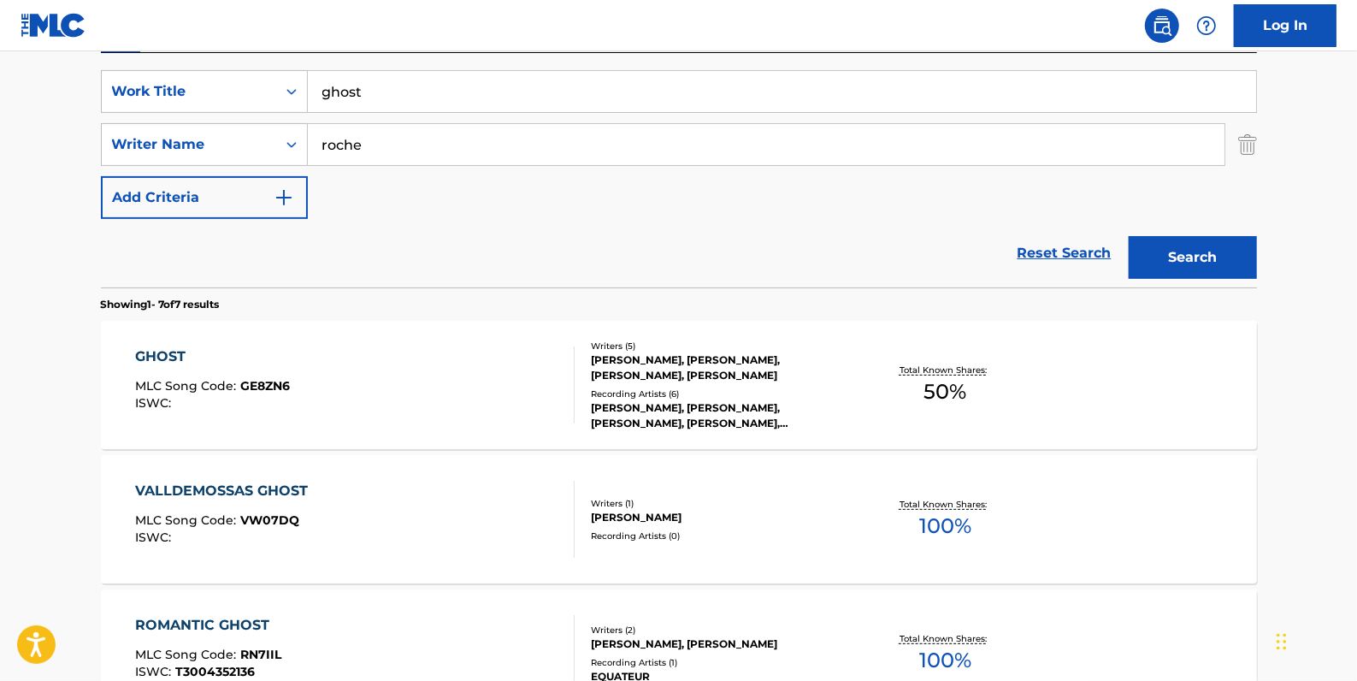
scroll to position [277, 0]
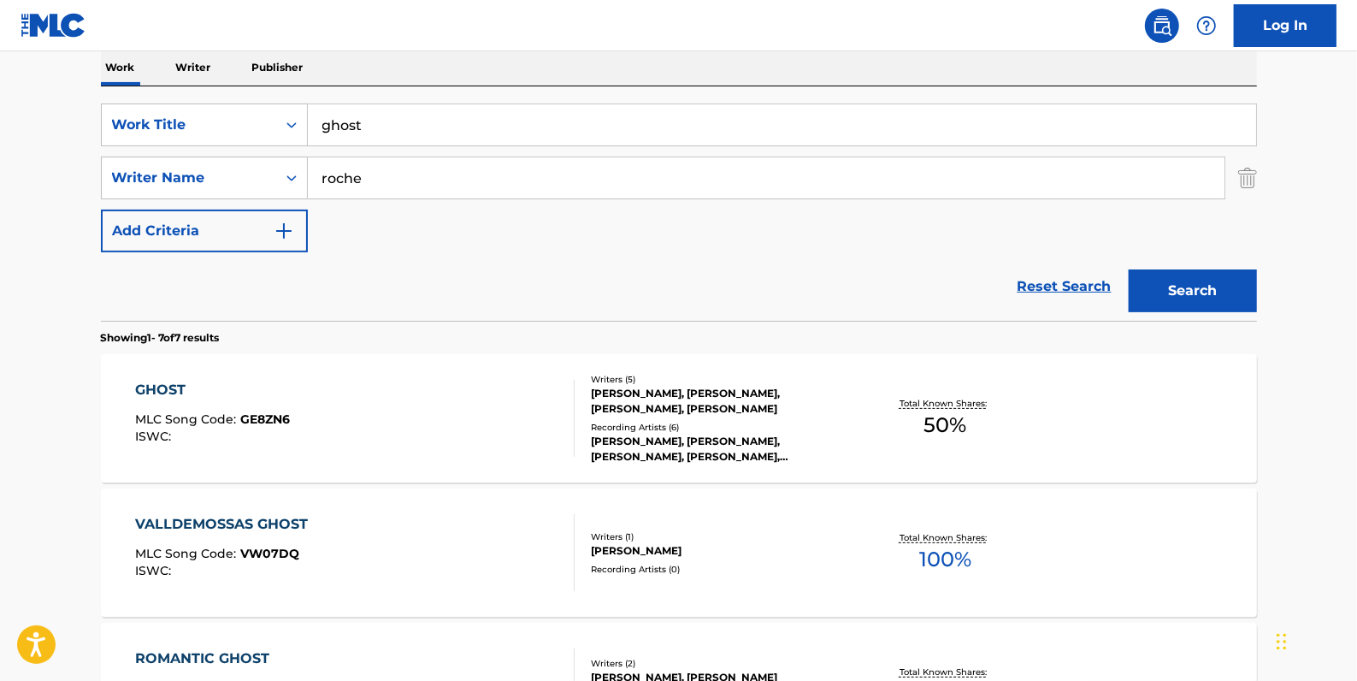
click at [466, 396] on div "GHOST MLC Song Code : GE8ZN6 ISWC :" at bounding box center [355, 418] width 440 height 77
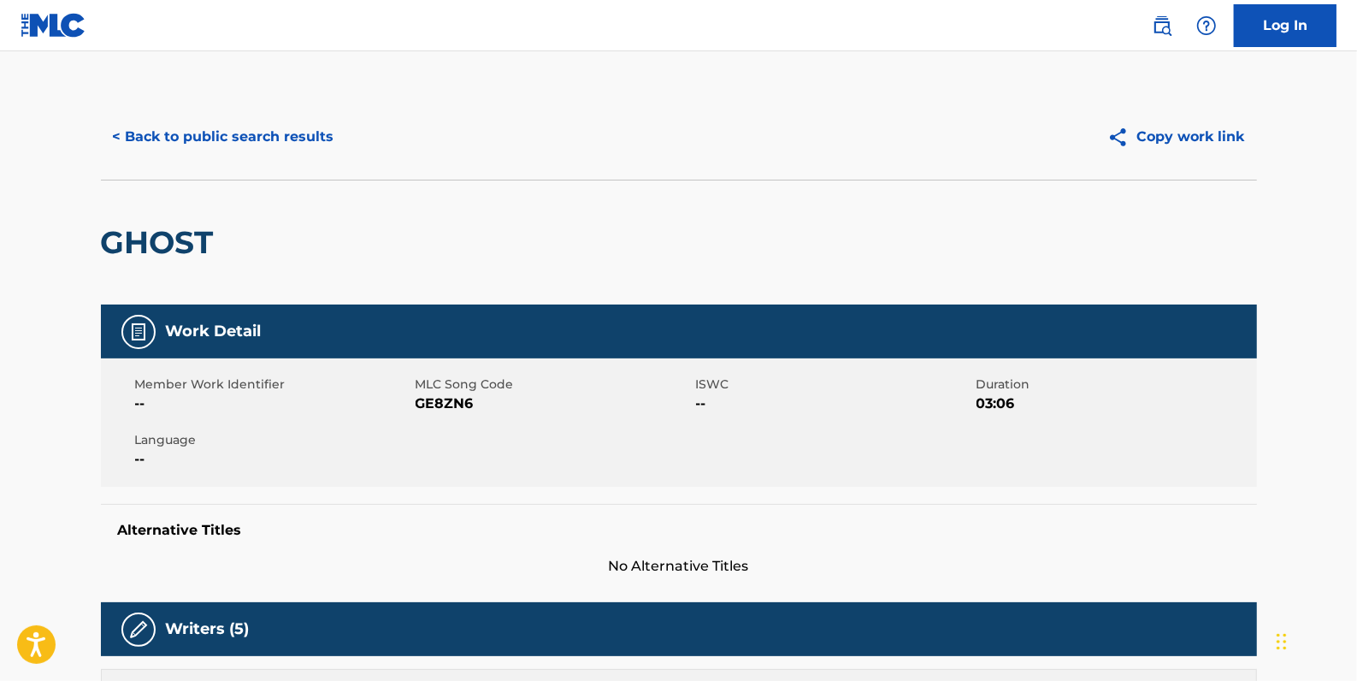
click at [187, 131] on button "< Back to public search results" at bounding box center [223, 136] width 245 height 43
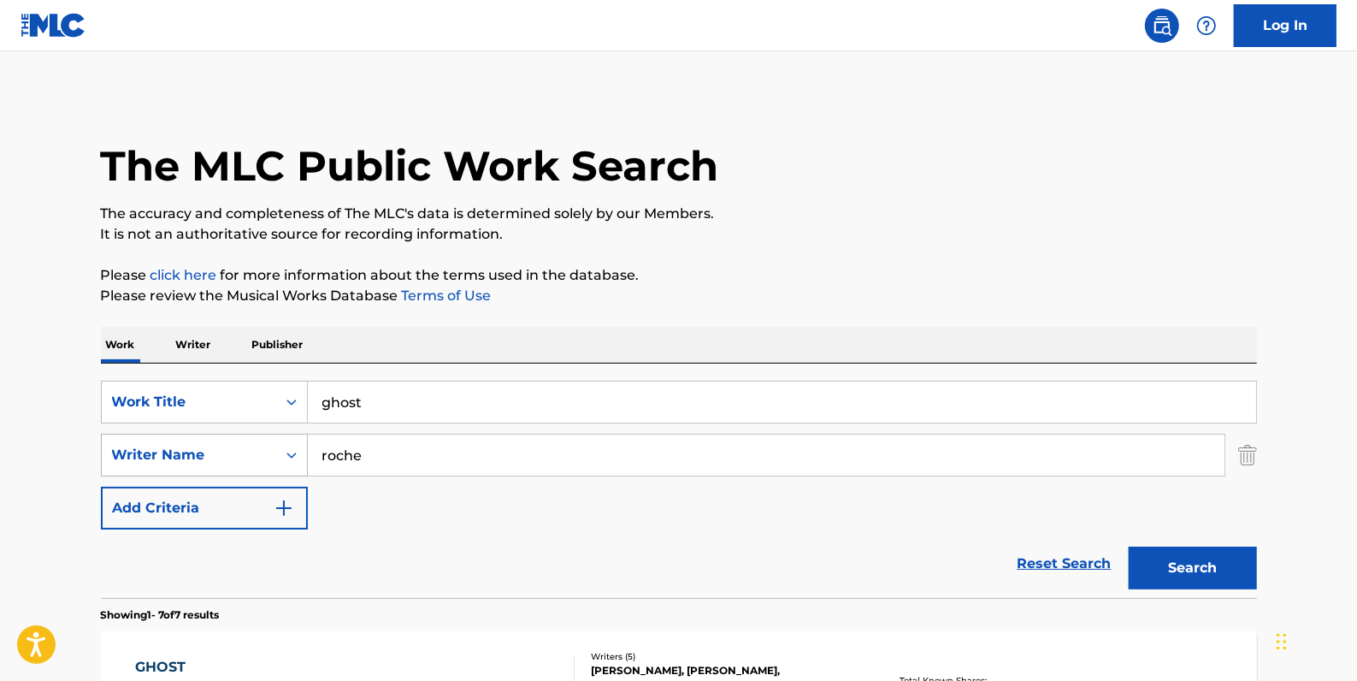
scroll to position [277, 0]
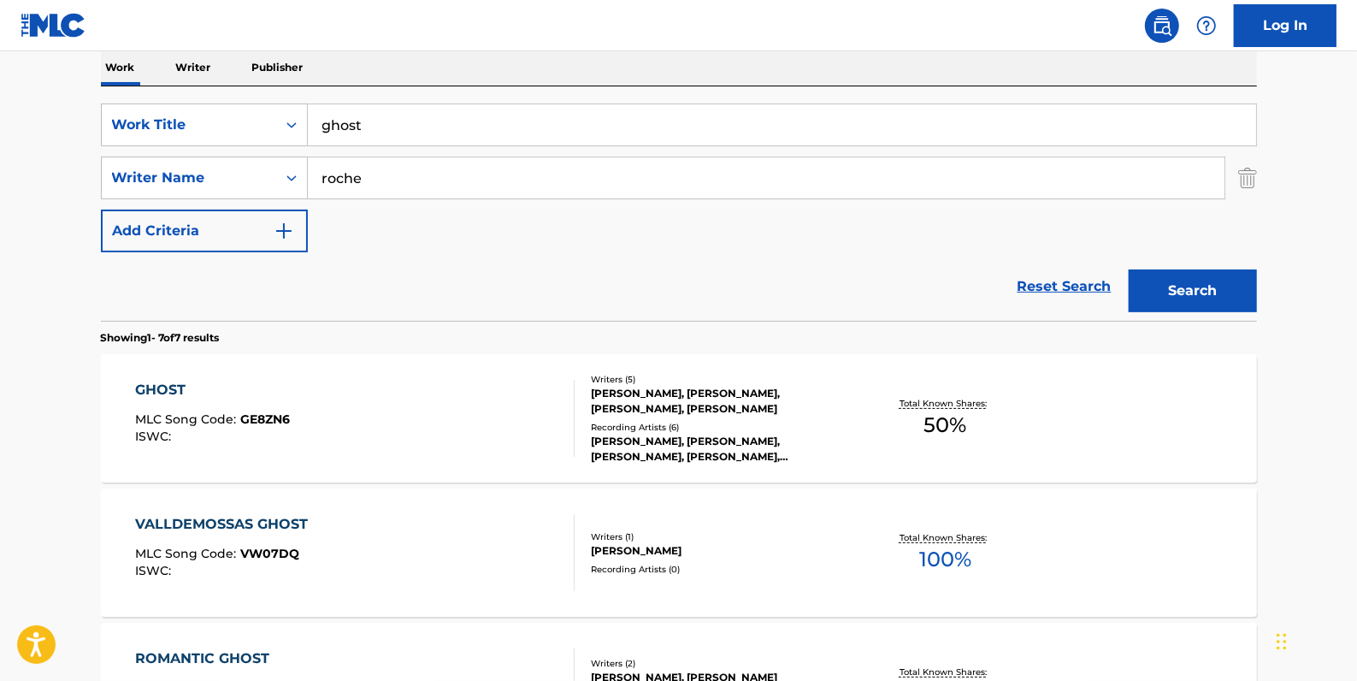
click at [1046, 289] on link "Reset Search" at bounding box center [1064, 287] width 111 height 38
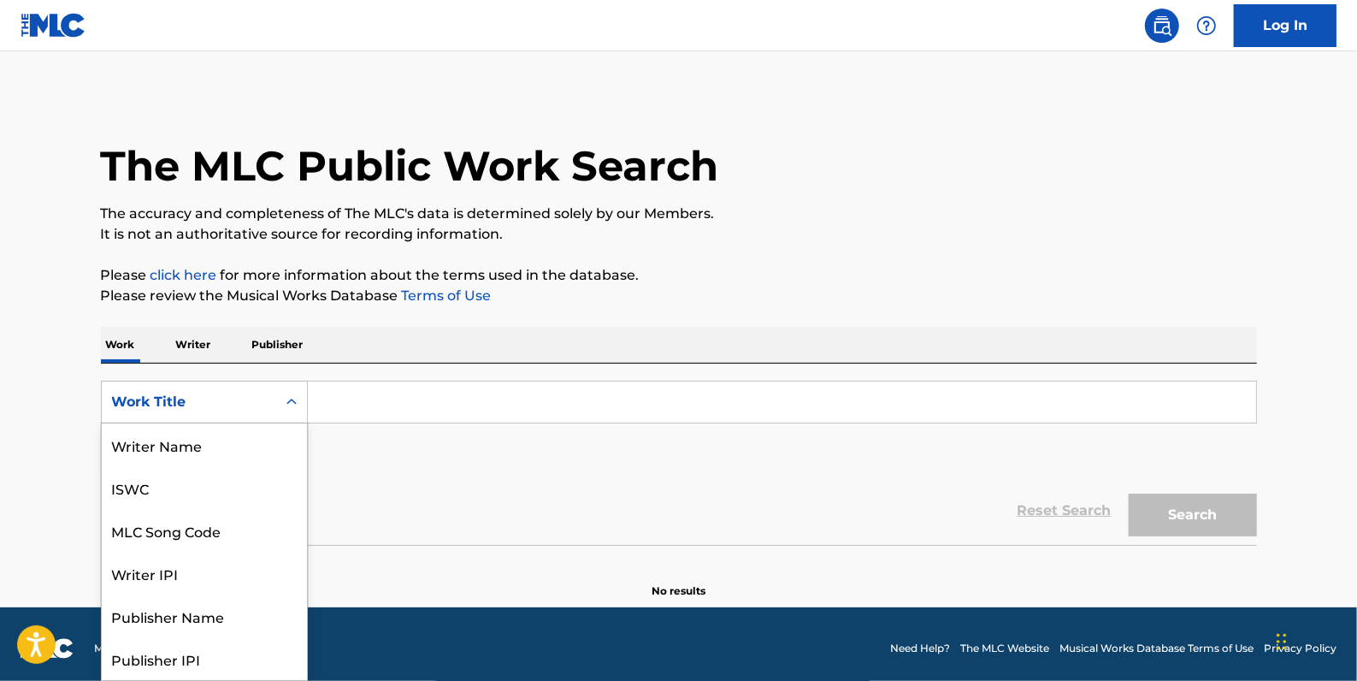
click at [274, 402] on div "Work Title" at bounding box center [204, 402] width 207 height 43
click at [247, 440] on div "MLC Song Code" at bounding box center [204, 444] width 205 height 43
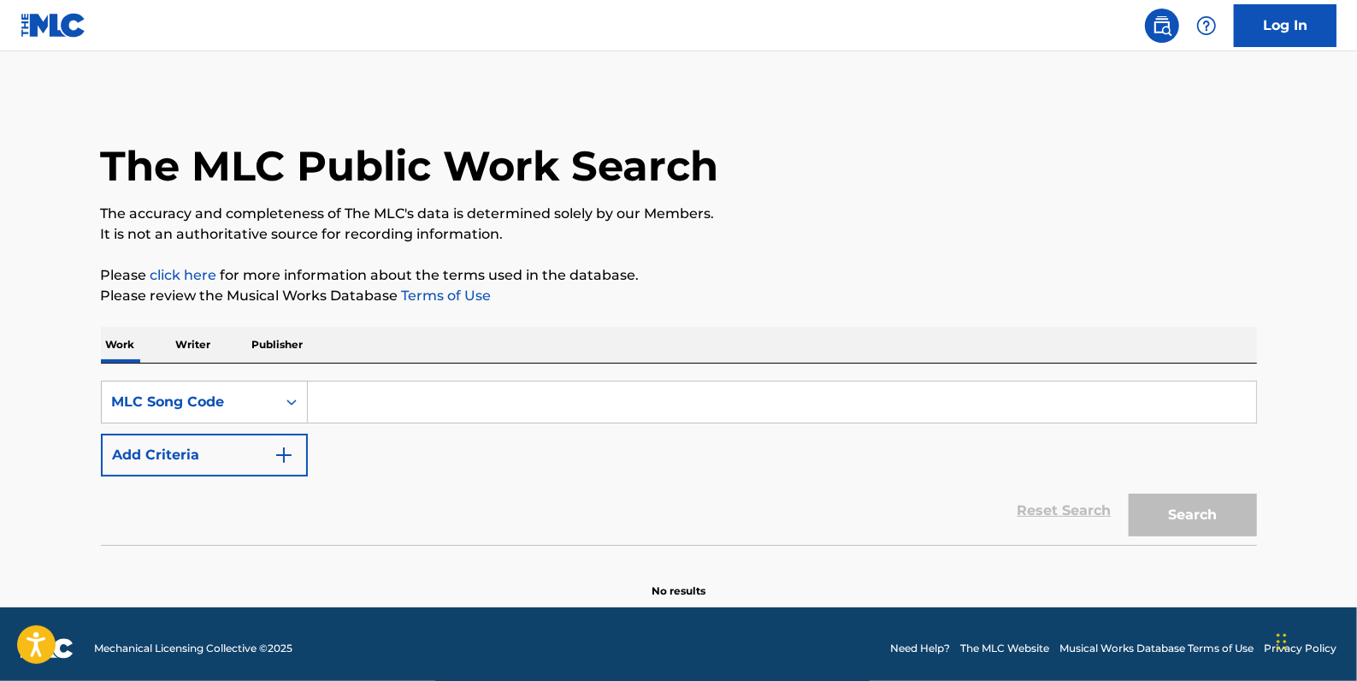
paste input "G1604Z"
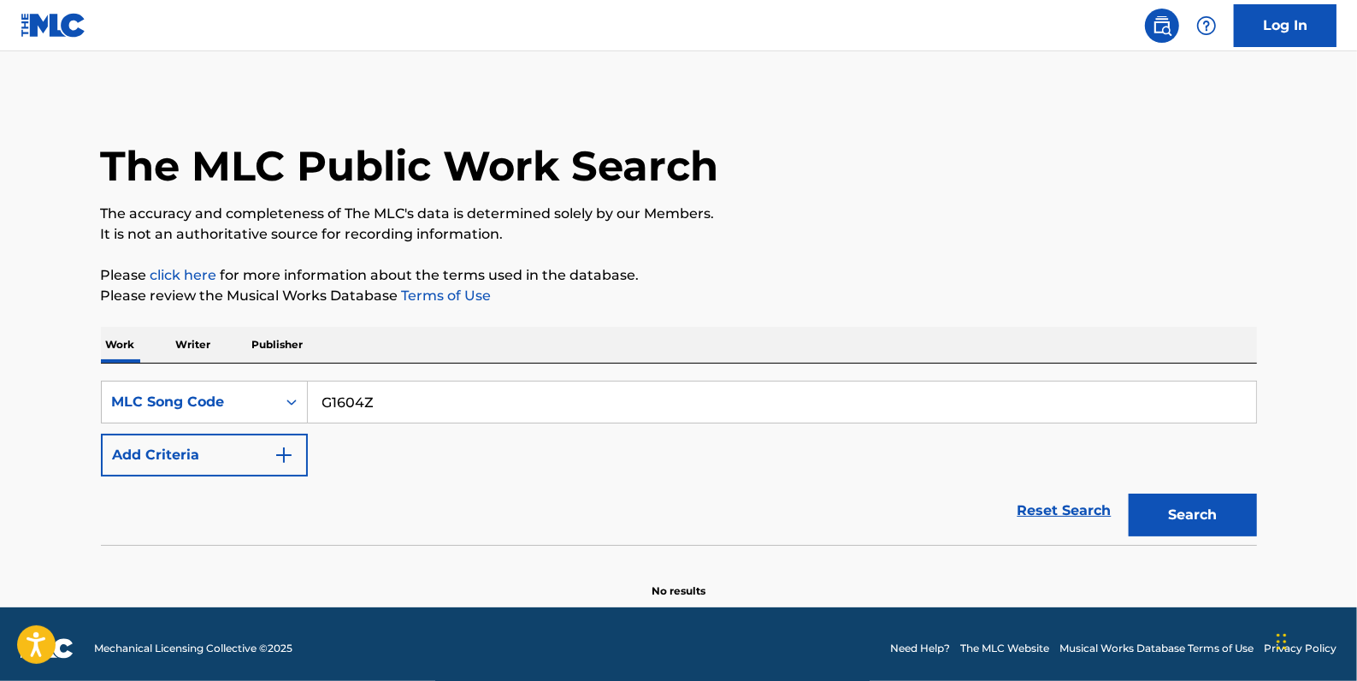
type input "G1604Z"
click at [1200, 520] on button "Search" at bounding box center [1193, 514] width 128 height 43
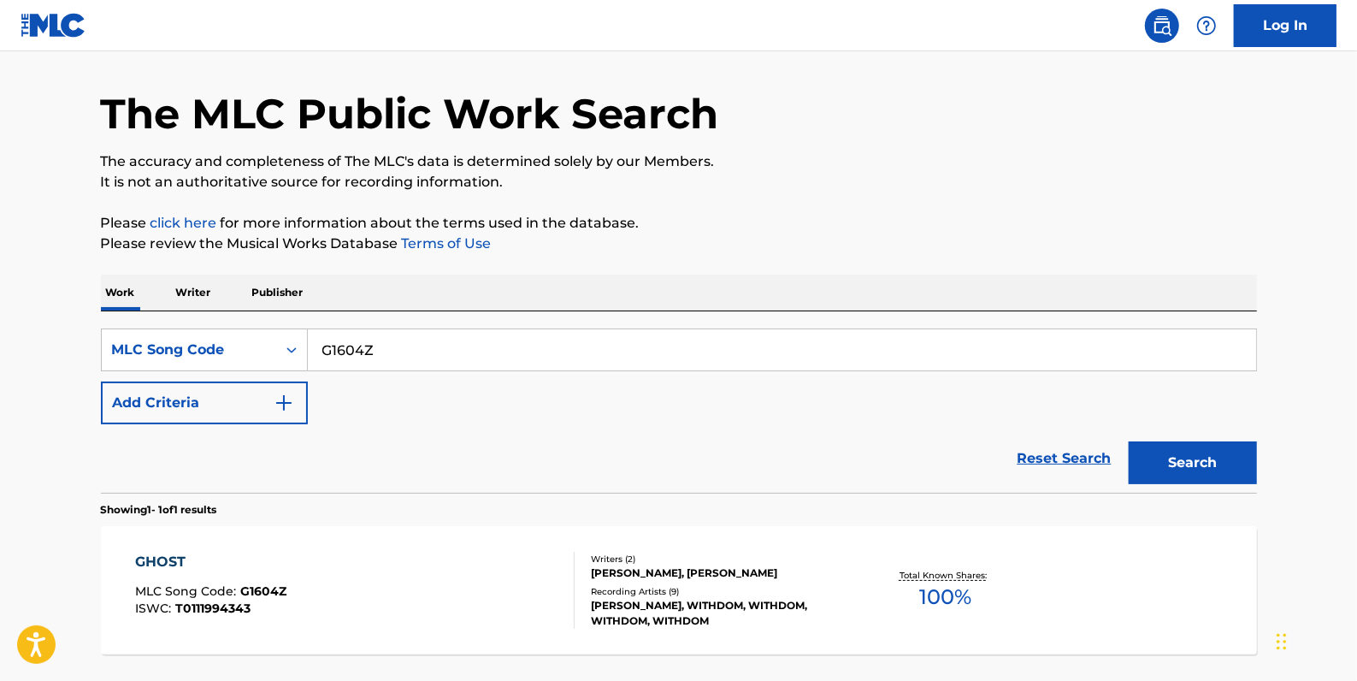
scroll to position [77, 0]
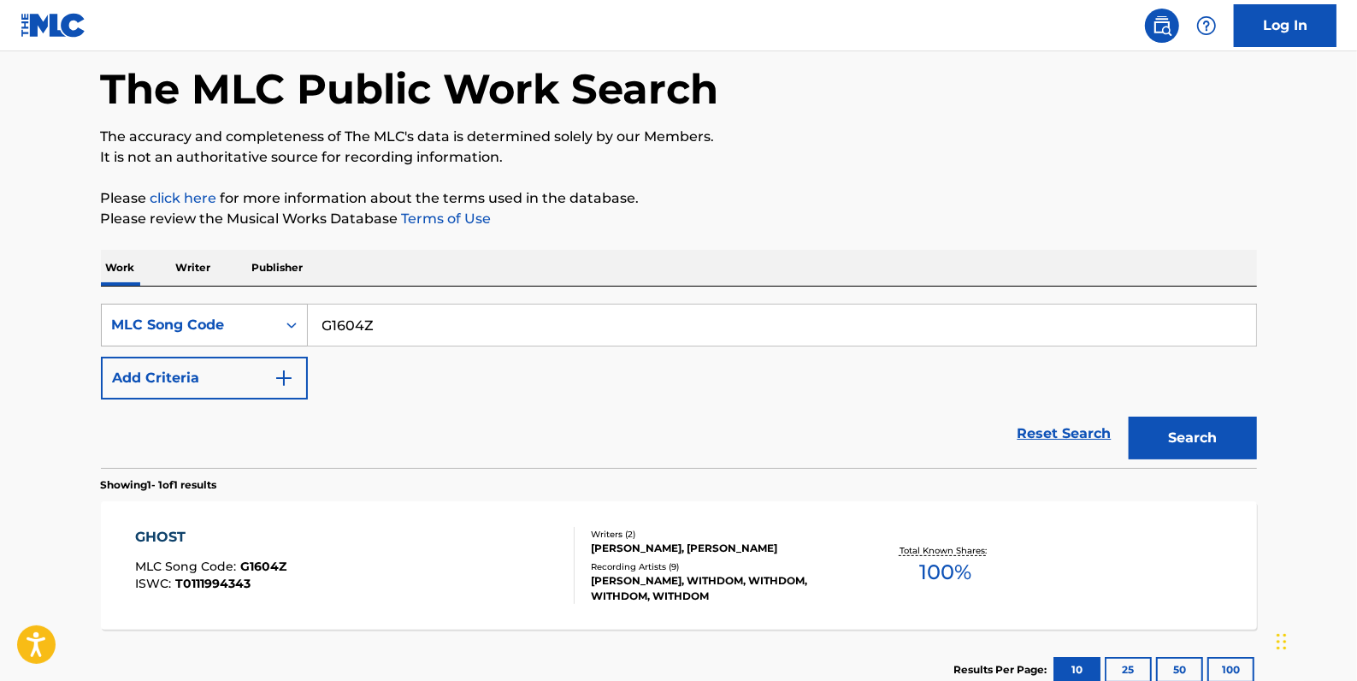
drag, startPoint x: 405, startPoint y: 322, endPoint x: 303, endPoint y: 308, distance: 103.5
click at [303, 308] on div "SearchWithCriteria11344e9f-5d1c-439d-8842-5d13a9b7a07b MLC Song Code G1604Z" at bounding box center [679, 325] width 1156 height 43
paste input "M08622"
type input "M08622"
click at [1204, 434] on button "Search" at bounding box center [1193, 437] width 128 height 43
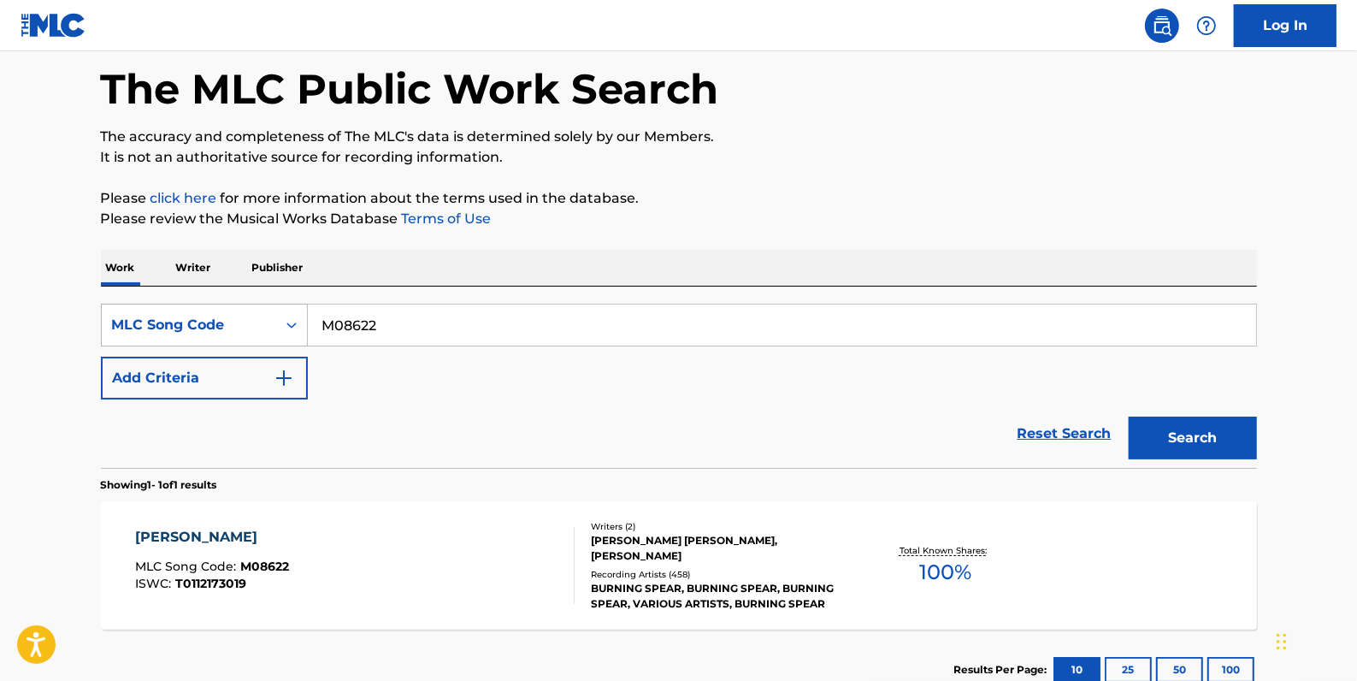
drag, startPoint x: 414, startPoint y: 331, endPoint x: 274, endPoint y: 312, distance: 141.5
click at [274, 312] on div "SearchWithCriteria11344e9f-5d1c-439d-8842-5d13a9b7a07b MLC Song Code M08622" at bounding box center [679, 325] width 1156 height 43
paste input "X7604M"
type input "X7604M"
click at [1181, 430] on button "Search" at bounding box center [1193, 437] width 128 height 43
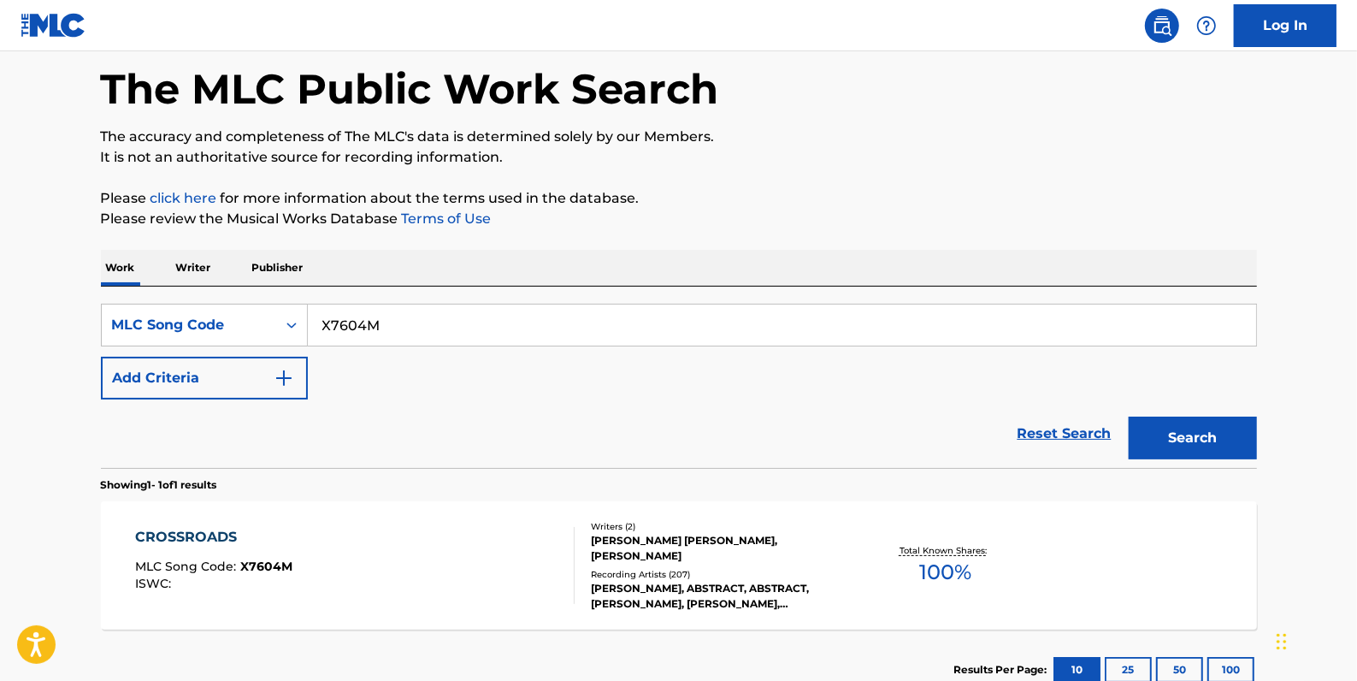
drag, startPoint x: 406, startPoint y: 332, endPoint x: 316, endPoint y: 329, distance: 90.7
click at [316, 329] on input "X7604M" at bounding box center [782, 324] width 948 height 41
paste input "CB5XW3"
type input "CB5XW3"
click at [1180, 432] on button "Search" at bounding box center [1193, 437] width 128 height 43
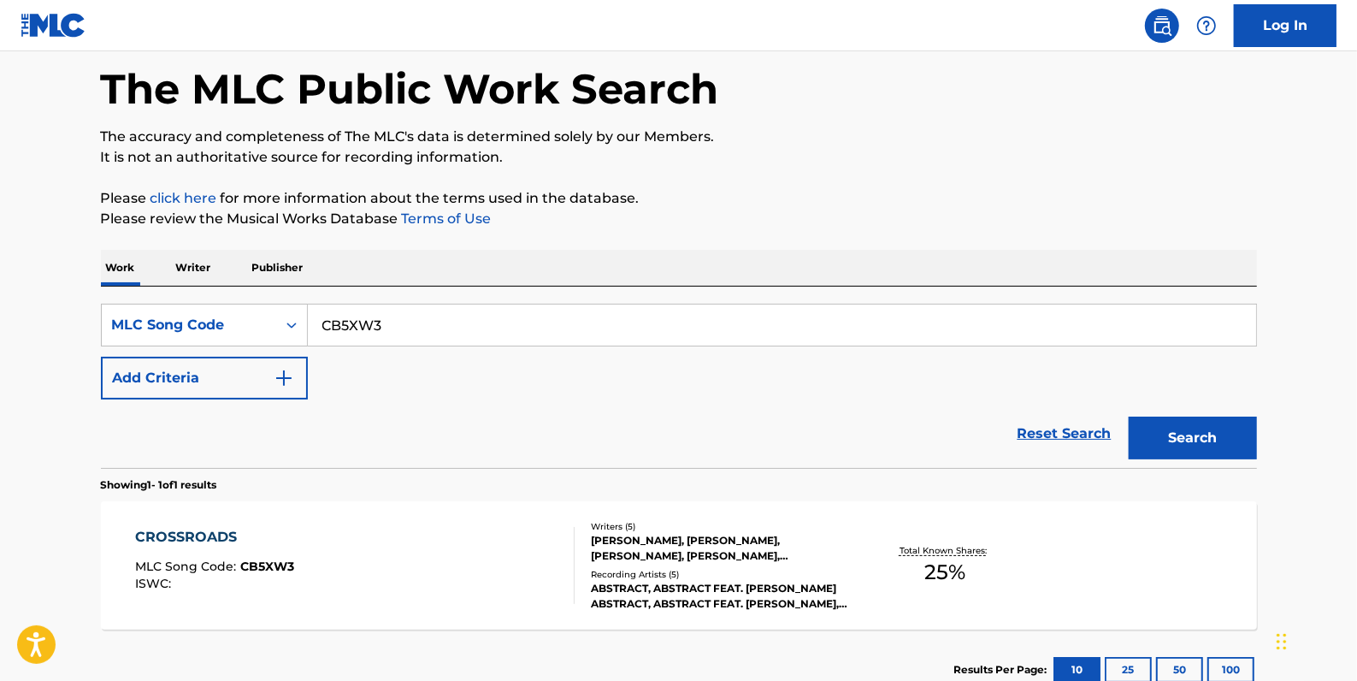
click at [485, 558] on div "CROSSROADS MLC Song Code : CB5XW3 ISWC :" at bounding box center [355, 565] width 440 height 77
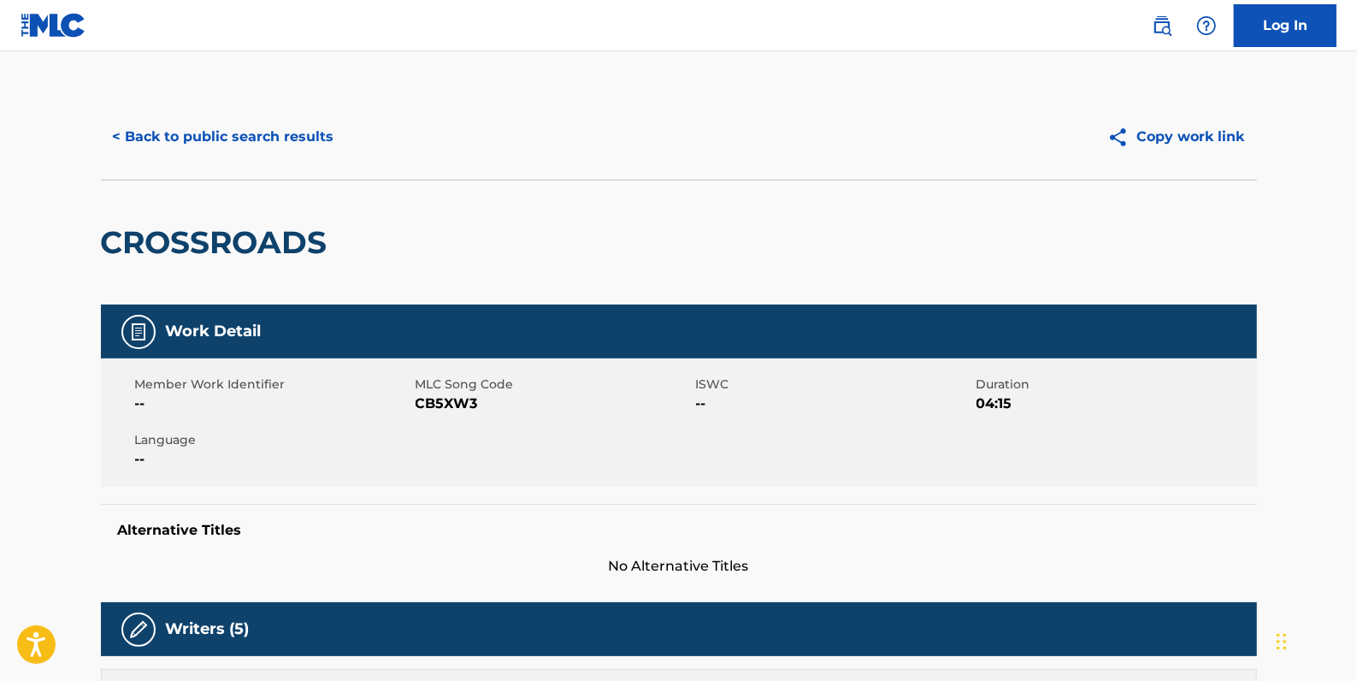
click at [224, 137] on button "< Back to public search results" at bounding box center [223, 136] width 245 height 43
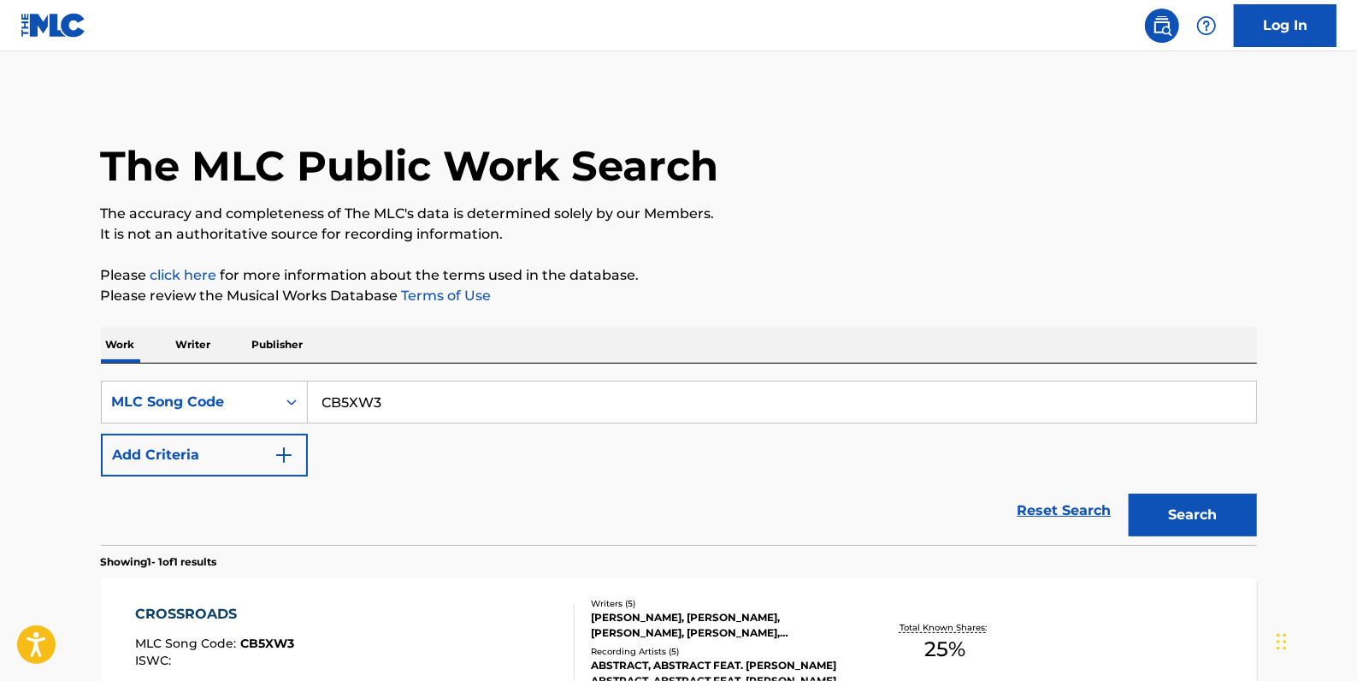
scroll to position [77, 0]
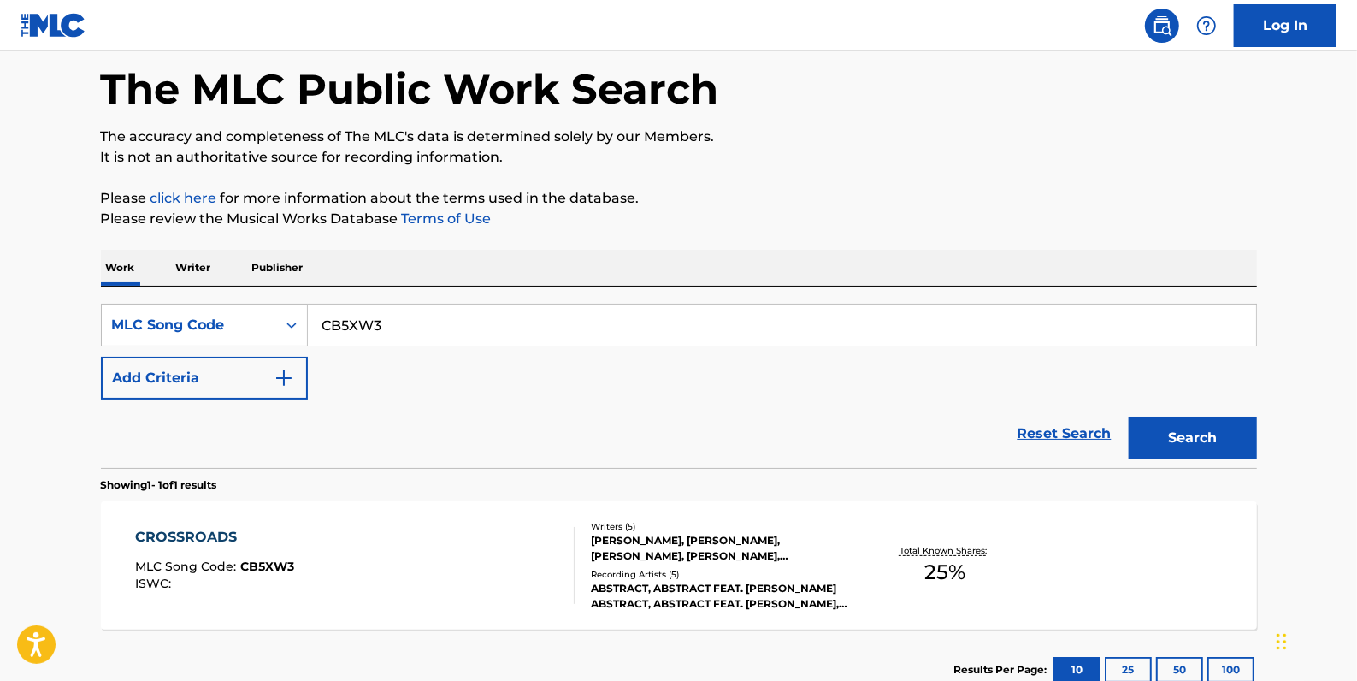
click at [380, 547] on div "CROSSROADS MLC Song Code : CB5XW3 ISWC :" at bounding box center [355, 565] width 440 height 77
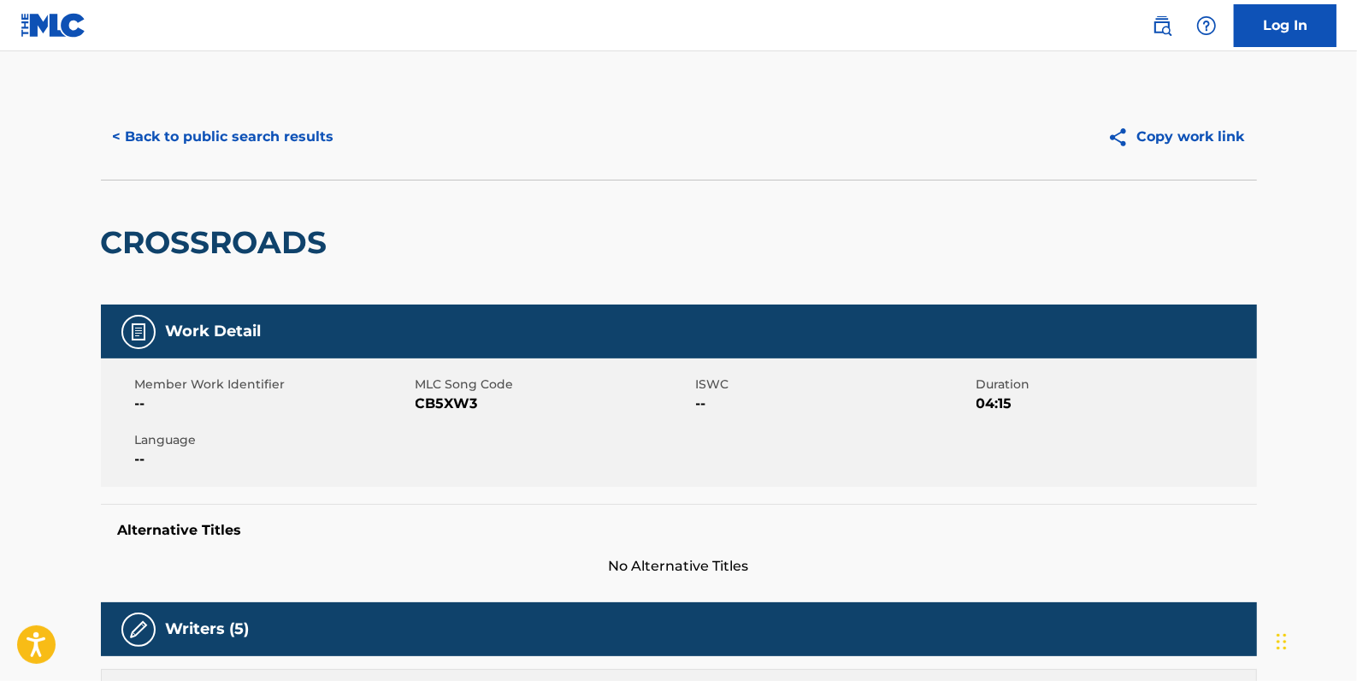
click at [230, 145] on button "< Back to public search results" at bounding box center [223, 136] width 245 height 43
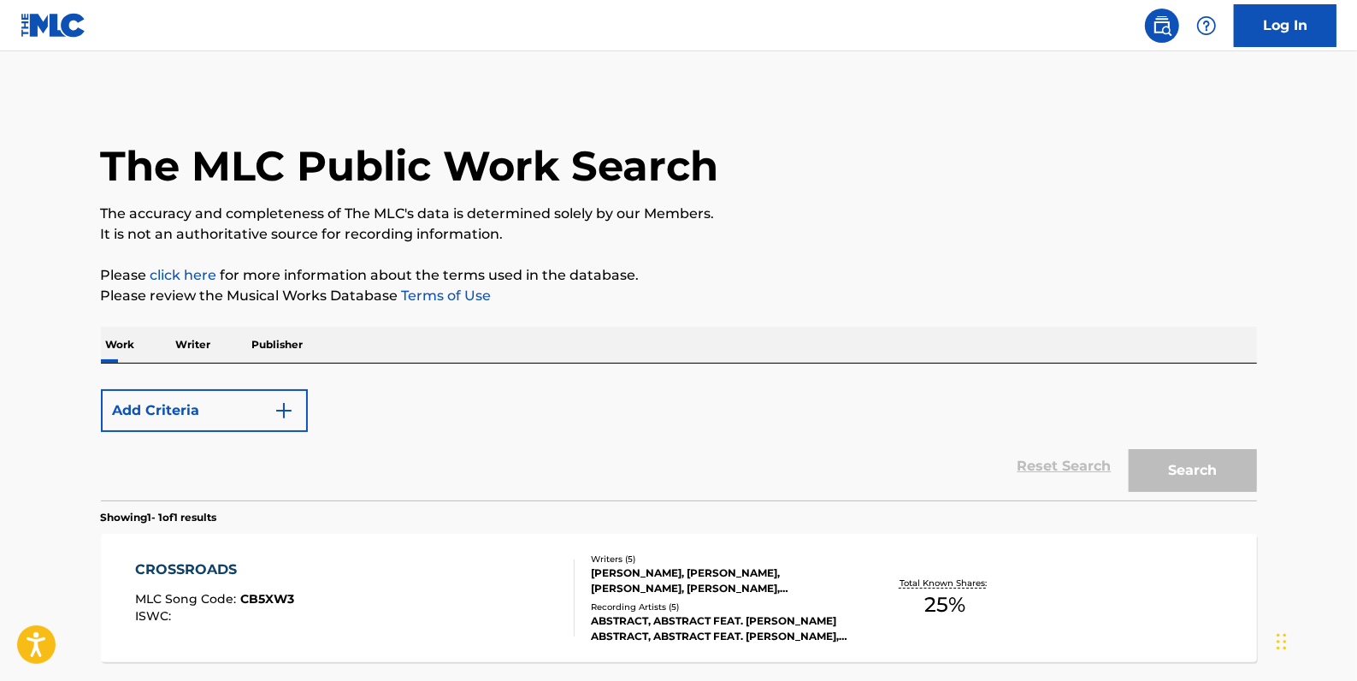
scroll to position [77, 0]
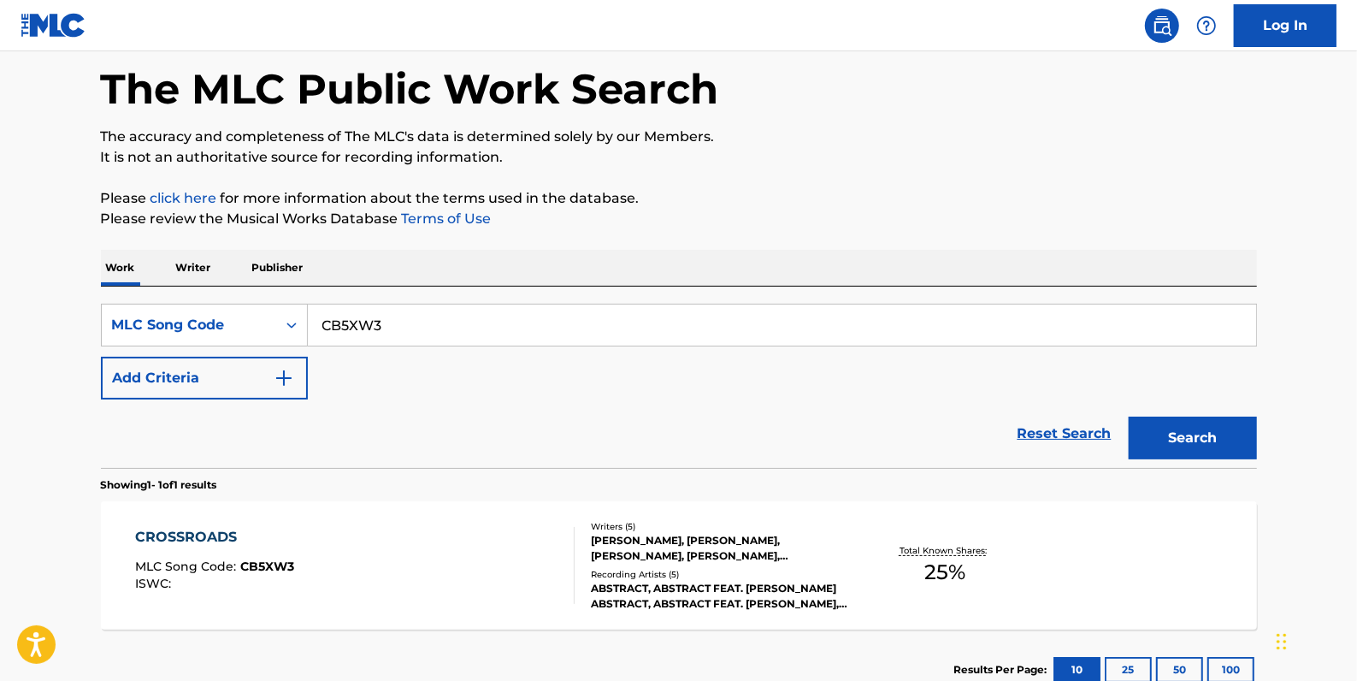
drag, startPoint x: 434, startPoint y: 325, endPoint x: 316, endPoint y: 316, distance: 118.3
click at [316, 316] on input "CB5XW3" at bounding box center [782, 324] width 948 height 41
paste input "HV7SPC"
type input "HV7SPC"
click at [1180, 426] on button "Search" at bounding box center [1193, 437] width 128 height 43
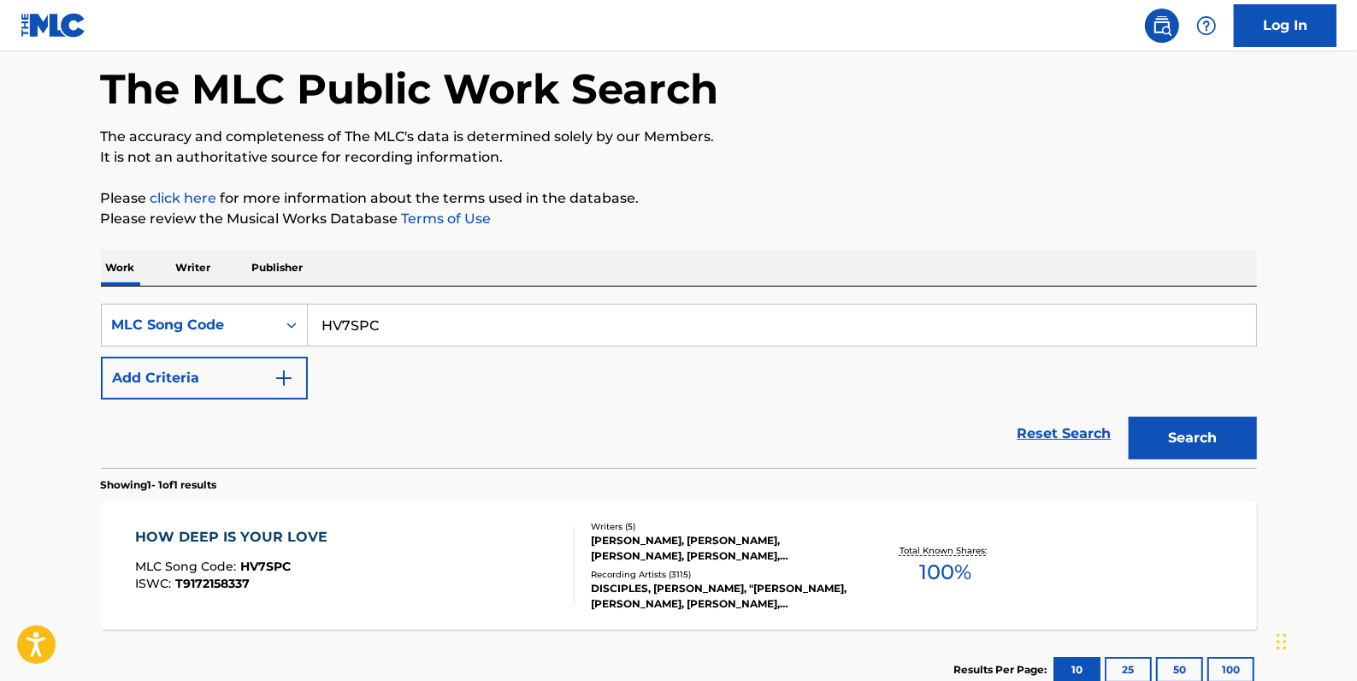
click at [479, 546] on div "HOW DEEP IS YOUR LOVE MLC Song Code : HV7SPC ISWC : T9172158337" at bounding box center [355, 565] width 440 height 77
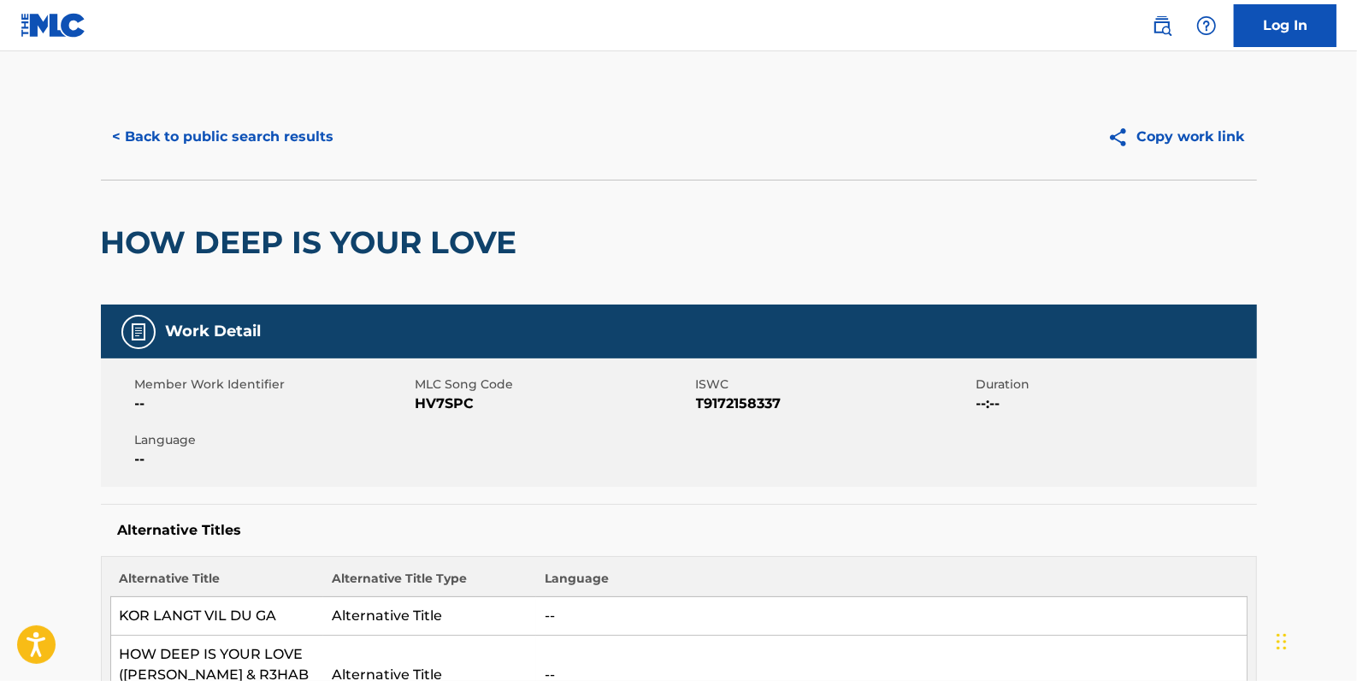
click at [217, 145] on button "< Back to public search results" at bounding box center [223, 136] width 245 height 43
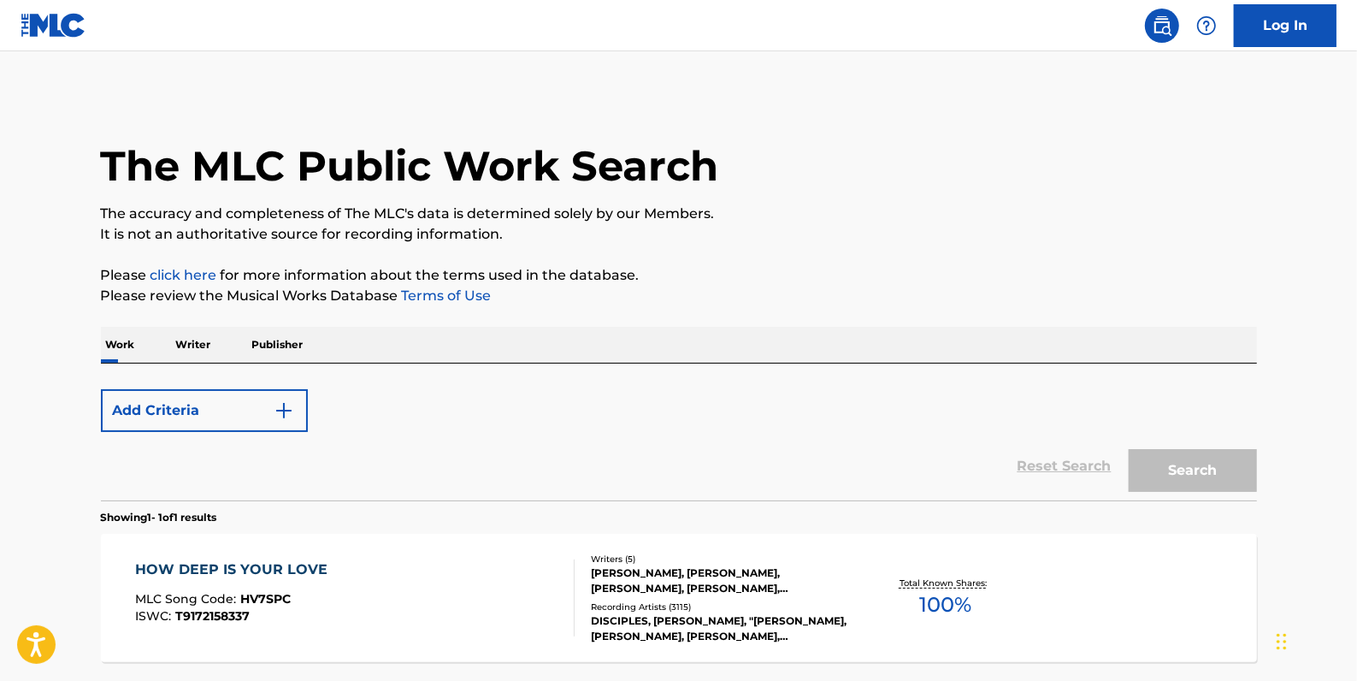
scroll to position [77, 0]
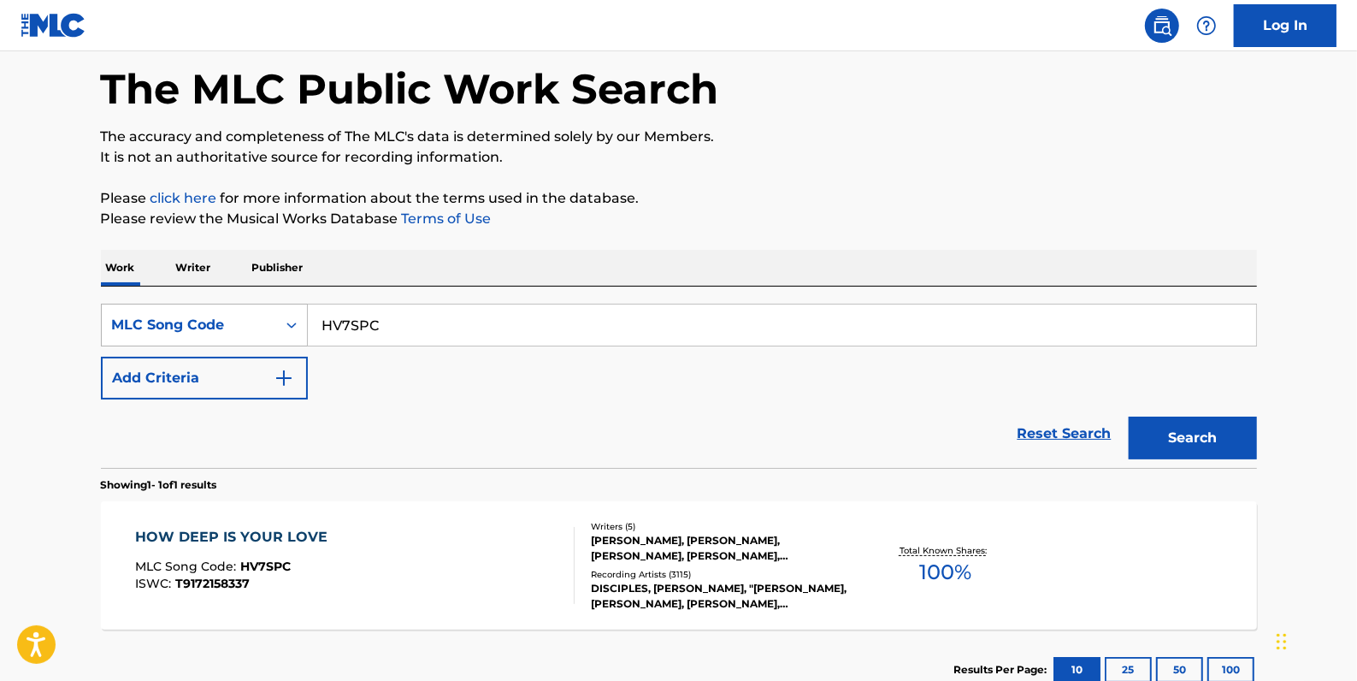
drag, startPoint x: 392, startPoint y: 322, endPoint x: 247, endPoint y: 317, distance: 145.5
click at [247, 317] on div "SearchWithCriteria11344e9f-5d1c-439d-8842-5d13a9b7a07b MLC Song Code HV7SPC" at bounding box center [679, 325] width 1156 height 43
paste input "H67945"
type input "H67945"
click at [1181, 434] on button "Search" at bounding box center [1193, 437] width 128 height 43
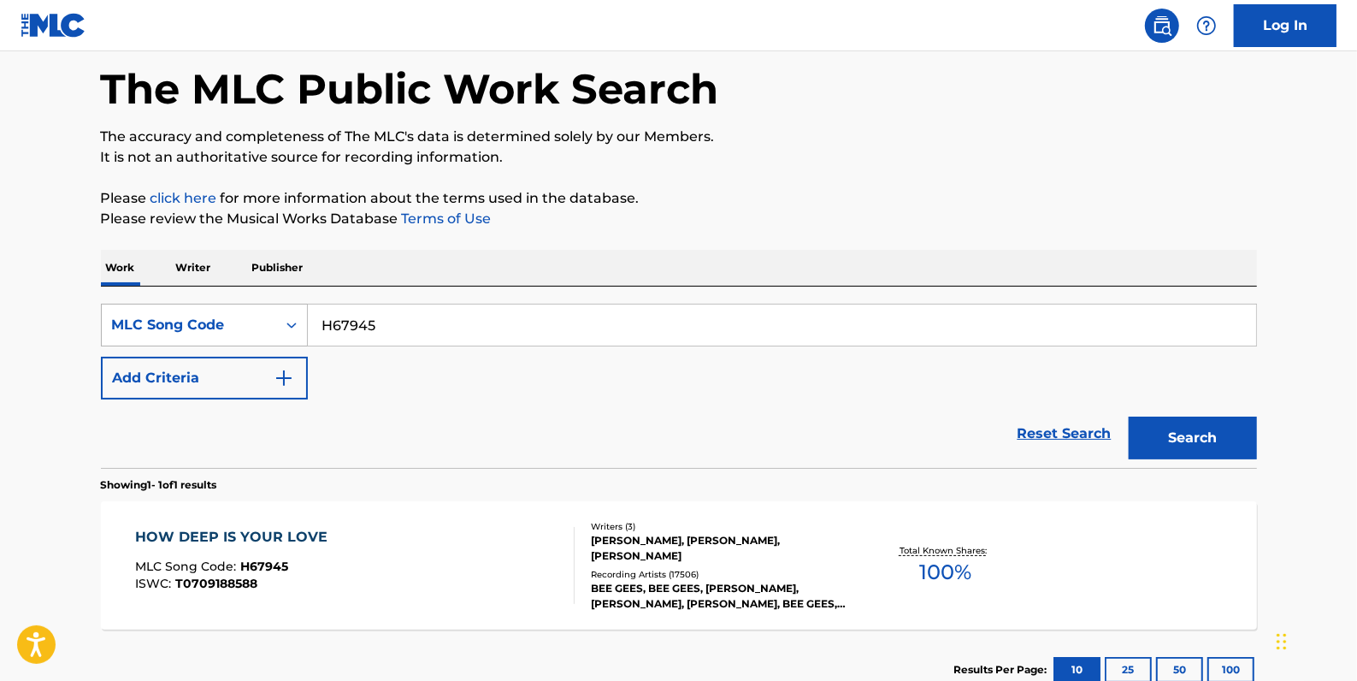
drag, startPoint x: 412, startPoint y: 316, endPoint x: 297, endPoint y: 316, distance: 115.4
click at [297, 316] on div "SearchWithCriteria11344e9f-5d1c-439d-8842-5d13a9b7a07b MLC Song Code H67945" at bounding box center [679, 325] width 1156 height 43
paste input "H6154C"
type input "H6154C"
click at [1189, 428] on button "Search" at bounding box center [1193, 437] width 128 height 43
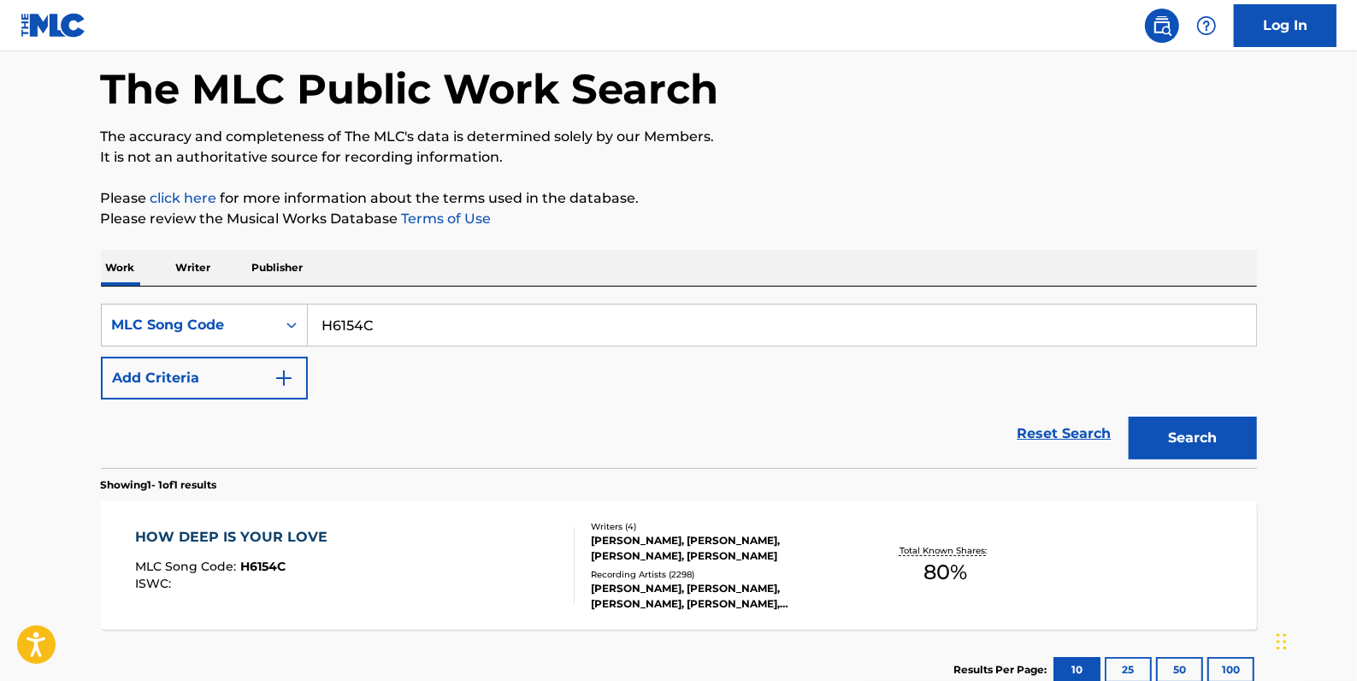
drag, startPoint x: 414, startPoint y: 330, endPoint x: 307, endPoint y: 310, distance: 108.8
click at [308, 310] on input "H6154C" at bounding box center [782, 324] width 948 height 41
paste input "S65022"
type input "S65022"
click at [1189, 442] on button "Search" at bounding box center [1193, 437] width 128 height 43
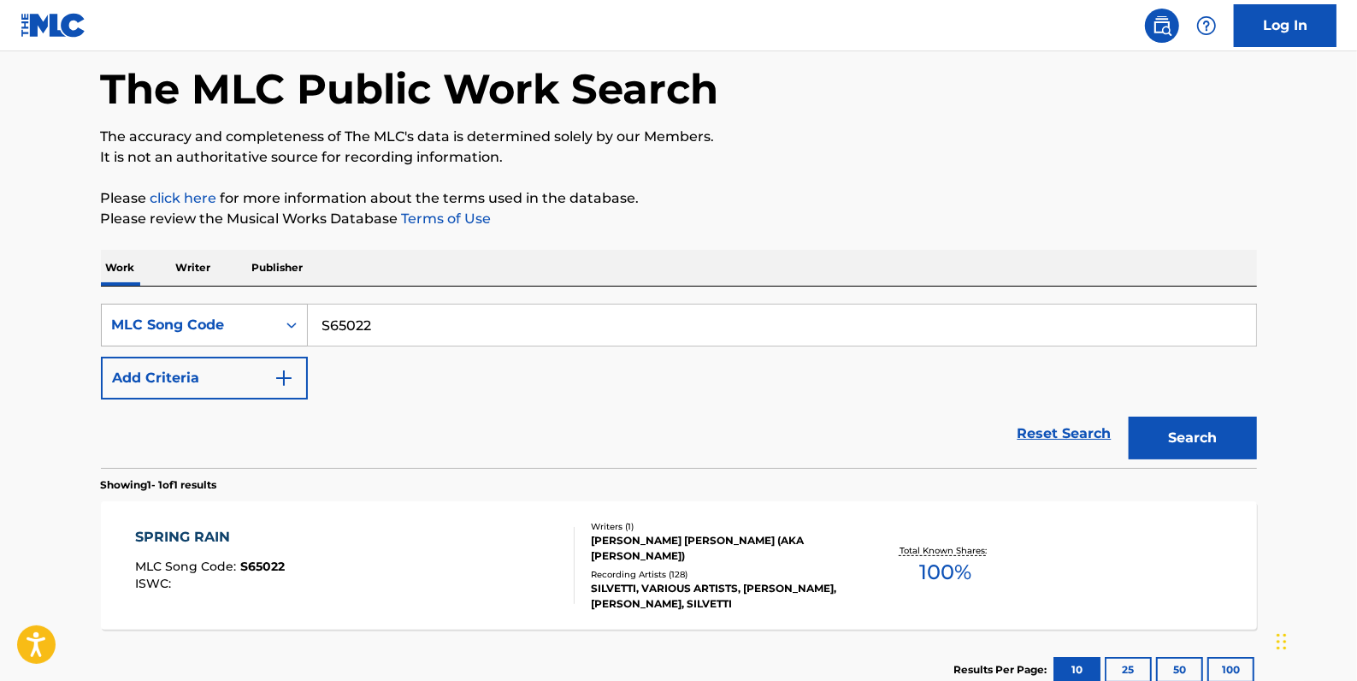
drag, startPoint x: 440, startPoint y: 328, endPoint x: 299, endPoint y: 321, distance: 141.3
click at [299, 321] on div "SearchWithCriteria11344e9f-5d1c-439d-8842-5d13a9b7a07b MLC Song Code S65022" at bounding box center [679, 325] width 1156 height 43
paste input "L53374"
type input "L53374"
click at [1189, 434] on button "Search" at bounding box center [1193, 437] width 128 height 43
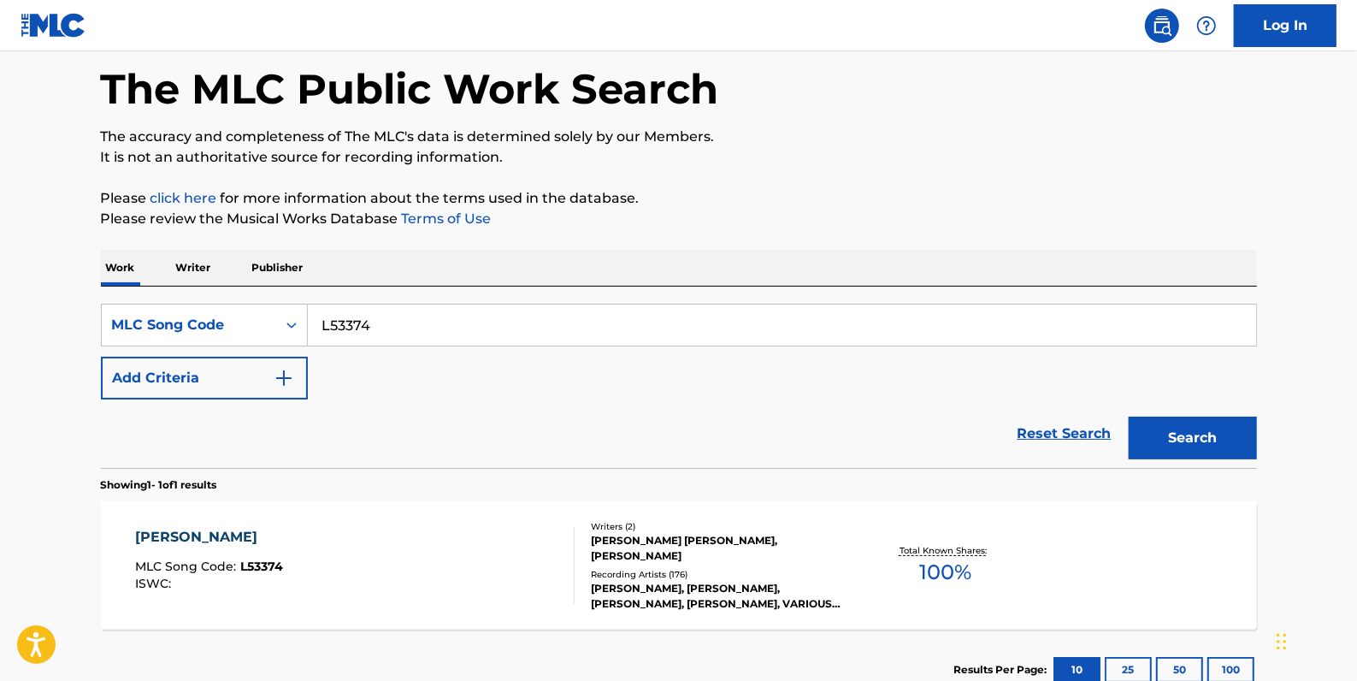
drag, startPoint x: 425, startPoint y: 328, endPoint x: 299, endPoint y: 293, distance: 130.5
click at [300, 321] on div "SearchWithCriteria11344e9f-5d1c-439d-8842-5d13a9b7a07b MLC Song Code L53374" at bounding box center [679, 325] width 1156 height 43
paste input "L5348T"
type input "L5348T"
click at [1183, 427] on button "Search" at bounding box center [1193, 437] width 128 height 43
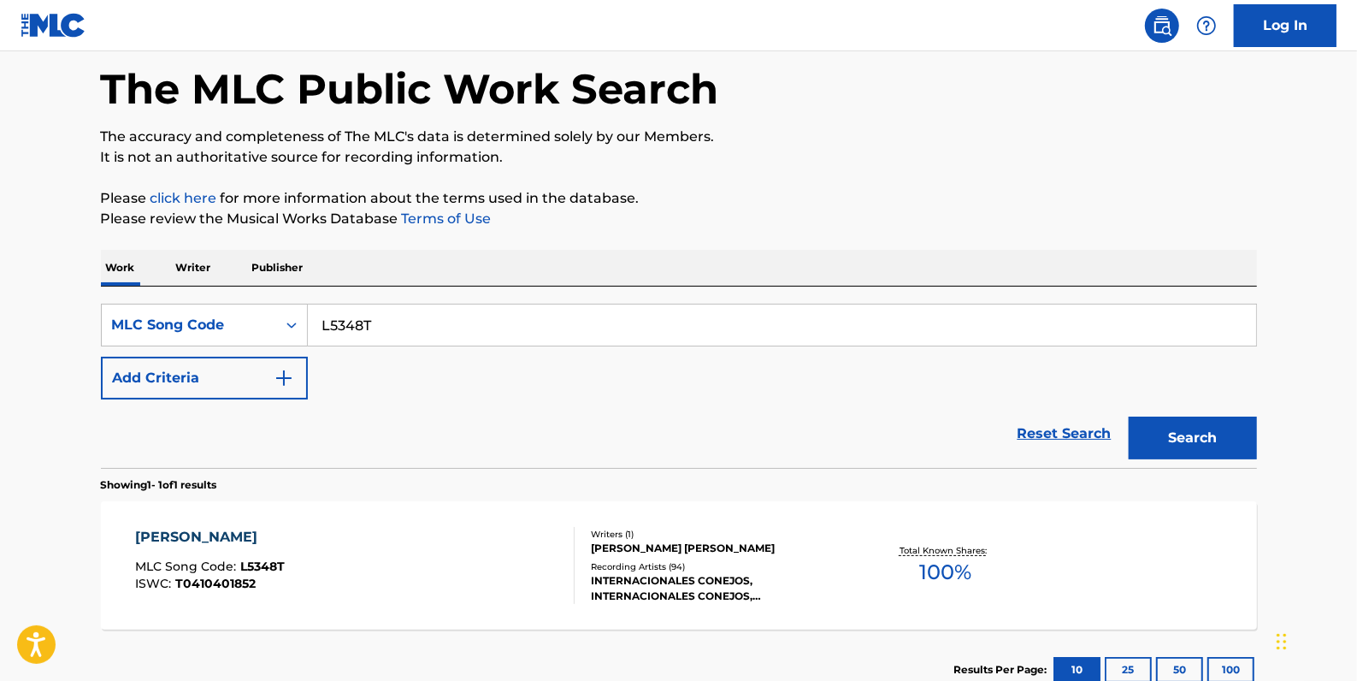
drag, startPoint x: 393, startPoint y: 329, endPoint x: 321, endPoint y: 322, distance: 73.1
click at [321, 322] on input "L5348T" at bounding box center [782, 324] width 948 height 41
paste input "SVDV69"
type input "SVDV69"
click at [1187, 431] on button "Search" at bounding box center [1193, 437] width 128 height 43
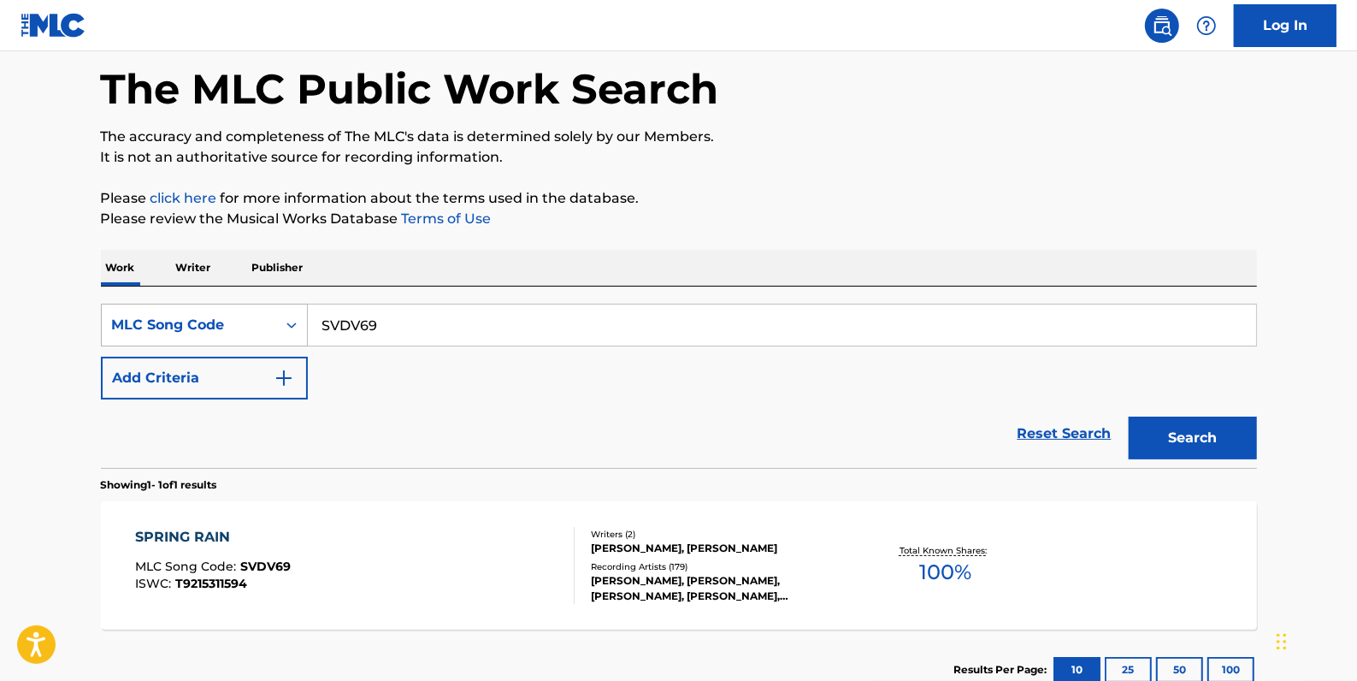
drag, startPoint x: 413, startPoint y: 328, endPoint x: 301, endPoint y: 326, distance: 112.0
click at [301, 326] on div "SearchWithCriteria11344e9f-5d1c-439d-8842-5d13a9b7a07b MLC Song Code SVDV69" at bounding box center [679, 325] width 1156 height 43
paste input "S65022"
type input "S65022"
click at [1215, 429] on button "Search" at bounding box center [1193, 437] width 128 height 43
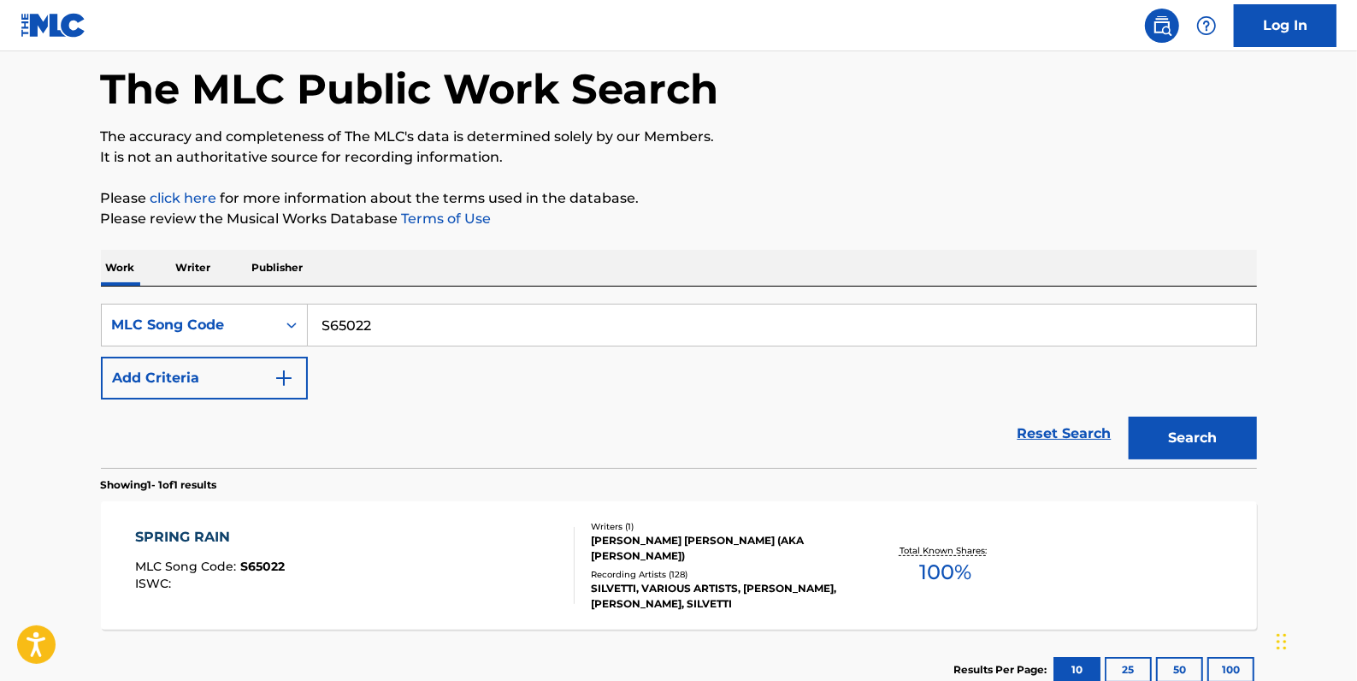
drag, startPoint x: 412, startPoint y: 325, endPoint x: 311, endPoint y: 321, distance: 101.0
click at [311, 321] on input "S65022" at bounding box center [782, 324] width 948 height 41
paste input "WVBAK3"
type input "WVBAK3"
click at [1173, 435] on button "Search" at bounding box center [1193, 437] width 128 height 43
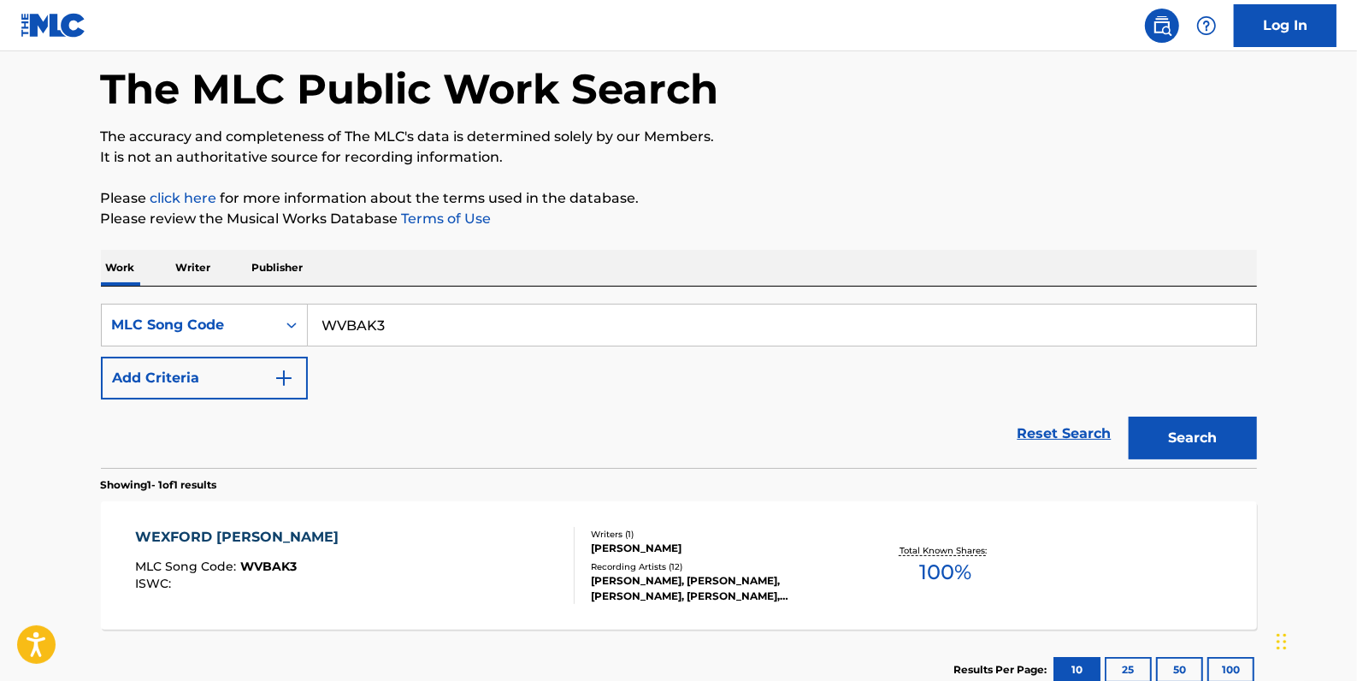
drag, startPoint x: 411, startPoint y: 322, endPoint x: 308, endPoint y: 321, distance: 103.5
click at [308, 321] on input "WVBAK3" at bounding box center [782, 324] width 948 height 41
paste input "WB7ZAD"
type input "WB7ZAD"
click at [1213, 426] on button "Search" at bounding box center [1193, 437] width 128 height 43
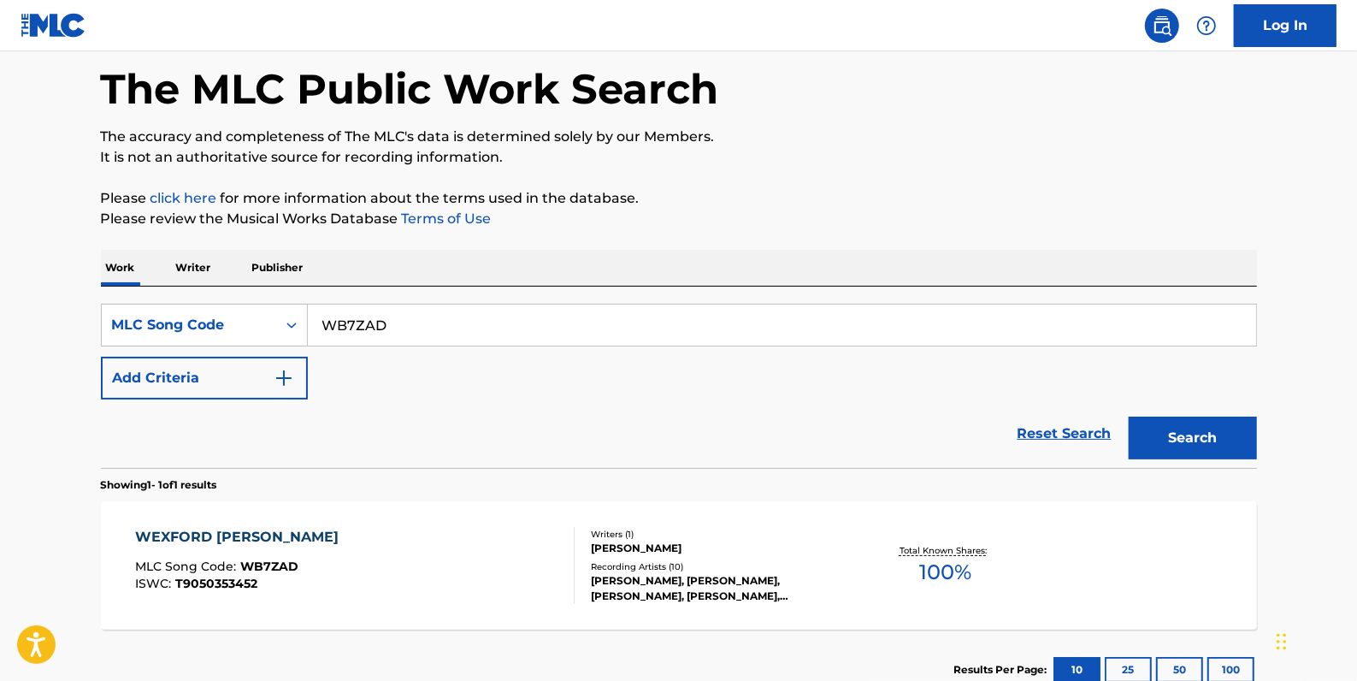
click at [498, 535] on div "WEXFORD [PERSON_NAME] MLC Song Code : WB7ZAD ISWC : T9050353452" at bounding box center [355, 565] width 440 height 77
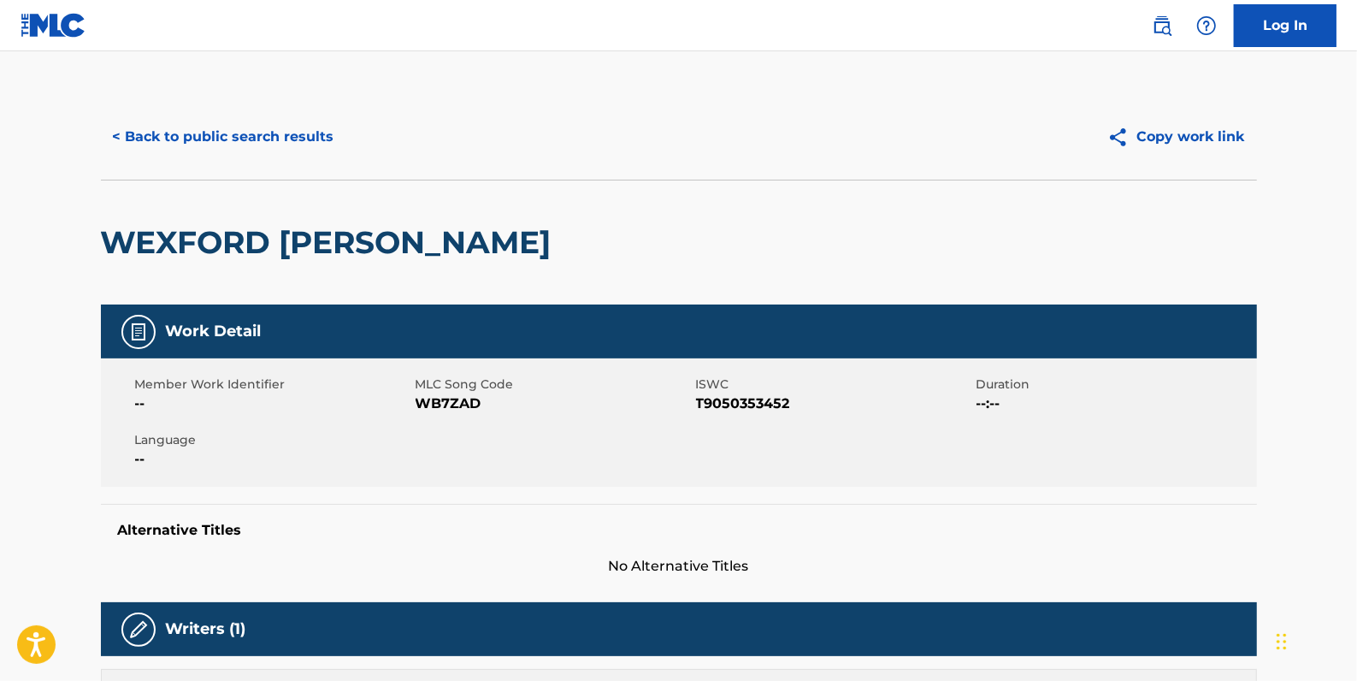
click at [273, 132] on button "< Back to public search results" at bounding box center [223, 136] width 245 height 43
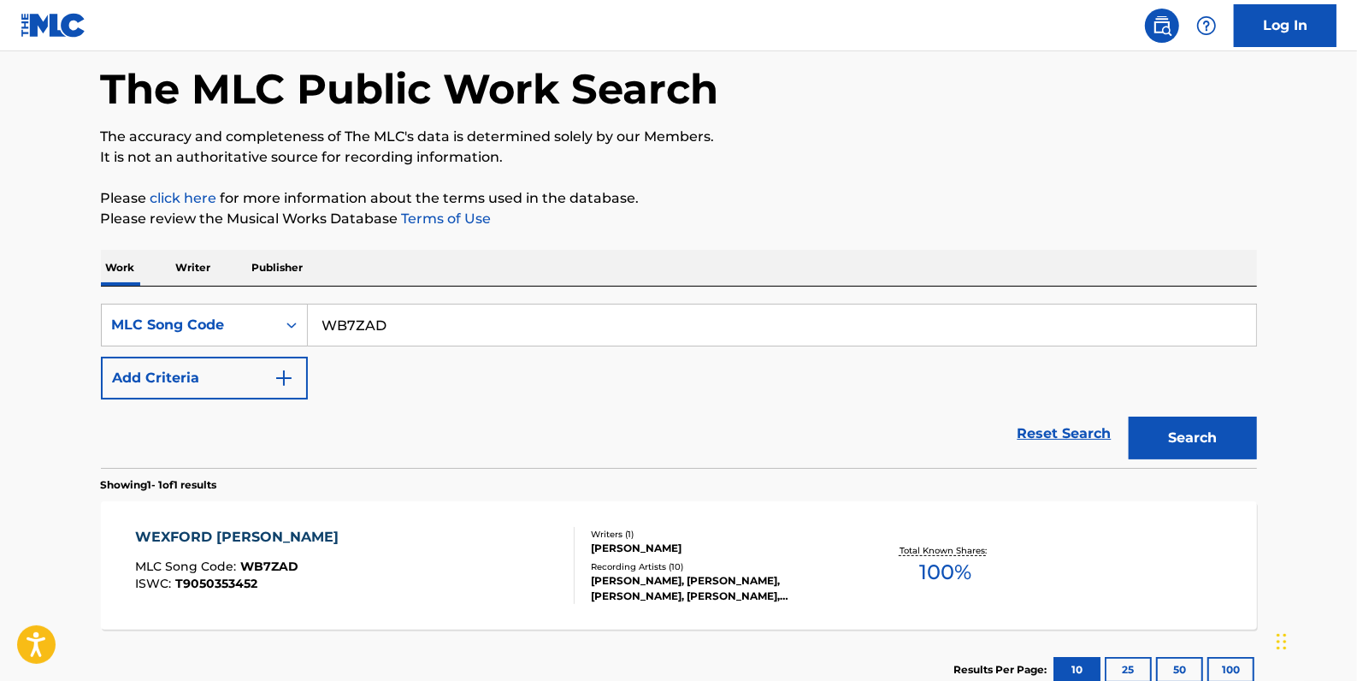
drag, startPoint x: 411, startPoint y: 324, endPoint x: 308, endPoint y: 325, distance: 103.5
click at [308, 325] on input "WB7ZAD" at bounding box center [782, 324] width 948 height 41
paste input "WVBAK3"
type input "WVBAK3"
click at [1166, 440] on button "Search" at bounding box center [1193, 437] width 128 height 43
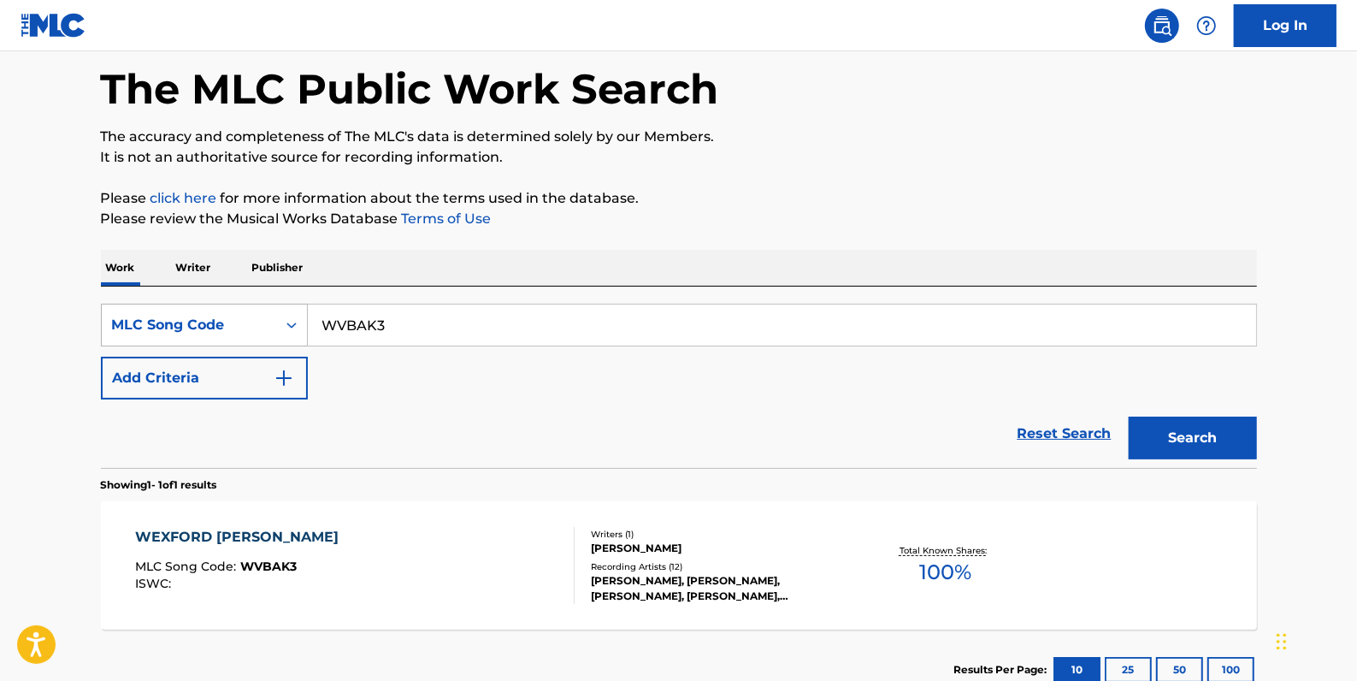
drag, startPoint x: 428, startPoint y: 321, endPoint x: 291, endPoint y: 319, distance: 136.8
click at [291, 319] on div "SearchWithCriteria11344e9f-5d1c-439d-8842-5d13a9b7a07b MLC Song Code WVBAK3" at bounding box center [679, 325] width 1156 height 43
paste input "W1531Z"
type input "W1531Z"
click at [1182, 427] on button "Search" at bounding box center [1193, 437] width 128 height 43
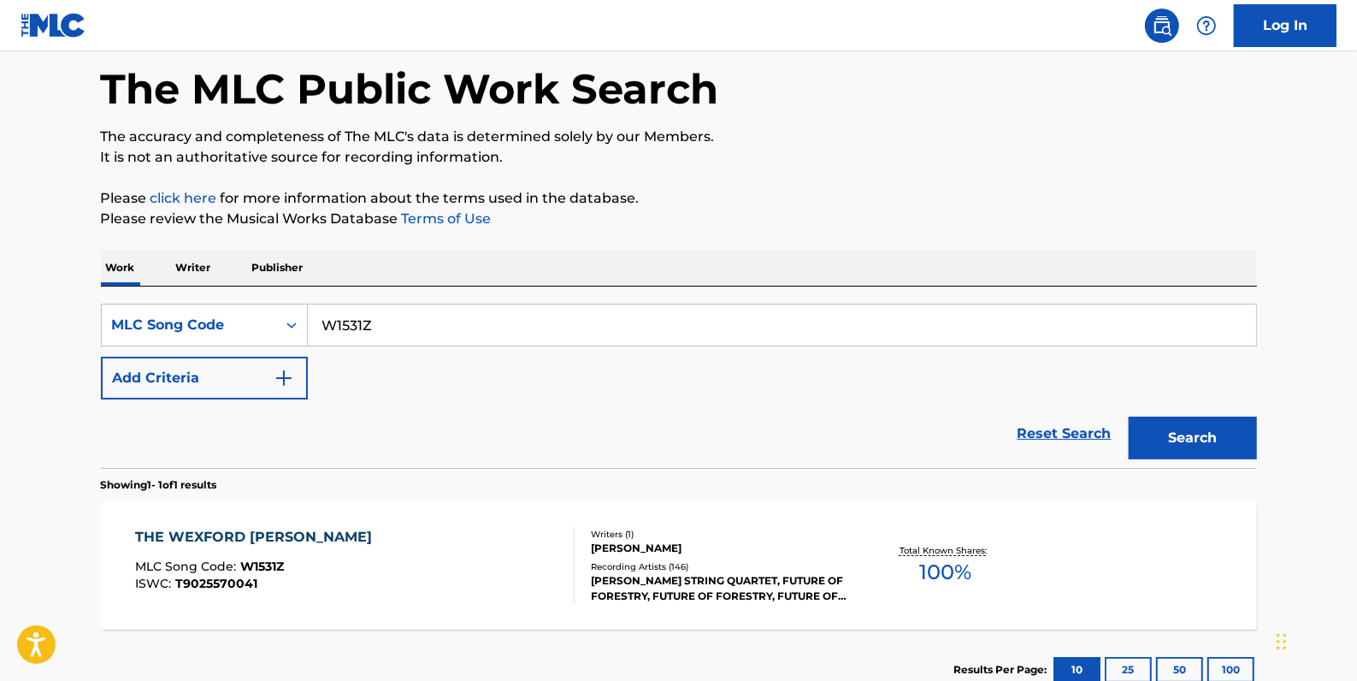
drag, startPoint x: 398, startPoint y: 322, endPoint x: 309, endPoint y: 322, distance: 88.9
click at [309, 322] on input "W1531Z" at bounding box center [782, 324] width 948 height 41
paste input "Retrieving data. Wait a few seconds and try to cut or copy again."
type input "Retrieving data. Wait a few seconds and try to cut or copy again."
drag, startPoint x: 802, startPoint y: 330, endPoint x: 184, endPoint y: 305, distance: 618.7
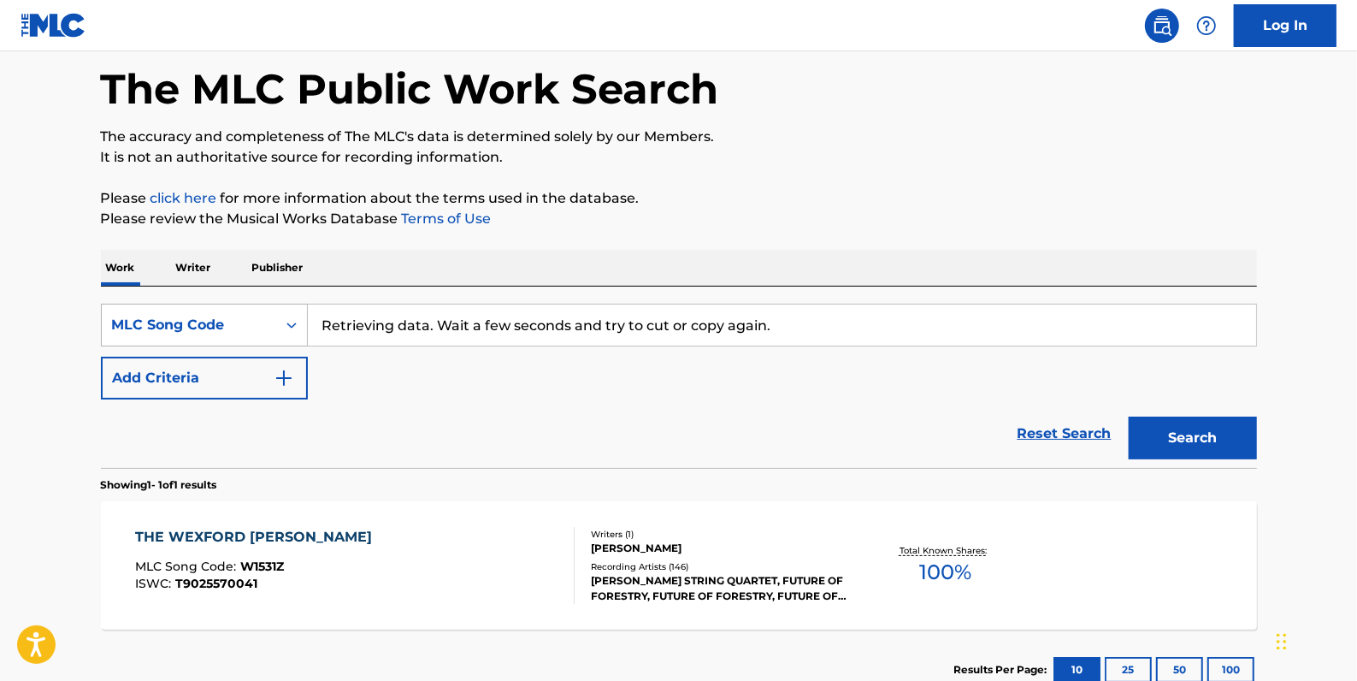
click at [184, 305] on div "SearchWithCriteria11344e9f-5d1c-439d-8842-5d13a9b7a07b MLC Song Code Retrieving…" at bounding box center [679, 325] width 1156 height 43
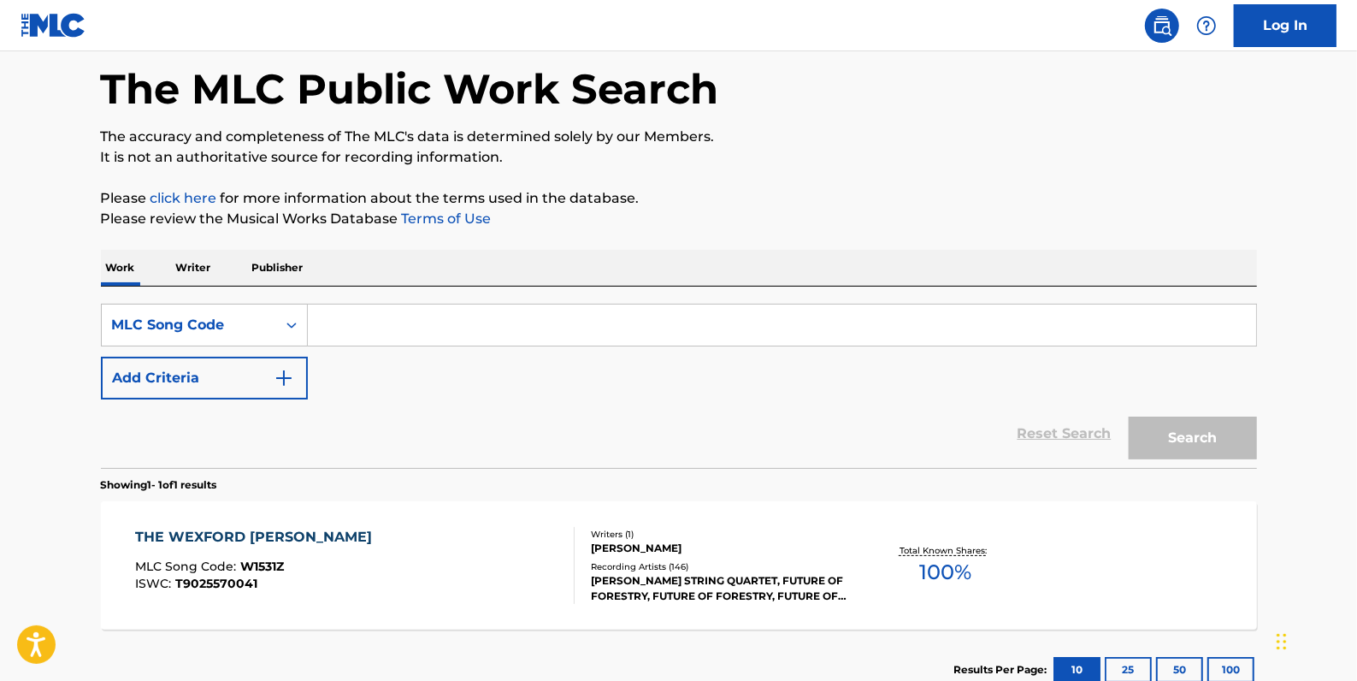
paste input "WB7ZAD"
type input "WB7ZAD"
click at [1172, 435] on button "Search" at bounding box center [1193, 437] width 128 height 43
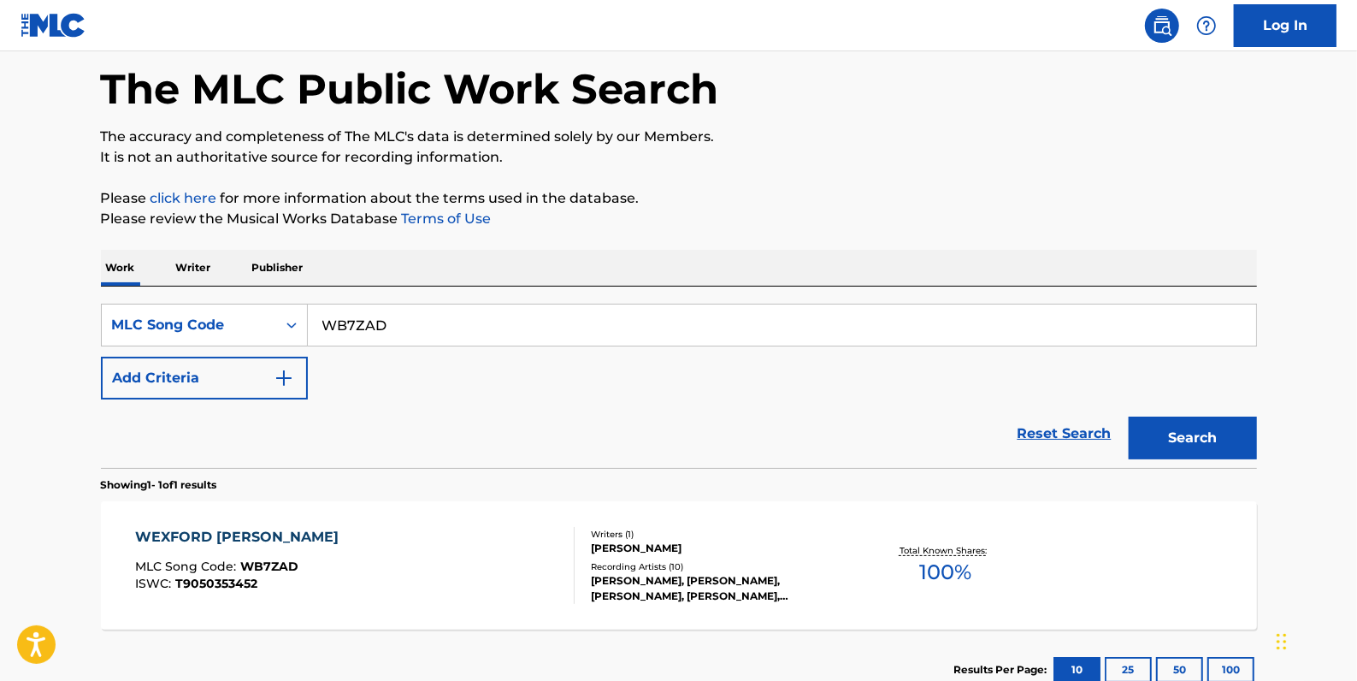
click at [233, 566] on span "MLC Song Code :" at bounding box center [187, 565] width 105 height 15
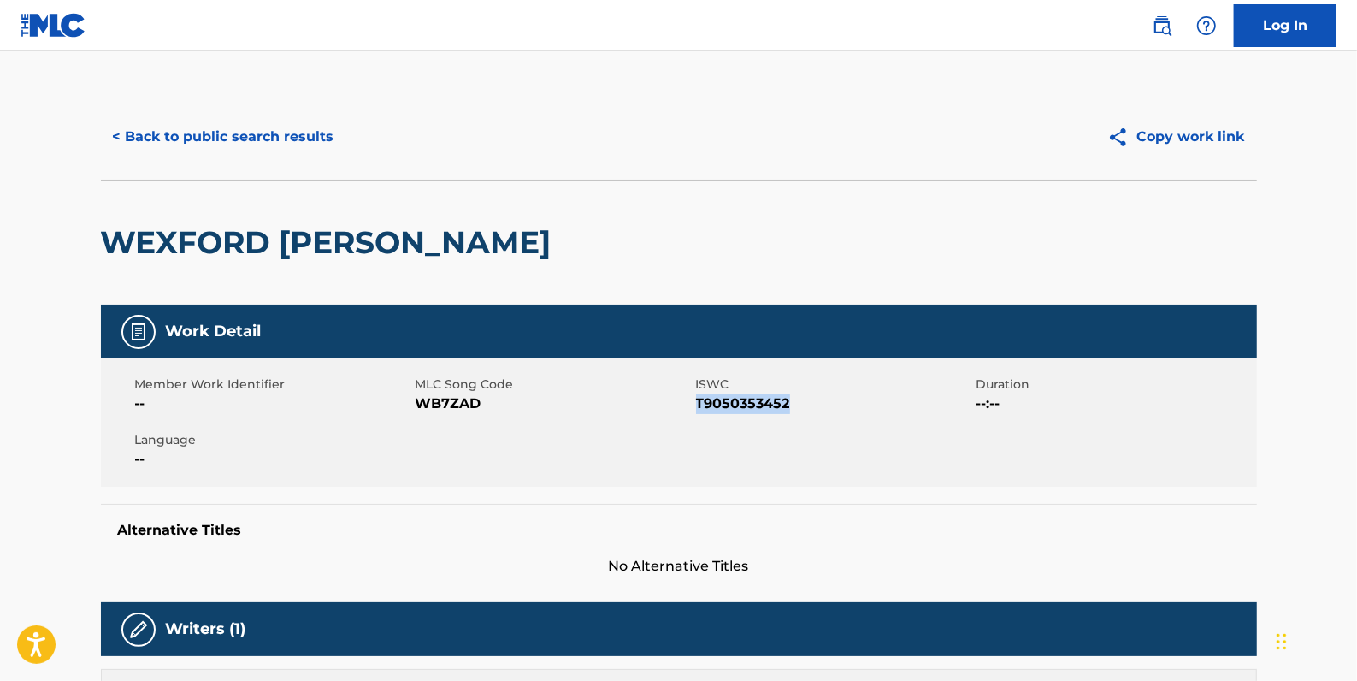
drag, startPoint x: 798, startPoint y: 398, endPoint x: 694, endPoint y: 396, distance: 103.5
click at [696, 396] on span "T9050353452" at bounding box center [834, 403] width 276 height 21
drag, startPoint x: 694, startPoint y: 396, endPoint x: 716, endPoint y: 407, distance: 24.1
drag, startPoint x: 487, startPoint y: 402, endPoint x: 424, endPoint y: 402, distance: 63.3
click at [422, 401] on span "WB7ZAD" at bounding box center [554, 403] width 276 height 21
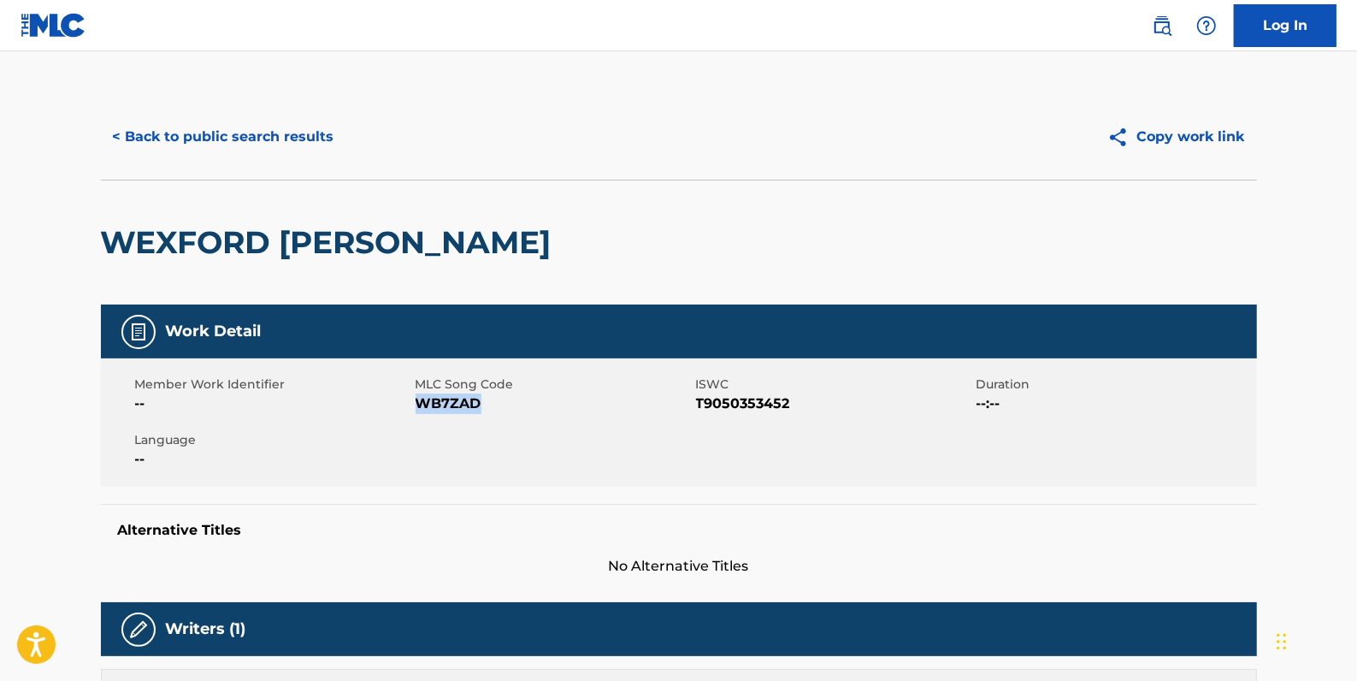
drag, startPoint x: 424, startPoint y: 402, endPoint x: 436, endPoint y: 406, distance: 12.7
click at [269, 142] on button "< Back to public search results" at bounding box center [223, 136] width 245 height 43
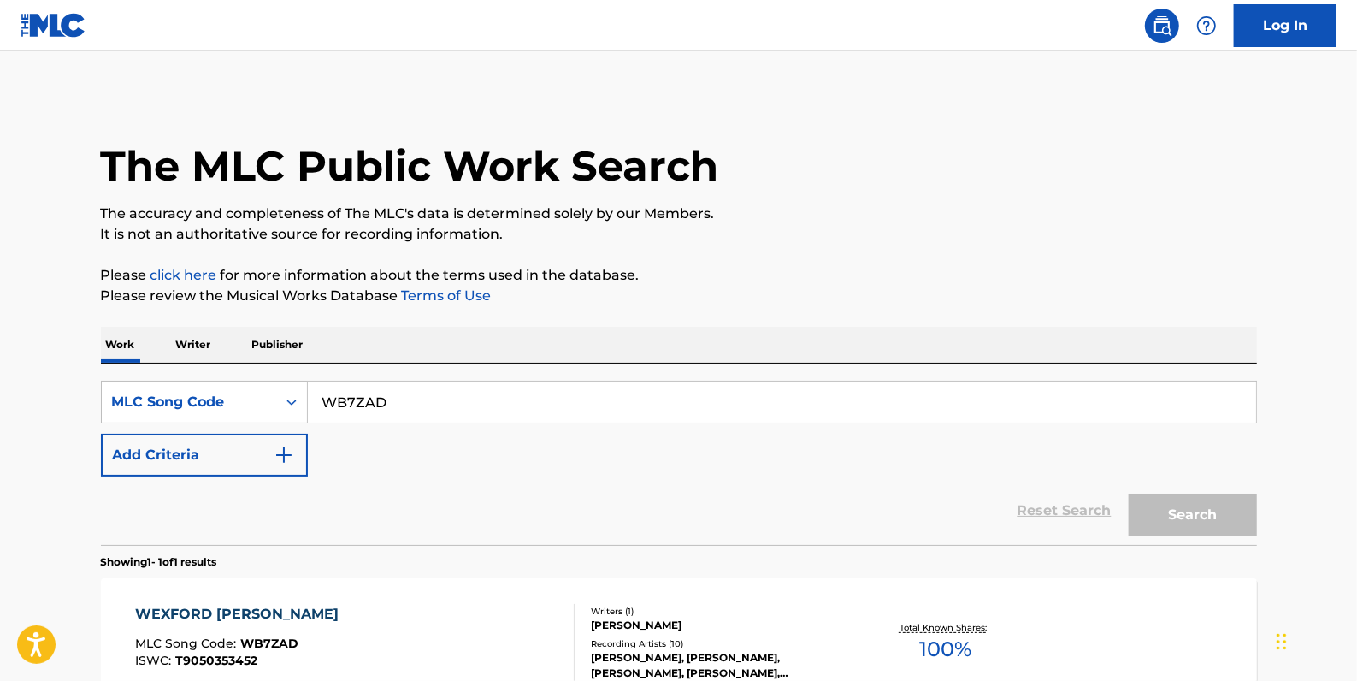
scroll to position [77, 0]
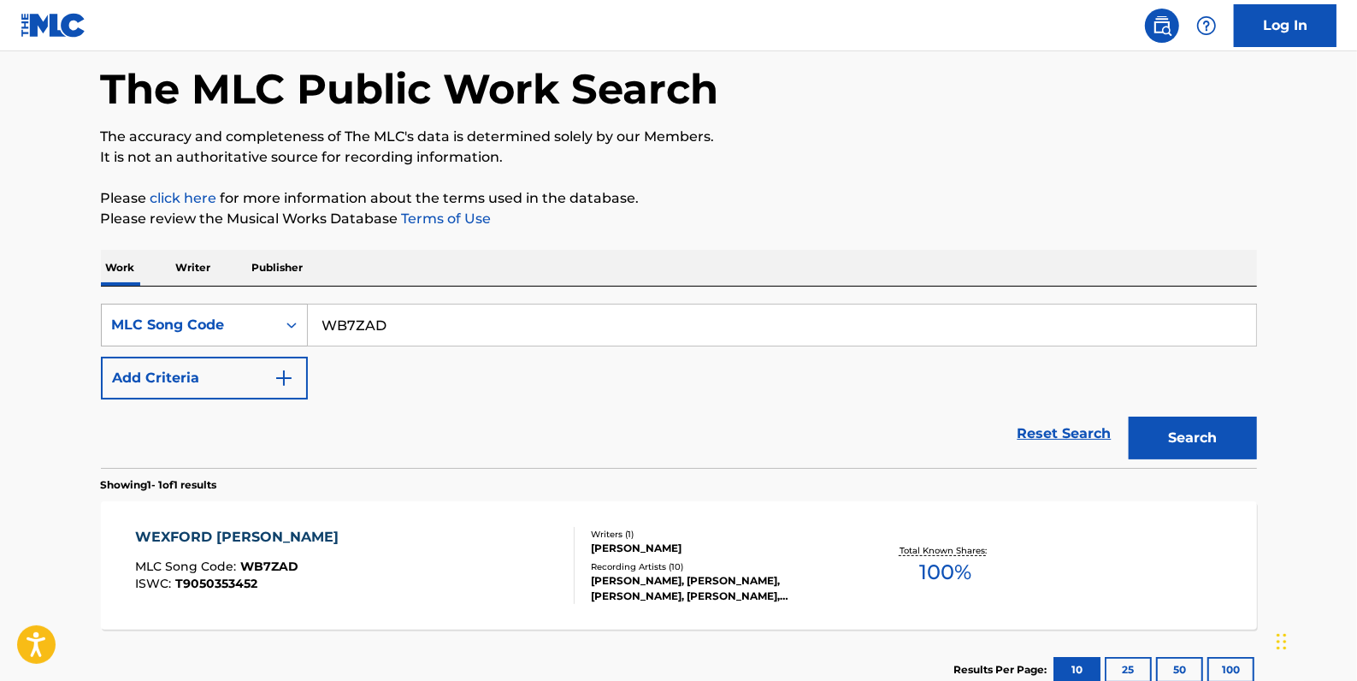
drag, startPoint x: 395, startPoint y: 316, endPoint x: 306, endPoint y: 322, distance: 89.1
click at [306, 322] on div "SearchWithCriteria11344e9f-5d1c-439d-8842-5d13a9b7a07b MLC Song Code WB7ZAD" at bounding box center [679, 325] width 1156 height 43
paste input "IVDAAV"
type input "IVDAAV"
click at [1224, 431] on button "Search" at bounding box center [1193, 437] width 128 height 43
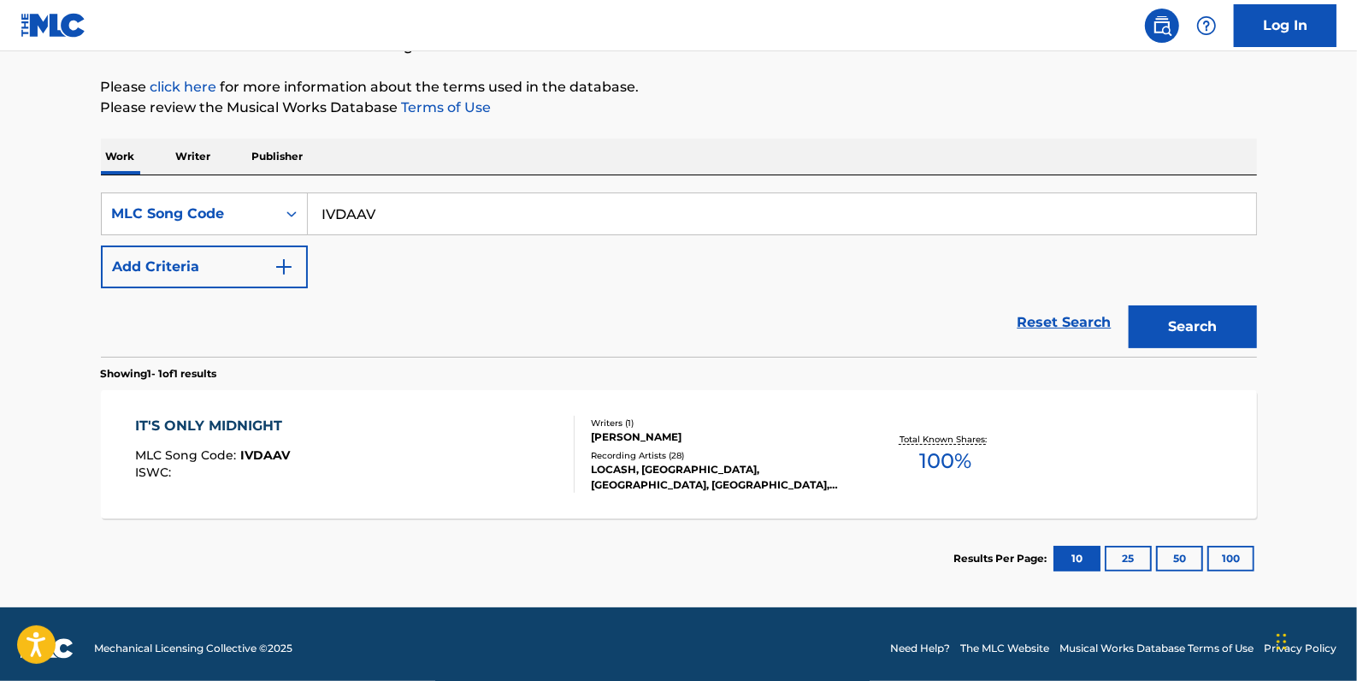
scroll to position [196, 0]
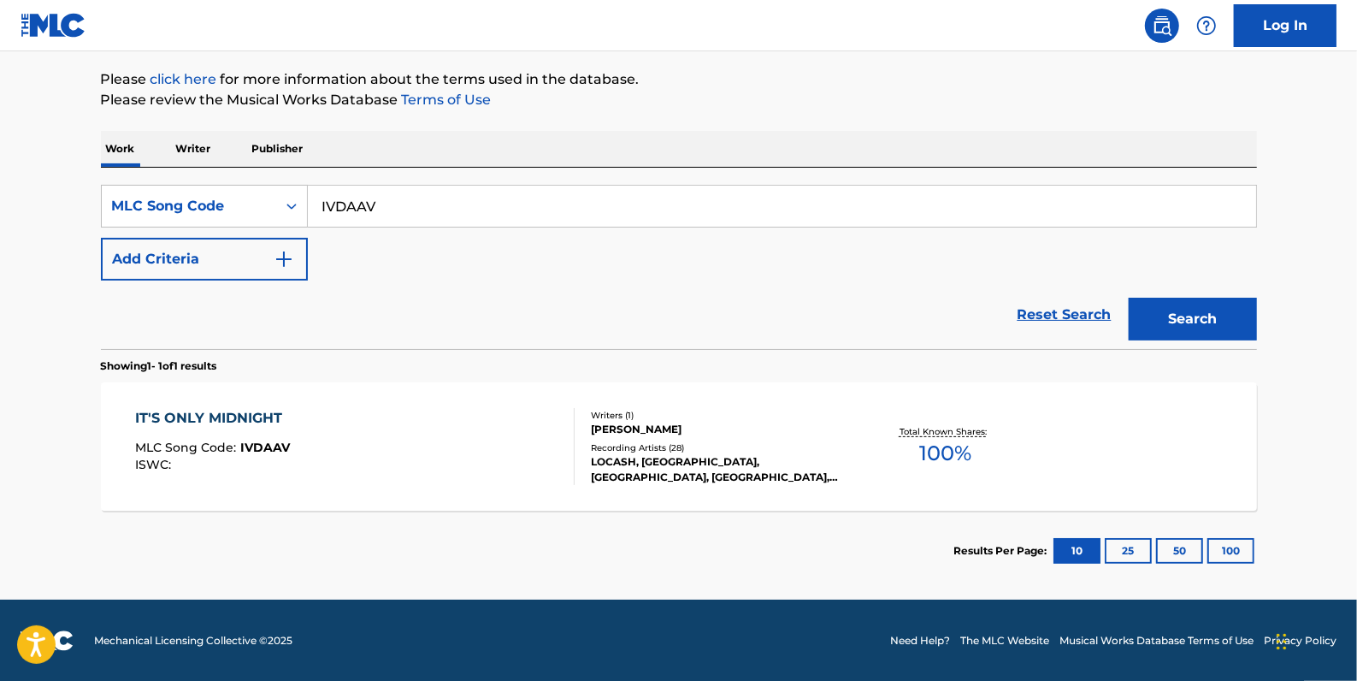
click at [472, 434] on div "IT'S ONLY MIDNIGHT MLC Song Code : IVDAAV ISWC :" at bounding box center [355, 446] width 440 height 77
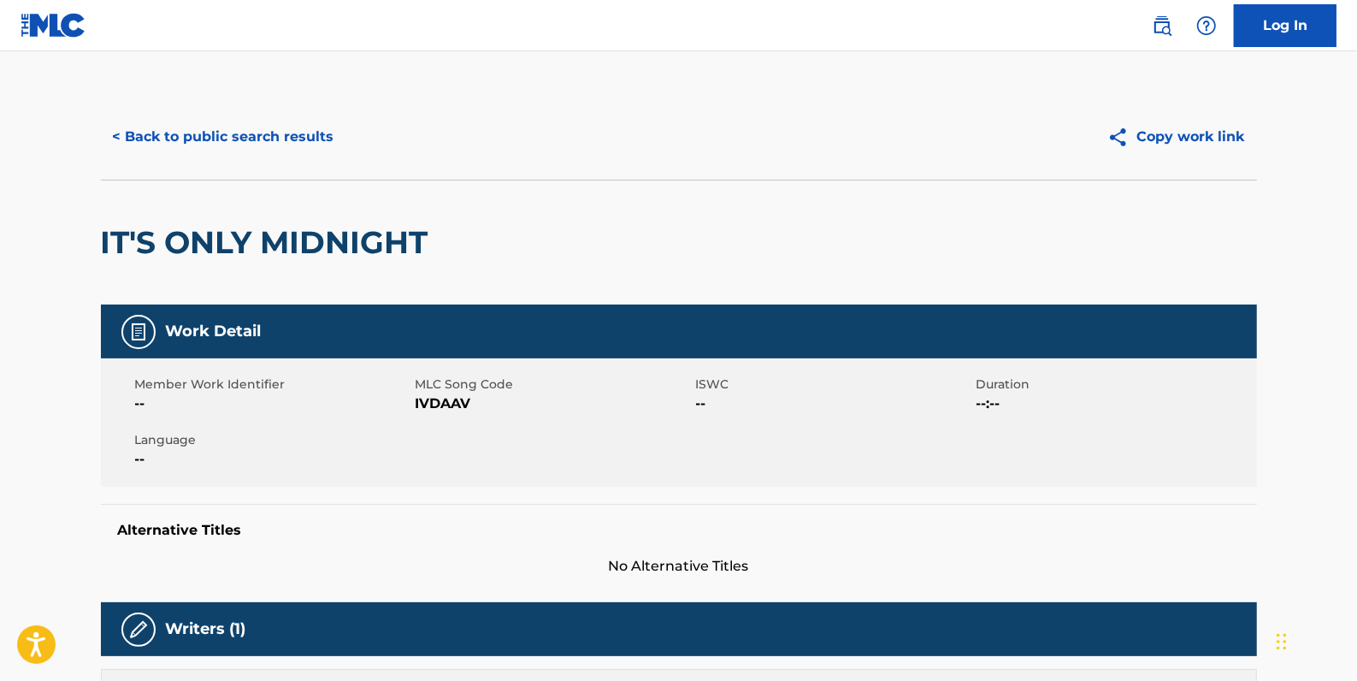
click at [288, 145] on button "< Back to public search results" at bounding box center [223, 136] width 245 height 43
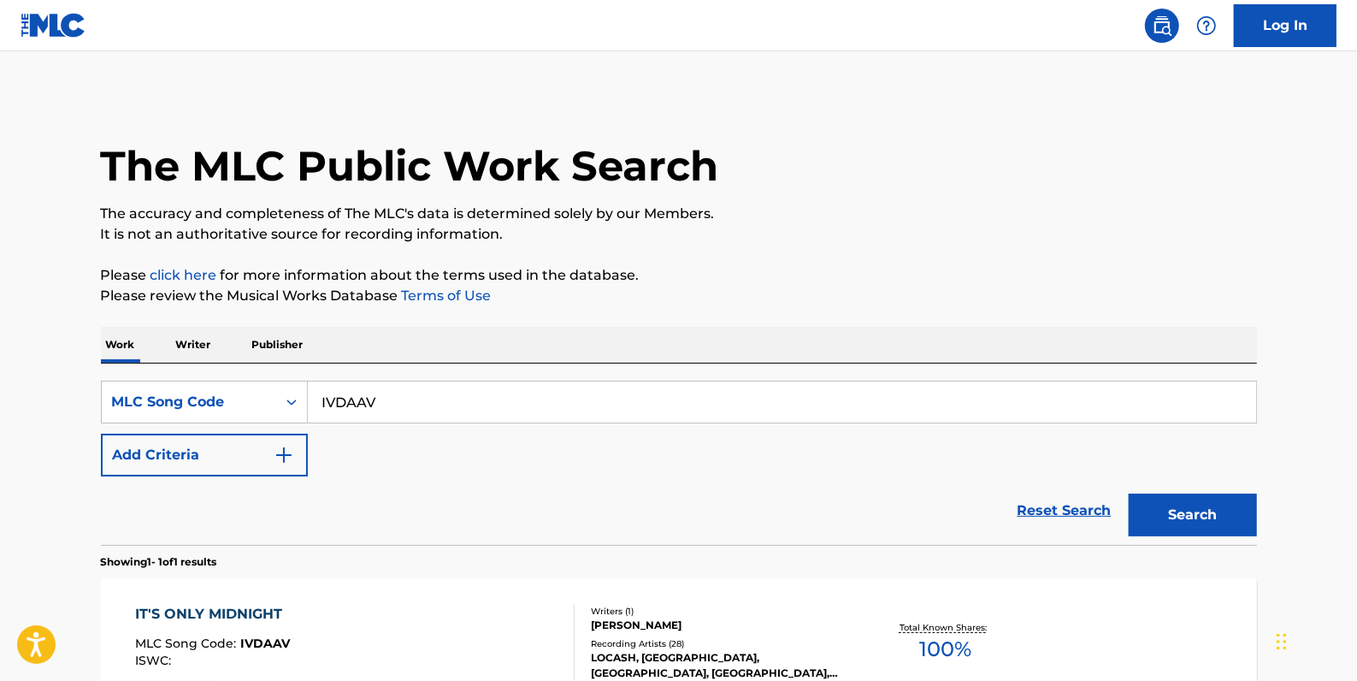
scroll to position [151, 0]
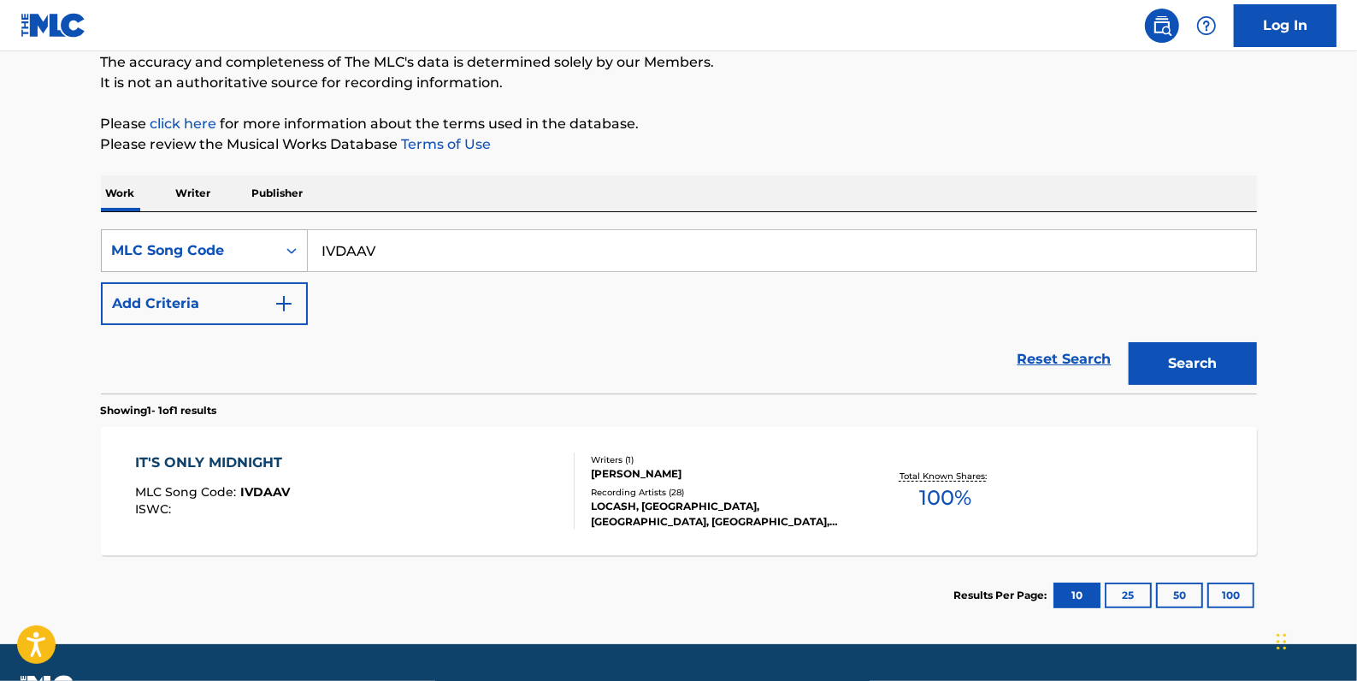
drag, startPoint x: 410, startPoint y: 256, endPoint x: 304, endPoint y: 245, distance: 106.5
click at [304, 245] on div "SearchWithCriteria11344e9f-5d1c-439d-8842-5d13a9b7a07b MLC Song Code IVDAAV" at bounding box center [679, 250] width 1156 height 43
paste input "IC1V1J"
type input "IC1V1J"
click at [1195, 351] on button "Search" at bounding box center [1193, 363] width 128 height 43
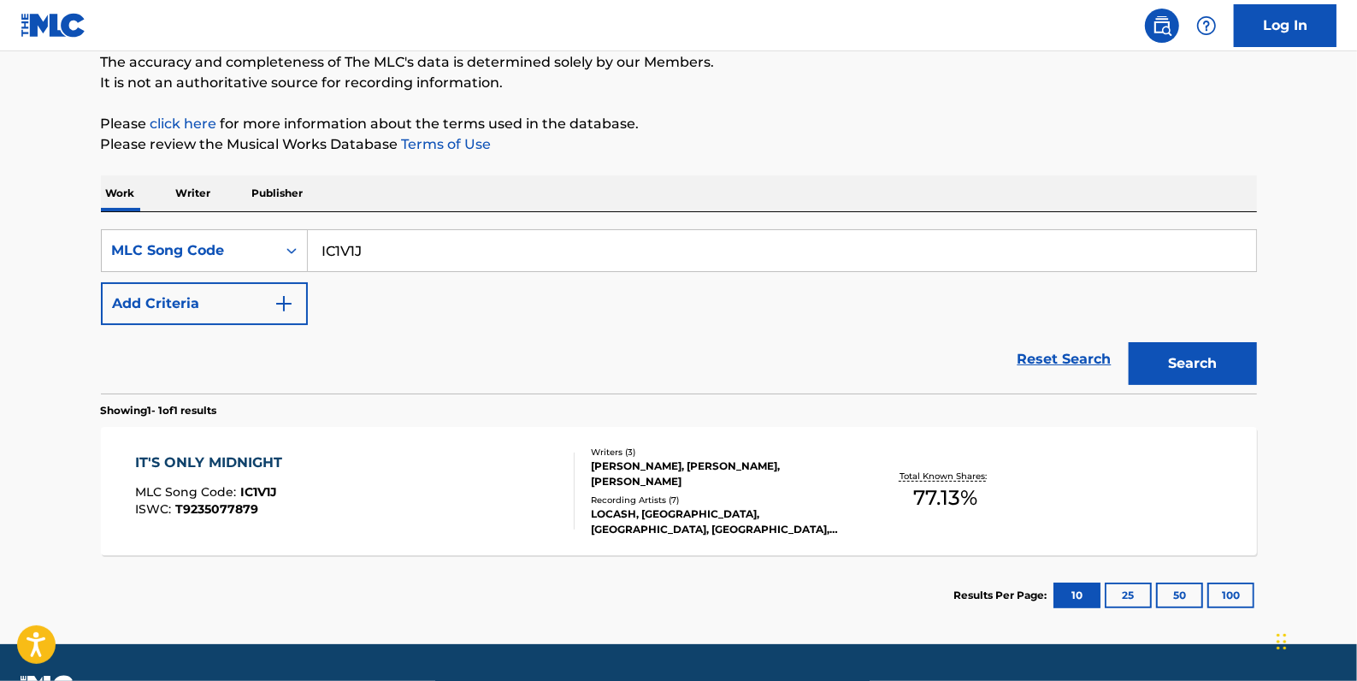
click at [550, 471] on div "IT'S ONLY MIDNIGHT MLC Song Code : IC1V1J ISWC : T9235077879" at bounding box center [355, 490] width 440 height 77
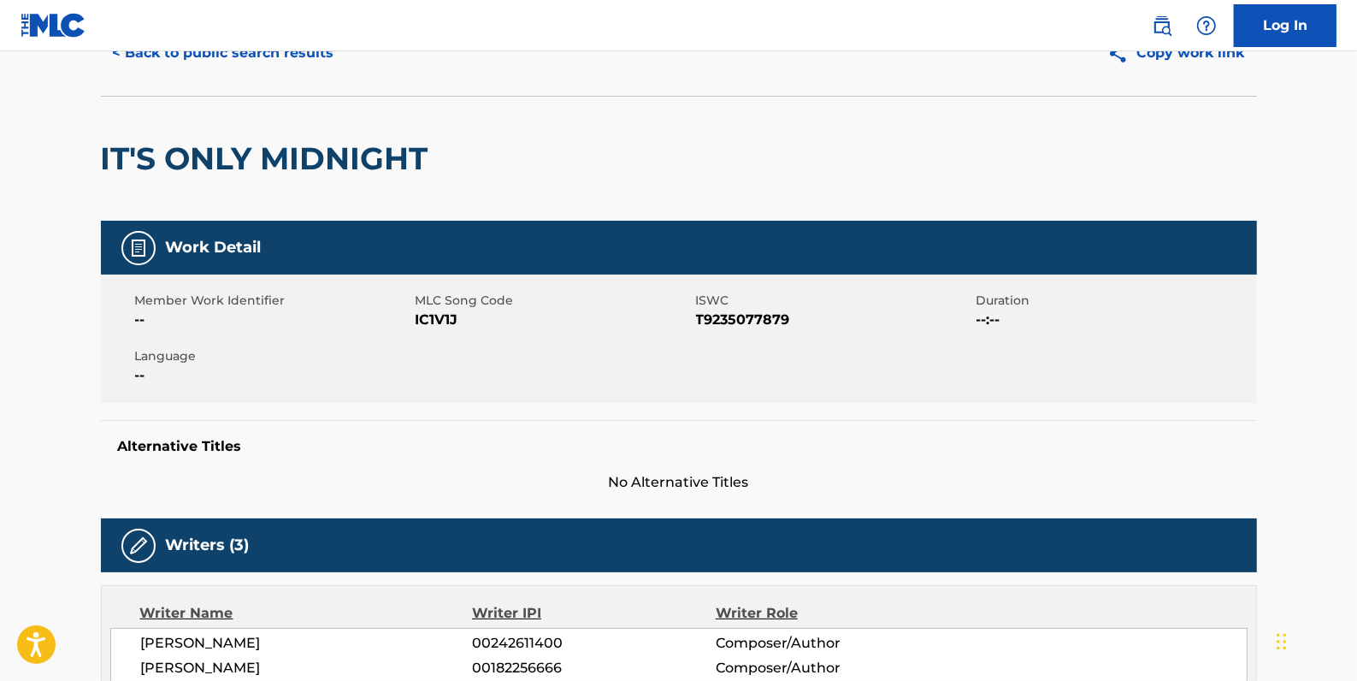
scroll to position [77, 0]
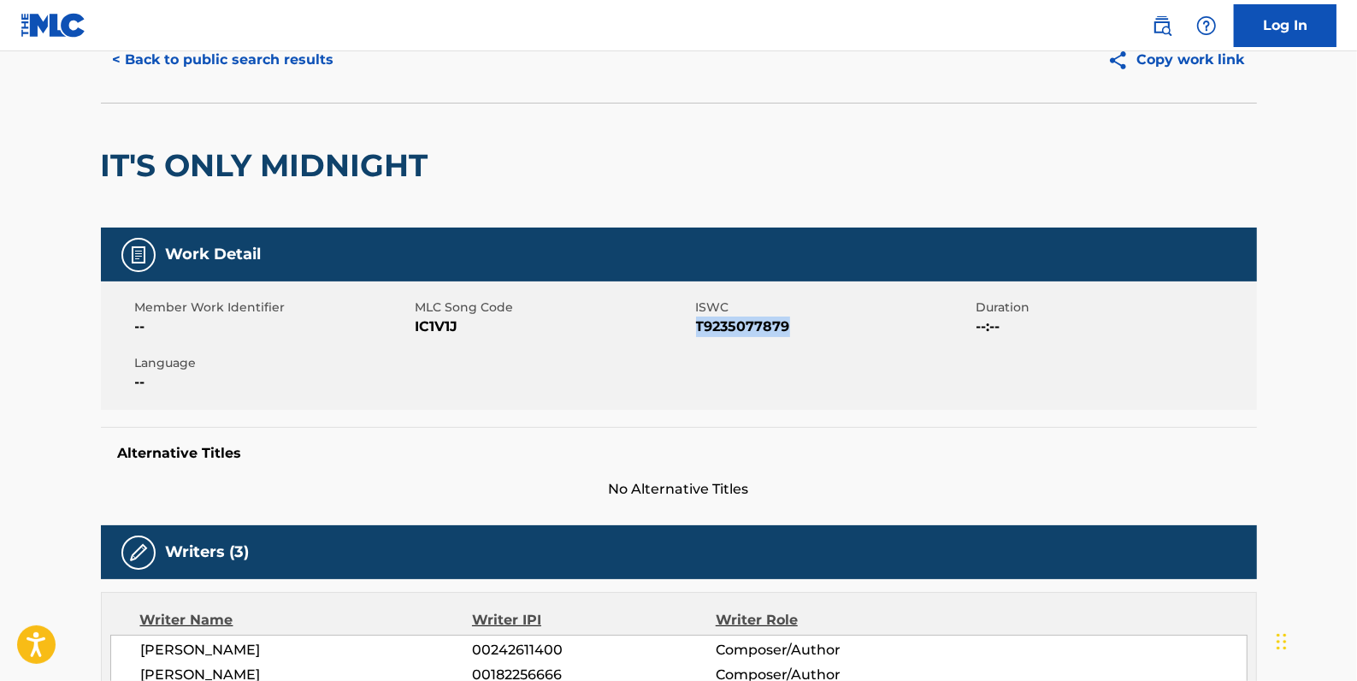
drag, startPoint x: 807, startPoint y: 324, endPoint x: 699, endPoint y: 323, distance: 108.6
click at [699, 323] on span "T9235077879" at bounding box center [834, 326] width 276 height 21
drag, startPoint x: 699, startPoint y: 323, endPoint x: 708, endPoint y: 330, distance: 11.6
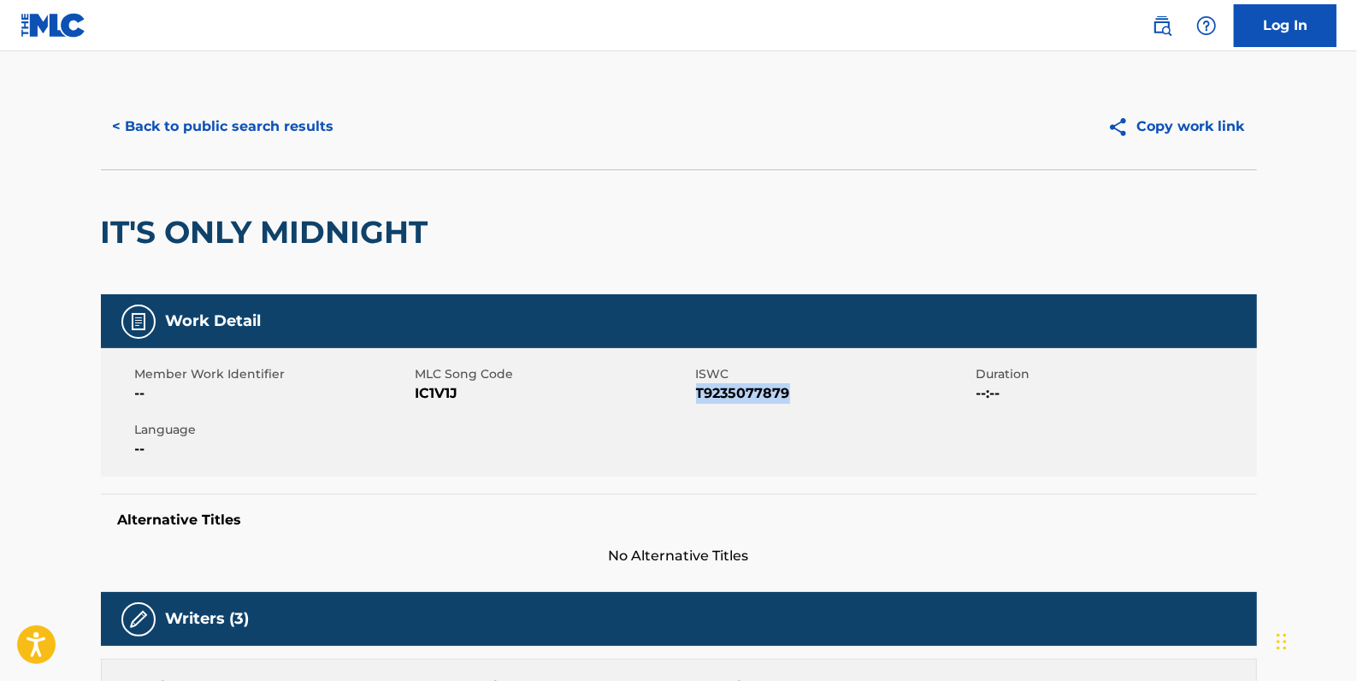
scroll to position [0, 0]
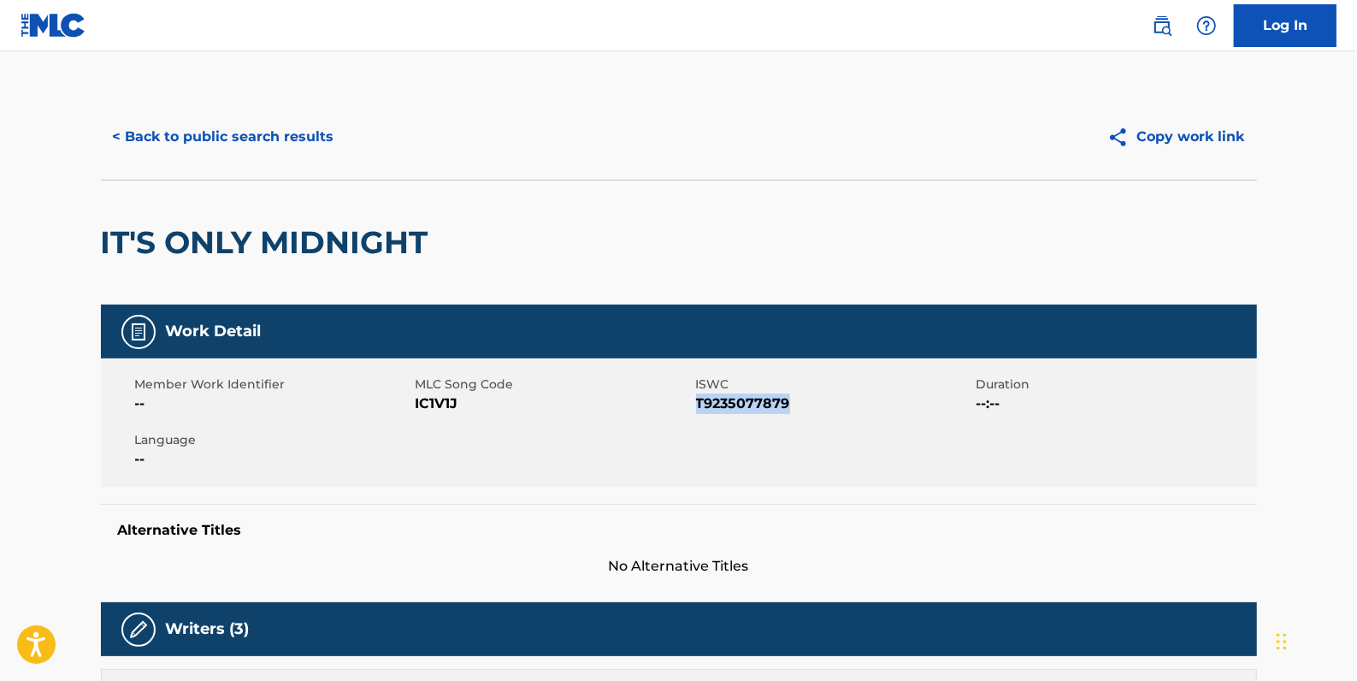
click at [287, 128] on button "< Back to public search results" at bounding box center [223, 136] width 245 height 43
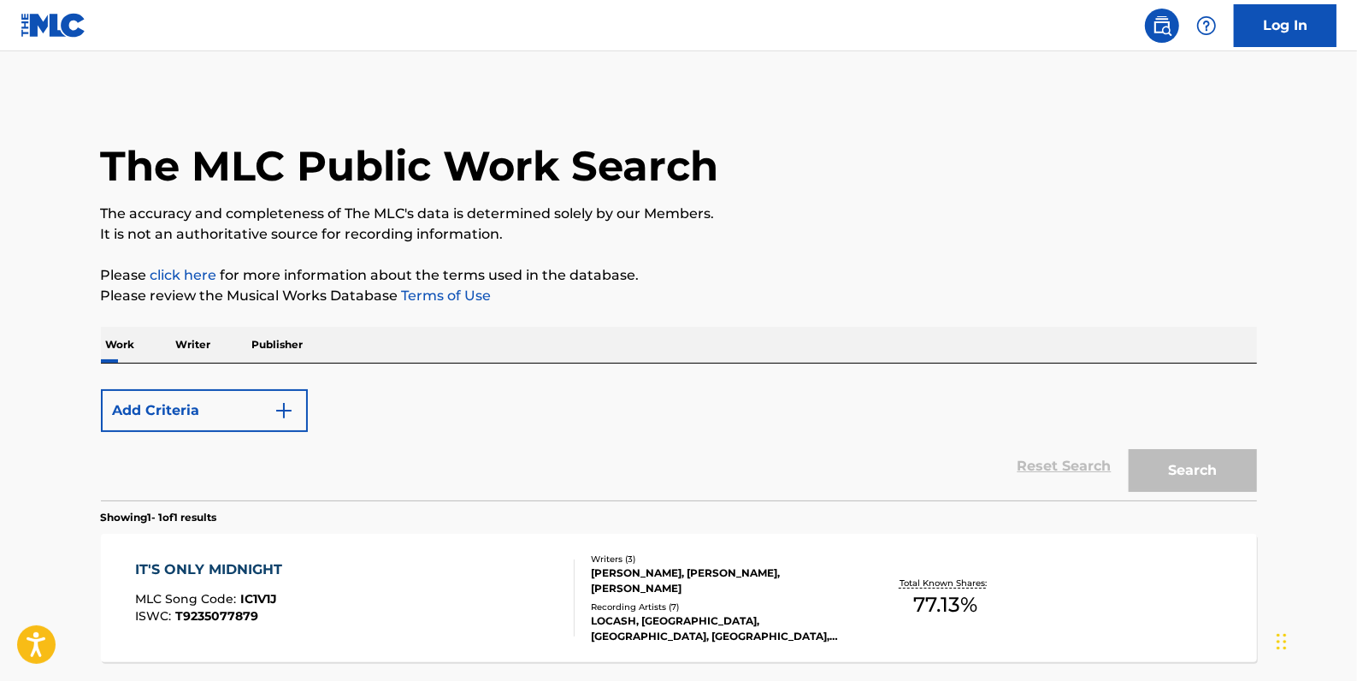
scroll to position [151, 0]
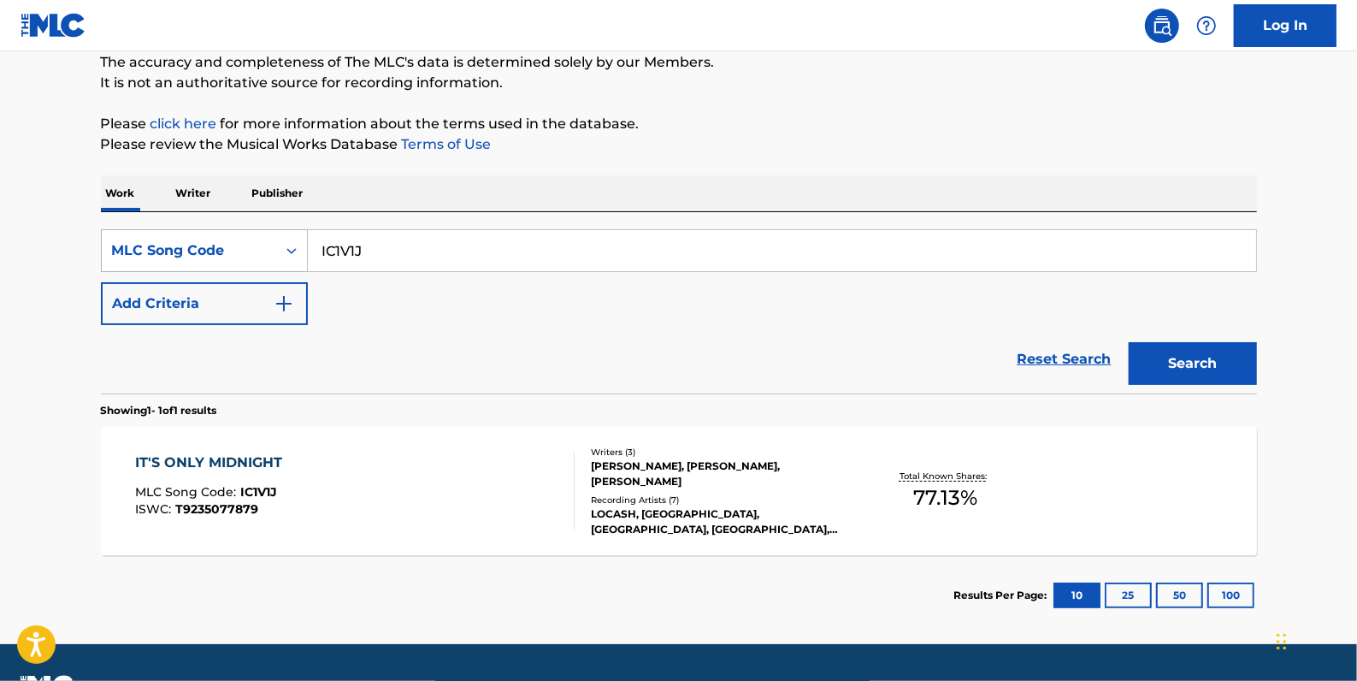
drag, startPoint x: 326, startPoint y: 247, endPoint x: 299, endPoint y: 245, distance: 26.6
click at [293, 244] on div "SearchWithCriteria11344e9f-5d1c-439d-8842-5d13a9b7a07b MLC Song Code IC1V1J" at bounding box center [679, 250] width 1156 height 43
paste input "Retrieving data. Wait a few seconds and try to cut or copy again."
type input "Retrieving data. Wait a few seconds and try to cut or copy again."
drag, startPoint x: 816, startPoint y: 256, endPoint x: 310, endPoint y: 209, distance: 507.6
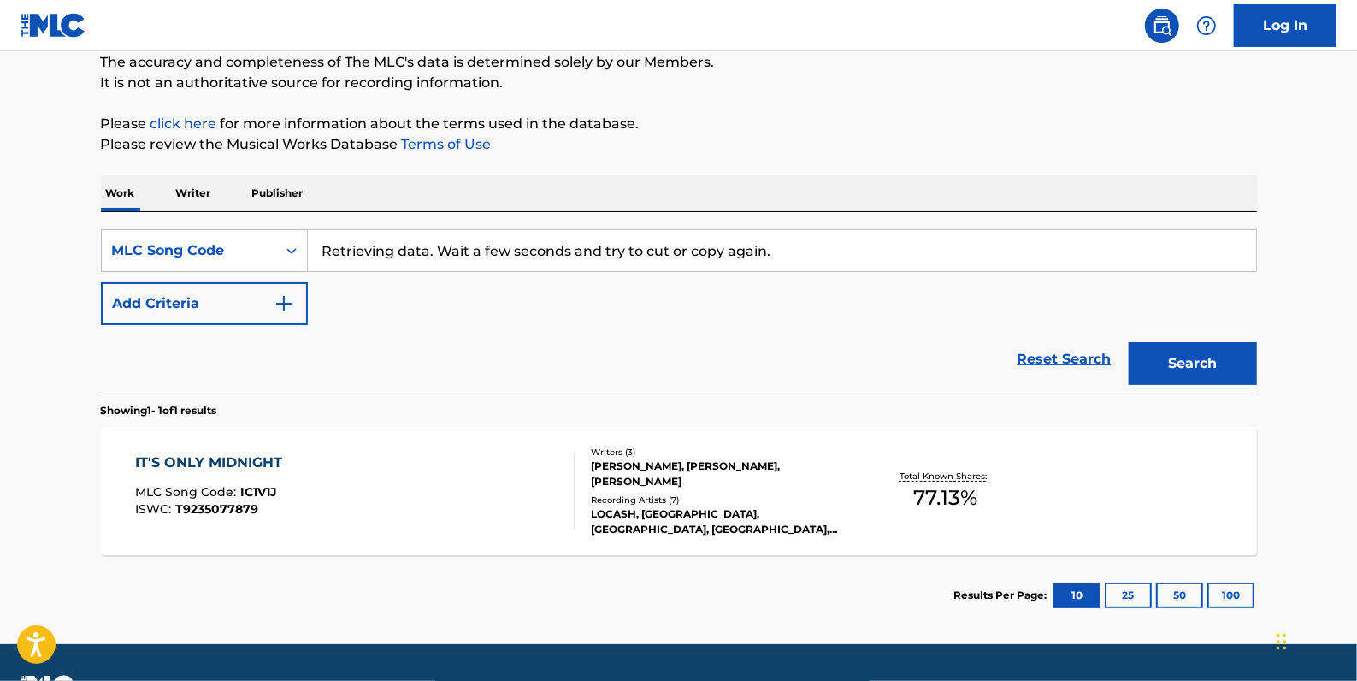
click at [306, 229] on div "SearchWithCriteria11344e9f-5d1c-439d-8842-5d13a9b7a07b MLC Song Code Retrieving…" at bounding box center [679, 250] width 1156 height 43
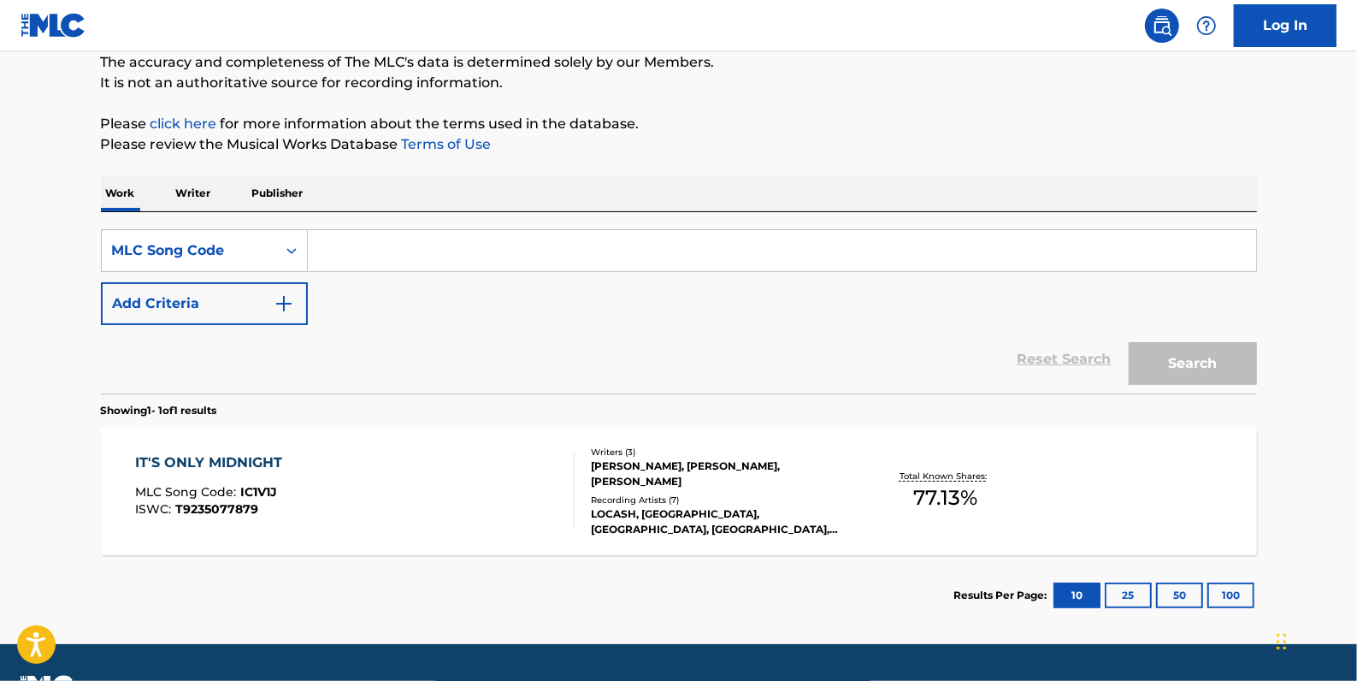
paste input "IVDAAV"
type input "IVDAAV"
click at [1189, 351] on button "Search" at bounding box center [1193, 363] width 128 height 43
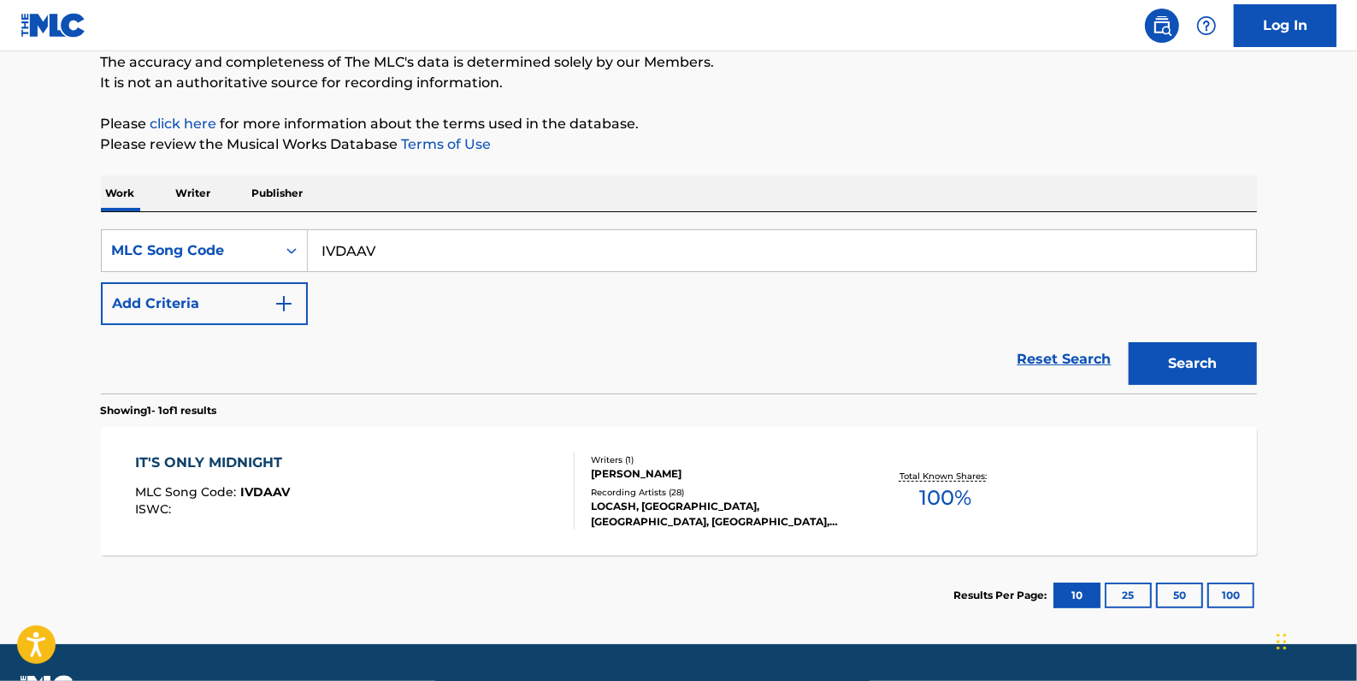
click at [446, 489] on div "IT'S ONLY MIDNIGHT MLC Song Code : IVDAAV ISWC :" at bounding box center [355, 490] width 440 height 77
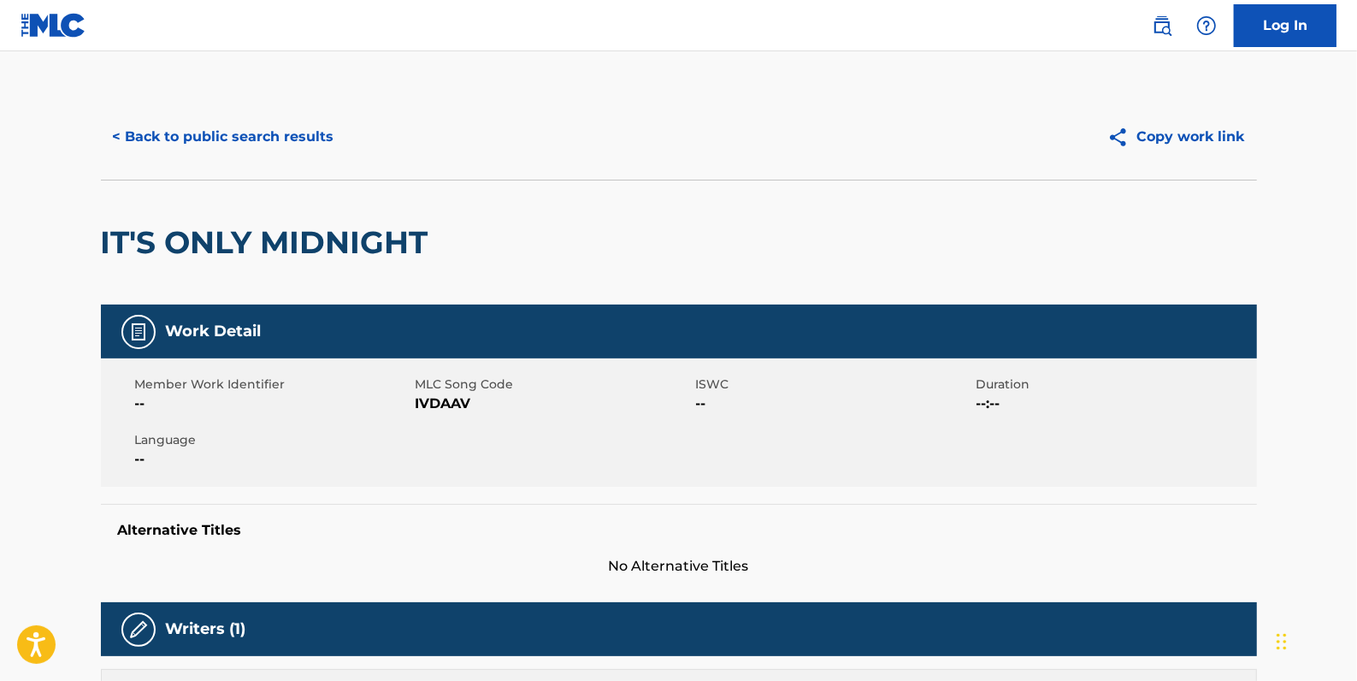
click at [255, 142] on button "< Back to public search results" at bounding box center [223, 136] width 245 height 43
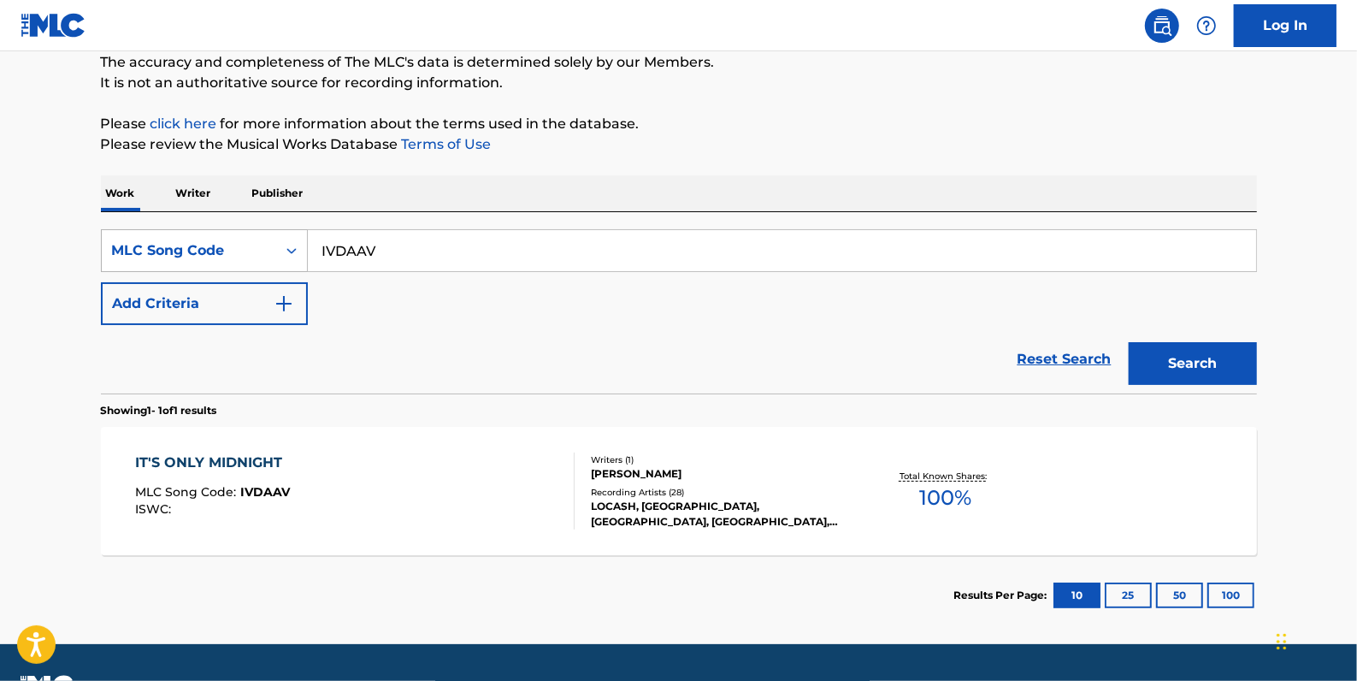
drag, startPoint x: 401, startPoint y: 253, endPoint x: 293, endPoint y: 251, distance: 107.8
click at [293, 251] on div "SearchWithCriteria11344e9f-5d1c-439d-8842-5d13a9b7a07b MLC Song Code IVDAAV" at bounding box center [679, 250] width 1156 height 43
paste input "RA6Z4T"
type input "RA6Z4T"
click at [1209, 359] on button "Search" at bounding box center [1193, 363] width 128 height 43
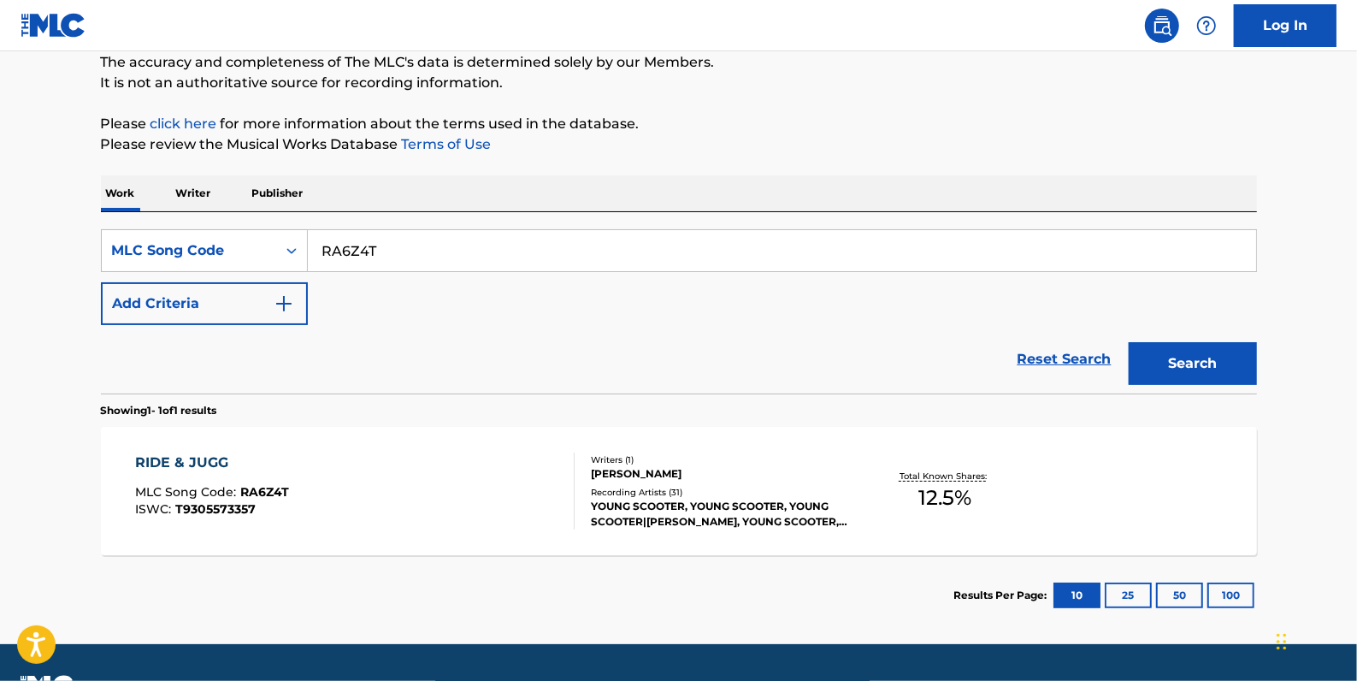
click at [475, 476] on div "RIDE & JUGG MLC Song Code : RA6Z4T ISWC : T9305573357" at bounding box center [355, 490] width 440 height 77
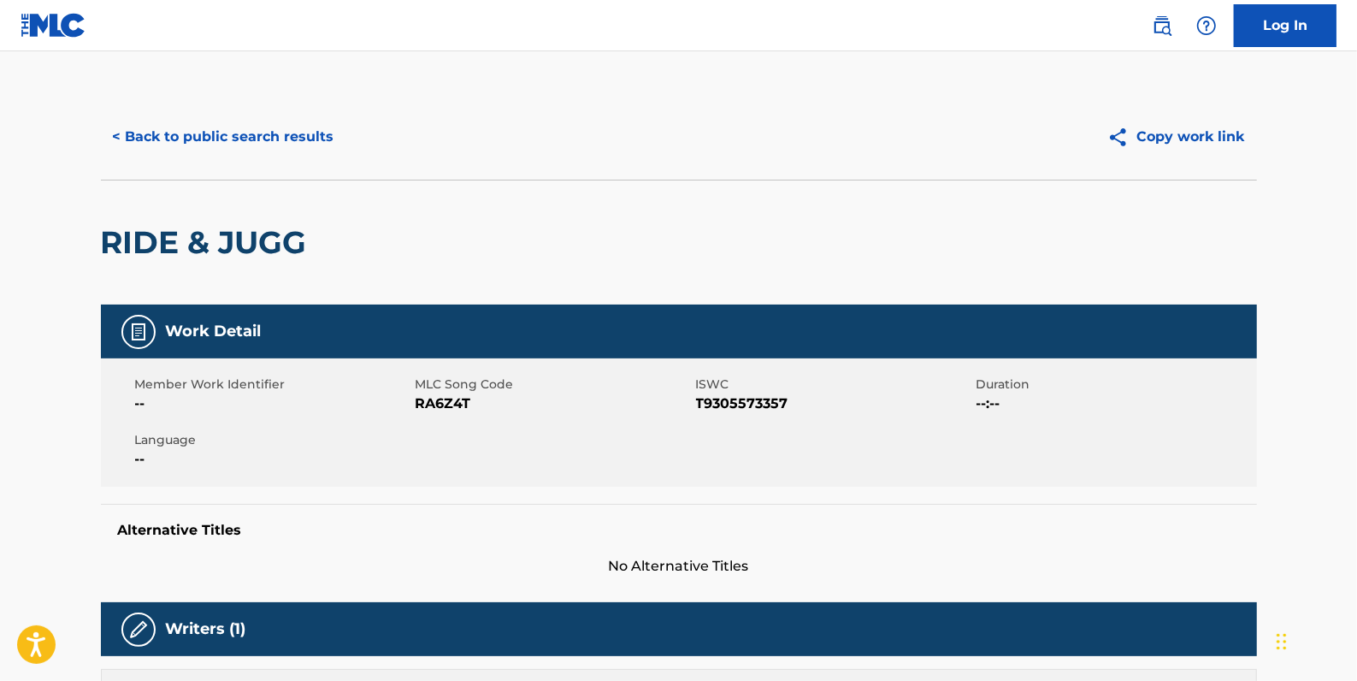
click at [257, 139] on button "< Back to public search results" at bounding box center [223, 136] width 245 height 43
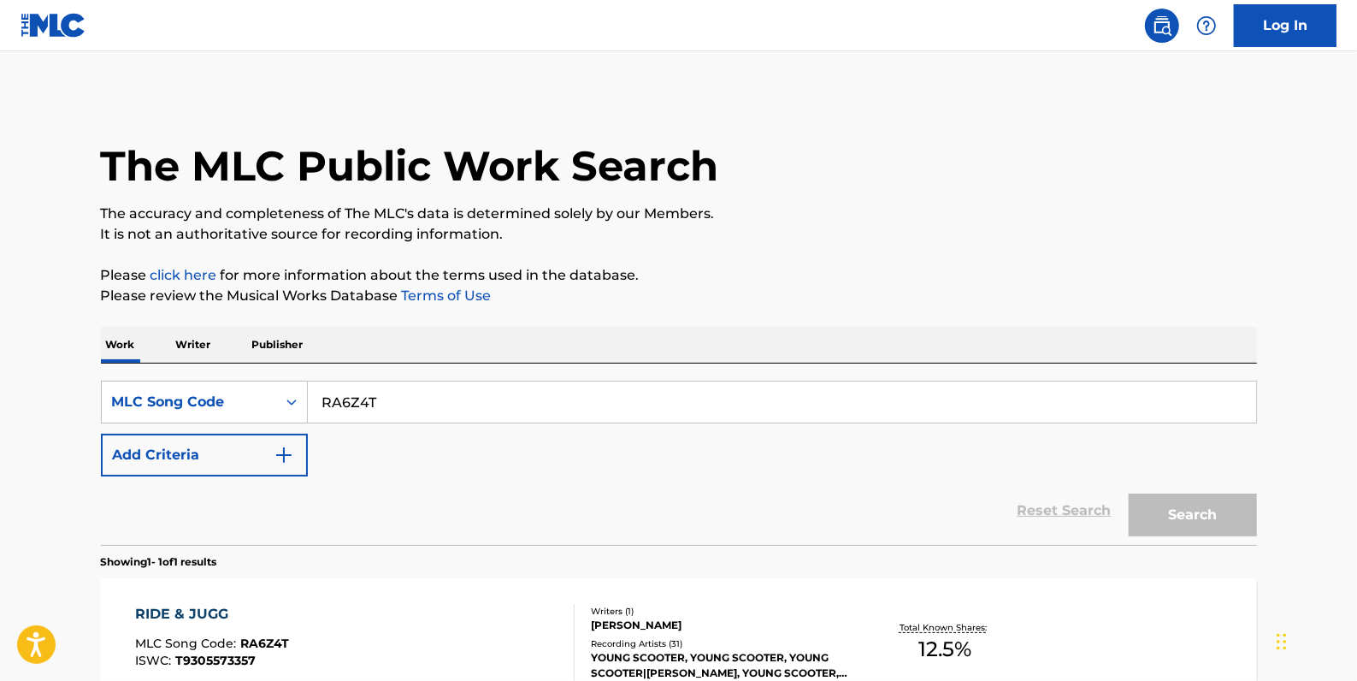
scroll to position [151, 0]
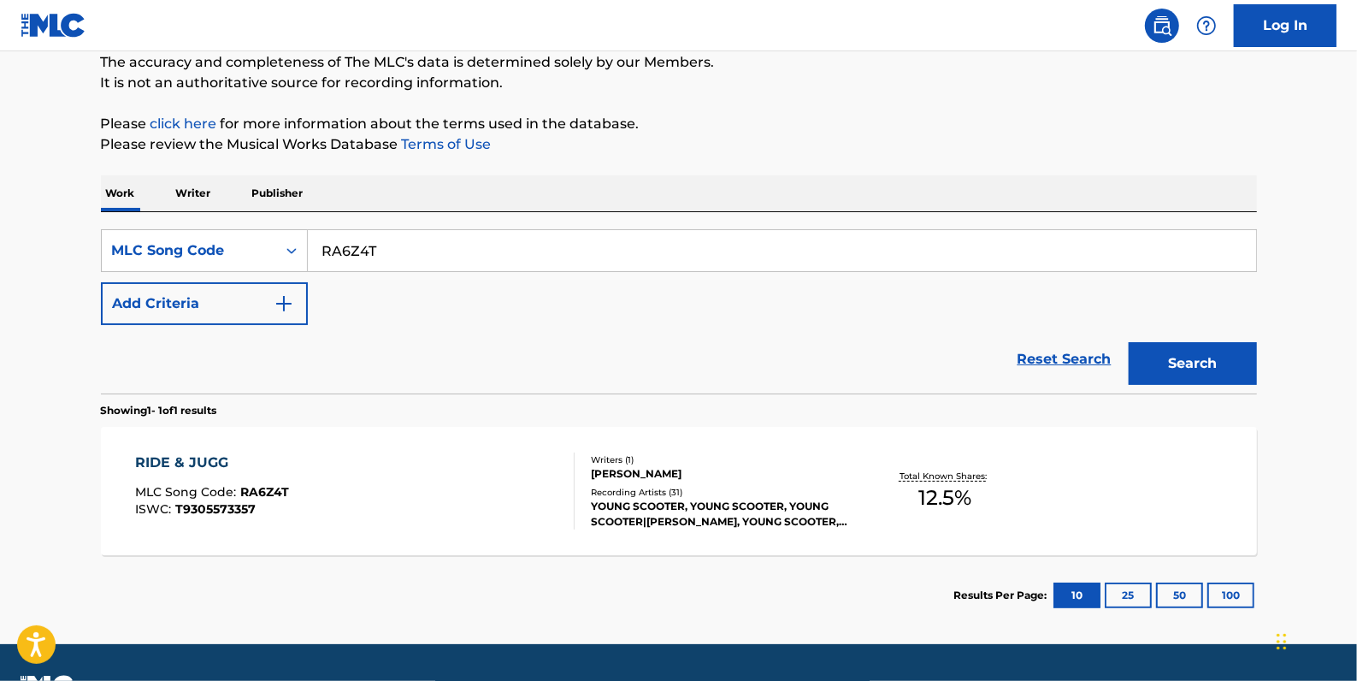
click at [387, 478] on div "RIDE & JUGG MLC Song Code : RA6Z4T ISWC : T9305573357" at bounding box center [355, 490] width 440 height 77
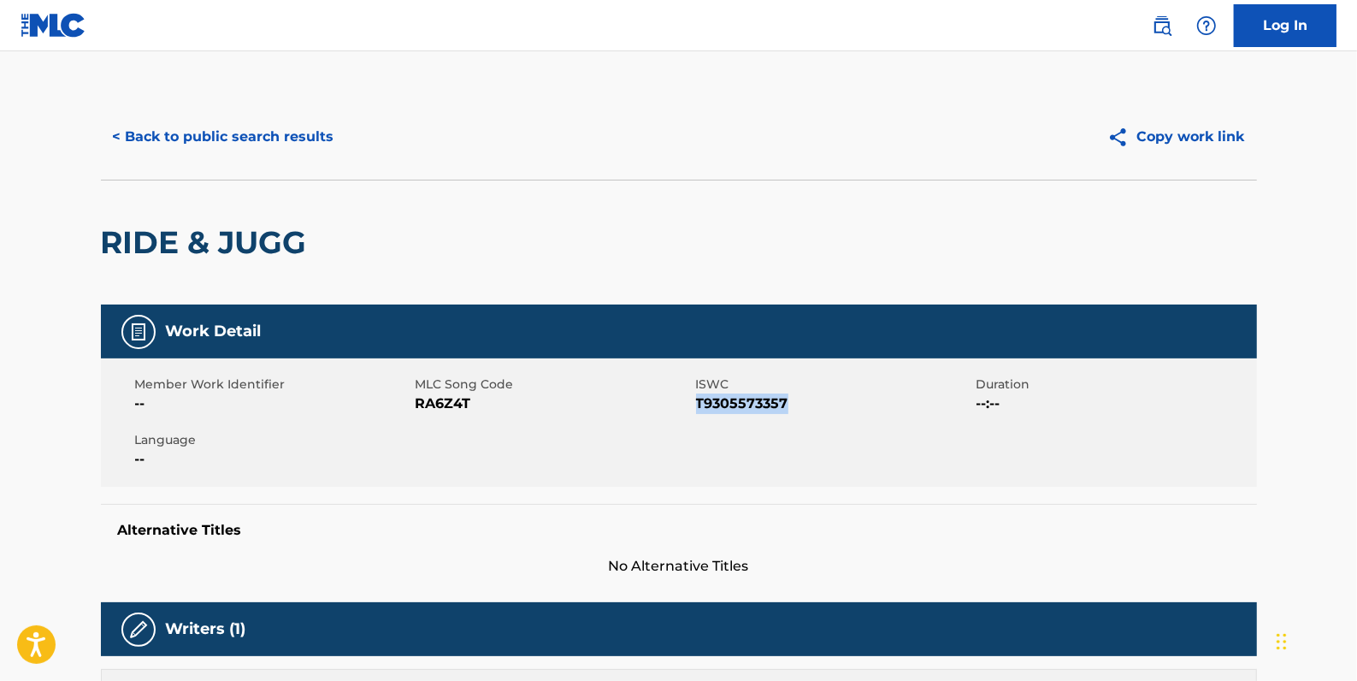
drag, startPoint x: 796, startPoint y: 406, endPoint x: 698, endPoint y: 398, distance: 98.6
click at [698, 398] on span "T9305573357" at bounding box center [834, 403] width 276 height 21
drag, startPoint x: 698, startPoint y: 398, endPoint x: 710, endPoint y: 401, distance: 12.2
click at [298, 143] on button "< Back to public search results" at bounding box center [223, 136] width 245 height 43
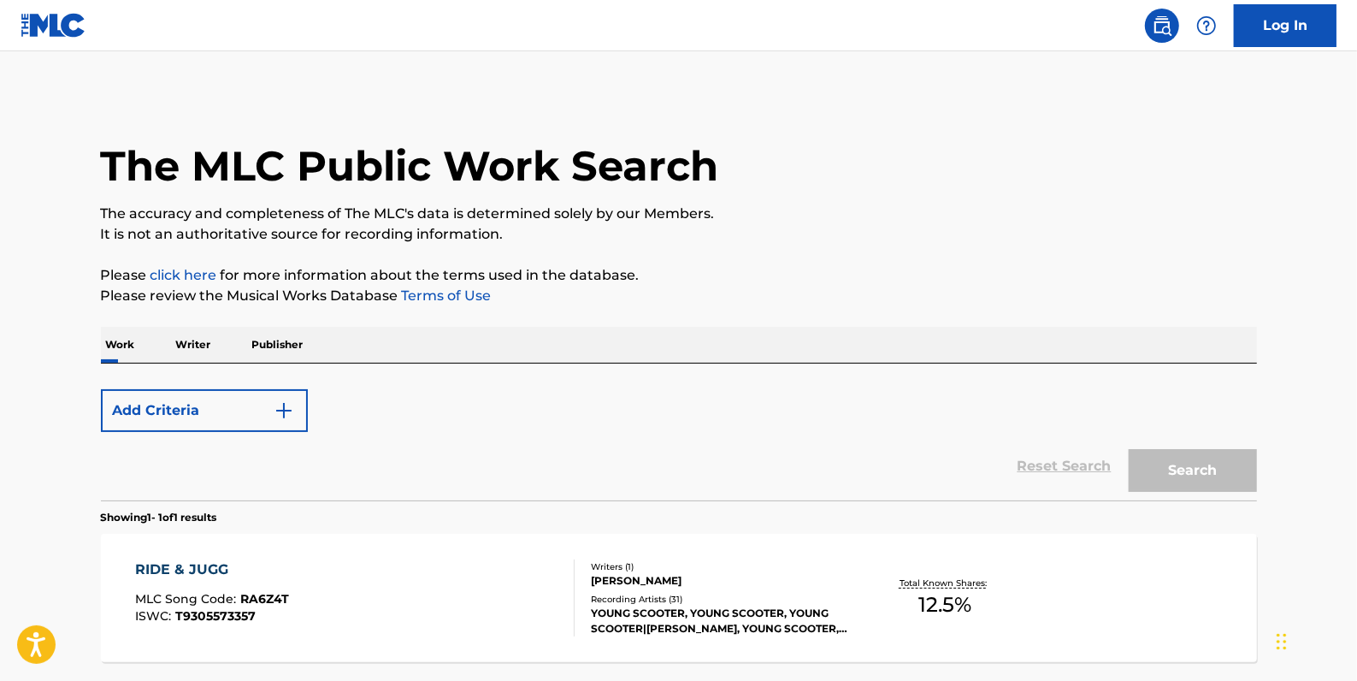
scroll to position [151, 0]
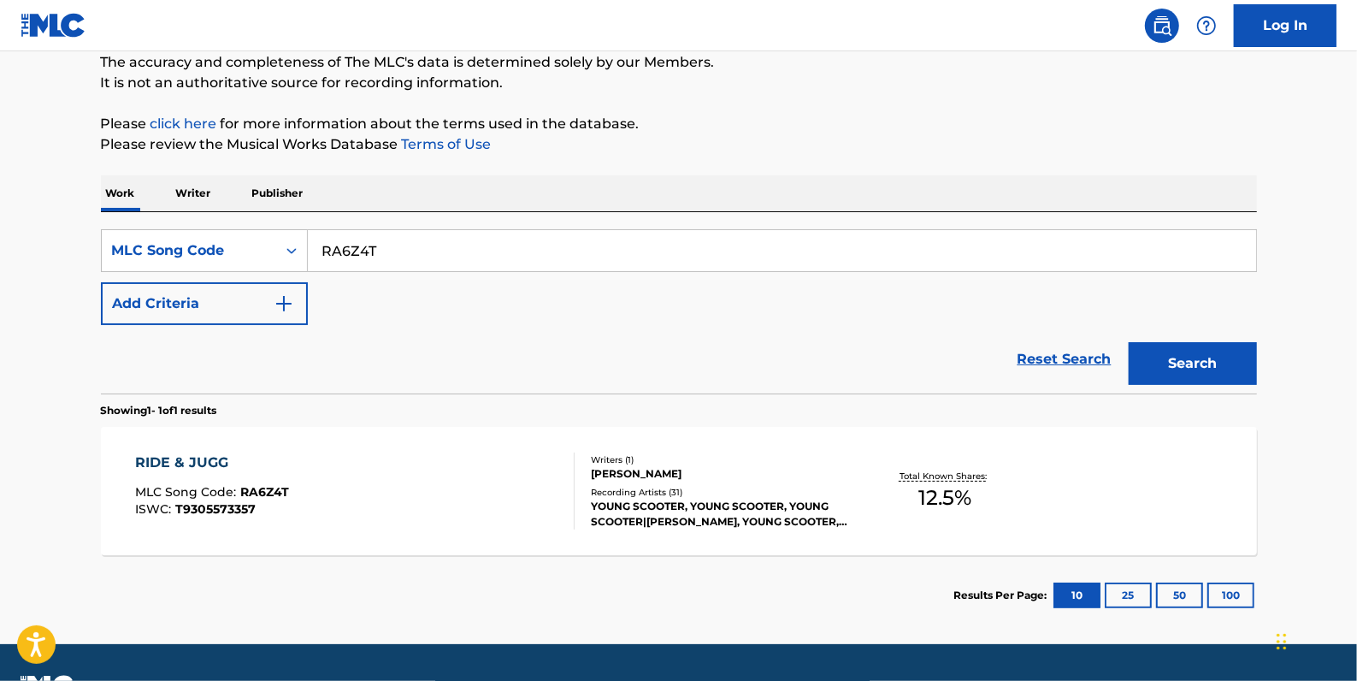
drag, startPoint x: 403, startPoint y: 239, endPoint x: 313, endPoint y: 243, distance: 89.9
click at [313, 243] on input "RA6Z4T" at bounding box center [782, 250] width 948 height 41
paste input "RA56X1"
type input "RA56X1"
click at [1160, 359] on button "Search" at bounding box center [1193, 363] width 128 height 43
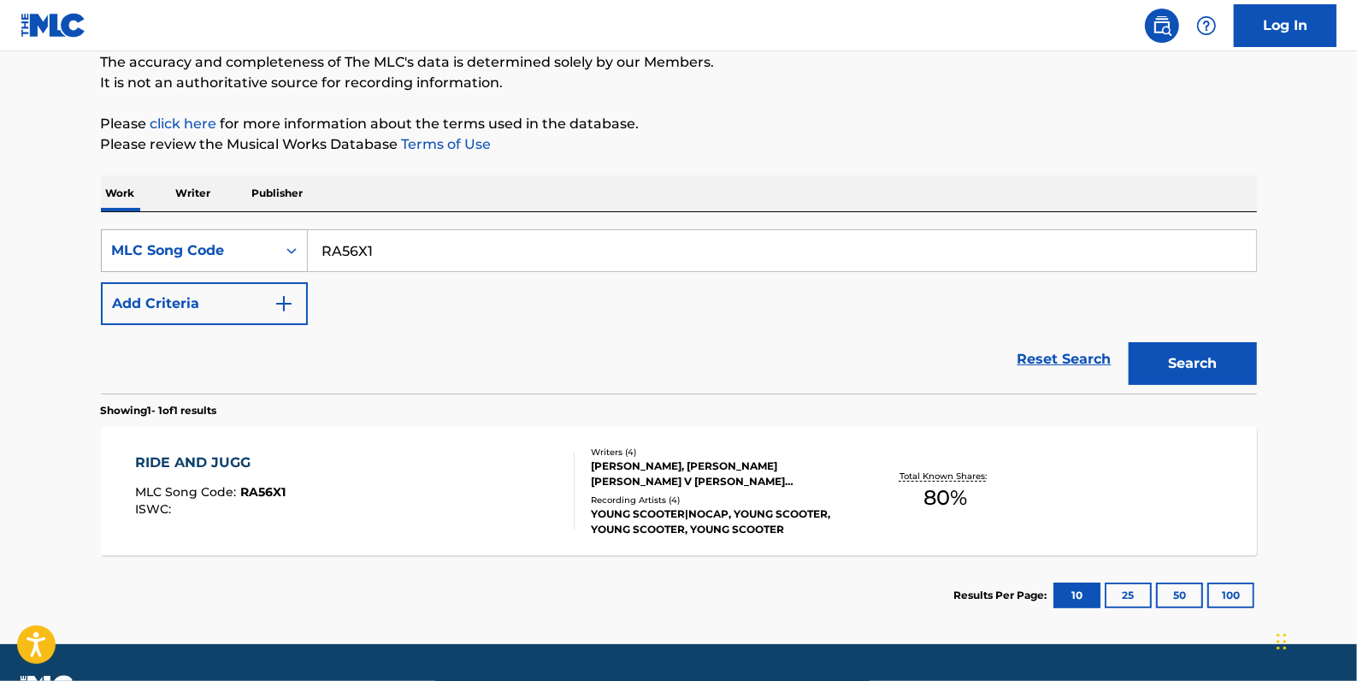
drag, startPoint x: 440, startPoint y: 254, endPoint x: 300, endPoint y: 248, distance: 139.5
click at [303, 250] on div "SearchWithCriteria11344e9f-5d1c-439d-8842-5d13a9b7a07b MLC Song Code RA56X1" at bounding box center [679, 250] width 1156 height 43
paste input "G3507U"
type input "G3507U"
click at [1174, 359] on button "Search" at bounding box center [1193, 363] width 128 height 43
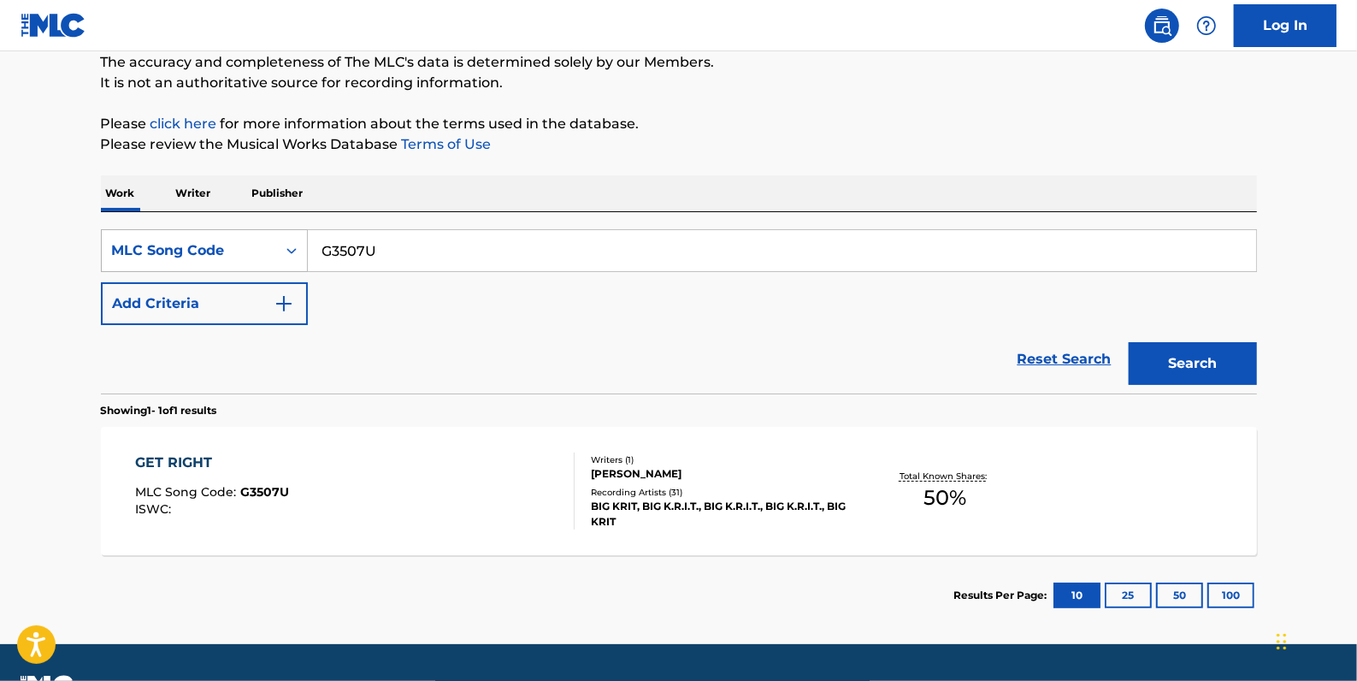
drag, startPoint x: 402, startPoint y: 256, endPoint x: 304, endPoint y: 248, distance: 98.6
click at [304, 248] on div "SearchWithCriteria11344e9f-5d1c-439d-8842-5d13a9b7a07b MLC Song Code G3507U" at bounding box center [679, 250] width 1156 height 43
paste input "GA6FTR"
type input "GA6FTR"
click at [1158, 363] on button "Search" at bounding box center [1193, 363] width 128 height 43
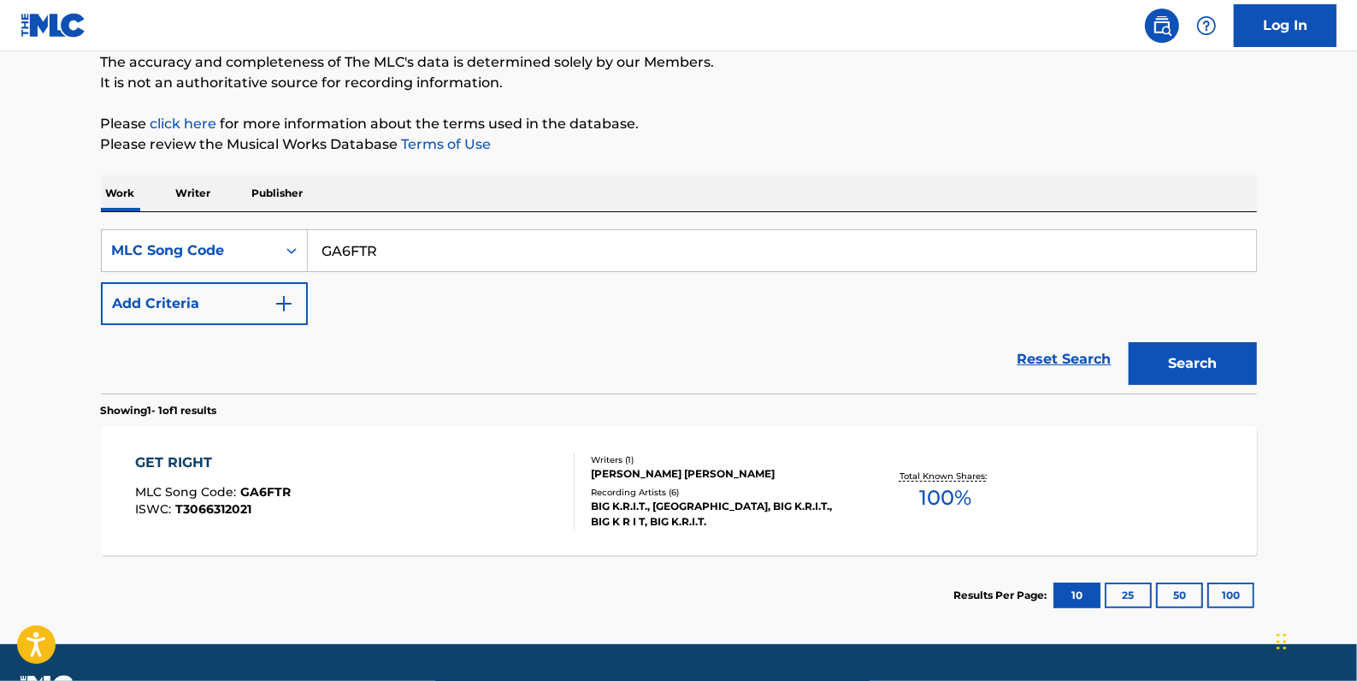
click at [403, 461] on div "GET RIGHT MLC Song Code : GA6FTR ISWC : T3066312021" at bounding box center [355, 490] width 440 height 77
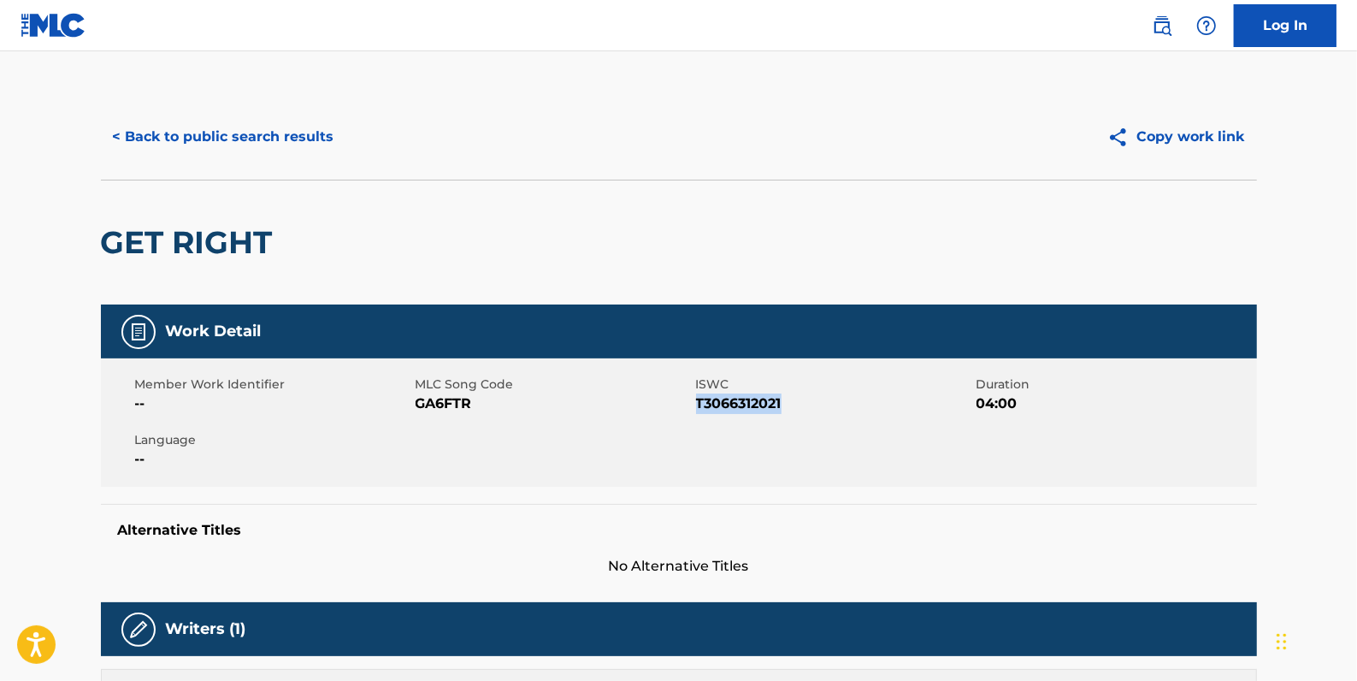
drag, startPoint x: 794, startPoint y: 403, endPoint x: 698, endPoint y: 399, distance: 96.7
click at [698, 399] on span "T3066312021" at bounding box center [834, 403] width 276 height 21
drag, startPoint x: 698, startPoint y: 399, endPoint x: 707, endPoint y: 403, distance: 10.0
click at [297, 127] on button "< Back to public search results" at bounding box center [223, 136] width 245 height 43
